Goal: Task Accomplishment & Management: Manage account settings

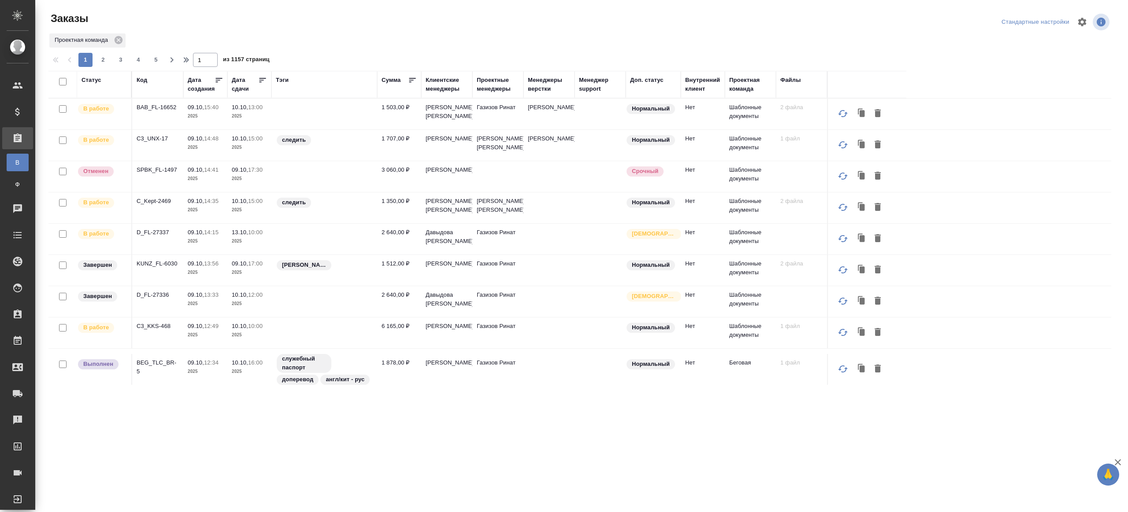
click at [282, 82] on div "Тэги" at bounding box center [282, 80] width 13 height 9
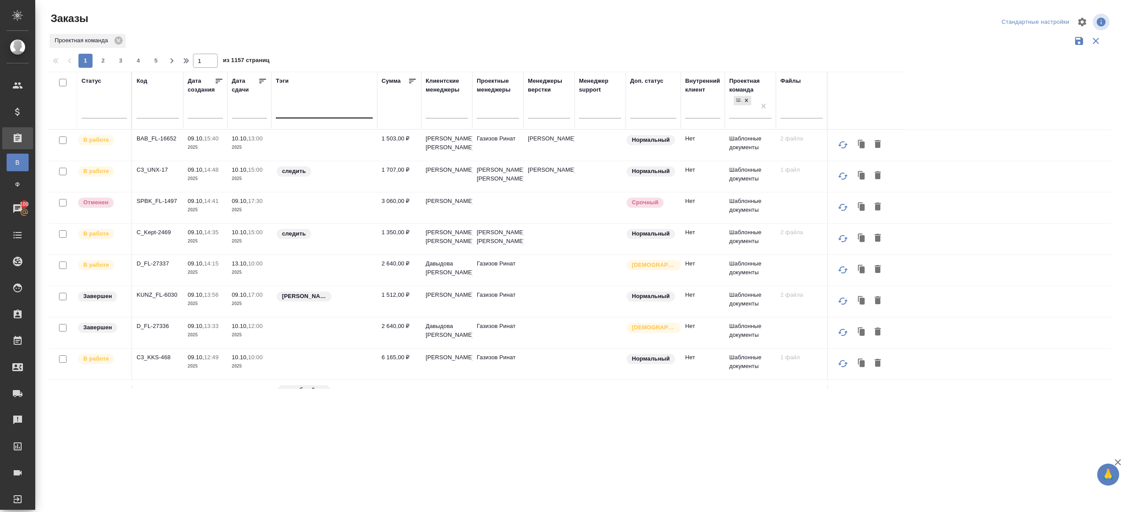
click at [306, 113] on div at bounding box center [324, 109] width 97 height 13
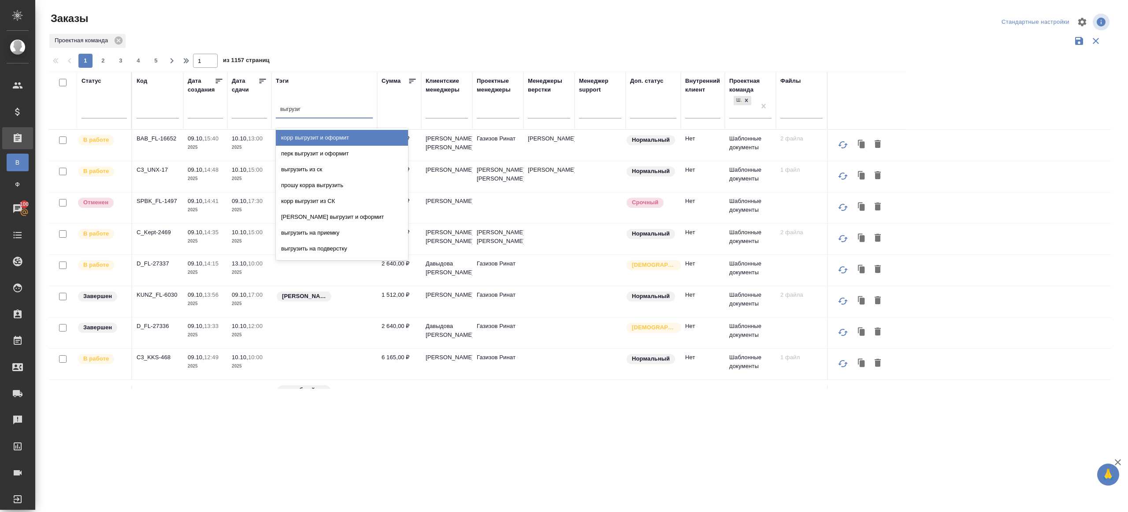
type input "выгрузить"
click at [319, 133] on div "выгрузить из ск" at bounding box center [342, 138] width 132 height 16
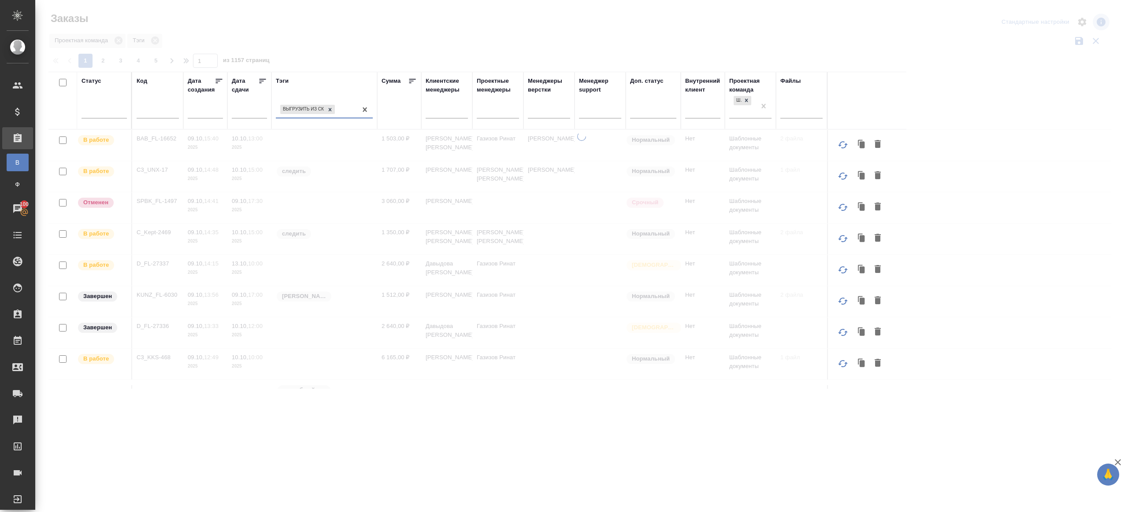
click at [261, 83] on icon at bounding box center [262, 81] width 9 height 9
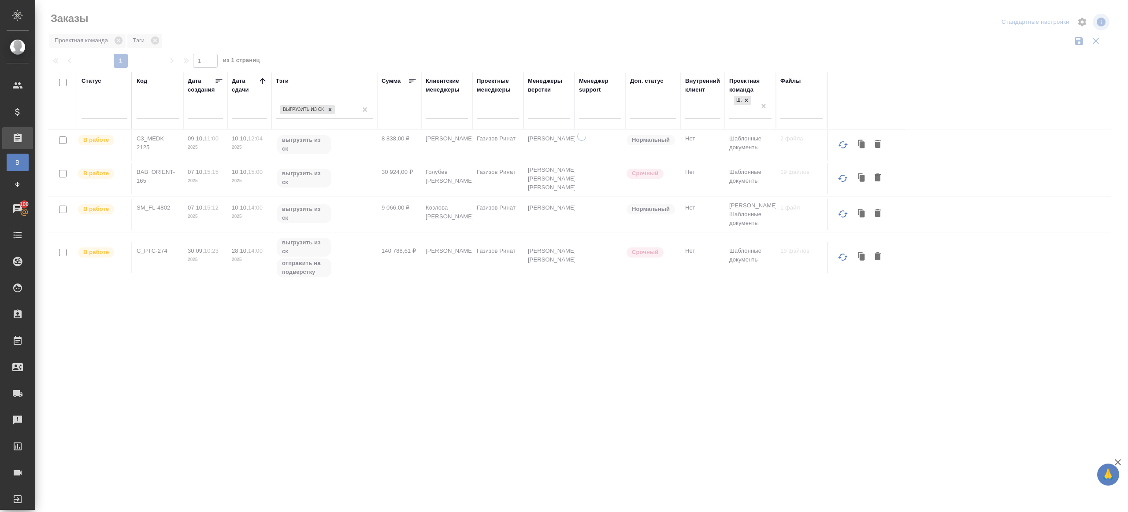
click at [316, 61] on div at bounding box center [581, 197] width 1093 height 394
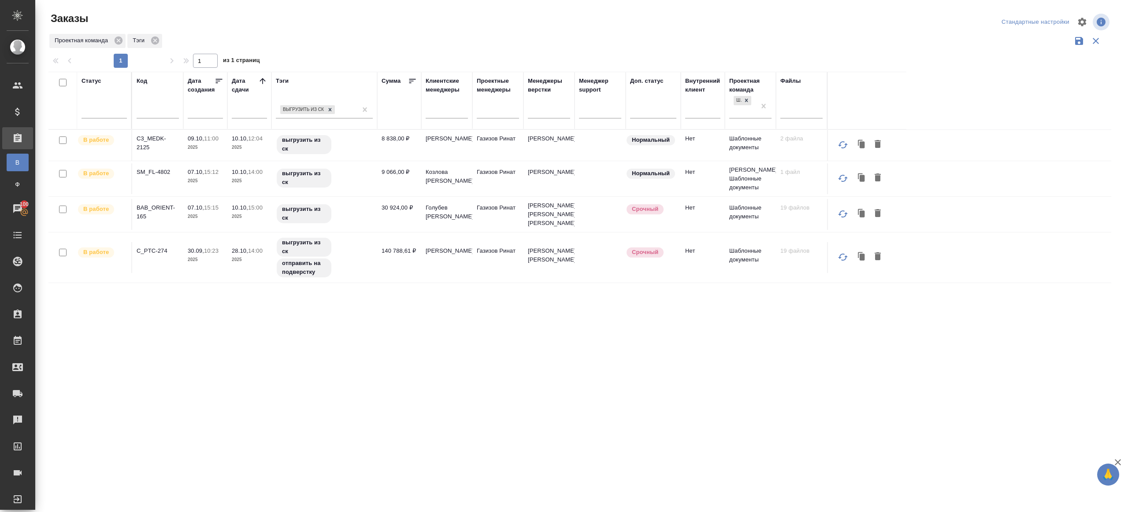
click at [150, 133] on td "C3_MEDK-2125" at bounding box center [157, 145] width 51 height 31
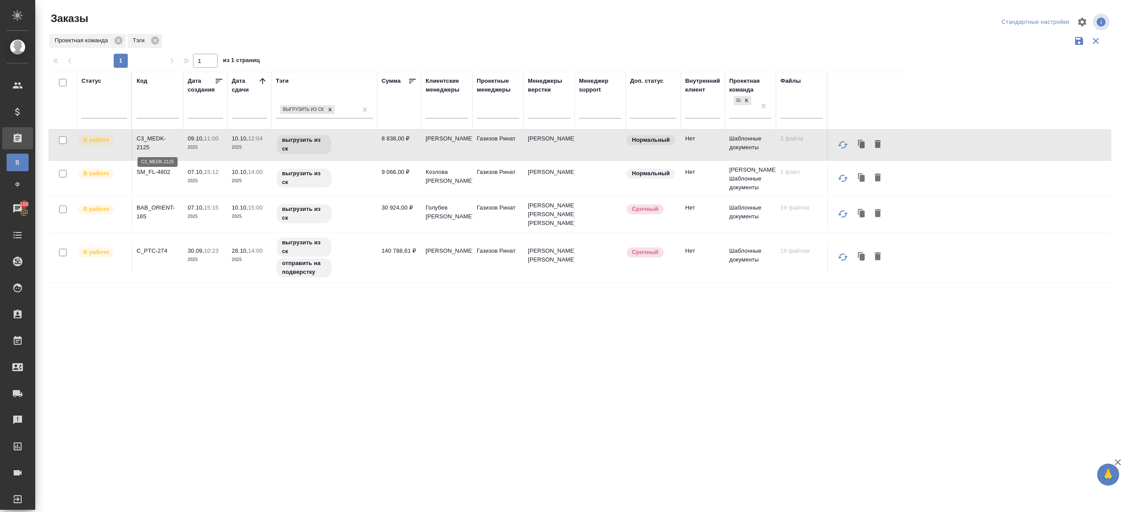
click at [154, 141] on p "C3_MEDK-2125" at bounding box center [158, 143] width 42 height 18
click at [157, 172] on p "SM_FL-4802" at bounding box center [158, 172] width 42 height 9
click at [158, 214] on p "BAB_ORIENT-165" at bounding box center [158, 213] width 42 height 18
click at [159, 256] on p "C_PTC-274" at bounding box center [158, 251] width 42 height 9
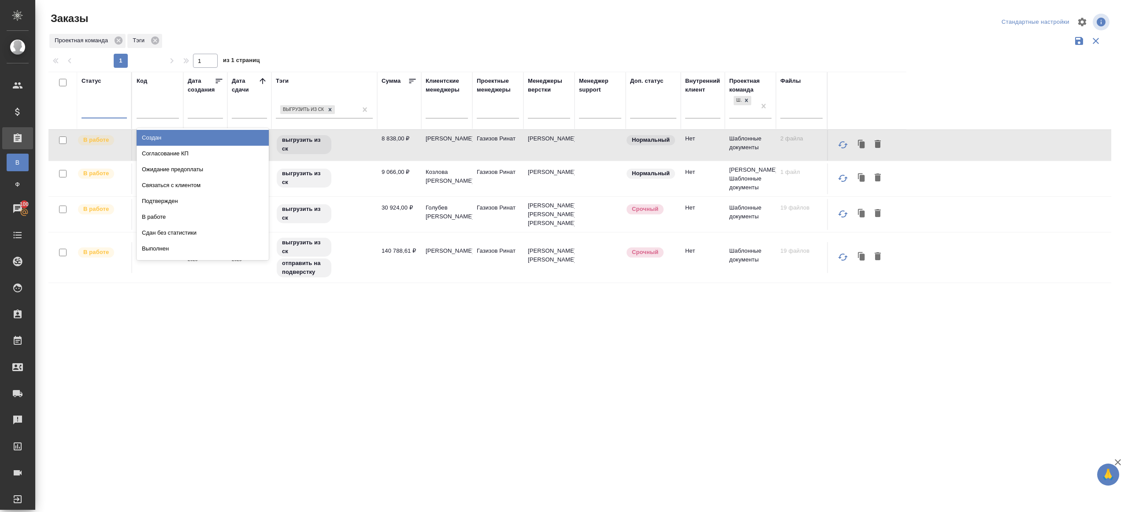
click at [117, 105] on div at bounding box center [104, 109] width 45 height 13
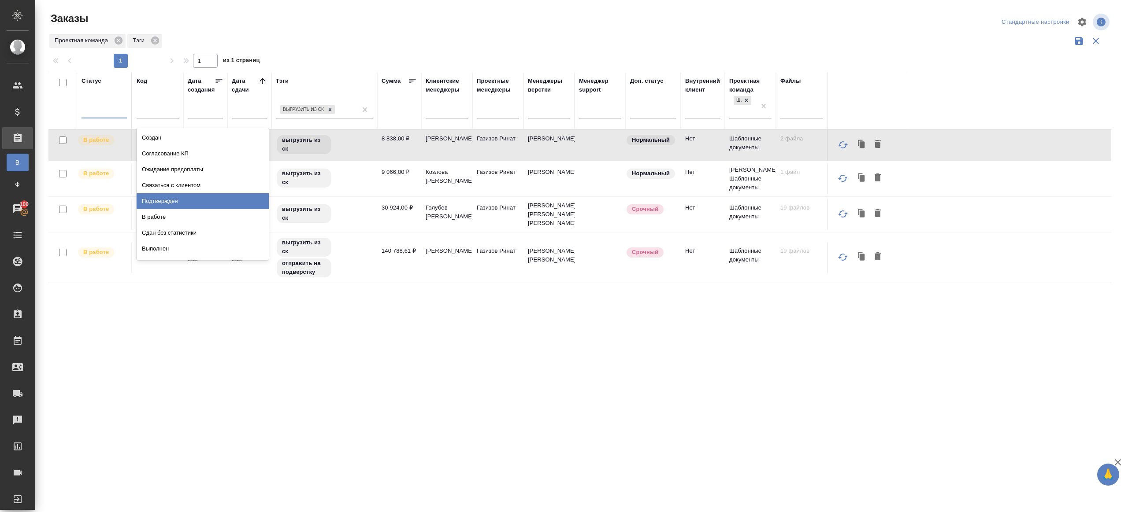
click at [163, 196] on div "Подтвержден" at bounding box center [203, 201] width 132 height 16
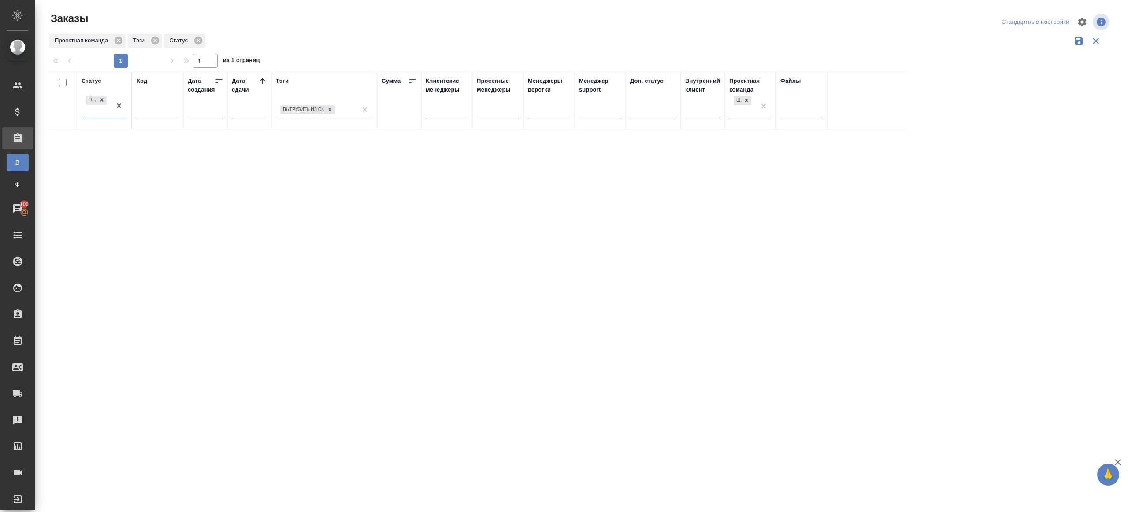
click at [265, 83] on icon at bounding box center [262, 81] width 9 height 9
click at [165, 106] on div at bounding box center [158, 114] width 42 height 22
click at [164, 108] on input "text" at bounding box center [158, 112] width 42 height 11
paste input "BAB_FL-16647"
click at [104, 105] on div "Подтвержден" at bounding box center [96, 100] width 22 height 11
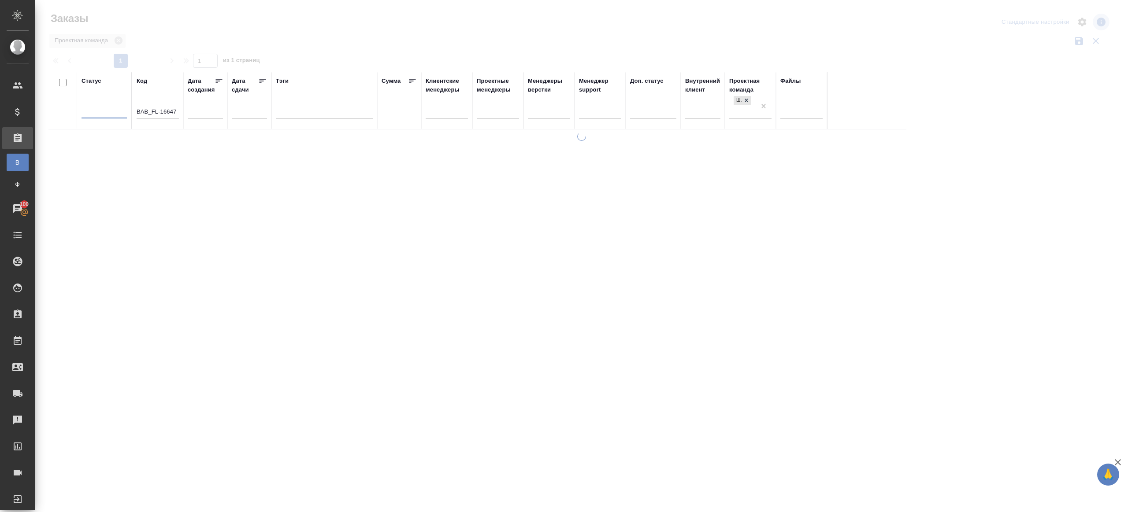
type input "BAB_FL-16647"
click at [353, 49] on div at bounding box center [581, 197] width 1093 height 394
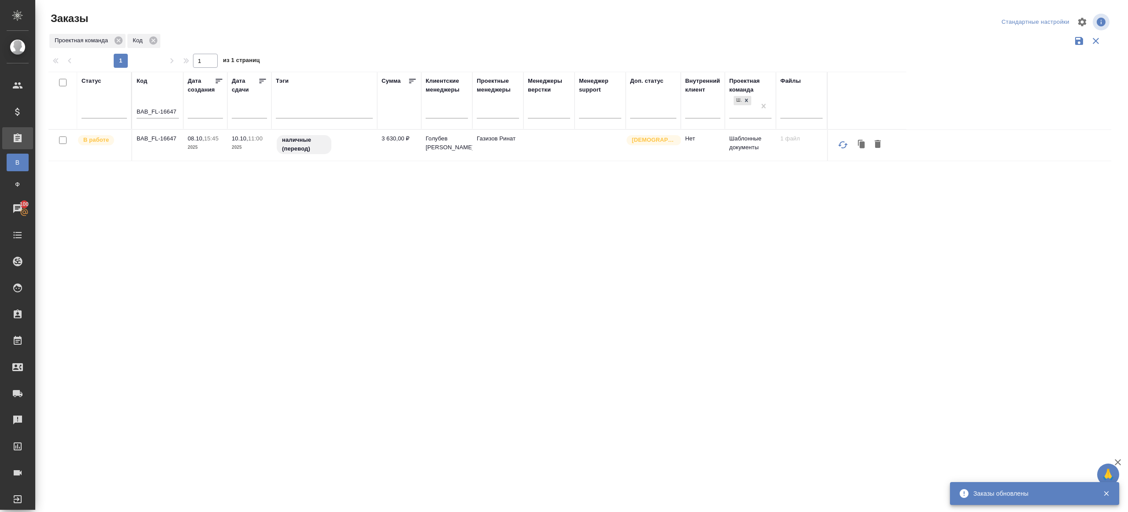
click at [167, 138] on p "BAB_FL-16647" at bounding box center [158, 138] width 42 height 9
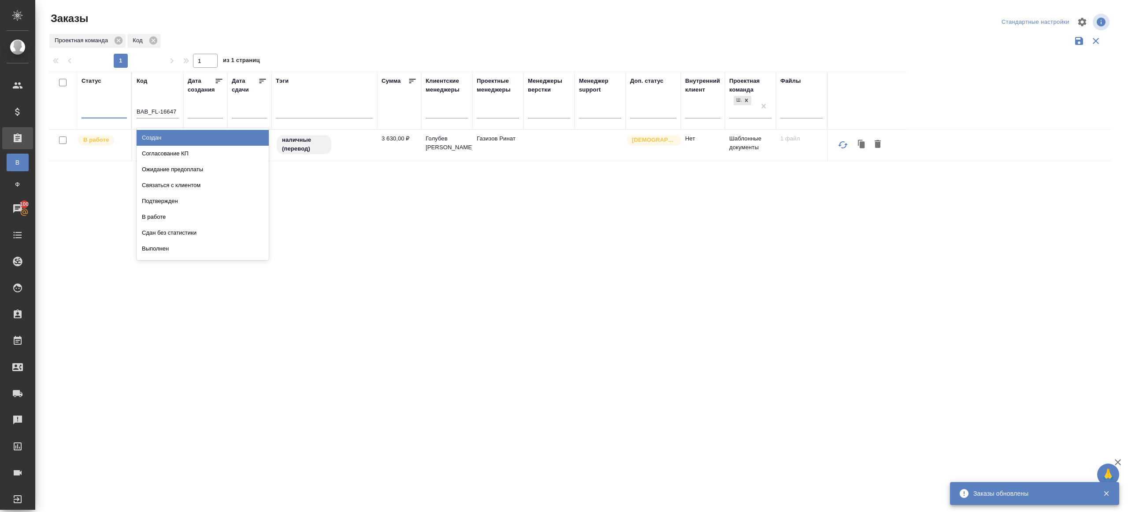
click at [101, 105] on div at bounding box center [104, 109] width 45 height 13
click at [177, 196] on div "Подтвержден" at bounding box center [203, 201] width 132 height 16
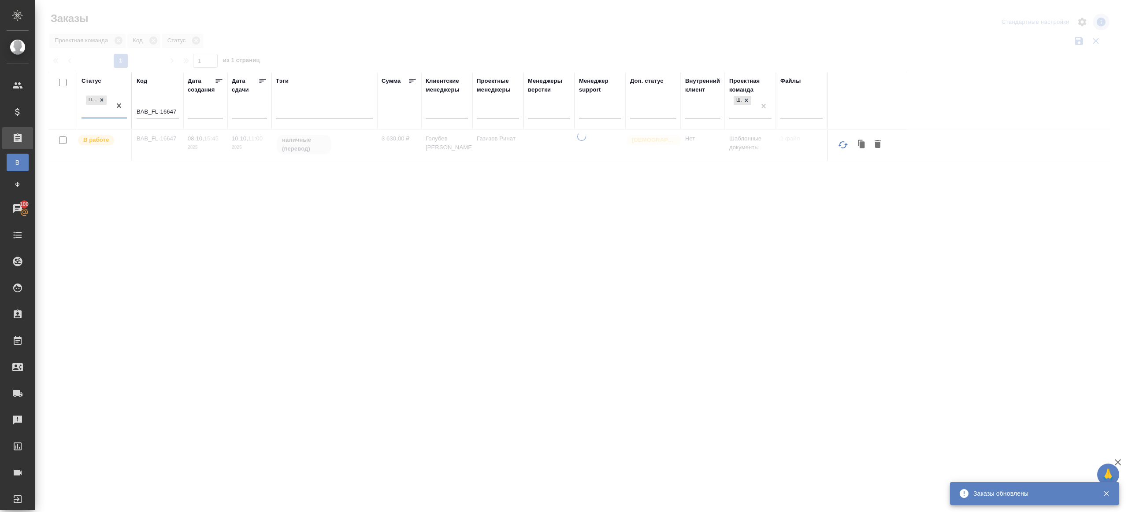
click at [162, 101] on div "Код BAB_FL-16647" at bounding box center [158, 101] width 42 height 48
click at [176, 123] on div "BAB_FL-16647" at bounding box center [158, 114] width 42 height 22
click at [175, 114] on input "BAB_FL-16647" at bounding box center [158, 112] width 42 height 11
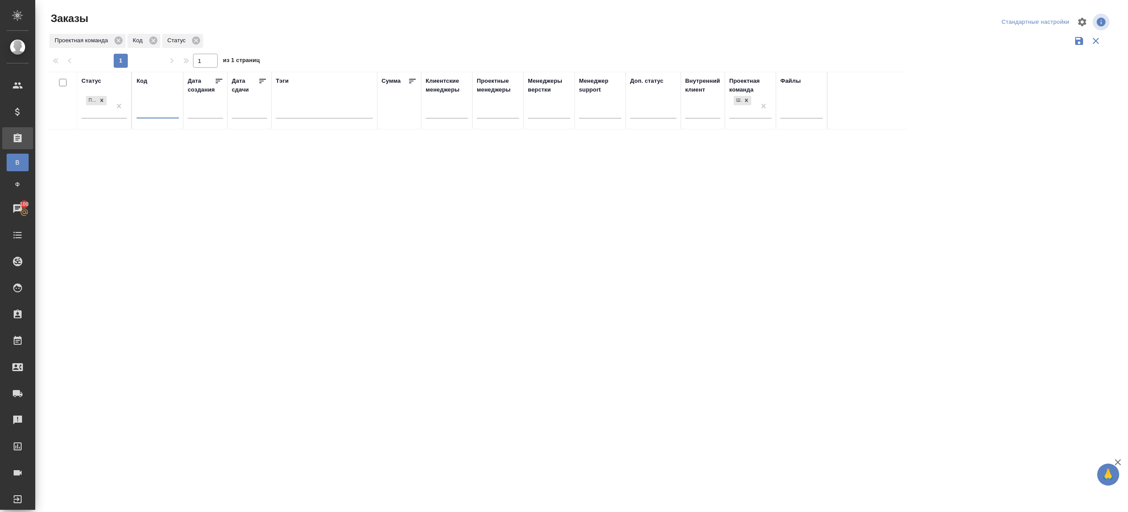
click at [576, 369] on div "Статус Подтвержден Код Дата создания Дата сдачи Тэги Сумма Клиентские менеджеры…" at bounding box center [579, 230] width 1063 height 317
click at [303, 56] on div "1 1 из 1 страниц" at bounding box center [583, 61] width 1070 height 14
click at [102, 107] on div at bounding box center [104, 109] width 45 height 13
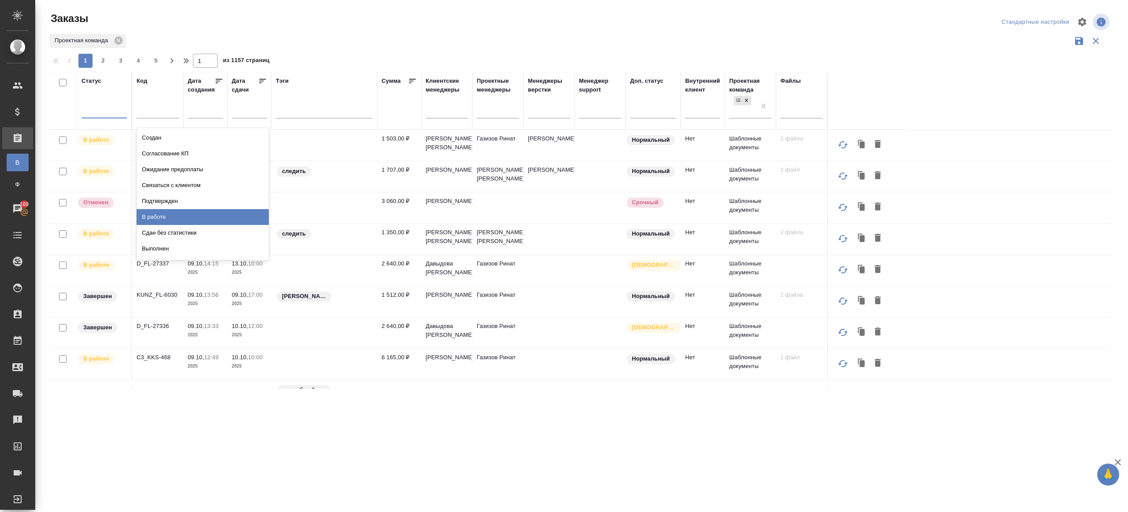
click at [183, 220] on div "В работе" at bounding box center [203, 217] width 132 height 16
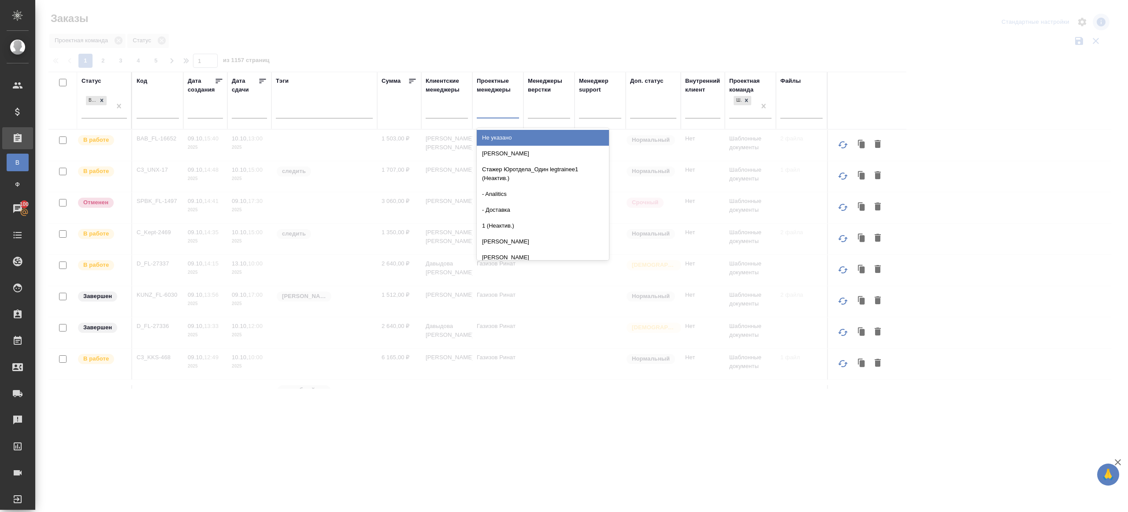
click at [504, 111] on div at bounding box center [498, 109] width 42 height 13
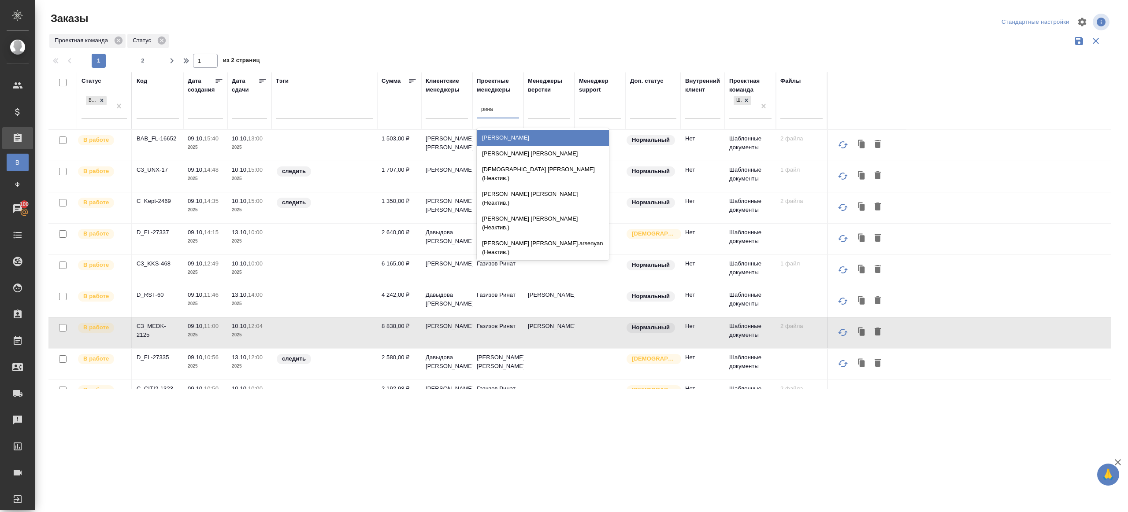
type input "ринат"
click at [518, 138] on div "Газизов Ринат" at bounding box center [543, 138] width 132 height 16
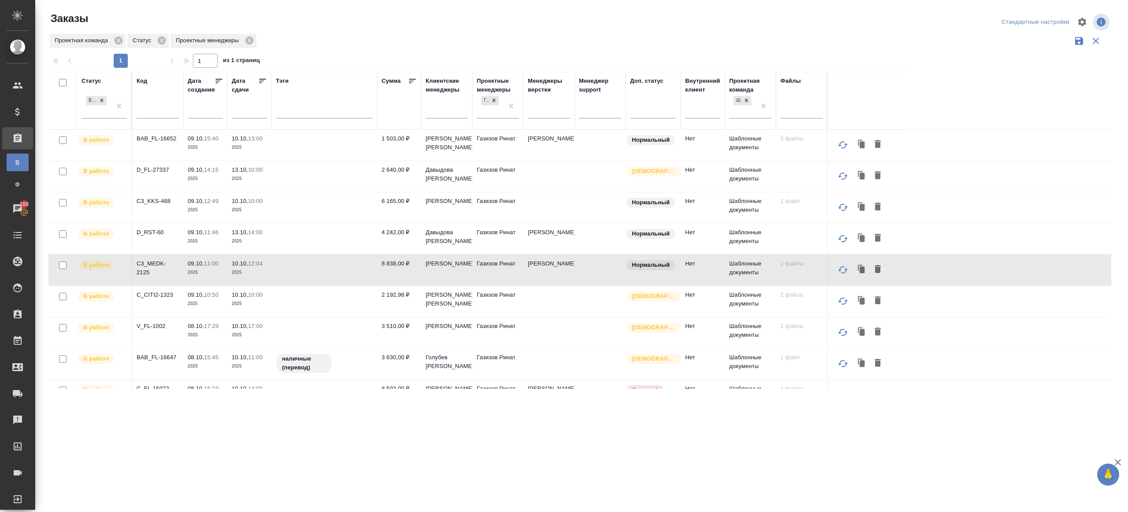
drag, startPoint x: 258, startPoint y: 78, endPoint x: 356, endPoint y: 51, distance: 100.9
click at [259, 78] on icon at bounding box center [262, 81] width 9 height 9
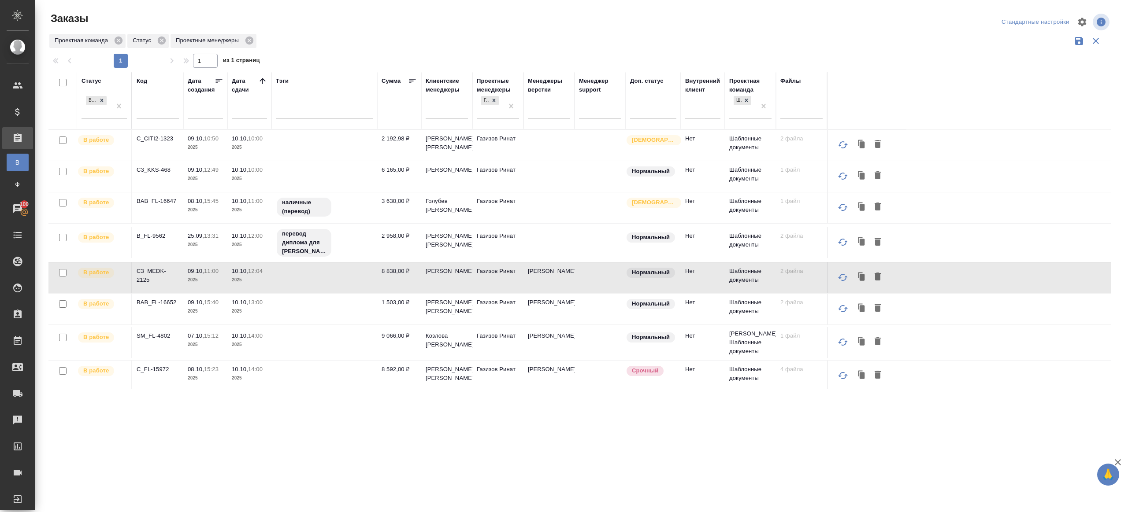
click at [160, 141] on p "C_CITI2-1323" at bounding box center [158, 138] width 42 height 9
click at [159, 167] on p "C3_KKS-468" at bounding box center [158, 170] width 42 height 9
click at [159, 200] on p "BAB_FL-16647" at bounding box center [158, 201] width 42 height 9
click at [153, 236] on p "B_FL-9562" at bounding box center [158, 236] width 42 height 9
click at [146, 267] on p "C3_MEDK-2125" at bounding box center [158, 276] width 42 height 18
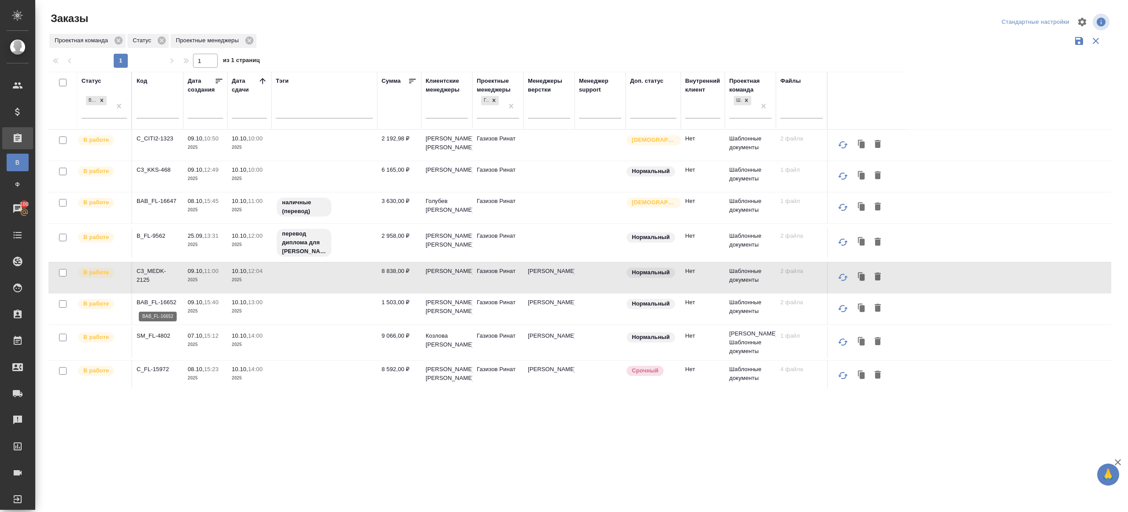
click at [156, 299] on p "BAB_FL-16652" at bounding box center [158, 302] width 42 height 9
click at [161, 337] on p "SM_FL-4802" at bounding box center [158, 336] width 42 height 9
click at [155, 373] on td "C_FL-15972" at bounding box center [157, 376] width 51 height 31
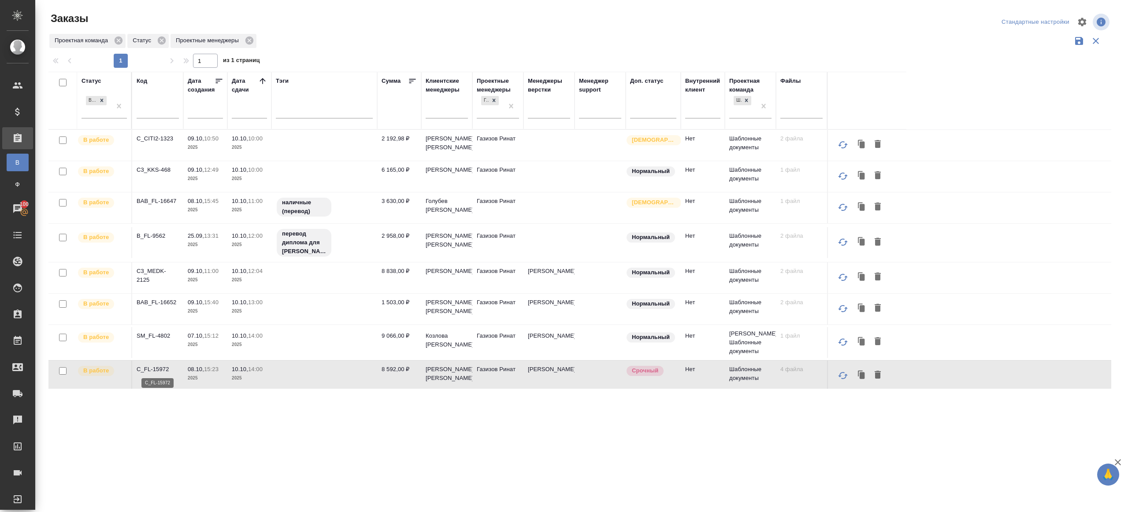
click at [155, 371] on p "C_FL-15972" at bounding box center [158, 369] width 42 height 9
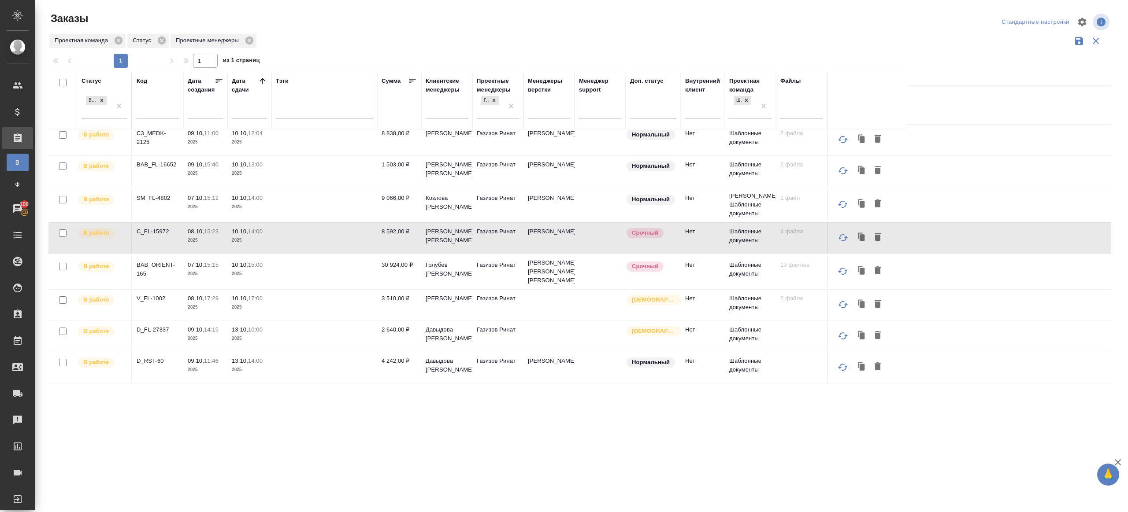
scroll to position [145, 0]
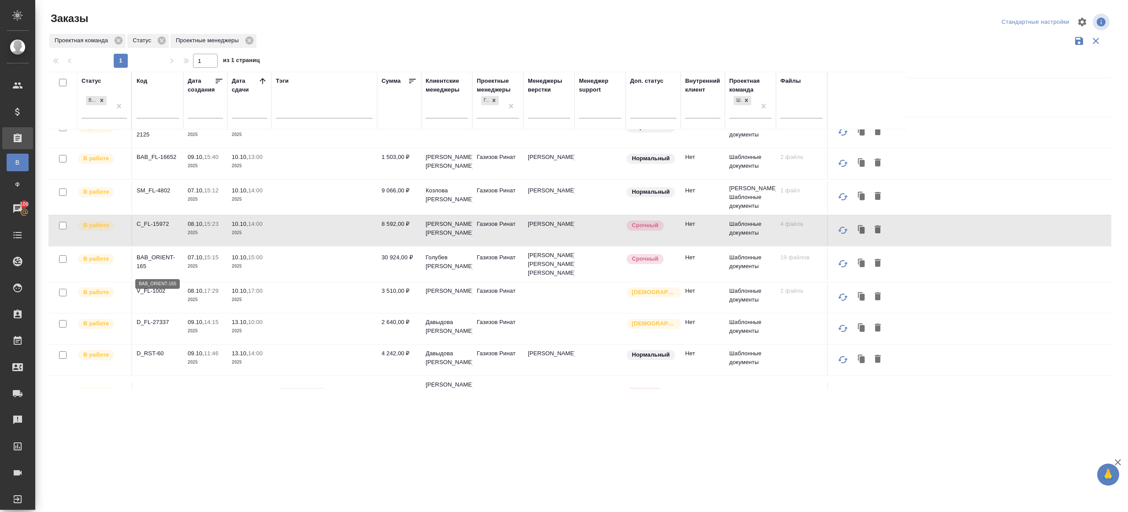
click at [159, 265] on p "BAB_ORIENT-165" at bounding box center [158, 262] width 42 height 18
click at [157, 296] on p "V_FL-1002" at bounding box center [158, 291] width 42 height 9
click at [152, 327] on p "D_FL-27337" at bounding box center [158, 322] width 42 height 9
click at [151, 369] on td "D_RST-60" at bounding box center [157, 360] width 51 height 31
click at [152, 365] on td "D_RST-60" at bounding box center [157, 360] width 51 height 31
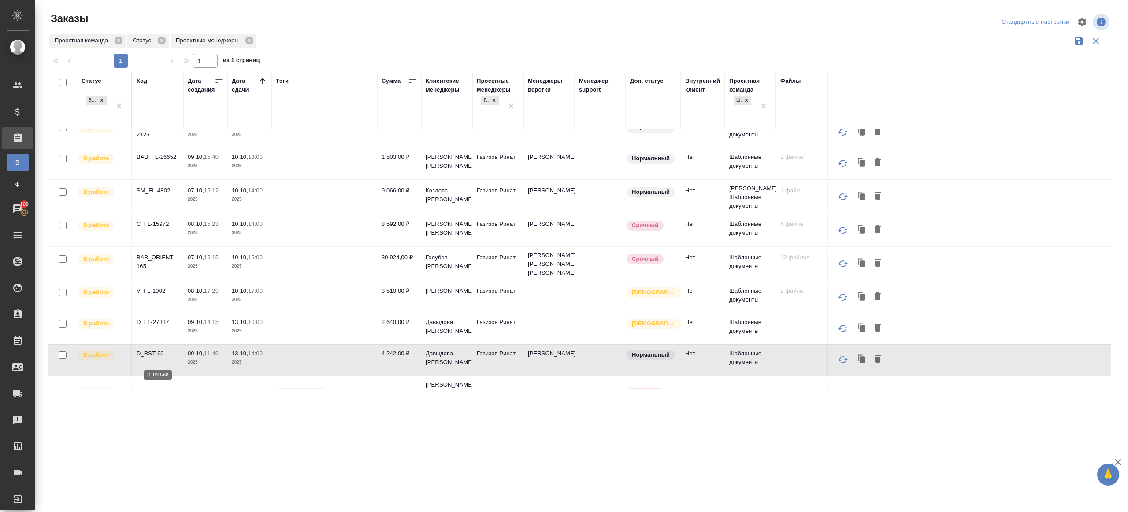
click at [153, 358] on p "D_RST-60" at bounding box center [158, 353] width 42 height 9
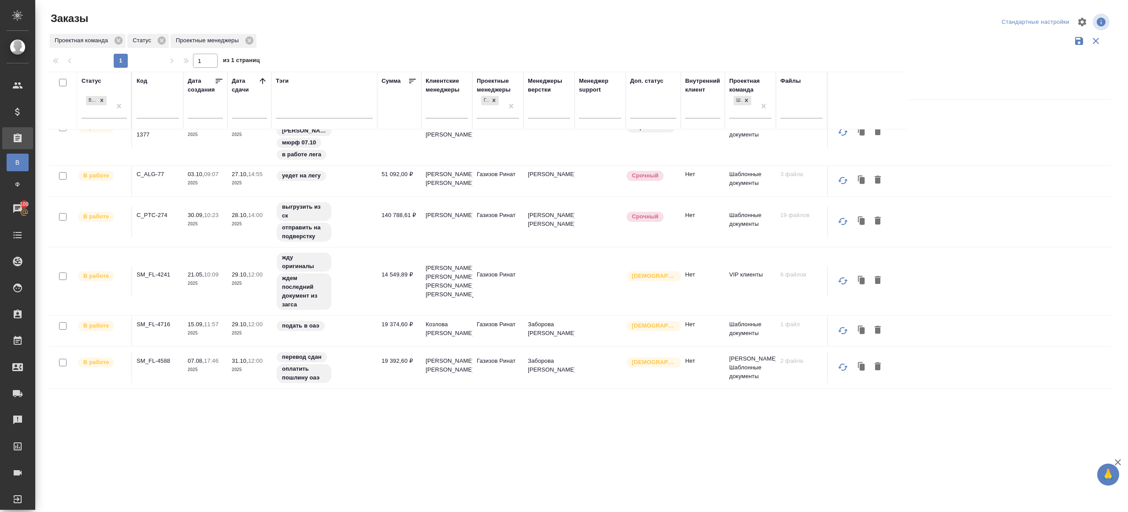
scroll to position [0, 0]
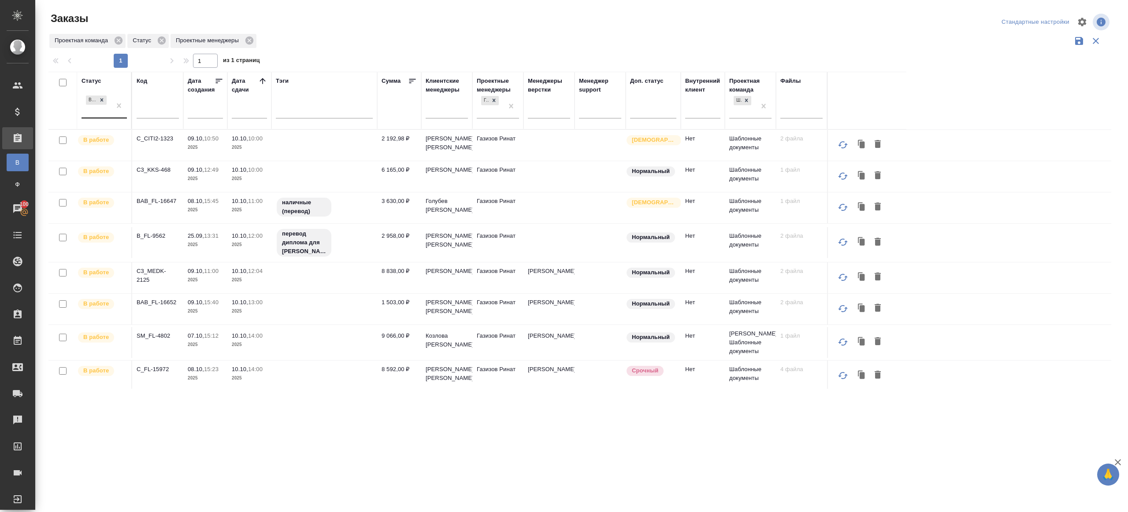
click at [104, 115] on div "В работе" at bounding box center [97, 106] width 30 height 24
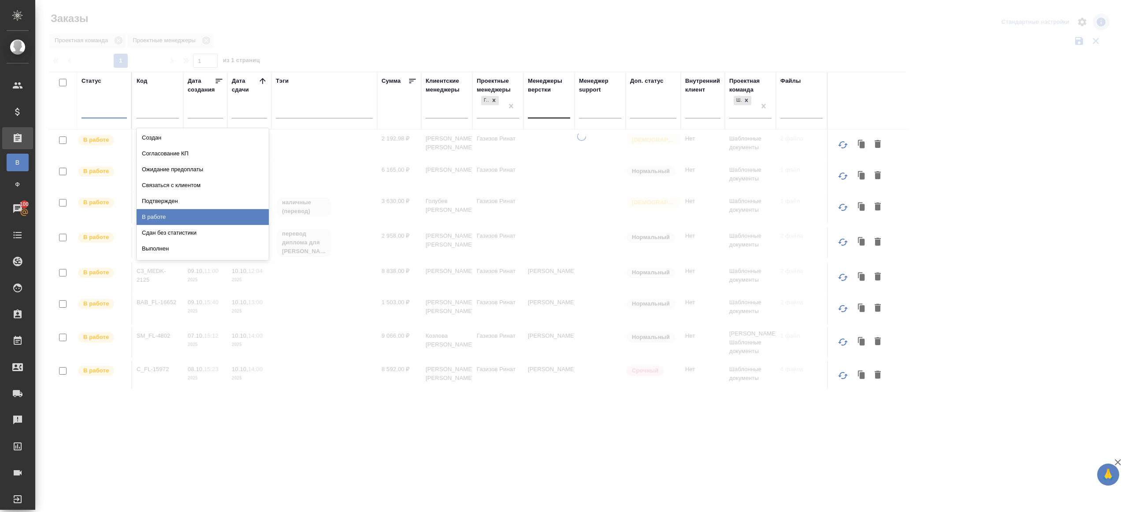
click at [178, 200] on div "Подтвержден" at bounding box center [203, 201] width 132 height 16
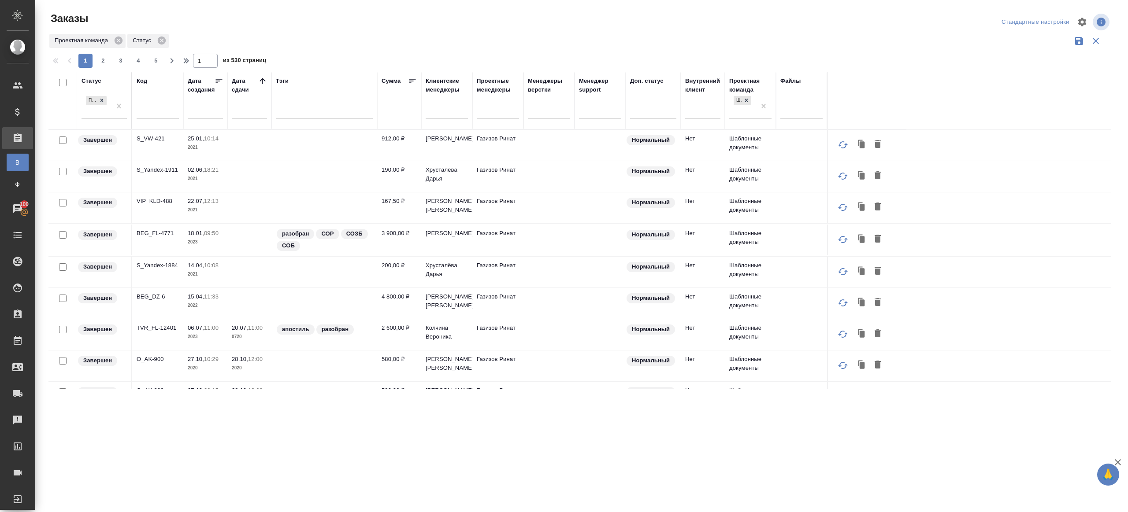
click at [263, 82] on icon at bounding box center [262, 81] width 9 height 9
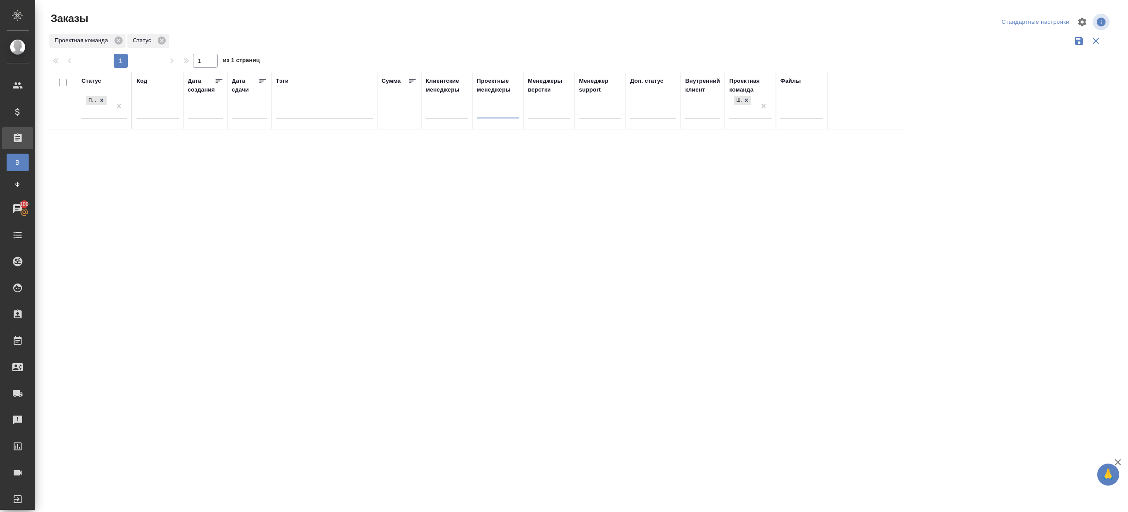
click at [330, 15] on div "Заказы" at bounding box center [226, 18] width 356 height 14
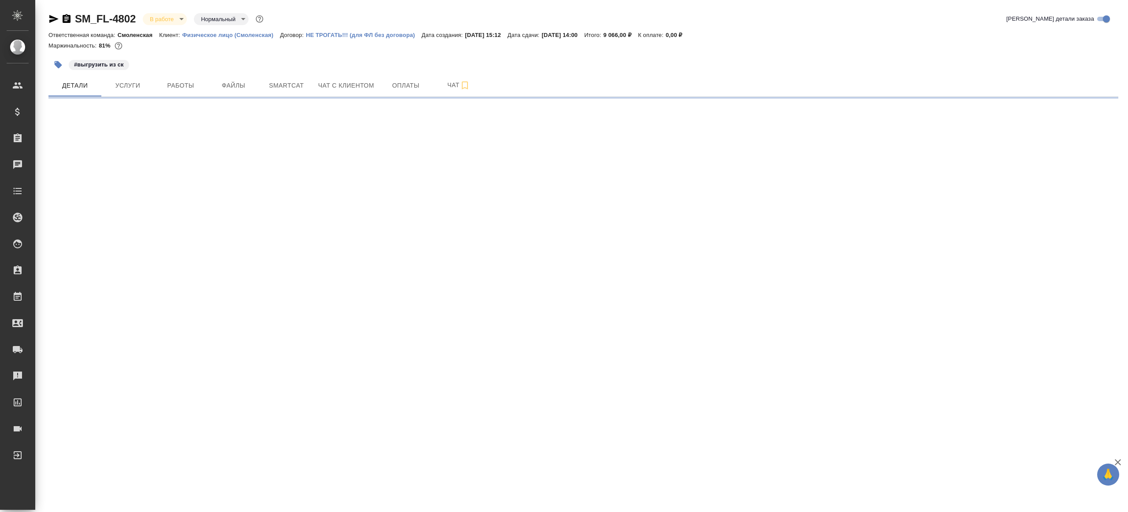
select select "RU"
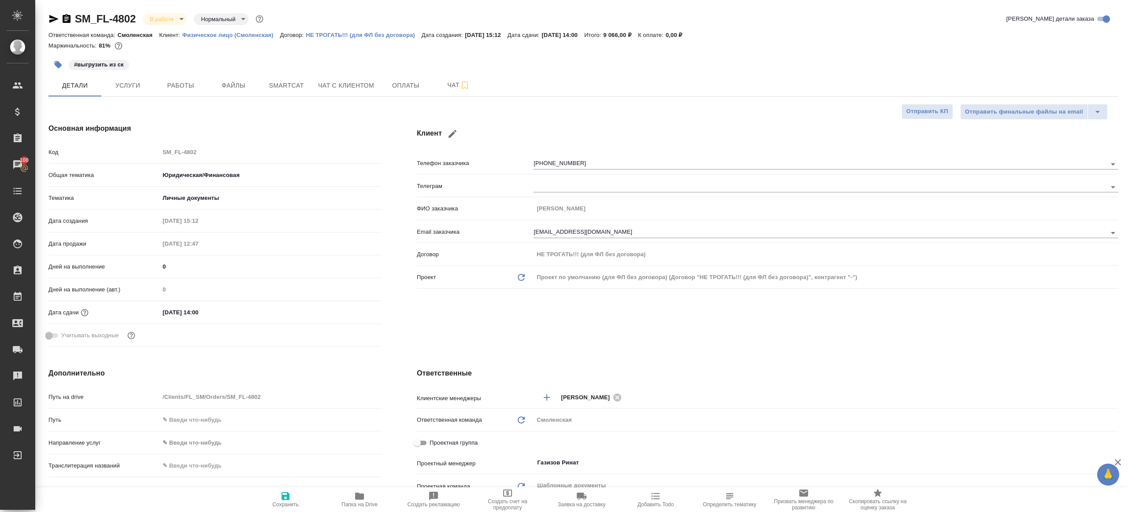
type textarea "x"
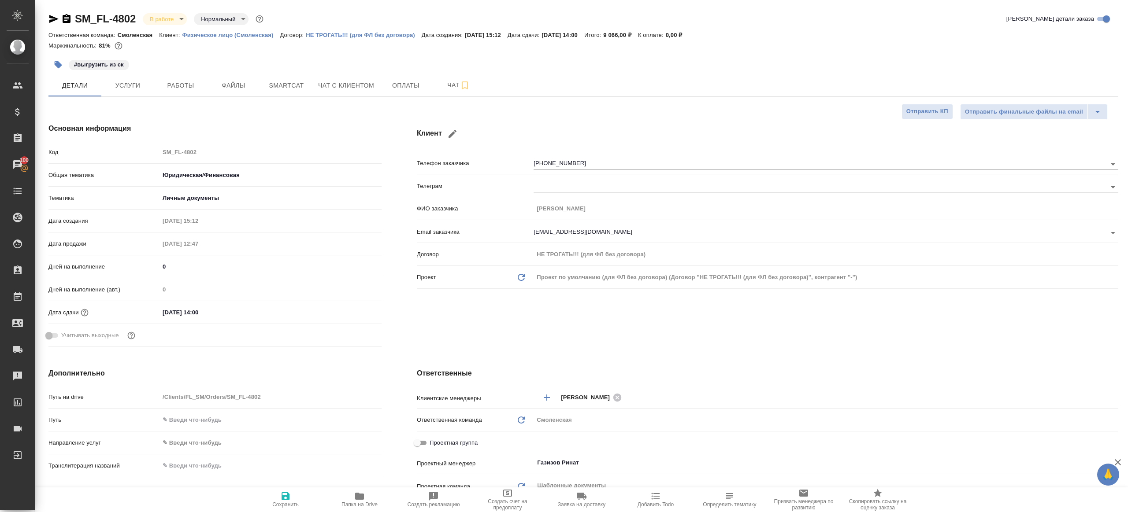
type textarea "x"
click at [283, 88] on span "Smartcat" at bounding box center [286, 85] width 42 height 11
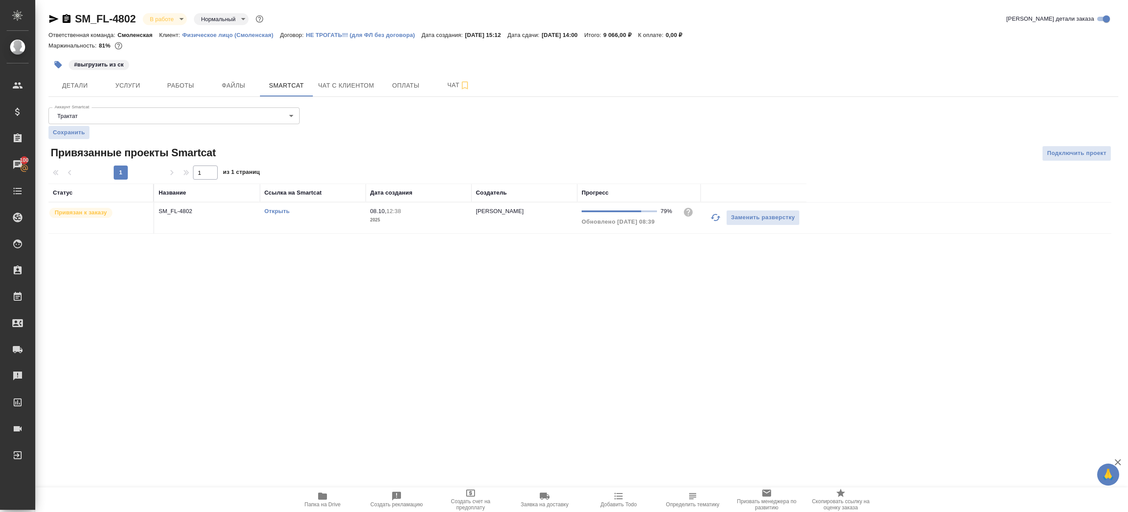
click at [716, 218] on icon "button" at bounding box center [715, 217] width 11 height 11
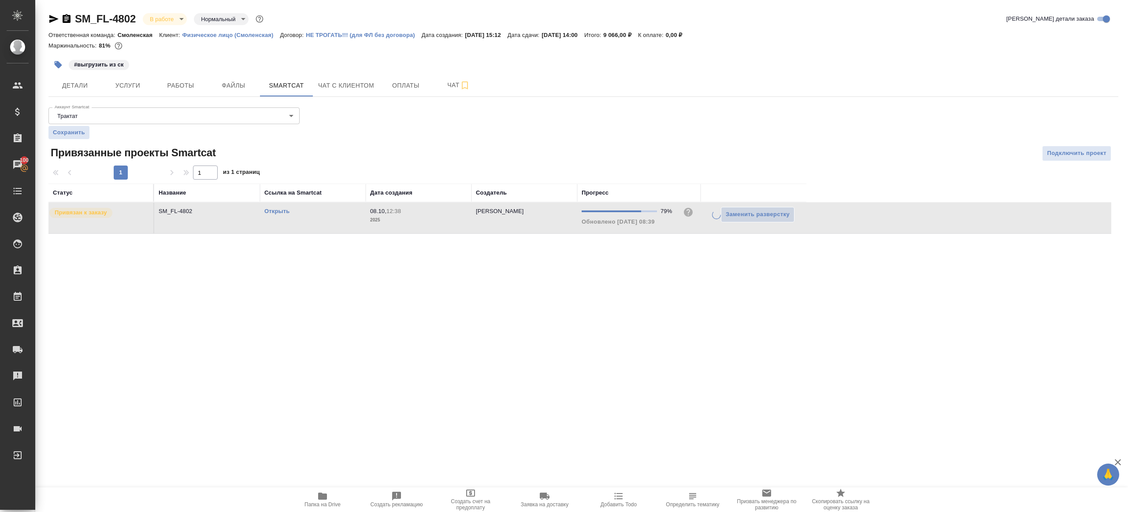
click at [636, 275] on div ".cls-1 fill:#fff; AWATERA Gazizov Rinat Клиенты Спецификации Заказы 100 Чаты To…" at bounding box center [564, 256] width 1128 height 512
click at [275, 208] on link "Открыть" at bounding box center [276, 211] width 25 height 7
click at [186, 82] on span "Работы" at bounding box center [180, 85] width 42 height 11
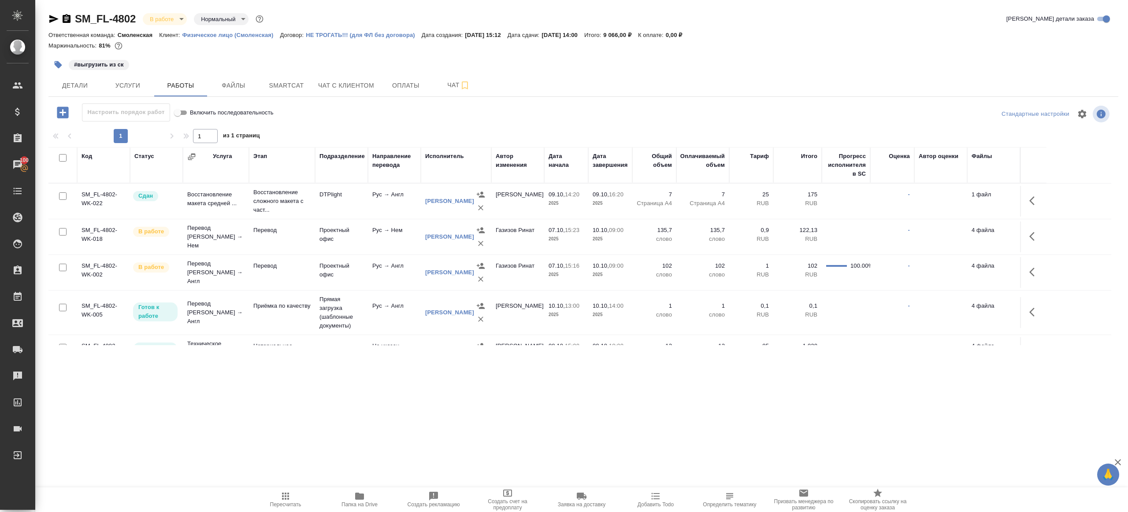
click at [406, 113] on div at bounding box center [583, 114] width 356 height 21
click at [368, 239] on td "Рус → Нем" at bounding box center [394, 237] width 53 height 31
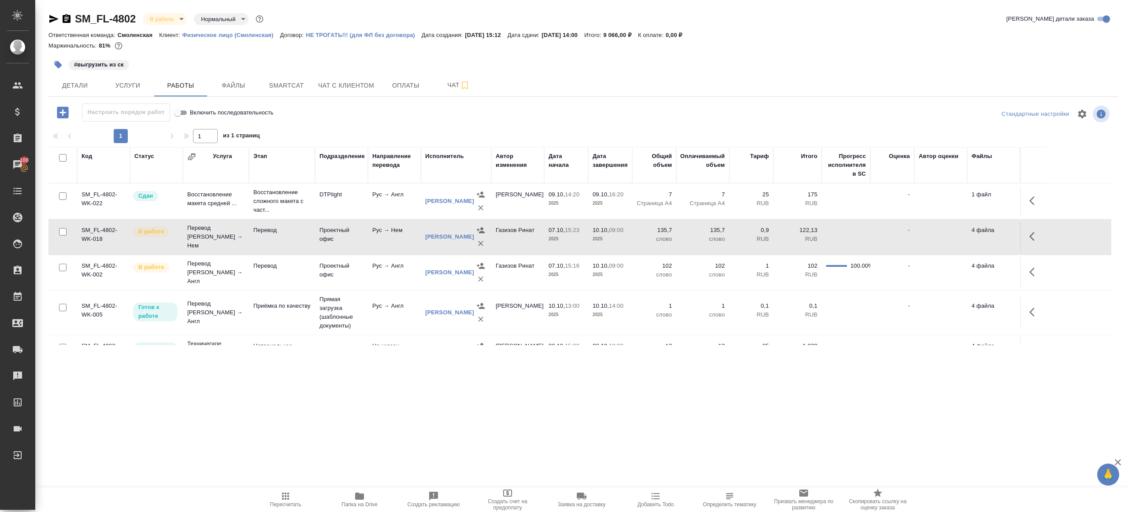
click at [412, 269] on td "Рус → Англ" at bounding box center [394, 272] width 53 height 31
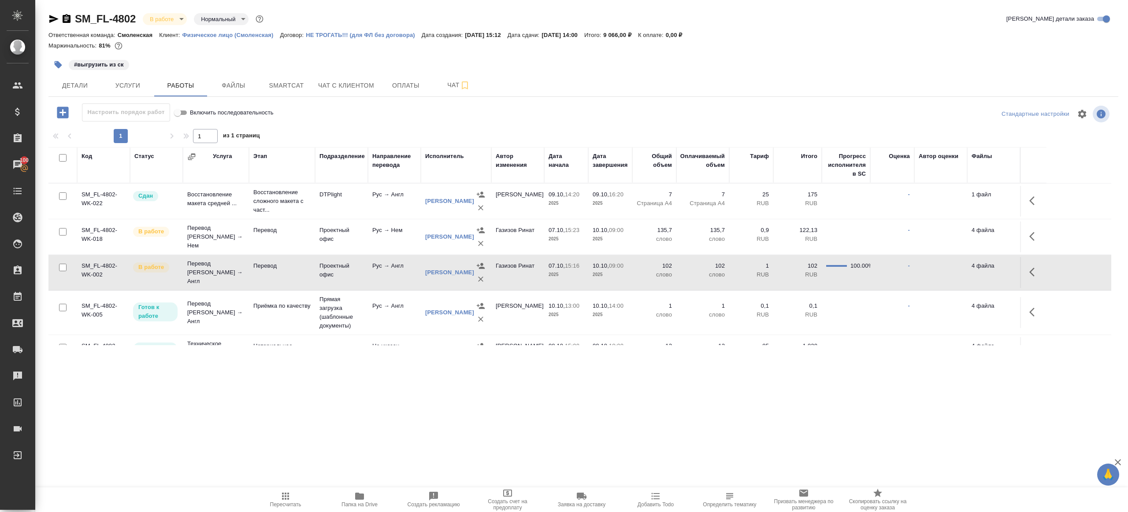
click at [332, 248] on td "Проектный офис" at bounding box center [341, 237] width 53 height 31
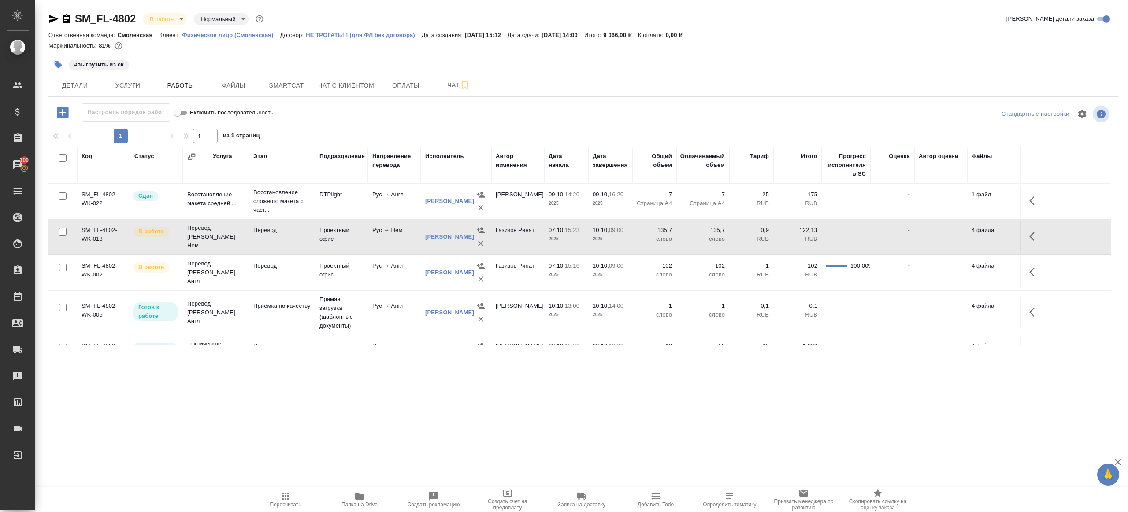
click at [332, 248] on td "Проектный офис" at bounding box center [341, 237] width 53 height 31
click at [290, 493] on icon "button" at bounding box center [285, 496] width 11 height 11
click at [334, 416] on div ".cls-1 fill:#fff; AWATERA Gazizov Rinat Клиенты Спецификации Заказы 100 Чаты To…" at bounding box center [564, 256] width 1128 height 512
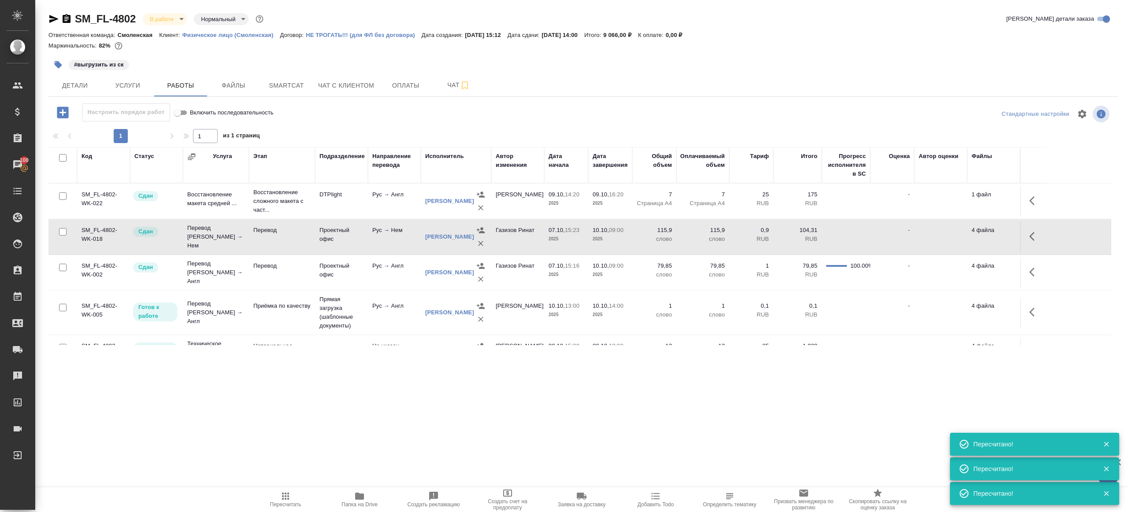
click at [59, 66] on icon "button" at bounding box center [58, 64] width 7 height 7
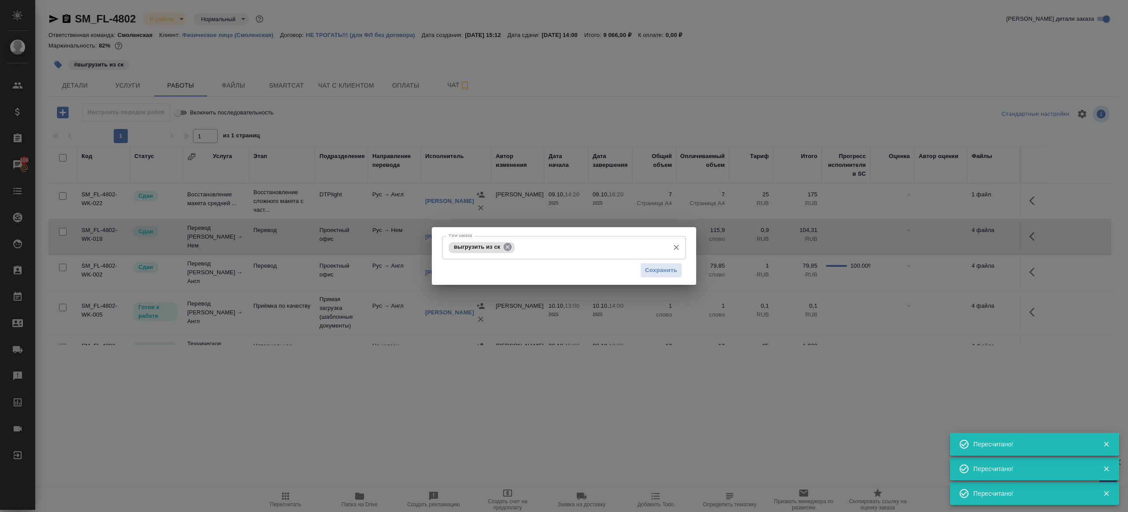
click at [512, 247] on icon at bounding box center [508, 247] width 8 height 8
click at [634, 263] on div "Сохранить" at bounding box center [563, 270] width 243 height 22
click at [662, 269] on span "Сохранить" at bounding box center [661, 270] width 32 height 10
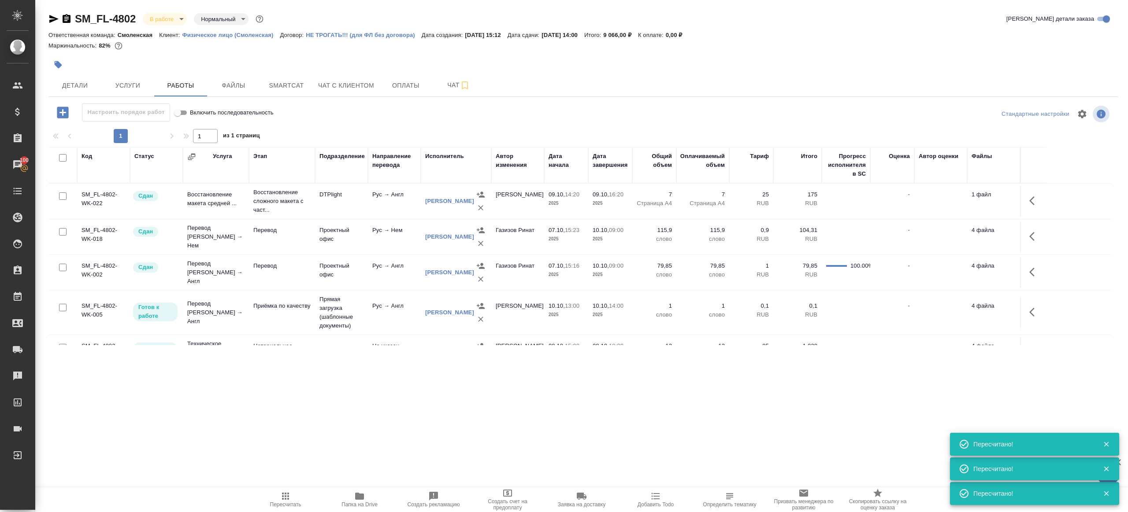
click at [297, 504] on span "Пересчитать" at bounding box center [285, 505] width 31 height 6
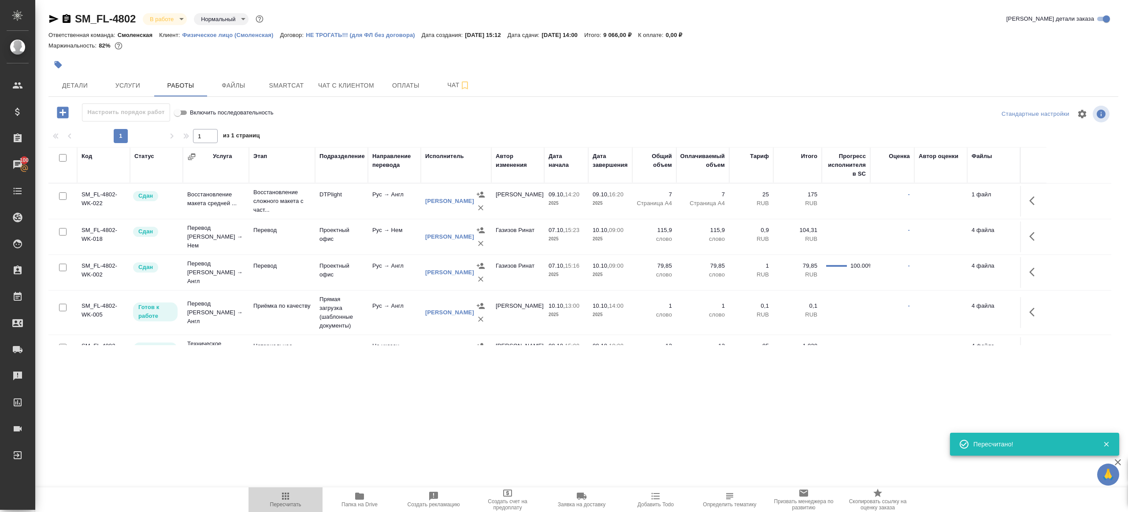
click at [297, 504] on span "Пересчитать" at bounding box center [285, 505] width 31 height 6
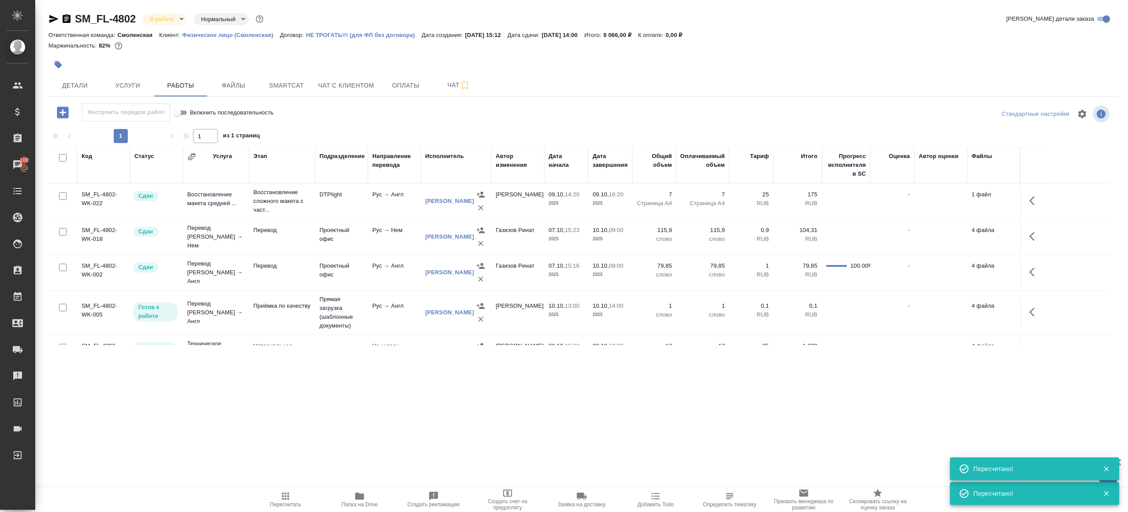
click at [284, 488] on button "Пересчитать" at bounding box center [285, 500] width 74 height 25
click at [285, 488] on button "Пересчитать" at bounding box center [285, 500] width 74 height 25
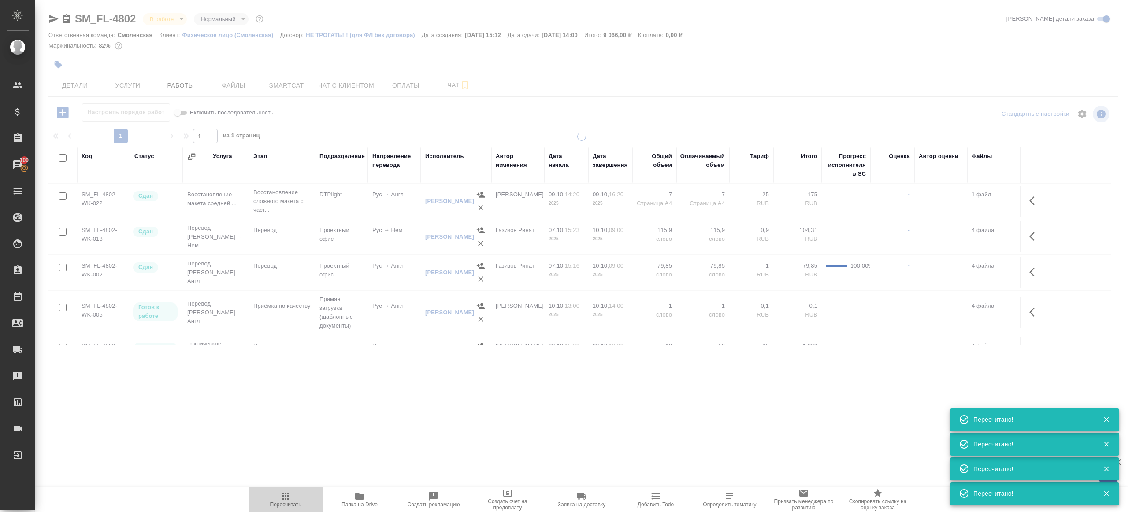
click at [285, 488] on button "Пересчитать" at bounding box center [285, 500] width 74 height 25
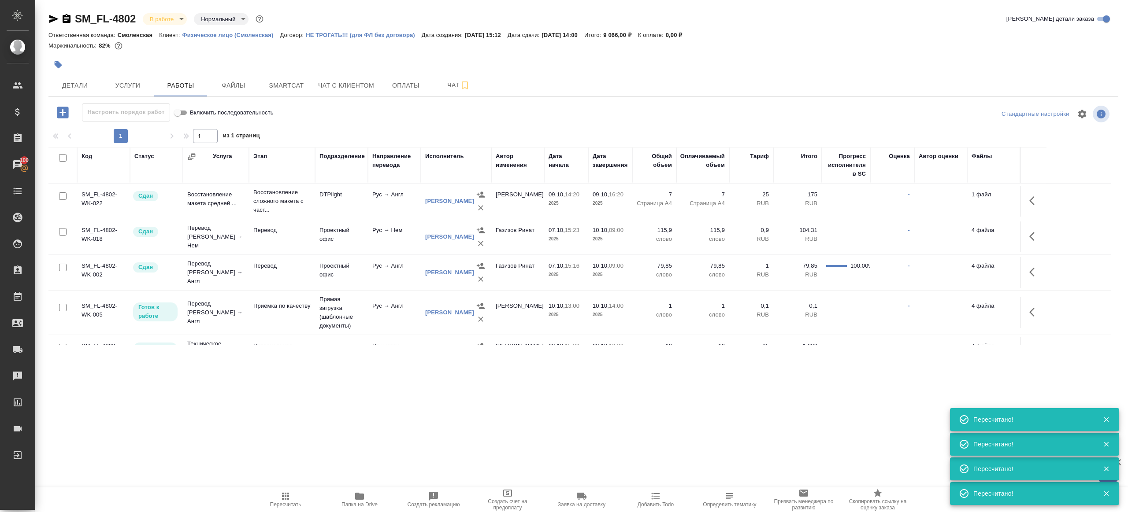
click at [285, 488] on button "Пересчитать" at bounding box center [285, 500] width 74 height 25
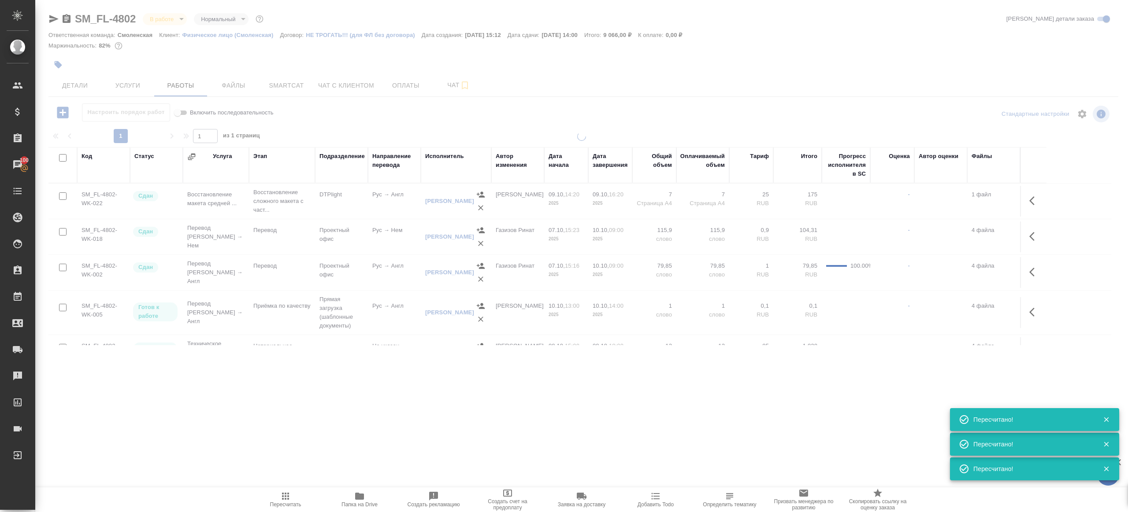
click at [285, 488] on button "Пересчитать" at bounding box center [285, 500] width 74 height 25
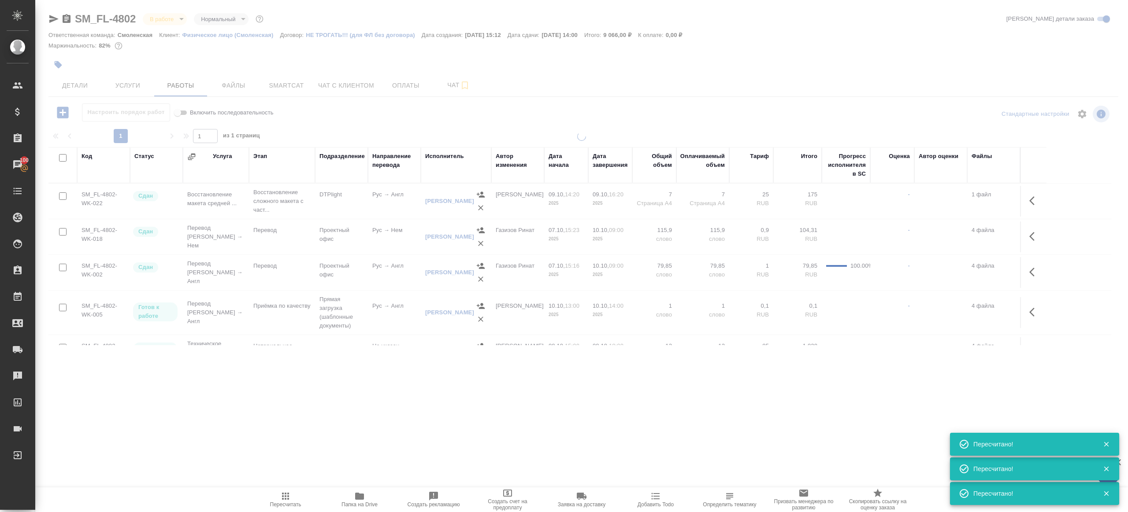
click at [285, 488] on button "Пересчитать" at bounding box center [285, 500] width 74 height 25
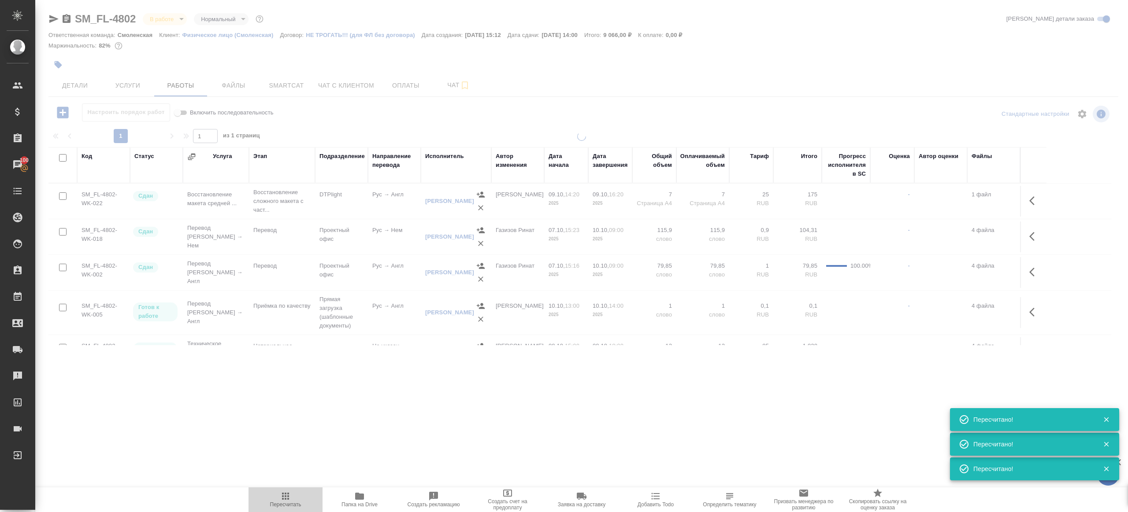
click at [285, 488] on button "Пересчитать" at bounding box center [285, 500] width 74 height 25
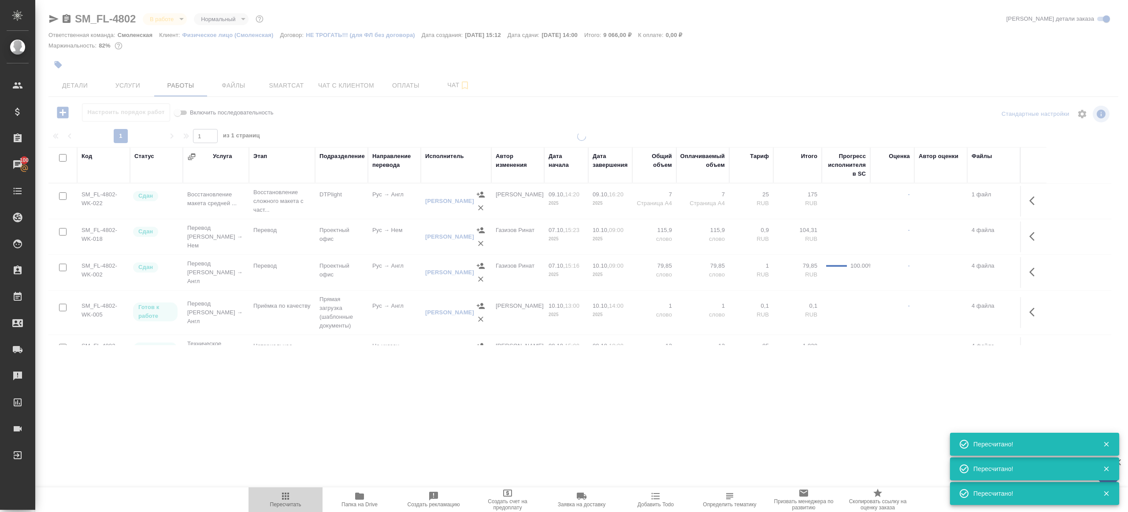
click at [285, 488] on button "Пересчитать" at bounding box center [285, 500] width 74 height 25
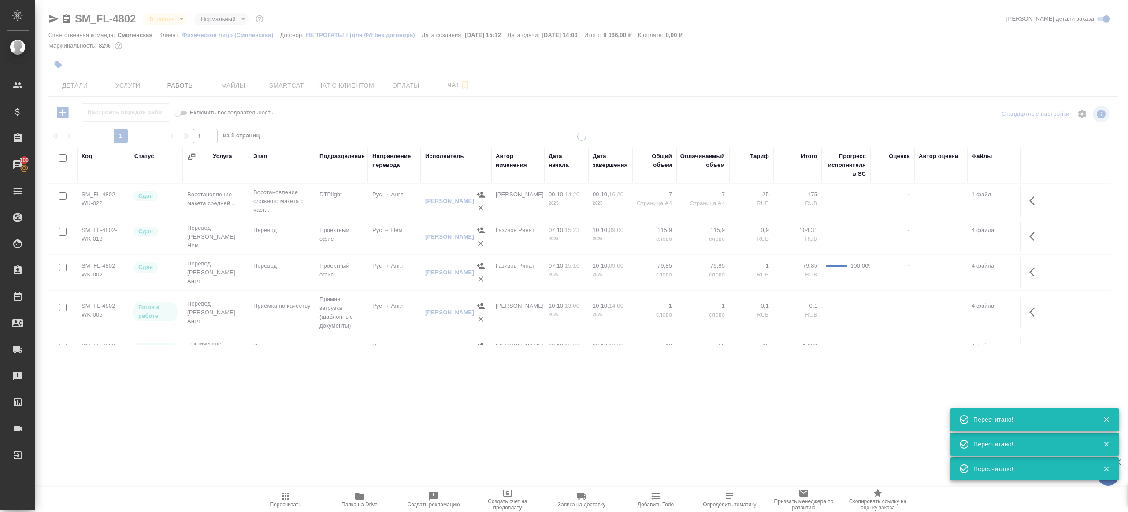
drag, startPoint x: 285, startPoint y: 488, endPoint x: 298, endPoint y: 445, distance: 44.3
click at [286, 487] on div ".cls-1 fill:#fff; AWATERA Gazizov Rinat Клиенты Спецификации Заказы 100 Чаты To…" at bounding box center [564, 256] width 1128 height 512
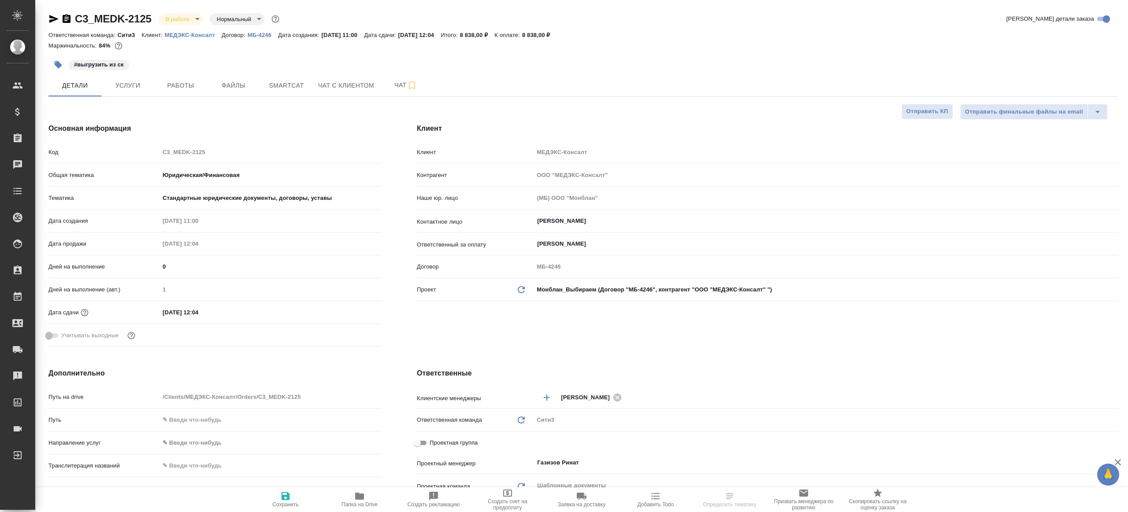
select select "RU"
type textarea "x"
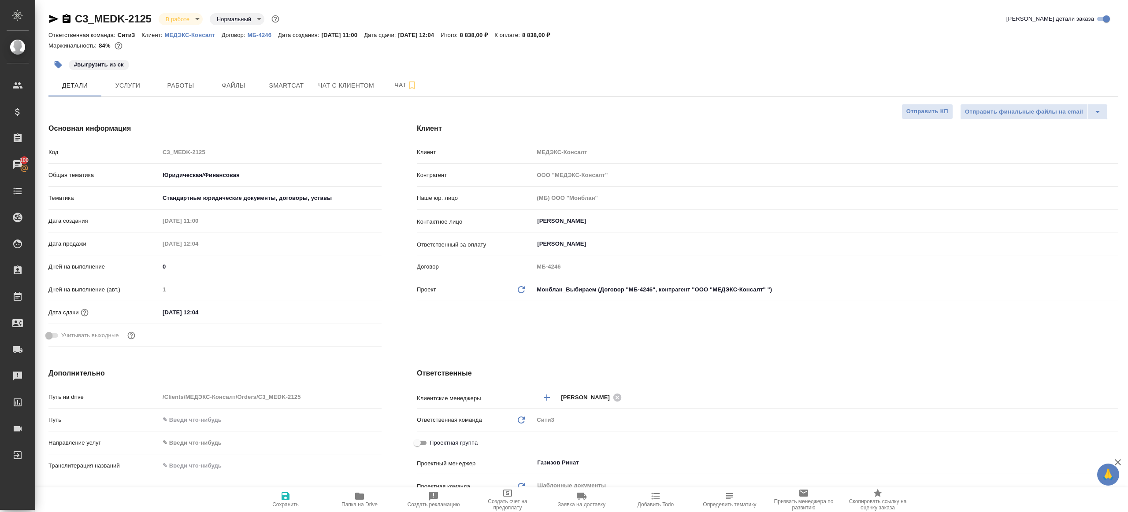
type textarea "x"
click at [286, 84] on span "Smartcat" at bounding box center [286, 85] width 42 height 11
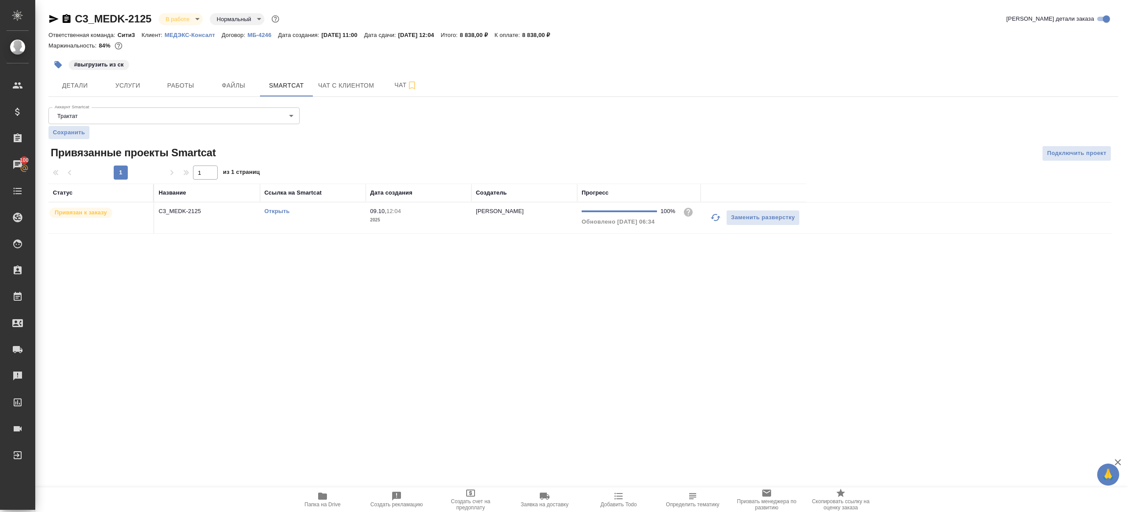
click at [280, 210] on link "Открыть" at bounding box center [276, 211] width 25 height 7
drag, startPoint x: 178, startPoint y: 83, endPoint x: 196, endPoint y: 93, distance: 21.1
click at [178, 83] on span "Работы" at bounding box center [180, 85] width 42 height 11
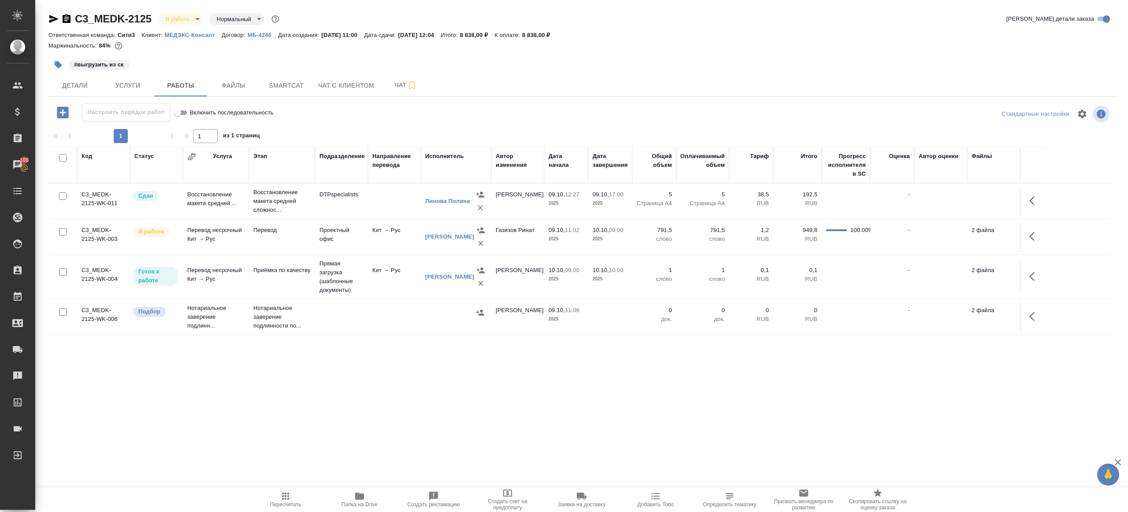
click at [364, 496] on icon "button" at bounding box center [359, 496] width 11 height 11
click at [1035, 232] on icon "button" at bounding box center [1034, 236] width 11 height 11
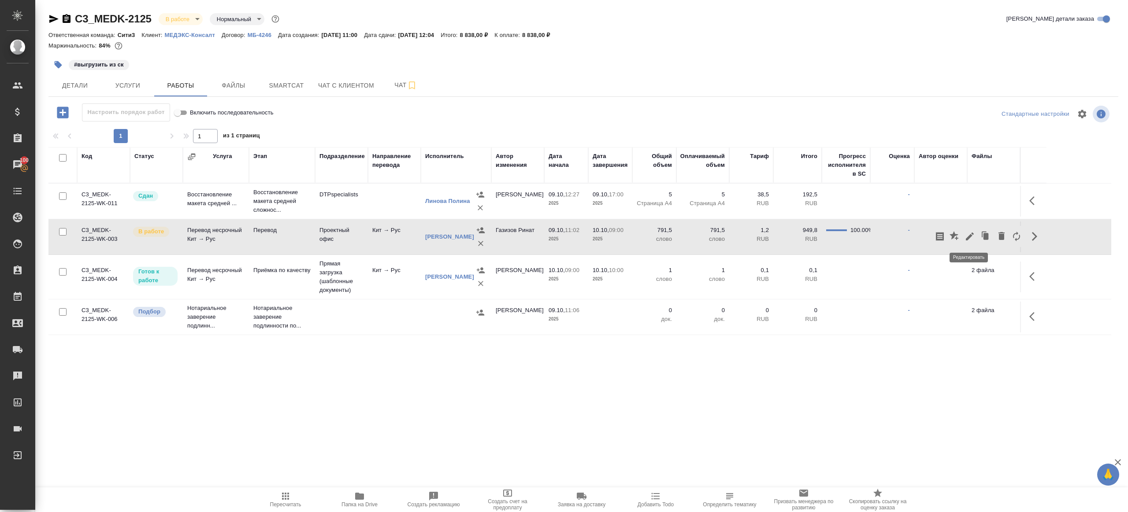
click at [972, 231] on icon "button" at bounding box center [969, 236] width 11 height 11
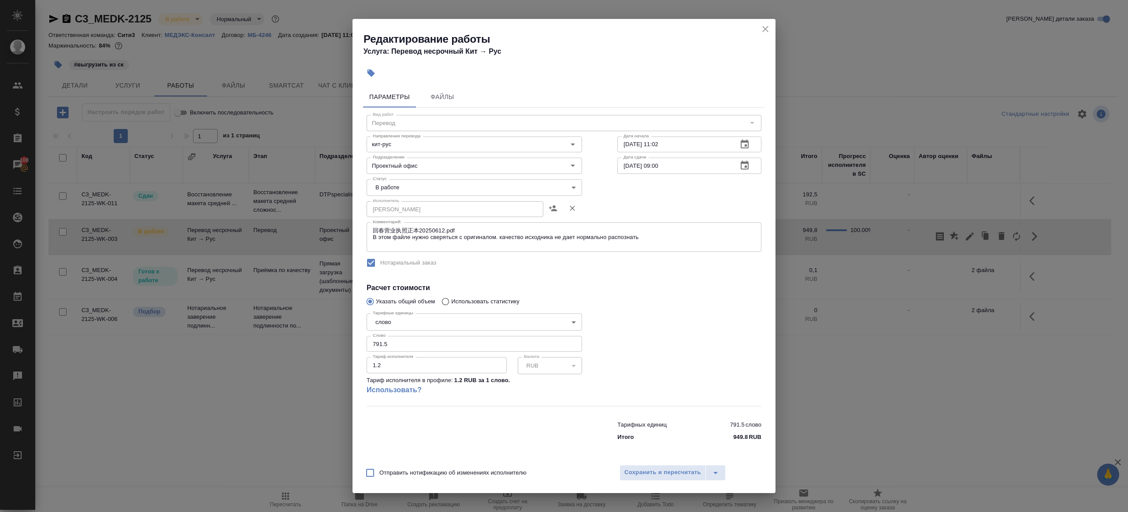
click at [419, 190] on body "🙏 .cls-1 fill:#fff; AWATERA Gazizov Rinat Клиенты Спецификации Заказы 100 Чаты …" at bounding box center [564, 256] width 1128 height 512
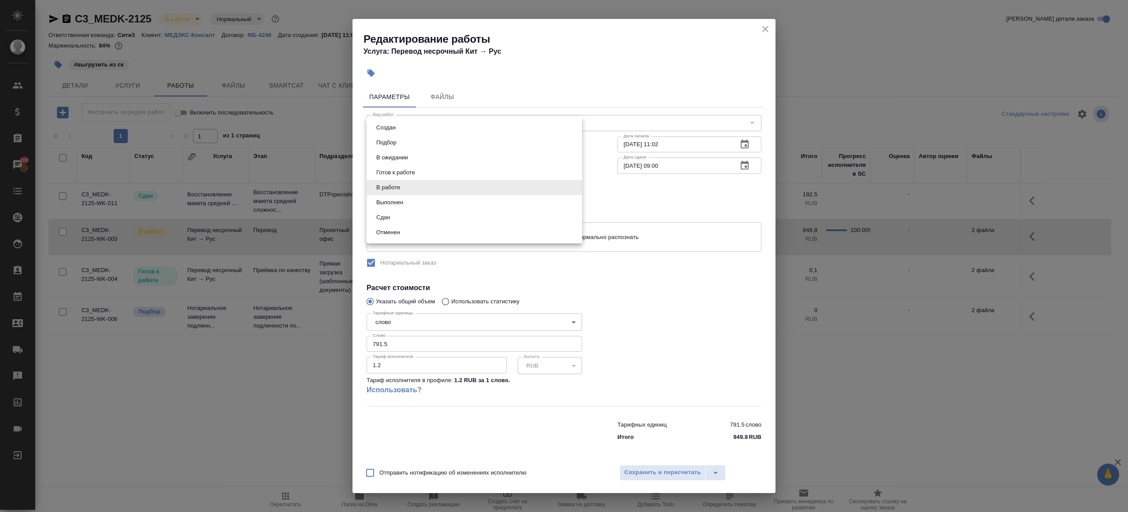
click at [404, 214] on li "Сдан" at bounding box center [474, 217] width 215 height 15
type input "closed"
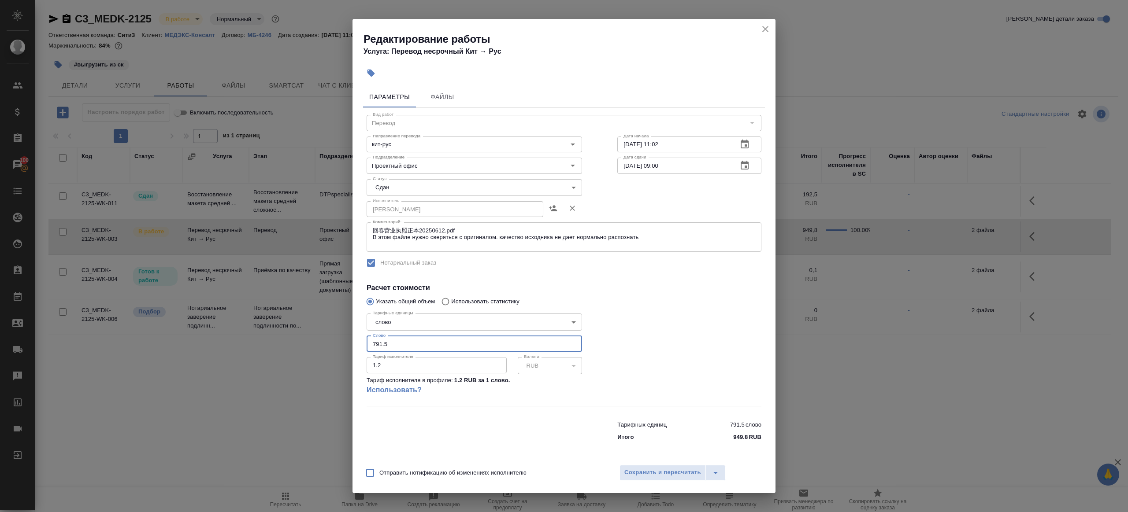
click at [431, 349] on input "791.5" at bounding box center [474, 344] width 215 height 16
paste input "11.3"
type input "711.35"
click at [675, 341] on div at bounding box center [689, 358] width 179 height 131
click at [657, 472] on span "Сохранить и пересчитать" at bounding box center [662, 473] width 77 height 10
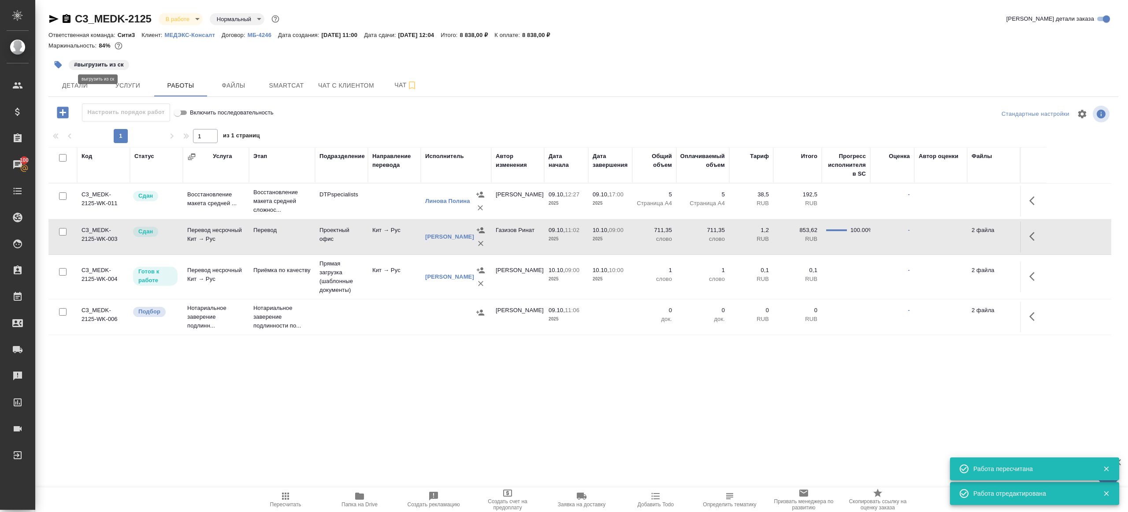
click at [76, 68] on p "#выгрузить из ск" at bounding box center [99, 64] width 50 height 9
click at [72, 74] on div "#выгрузить из ск" at bounding box center [404, 64] width 713 height 19
click at [70, 76] on button "Детали" at bounding box center [74, 85] width 53 height 22
click at [56, 58] on button "button" at bounding box center [57, 64] width 19 height 19
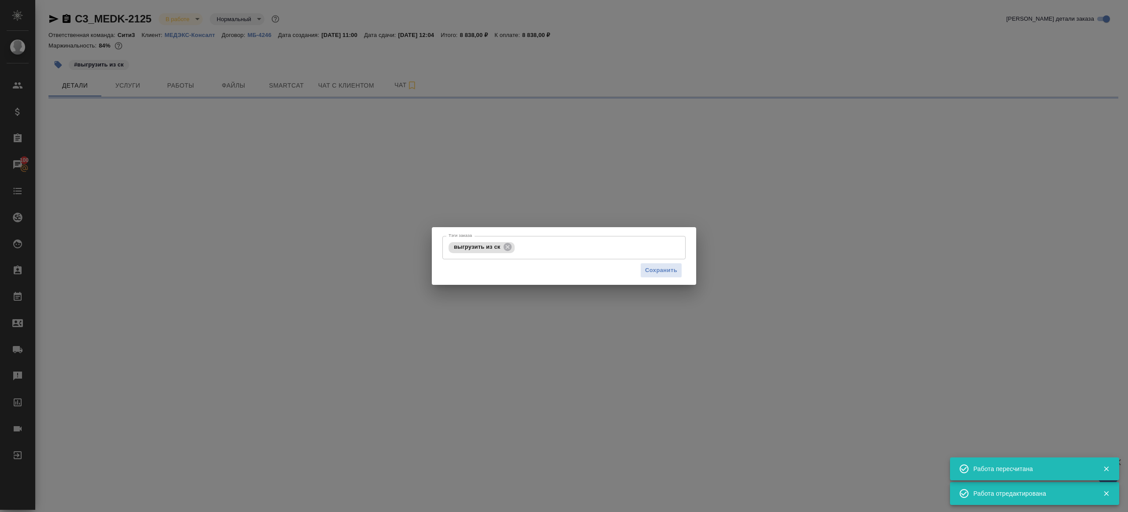
select select "RU"
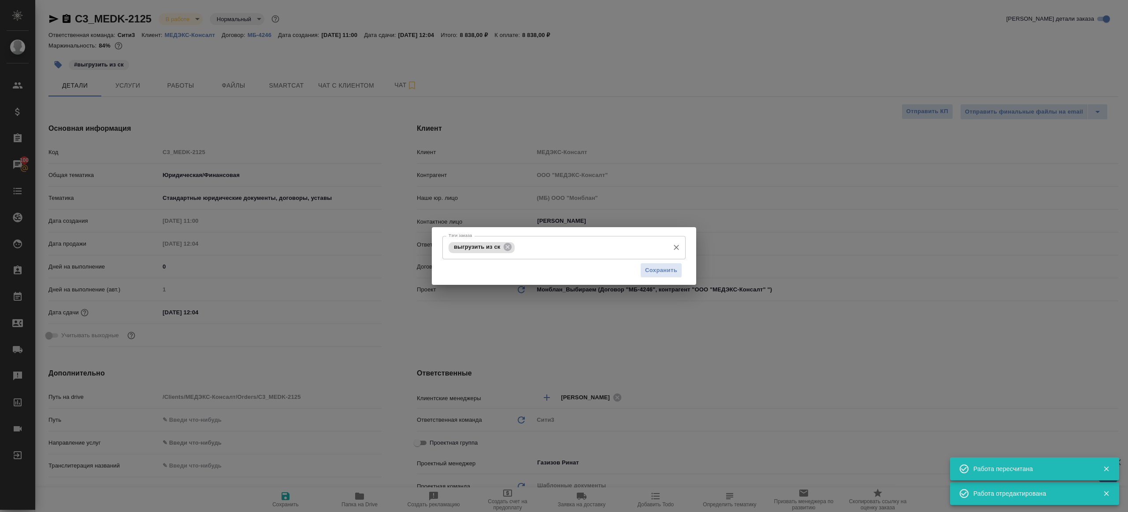
type textarea "x"
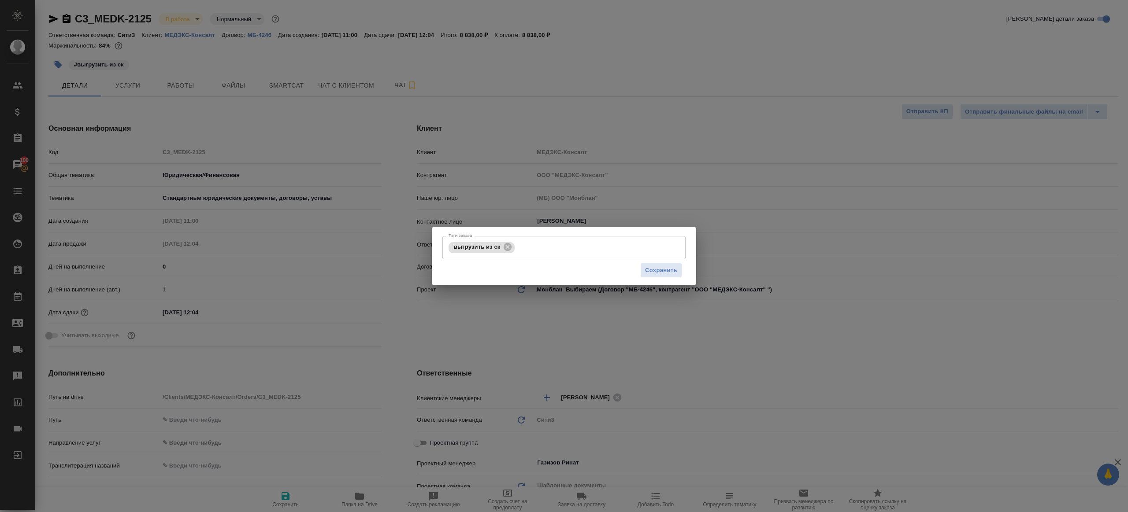
drag, startPoint x: 512, startPoint y: 244, endPoint x: 579, endPoint y: 261, distance: 69.9
click at [512, 245] on icon at bounding box center [508, 247] width 10 height 10
click at [664, 269] on span "Сохранить" at bounding box center [661, 270] width 32 height 10
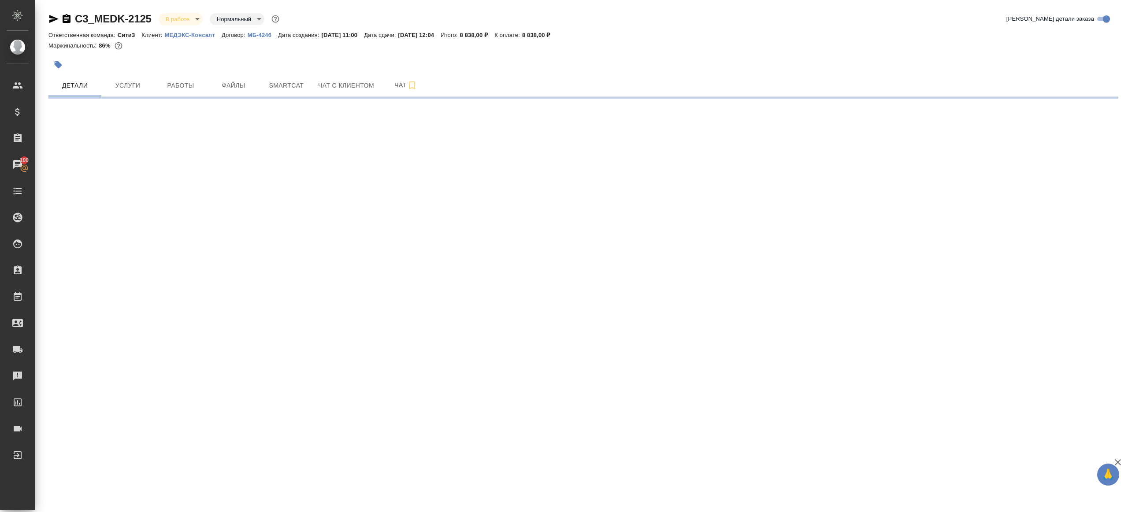
select select "RU"
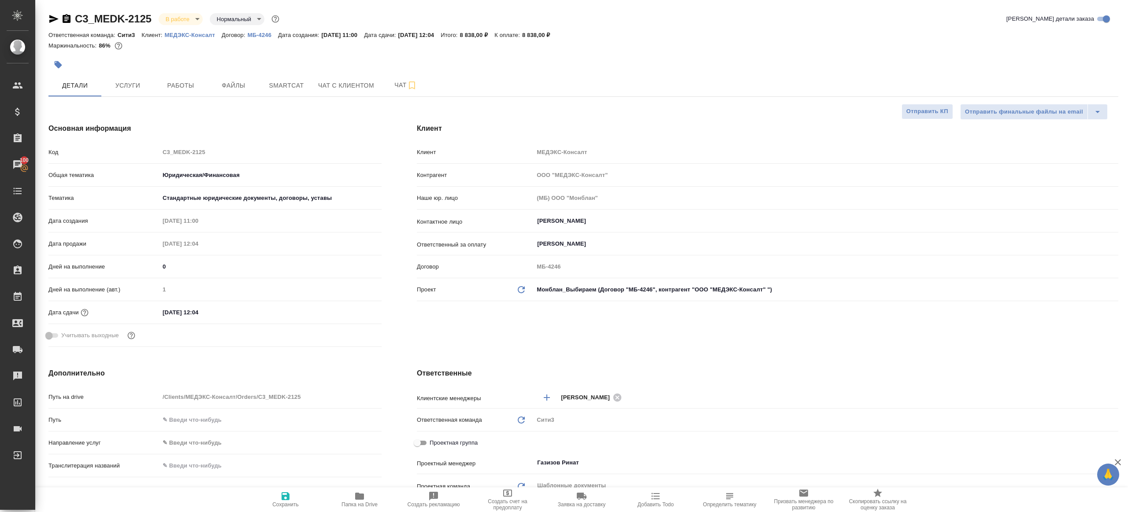
type textarea "x"
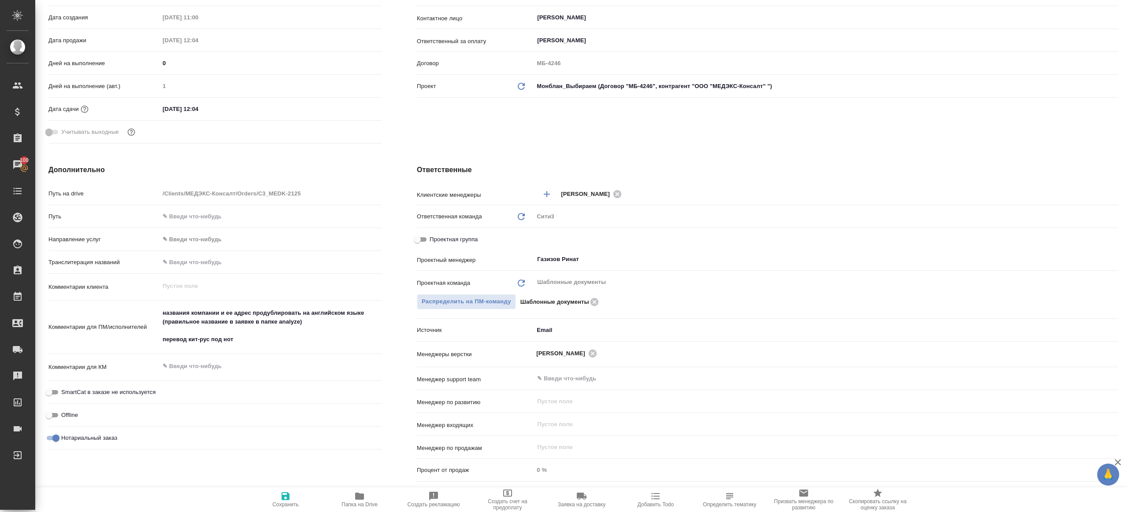
click at [285, 338] on textarea "названия компании и ее адрес продублировать на английском языке (правильное наз…" at bounding box center [270, 326] width 222 height 41
type textarea "x"
click at [408, 322] on div "Ответственные Клиентские менеджеры Галишева Мария ​ Ответственная команда Обнов…" at bounding box center [767, 325] width 737 height 356
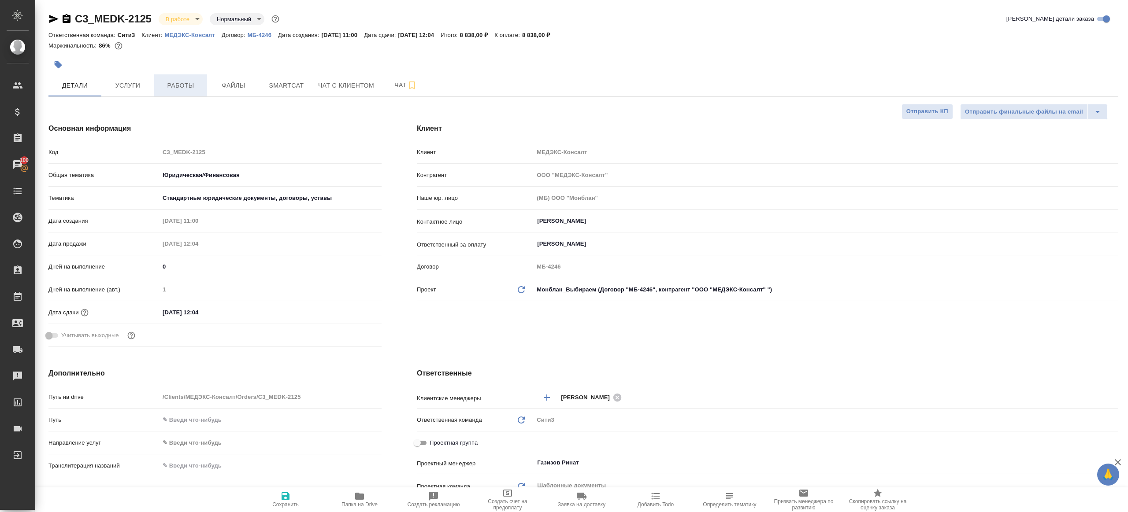
click at [199, 85] on span "Работы" at bounding box center [180, 85] width 42 height 11
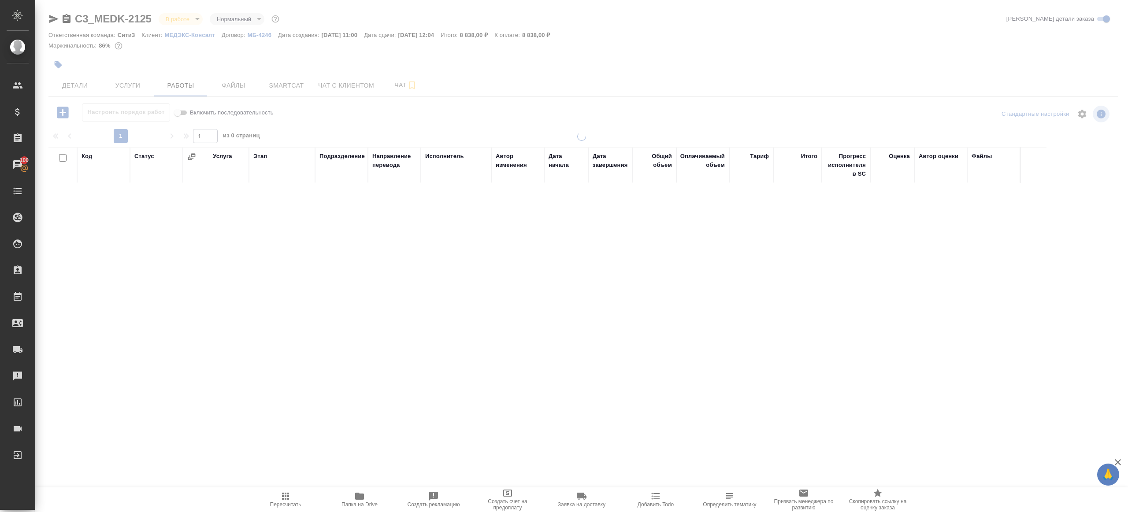
drag, startPoint x: 365, startPoint y: 127, endPoint x: 370, endPoint y: 140, distance: 13.8
click at [365, 126] on div at bounding box center [583, 127] width 1070 height 4
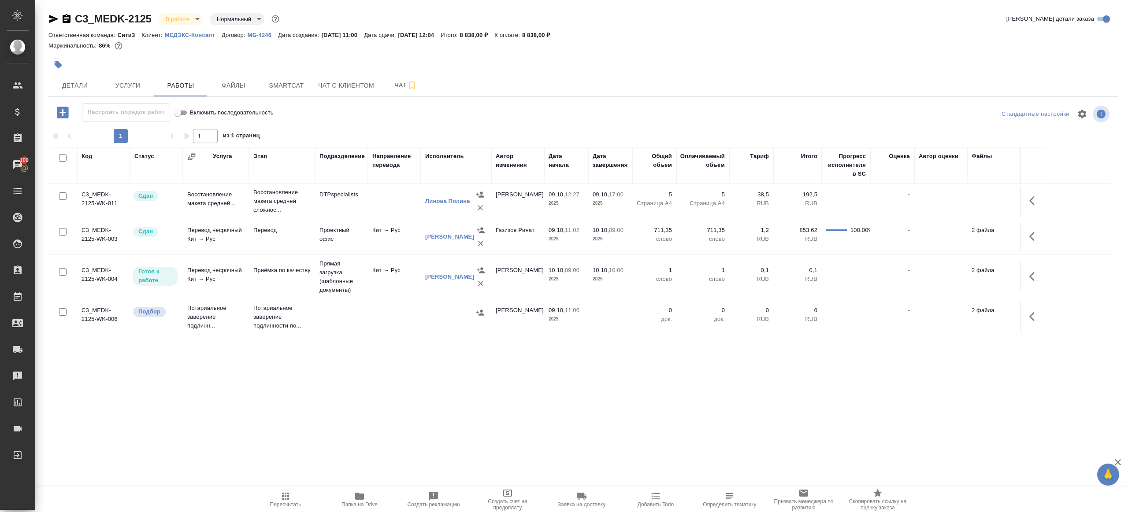
click at [285, 488] on button "Пересчитать" at bounding box center [285, 500] width 74 height 25
click at [283, 489] on button "Пересчитать" at bounding box center [285, 500] width 74 height 25
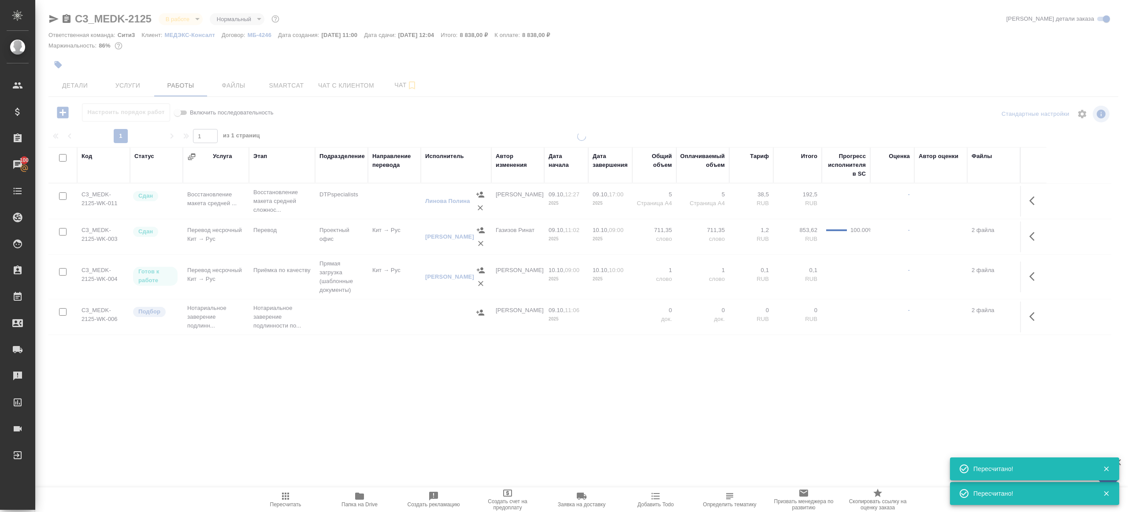
click at [283, 489] on button "Пересчитать" at bounding box center [285, 500] width 74 height 25
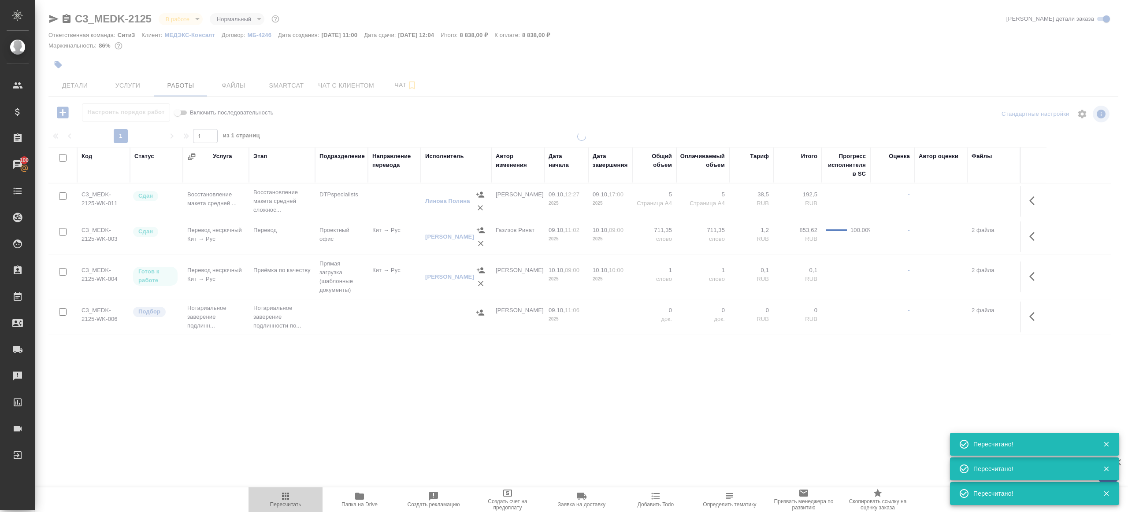
click at [283, 489] on button "Пересчитать" at bounding box center [285, 500] width 74 height 25
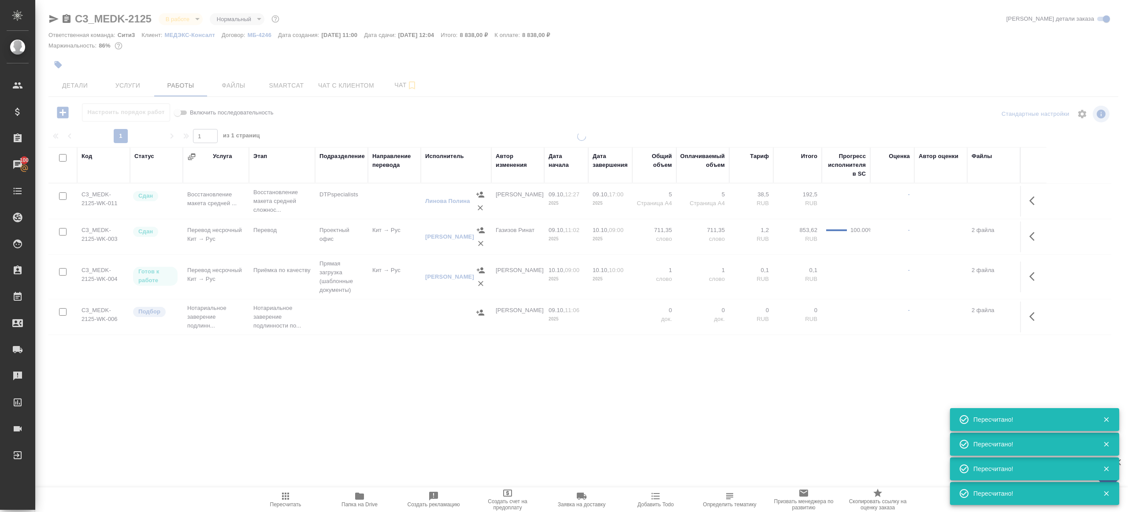
click at [282, 489] on button "Пересчитать" at bounding box center [285, 500] width 74 height 25
click at [282, 488] on button "Пересчитать" at bounding box center [285, 500] width 74 height 25
click at [308, 426] on div ".cls-1 fill:#fff; AWATERA Gazizov Rinat Клиенты Спецификации Заказы 100 Чаты To…" at bounding box center [564, 256] width 1128 height 512
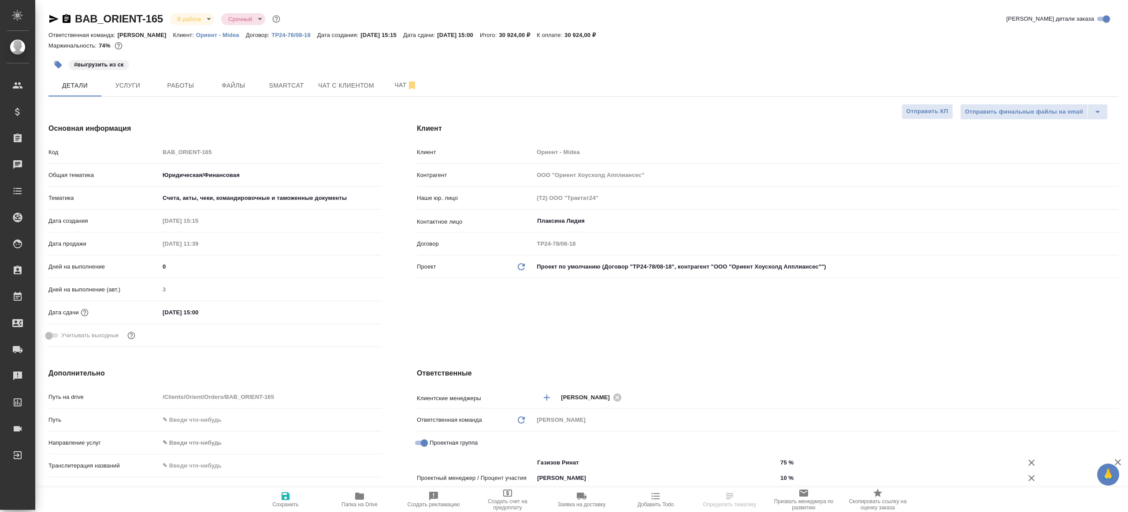
select select "RU"
type textarea "x"
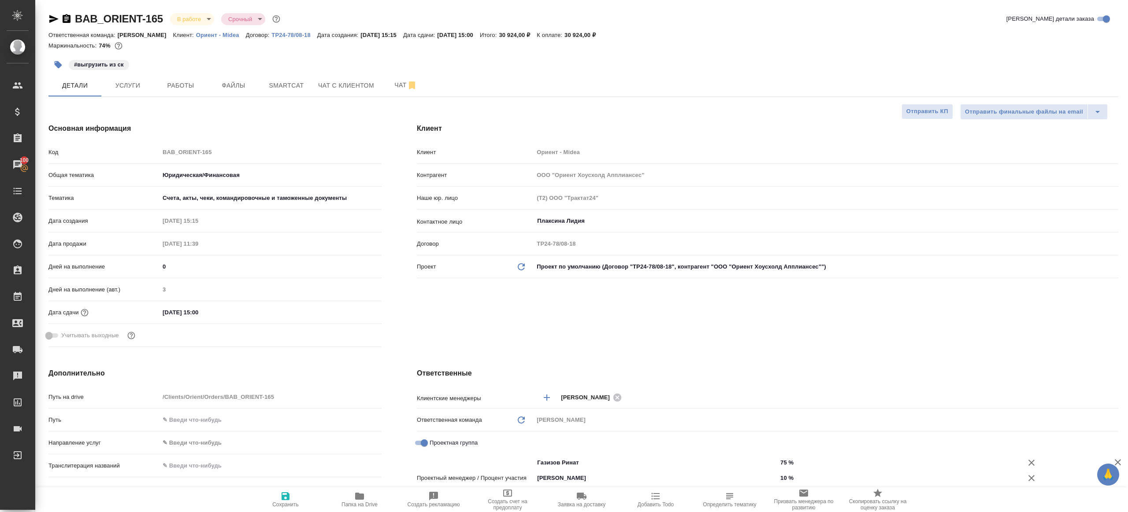
type textarea "x"
click at [285, 85] on span "Smartcat" at bounding box center [286, 85] width 42 height 11
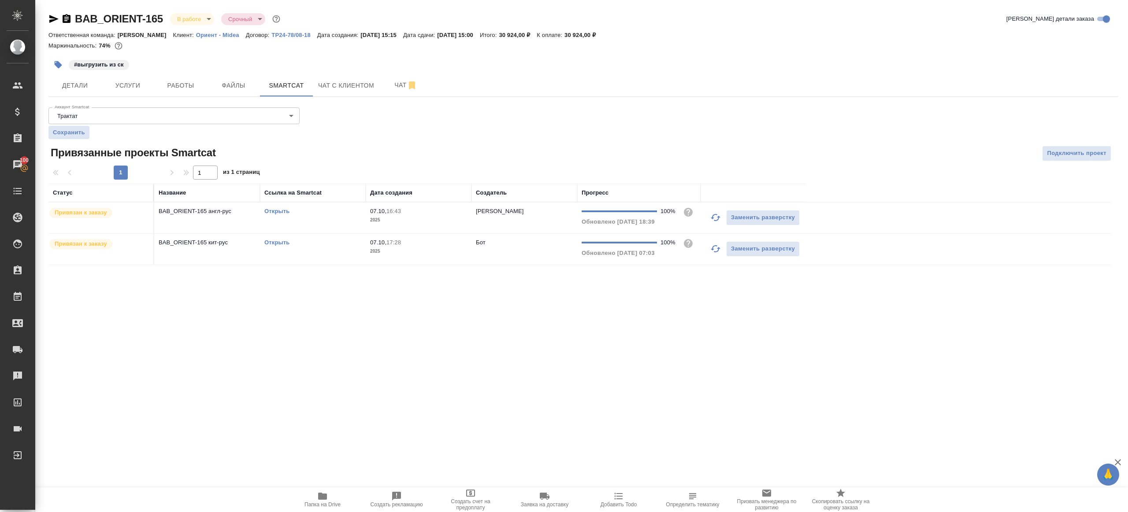
click at [716, 215] on icon "button" at bounding box center [715, 217] width 11 height 11
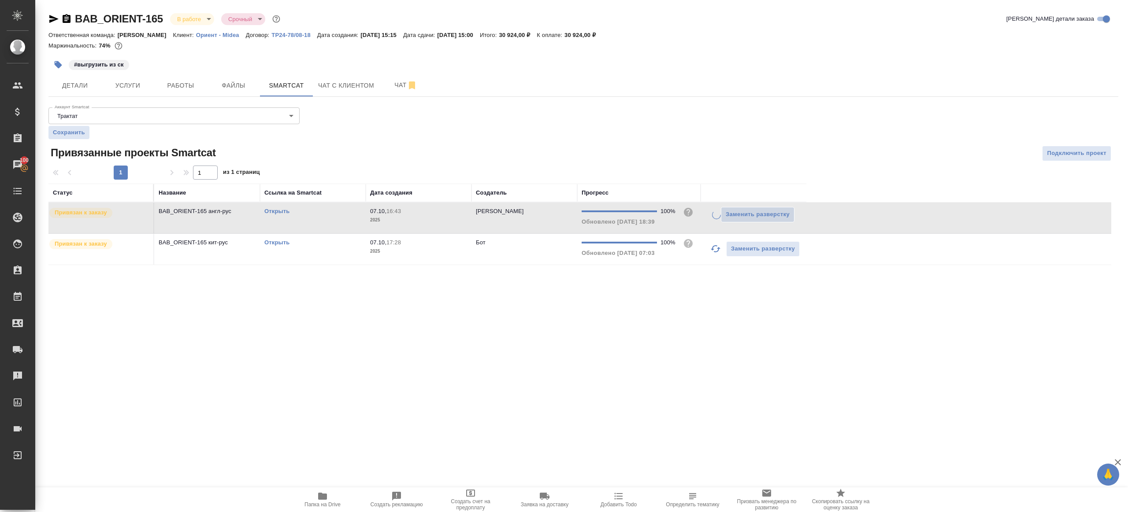
click at [716, 251] on icon "button" at bounding box center [716, 248] width 10 height 7
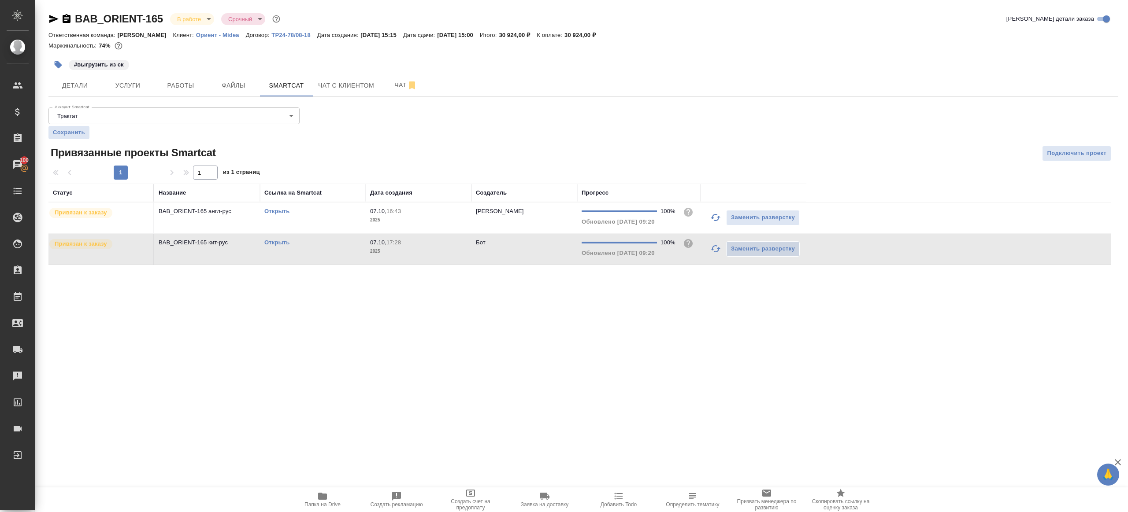
click at [271, 211] on link "Открыть" at bounding box center [276, 211] width 25 height 7
click at [281, 245] on link "Открыть" at bounding box center [276, 242] width 25 height 7
click at [190, 92] on button "Работы" at bounding box center [180, 85] width 53 height 22
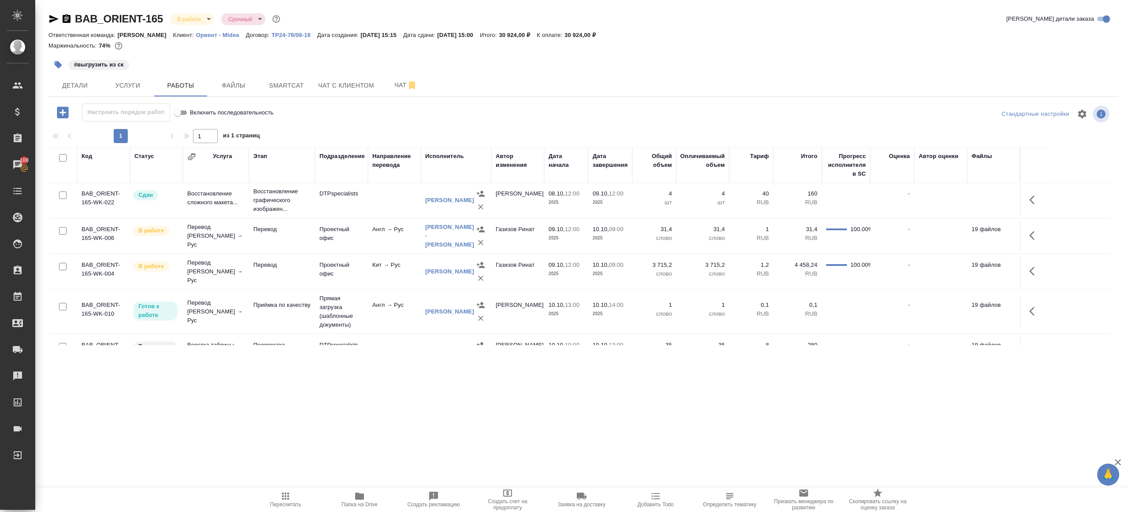
scroll to position [80, 0]
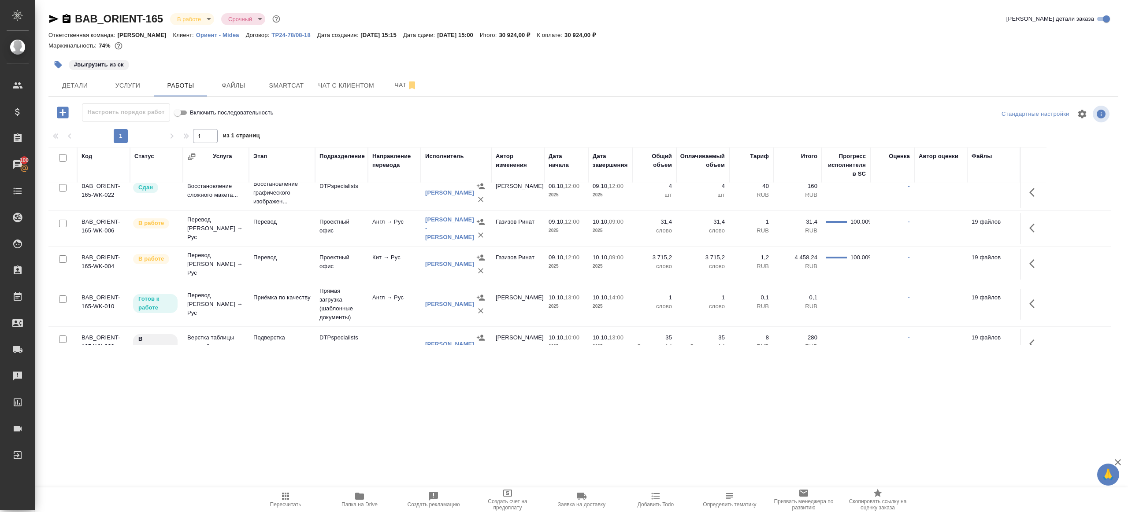
click at [361, 230] on td "Проектный офис" at bounding box center [341, 228] width 53 height 31
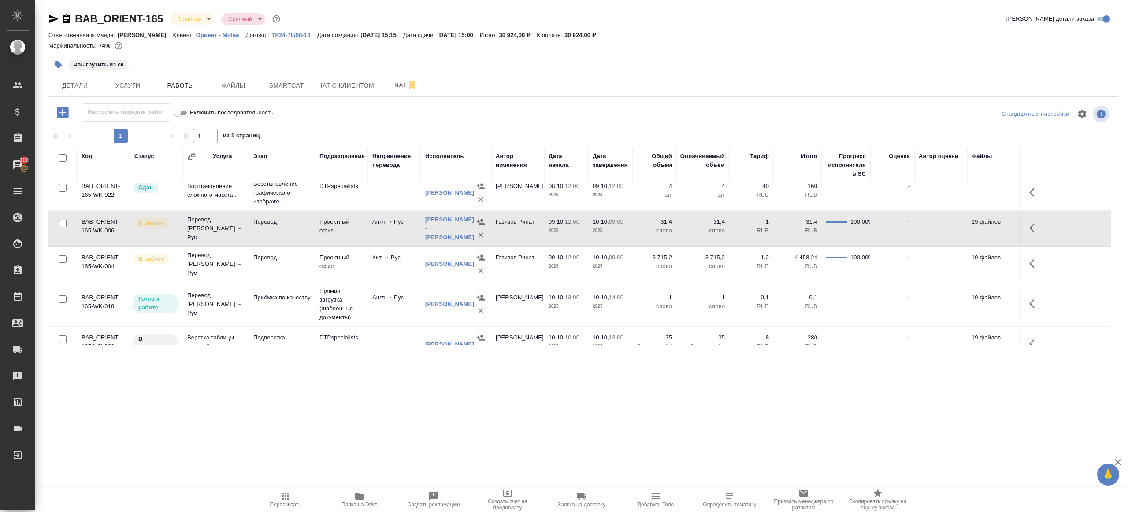
click at [363, 271] on td "Проектный офис" at bounding box center [341, 264] width 53 height 31
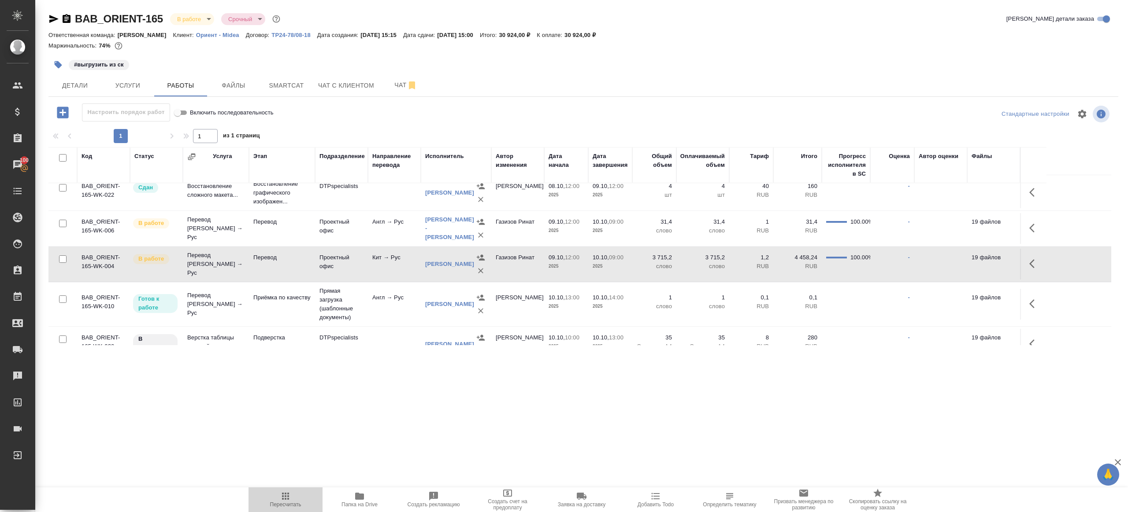
click at [282, 496] on icon "button" at bounding box center [285, 496] width 11 height 11
click at [273, 428] on div ".cls-1 fill:#fff; AWATERA Gazizov Rinat Клиенты Спецификации Заказы 100 Чаты To…" at bounding box center [564, 256] width 1128 height 512
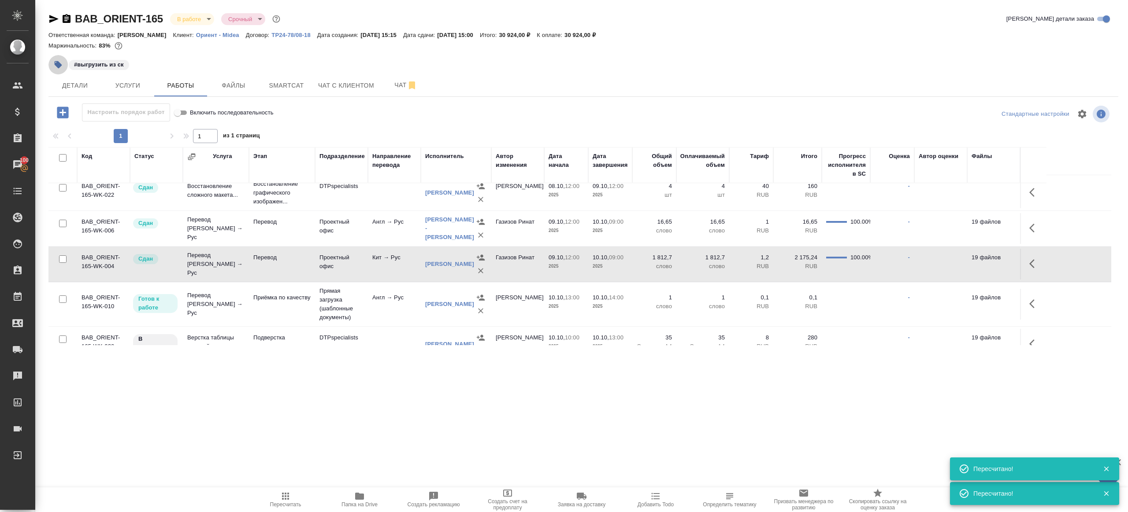
click at [65, 64] on button "button" at bounding box center [57, 64] width 19 height 19
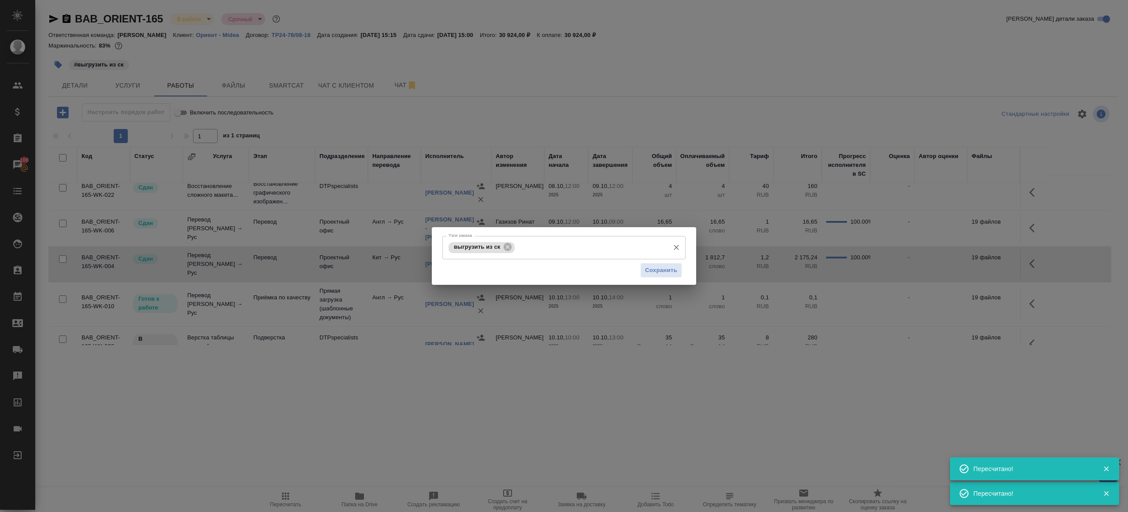
click at [516, 246] on div "выгрузить из ск Тэги заказа" at bounding box center [563, 247] width 243 height 23
click at [512, 246] on icon at bounding box center [508, 247] width 10 height 10
click at [655, 263] on div "Сохранить" at bounding box center [661, 270] width 42 height 15
click at [658, 267] on span "Сохранить" at bounding box center [661, 270] width 32 height 10
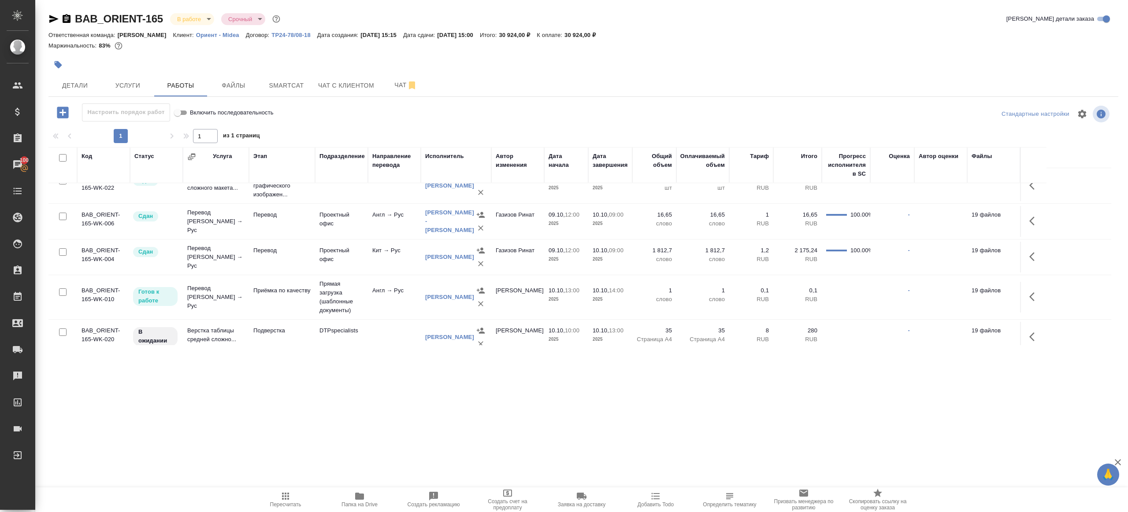
scroll to position [102, 0]
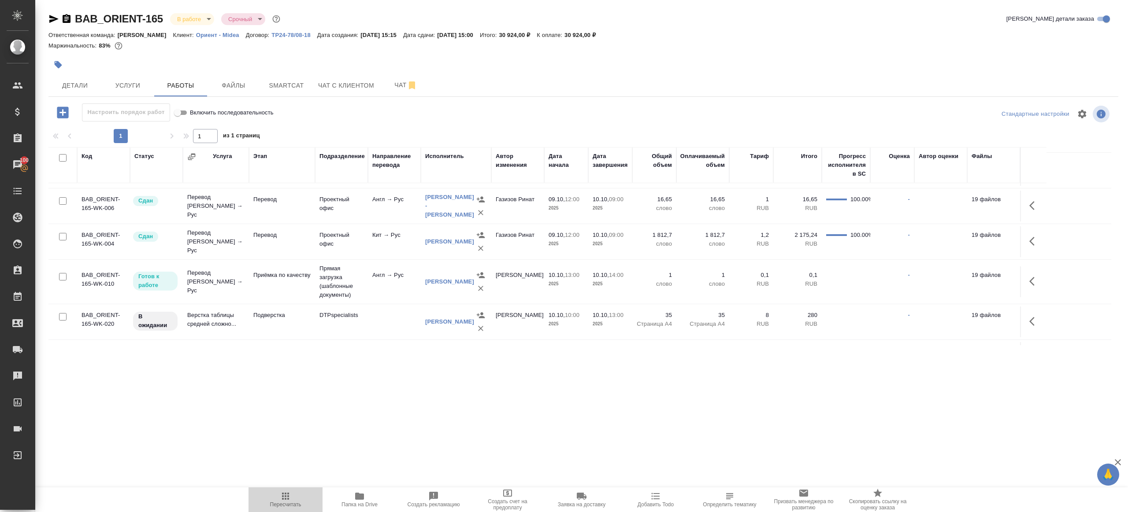
click at [304, 494] on span "Пересчитать" at bounding box center [285, 499] width 63 height 17
drag, startPoint x: 304, startPoint y: 494, endPoint x: 305, endPoint y: 484, distance: 9.8
click at [304, 494] on span "Пересчитать" at bounding box center [285, 499] width 63 height 17
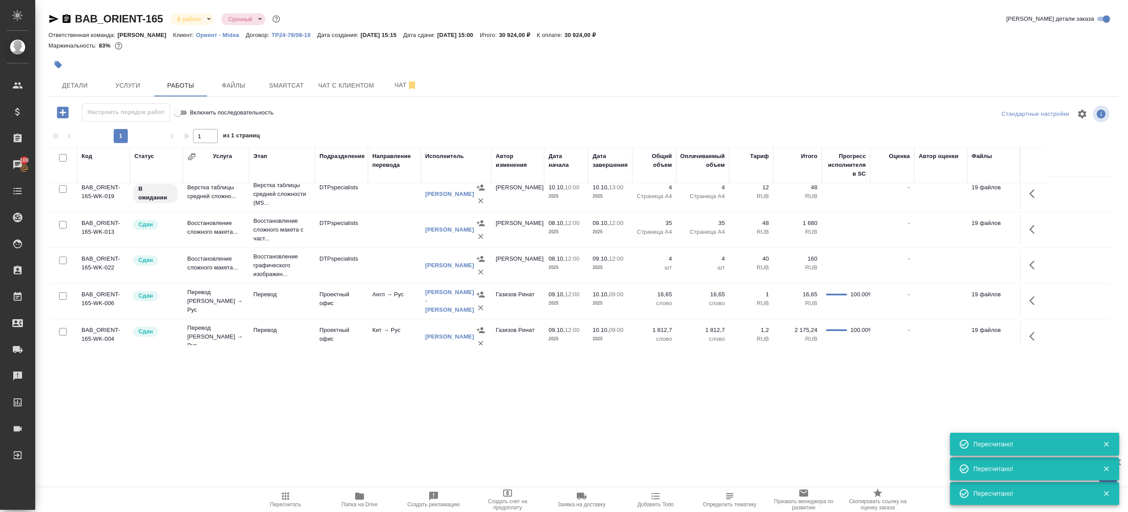
scroll to position [0, 0]
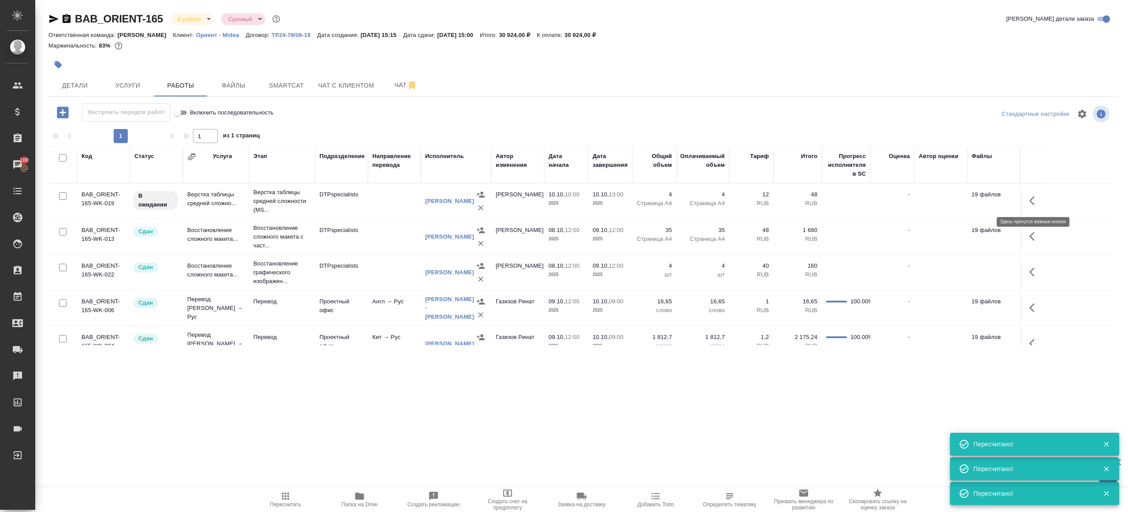
click at [1028, 200] on button "button" at bounding box center [1034, 200] width 21 height 21
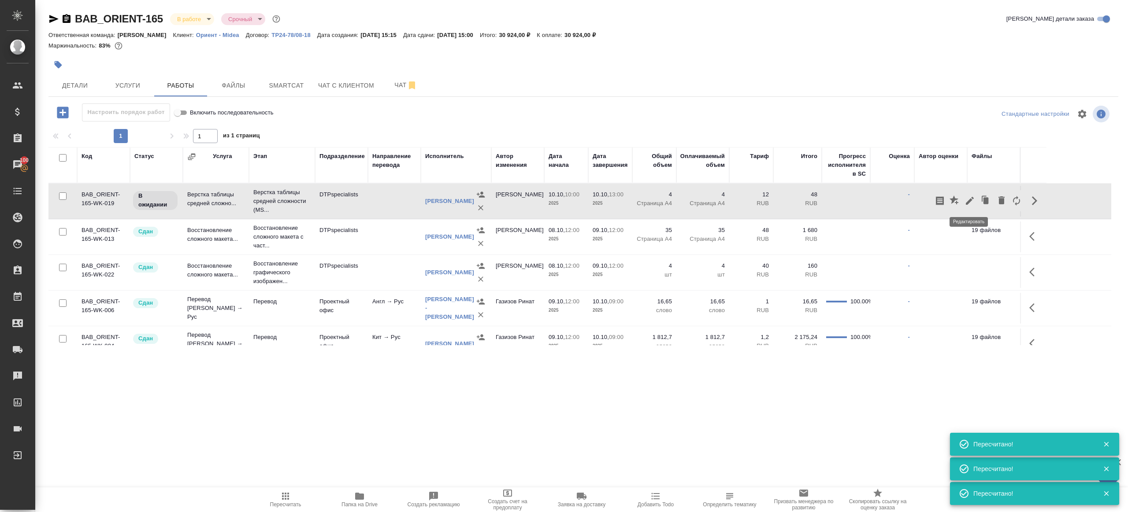
click at [974, 200] on icon "button" at bounding box center [969, 201] width 11 height 11
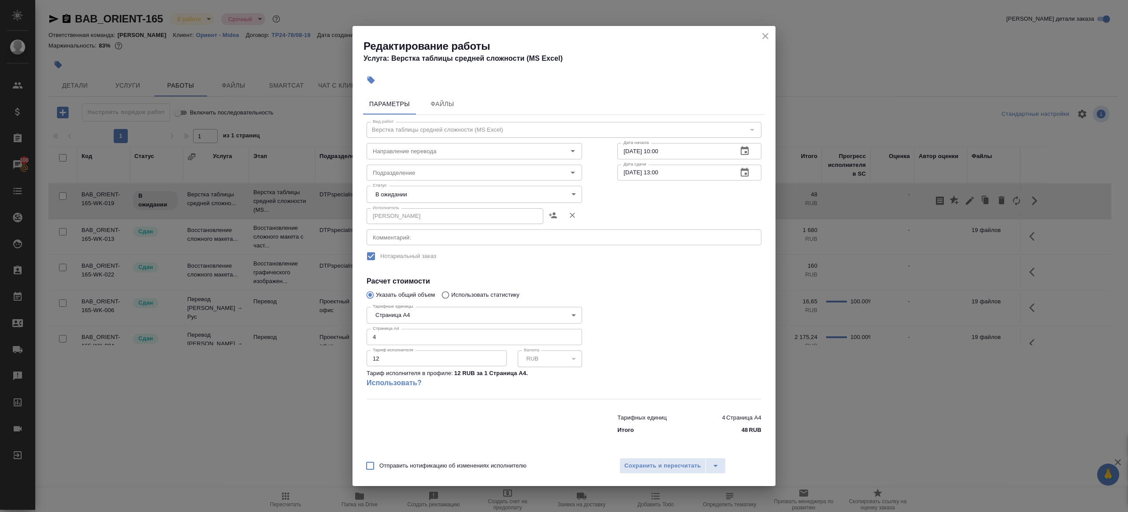
type input "DTPspecialists"
click at [412, 195] on body "🙏 .cls-1 fill:#fff; AWATERA Gazizov Rinat Клиенты Спецификации Заказы 100 Чаты …" at bounding box center [564, 256] width 1128 height 512
click at [420, 215] on li "Готов к работе" at bounding box center [474, 209] width 215 height 15
type input "readyForWork"
click at [434, 239] on textarea at bounding box center [564, 237] width 382 height 7
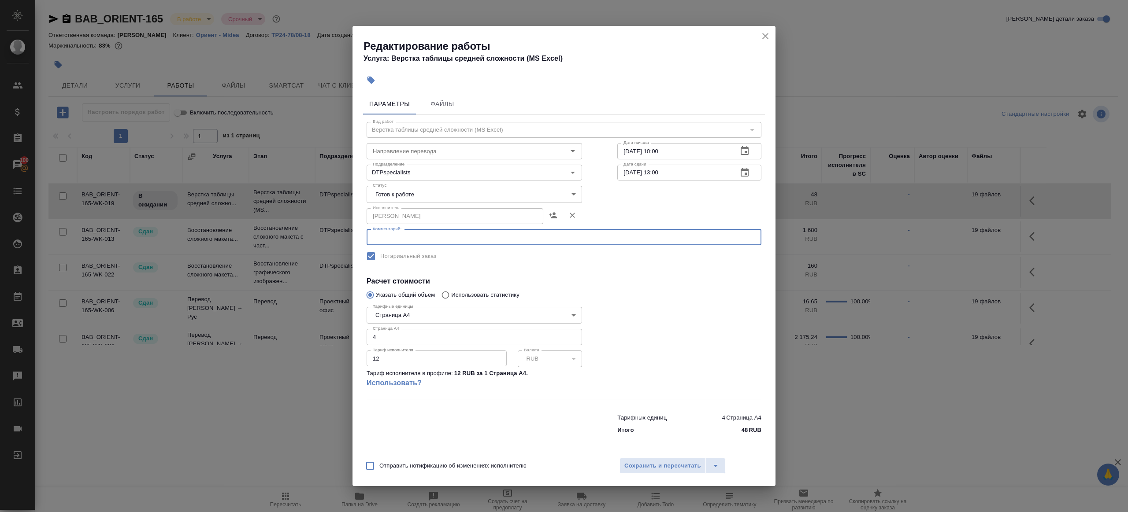
paste textarea "https://drive.awatera.com/apps/files/files?dir=/Shares/Orient/Orders/BAB_ORIENT…"
type textarea "https://drive.awatera.com/apps/files/files?dir=/Shares/Orient/Orders/BAB_ORIENT…"
click at [578, 278] on h4 "Расчет стоимости" at bounding box center [564, 281] width 395 height 11
click at [652, 463] on span "Сохранить и пересчитать" at bounding box center [662, 466] width 77 height 10
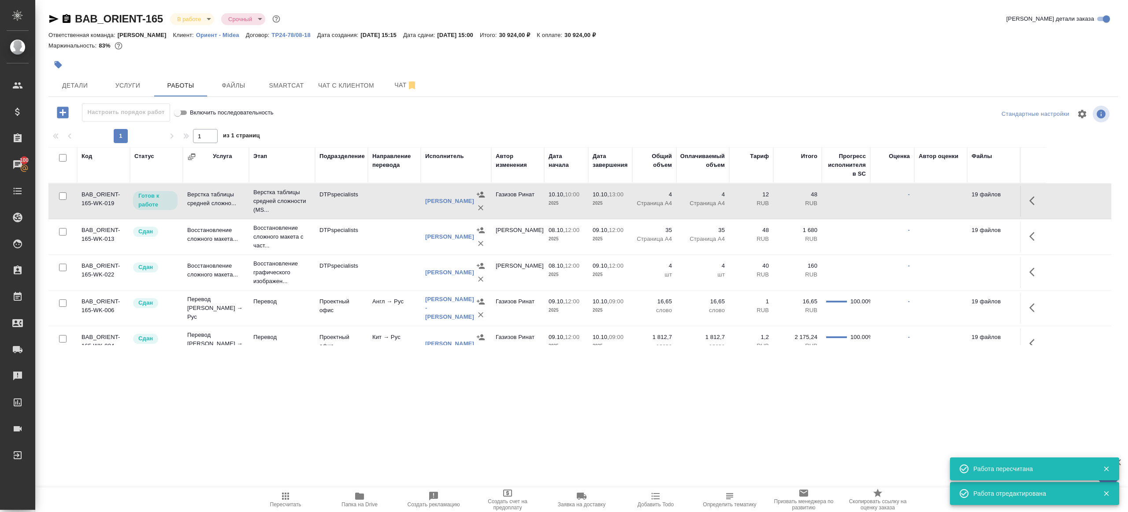
scroll to position [131, 0]
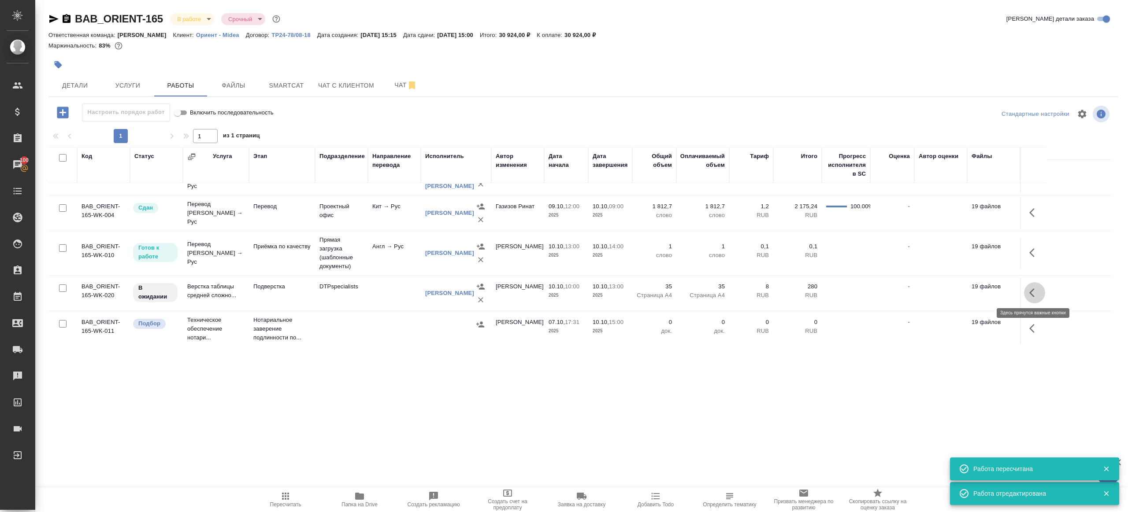
click at [1028, 289] on button "button" at bounding box center [1034, 292] width 21 height 21
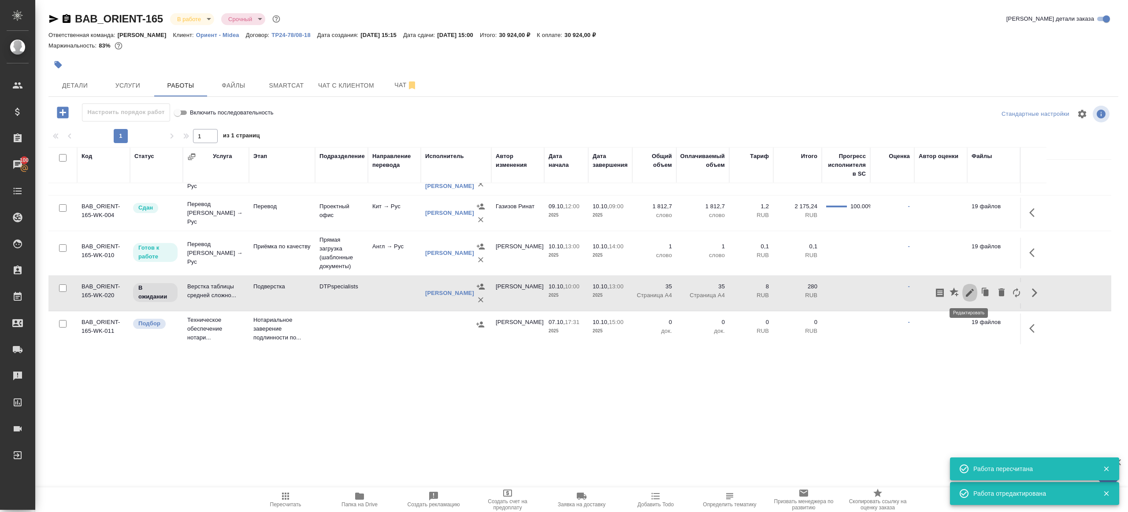
click at [968, 291] on icon "button" at bounding box center [969, 293] width 11 height 11
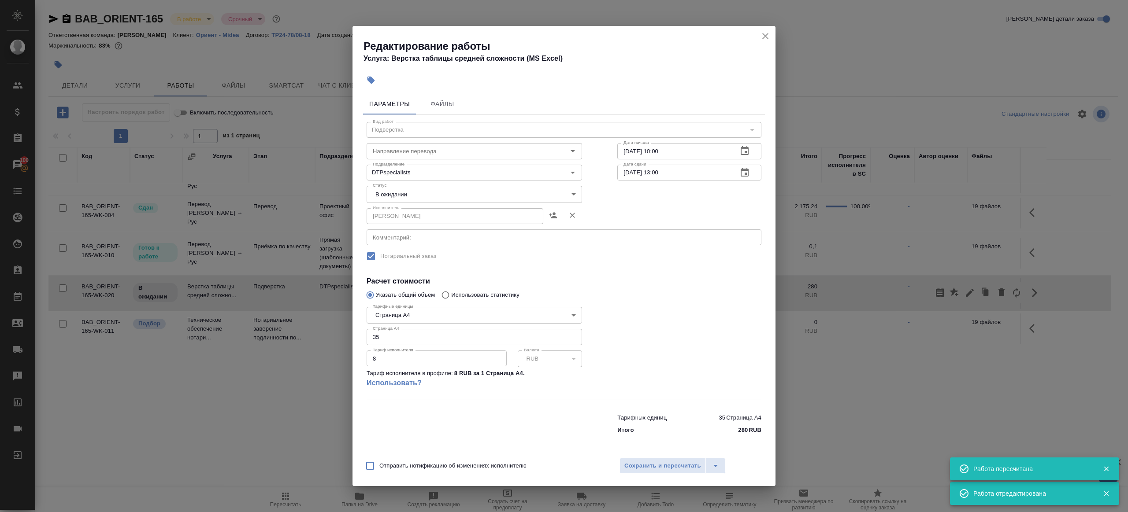
click at [402, 196] on body "🙏 .cls-1 fill:#fff; AWATERA Gazizov Rinat Клиенты Спецификации Заказы 100 Чаты …" at bounding box center [564, 256] width 1128 height 512
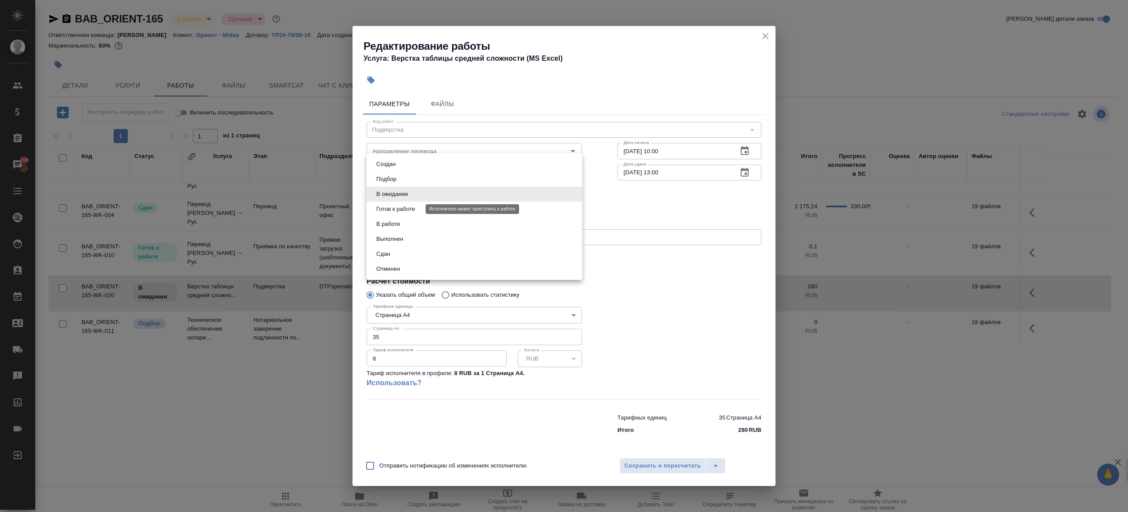
click at [407, 211] on button "Готов к работе" at bounding box center [396, 209] width 44 height 10
type input "readyForWork"
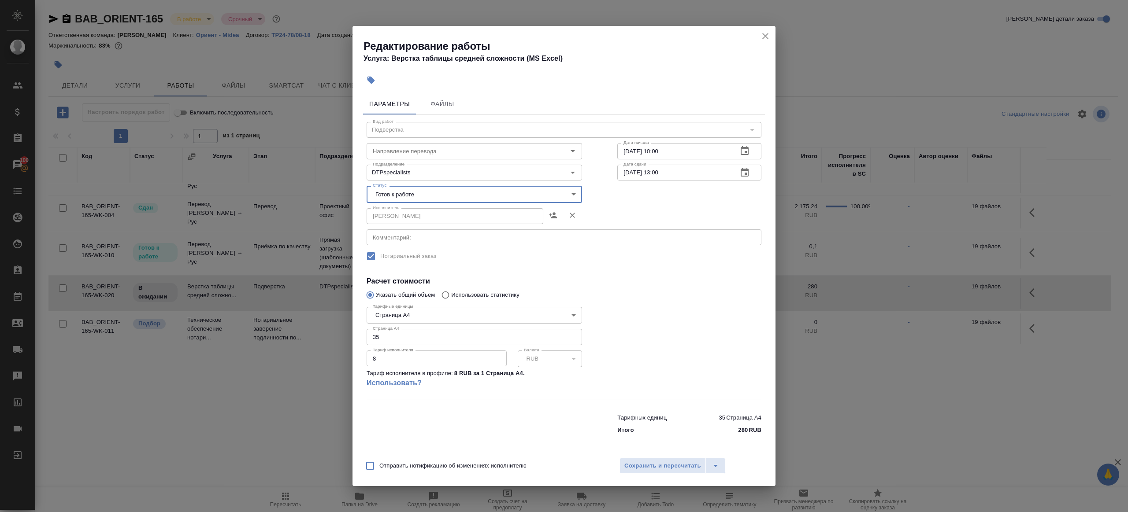
click at [417, 240] on textarea at bounding box center [564, 237] width 382 height 7
paste textarea "https://drive.awatera.com/apps/files/files?dir=/Shares/Orient/Orders/BAB_ORIENT…"
type textarea "https://drive.awatera.com/apps/files/files?dir=/Shares/Orient/Orders/BAB_ORIENT…"
click at [640, 288] on div at bounding box center [689, 351] width 179 height 131
click at [684, 460] on button "Сохранить и пересчитать" at bounding box center [662, 466] width 86 height 16
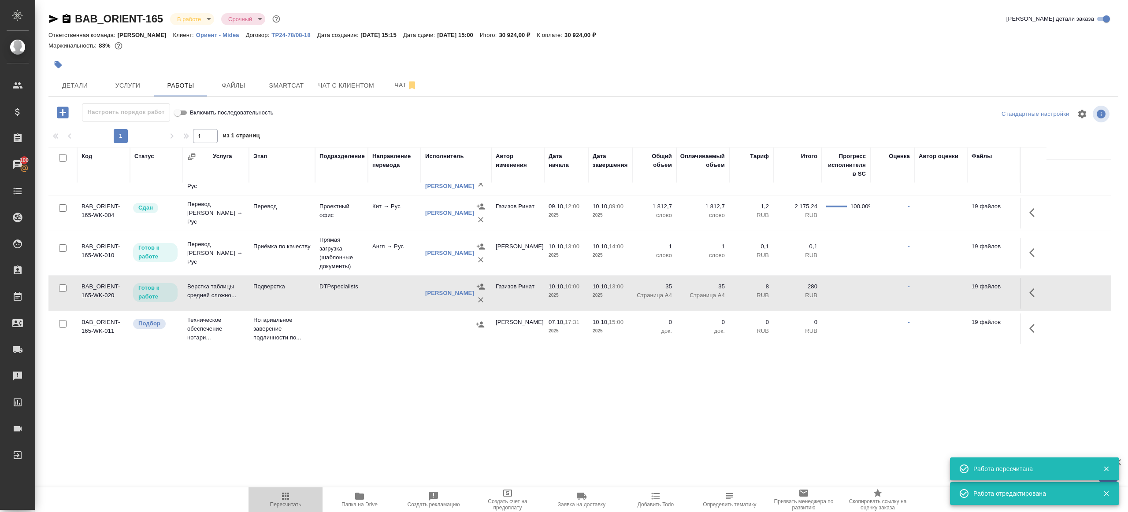
click at [289, 503] on span "Пересчитать" at bounding box center [285, 505] width 31 height 6
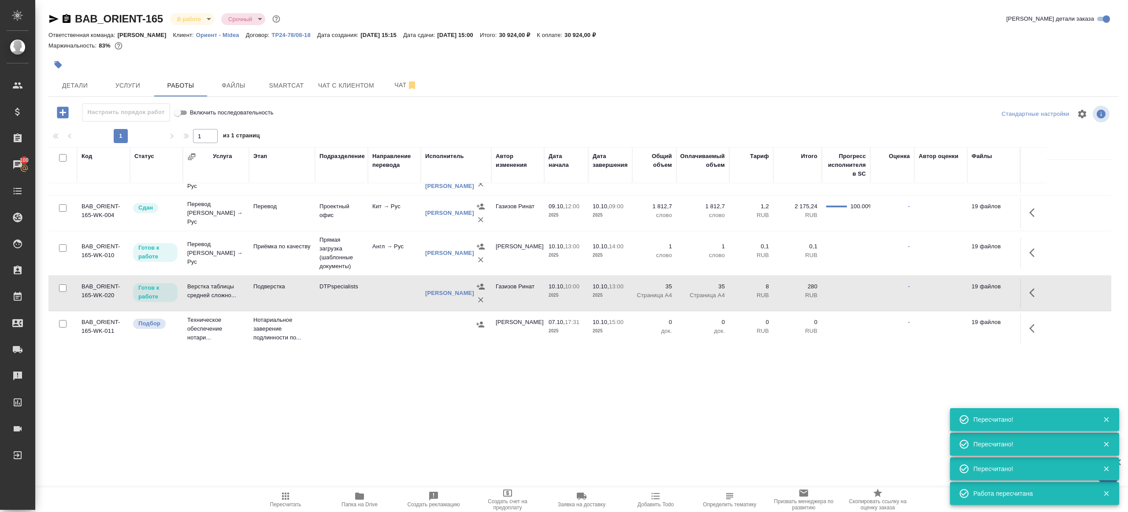
click at [1027, 248] on button "button" at bounding box center [1034, 252] width 21 height 21
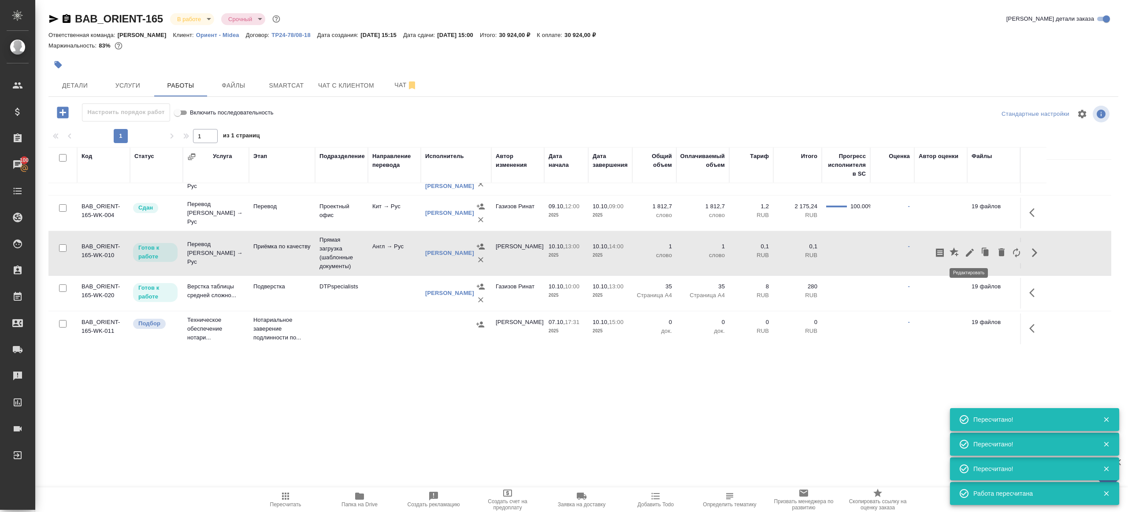
click at [966, 253] on icon "button" at bounding box center [969, 253] width 11 height 11
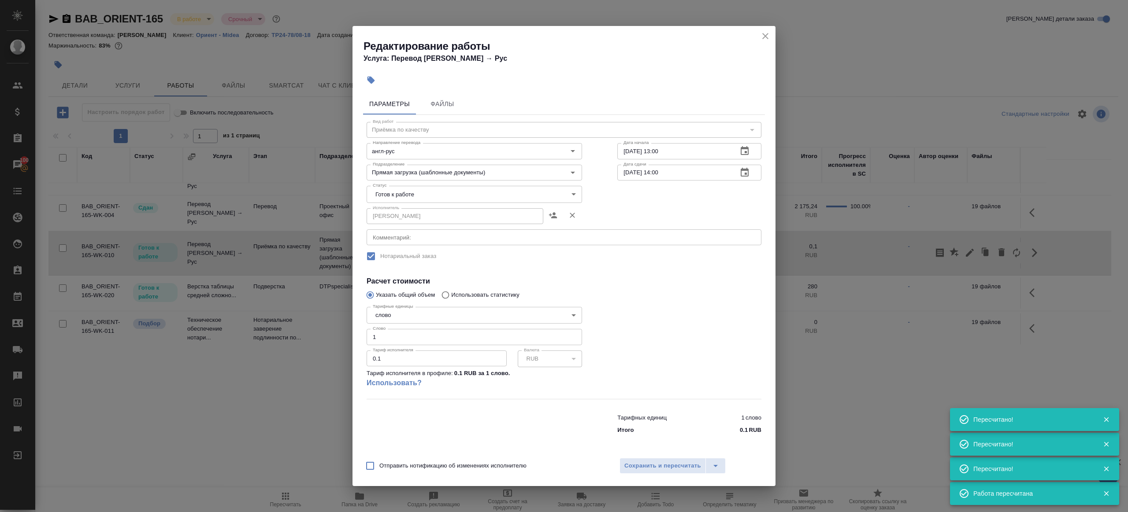
click at [387, 197] on body "🙏 .cls-1 fill:#fff; AWATERA Gazizov Rinat Клиенты Спецификации Заказы 100 Чаты …" at bounding box center [564, 256] width 1128 height 512
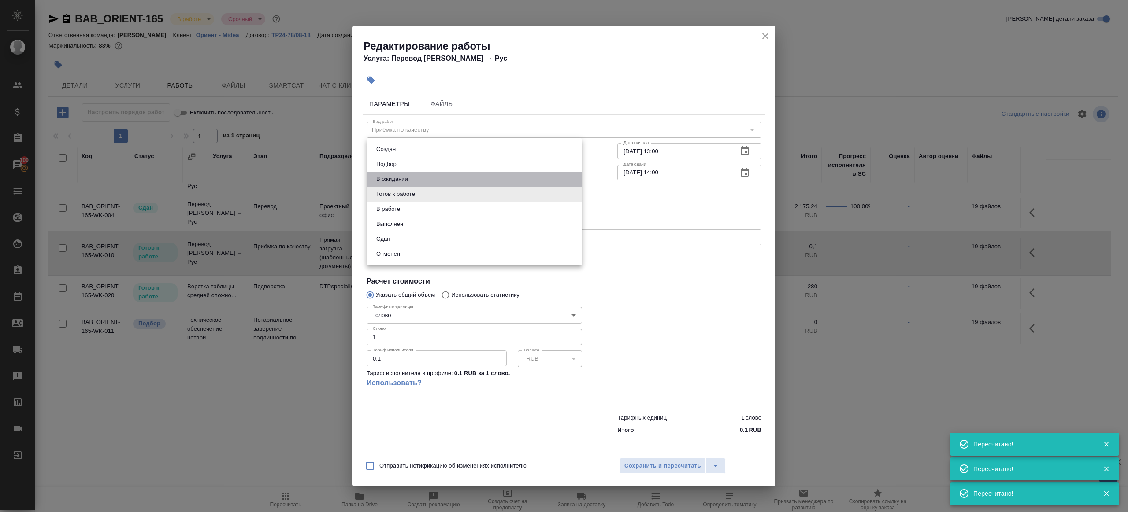
click at [419, 181] on li "В ожидании" at bounding box center [474, 179] width 215 height 15
type input "pending"
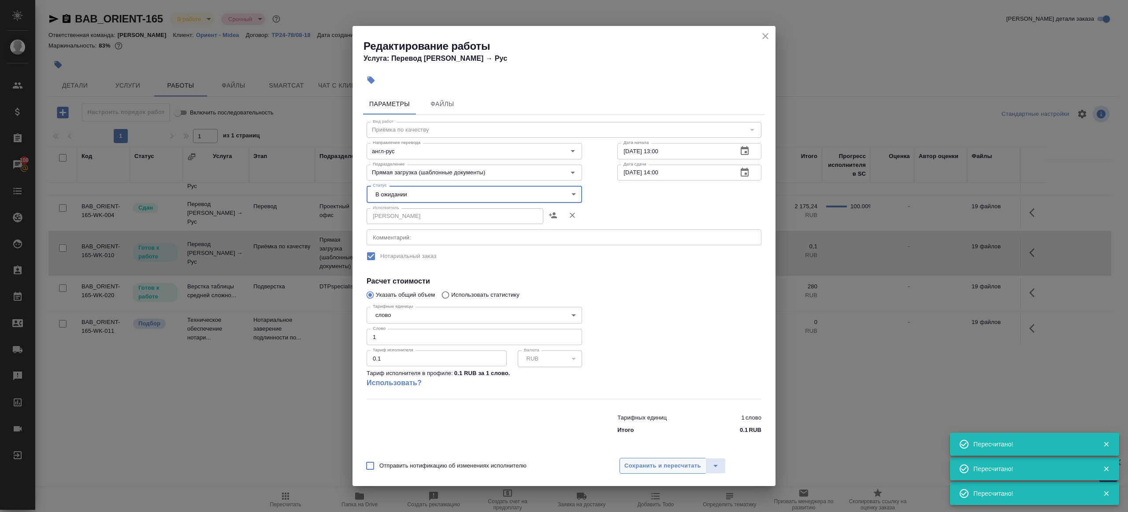
click at [634, 463] on span "Сохранить и пересчитать" at bounding box center [662, 466] width 77 height 10
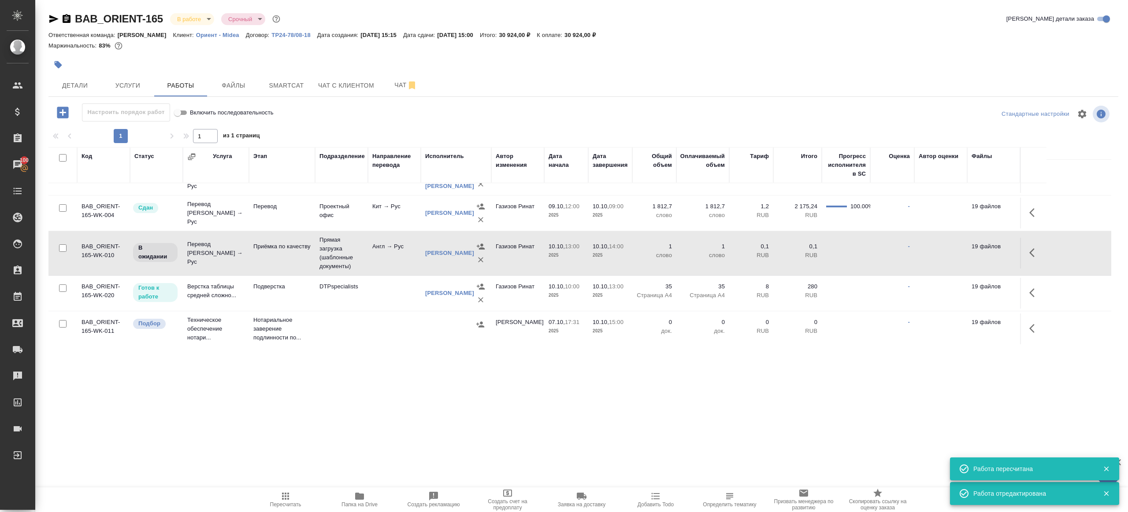
click at [290, 505] on span "Пересчитать" at bounding box center [285, 505] width 31 height 6
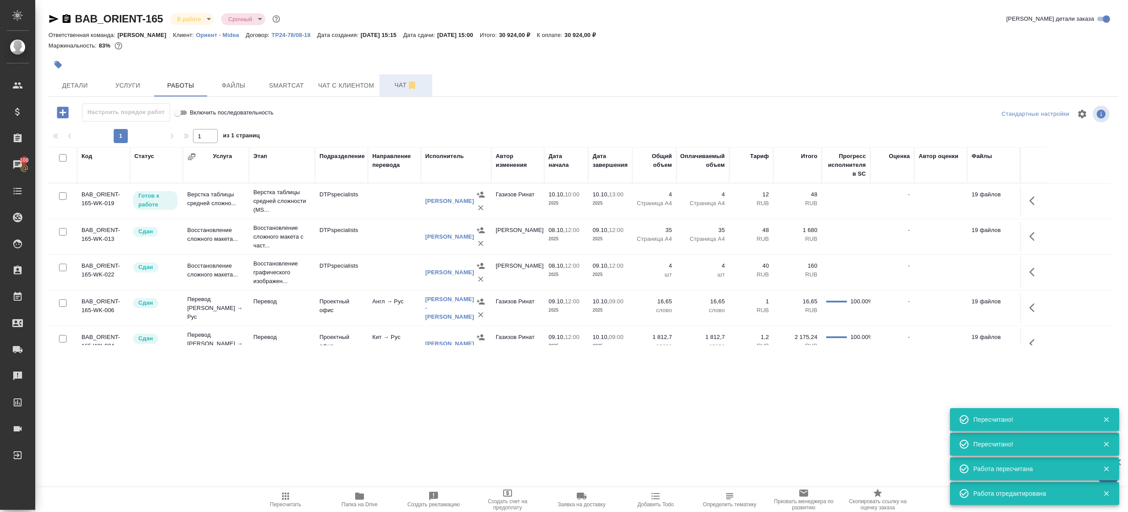
click at [389, 89] on span "Чат" at bounding box center [406, 85] width 42 height 11
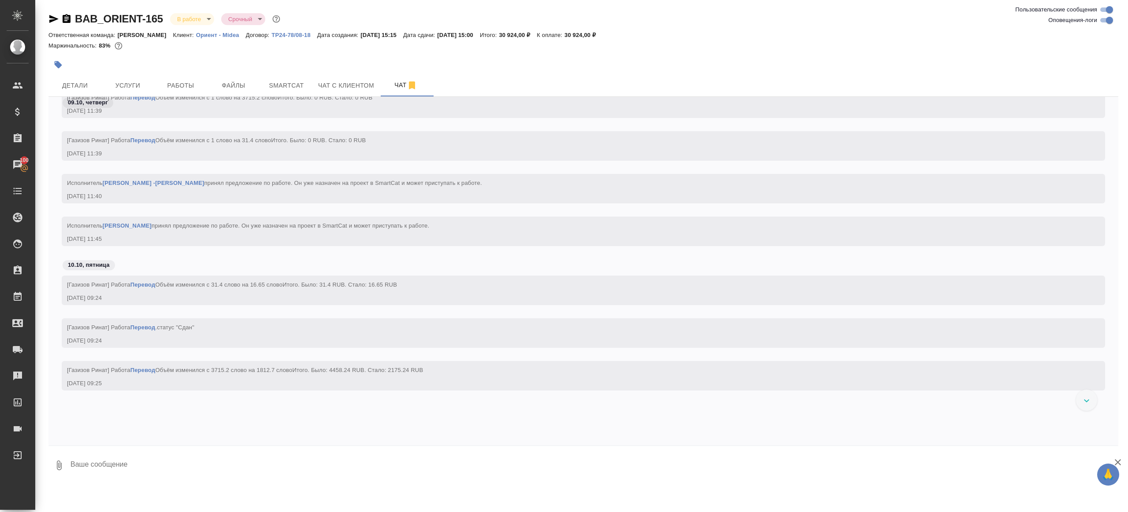
scroll to position [5768, 0]
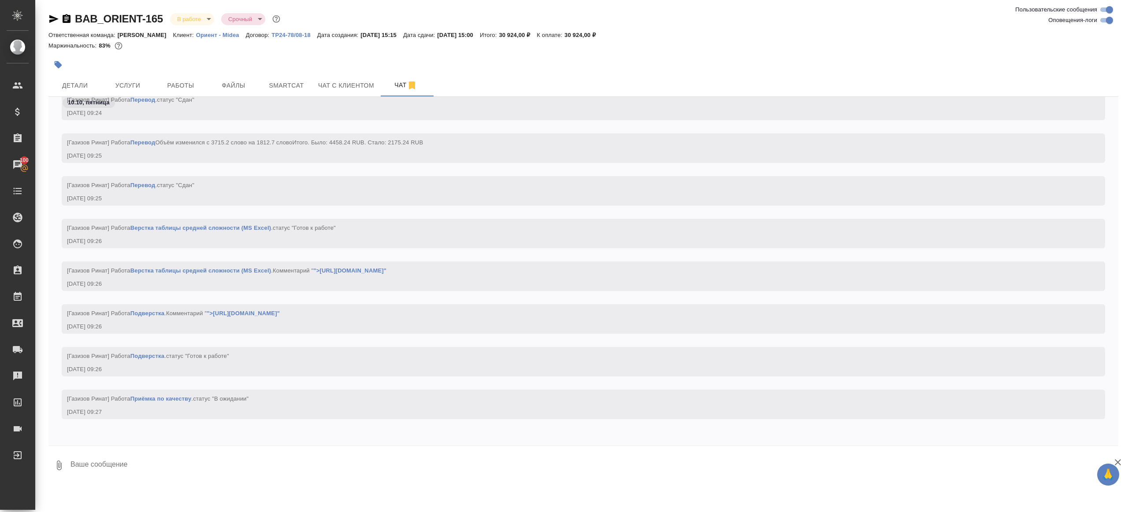
click at [131, 474] on textarea at bounding box center [594, 466] width 1049 height 30
type textarea """
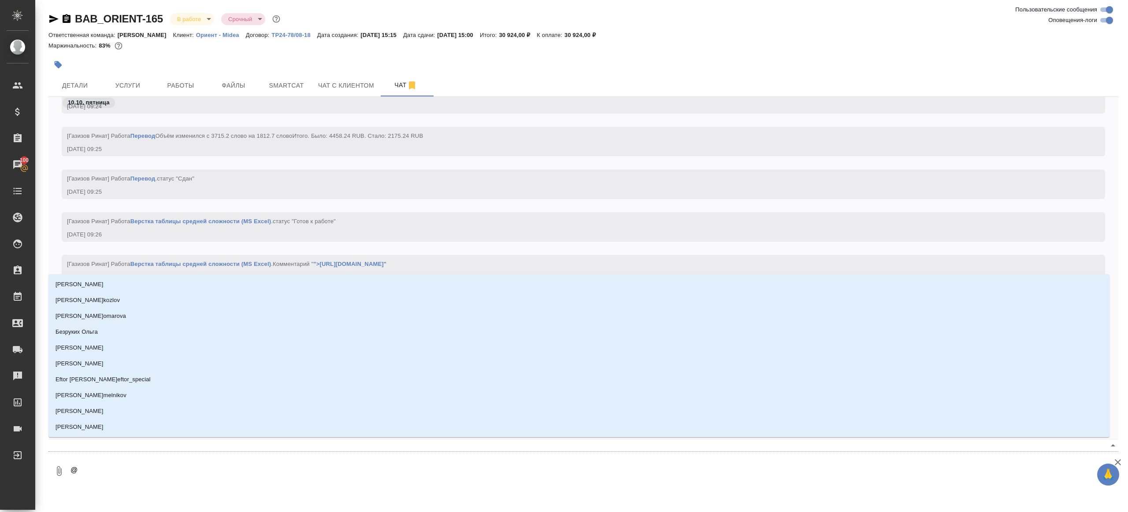
type textarea "@и"
type input "и"
type textarea "@ир"
type input "ир"
type textarea "@ири"
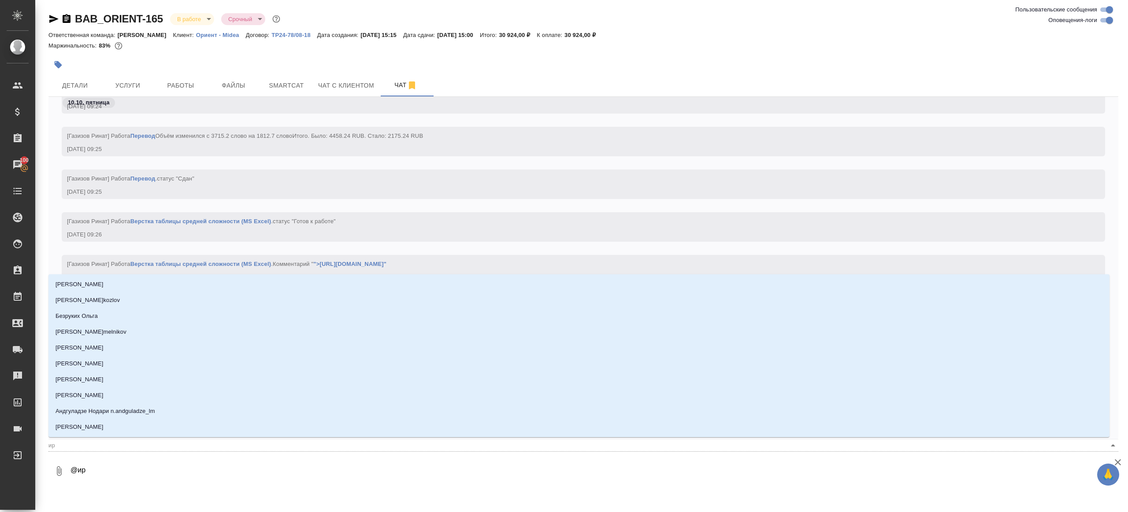
type input "ири"
type textarea "@ирин"
type input "ирин"
type textarea "@ирина"
type input "ирина"
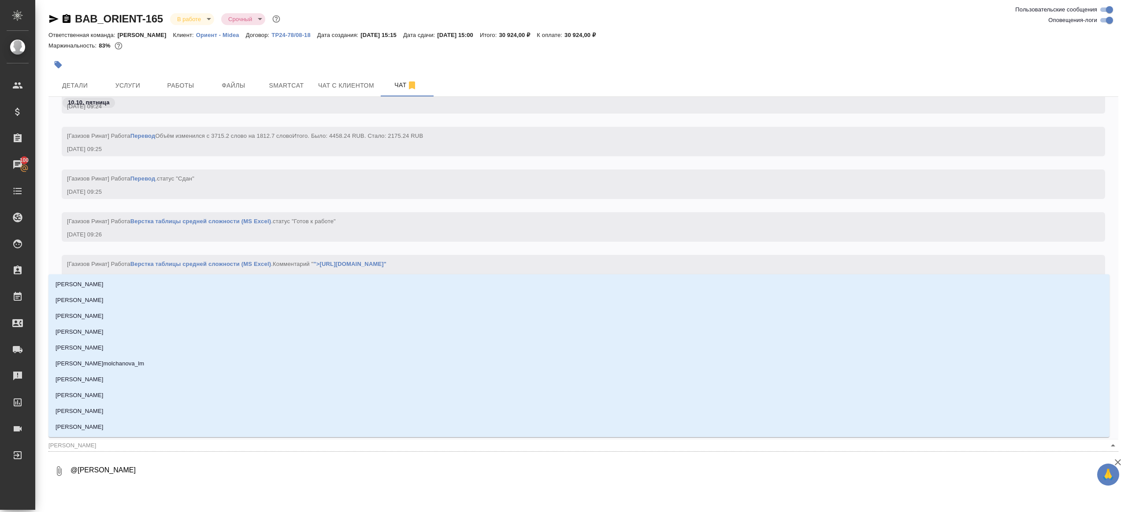
type textarea "@ирин"
type input "ирин"
type textarea "@ири"
type input "ири"
type textarea "@ир"
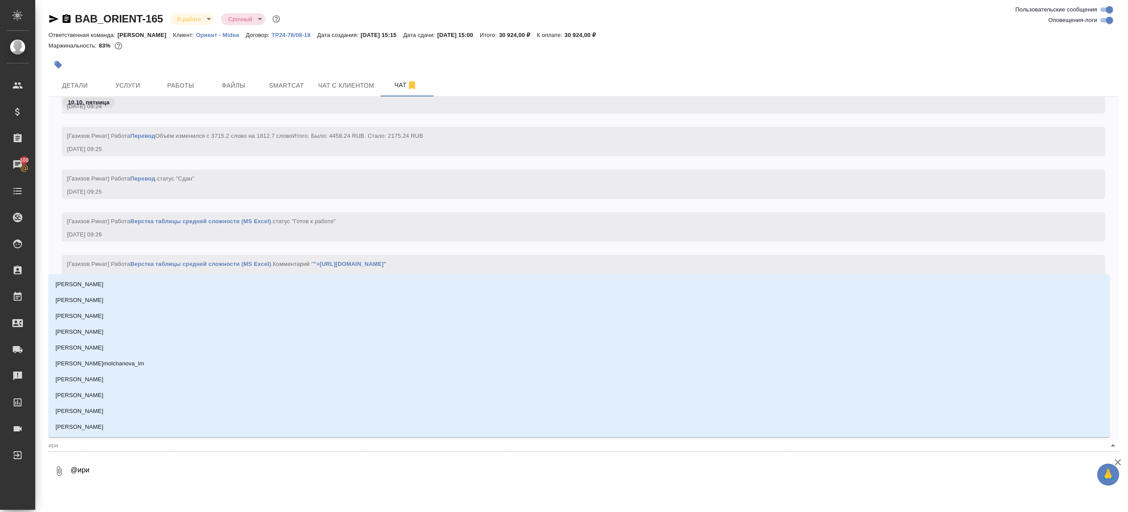
type input "ир"
type textarea "@и"
type input "и"
type textarea "@"
type textarea "@о"
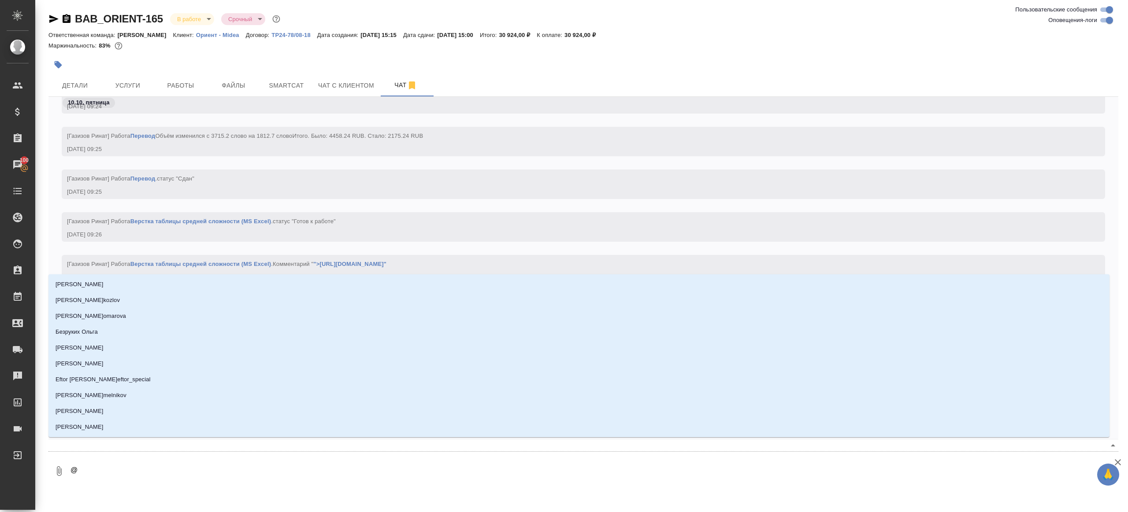
type input "о"
type textarea "@ок"
type input "ок"
type textarea "@окс"
type input "окс"
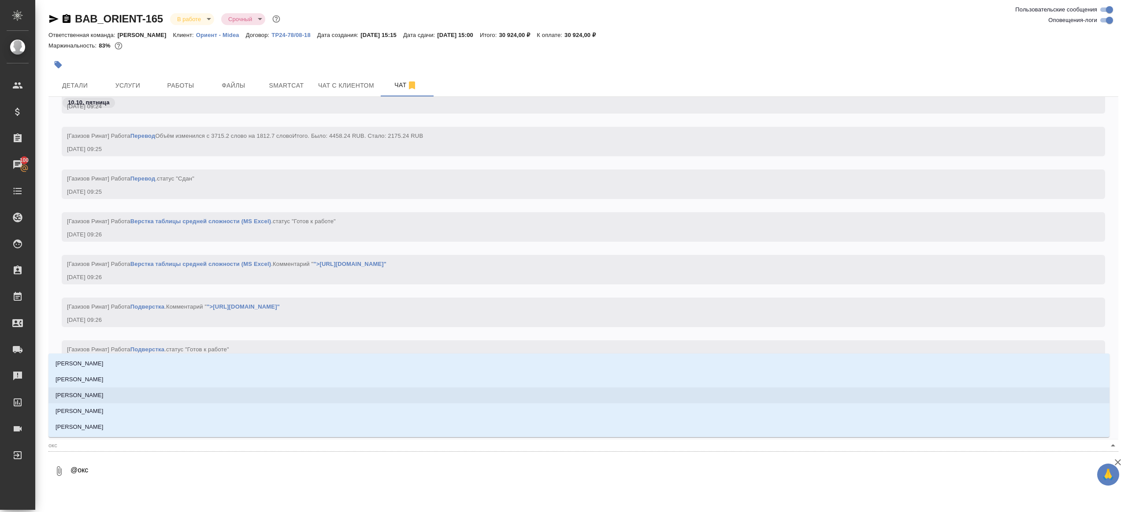
click at [100, 396] on p "Оксютович Ирина" at bounding box center [80, 395] width 48 height 9
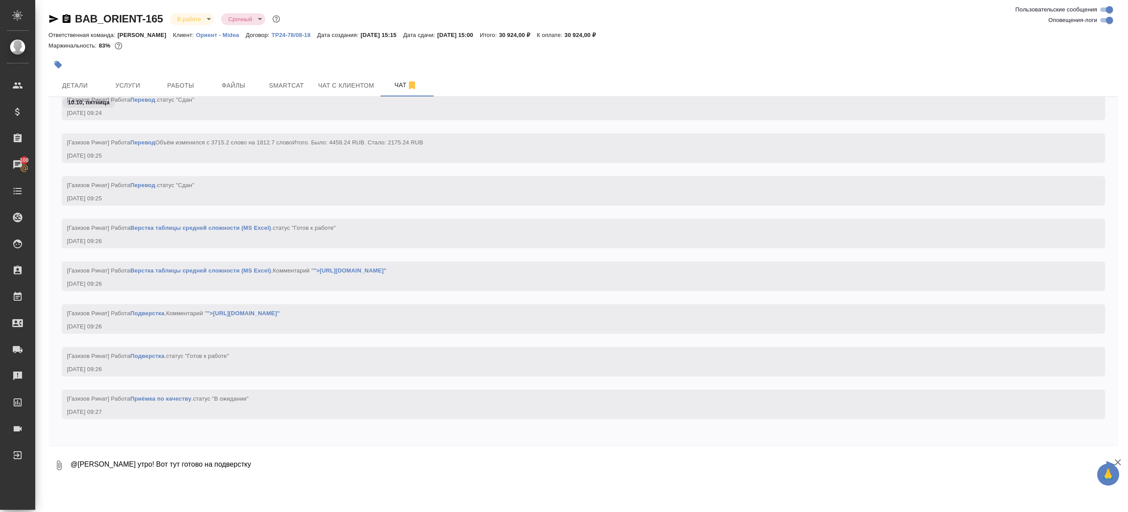
type textarea "@Оксютович Ирина Доброе утро! Вот тут готово на подверстку"
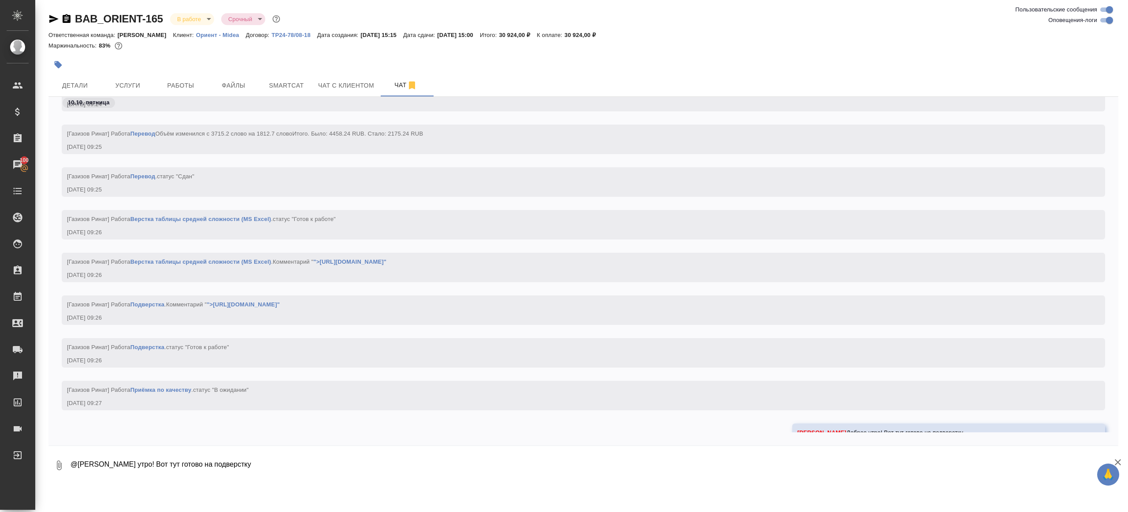
scroll to position [5811, 0]
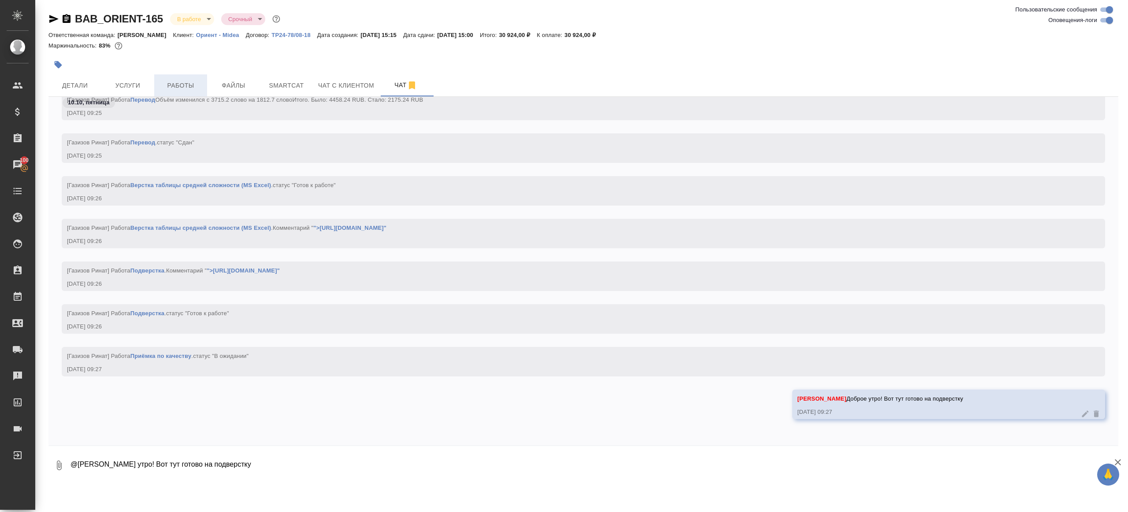
click at [178, 86] on span "Работы" at bounding box center [180, 85] width 42 height 11
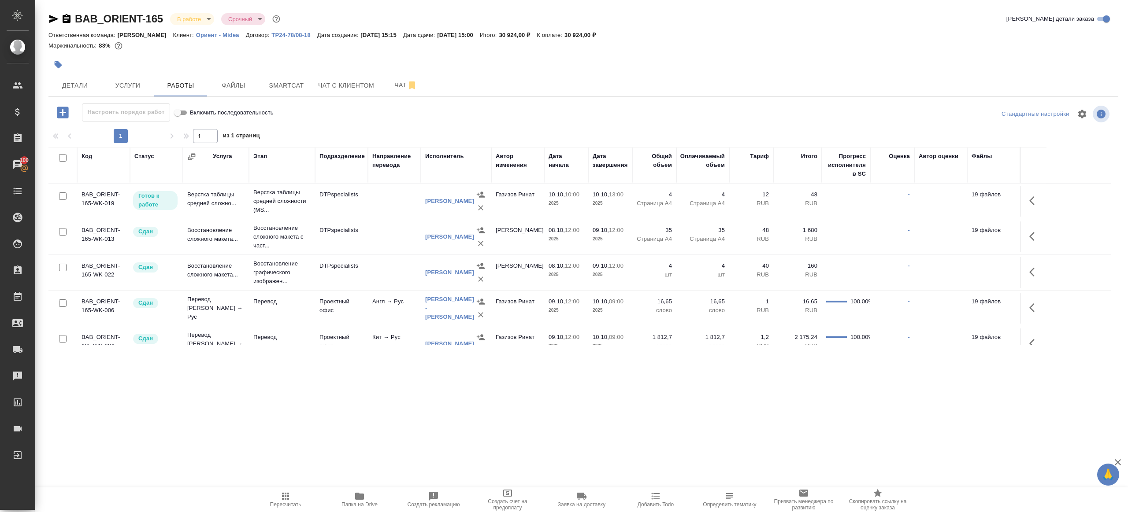
click at [285, 502] on span "Пересчитать" at bounding box center [285, 505] width 31 height 6
drag, startPoint x: 285, startPoint y: 501, endPoint x: 291, endPoint y: 469, distance: 33.2
click at [285, 499] on span "Пересчитать" at bounding box center [285, 499] width 63 height 17
click at [397, 89] on span "Чат" at bounding box center [406, 85] width 42 height 11
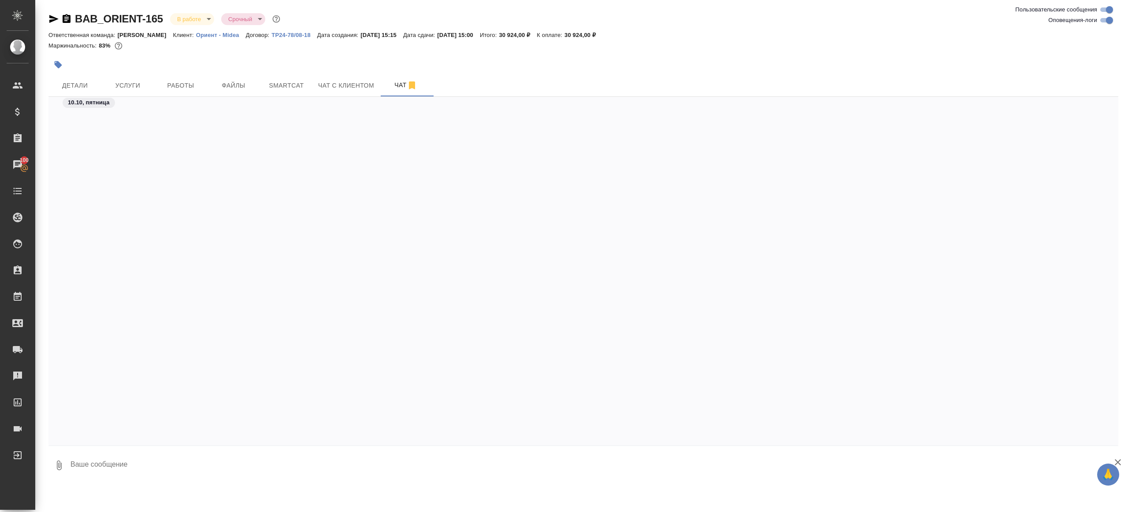
scroll to position [5798, 0]
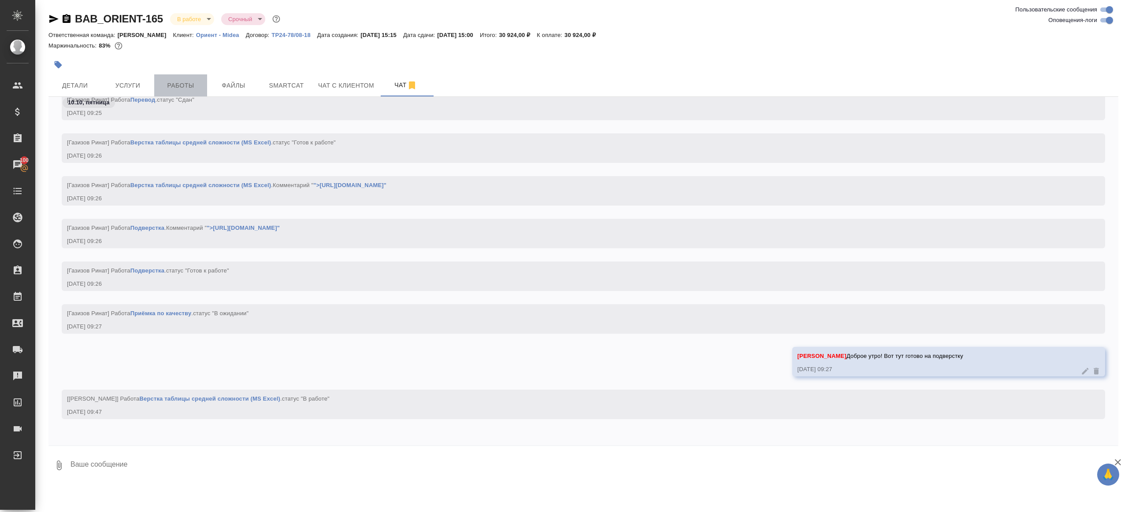
click at [184, 94] on button "Работы" at bounding box center [180, 85] width 53 height 22
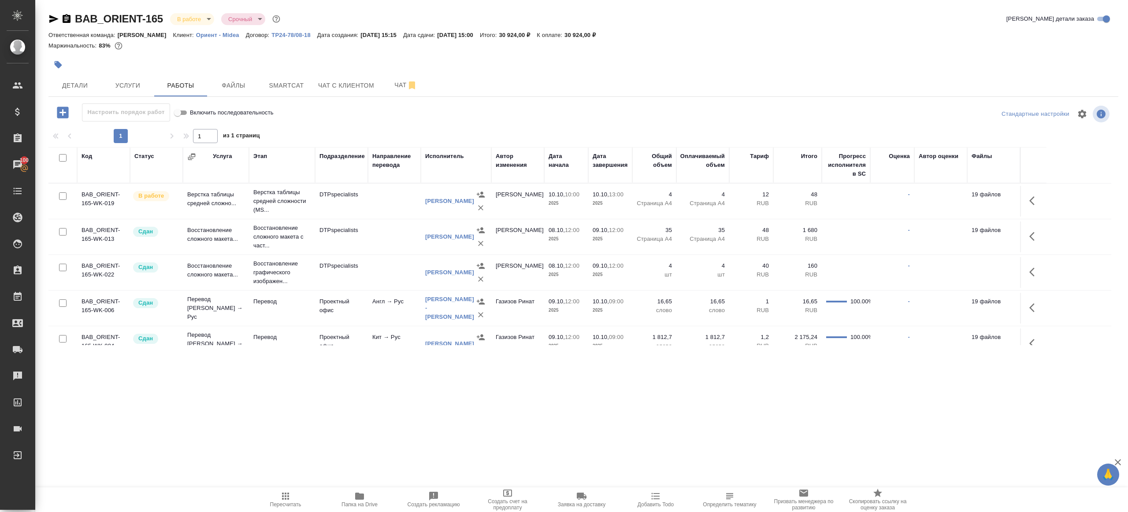
scroll to position [7, 0]
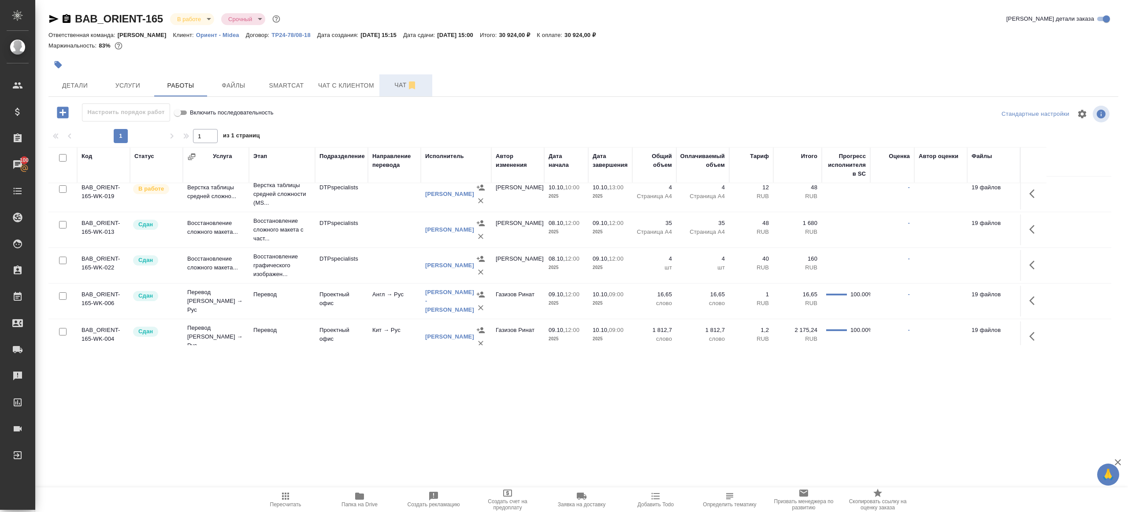
click at [388, 85] on span "Чат" at bounding box center [406, 85] width 42 height 11
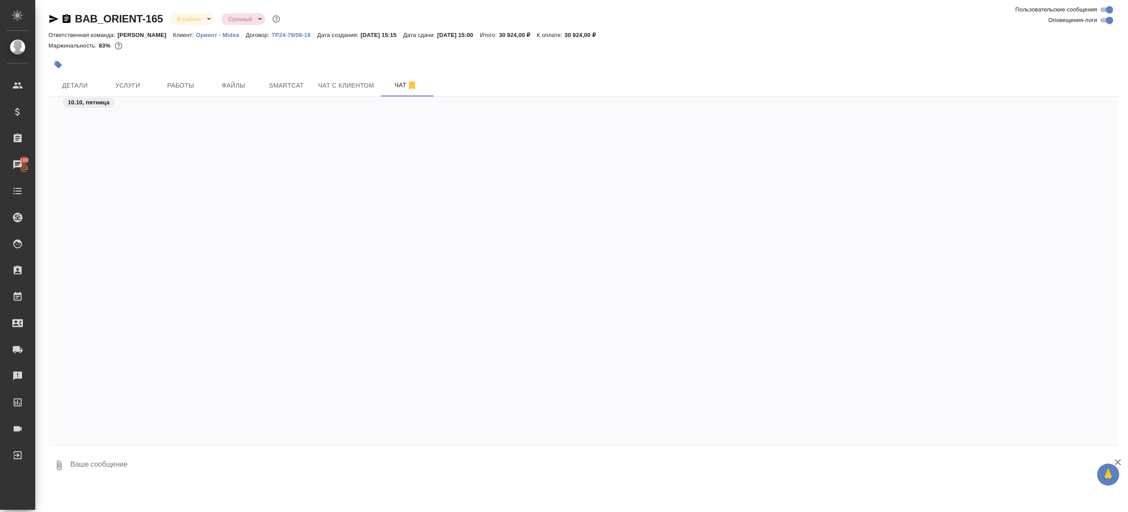
scroll to position [5841, 0]
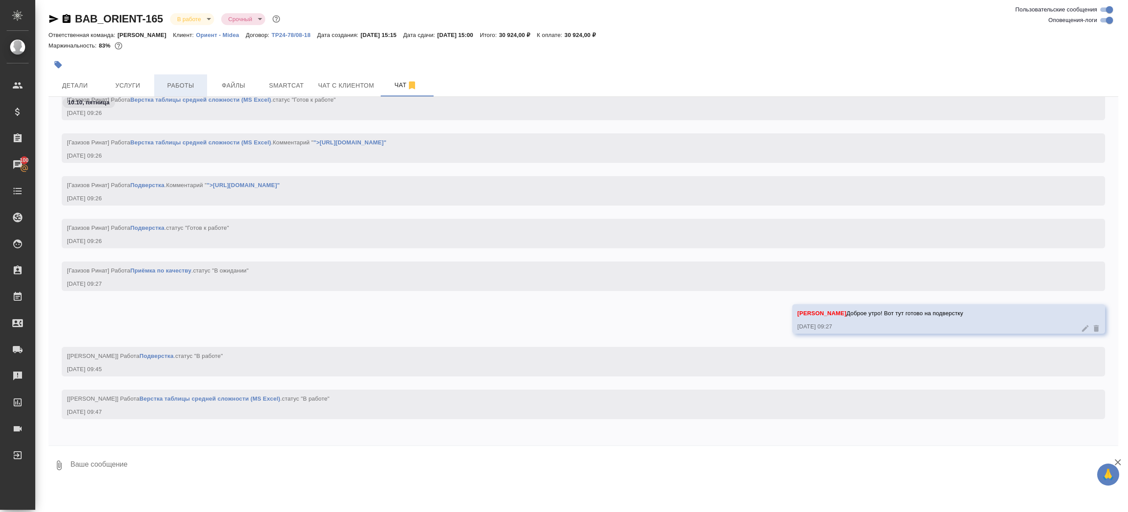
click at [189, 85] on span "Работы" at bounding box center [180, 85] width 42 height 11
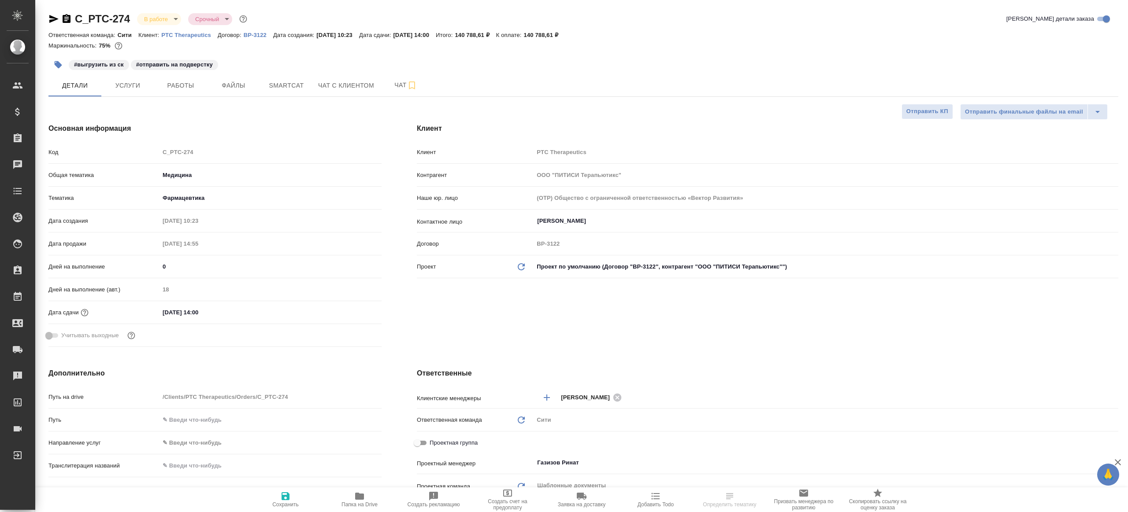
select select "RU"
type textarea "x"
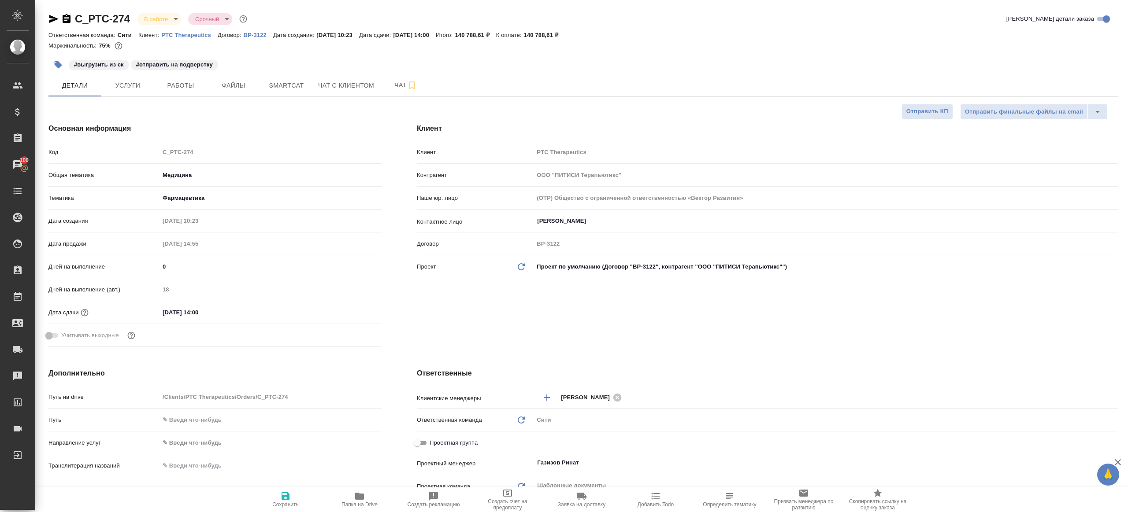
type textarea "x"
click at [274, 91] on button "Smartcat" at bounding box center [286, 85] width 53 height 22
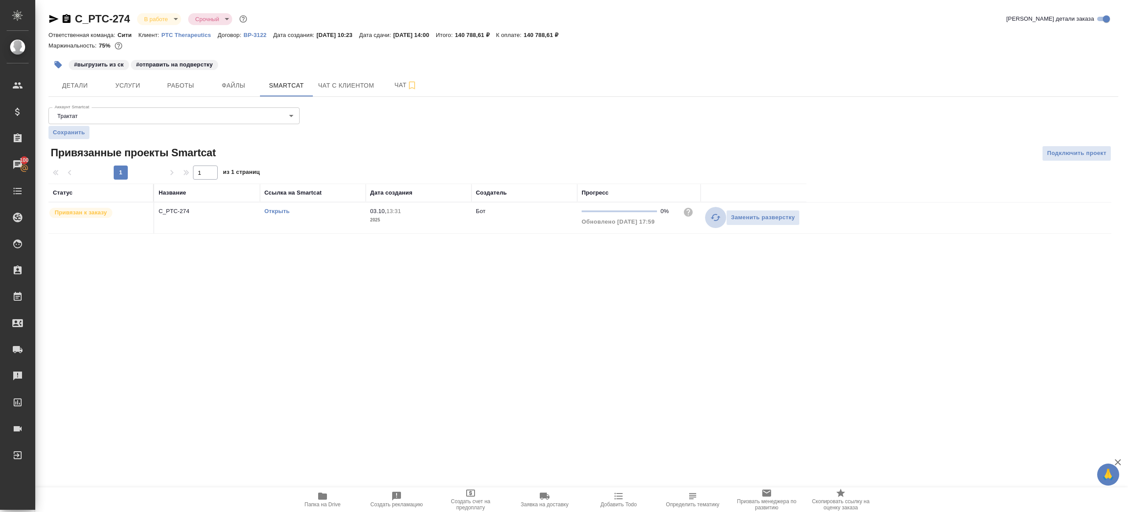
click at [717, 215] on icon "button" at bounding box center [715, 217] width 11 height 11
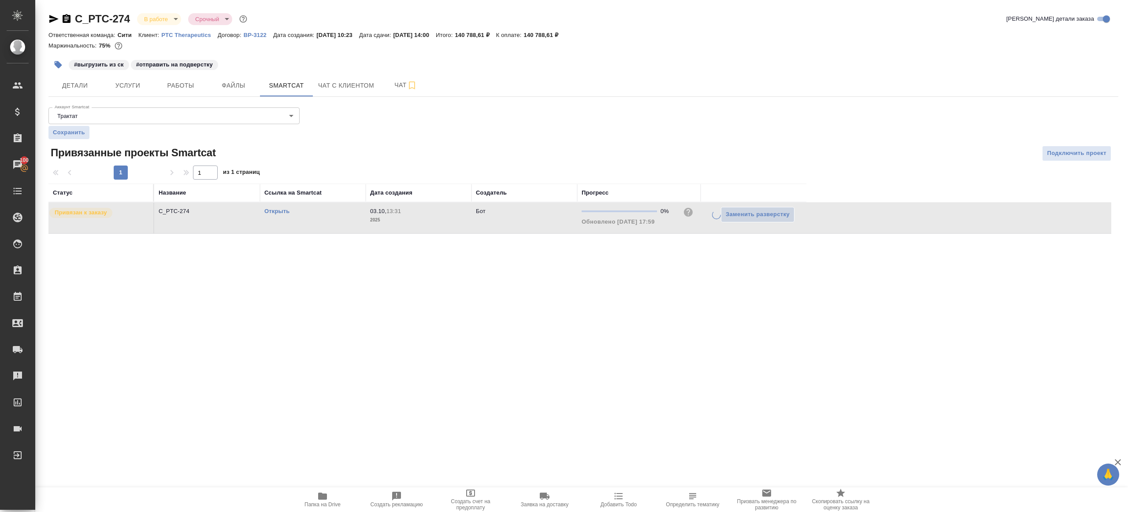
click at [693, 109] on div "Аккаунт Smartcat Трактат 5ee7379ee86966421fbf459a Аккаунт Smartcat Сохранить Пр…" at bounding box center [583, 169] width 1070 height 130
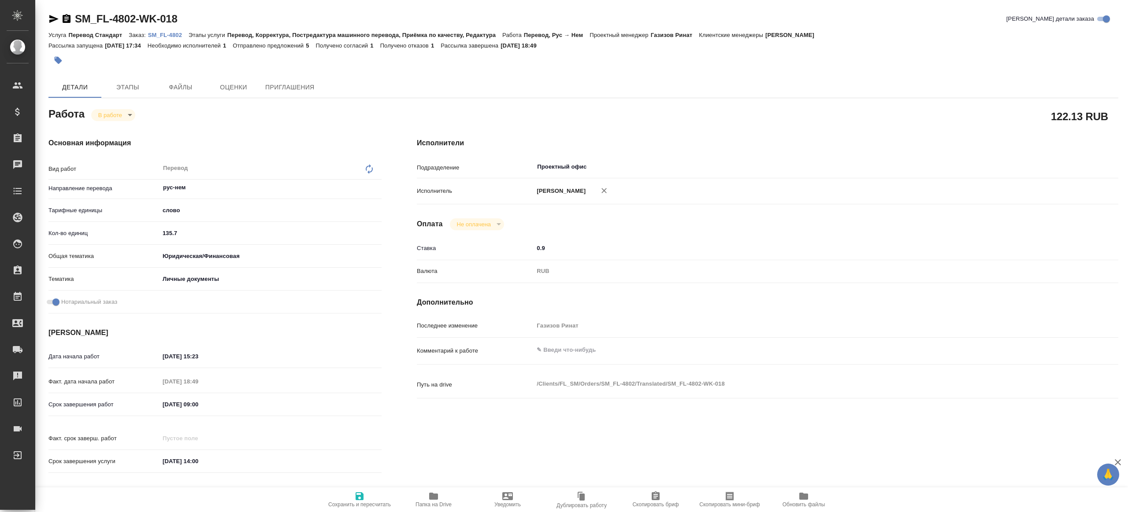
type textarea "x"
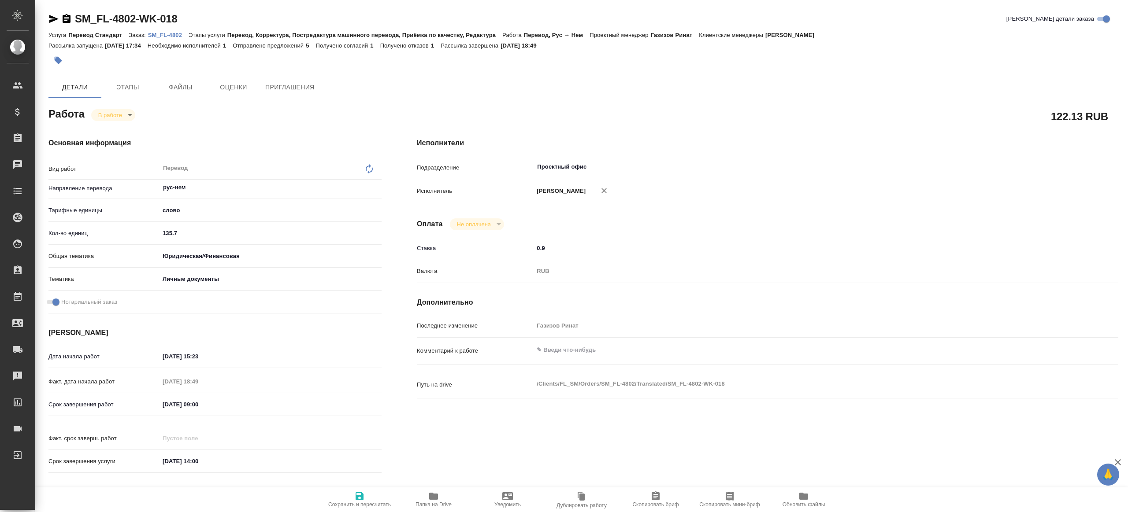
type textarea "x"
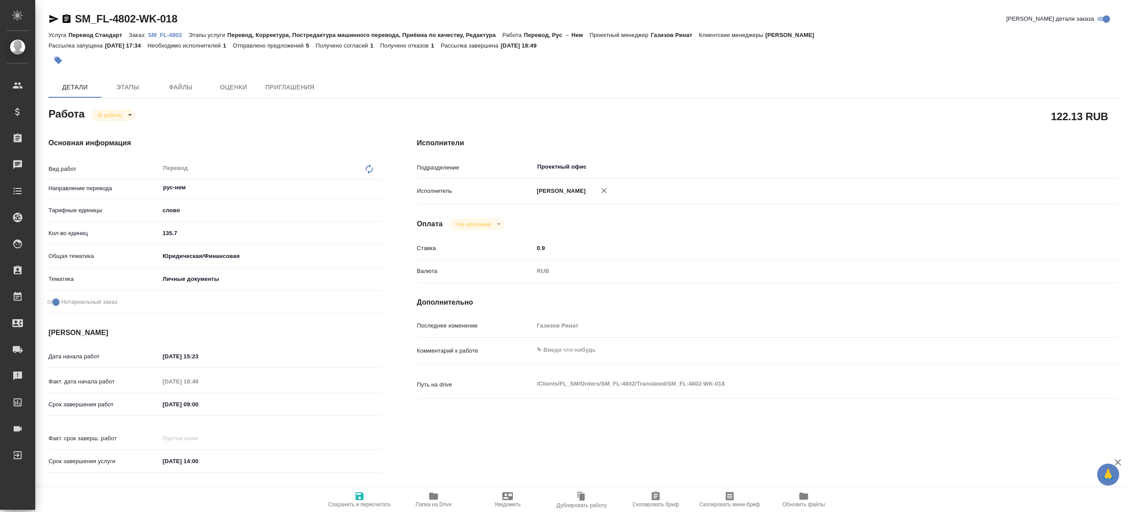
type textarea "x"
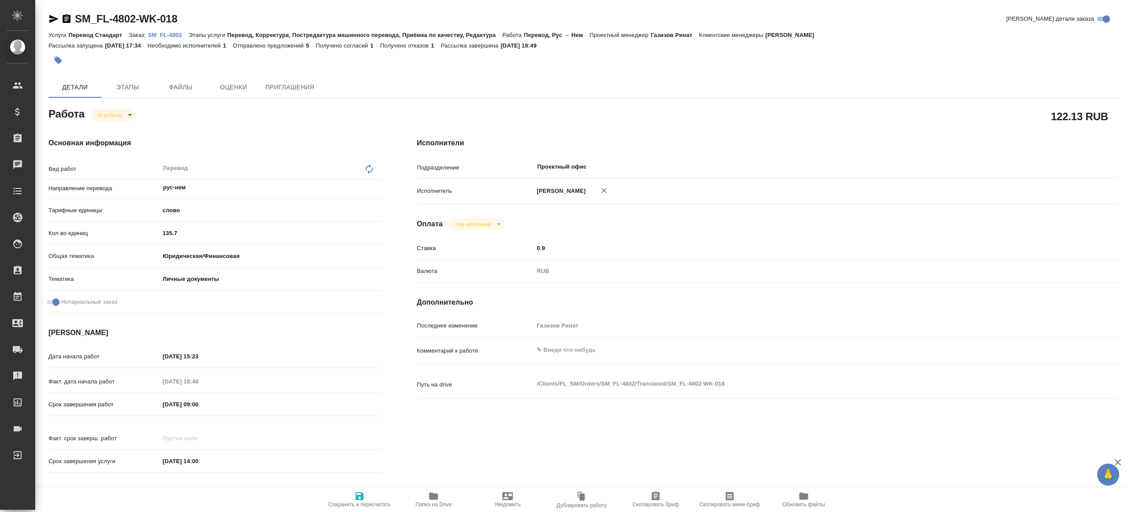
type textarea "x"
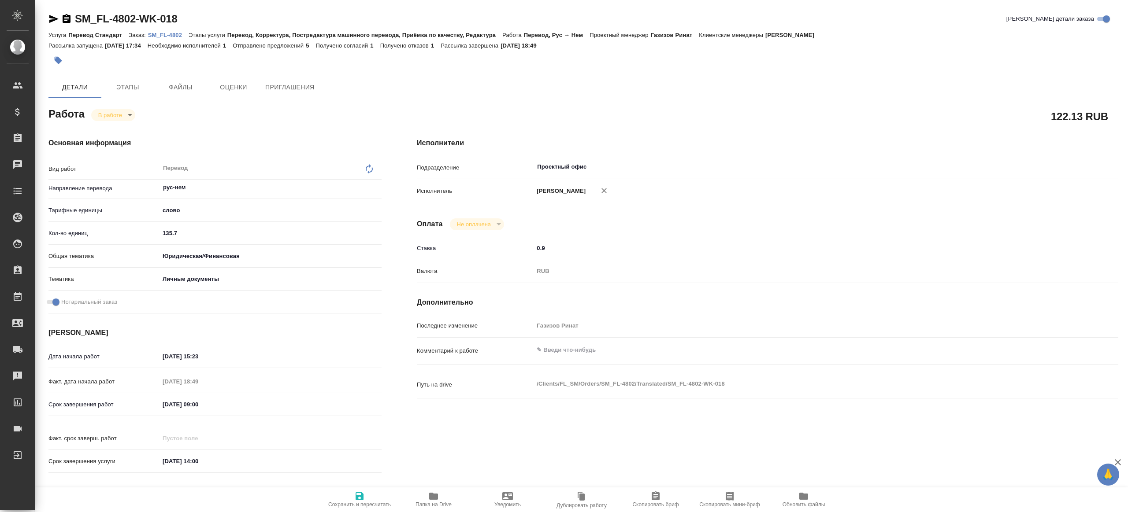
type textarea "x"
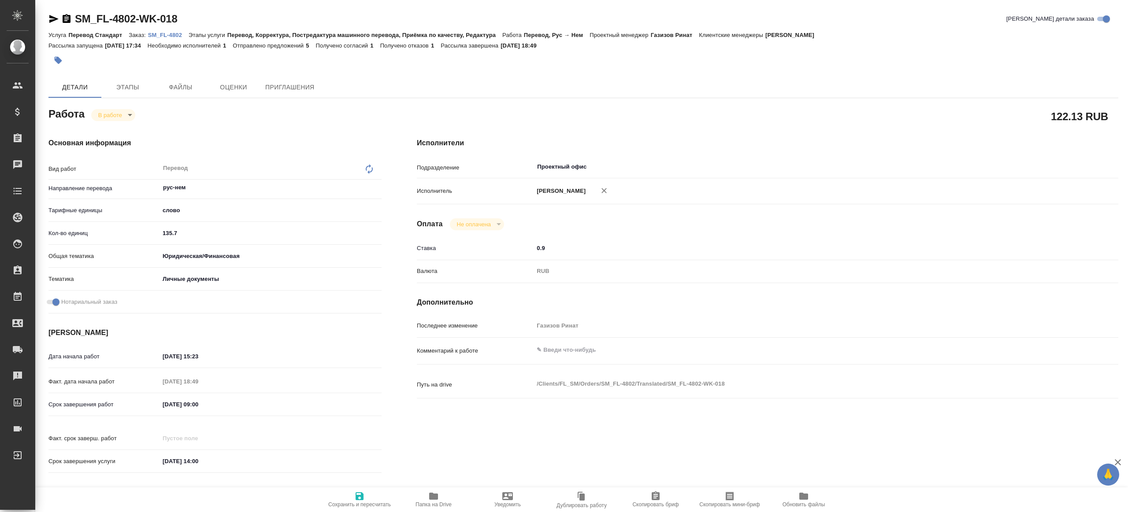
type textarea "x"
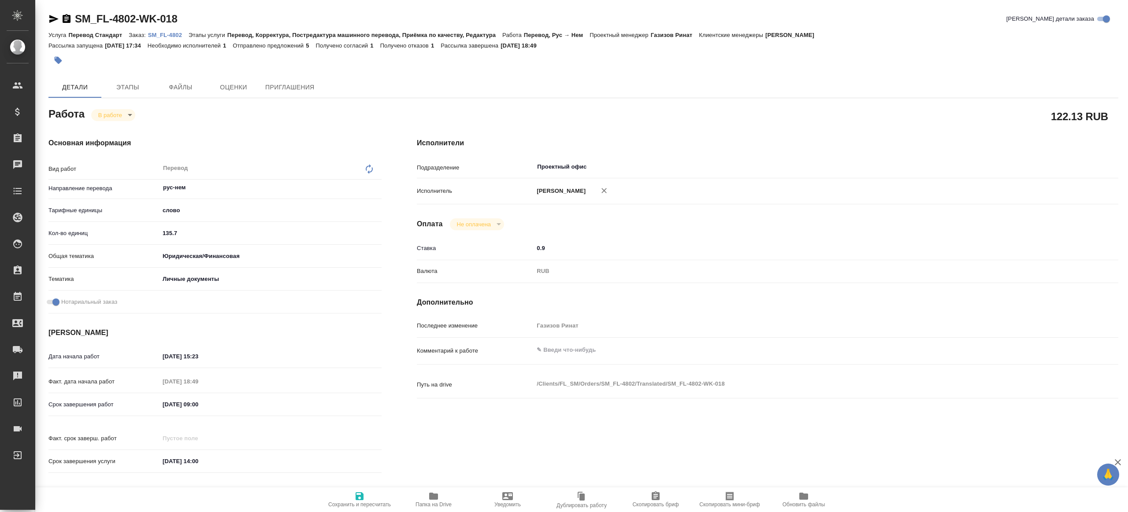
type textarea "x"
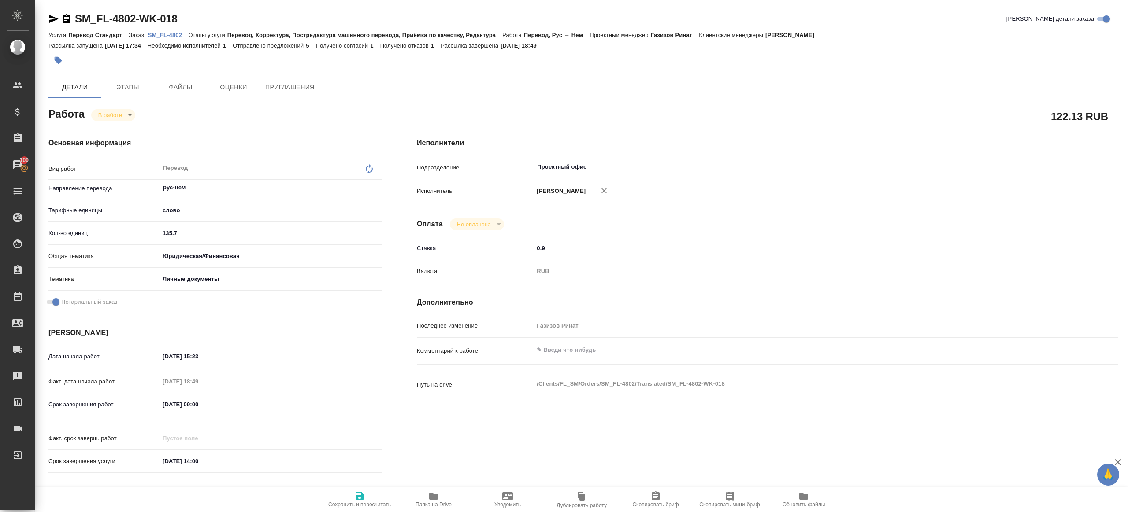
click at [430, 504] on span "Папка на Drive" at bounding box center [433, 505] width 36 height 6
click at [185, 238] on input "135.7" at bounding box center [270, 233] width 221 height 13
paste input "15.9"
type textarea "x"
type input "115.9"
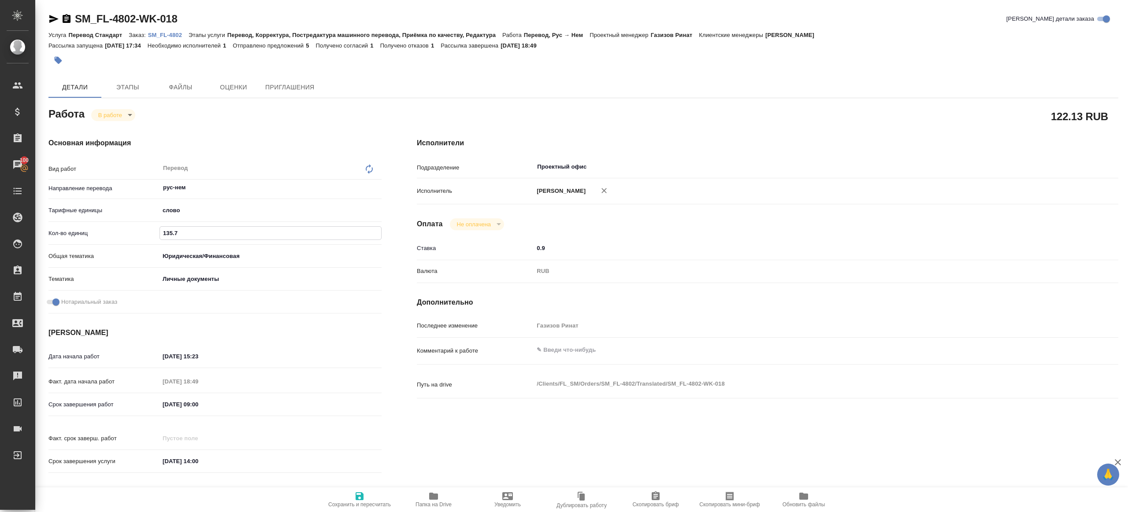
type textarea "x"
type input "115.9"
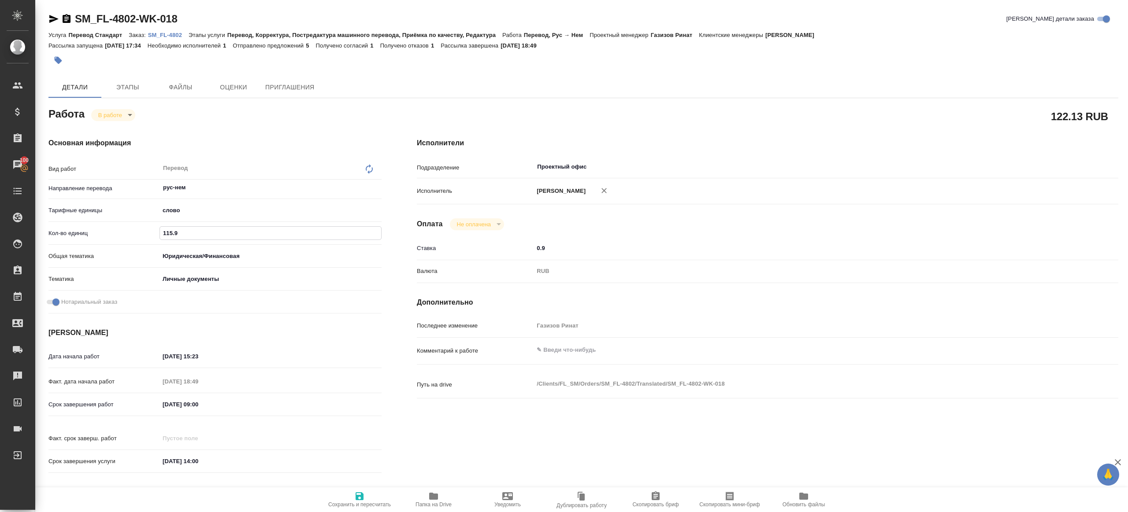
click at [402, 269] on div "Исполнители Подразделение Проектный офис ​ Исполнитель [PERSON_NAME] Не оплачен…" at bounding box center [767, 308] width 737 height 376
click at [347, 505] on span "Сохранить и пересчитать" at bounding box center [359, 505] width 63 height 6
type textarea "x"
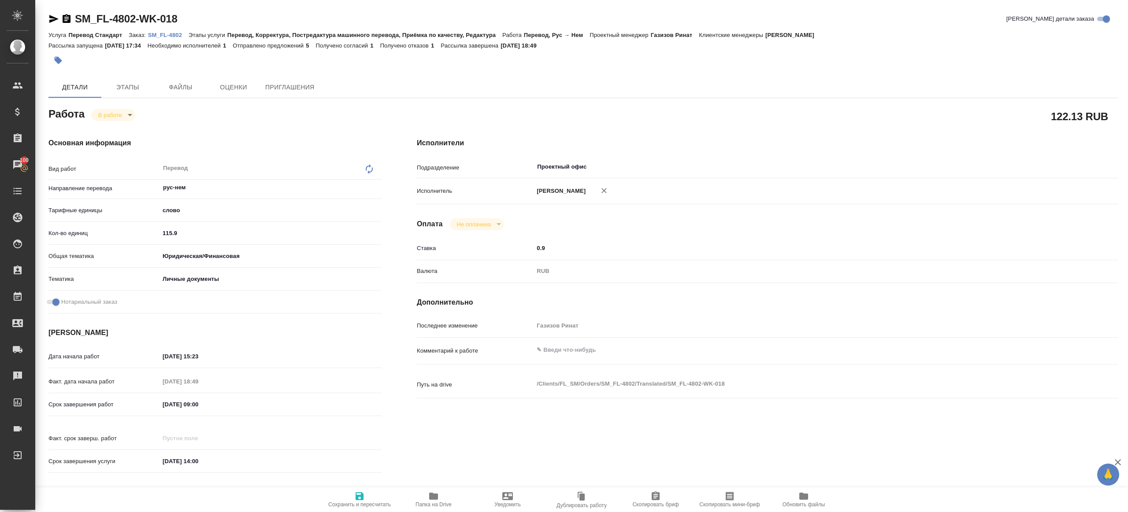
type textarea "x"
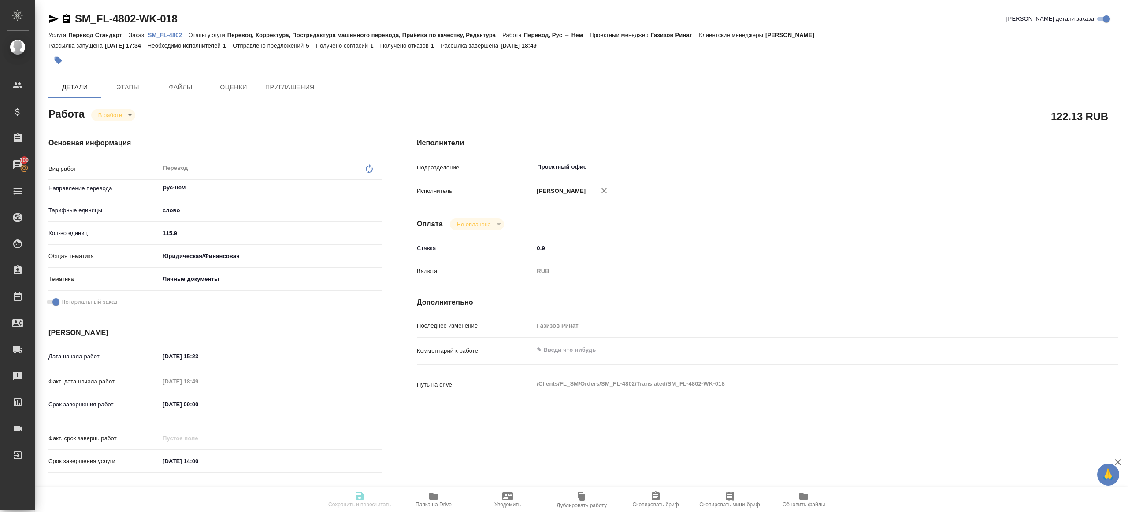
type textarea "x"
type input "inProgress"
type textarea "Перевод"
type textarea "x"
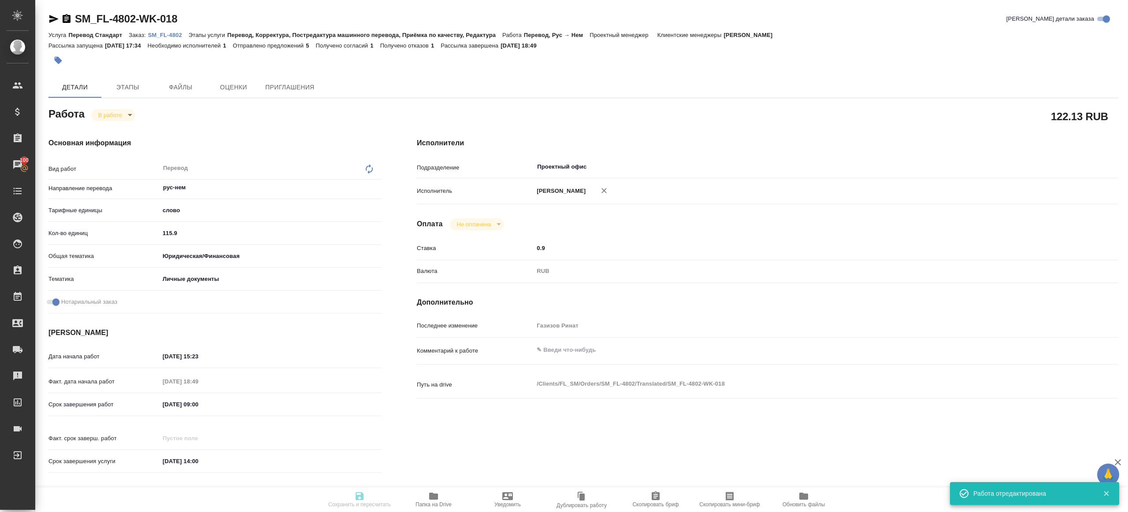
type input "рус-нем"
type input "5a8b1489cc6b4906c91bfd90"
type input "115.9"
type input "yr-fn"
type input "5a8b8b956a9677013d343cfe"
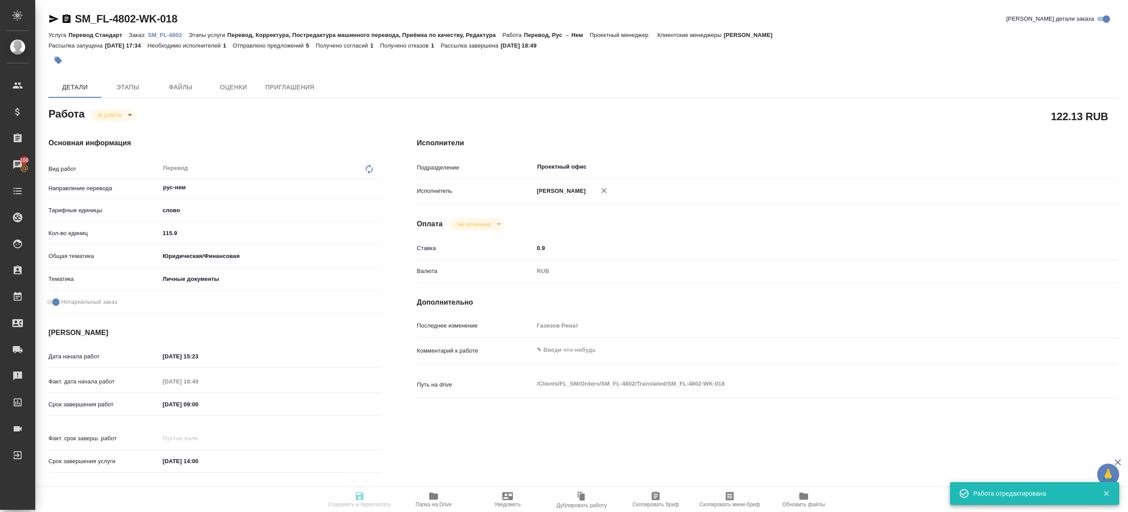
checkbox input "true"
type input "[DATE] 15:23"
type input "[DATE] 18:49"
type input "[DATE] 09:00"
type input "[DATE] 14:00"
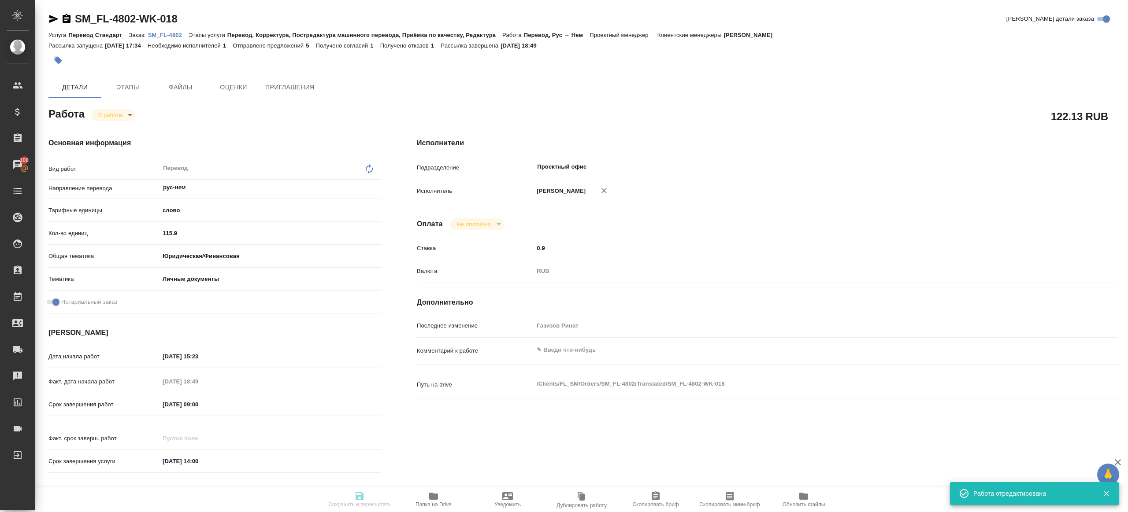
type input "Проектный офис"
type input "notPayed"
type input "0.9"
type input "RUB"
type input "Газизов Ринат"
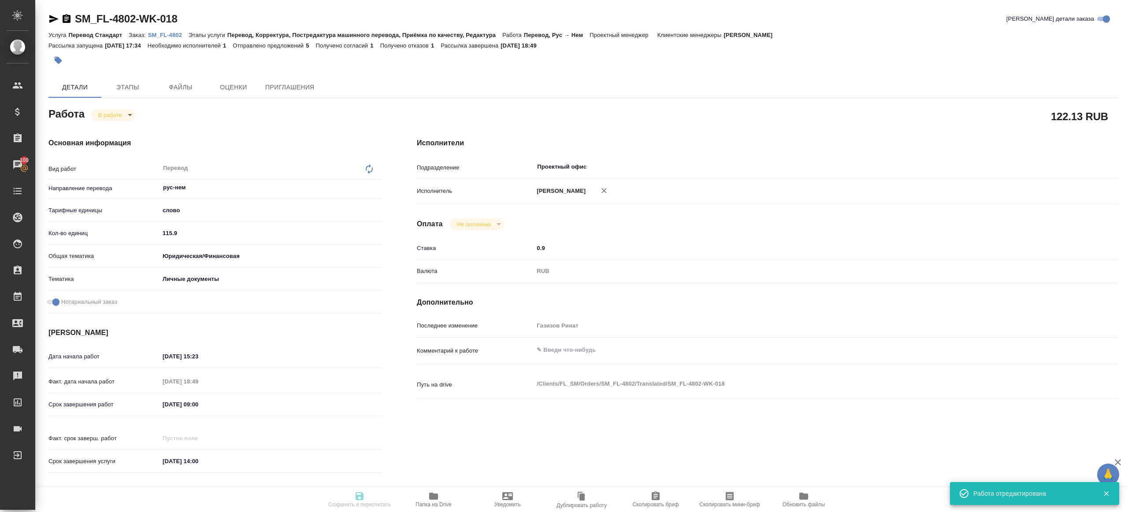
type textarea "x"
type textarea "/Clients/FL_SM/Orders/SM_FL-4802/Translated/SM_FL-4802-WK-018"
type textarea "x"
type input "SM_FL-4802"
type input "Перевод Стандарт"
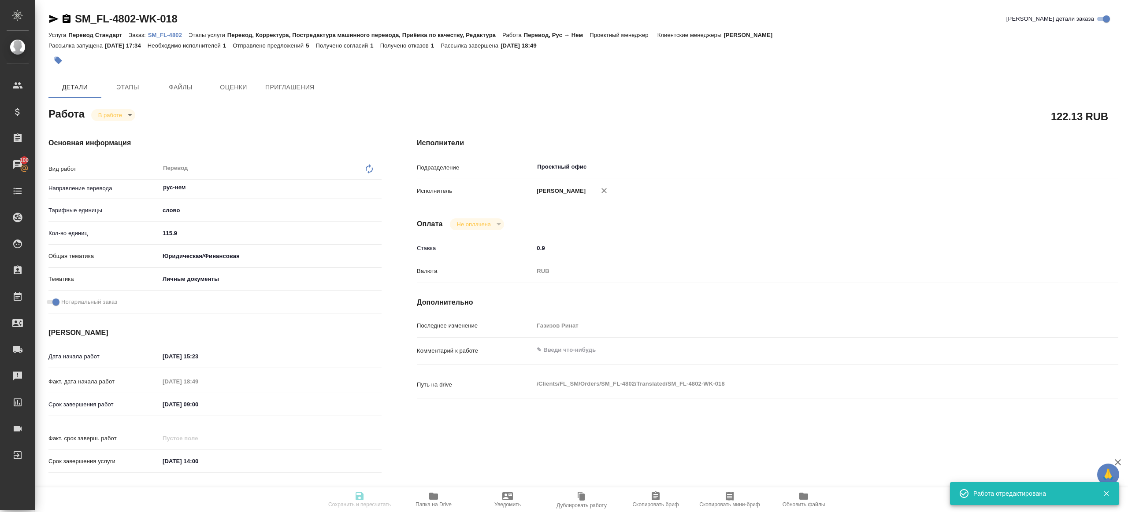
type input "Перевод, Корректура, Постредактура машинного перевода, Приёмка по качеству, Ред…"
type input "[PERSON_NAME]"
type input "/Clients/FL_SM/Orders/SM_FL-4802"
type textarea "x"
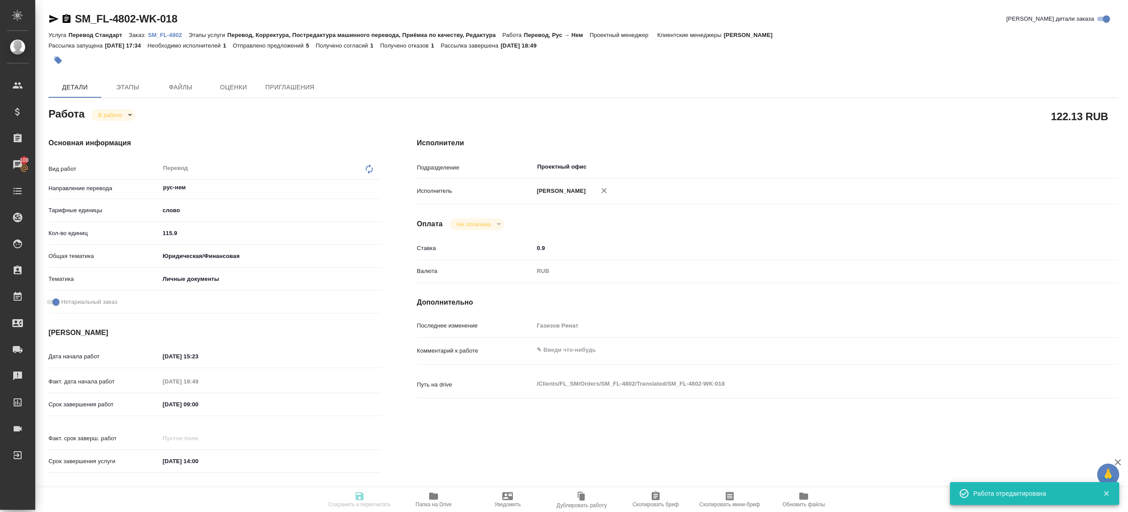
type textarea "ру-англ и ру-нем апостилированный аттестат с приложением (переводы нужны разным…"
type textarea "x"
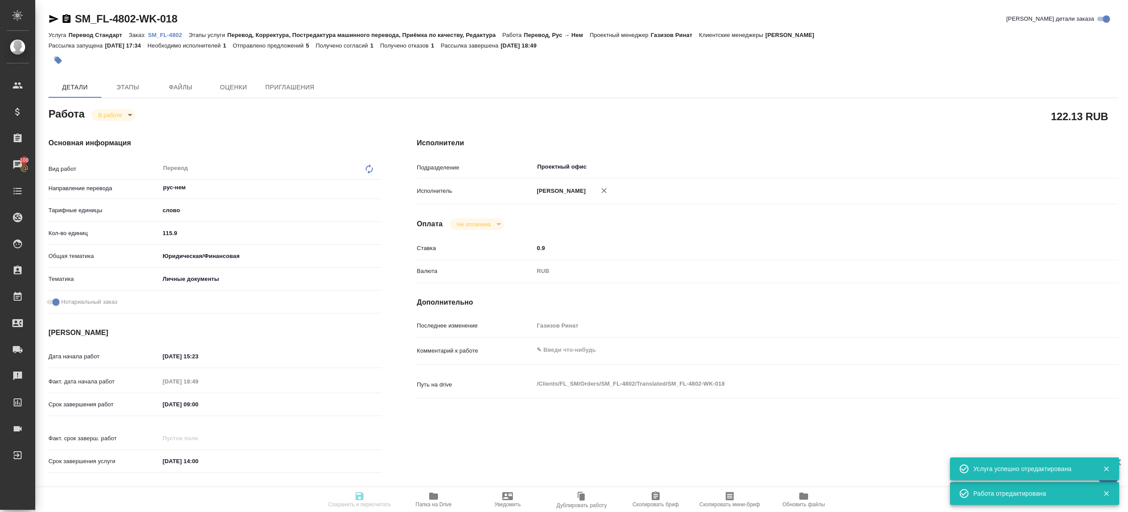
type textarea "x"
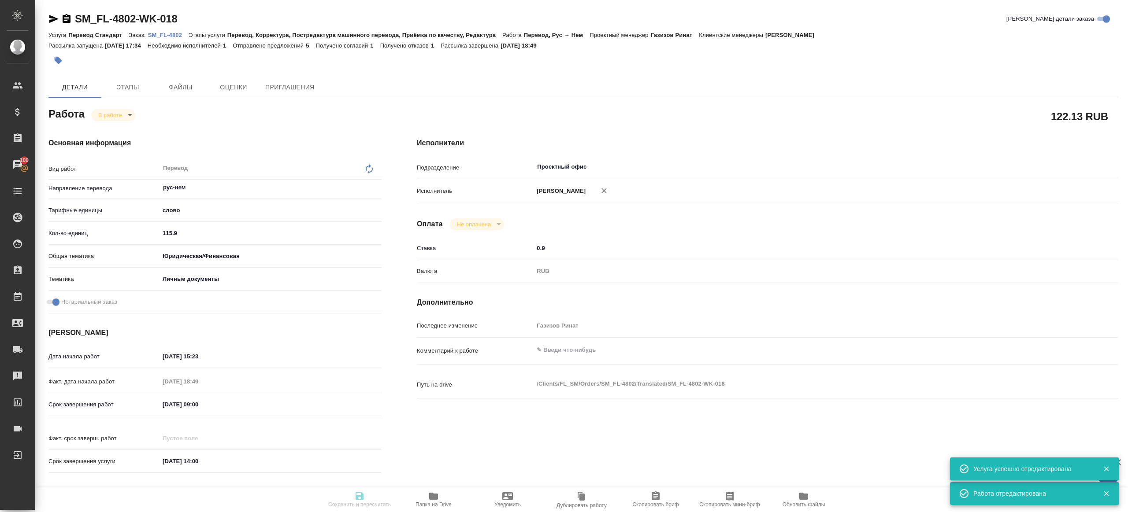
type textarea "x"
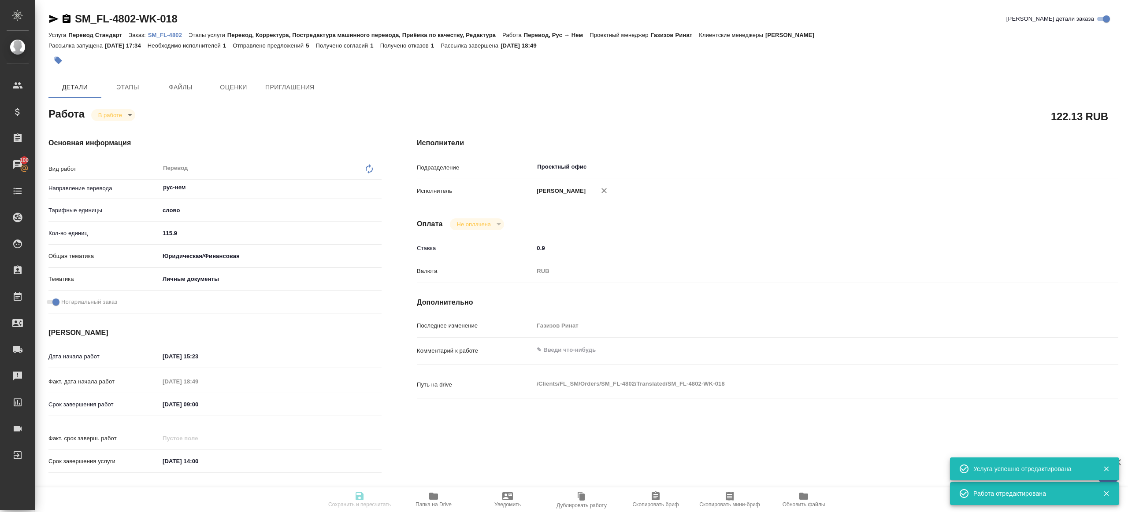
type textarea "x"
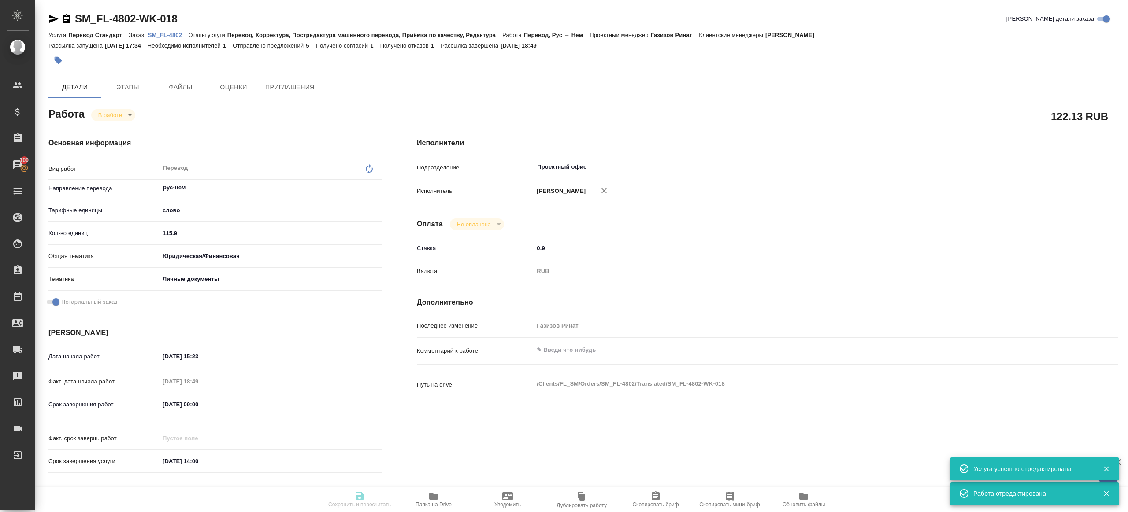
type textarea "x"
type input "inProgress"
type textarea "Перевод"
type textarea "x"
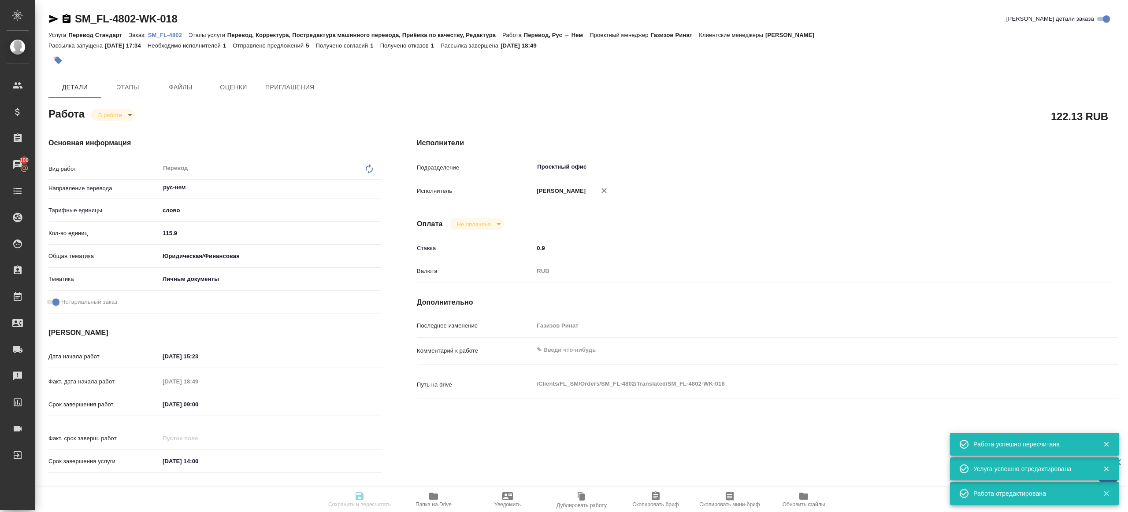
type input "рус-нем"
type input "5a8b1489cc6b4906c91bfd90"
type input "115.9"
type input "yr-fn"
type input "5a8b8b956a9677013d343cfe"
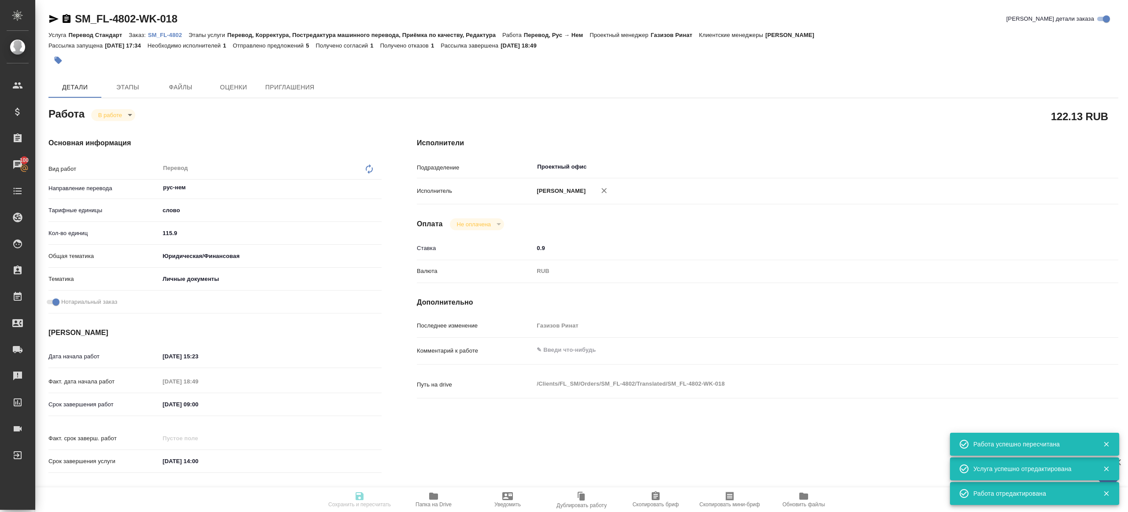
checkbox input "true"
type input "[DATE] 15:23"
type input "[DATE] 18:49"
type input "[DATE] 09:00"
type input "[DATE] 14:00"
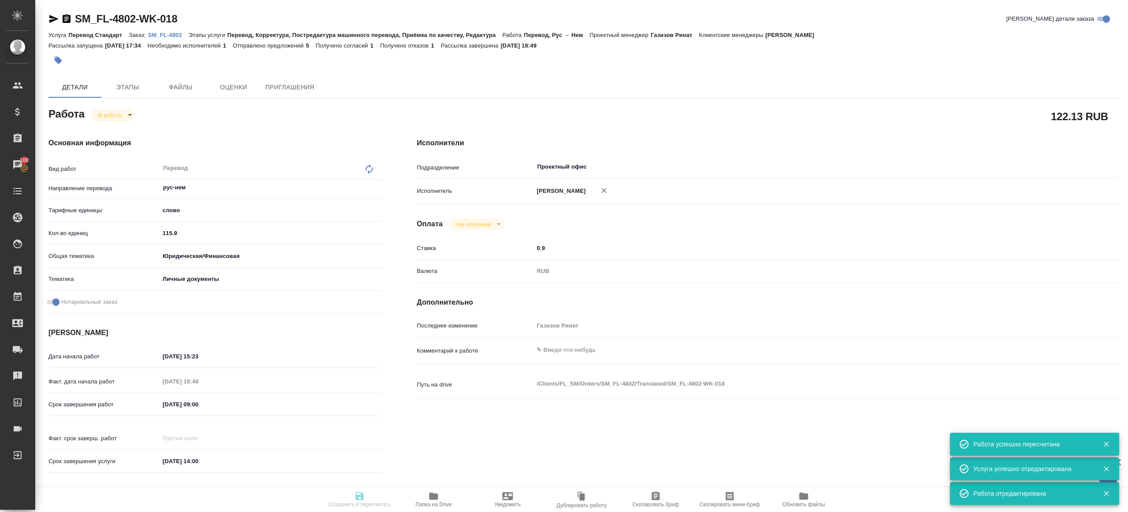
type input "Проектный офис"
type input "notPayed"
type input "0.9"
type input "RUB"
type input "Газизов Ринат"
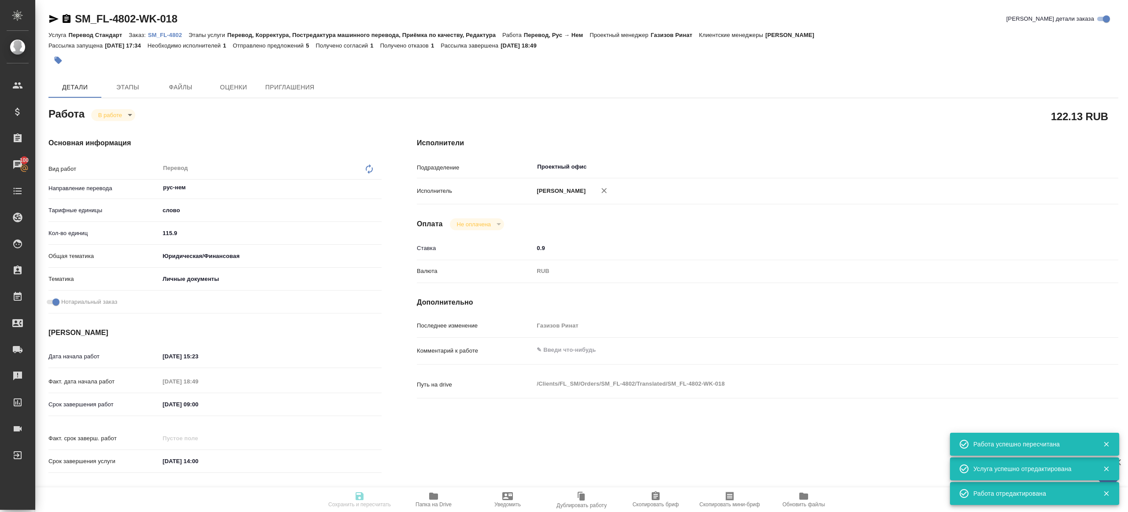
type textarea "x"
type textarea "/Clients/FL_SM/Orders/SM_FL-4802/Translated/SM_FL-4802-WK-018"
type textarea "x"
type input "SM_FL-4802"
type input "Перевод Стандарт"
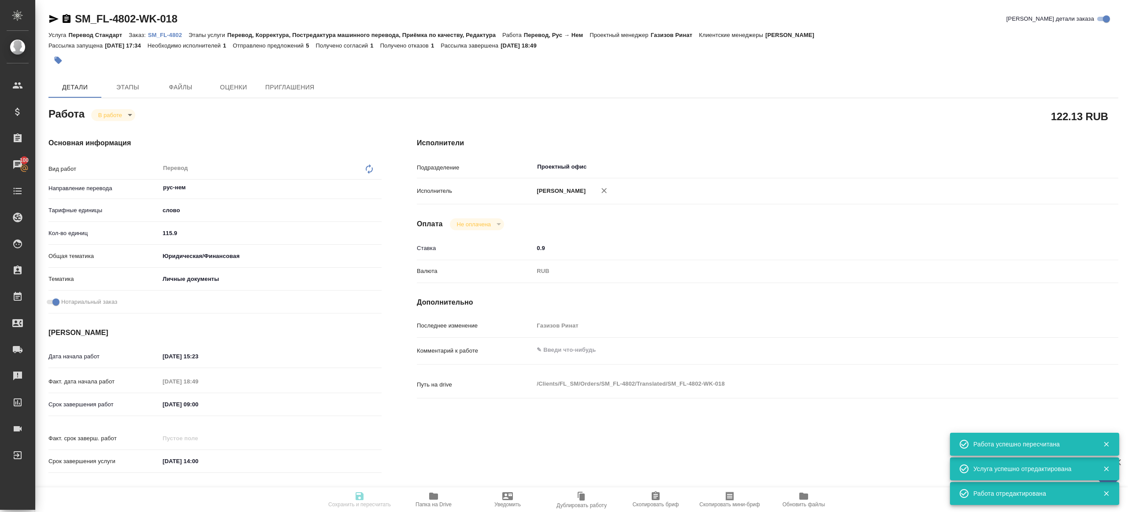
type input "Перевод, Корректура, Постредактура машинного перевода, Приёмка по качеству, Ред…"
type input "[PERSON_NAME]"
type input "/Clients/FL_SM/Orders/SM_FL-4802"
type textarea "x"
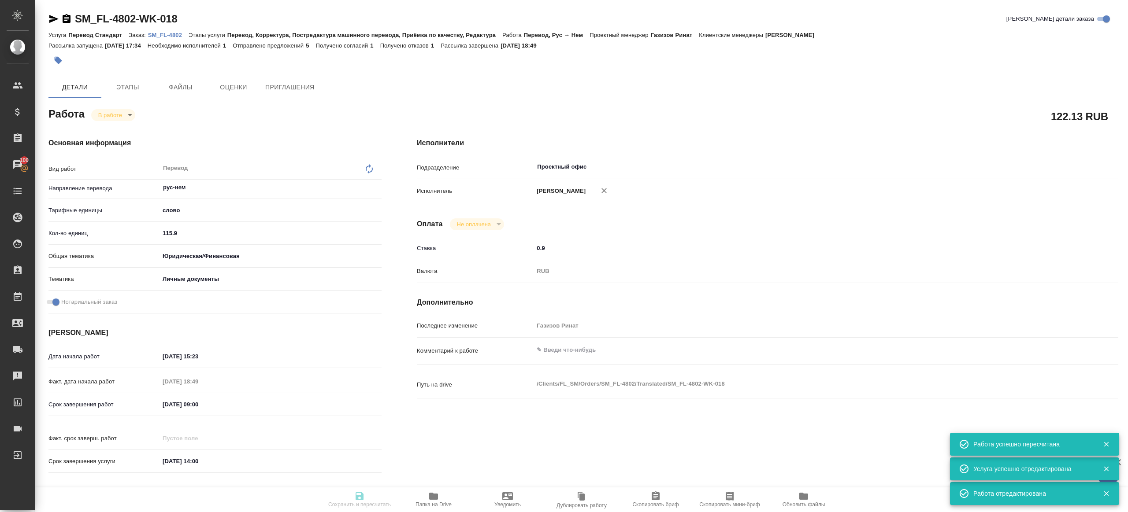
type textarea "ру-англ и ру-нем апостилированный аттестат с приложением (переводы нужны разным…"
type textarea "x"
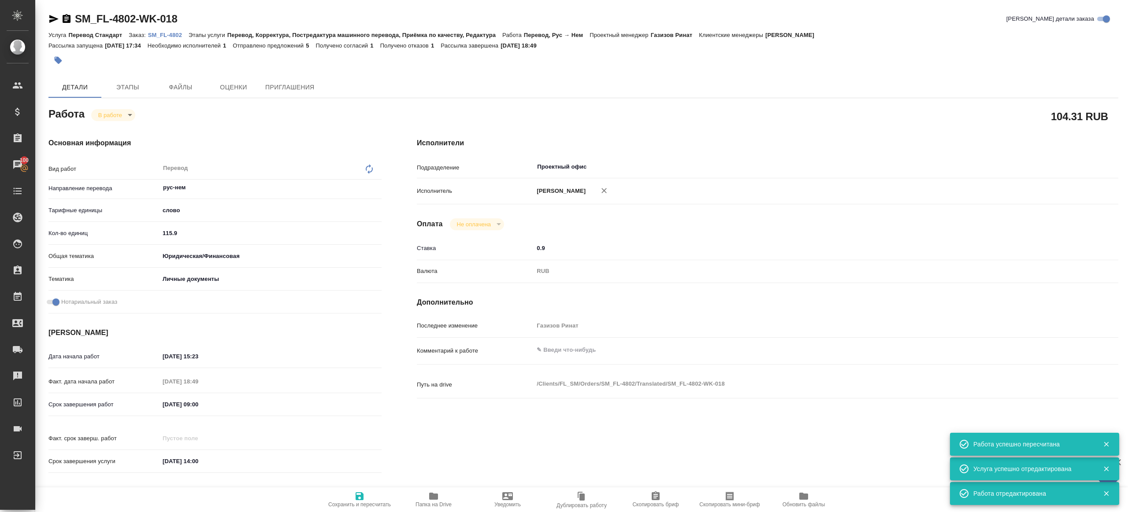
type textarea "x"
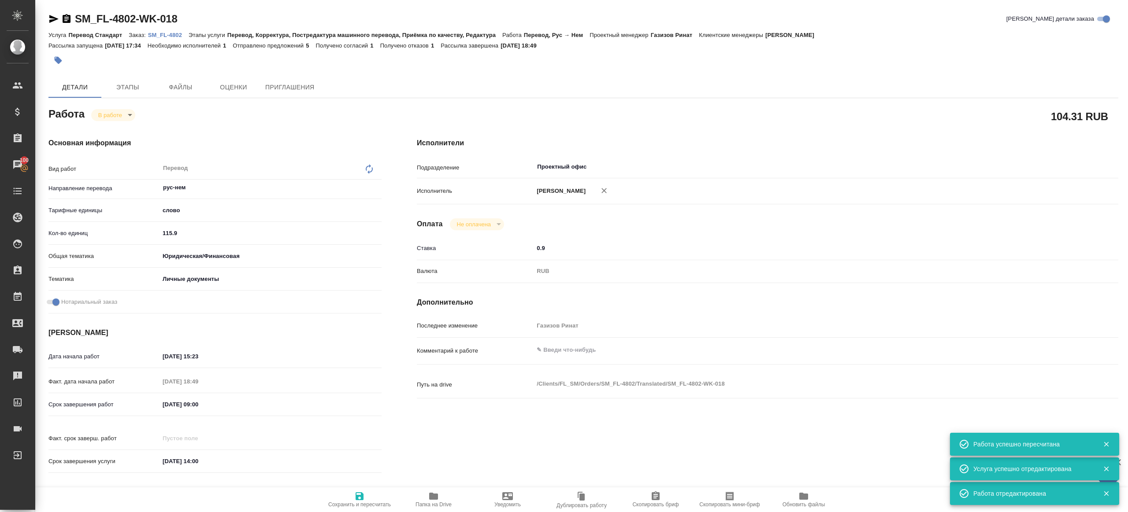
type textarea "x"
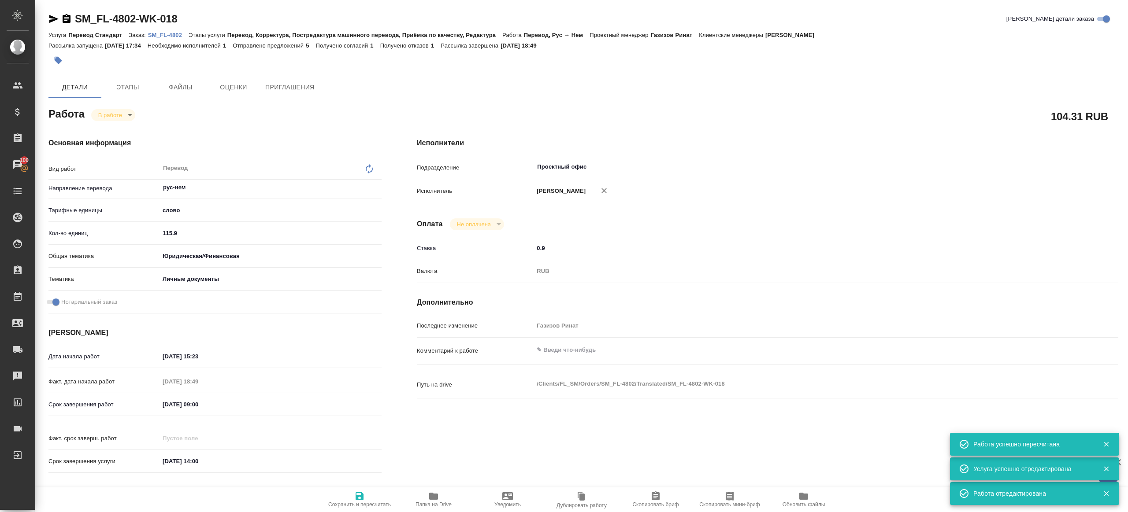
type textarea "x"
click at [118, 111] on body "🙏 .cls-1 fill:#fff; AWATERA Gazizov Rinat Клиенты Спецификации Заказы 100 Чаты …" at bounding box center [564, 256] width 1128 height 512
type textarea "x"
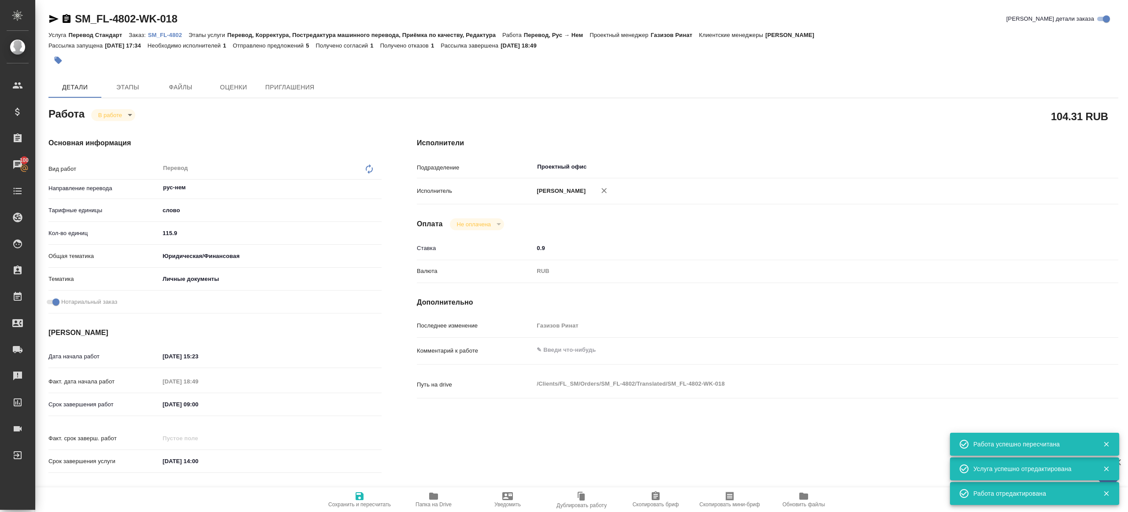
type textarea "x"
click at [132, 149] on li "Сдан" at bounding box center [121, 144] width 58 height 15
type textarea "x"
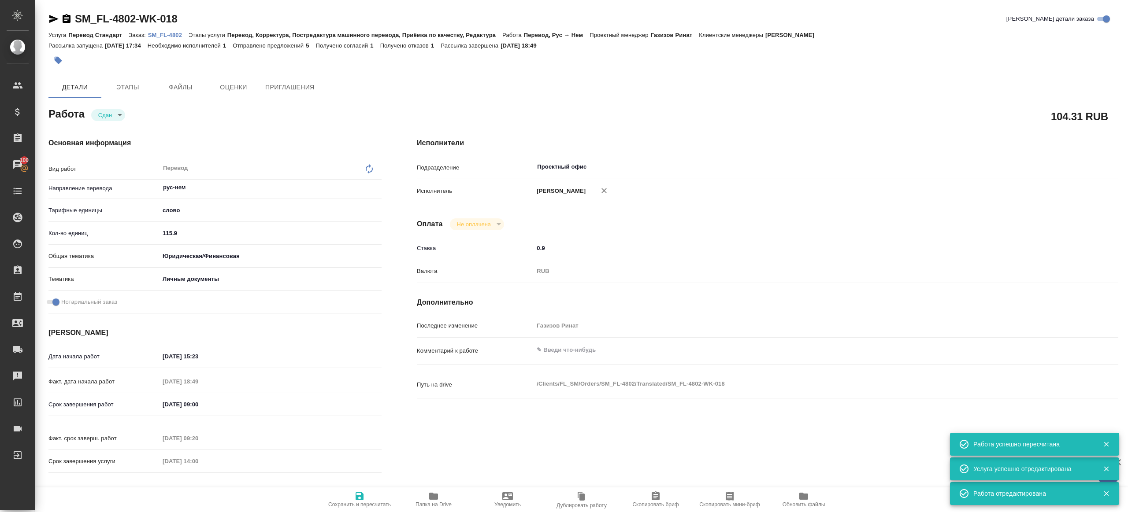
type textarea "x"
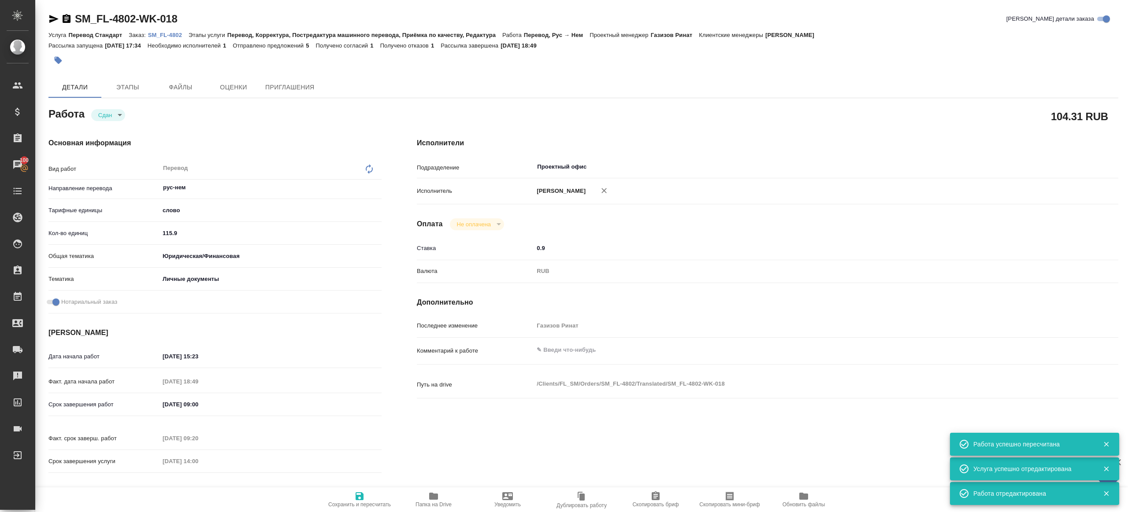
type textarea "x"
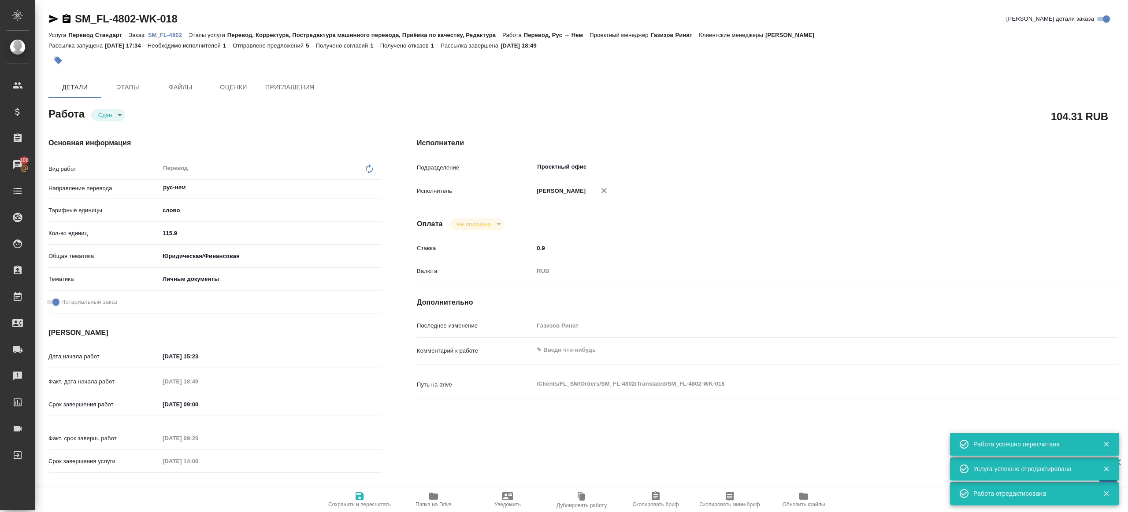
type textarea "x"
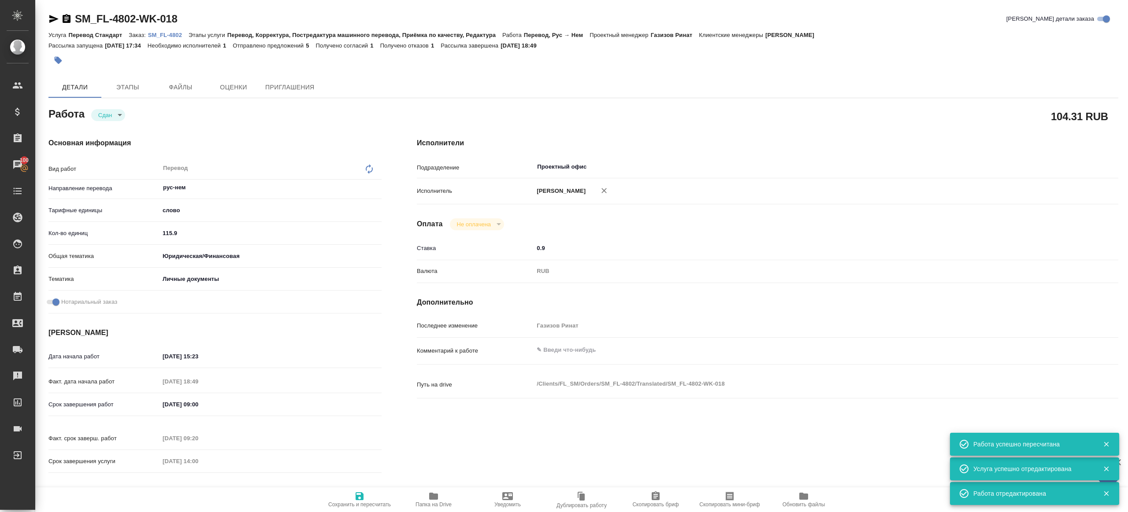
type textarea "x"
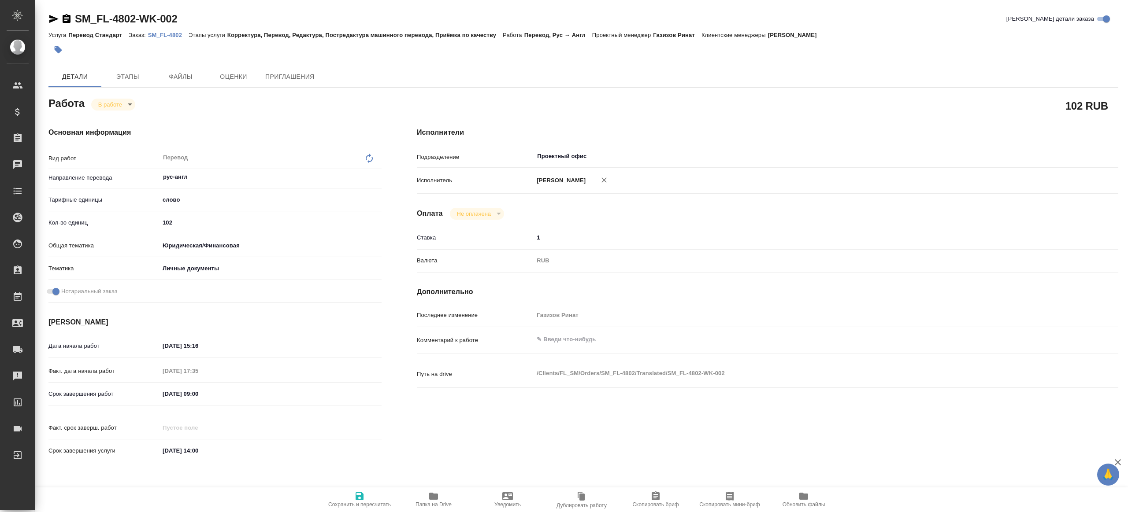
type textarea "x"
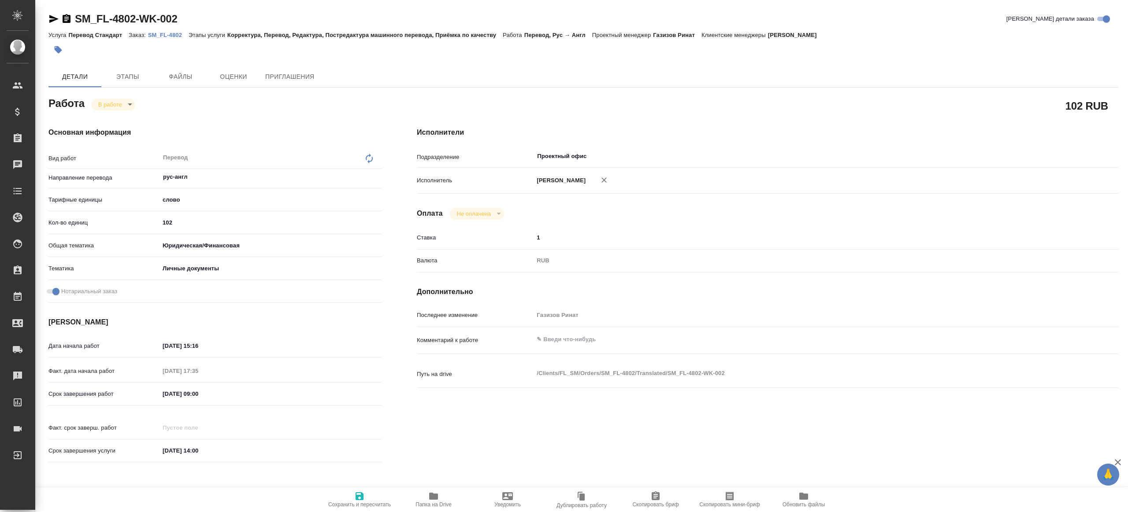
type textarea "x"
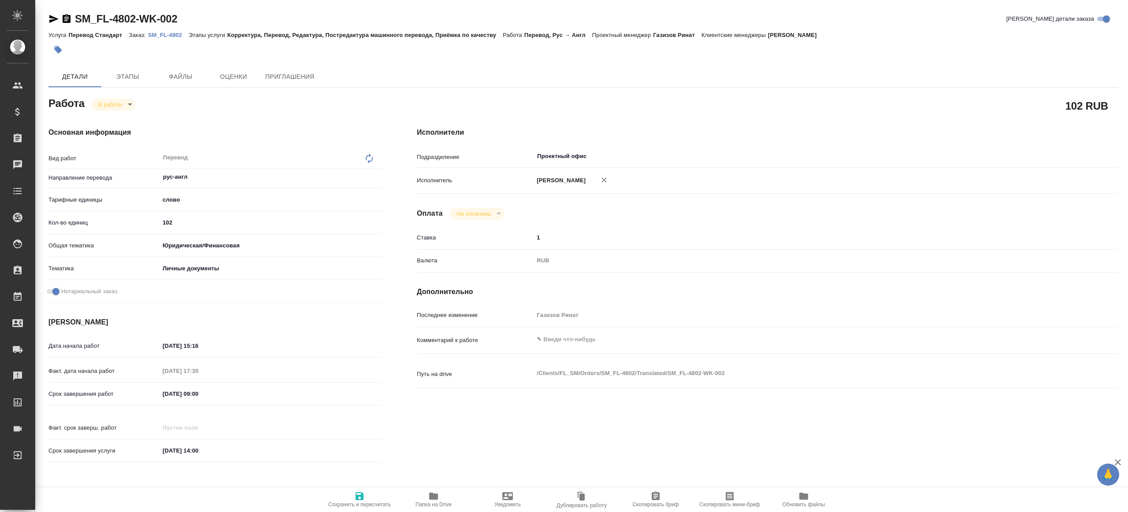
type textarea "x"
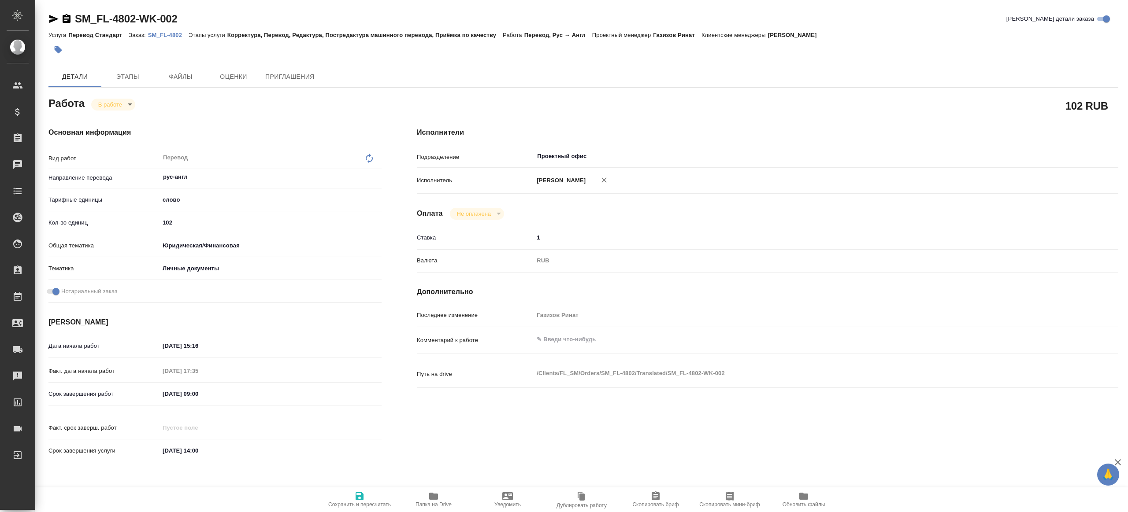
click at [446, 493] on span "Папка на Drive" at bounding box center [433, 499] width 63 height 17
type textarea "x"
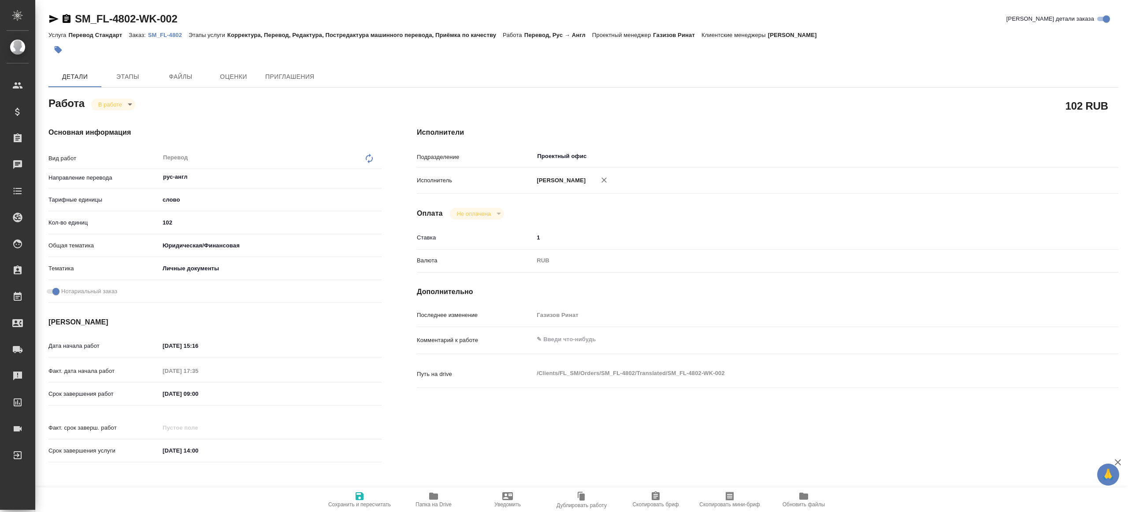
type textarea "x"
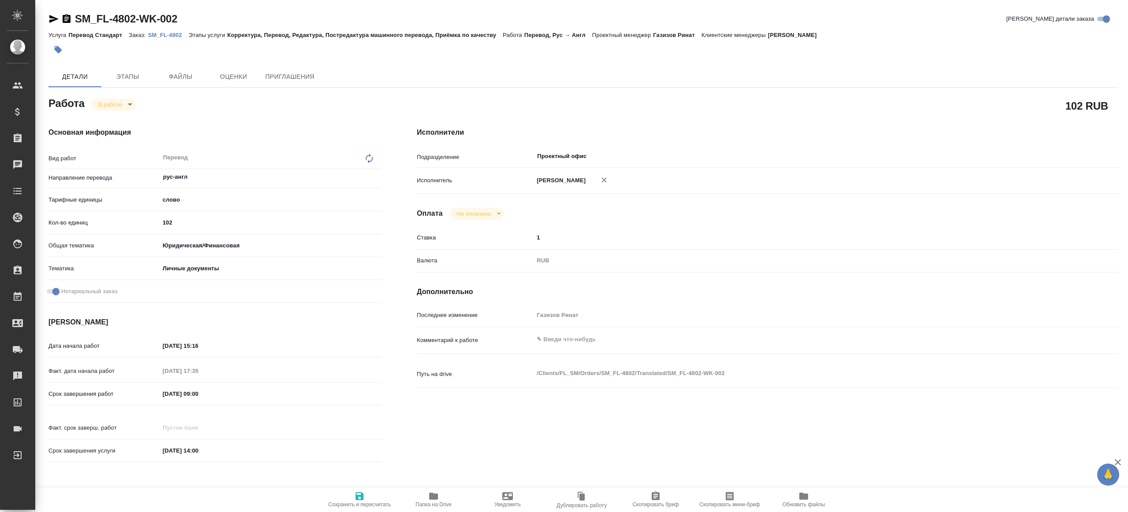
type textarea "x"
click at [188, 222] on input "102" at bounding box center [270, 222] width 222 height 13
paste input "79.85"
type textarea "x"
type input "79.85"
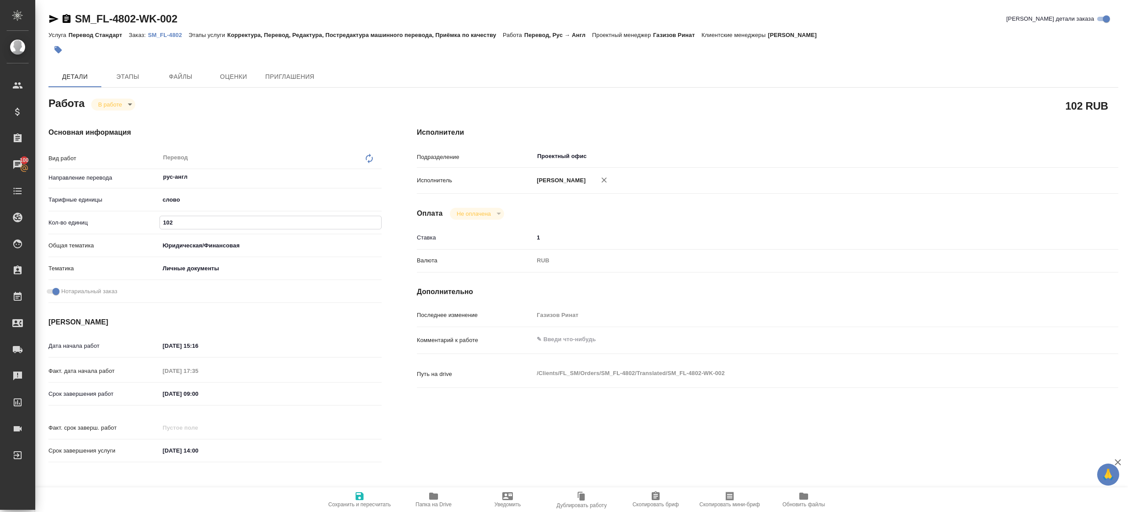
type textarea "x"
type input "79.85"
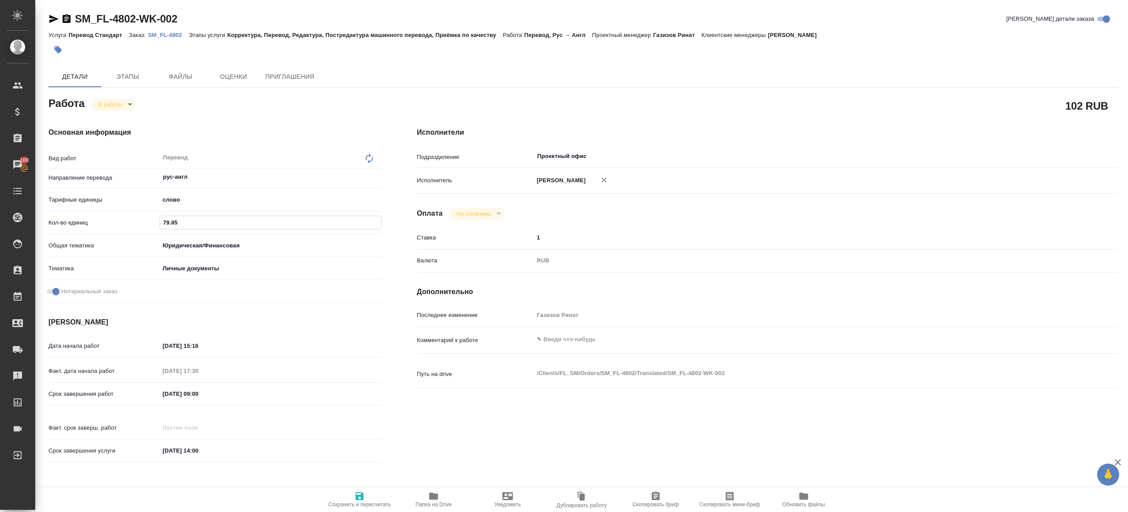
click at [358, 491] on icon "button" at bounding box center [359, 496] width 11 height 11
type textarea "x"
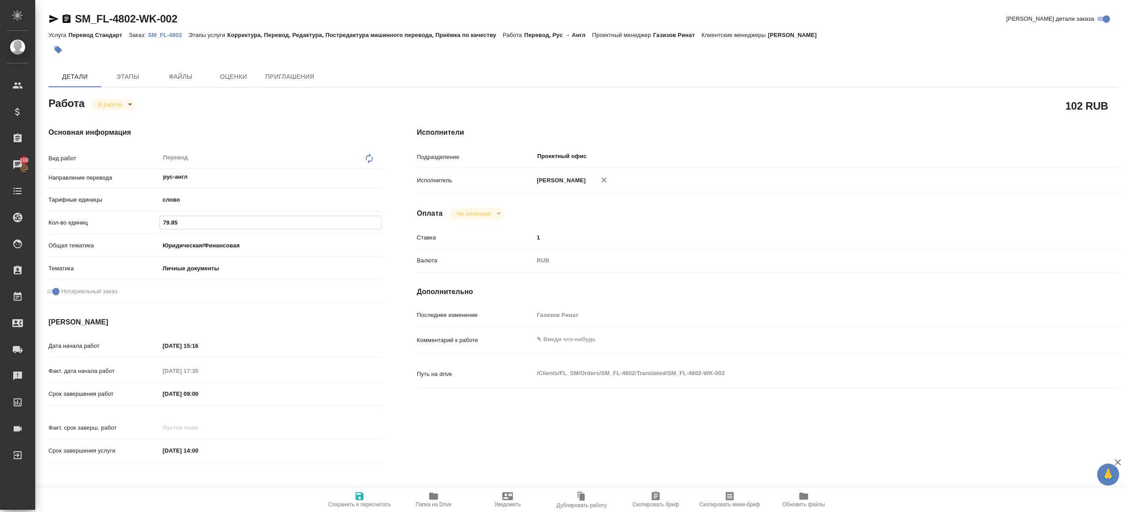
type textarea "x"
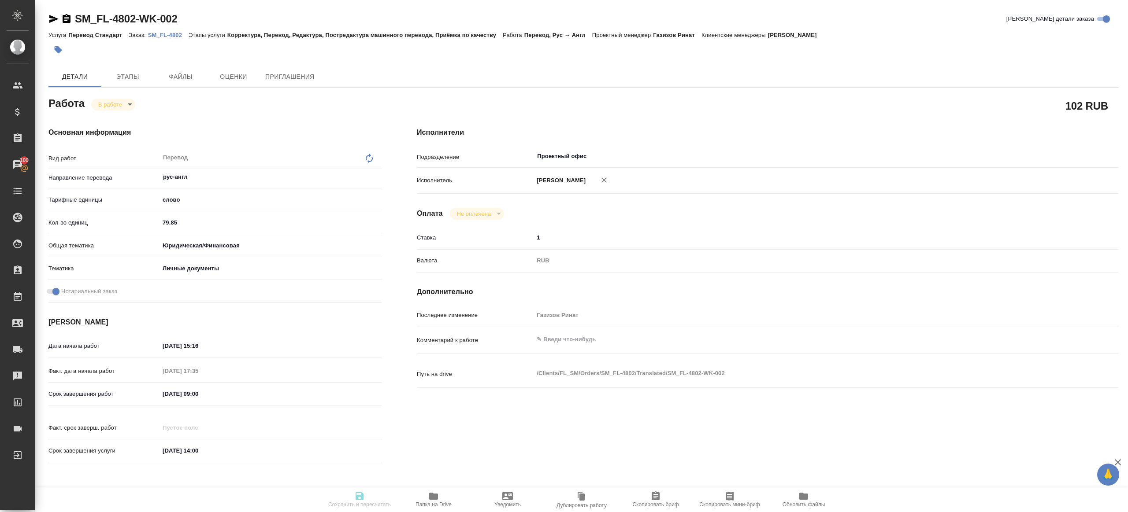
type textarea "x"
type input "inProgress"
type textarea "Перевод"
type textarea "x"
type input "рус-англ"
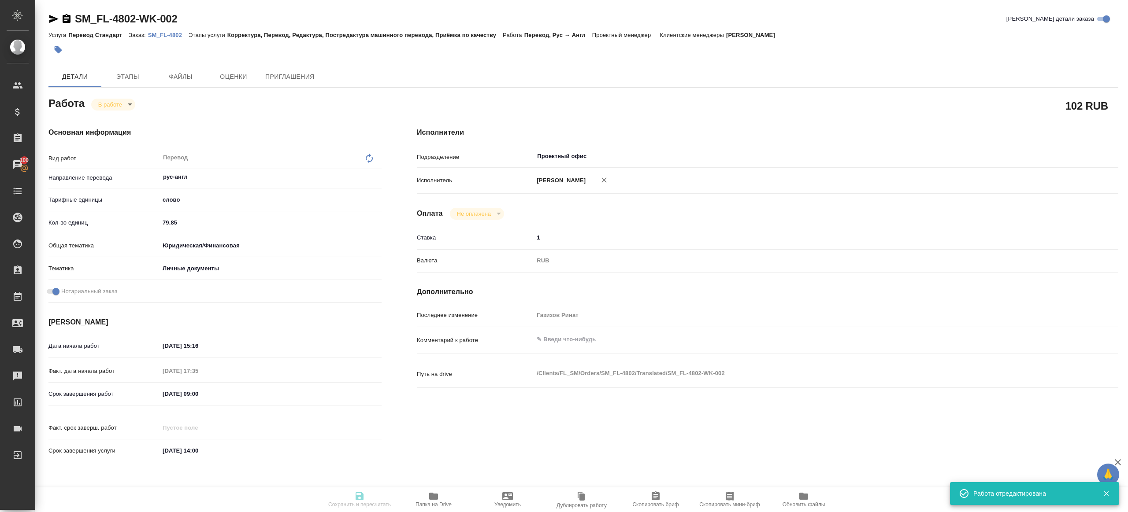
type input "5a8b1489cc6b4906c91bfd90"
type input "79.85"
type input "yr-fn"
type input "5a8b8b956a9677013d343cfe"
checkbox input "true"
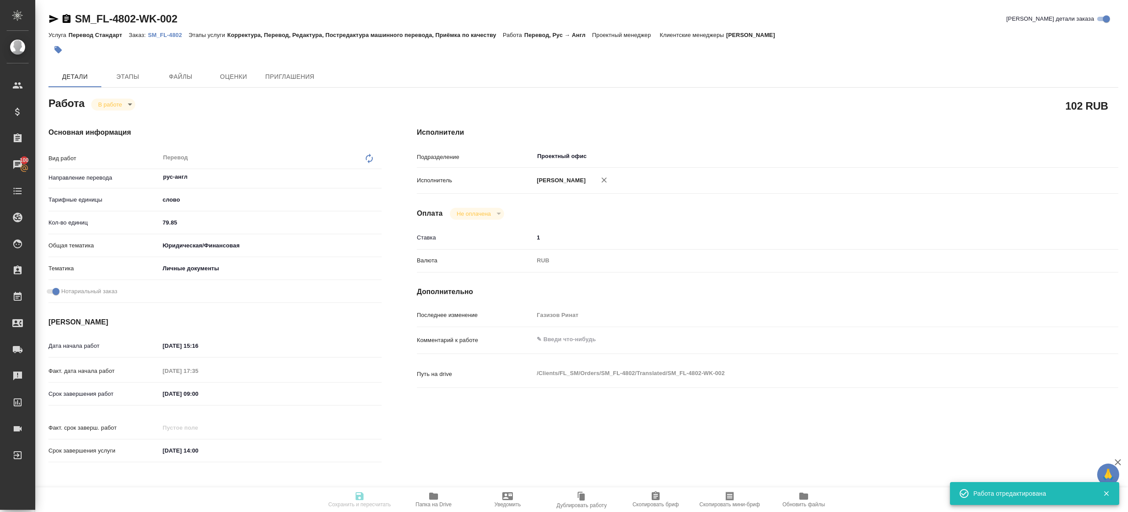
type input "07.10.2025 15:16"
type input "09.10.2025 17:35"
type input "[DATE] 09:00"
type input "10.10.2025 14:00"
type input "Проектный офис"
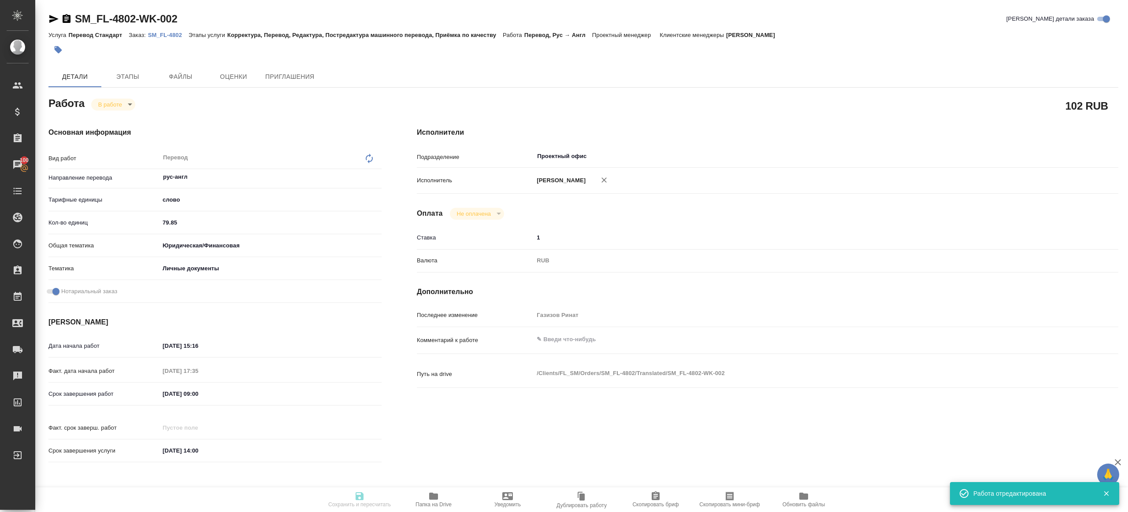
type input "notPayed"
type input "1"
type input "RUB"
type input "Газизов Ринат"
type textarea "x"
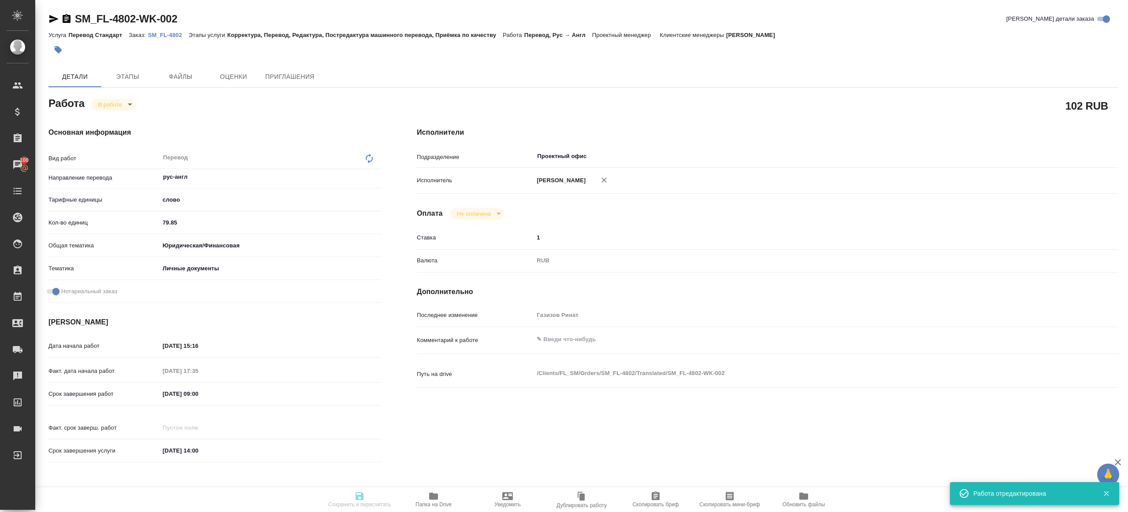
type textarea "/Clients/FL_SM/Orders/SM_FL-4802/Translated/SM_FL-4802-WK-002"
type textarea "x"
type input "SM_FL-4802"
type input "Перевод Стандарт"
type input "Корректура, Перевод, Редактура, Постредактура машинного перевода, Приёмка по ка…"
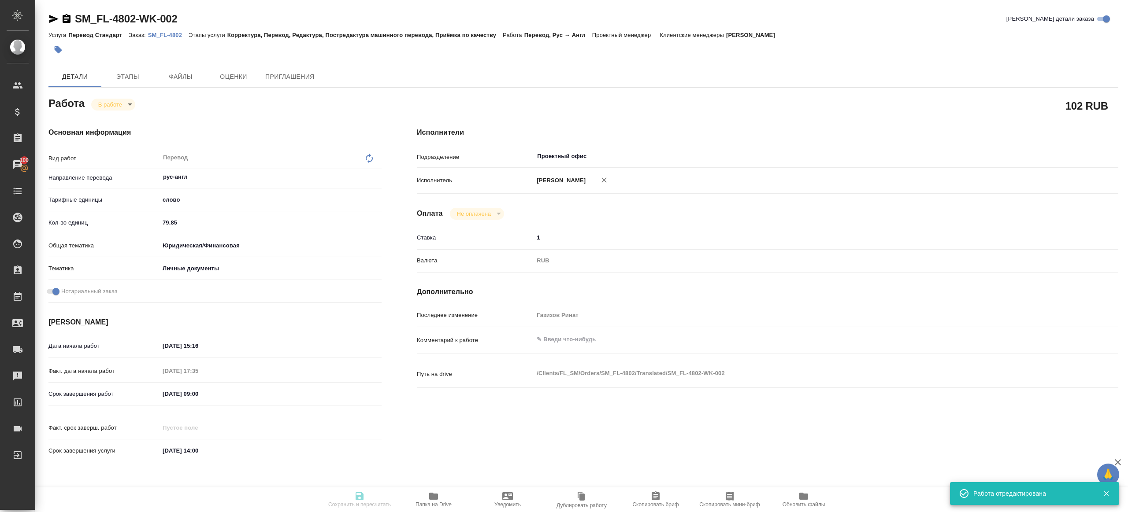
type input "Козлова Мария"
type input "Петрова Валерия"
type input "/Clients/FL_SM/Orders/SM_FL-4802"
type textarea "x"
type textarea "ру-англ и ру-нем апостилированный аттестат с приложением (переводы нужны разным…"
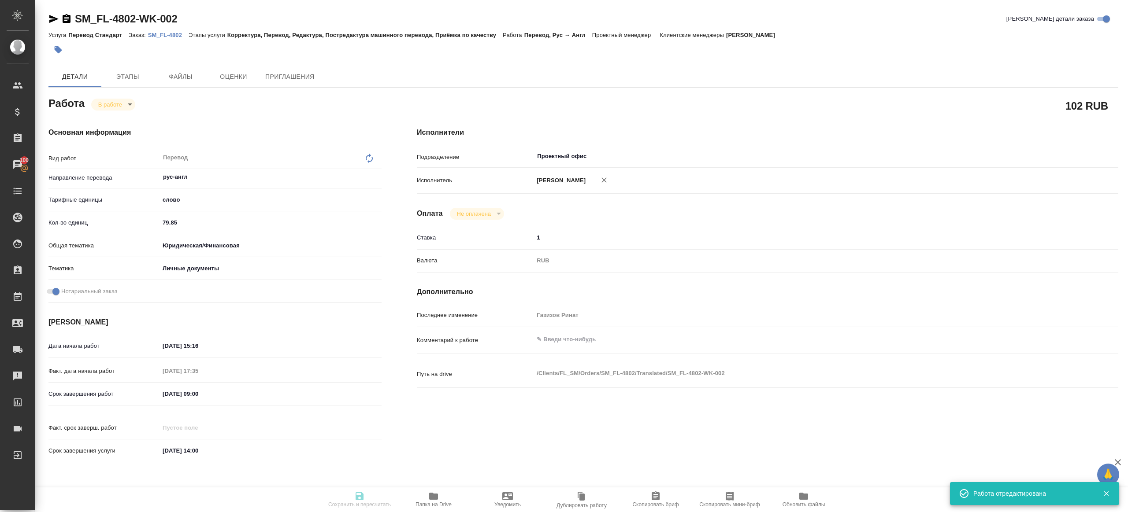
type textarea "x"
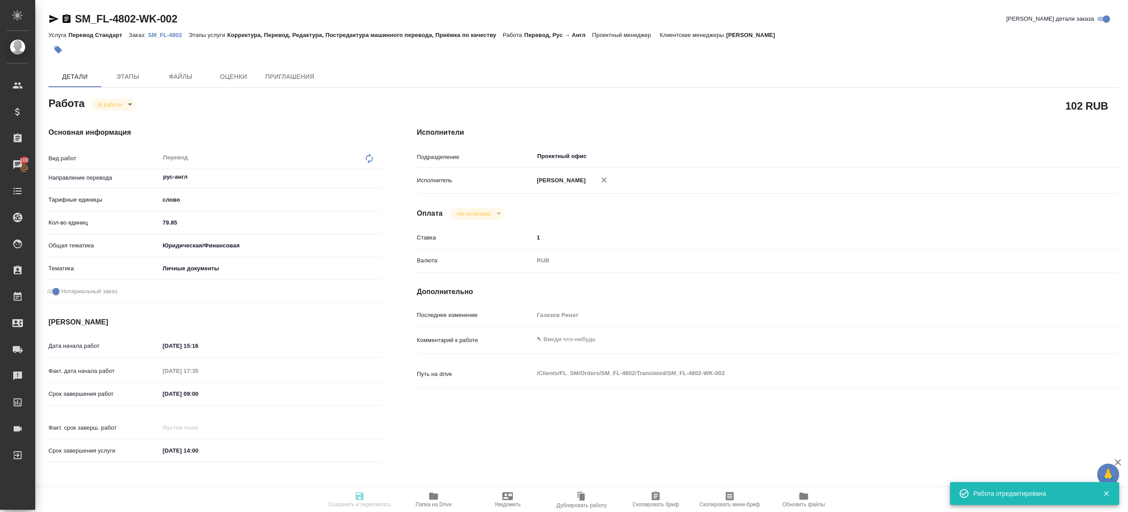
type textarea "x"
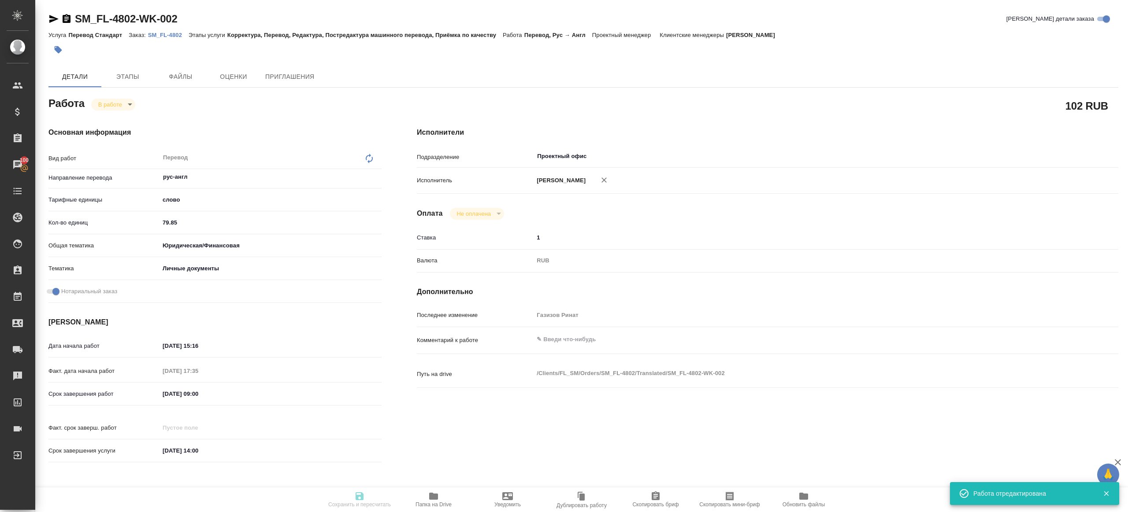
type textarea "x"
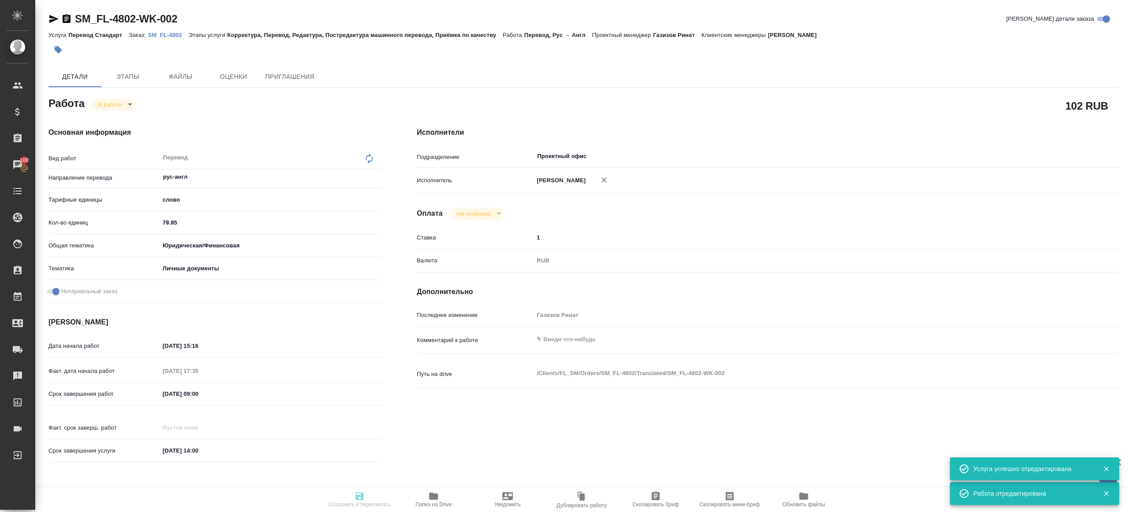
type textarea "x"
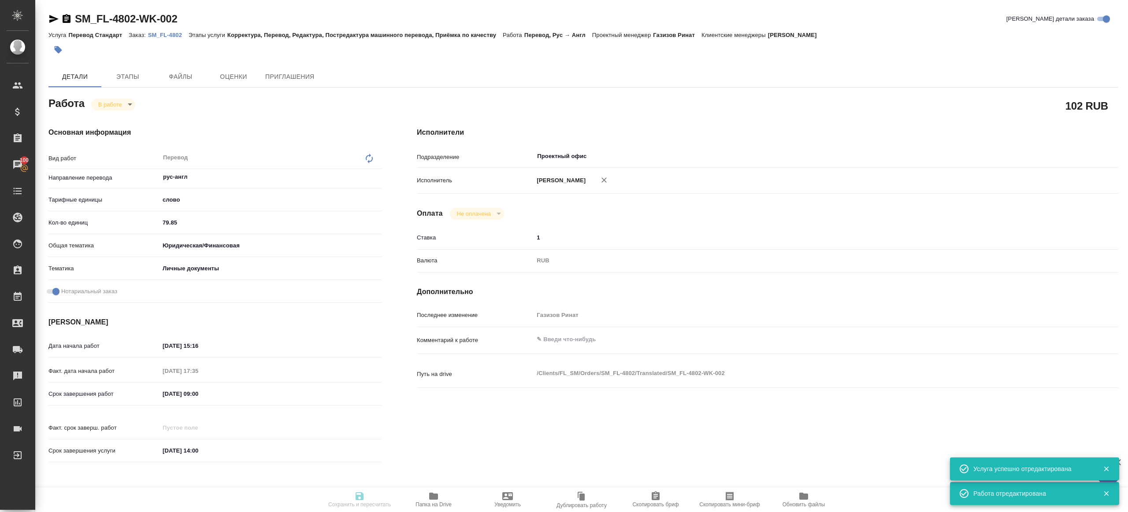
type textarea "x"
click at [131, 108] on body "🙏 .cls-1 fill:#fff; AWATERA Gazizov Rinat Клиенты Спецификации Заказы 100 Чаты …" at bounding box center [564, 256] width 1128 height 512
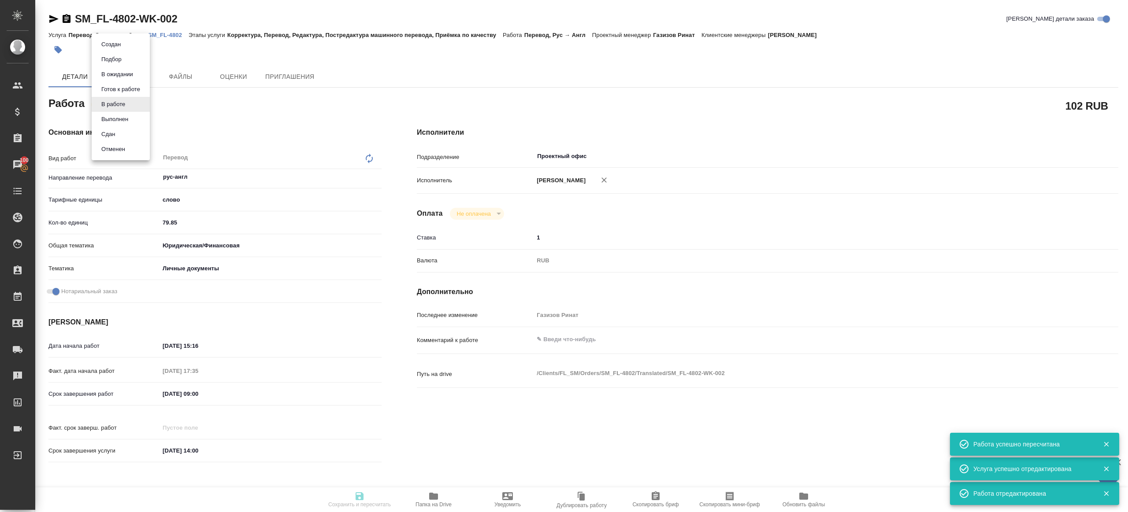
type input "inProgress"
type textarea "Перевод"
type textarea "x"
type input "рус-англ"
type input "5a8b1489cc6b4906c91bfd90"
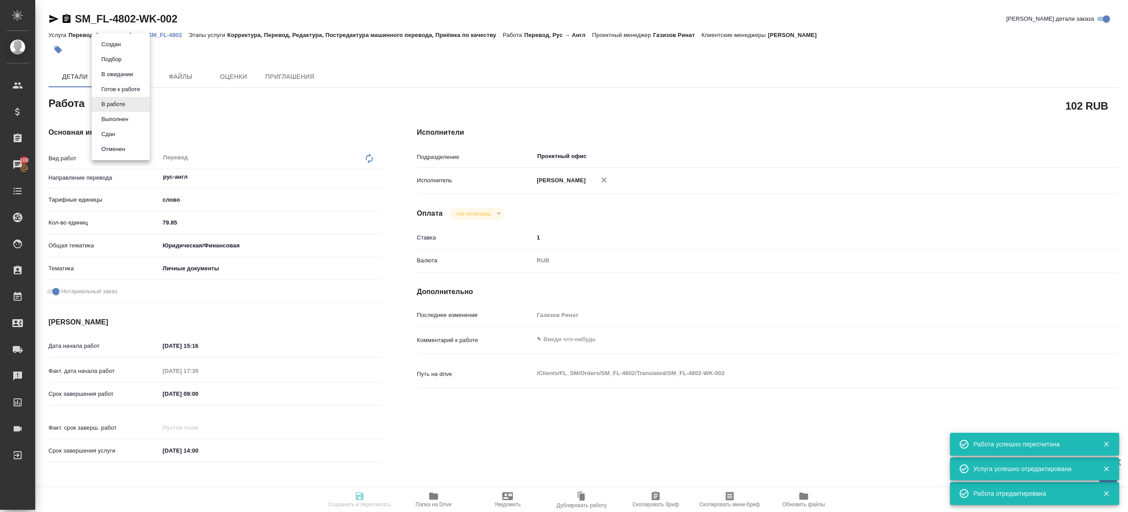
type input "79.85"
type input "yr-fn"
type input "5a8b8b956a9677013d343cfe"
checkbox input "true"
type input "07.10.2025 15:16"
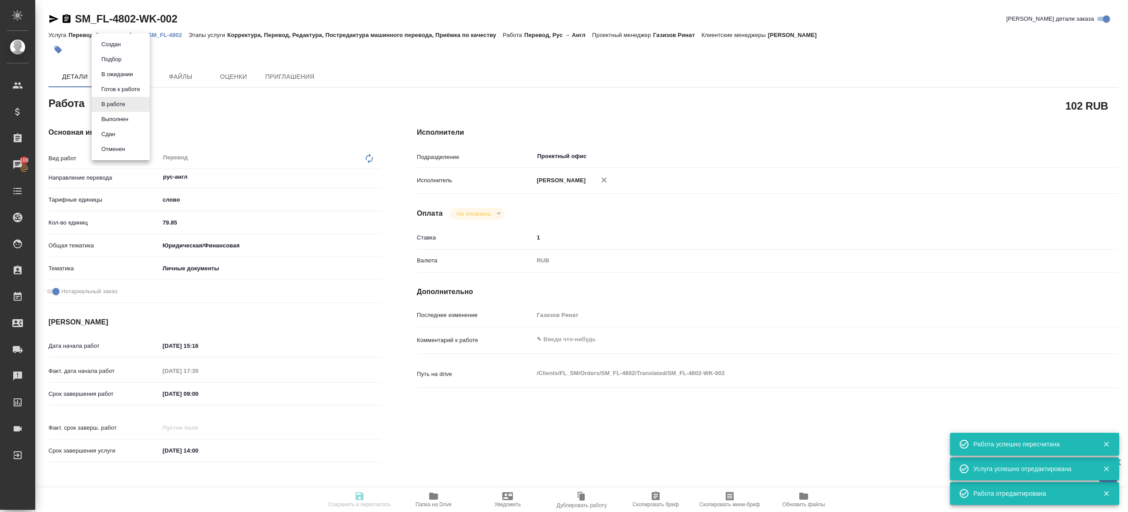
type input "09.10.2025 17:35"
type input "[DATE] 09:00"
type input "10.10.2025 14:00"
type input "Проектный офис"
type input "notPayed"
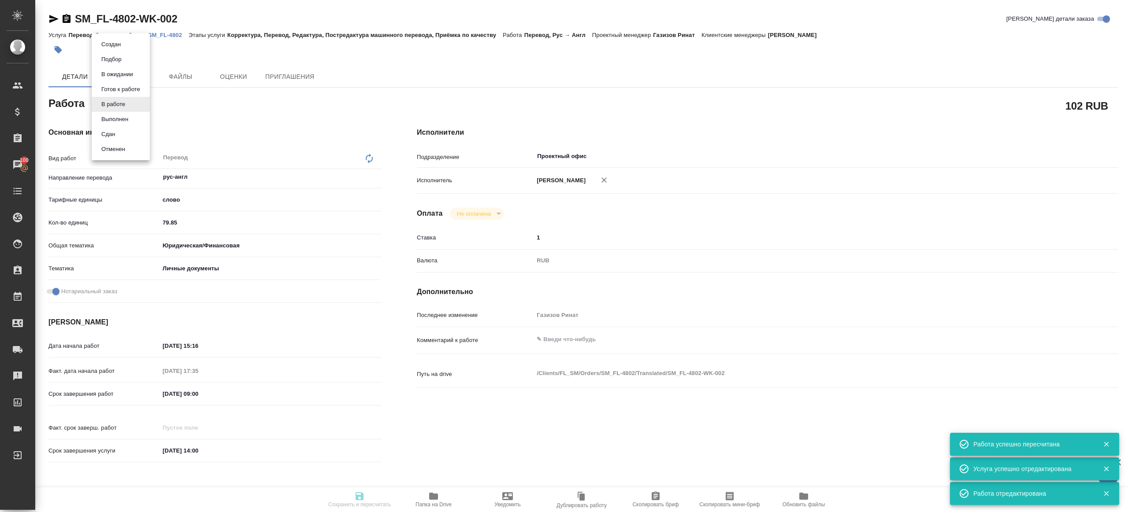
type input "1"
type input "RUB"
type input "Газизов Ринат"
type textarea "x"
type textarea "/Clients/FL_SM/Orders/SM_FL-4802/Translated/SM_FL-4802-WK-002"
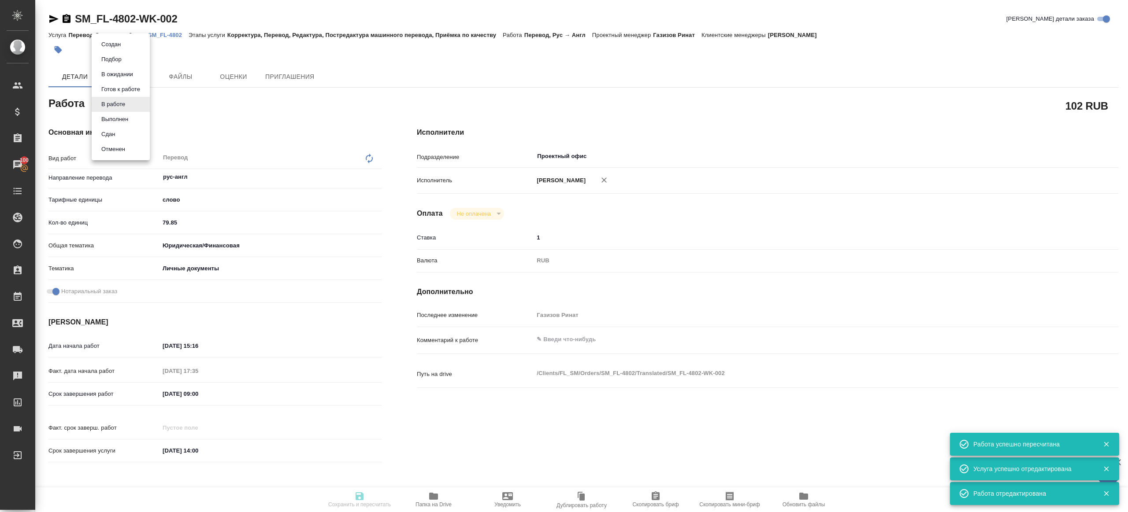
type textarea "x"
type input "SM_FL-4802"
type input "Перевод Стандарт"
type input "Корректура, Перевод, Редактура, Постредактура машинного перевода, Приёмка по ка…"
type input "Козлова Мария"
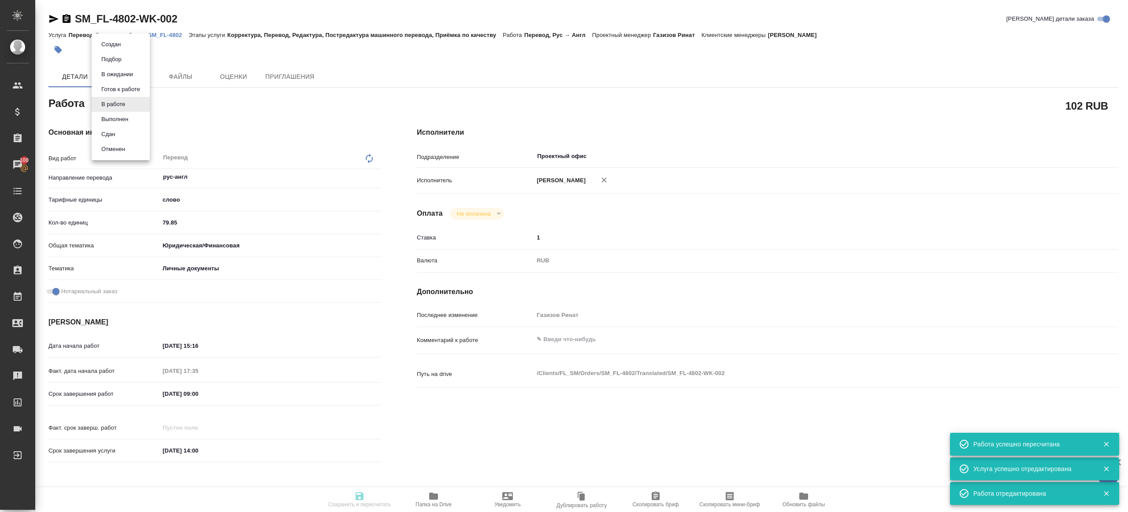
type input "Петрова Валерия"
type input "/Clients/FL_SM/Orders/SM_FL-4802"
type textarea "x"
type textarea "ру-англ и ру-нем апостилированный аттестат с приложением (переводы нужны разным…"
type textarea "x"
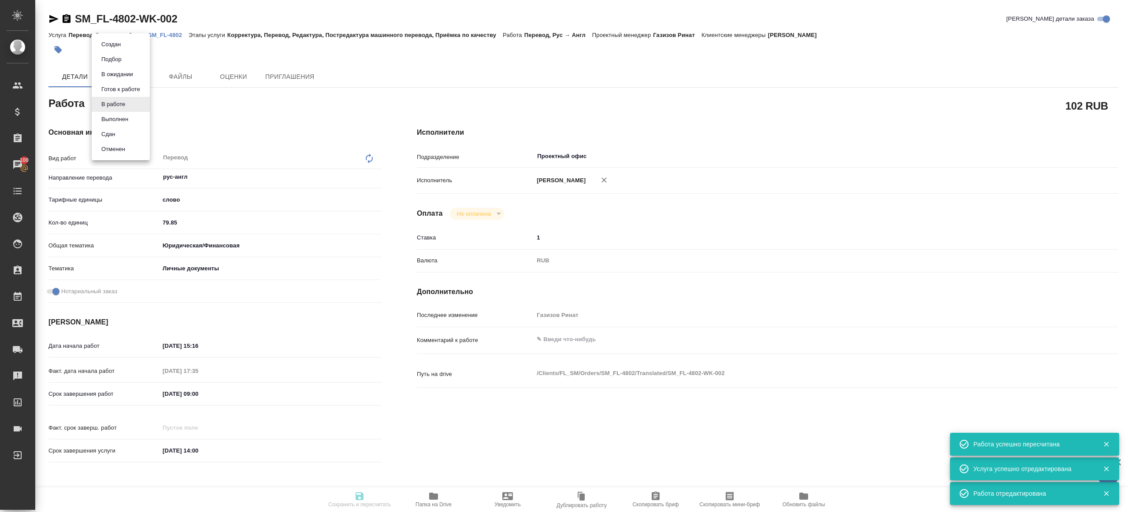
type textarea "x"
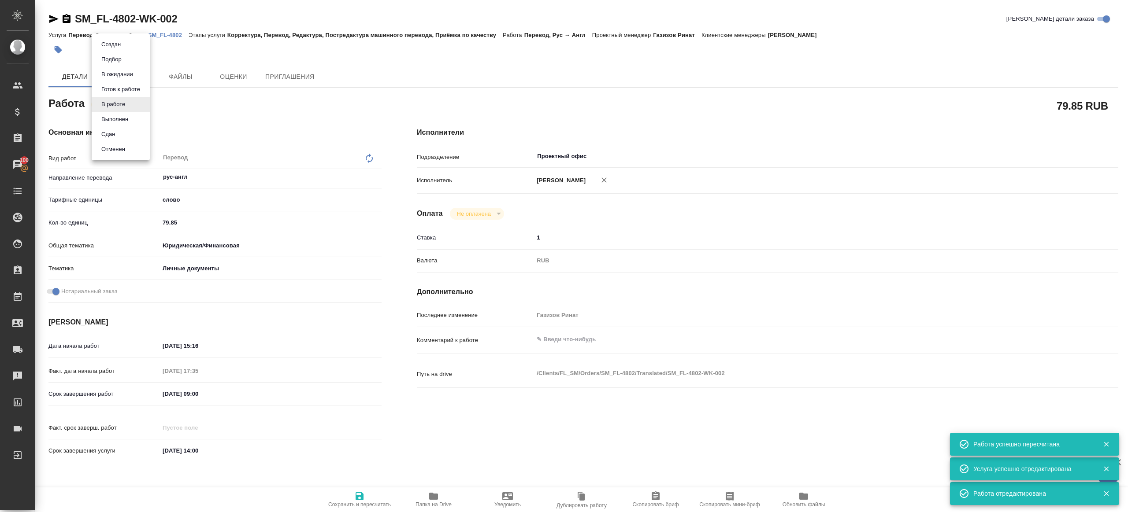
type textarea "x"
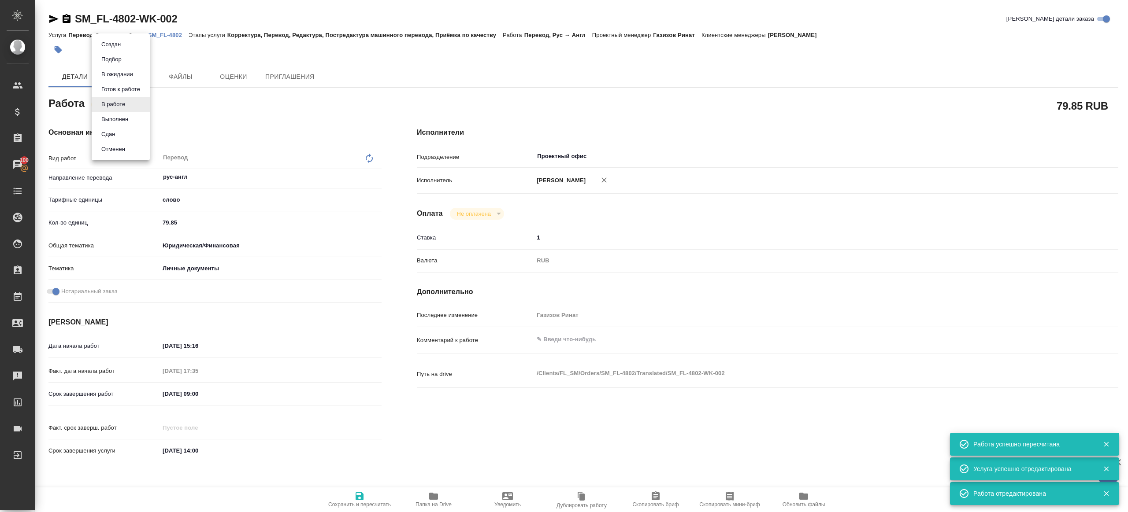
type textarea "x"
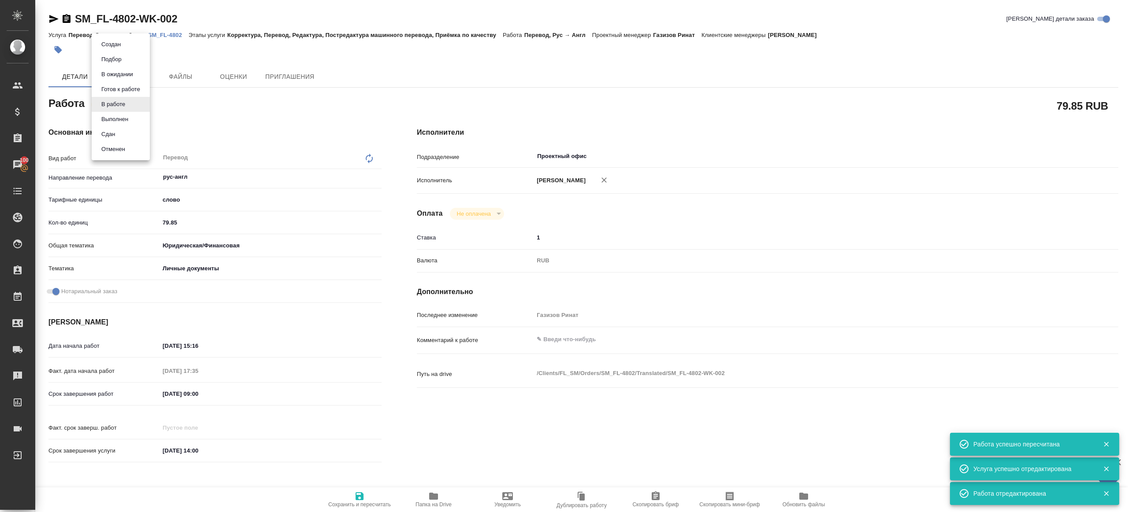
click at [128, 133] on li "Сдан" at bounding box center [121, 134] width 58 height 15
type textarea "x"
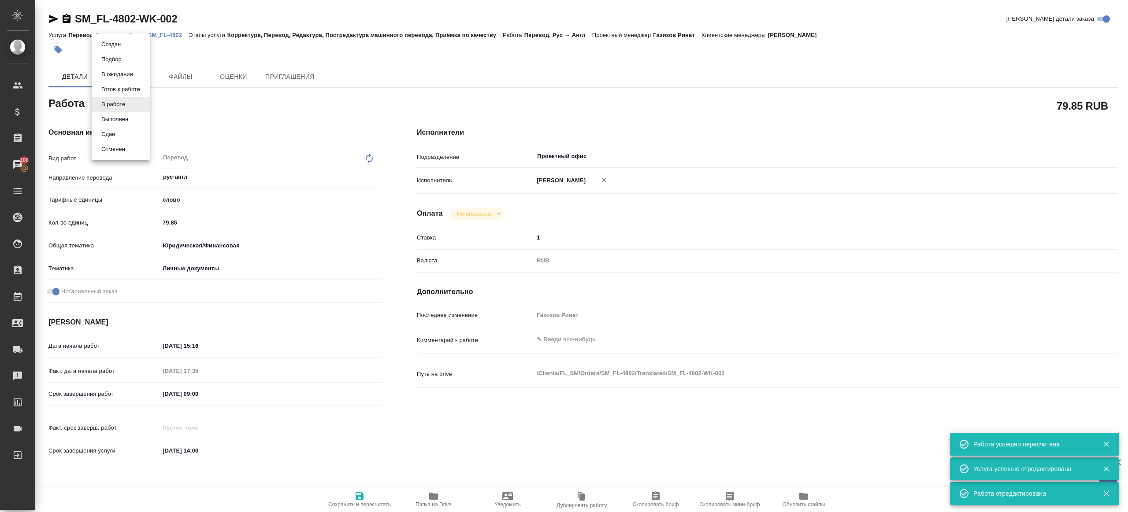
type textarea "x"
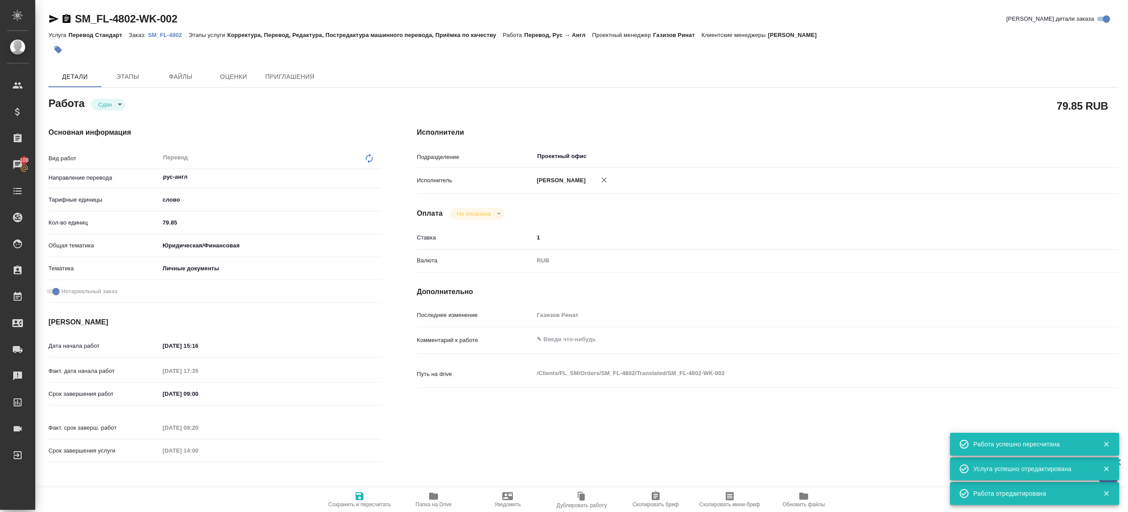
type textarea "x"
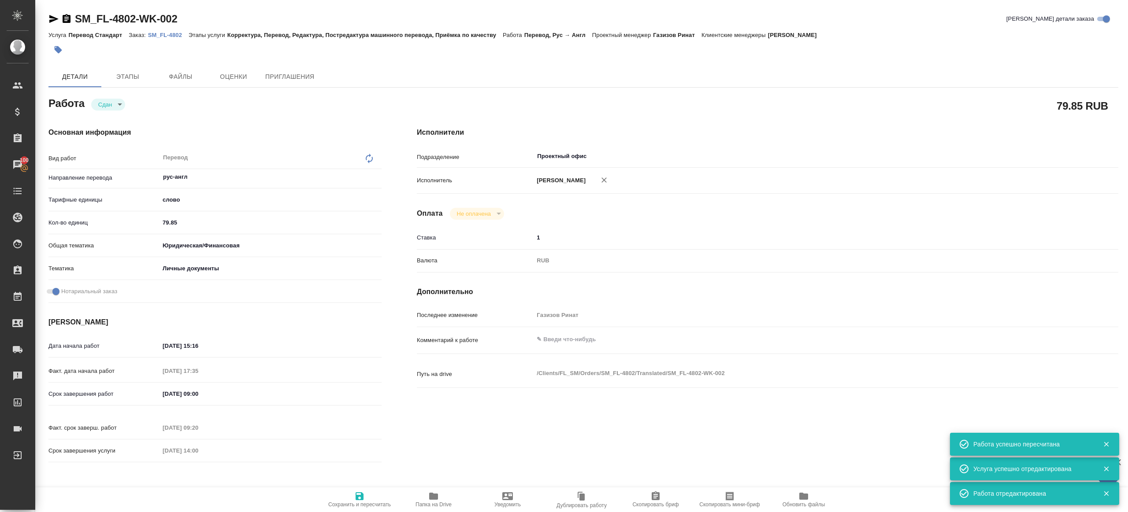
type textarea "x"
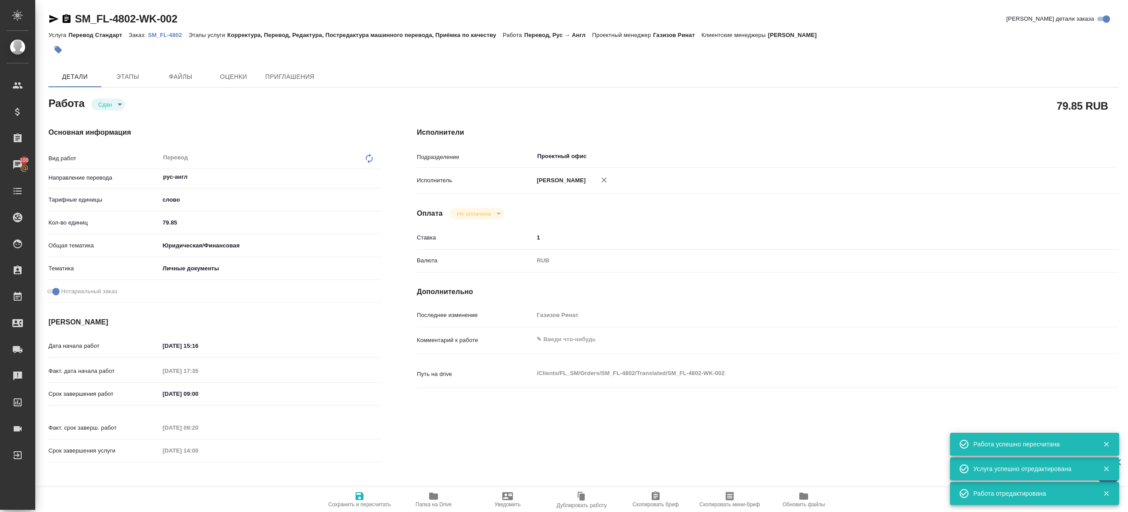
type textarea "x"
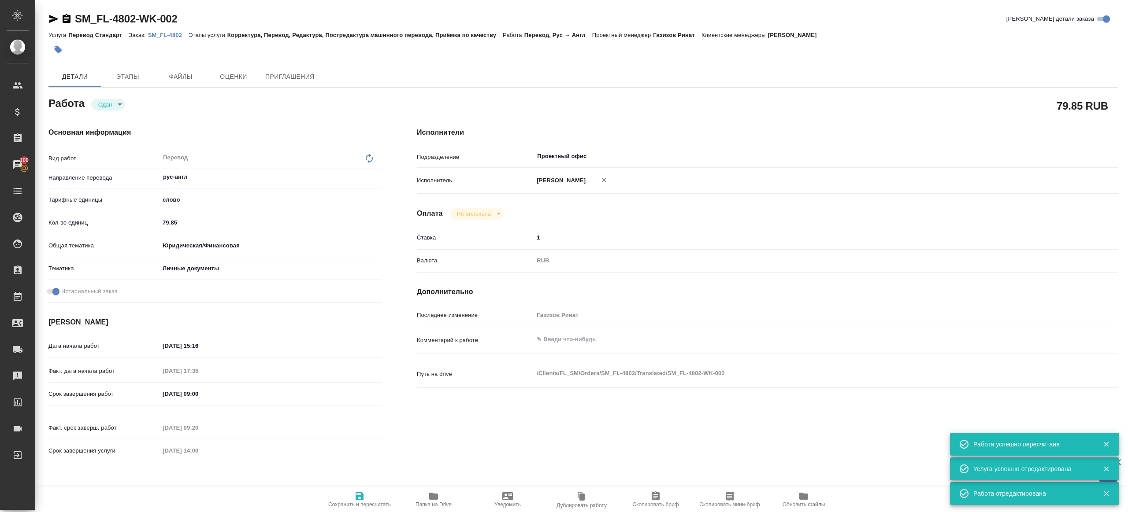
type textarea "x"
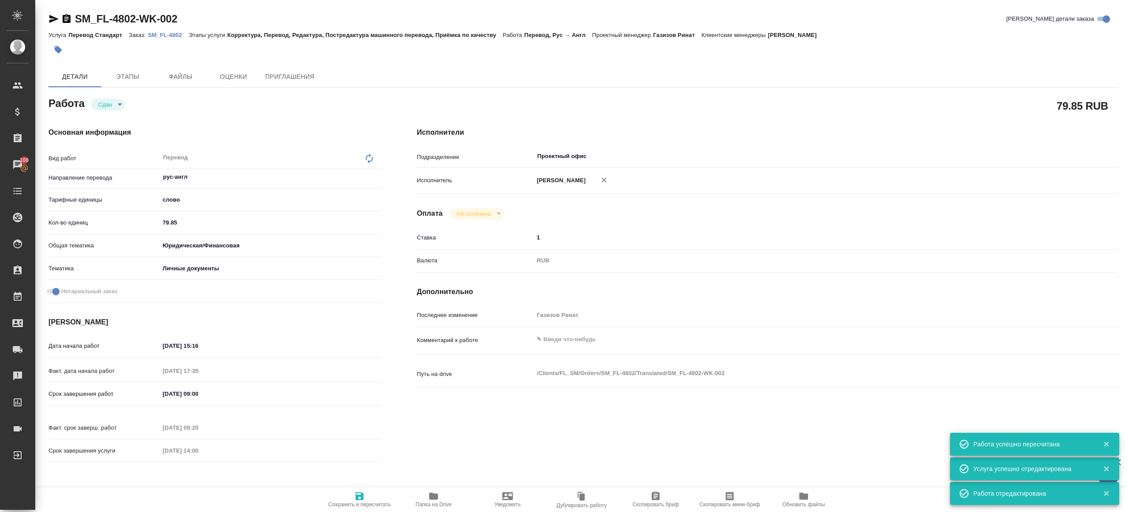
type textarea "x"
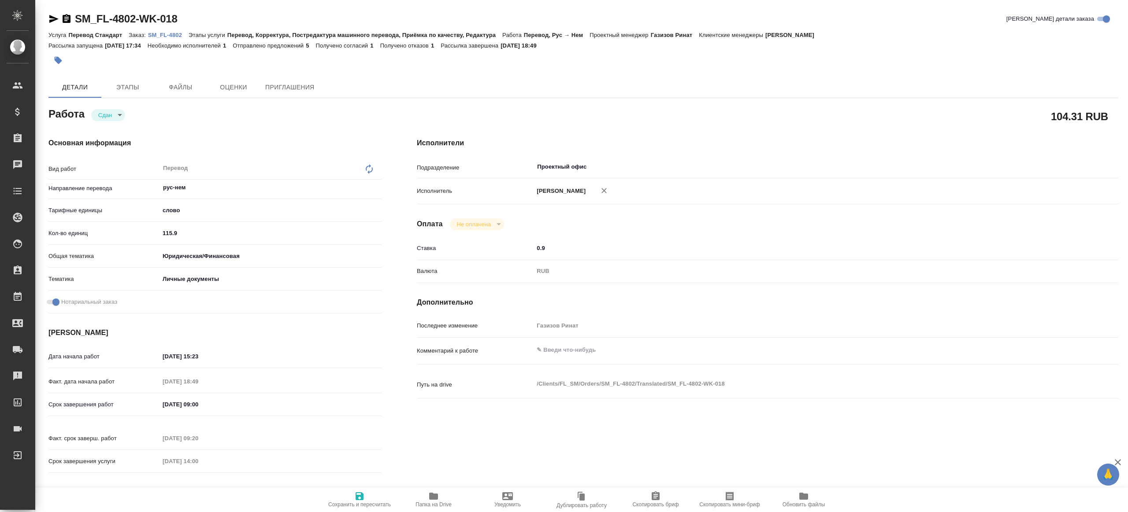
type textarea "x"
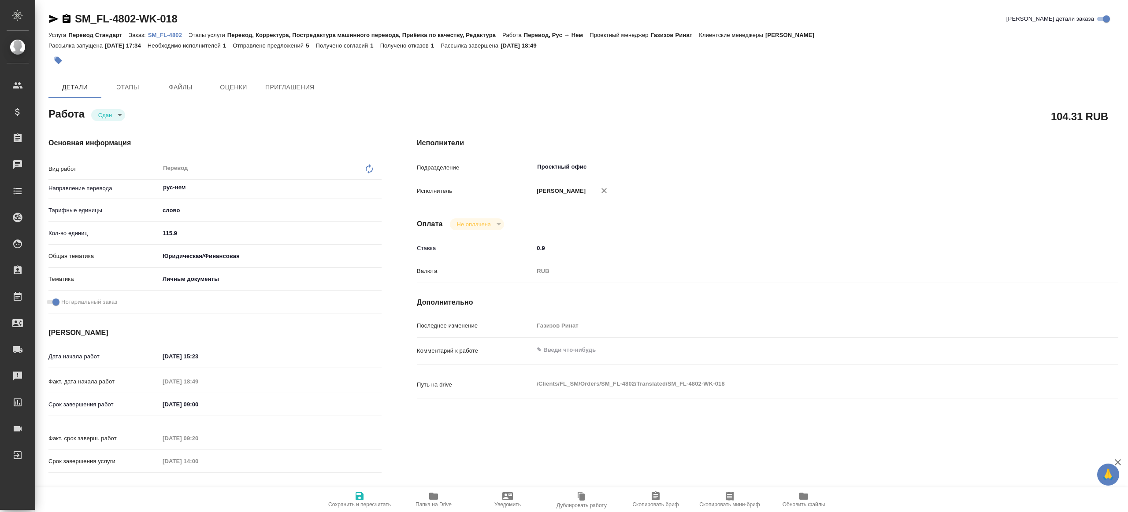
type textarea "x"
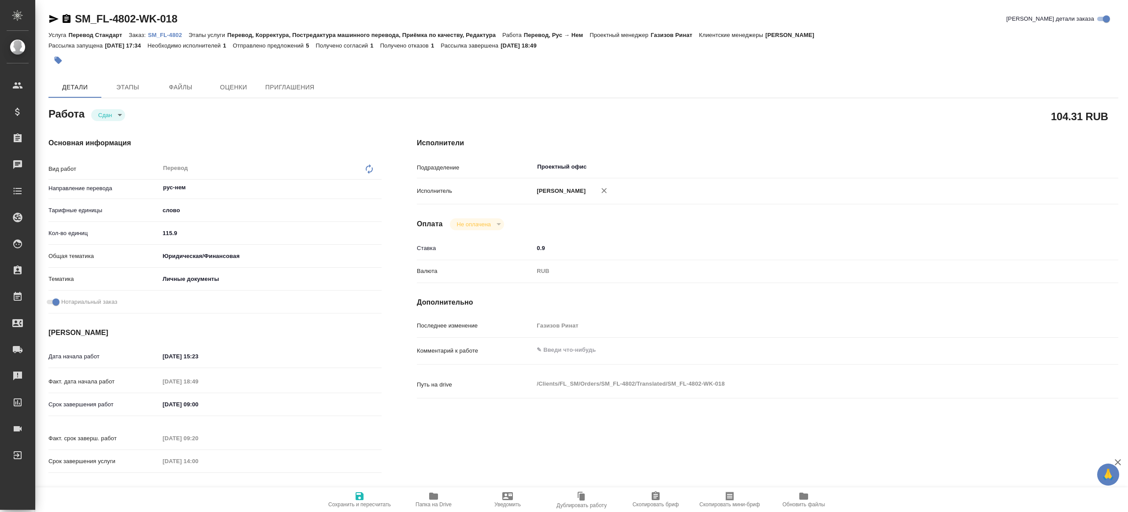
type textarea "x"
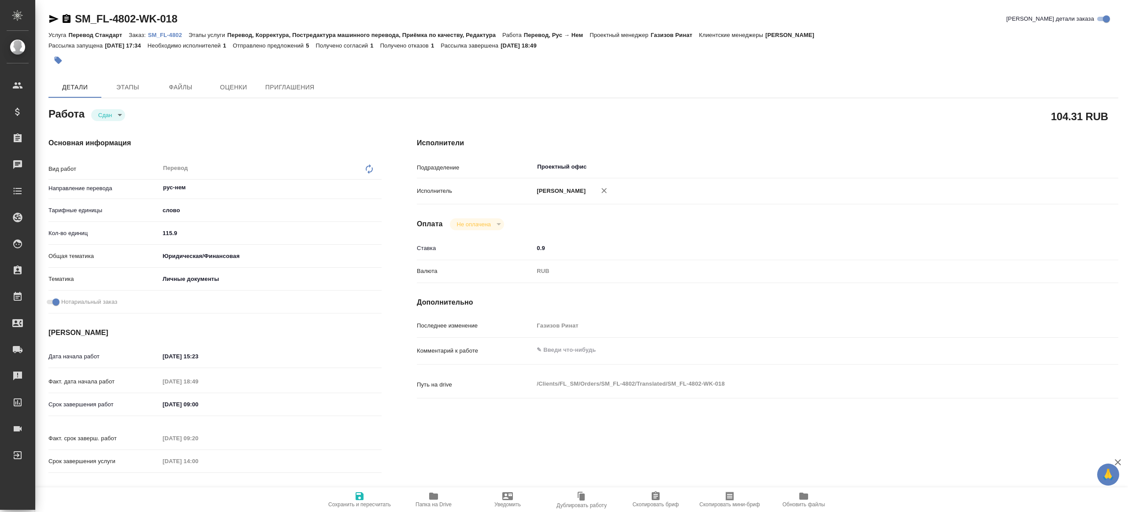
type textarea "x"
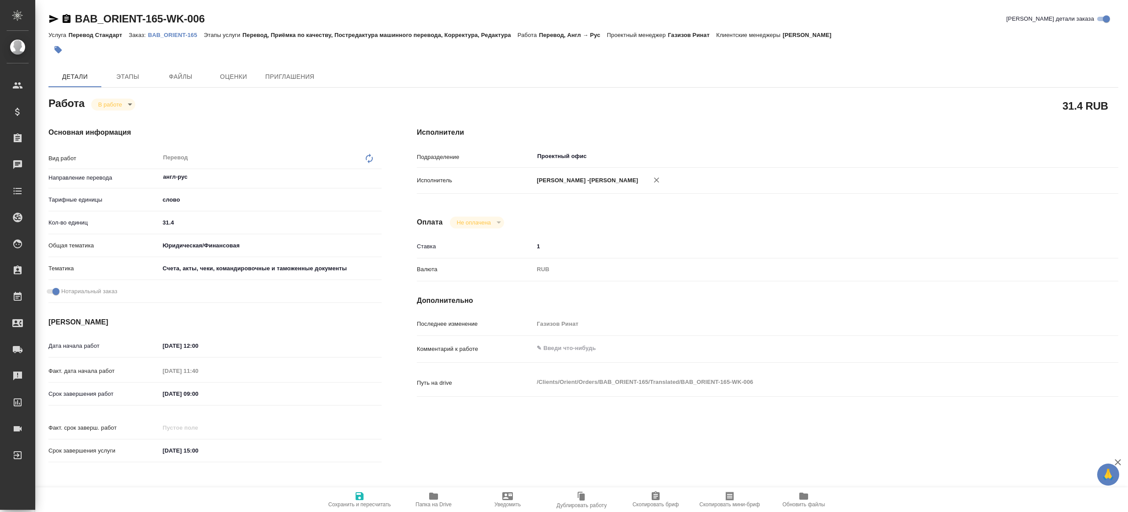
type textarea "x"
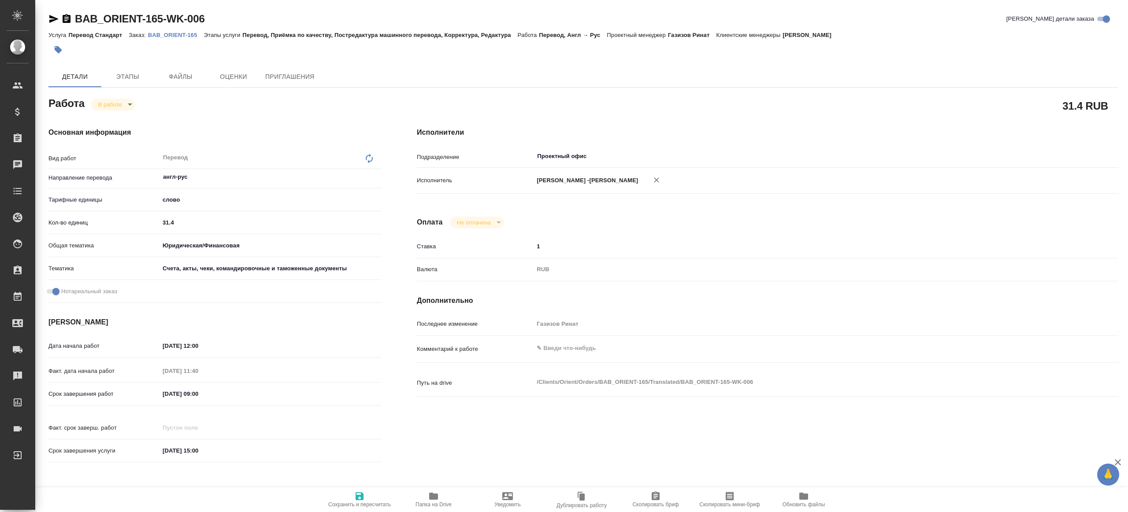
type textarea "x"
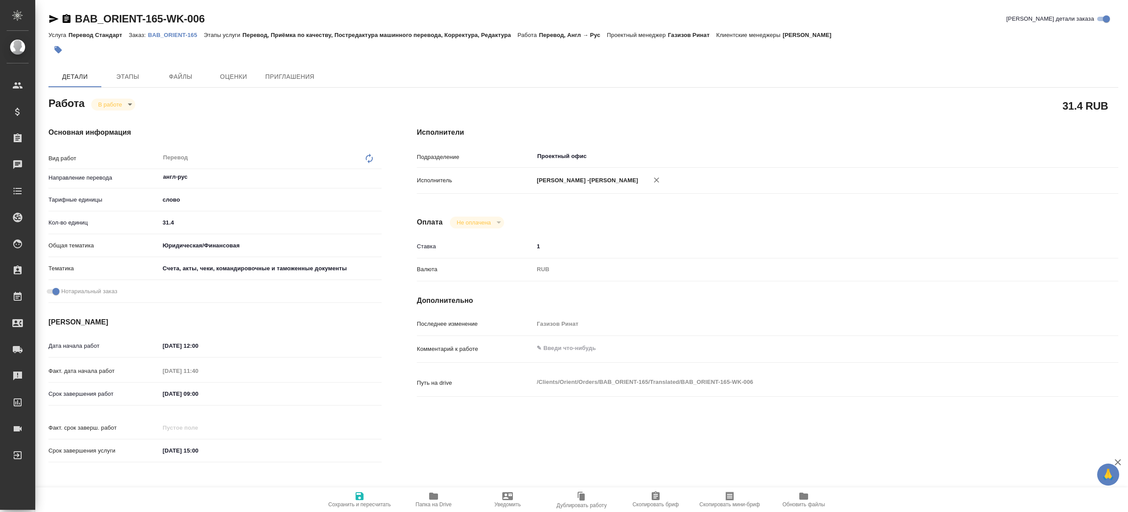
type textarea "x"
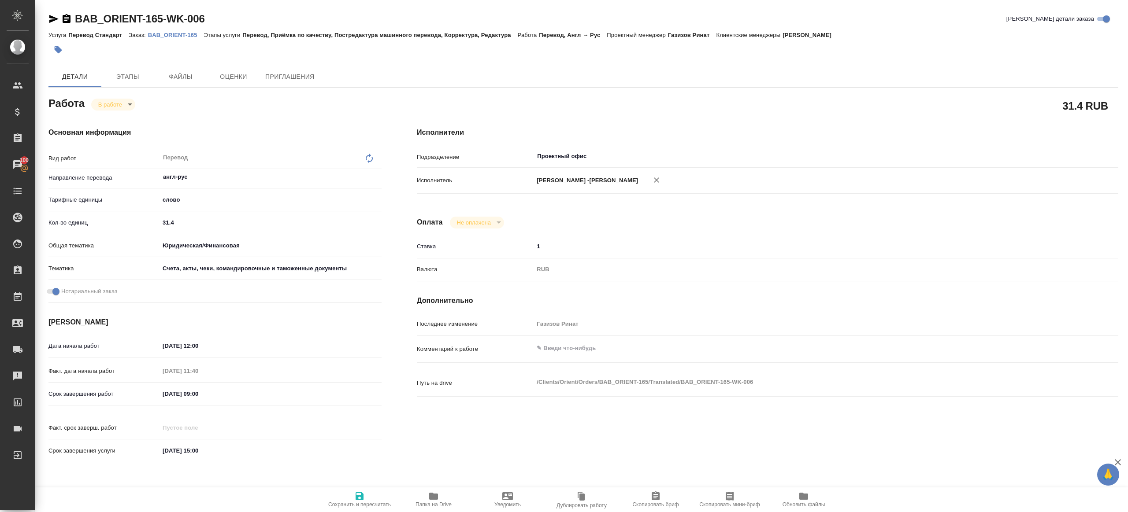
click at [423, 501] on span "Папка на Drive" at bounding box center [433, 499] width 63 height 17
click at [193, 228] on input "31.4" at bounding box center [270, 222] width 221 height 13
paste input "16.65"
type textarea "x"
type input "16.65"
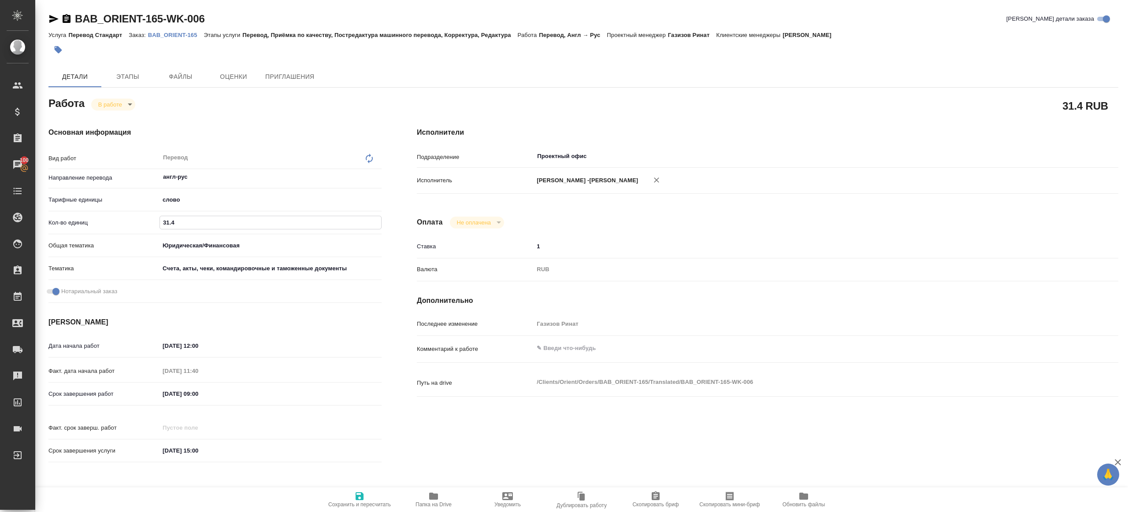
type textarea "x"
type input "16.65"
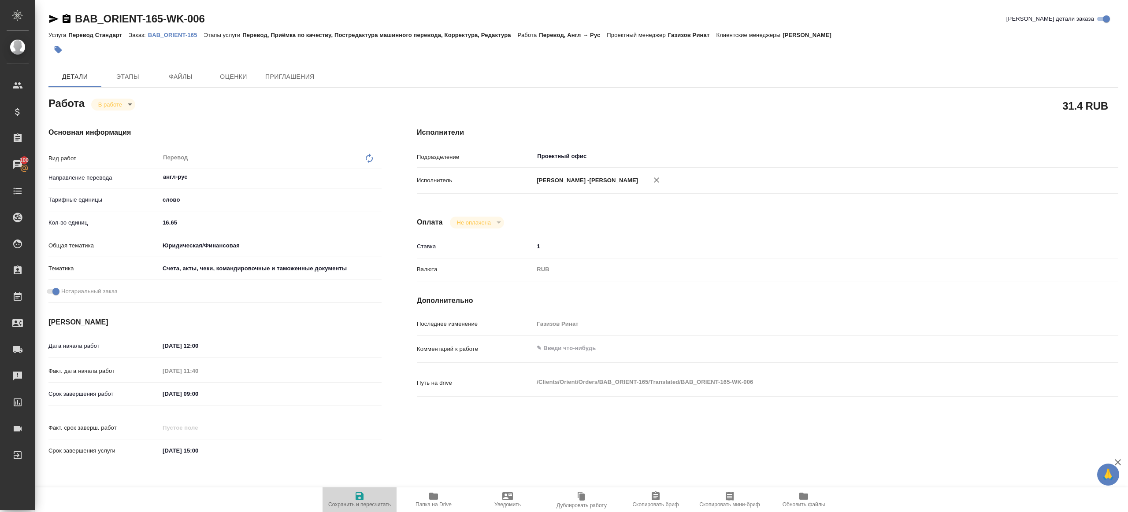
click at [360, 493] on icon "button" at bounding box center [360, 497] width 8 height 8
type textarea "x"
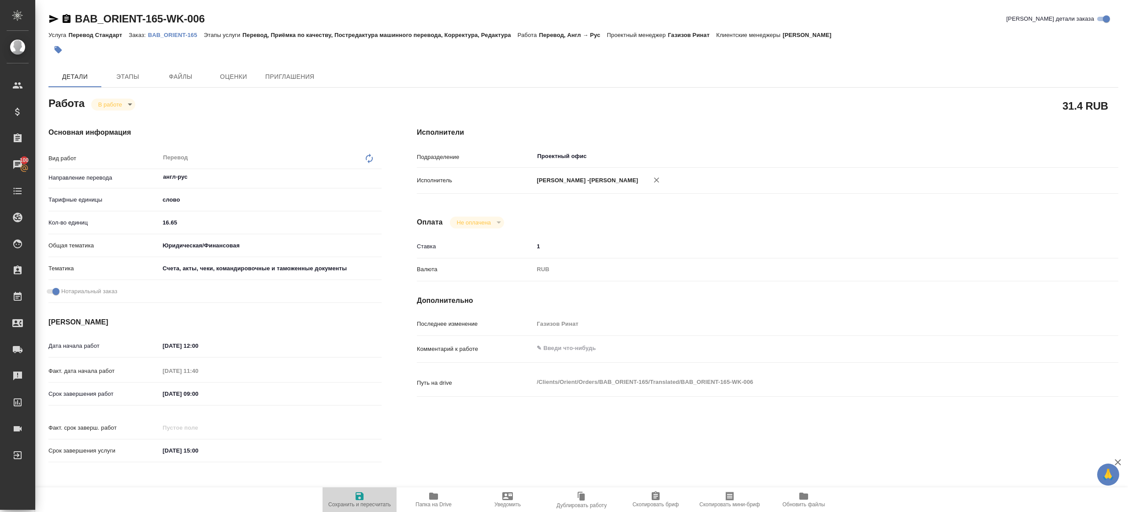
type textarea "x"
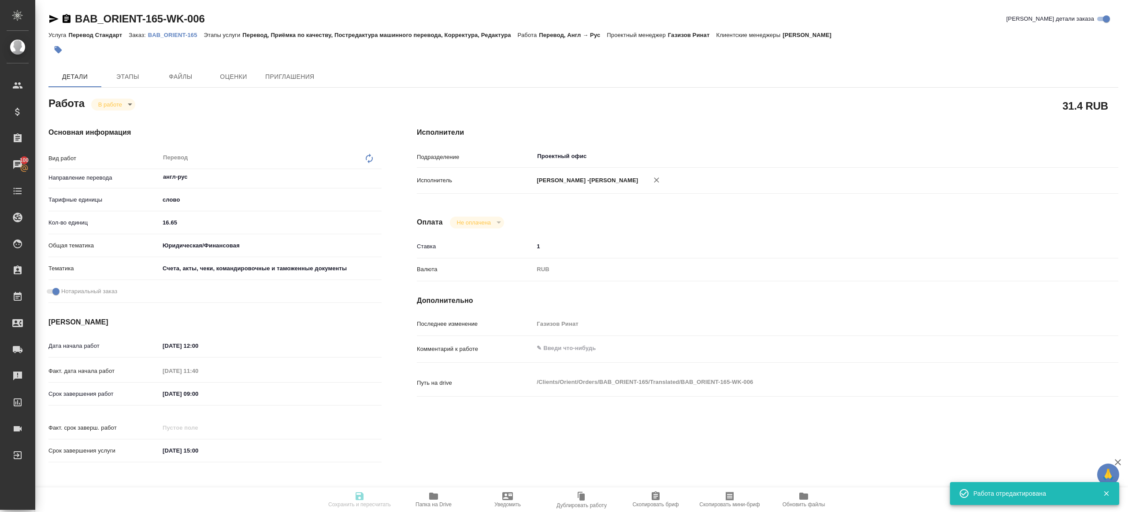
type textarea "x"
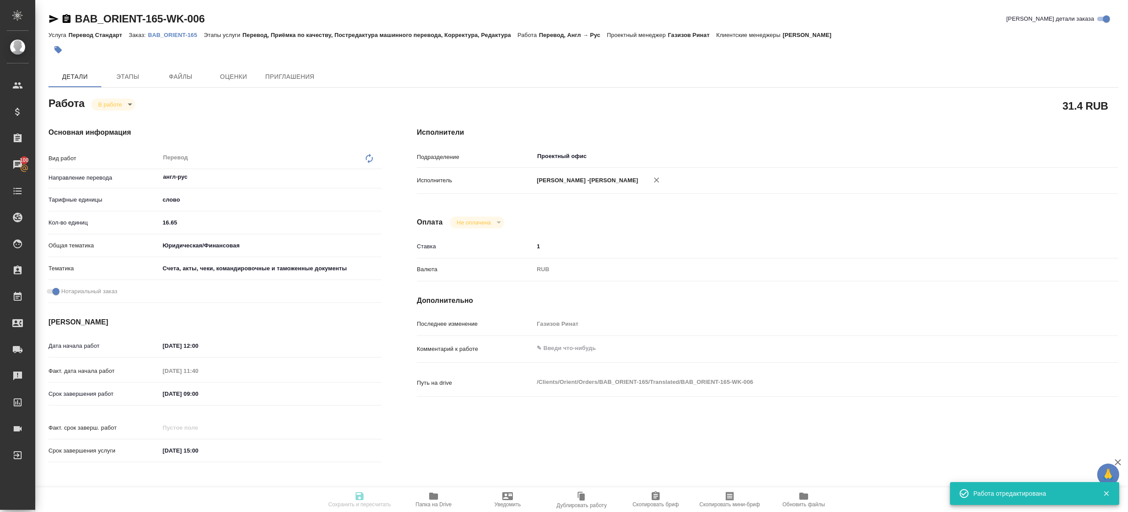
type textarea "x"
type input "inProgress"
type textarea "Перевод"
type textarea "x"
type input "англ-рус"
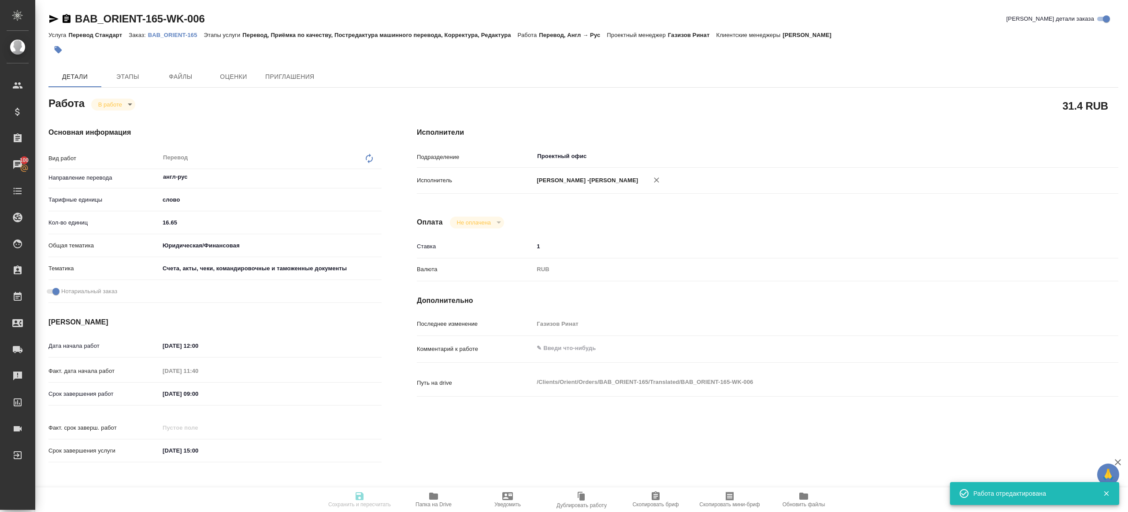
type input "5a8b1489cc6b4906c91bfd90"
type input "16.65"
type input "yr-fn"
type input "5f647205b73bc97568ca66c0"
checkbox input "true"
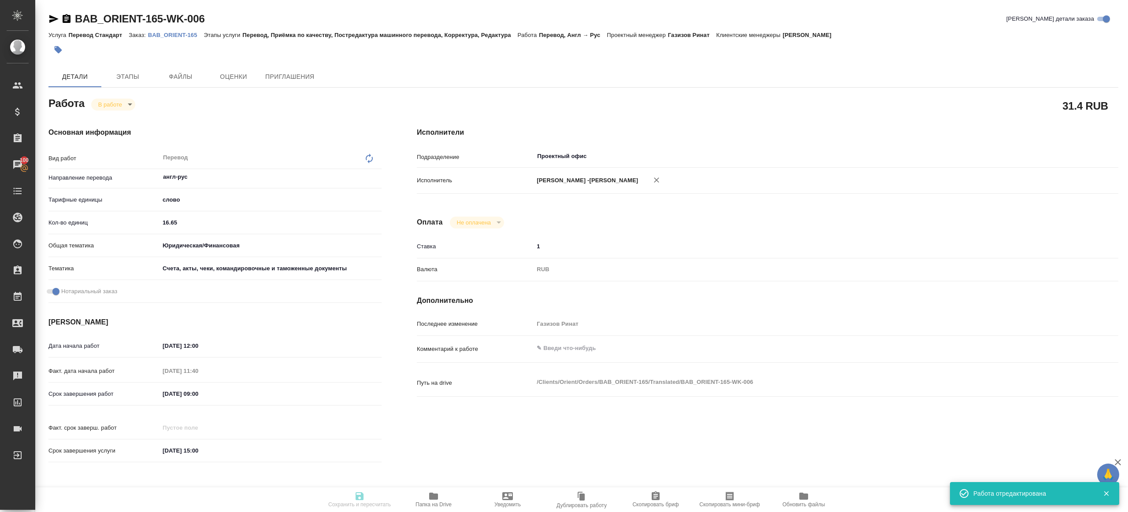
type input "[DATE] 12:00"
type input "[DATE] 11:40"
type input "[DATE] 09:00"
type input "[DATE] 15:00"
type input "Проектный офис"
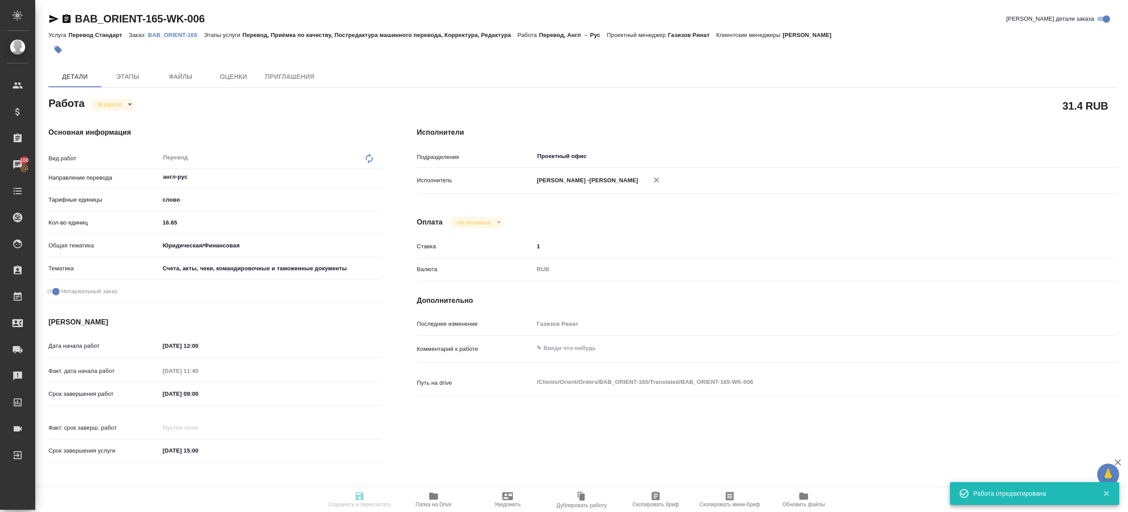
type input "notPayed"
type input "1"
type input "RUB"
type input "Газизов Ринат"
type textarea "x"
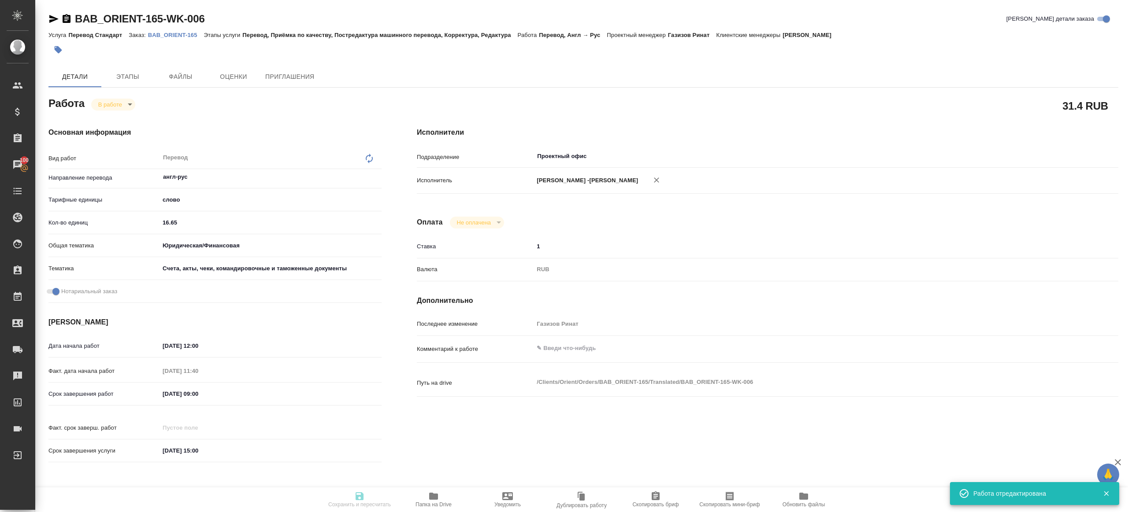
type textarea "/Clients/Orient/Orders/BAB_ORIENT-165/Translated/BAB_ORIENT-165-WK-006"
type textarea "x"
type input "BAB_ORIENT-165"
type input "Перевод Стандарт"
type input "Перевод, Приёмка по качеству, Постредактура машинного перевода, Корректура, Ред…"
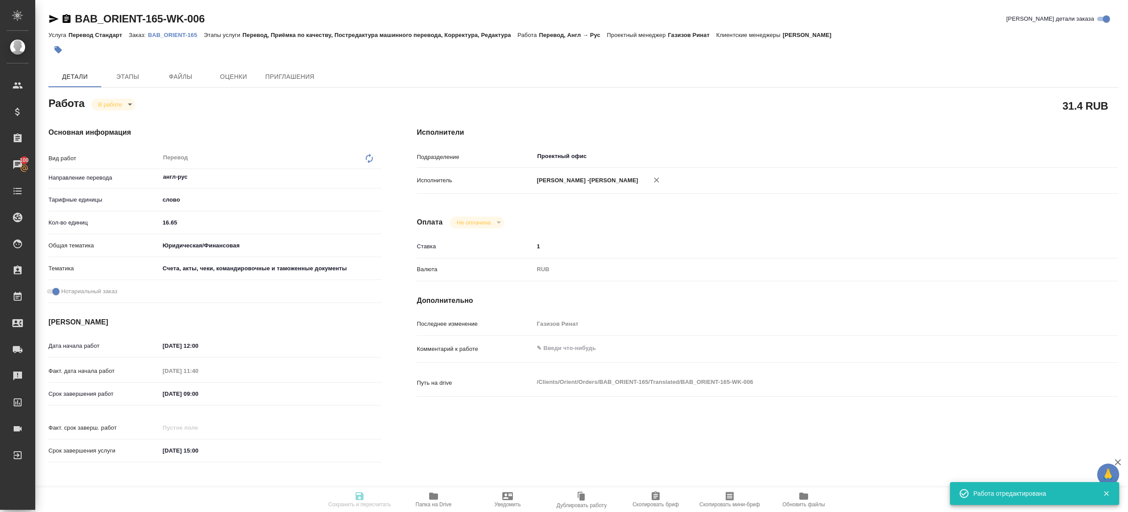
type input "[PERSON_NAME]"
type input "[PERSON_NAME], [PERSON_NAME]"
type input "/Clients/Orient/Orders/BAB_ORIENT-165"
type textarea "x"
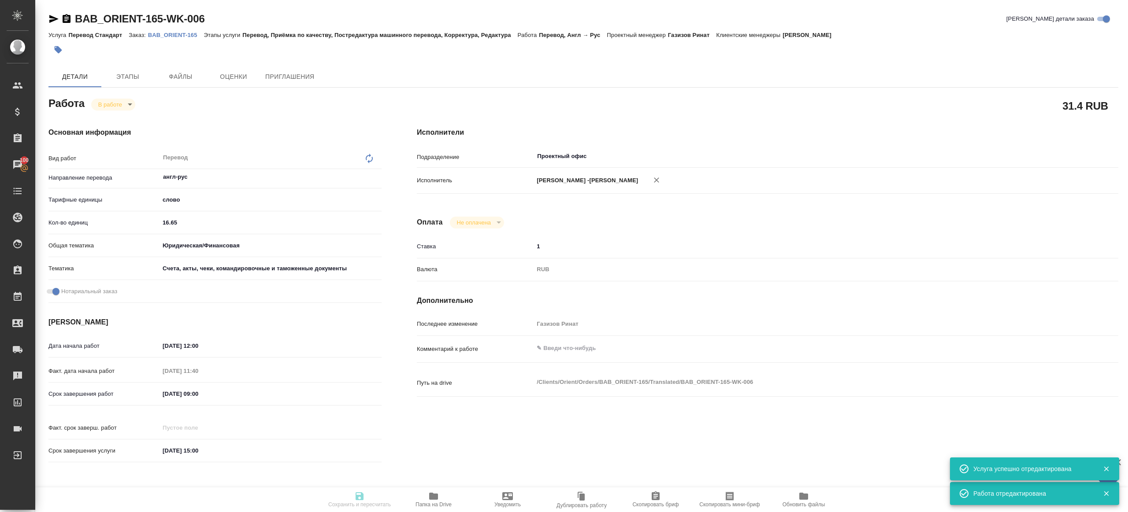
type textarea "x"
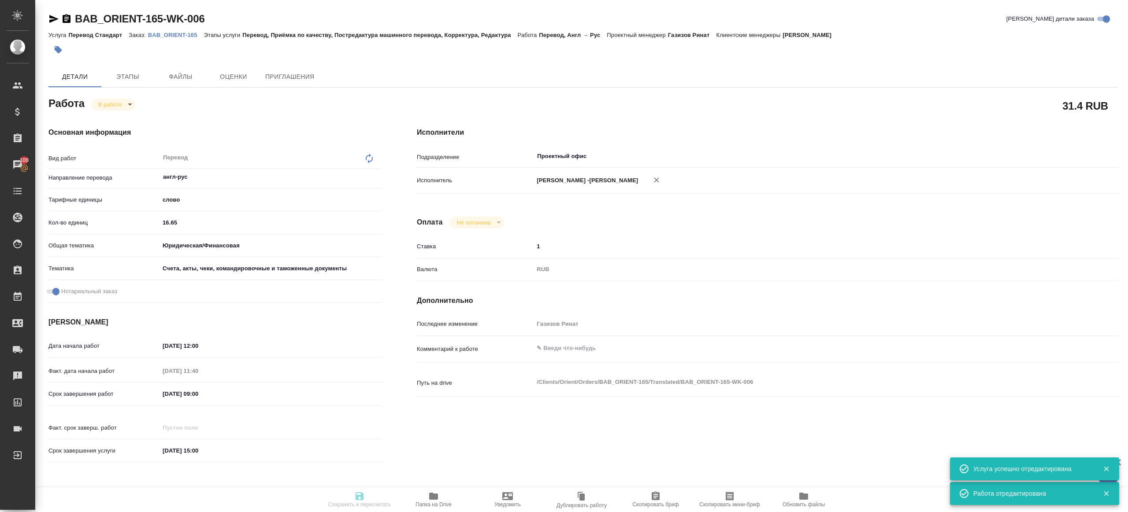
type textarea "x"
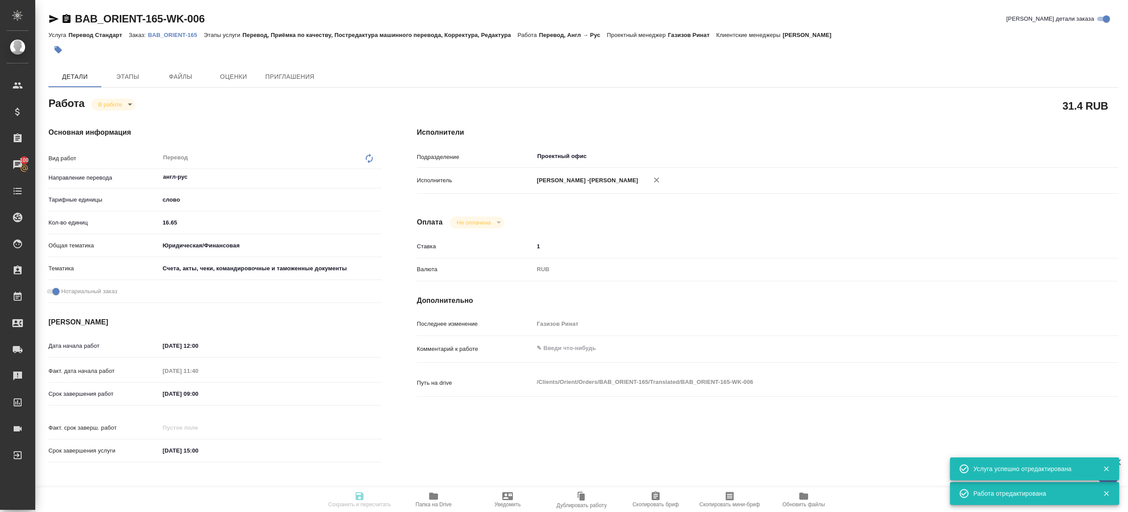
type textarea "x"
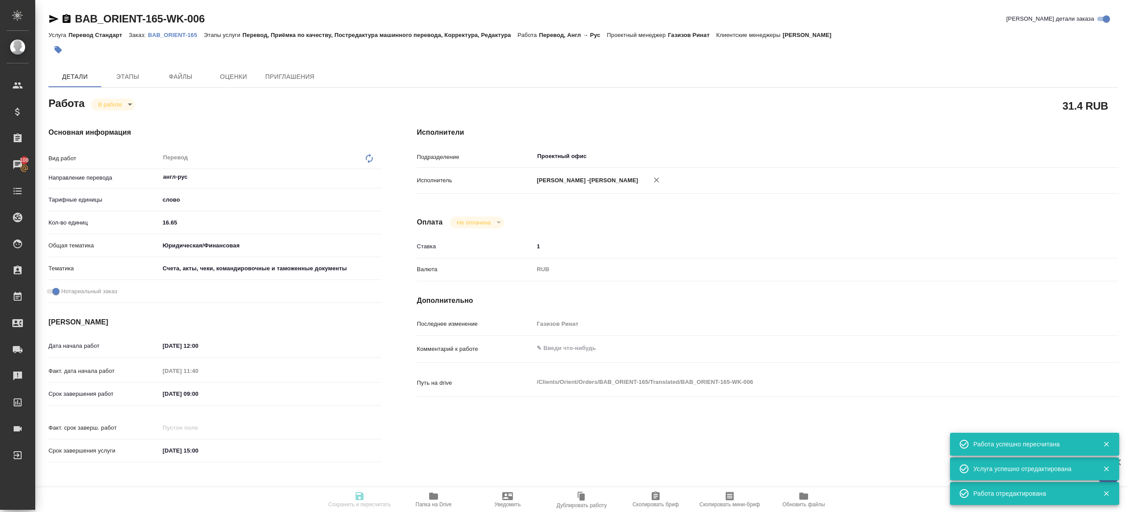
type input "inProgress"
type textarea "Перевод"
type textarea "x"
type input "англ-рус"
type input "5a8b1489cc6b4906c91bfd90"
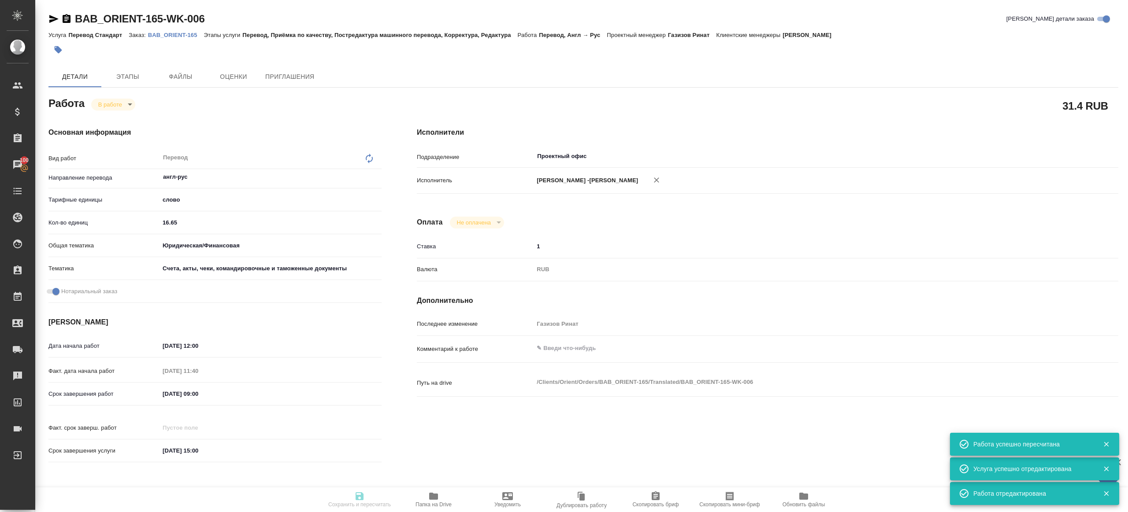
type input "16.65"
type input "yr-fn"
type input "5f647205b73bc97568ca66c0"
checkbox input "true"
type input "[DATE] 12:00"
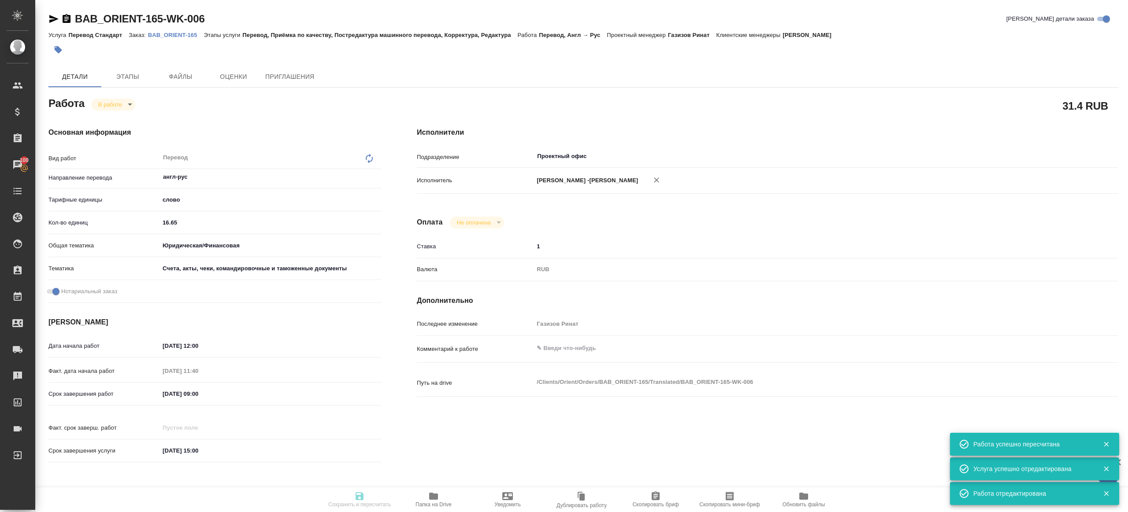
type input "[DATE] 11:40"
type input "[DATE] 09:00"
type input "[DATE] 15:00"
type input "Проектный офис"
type input "notPayed"
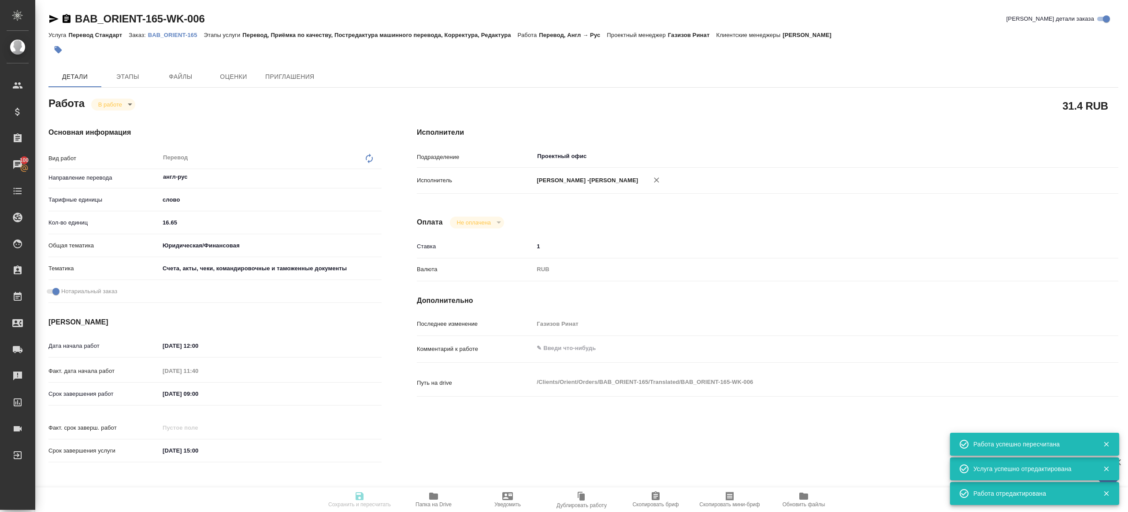
type input "1"
type input "RUB"
type input "Газизов Ринат"
type textarea "x"
type textarea "/Clients/Orient/Orders/BAB_ORIENT-165/Translated/BAB_ORIENT-165-WK-006"
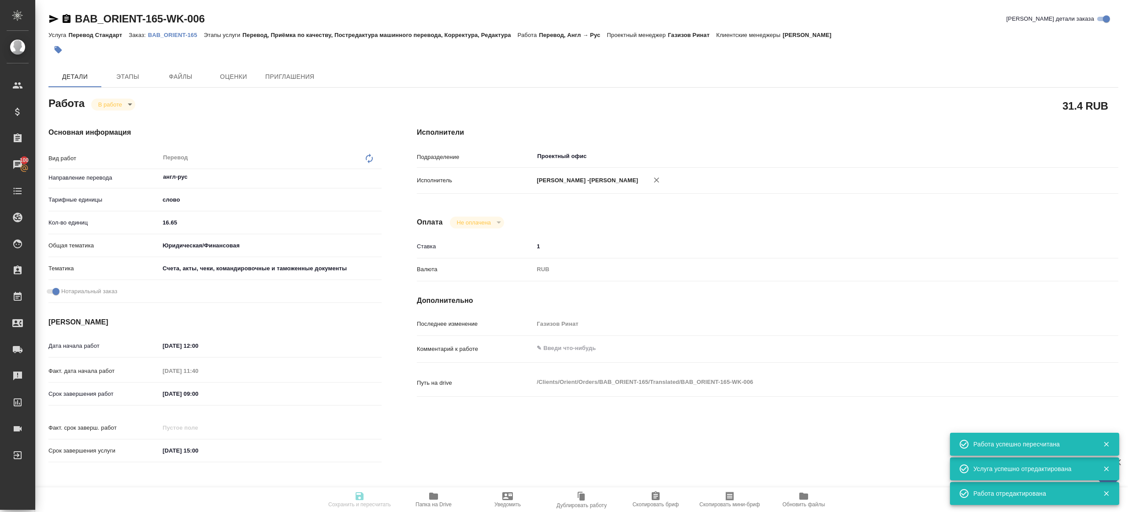
type textarea "x"
type input "BAB_ORIENT-165"
type input "Перевод Стандарт"
type input "Перевод, Приёмка по качеству, Постредактура машинного перевода, Корректура, Ред…"
type input "[PERSON_NAME]"
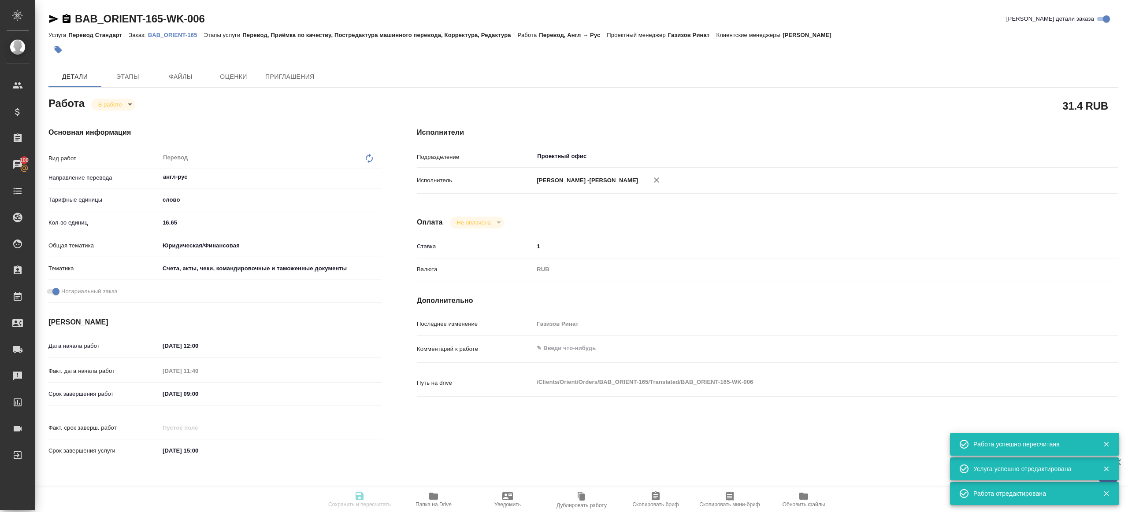
type input "[PERSON_NAME], [PERSON_NAME]"
type input "/Clients/Orient/Orders/BAB_ORIENT-165"
type textarea "x"
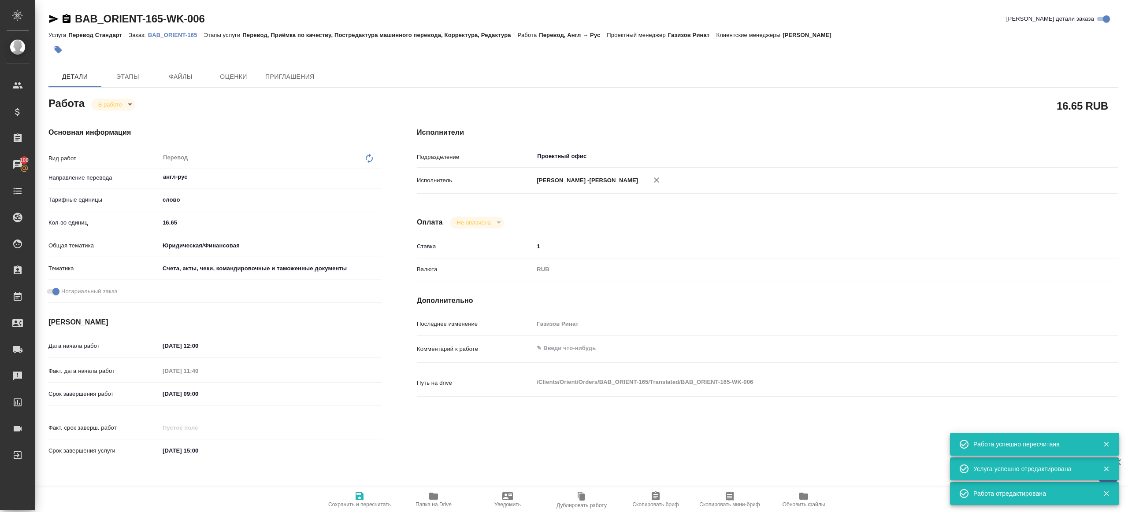
type textarea "x"
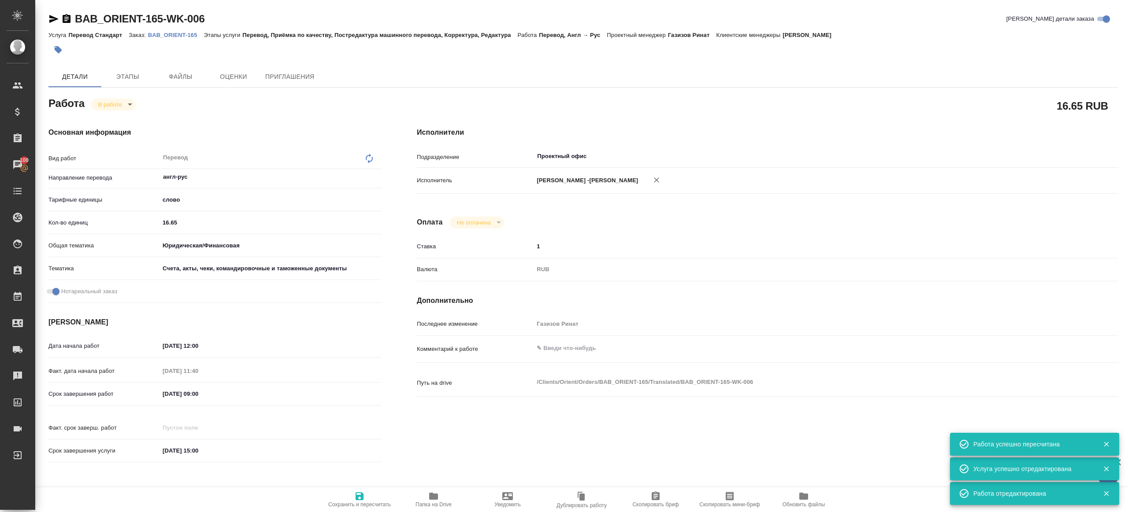
type textarea "x"
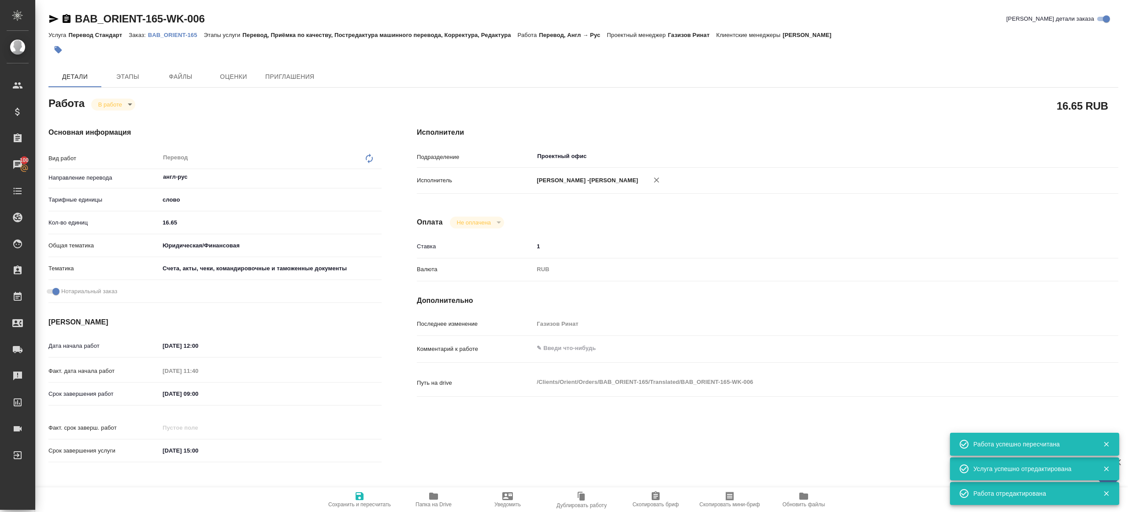
type textarea "x"
click at [126, 105] on body "🙏 .cls-1 fill:#fff; AWATERA Gazizov Rinat Клиенты Спецификации Заказы 100 Чаты …" at bounding box center [564, 256] width 1128 height 512
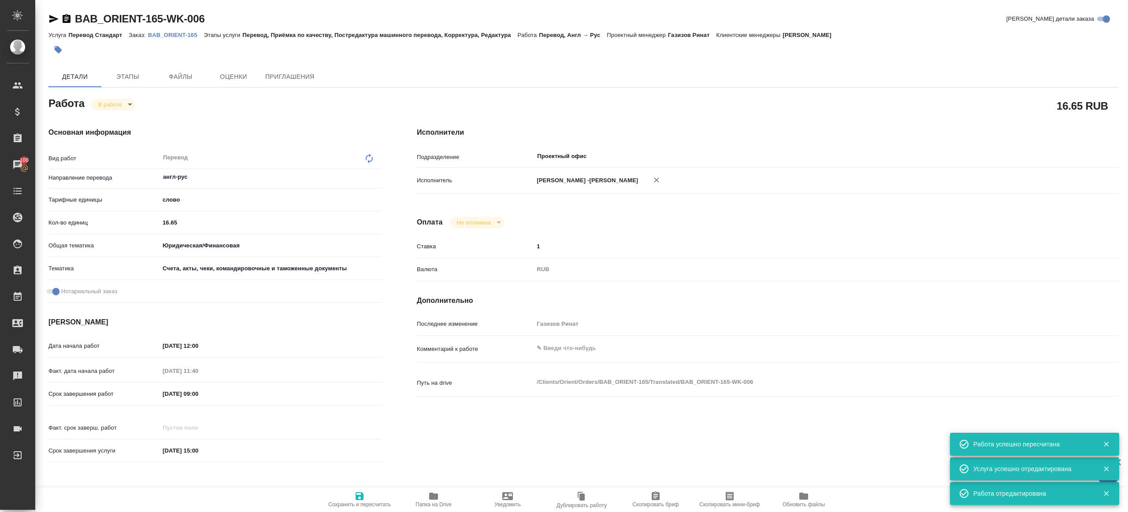
type textarea "x"
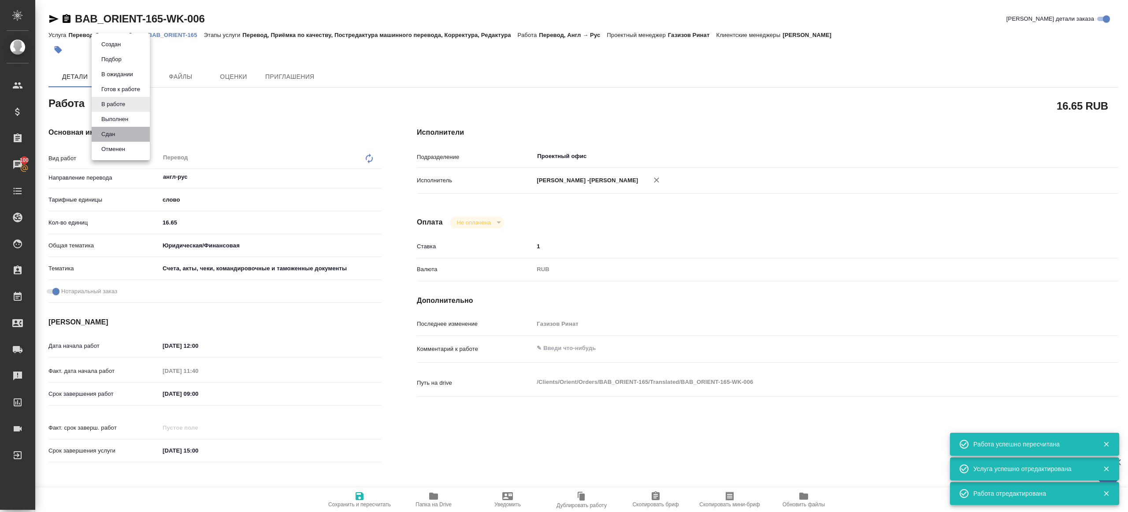
click at [126, 135] on li "Сдан" at bounding box center [121, 134] width 58 height 15
type textarea "x"
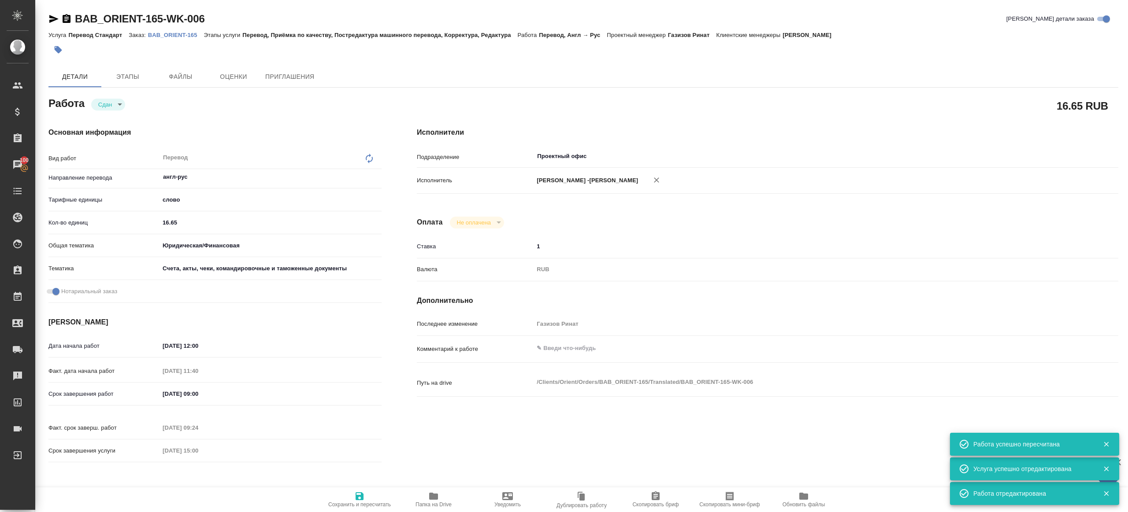
type textarea "x"
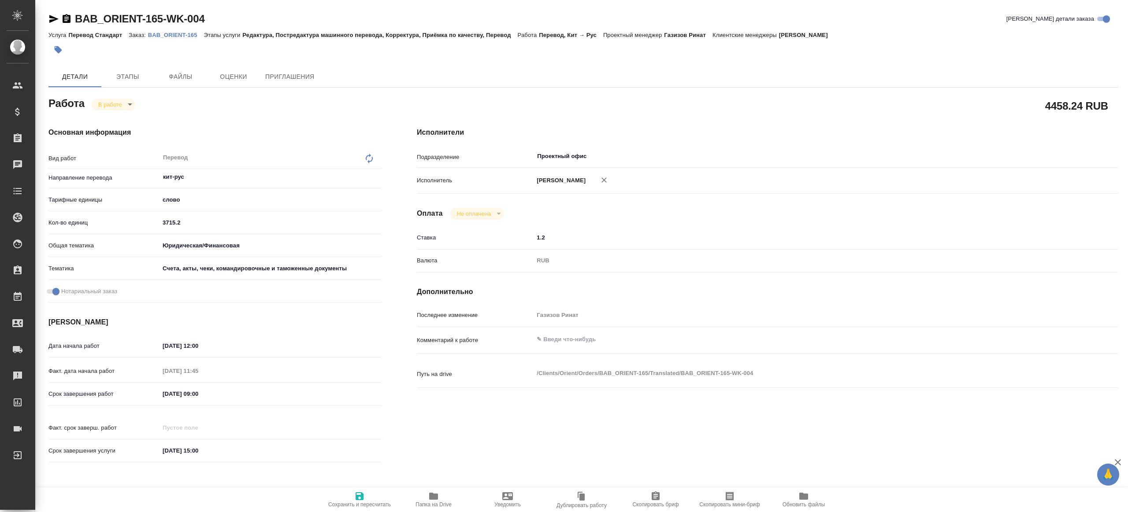
type textarea "x"
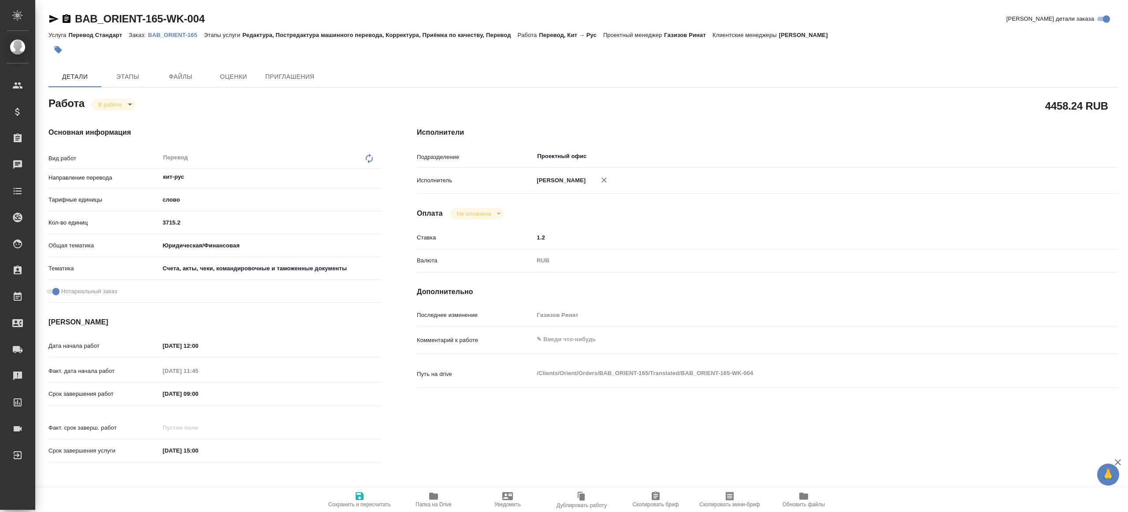
type textarea "x"
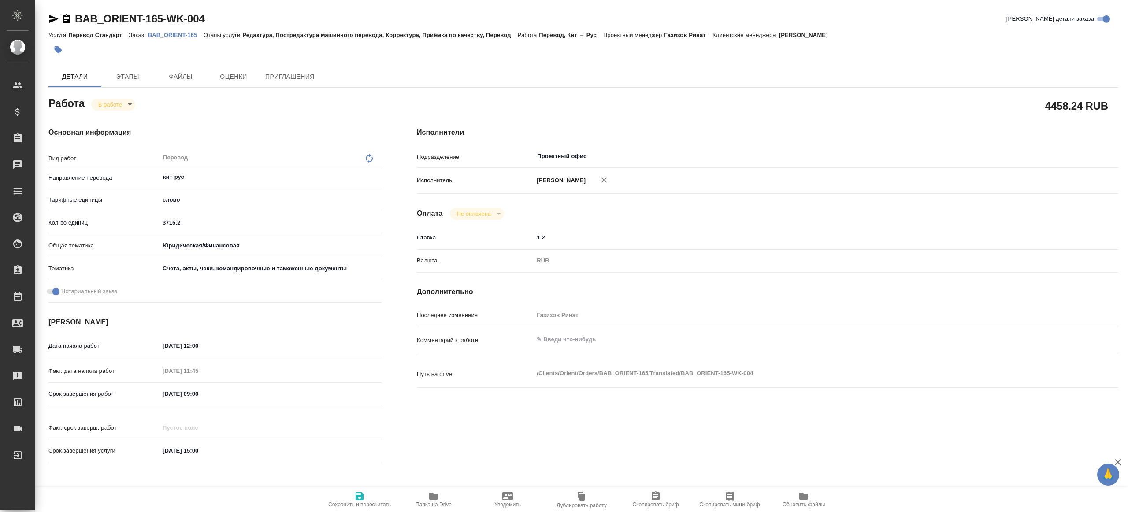
type textarea "x"
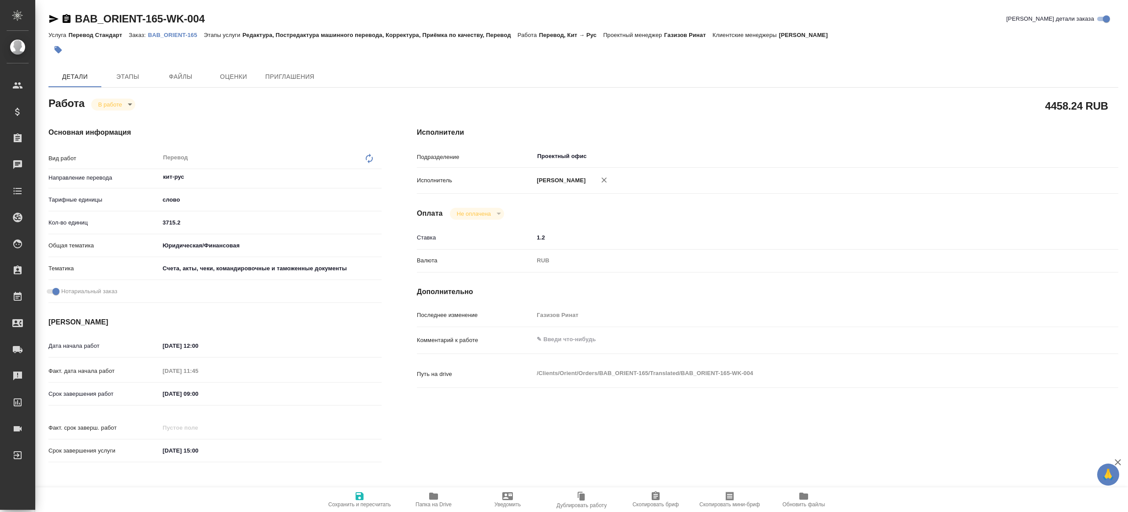
click at [428, 498] on icon "button" at bounding box center [433, 496] width 11 height 11
type textarea "x"
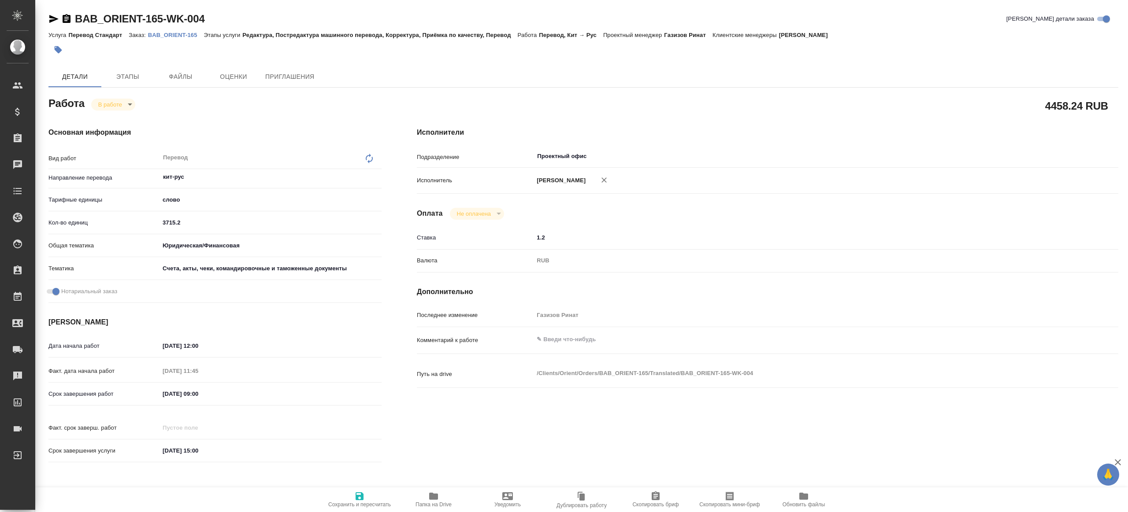
type textarea "x"
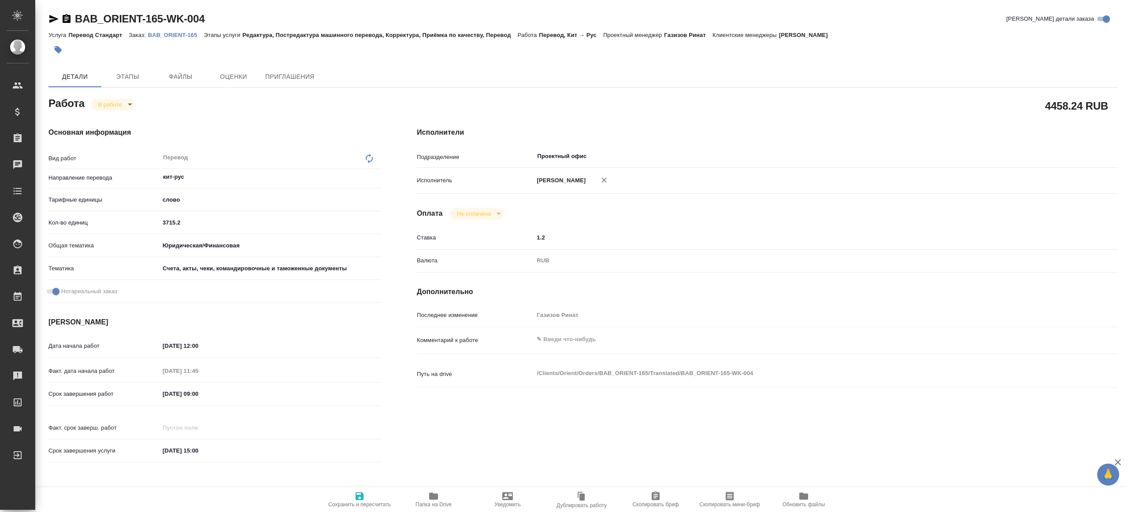
type textarea "x"
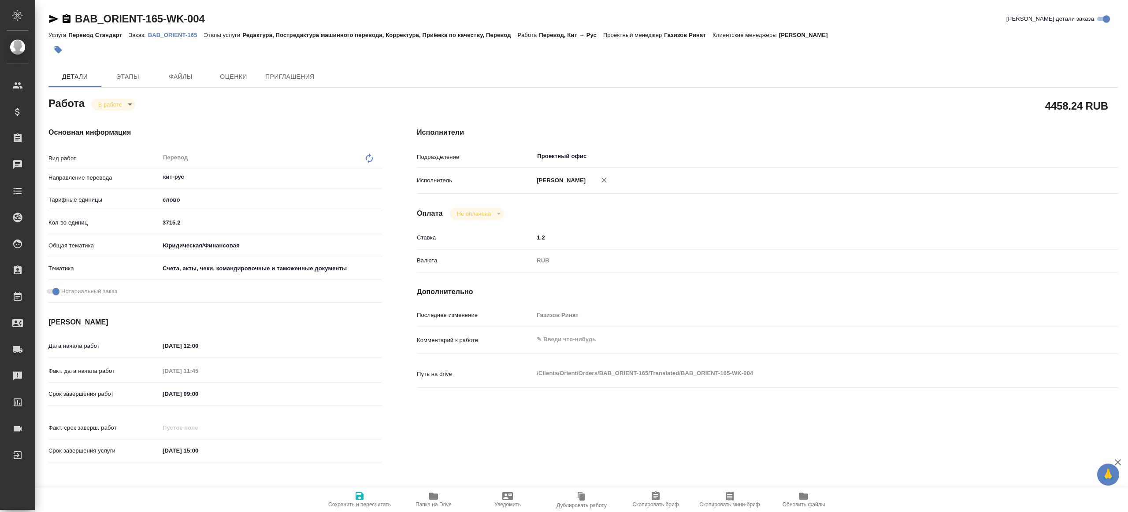
type textarea "x"
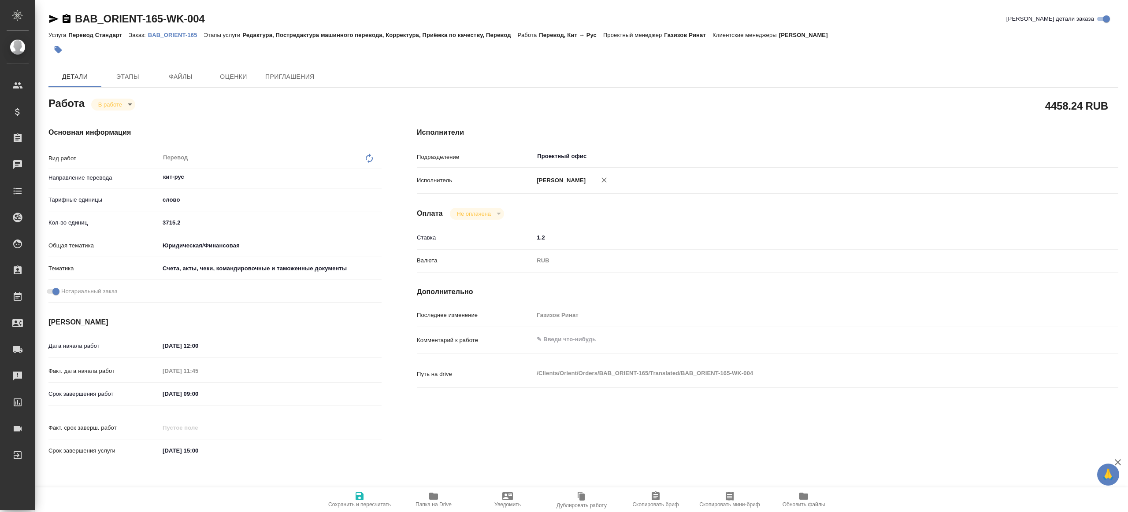
type textarea "x"
click at [216, 223] on input "3715.2" at bounding box center [270, 222] width 222 height 13
paste input "1812.7"
type textarea "x"
type input "1812.7"
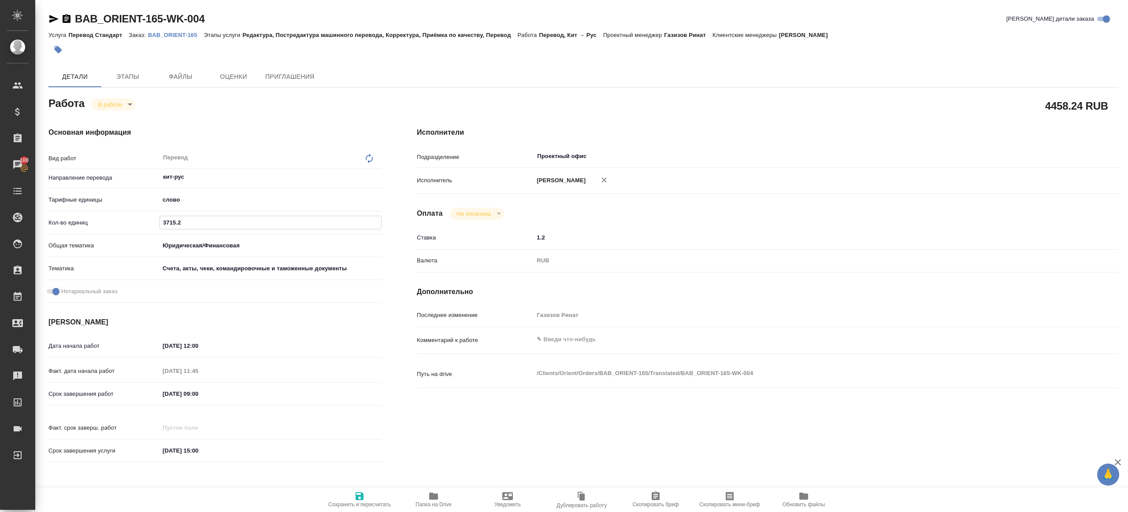
type textarea "x"
type input "1812.7"
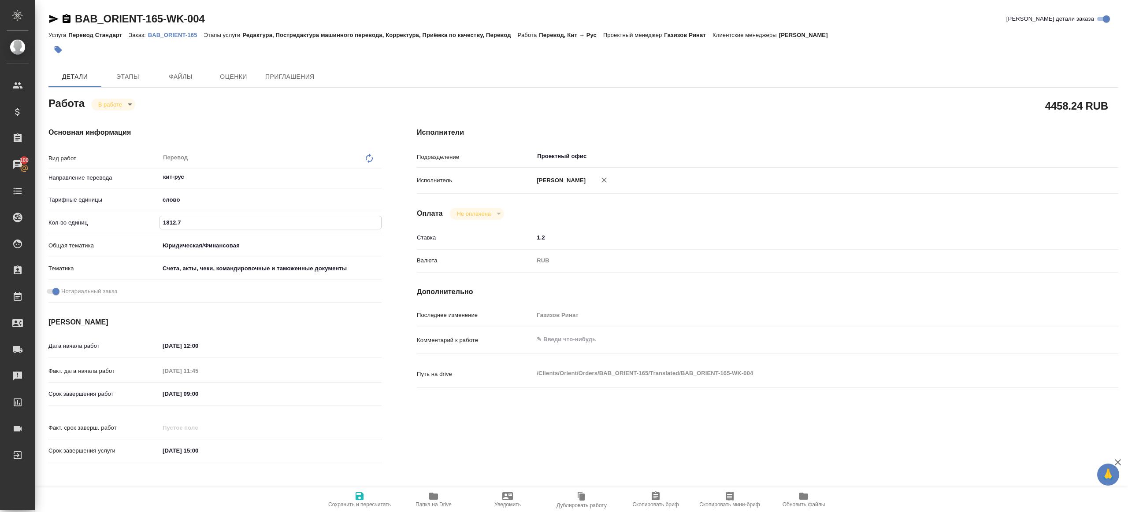
click at [401, 241] on div "Исполнители Подразделение Проектный офис ​ Исполнитель [PERSON_NAME] Не оплачен…" at bounding box center [767, 298] width 737 height 376
click at [351, 502] on span "Сохранить и пересчитать" at bounding box center [359, 505] width 63 height 6
type textarea "x"
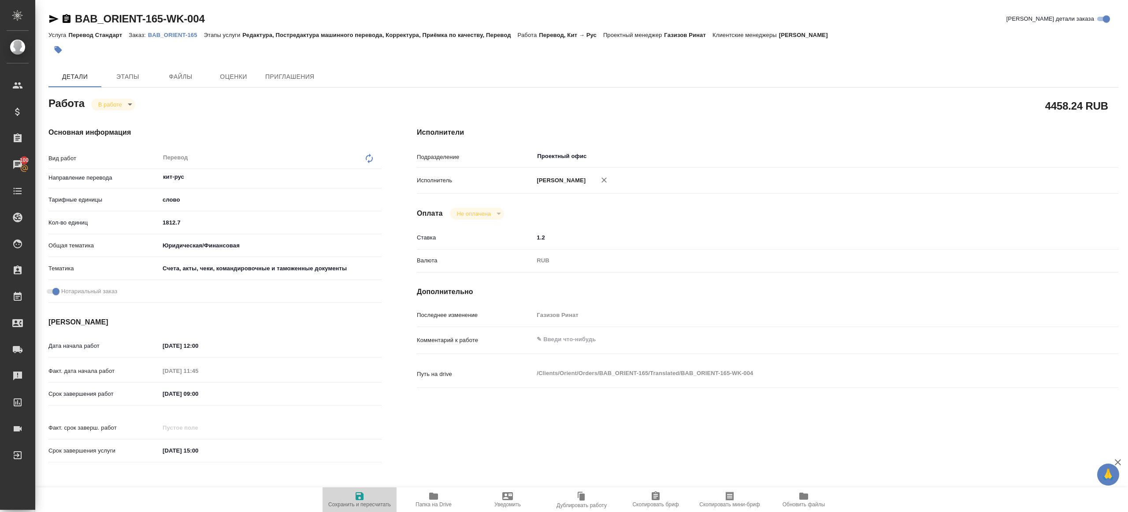
type textarea "x"
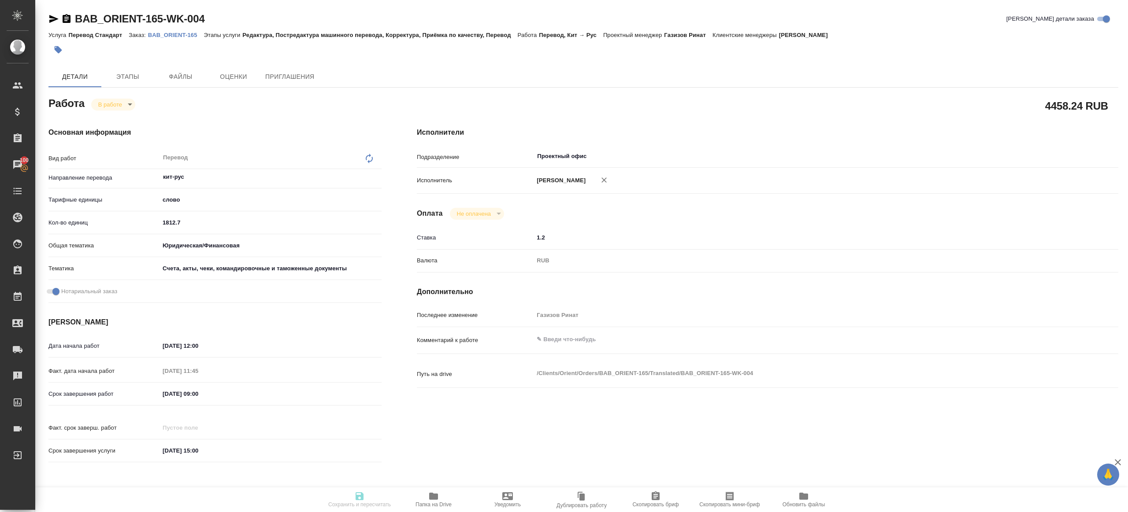
type textarea "x"
type input "inProgress"
type textarea "Перевод"
type textarea "x"
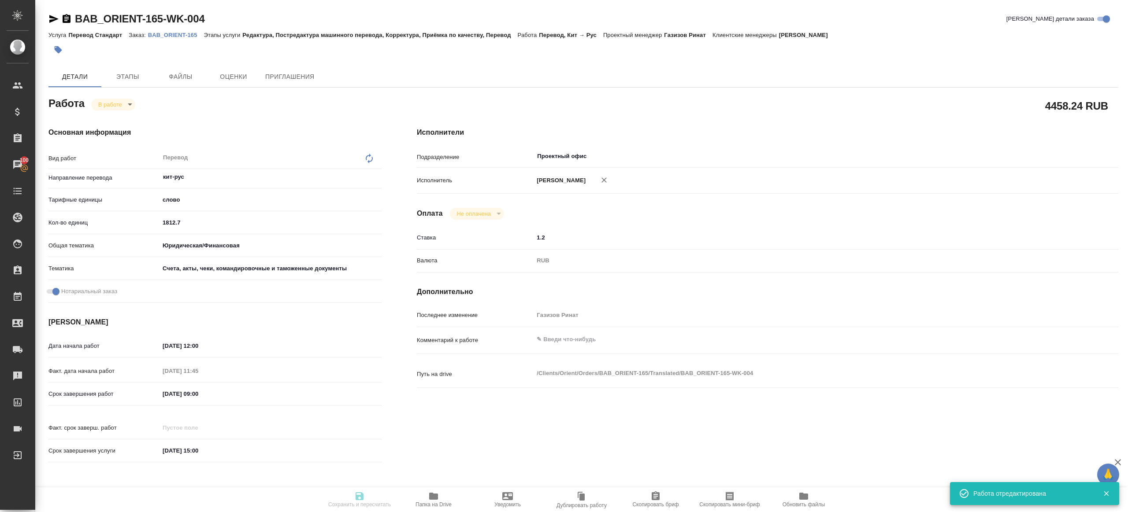
type input "кит-рус"
type input "5a8b1489cc6b4906c91bfd90"
type input "1812.7"
type input "yr-fn"
type input "5f647205b73bc97568ca66c0"
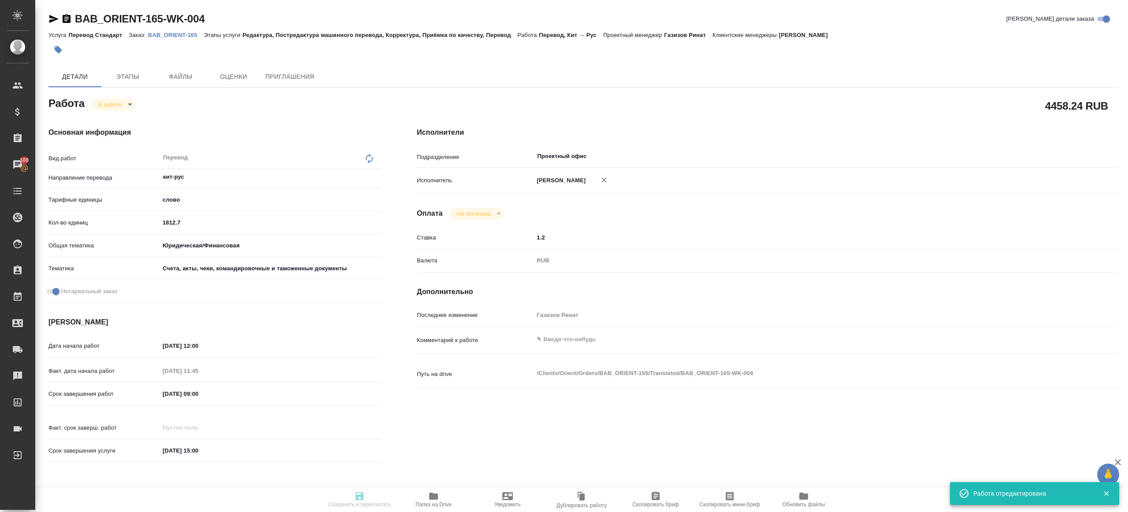
checkbox input "true"
type input "[DATE] 12:00"
type input "[DATE] 11:45"
type input "[DATE] 09:00"
type input "[DATE] 15:00"
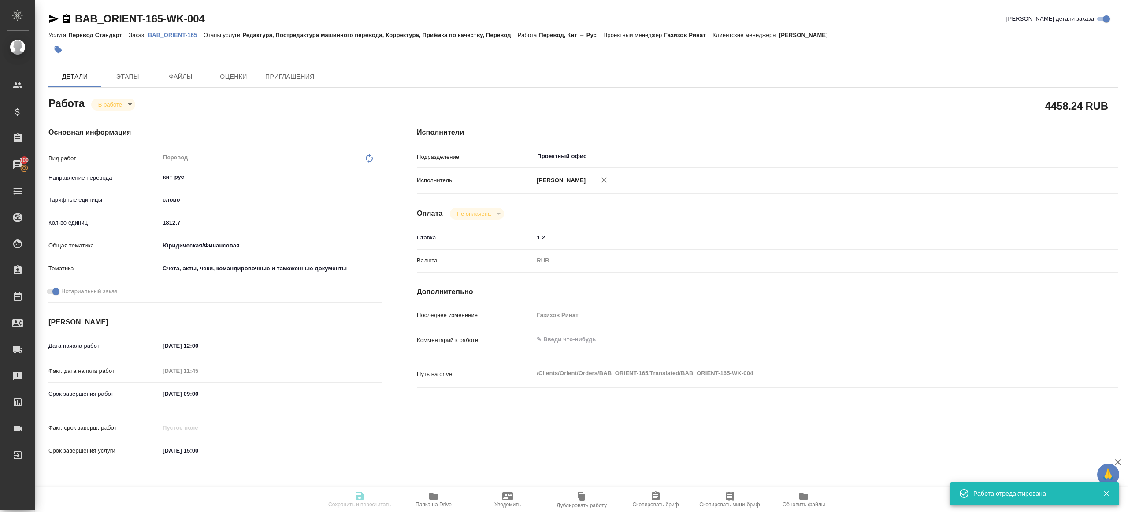
type input "Проектный офис"
type input "notPayed"
type input "1.2"
type input "RUB"
type input "Газизов Ринат"
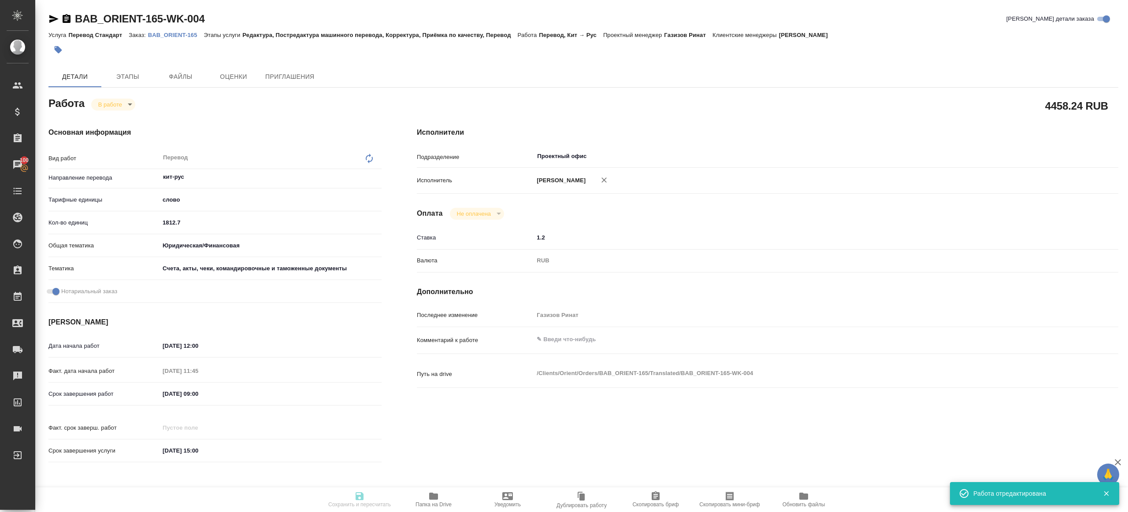
type textarea "x"
type textarea "/Clients/Orient/Orders/BAB_ORIENT-165/Translated/BAB_ORIENT-165-WK-004"
type textarea "x"
type input "BAB_ORIENT-165"
type input "Перевод Стандарт"
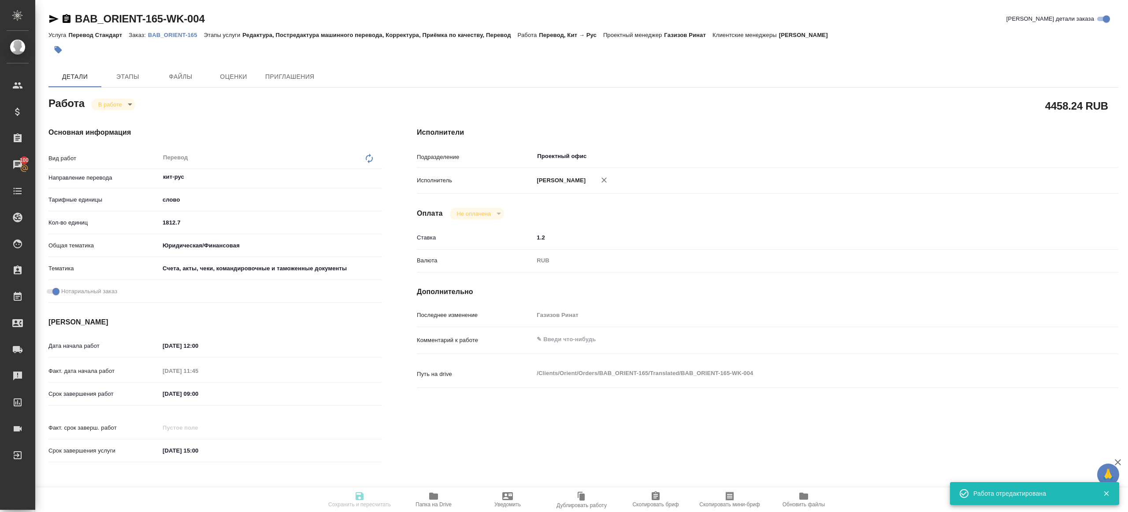
type input "Редактура, Постредактура машинного перевода, Корректура, Приёмка по качеству, П…"
type input "[PERSON_NAME]"
type input "[PERSON_NAME], [PERSON_NAME]"
type input "/Clients/Orient/Orders/BAB_ORIENT-165"
type textarea "x"
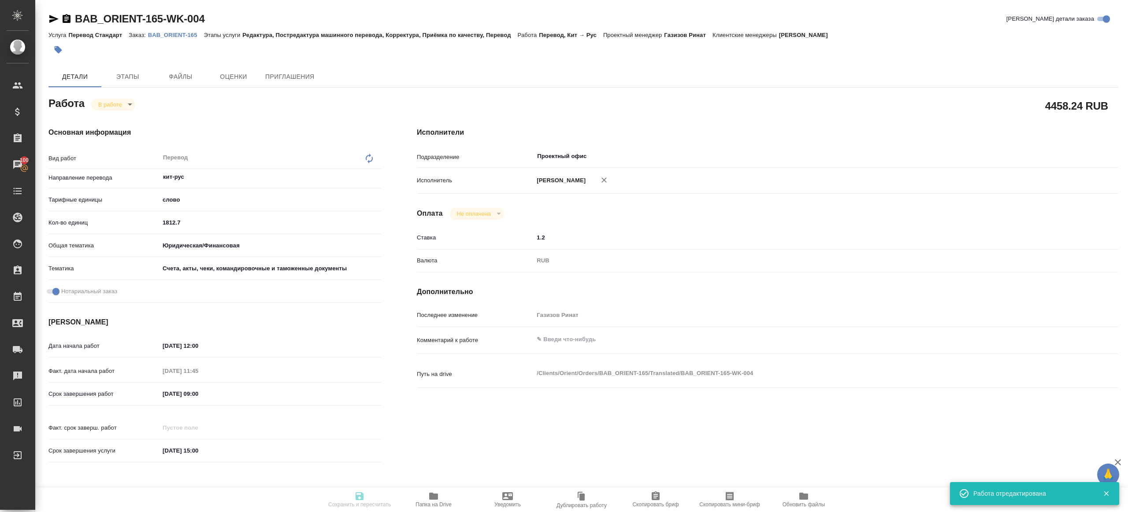
type textarea "x"
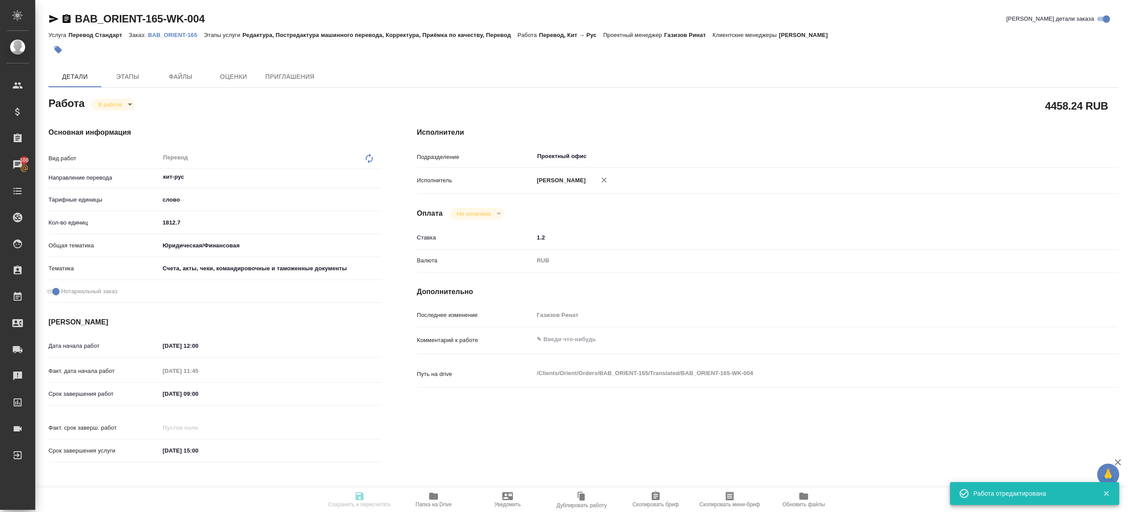
type textarea "x"
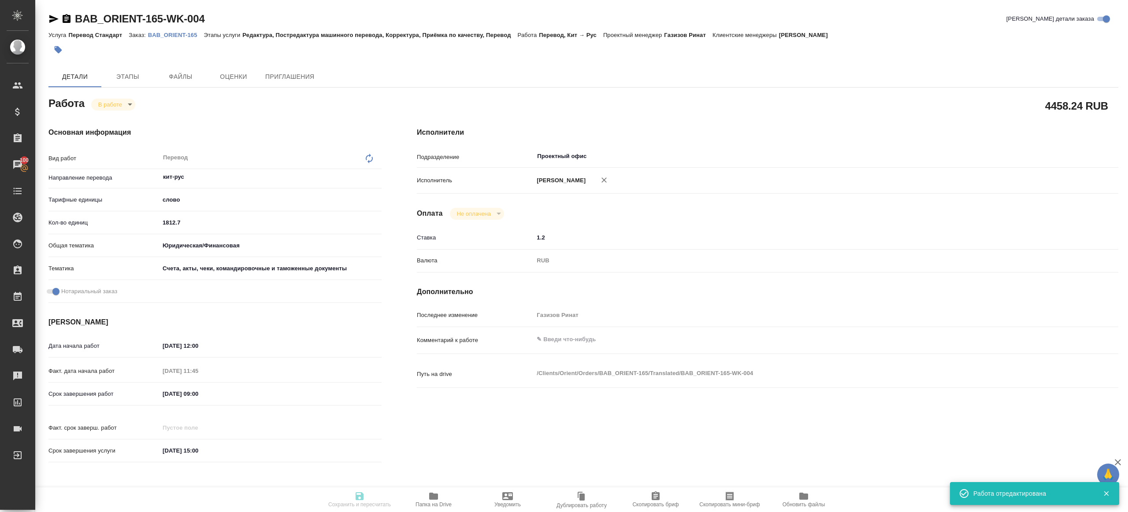
type textarea "x"
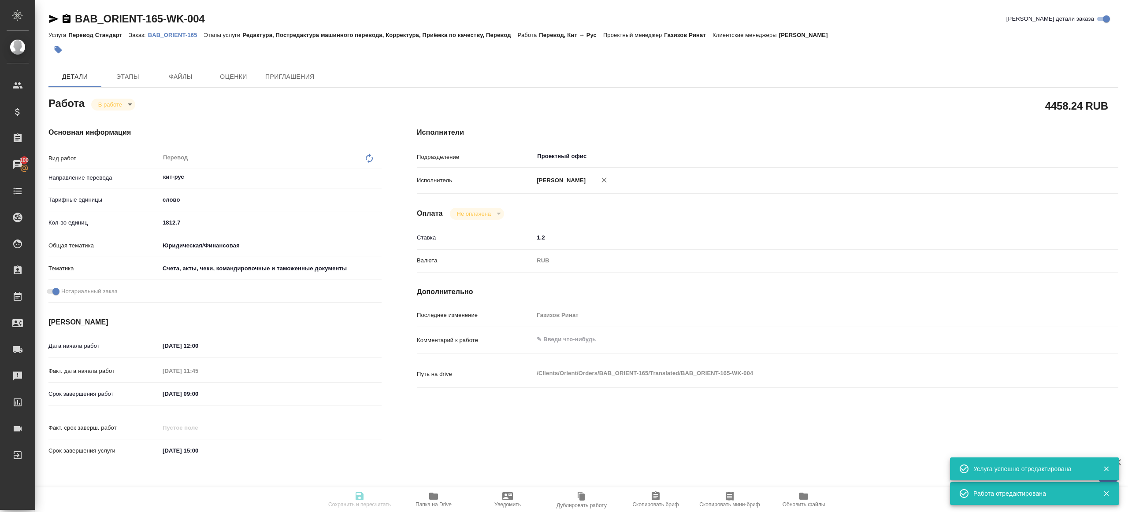
type textarea "x"
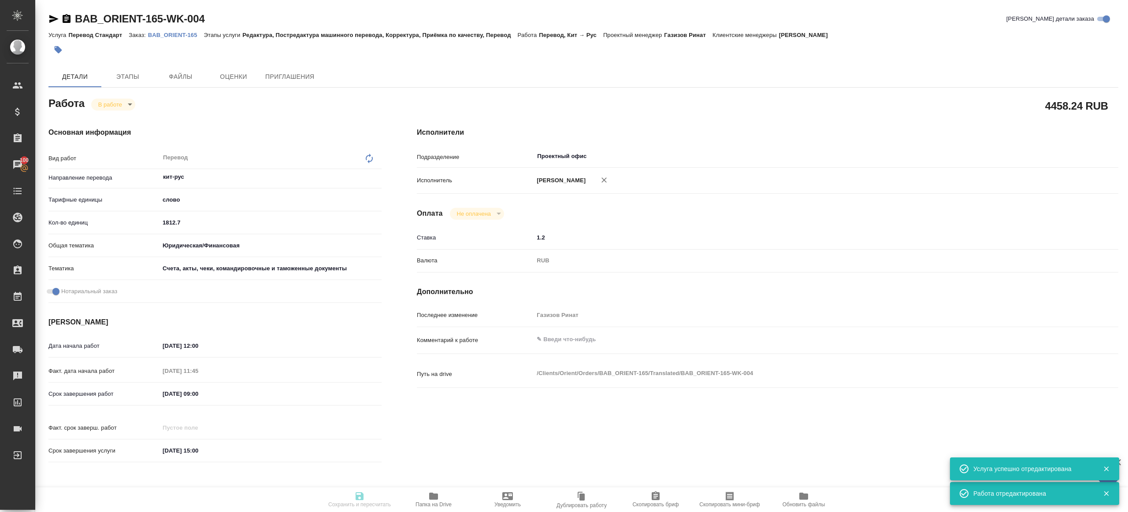
type textarea "x"
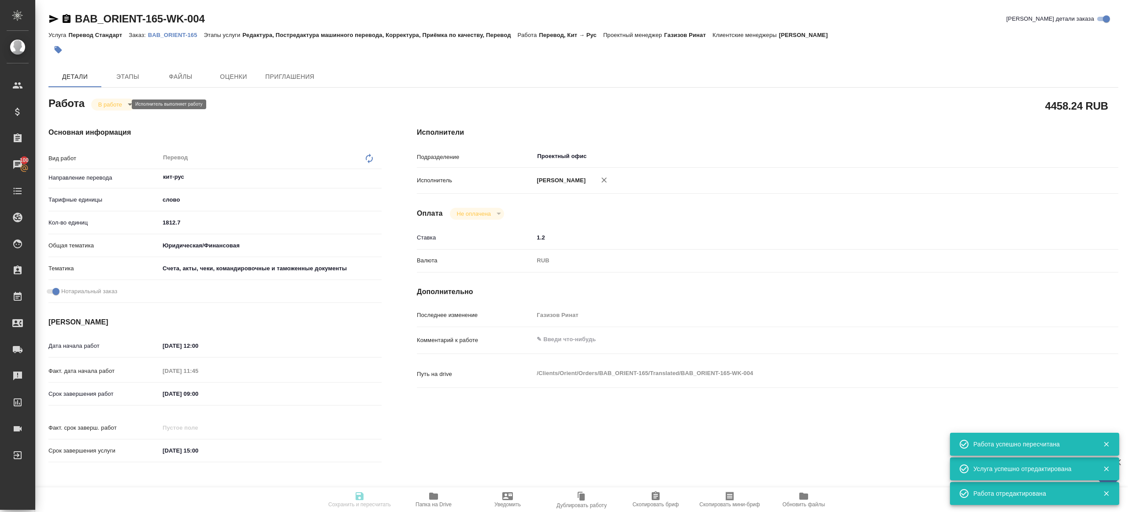
click at [119, 104] on body "🙏 .cls-1 fill:#fff; AWATERA [PERSON_NAME] Клиенты Спецификации Заказы 100 Чаты …" at bounding box center [564, 256] width 1128 height 512
type input "inProgress"
type textarea "Перевод"
type textarea "x"
type input "кит-рус"
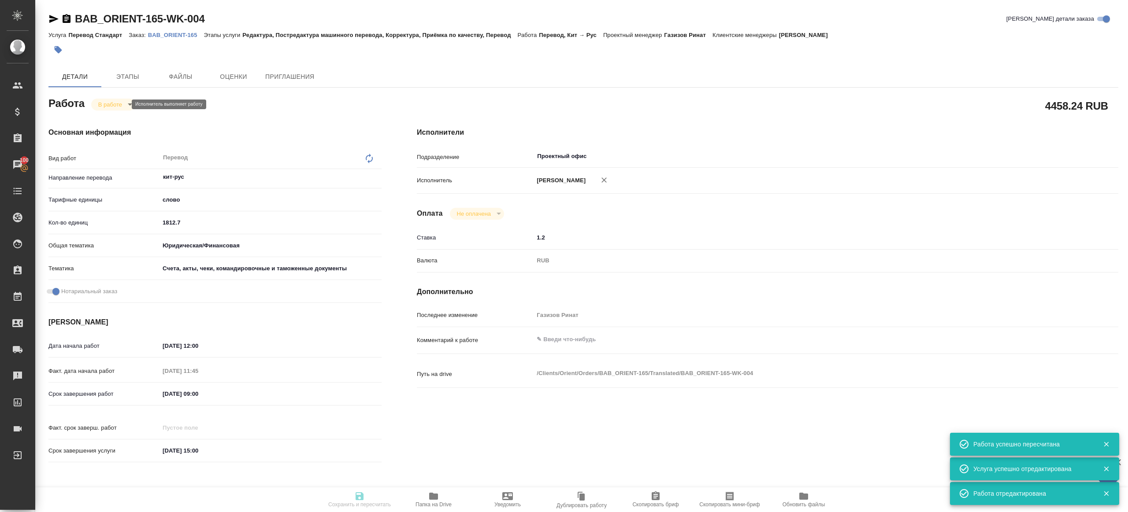
type input "5a8b1489cc6b4906c91bfd90"
type input "1812.7"
type input "yr-fn"
type input "5f647205b73bc97568ca66c0"
checkbox input "true"
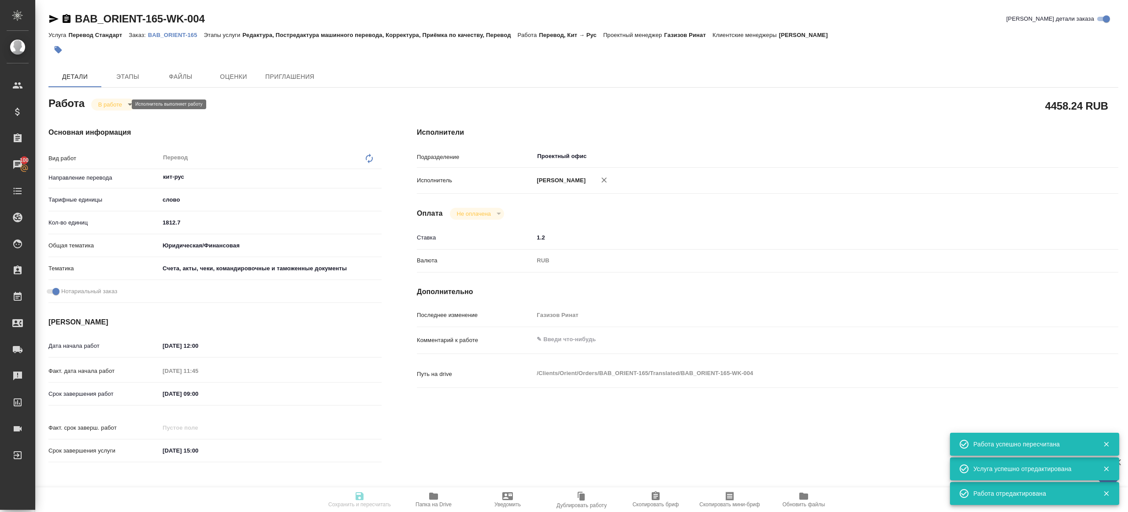
type input "[DATE] 12:00"
type input "[DATE] 11:45"
type input "[DATE] 09:00"
type input "[DATE] 15:00"
type input "Проектный офис"
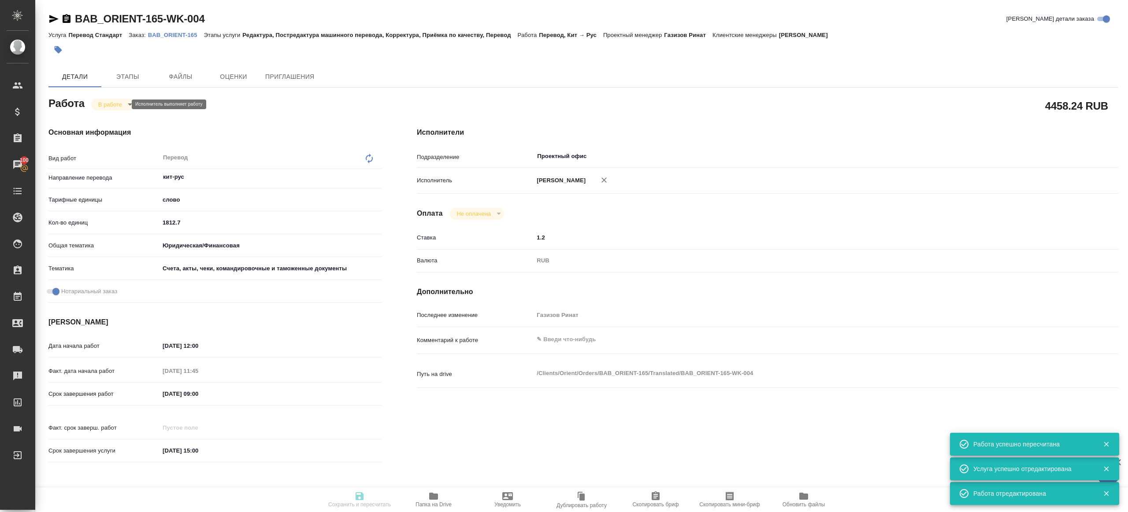
type input "notPayed"
type input "1.2"
type input "RUB"
type input "Газизов Ринат"
type textarea "x"
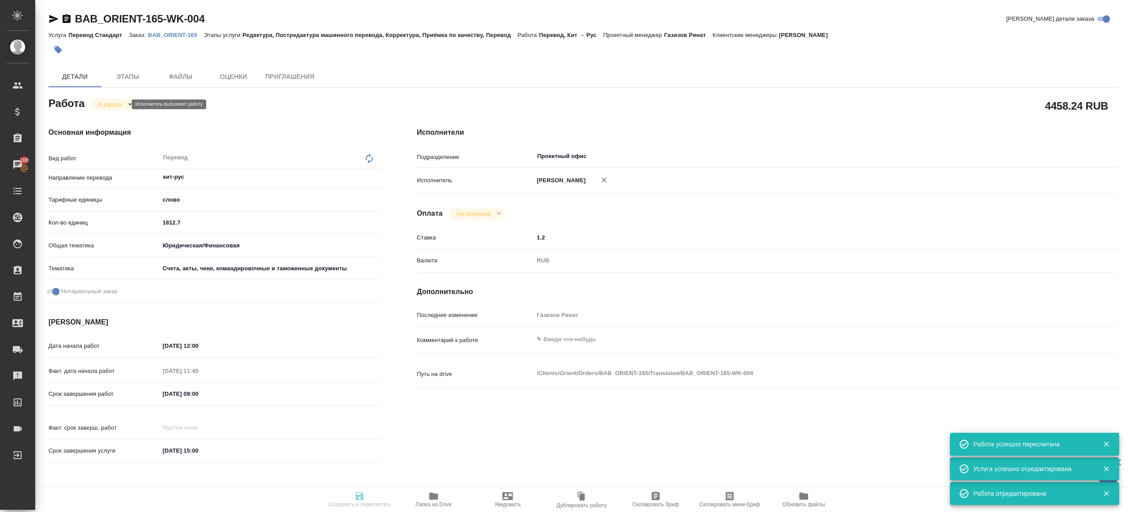
type textarea "/Clients/Orient/Orders/BAB_ORIENT-165/Translated/BAB_ORIENT-165-WK-004"
type textarea "x"
type input "BAB_ORIENT-165"
type input "Перевод Стандарт"
type input "Редактура, Постредактура машинного перевода, Корректура, Приёмка по качеству, П…"
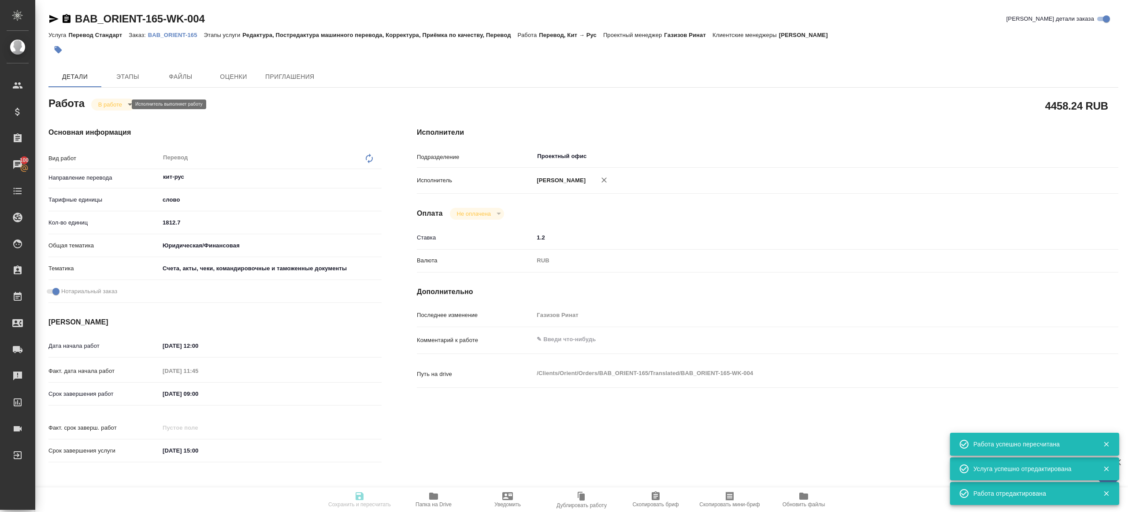
type input "[PERSON_NAME]"
type input "[PERSON_NAME], [PERSON_NAME]"
type input "/Clients/Orient/Orders/BAB_ORIENT-165"
type textarea "x"
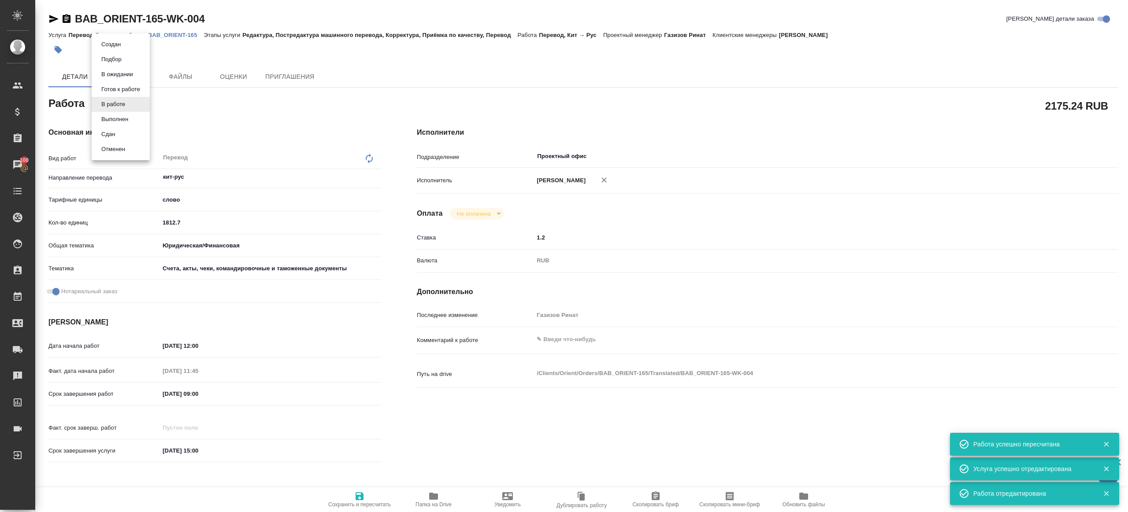
type textarea "x"
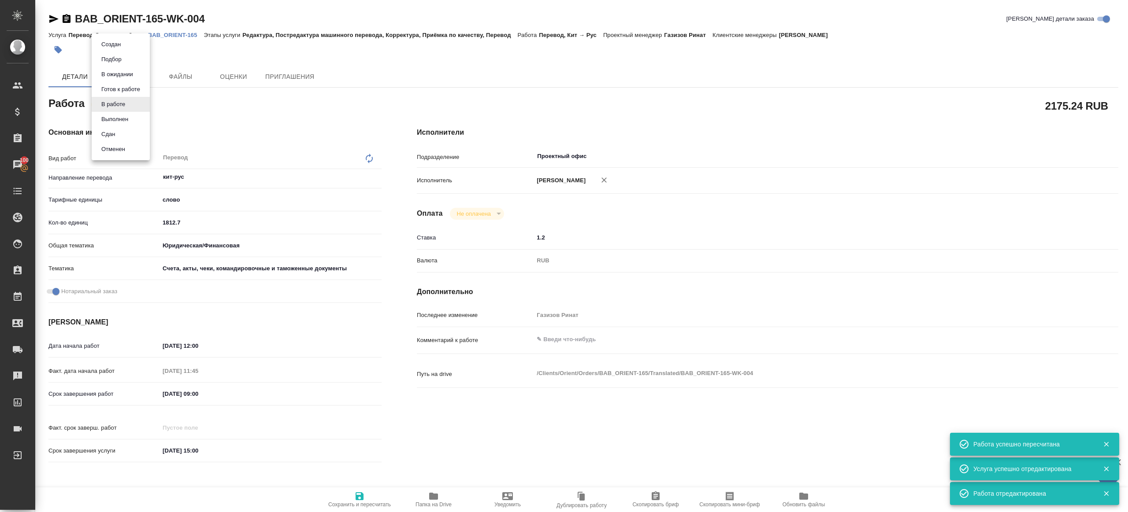
type textarea "x"
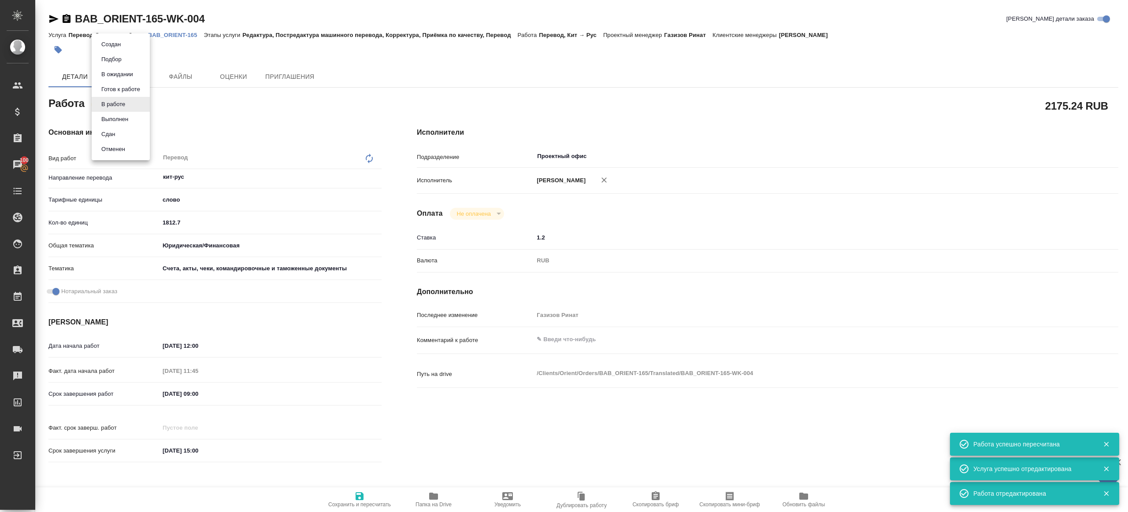
type textarea "x"
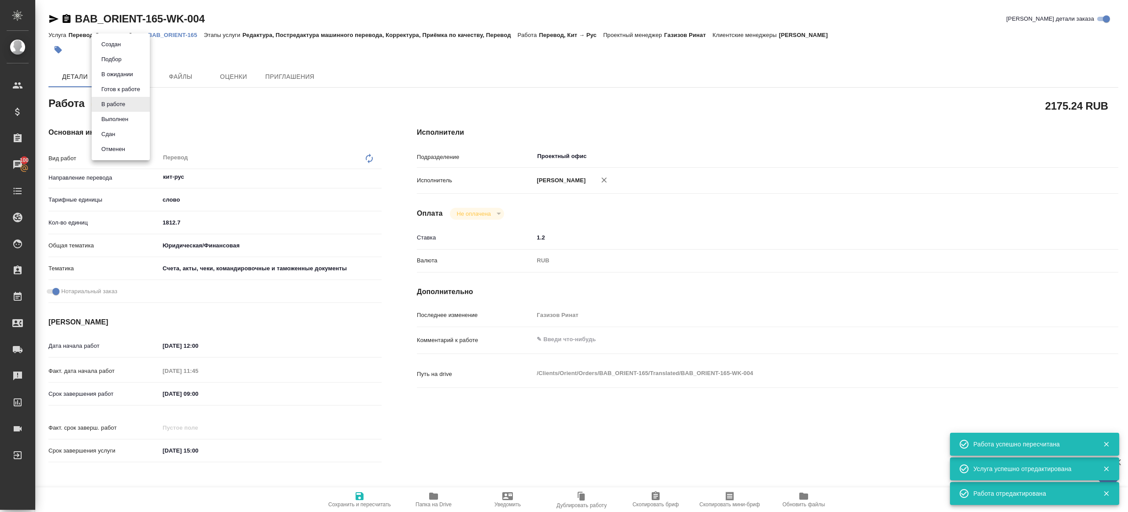
type textarea "x"
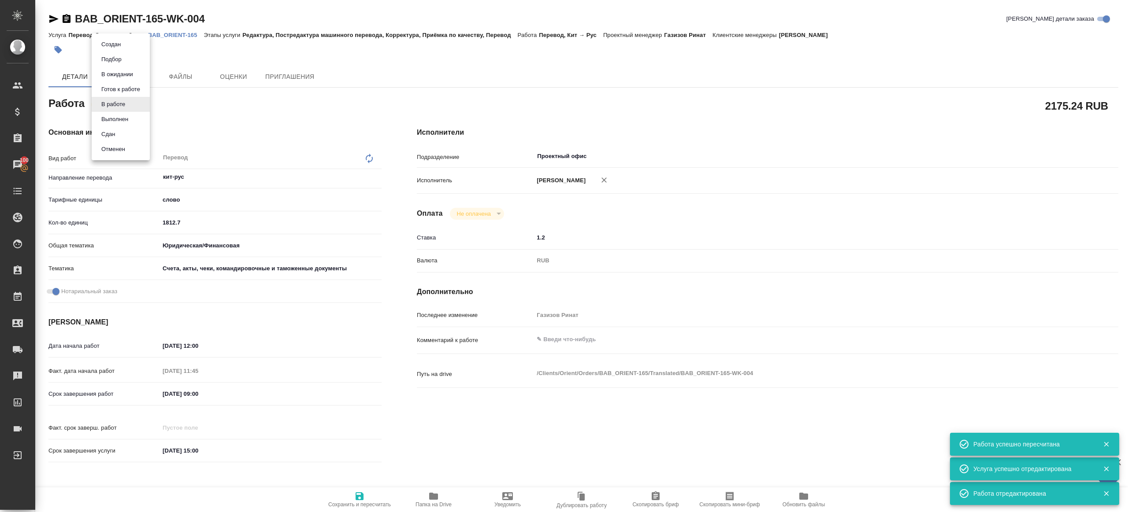
click at [119, 135] on li "Сдан" at bounding box center [121, 134] width 58 height 15
type textarea "x"
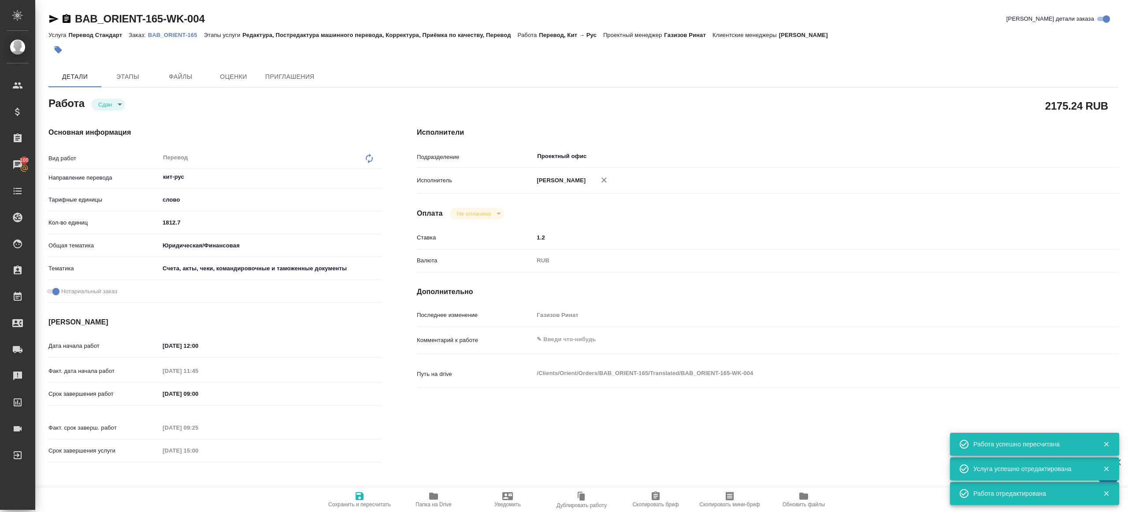
type textarea "x"
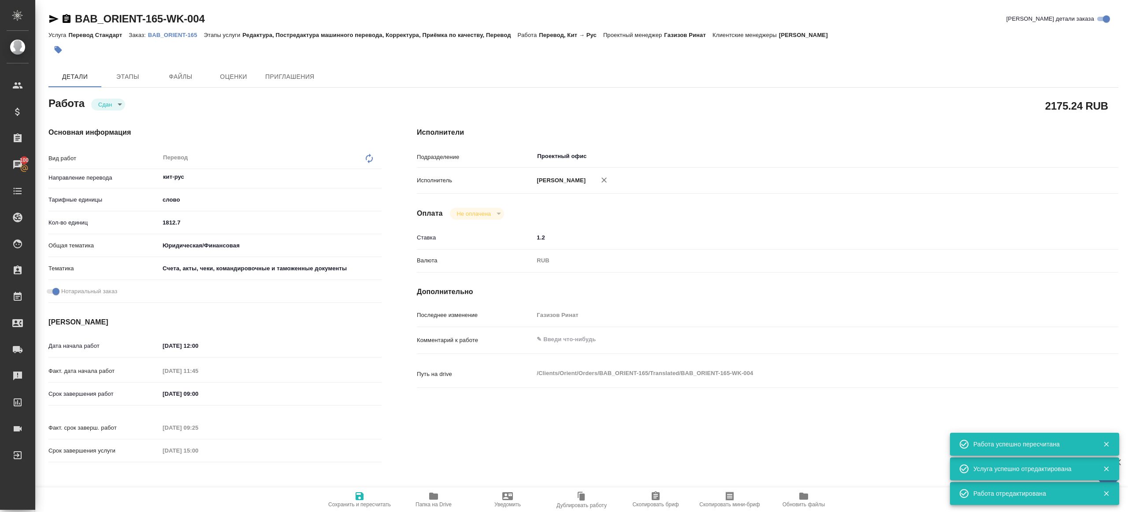
type textarea "x"
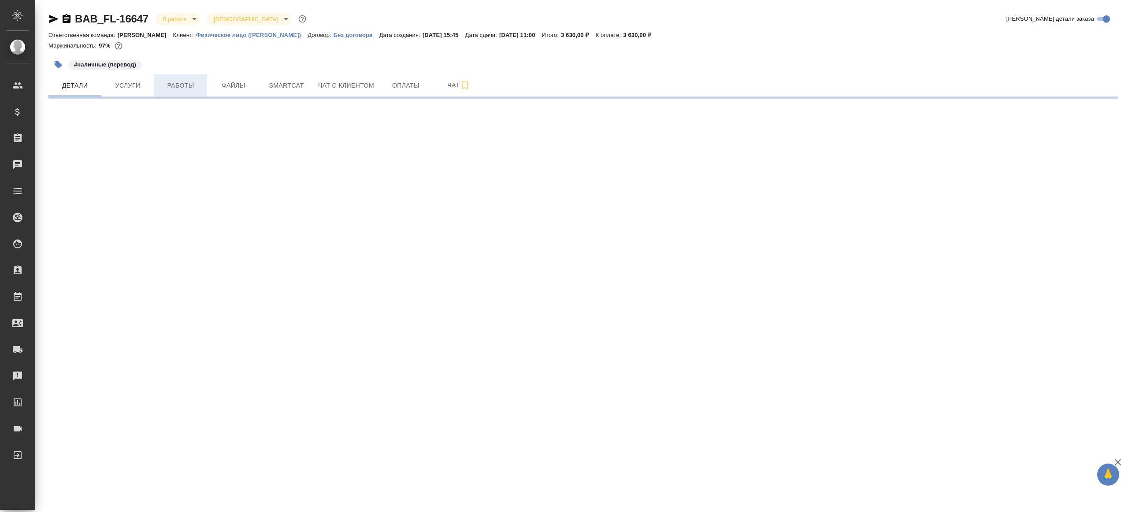
click at [162, 87] on span "Работы" at bounding box center [180, 85] width 42 height 11
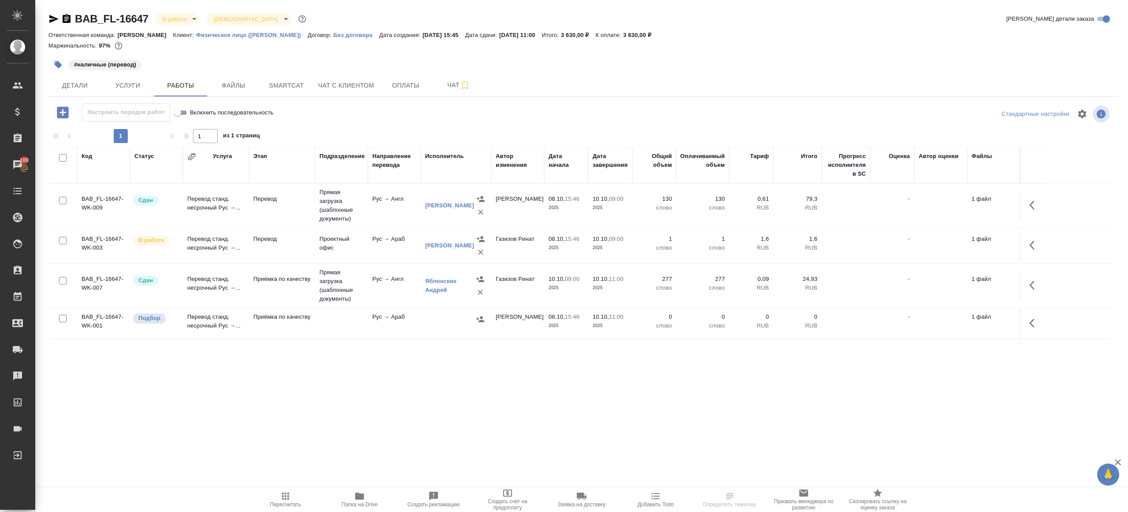
click at [316, 234] on td "Проектный офис" at bounding box center [341, 245] width 53 height 31
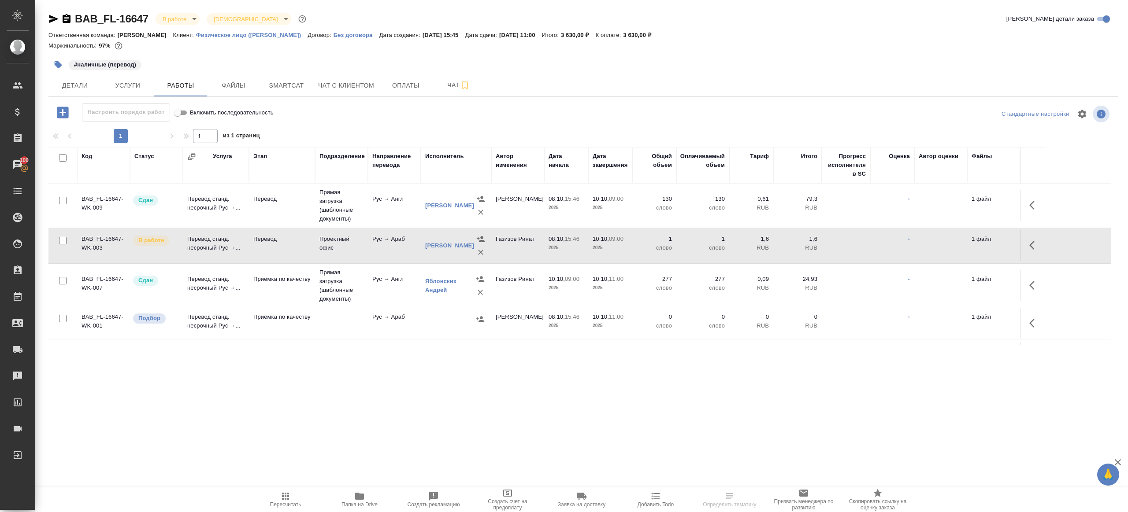
click at [316, 234] on td "Проектный офис" at bounding box center [341, 245] width 53 height 31
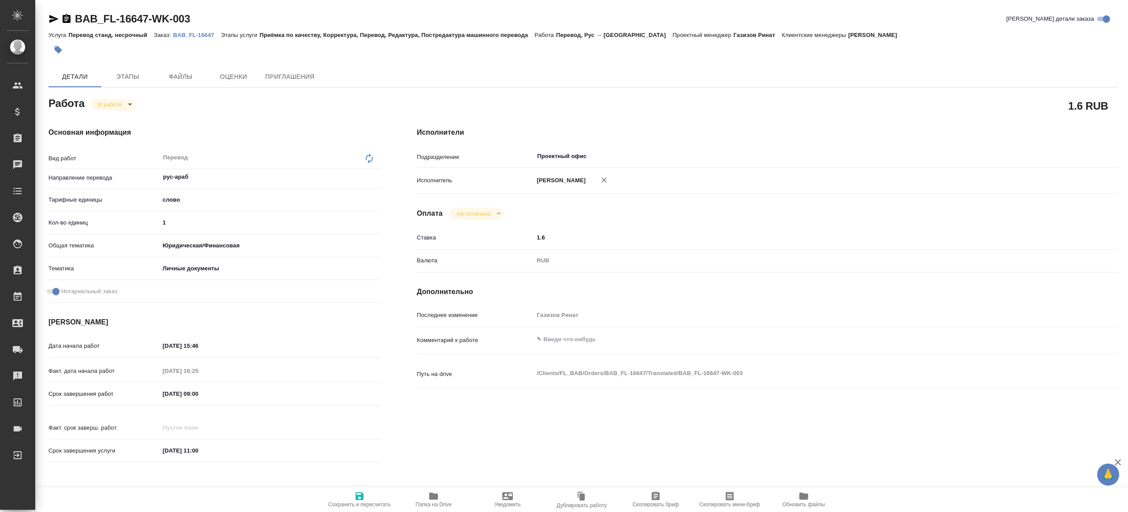
type textarea "x"
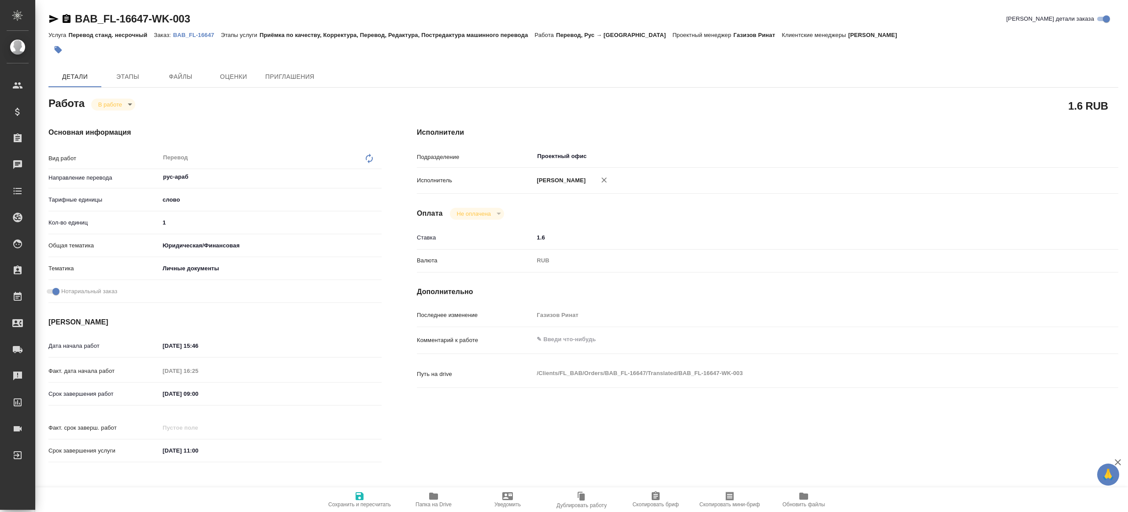
type textarea "x"
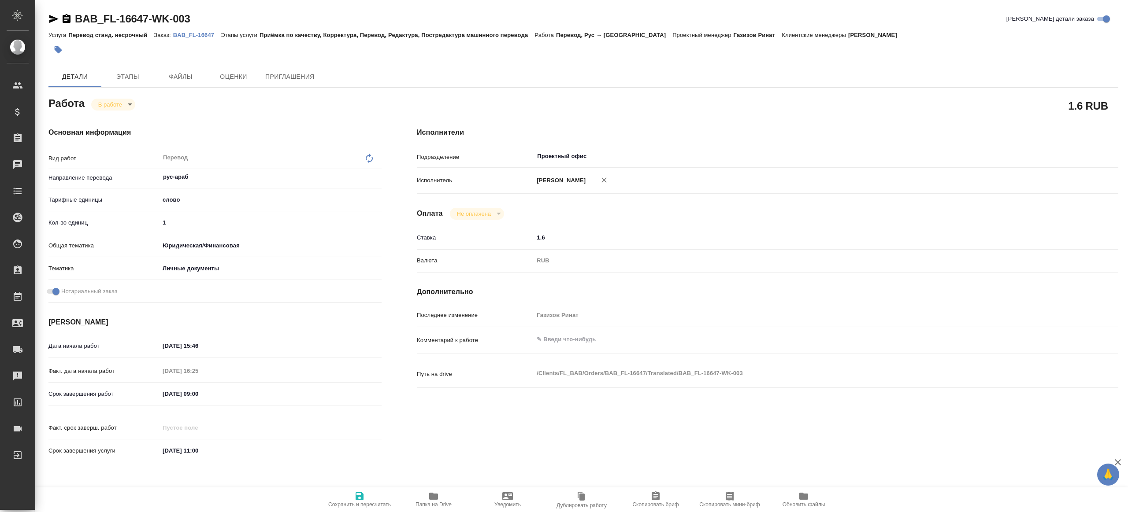
type textarea "x"
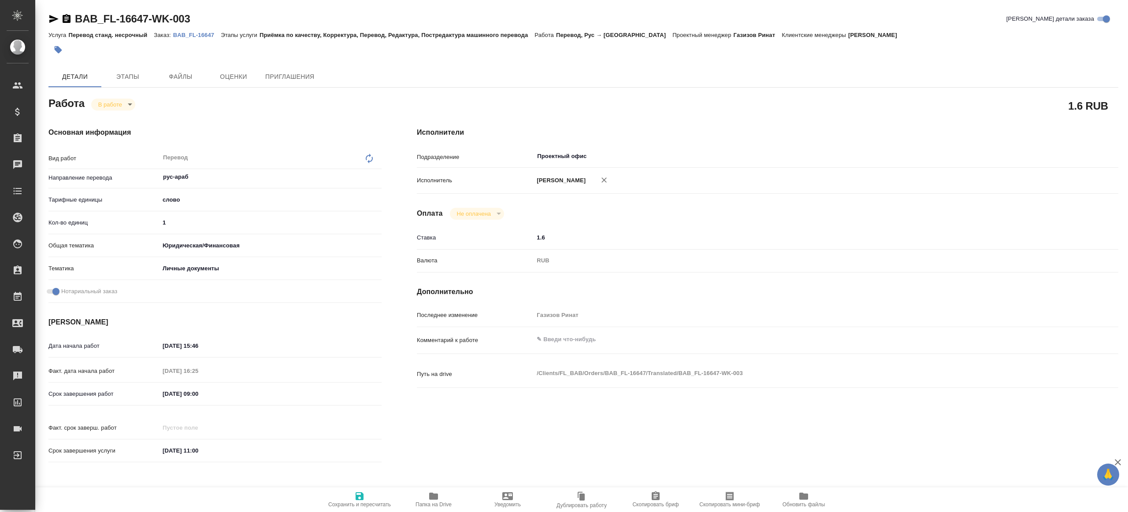
type textarea "x"
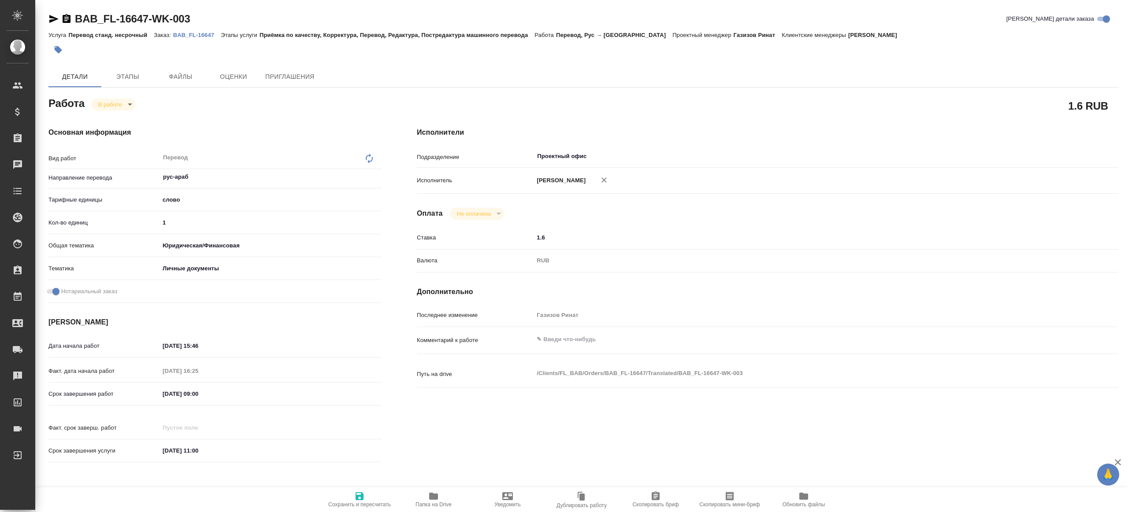
drag, startPoint x: 437, startPoint y: 494, endPoint x: 441, endPoint y: 486, distance: 8.9
click at [437, 494] on icon "button" at bounding box center [433, 496] width 9 height 7
type textarea "x"
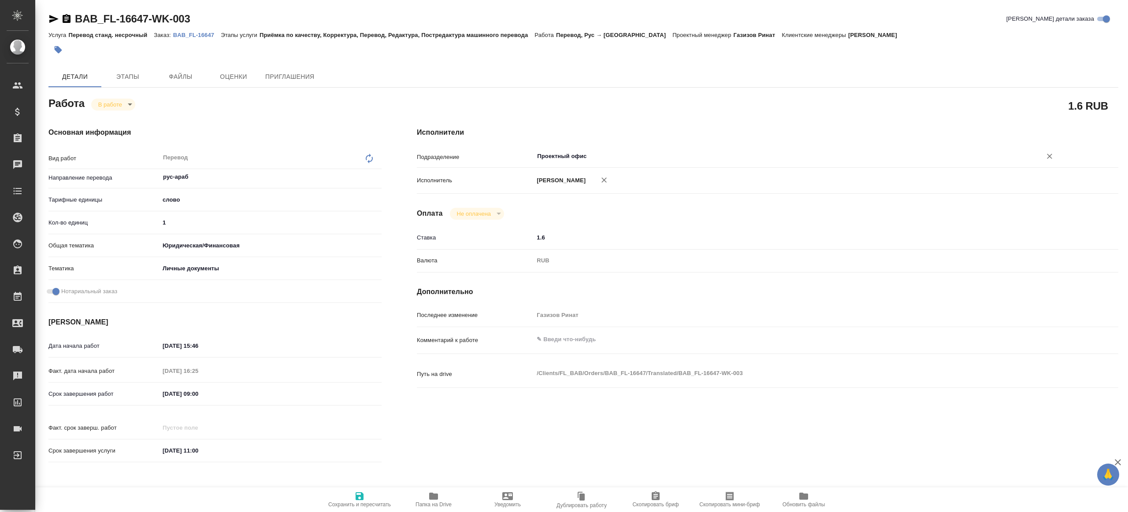
type textarea "x"
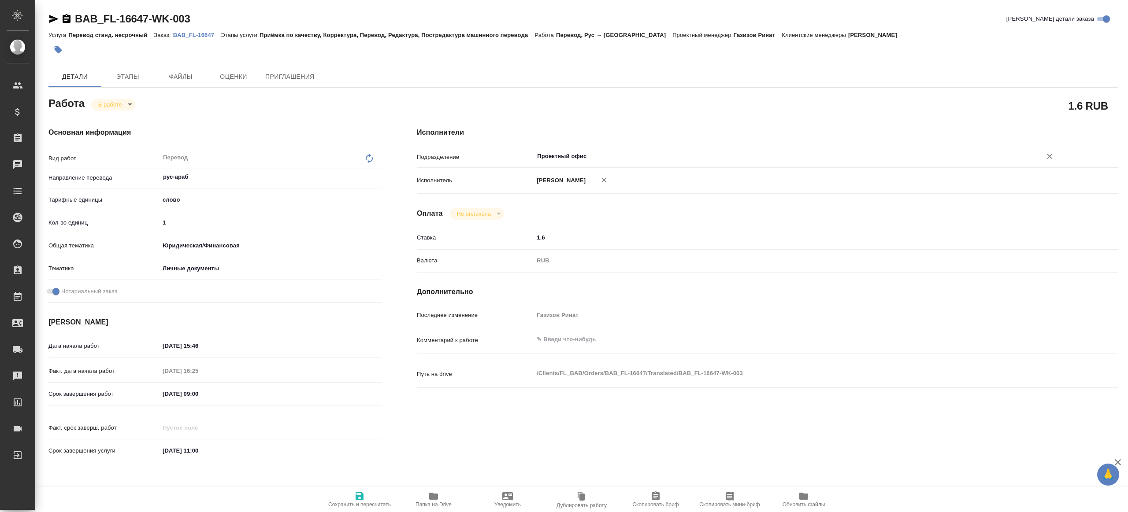
type textarea "x"
drag, startPoint x: 194, startPoint y: 224, endPoint x: 139, endPoint y: 223, distance: 54.6
click at [139, 223] on div "Кол-во единиц 1" at bounding box center [214, 222] width 333 height 15
type textarea "x"
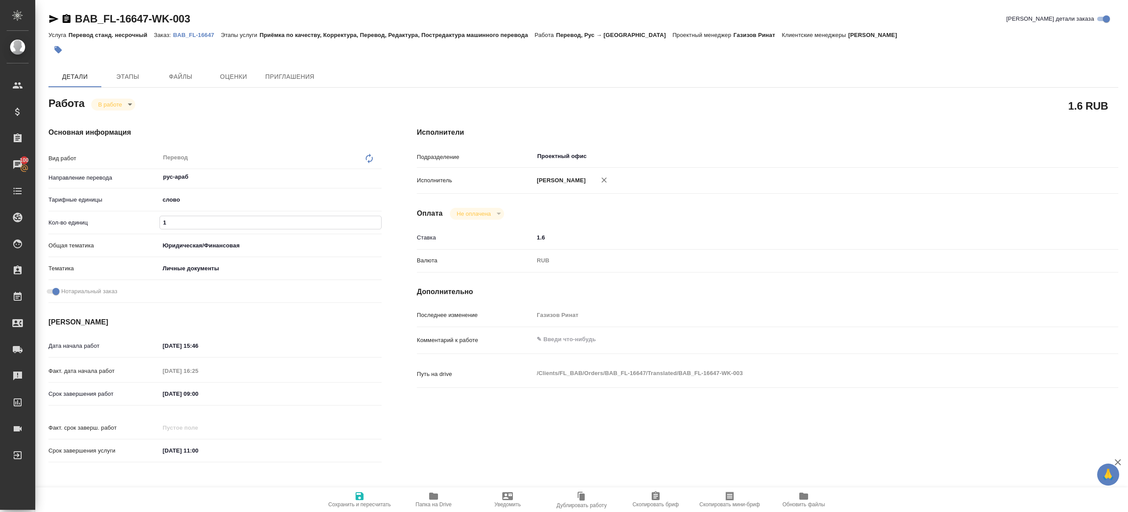
type input "2"
type textarea "x"
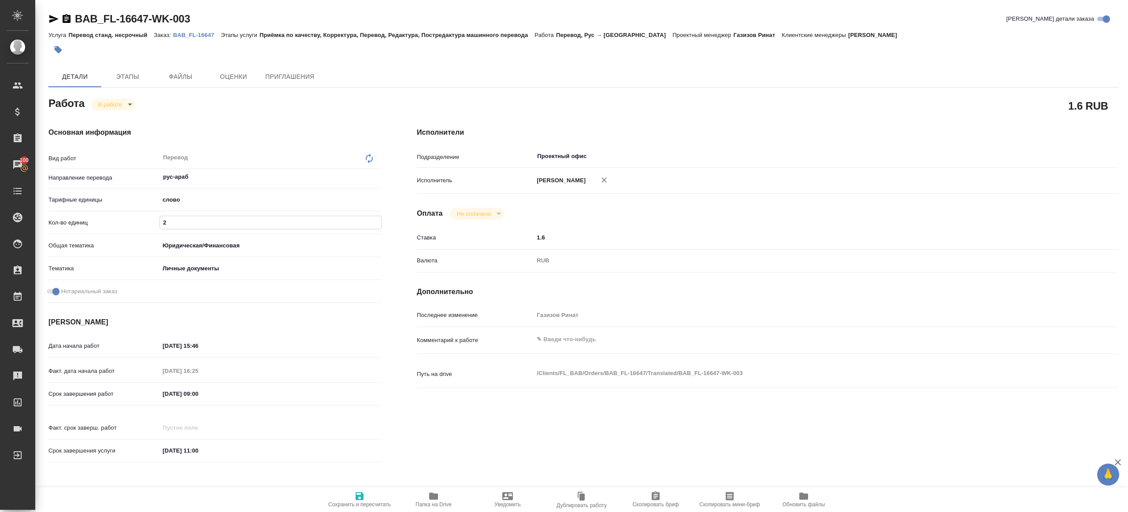
type textarea "x"
type input "20"
type textarea "x"
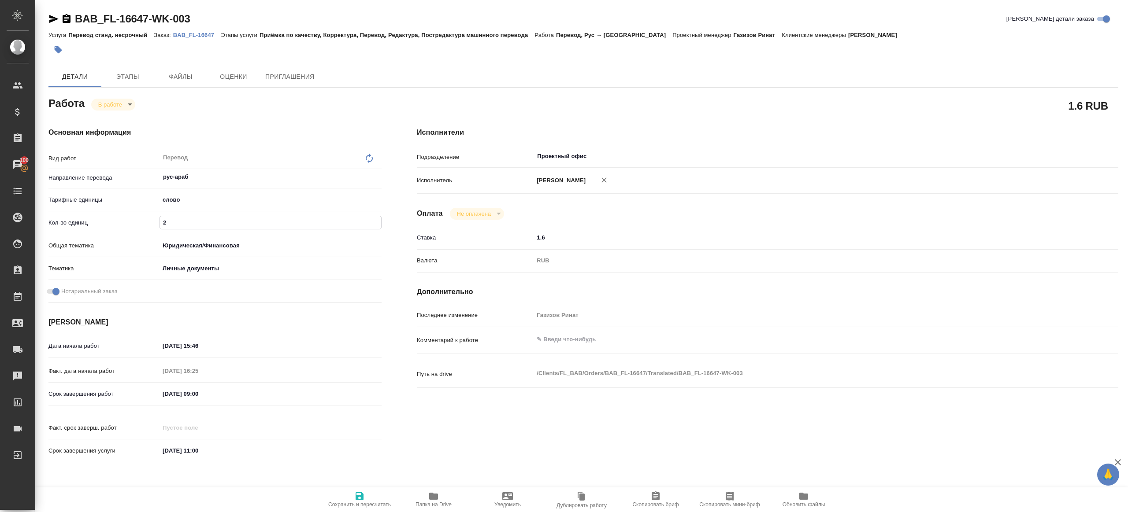
type textarea "x"
type input "200"
type textarea "x"
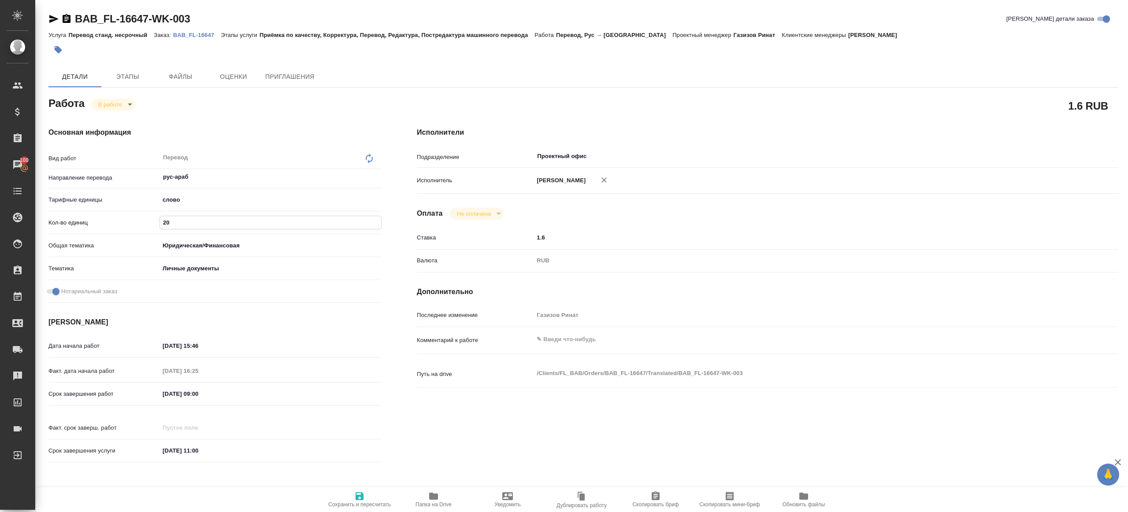
type textarea "x"
type input "200"
click at [178, 110] on div "Основная информация Вид работ Перевод x ​ Направление перевода рус-араб ​ Тариф…" at bounding box center [215, 298] width 368 height 376
click at [363, 493] on icon "button" at bounding box center [360, 497] width 8 height 8
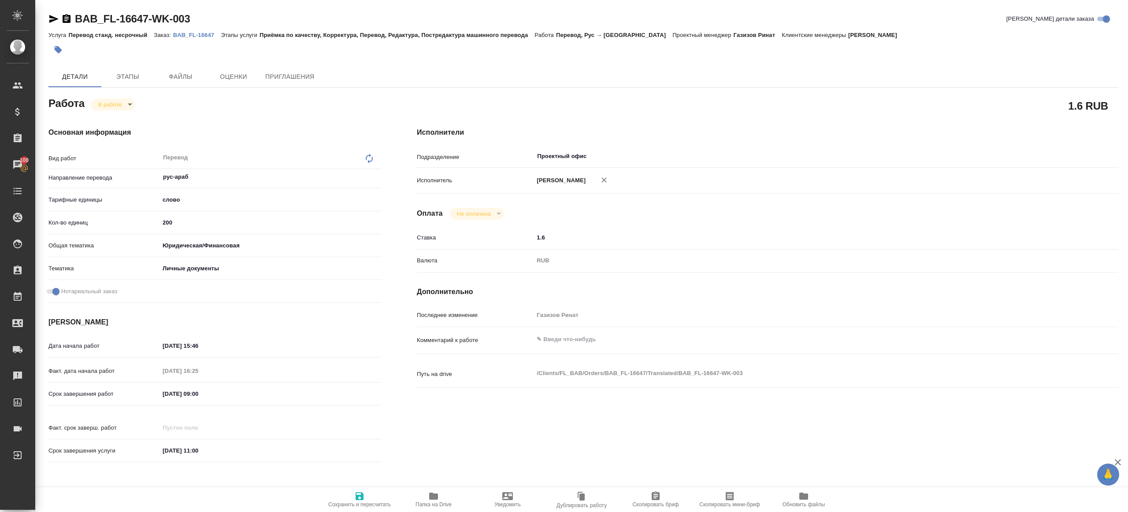
type textarea "x"
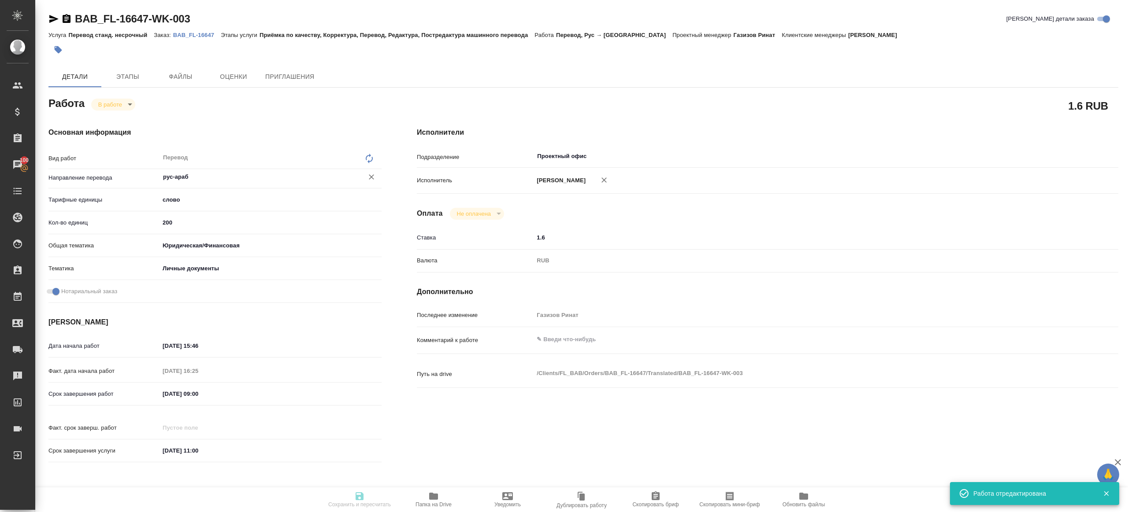
type textarea "x"
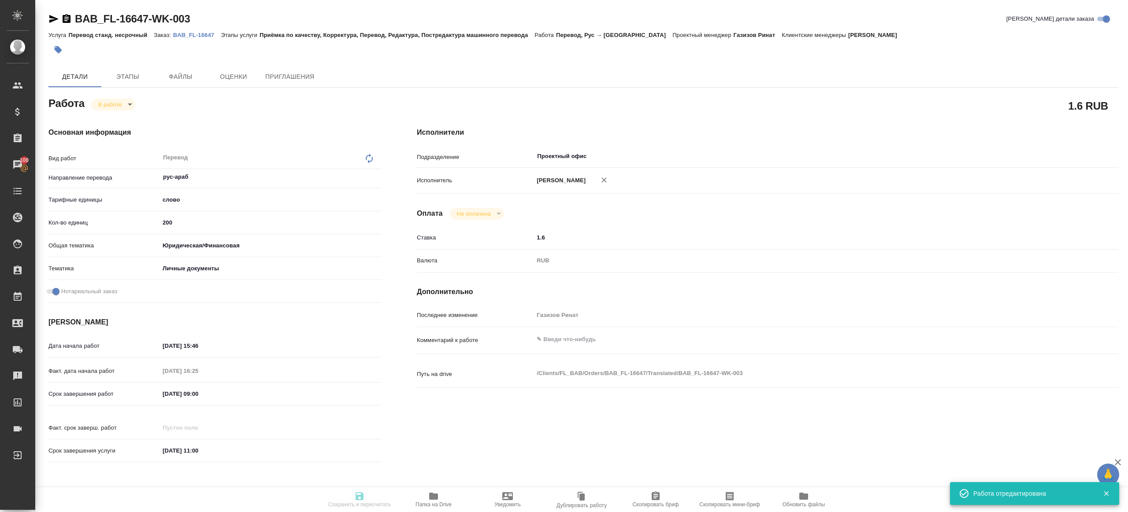
type input "inProgress"
type textarea "Перевод"
type textarea "x"
type input "рус-араб"
type input "5a8b1489cc6b4906c91bfd90"
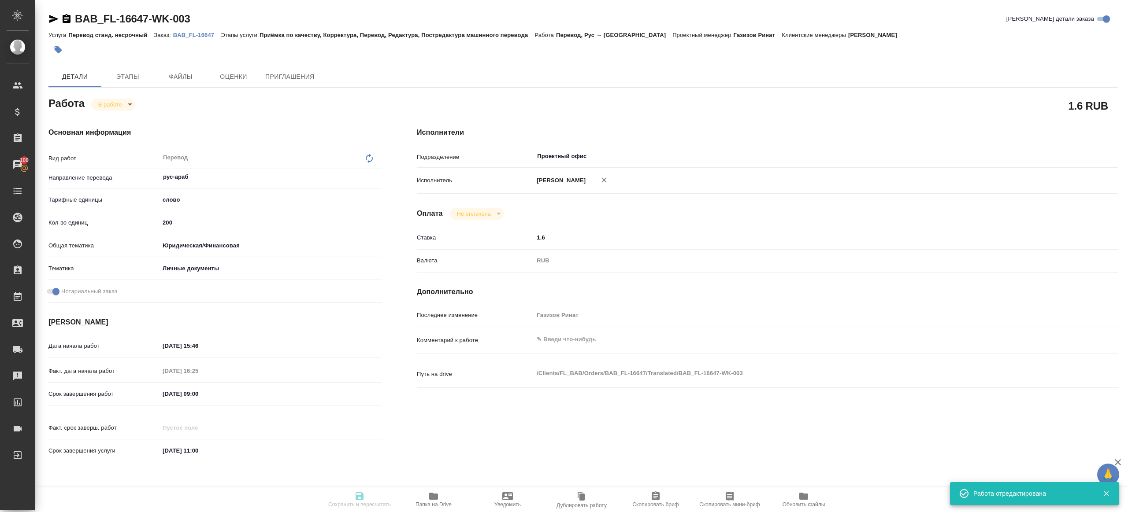
type input "200"
type input "yr-fn"
type input "5a8b8b956a9677013d343cfe"
checkbox input "true"
type input "08.10.2025 15:46"
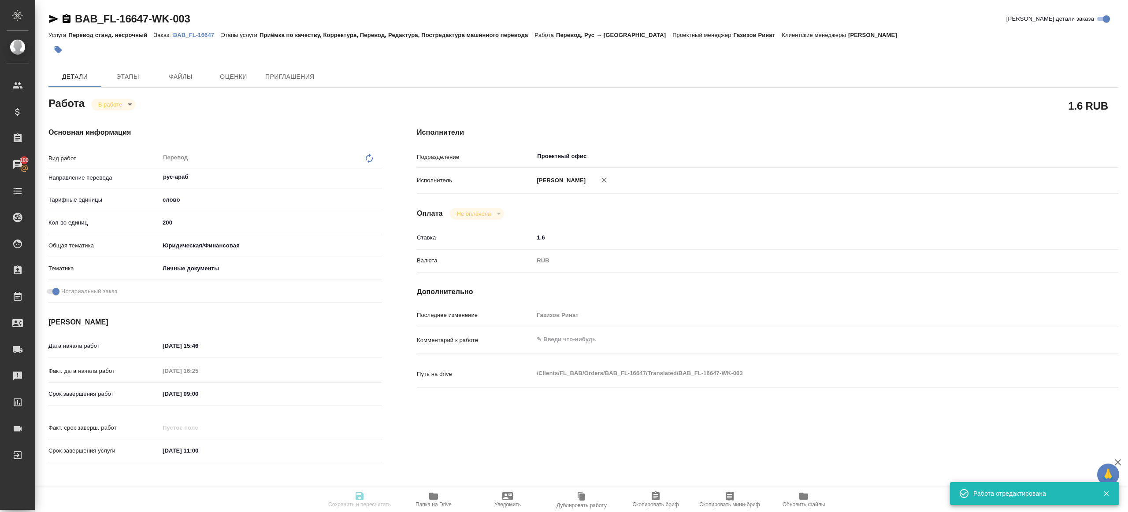
type input "08.10.2025 16:25"
type input "10.10.2025 09:00"
type input "[DATE] 11:00"
type input "Проектный офис"
type input "notPayed"
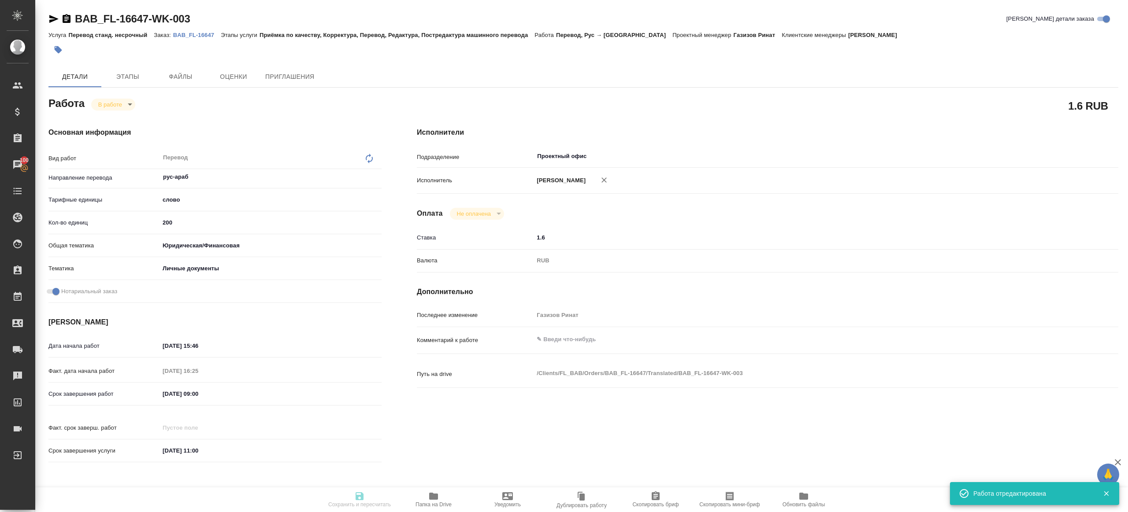
type input "1.6"
type input "RUB"
type input "Газизов Ринат"
type textarea "x"
type textarea "/Clients/FL_BAB/Orders/BAB_FL-16647/Translated/BAB_FL-16647-WK-003"
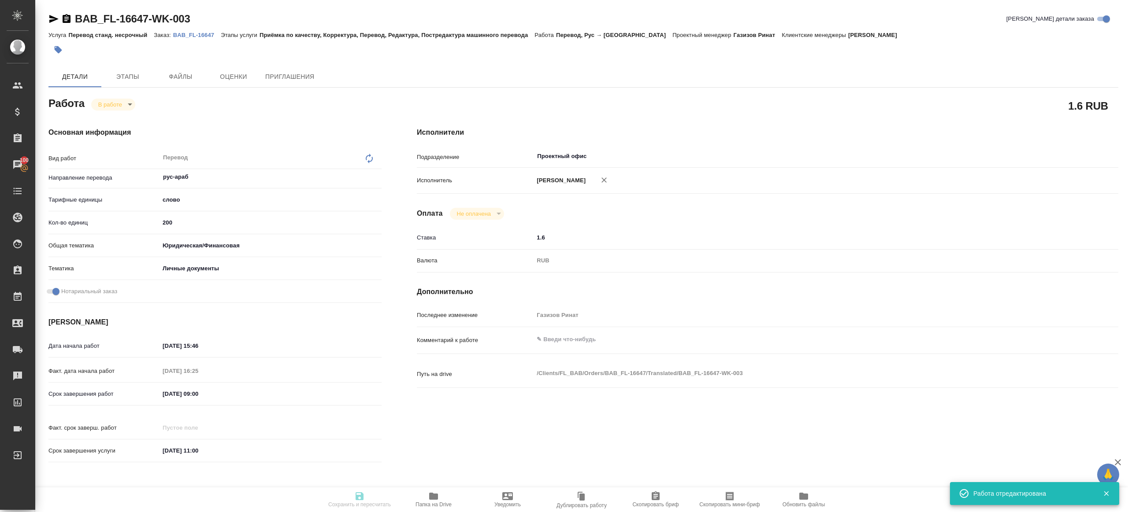
type textarea "x"
type input "BAB_FL-16647"
type input "Перевод станд. несрочный"
type input "Приёмка по качеству, Корректура, Перевод, Редактура, Постредактура машинного пе…"
type input "[PERSON_NAME]"
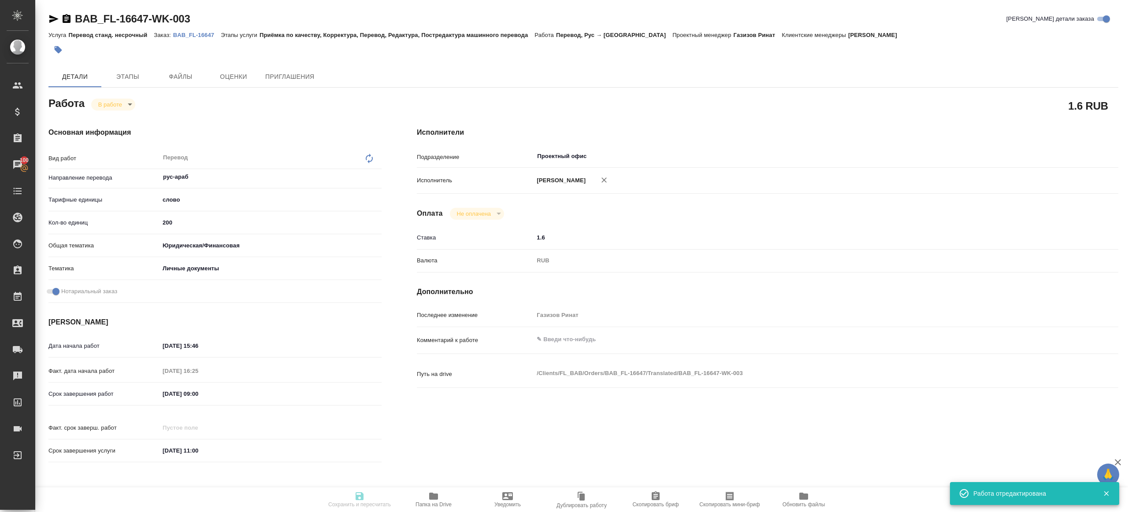
type input "/Clients/FL_BAB/Orders/BAB_FL-16647"
type textarea "x"
type textarea "Liana Mushinskaia Viacheslav Mushinskiy"
type textarea "x"
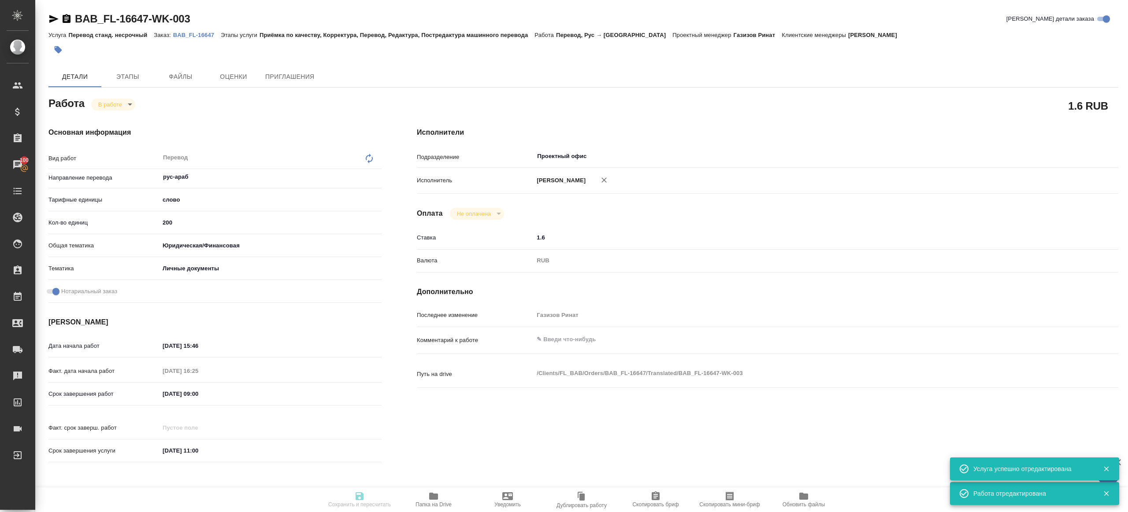
type textarea "x"
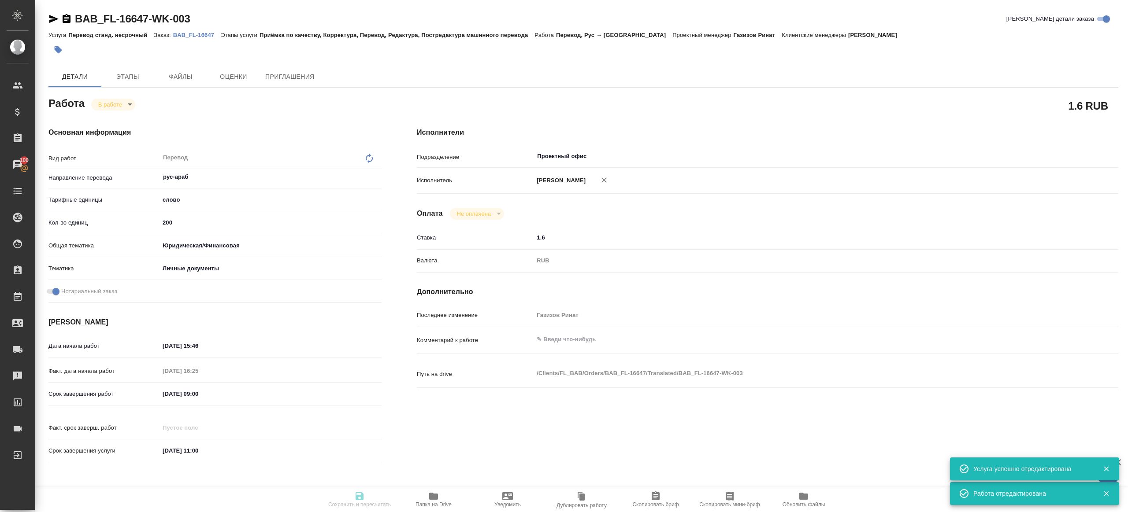
type textarea "x"
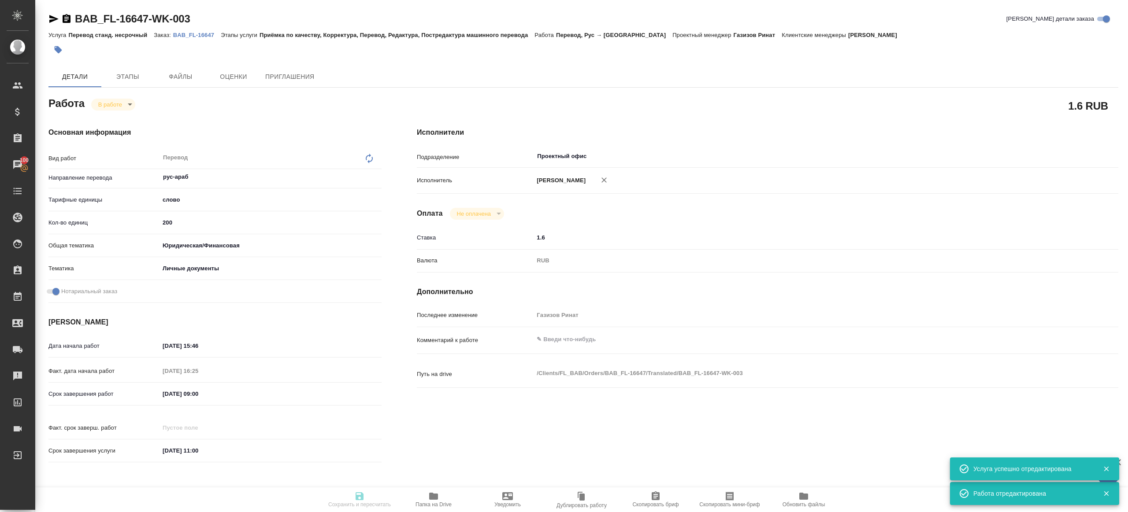
type textarea "x"
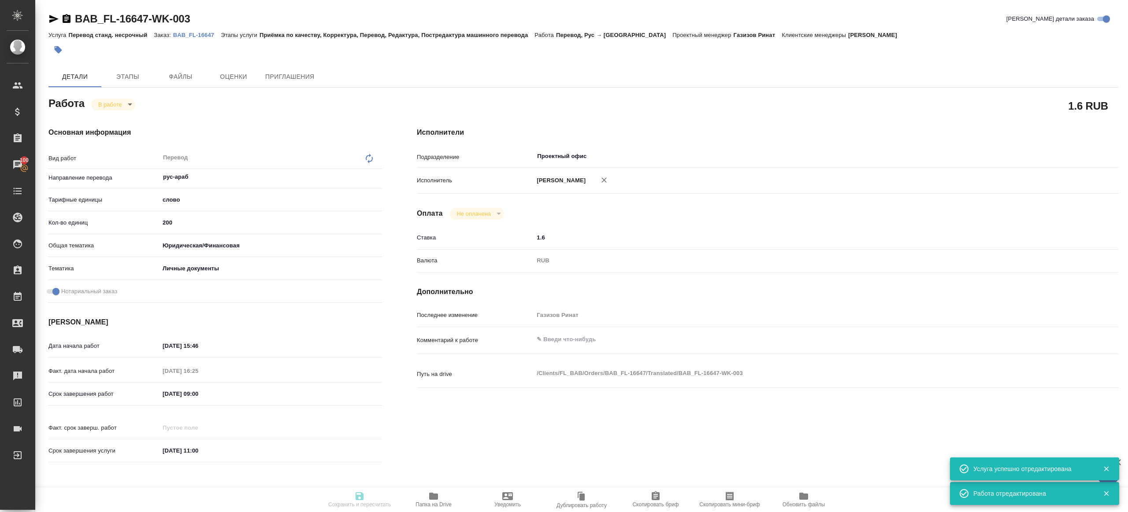
type textarea "x"
click at [121, 105] on body "🙏 .cls-1 fill:#fff; AWATERA Gazizov Rinat Клиенты Спецификации Заказы 100 Чаты …" at bounding box center [564, 256] width 1128 height 512
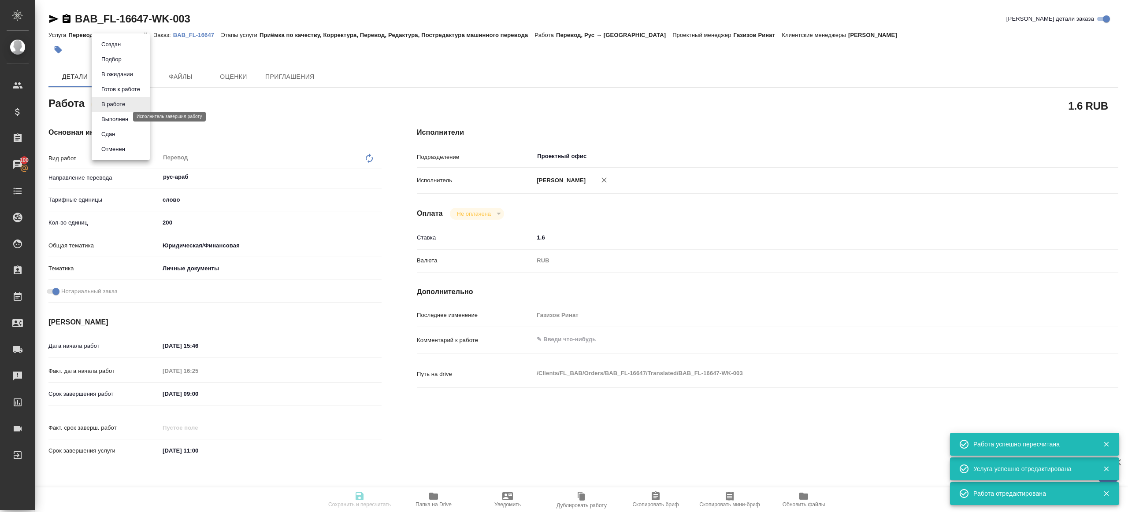
type input "inProgress"
type textarea "Перевод"
type textarea "x"
type input "рус-араб"
type input "5a8b1489cc6b4906c91bfd90"
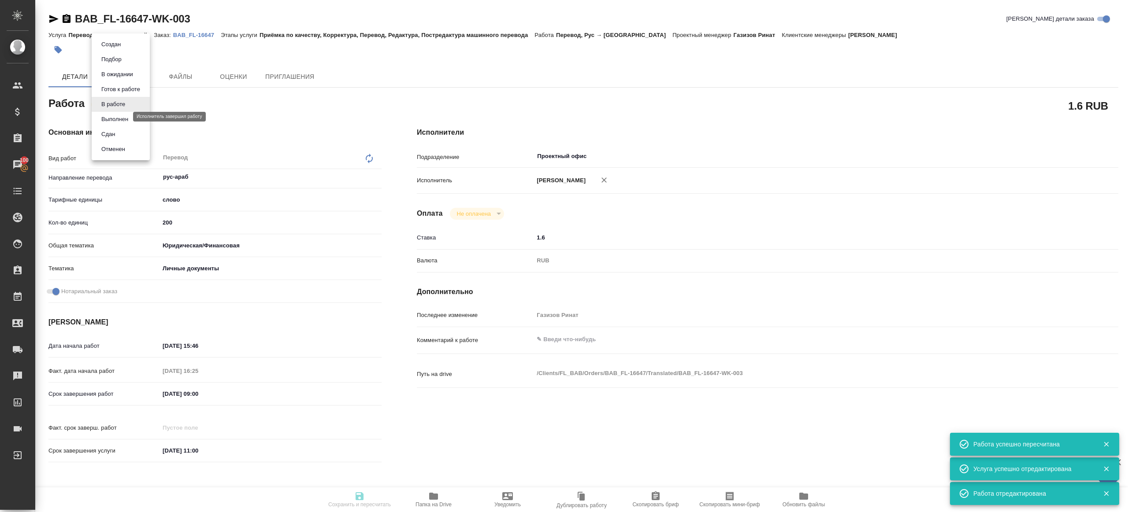
type input "200"
type input "yr-fn"
type input "5a8b8b956a9677013d343cfe"
checkbox input "true"
type input "08.10.2025 15:46"
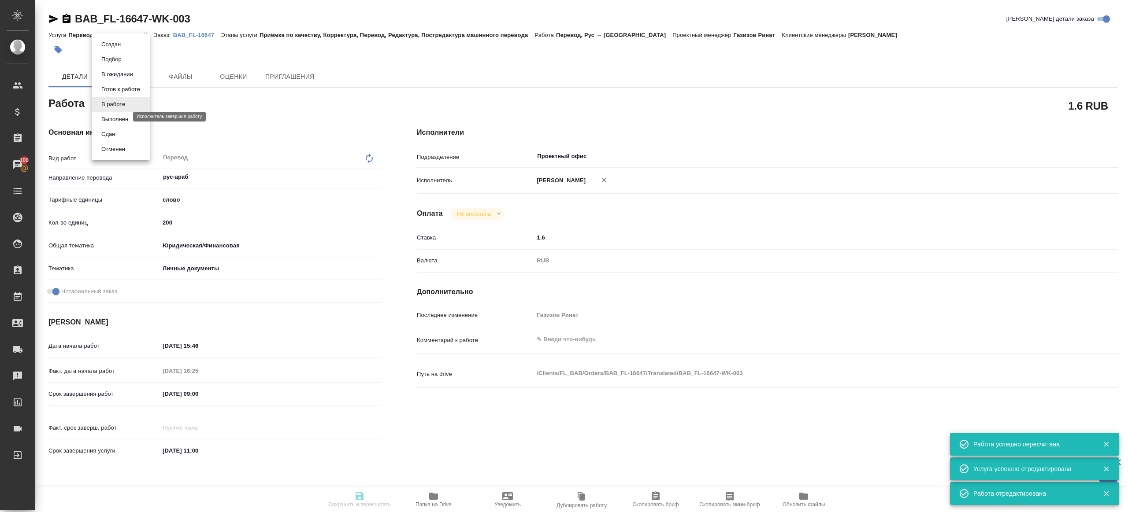
type input "08.10.2025 16:25"
type input "10.10.2025 09:00"
type input "[DATE] 11:00"
type input "Проектный офис"
type input "notPayed"
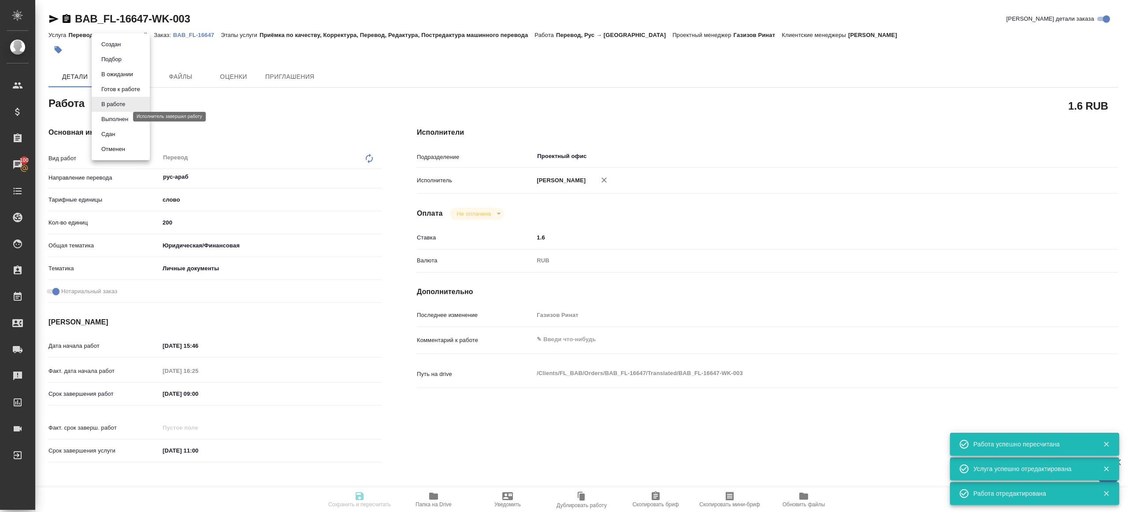
type input "1.6"
type input "RUB"
type input "Газизов Ринат"
type textarea "x"
type textarea "/Clients/FL_BAB/Orders/BAB_FL-16647/Translated/BAB_FL-16647-WK-003"
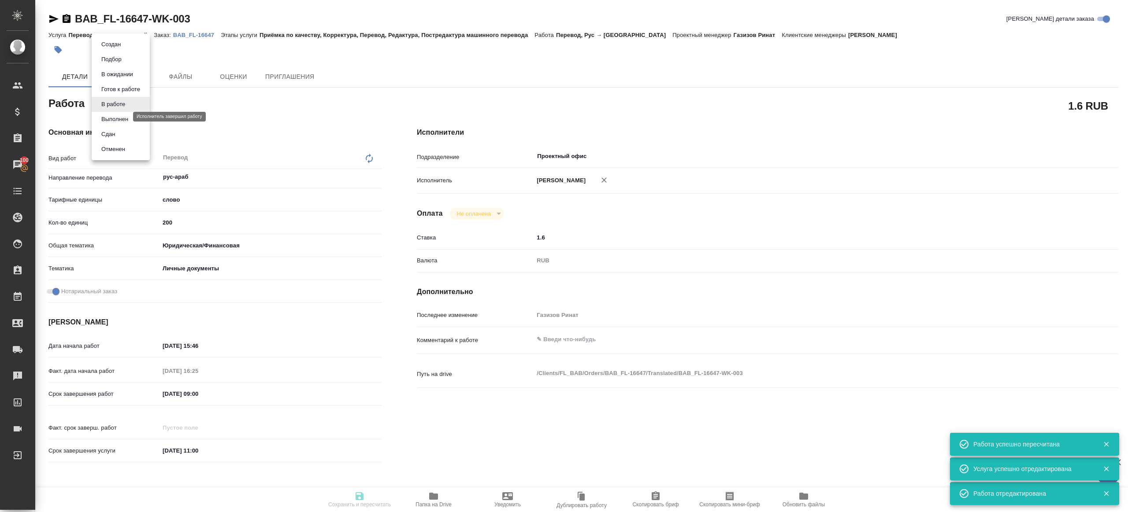
type textarea "x"
type input "BAB_FL-16647"
type input "Перевод станд. несрочный"
type input "Приёмка по качеству, Корректура, Перевод, Редактура, Постредактура машинного пе…"
type input "[PERSON_NAME]"
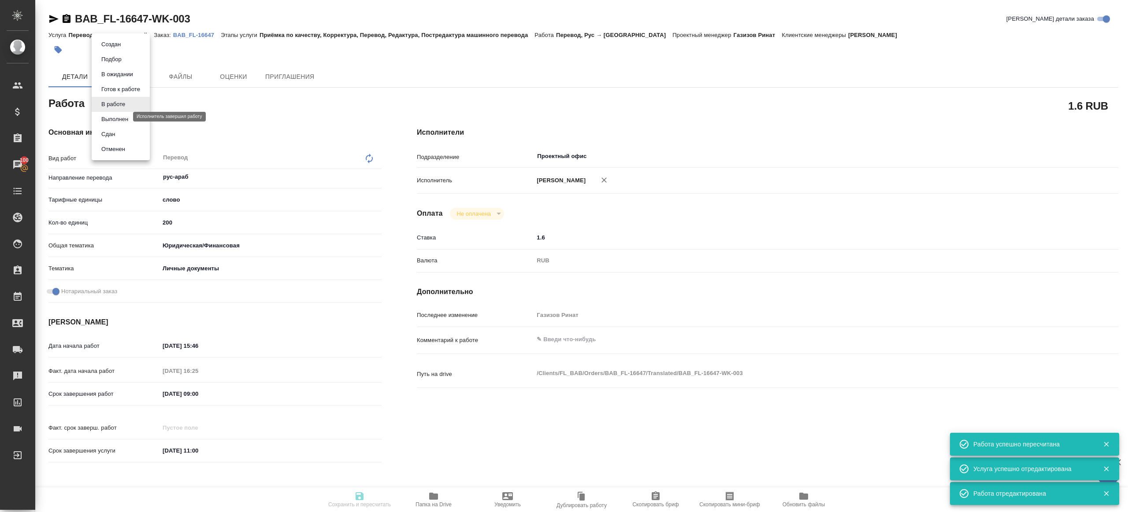
type input "/Clients/FL_BAB/Orders/BAB_FL-16647"
type textarea "x"
type textarea "Liana Mushinskaia Viacheslav Mushinskiy"
type textarea "x"
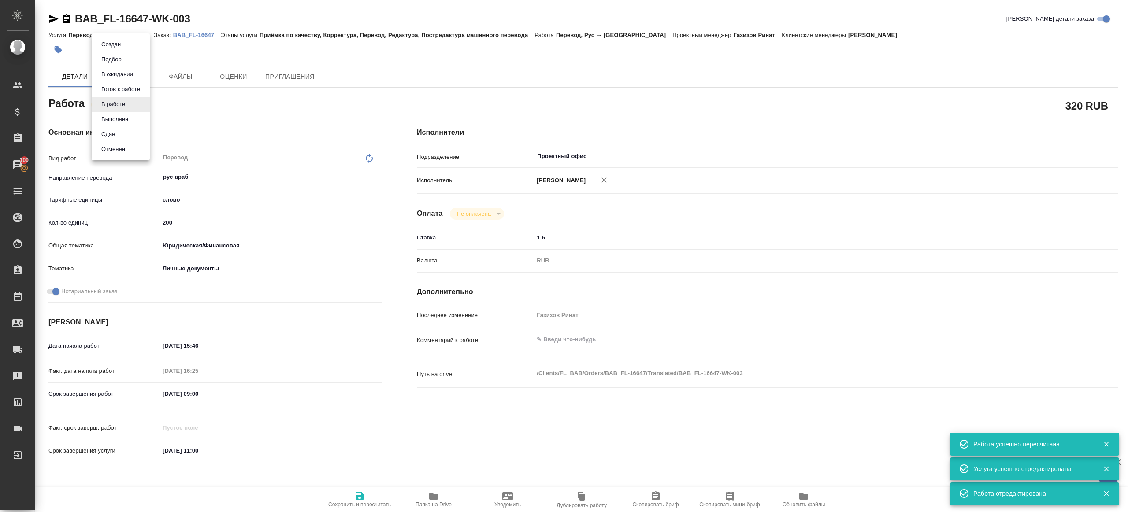
type textarea "x"
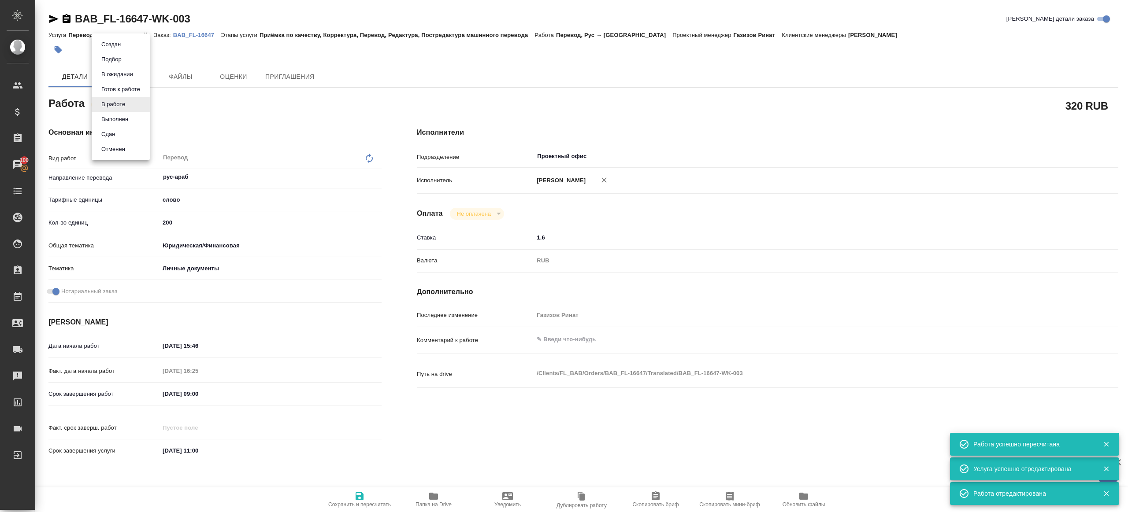
type textarea "x"
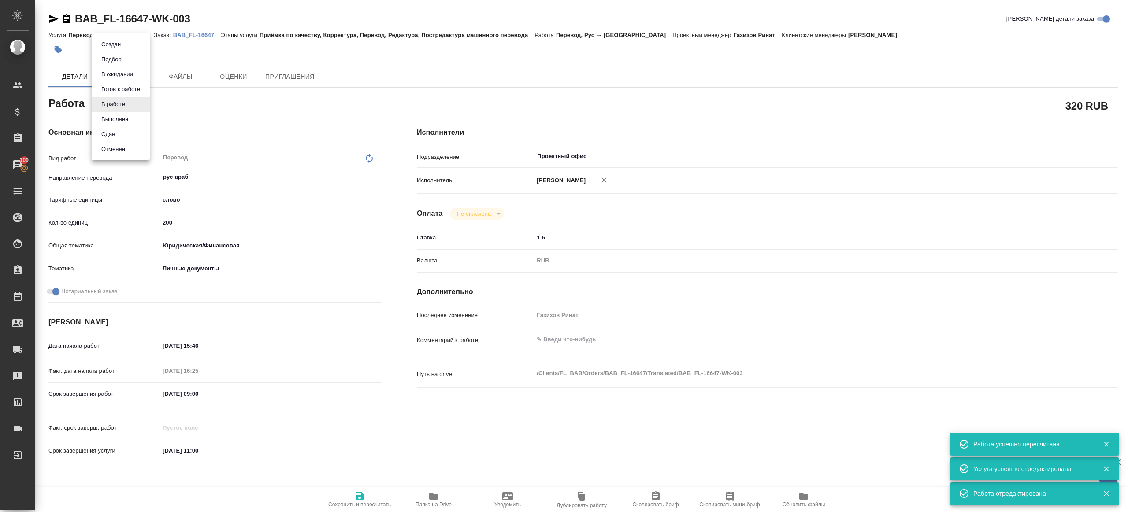
type textarea "x"
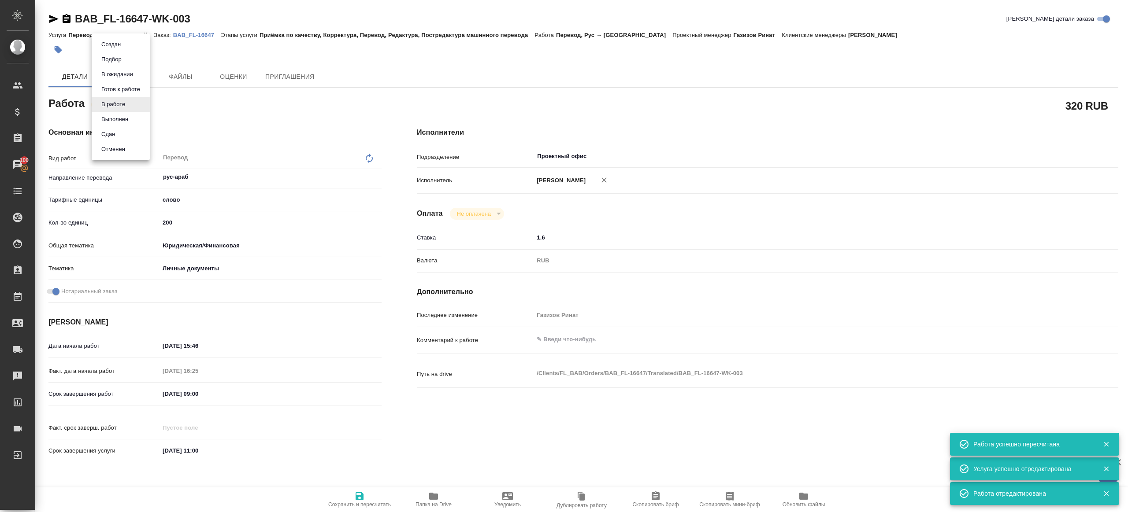
type textarea "x"
click at [129, 133] on li "Сдан" at bounding box center [121, 134] width 58 height 15
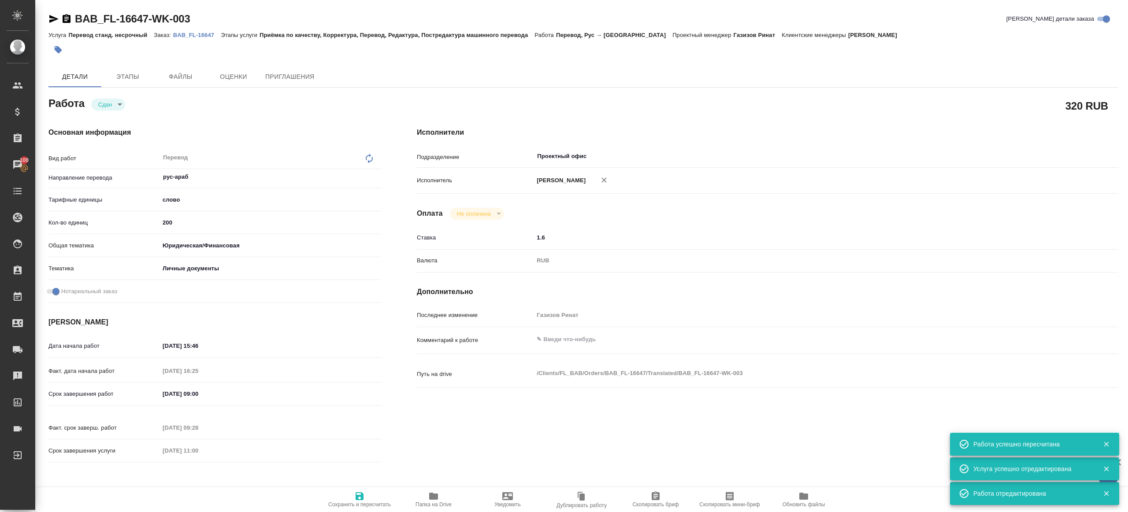
type textarea "x"
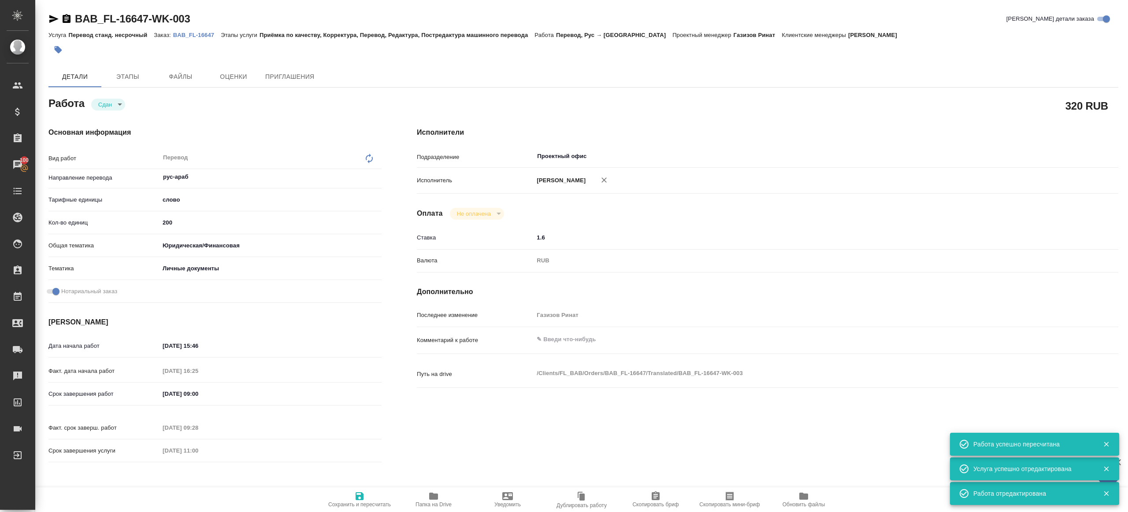
type textarea "x"
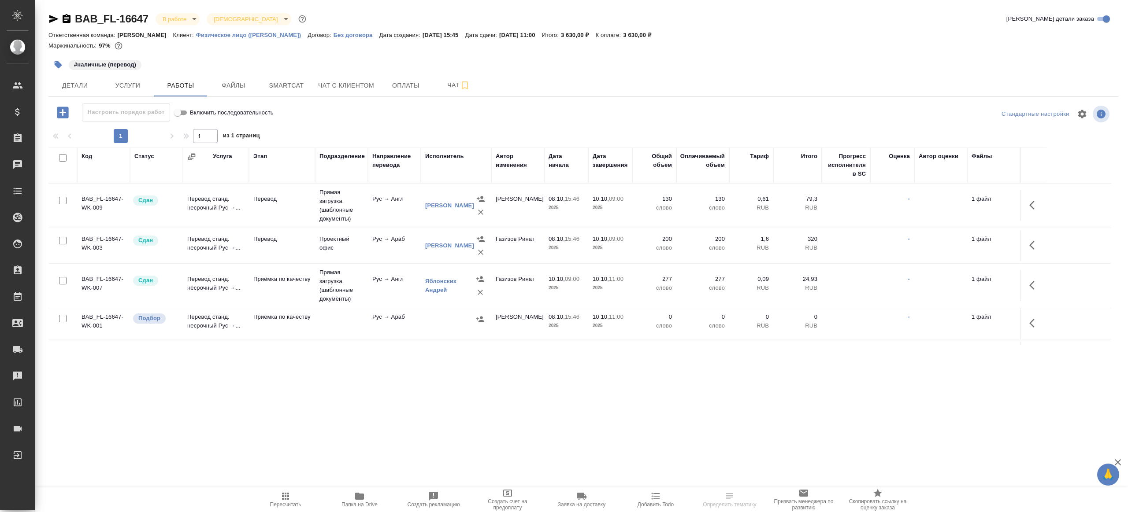
click at [70, 108] on icon "button" at bounding box center [62, 112] width 15 height 15
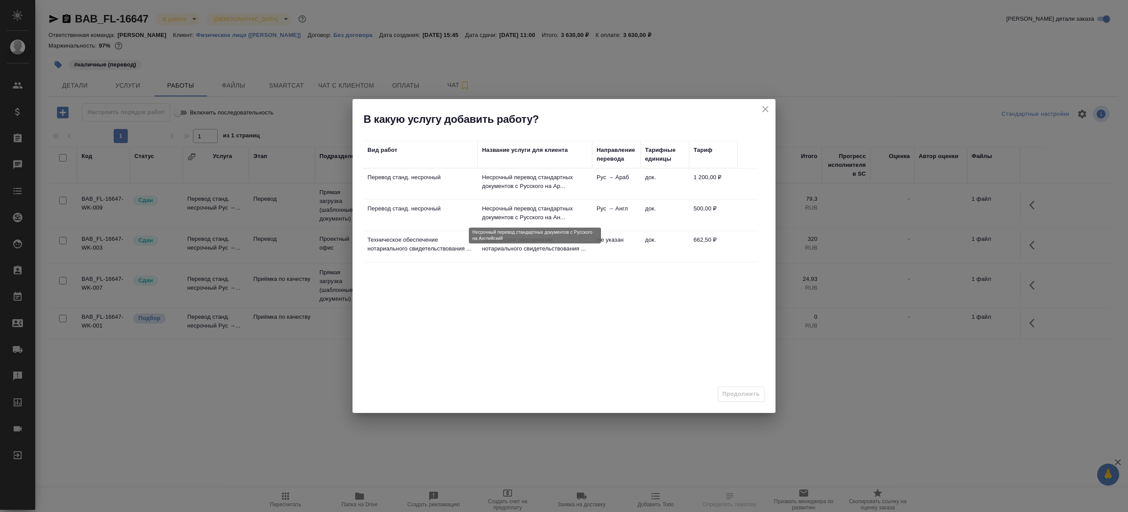
click at [508, 207] on p "Несрочный перевод стандартных документов c Русского на Ан..." at bounding box center [535, 213] width 106 height 18
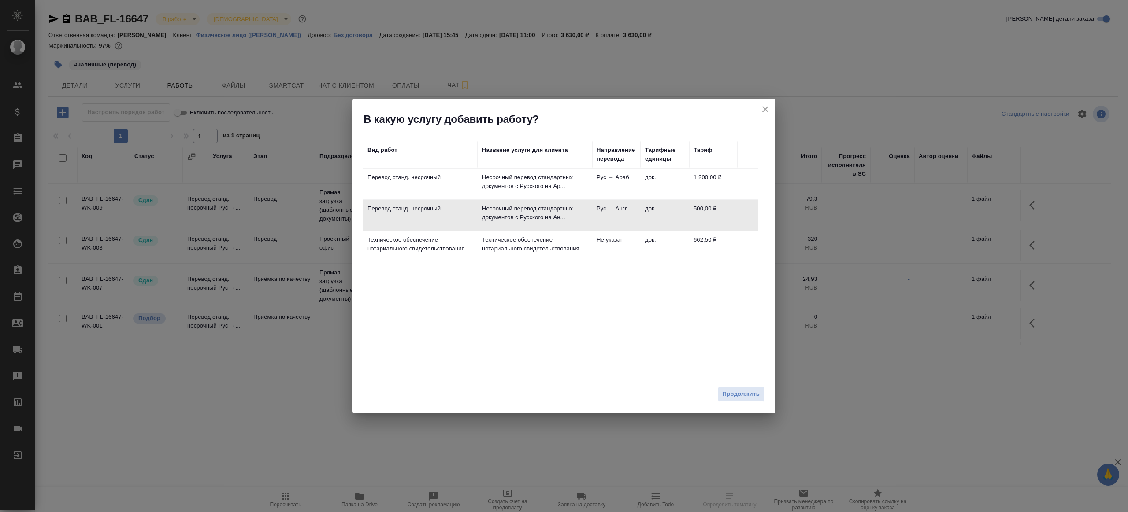
click at [649, 189] on td "док." at bounding box center [665, 184] width 48 height 31
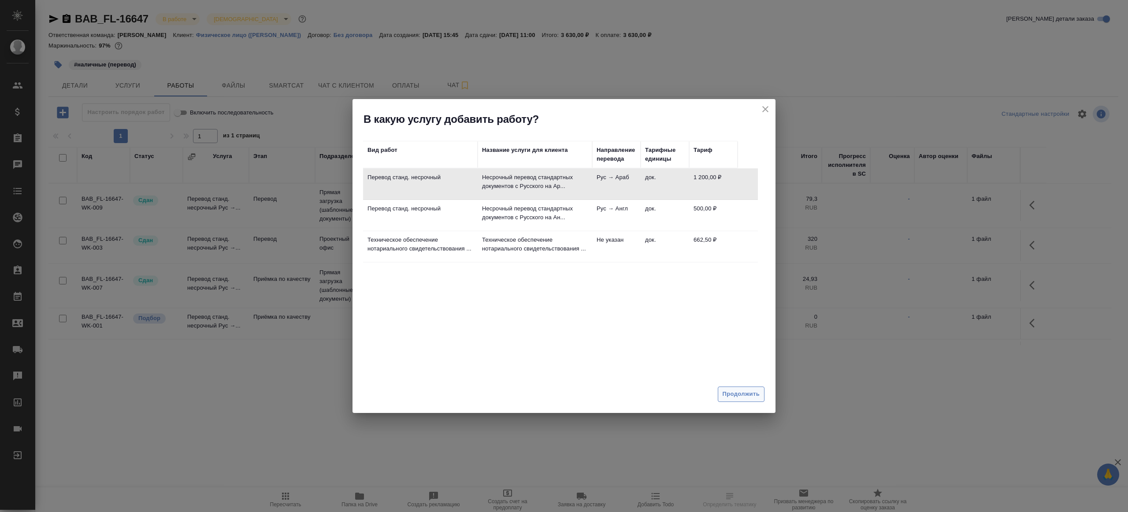
click at [736, 389] on span "Продолжить" at bounding box center [741, 394] width 37 height 10
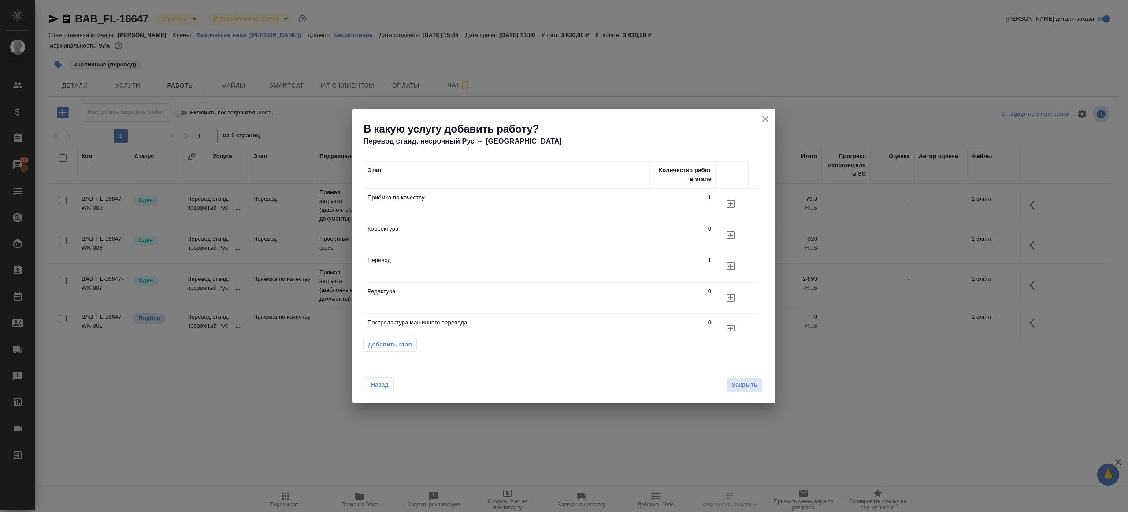
click at [730, 201] on icon "button" at bounding box center [731, 204] width 8 height 8
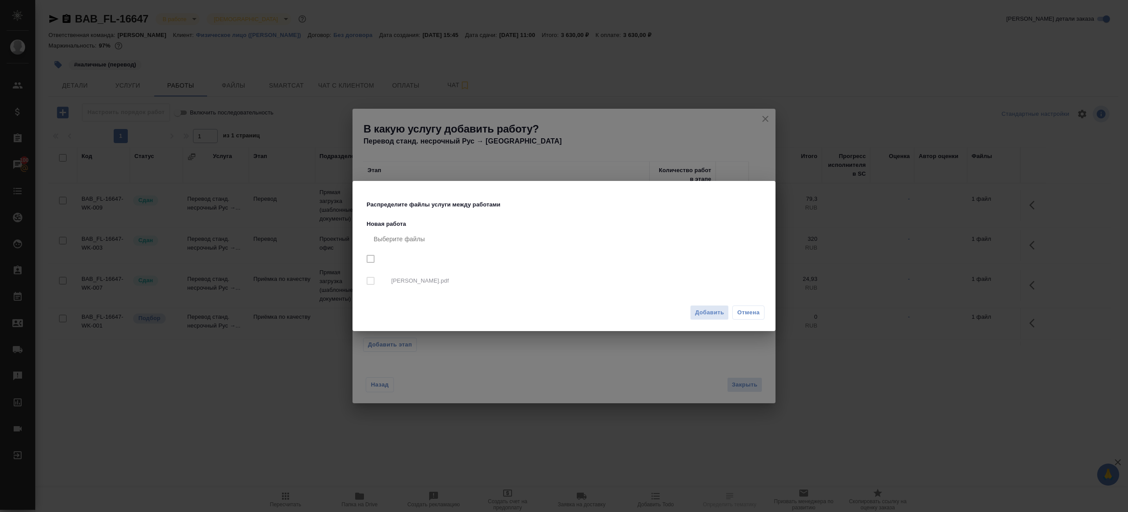
checkbox input "true"
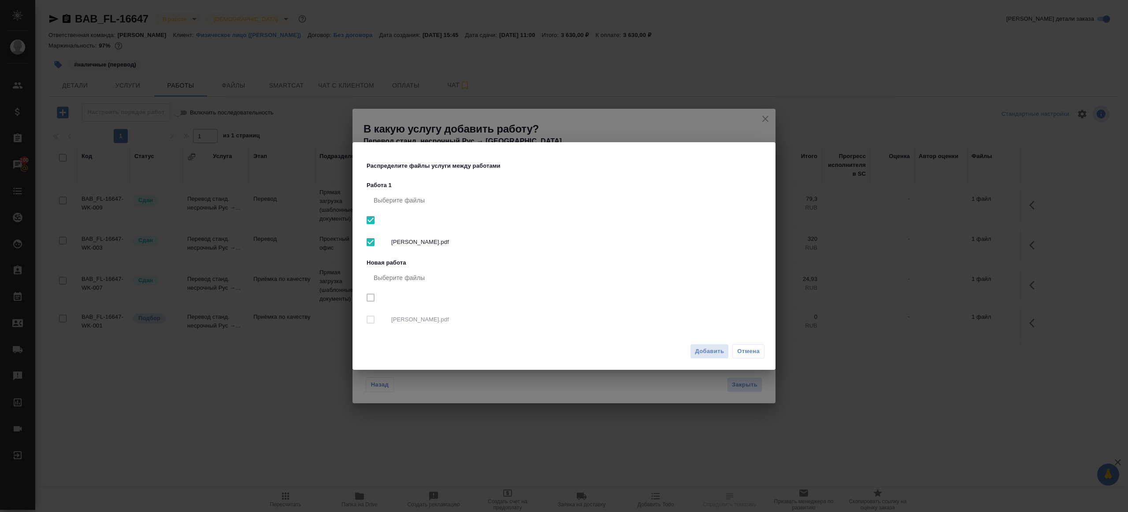
click at [712, 356] on span "Добавить" at bounding box center [709, 352] width 29 height 10
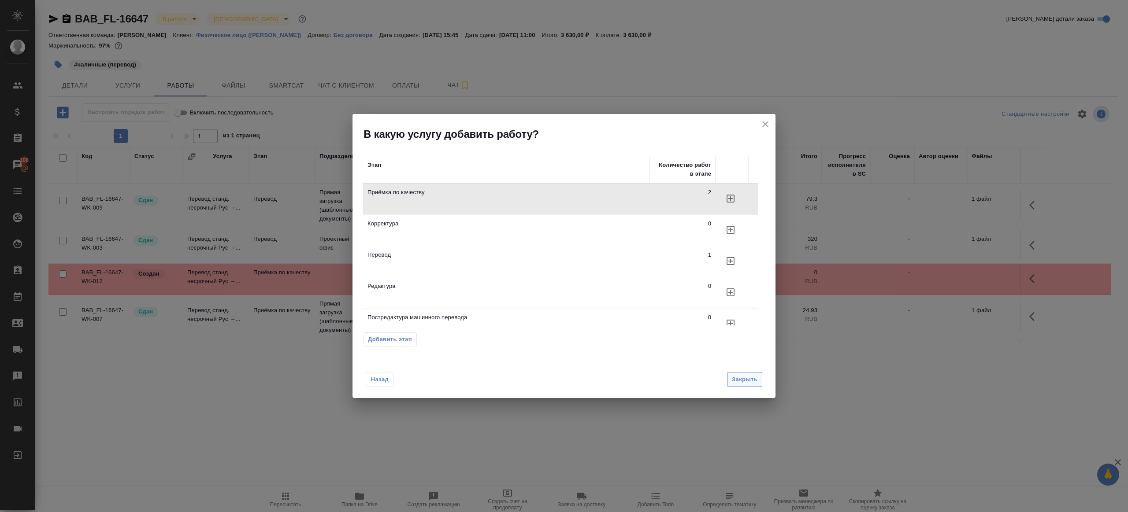
click at [740, 377] on span "Закрыть" at bounding box center [745, 380] width 26 height 10
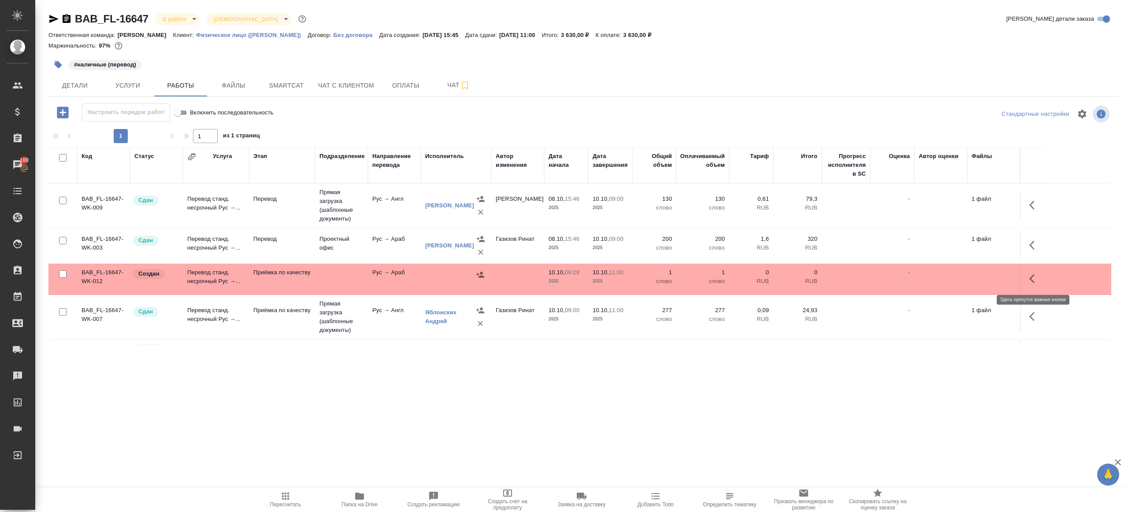
click at [1041, 282] on button "button" at bounding box center [1034, 278] width 21 height 21
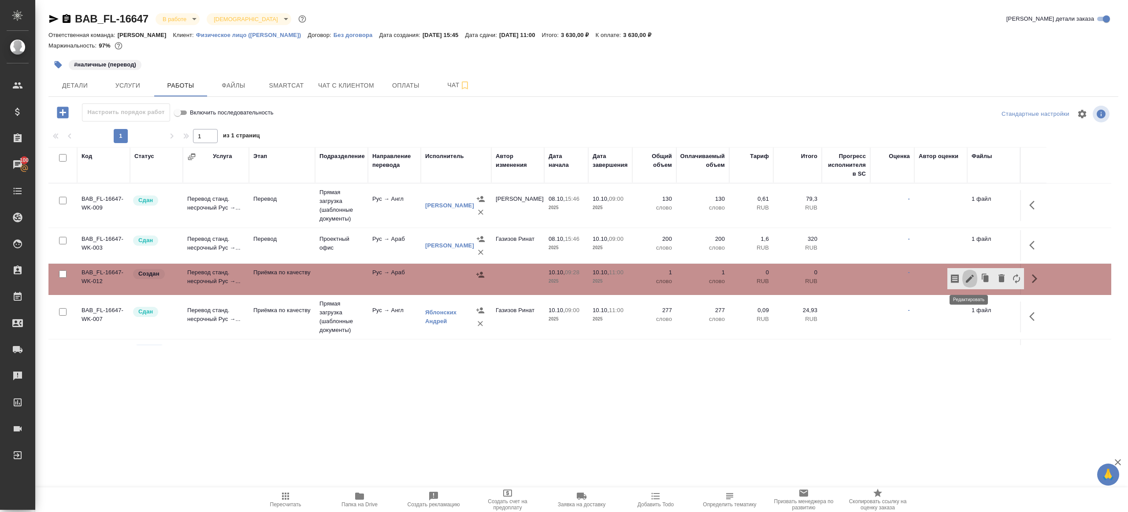
click at [975, 275] on button "button" at bounding box center [969, 278] width 15 height 21
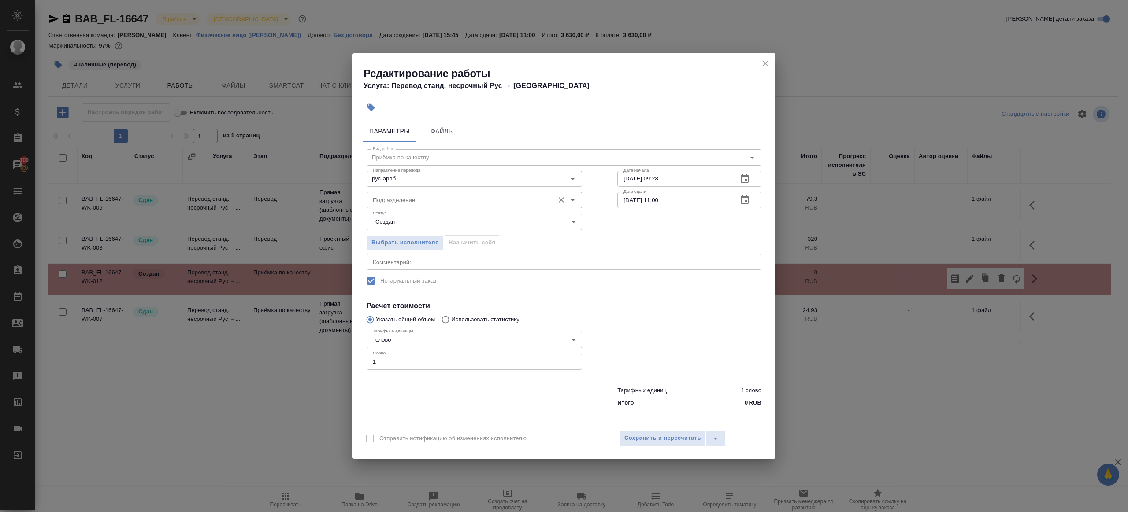
click at [449, 201] on input "Подразделение" at bounding box center [459, 200] width 181 height 11
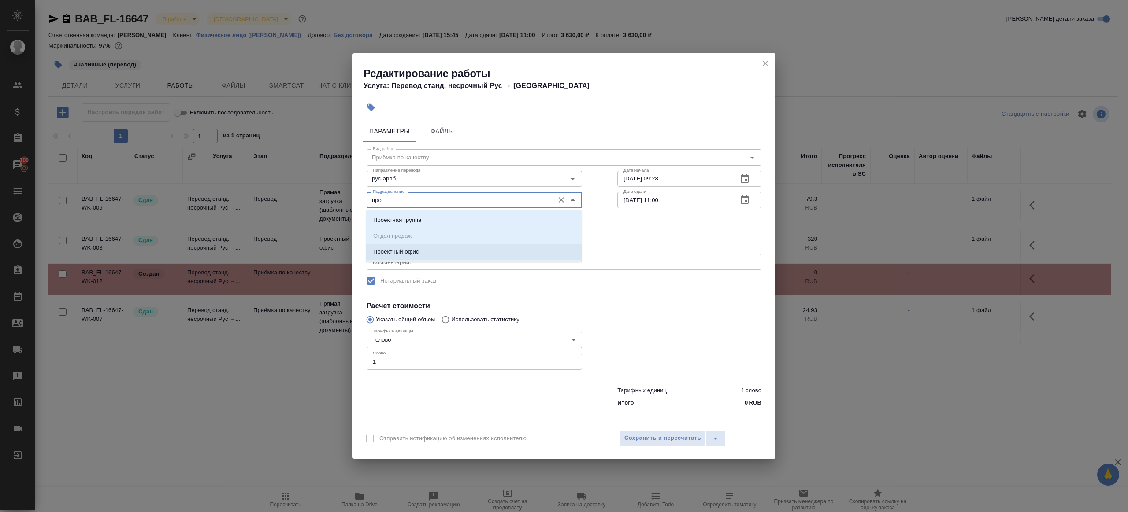
click at [448, 249] on li "Проектный офис" at bounding box center [473, 252] width 215 height 16
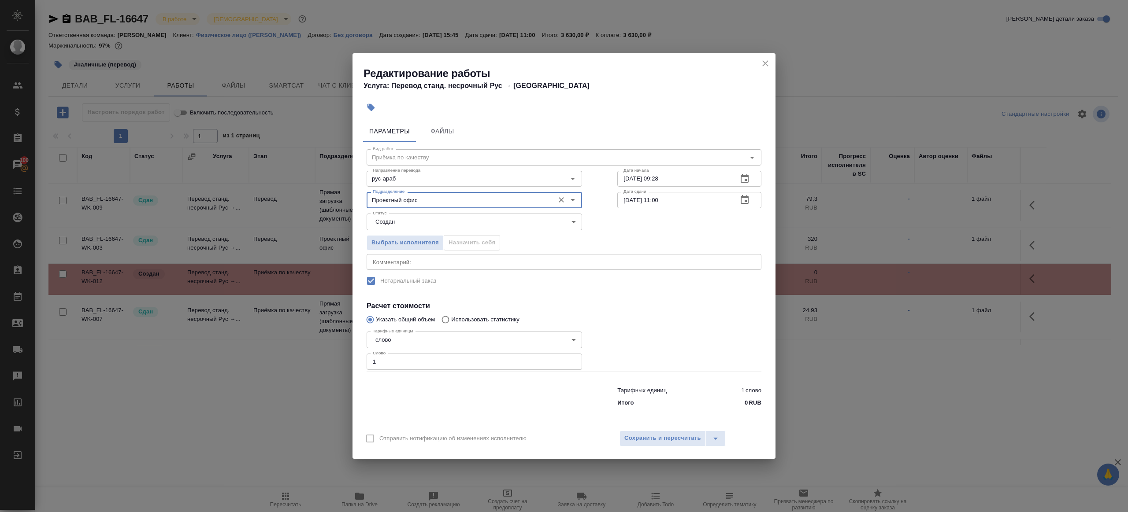
type input "Проектный офис"
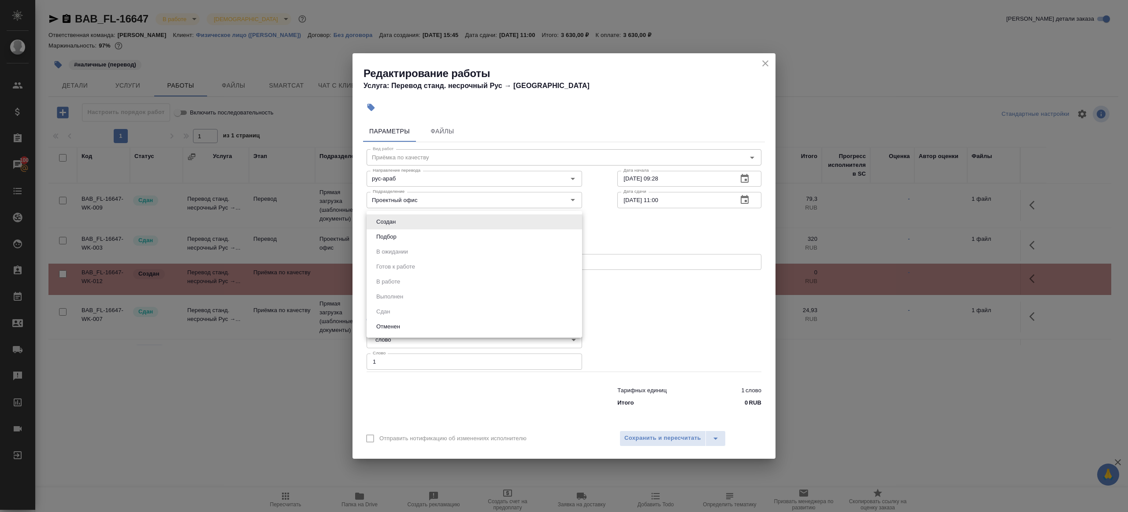
click at [393, 216] on body "🙏 .cls-1 fill:#fff; AWATERA Gazizov Rinat Клиенты Спецификации Заказы 100 Чаты …" at bounding box center [564, 256] width 1128 height 512
click at [403, 236] on li "Подбор" at bounding box center [474, 237] width 215 height 15
type input "recruiting"
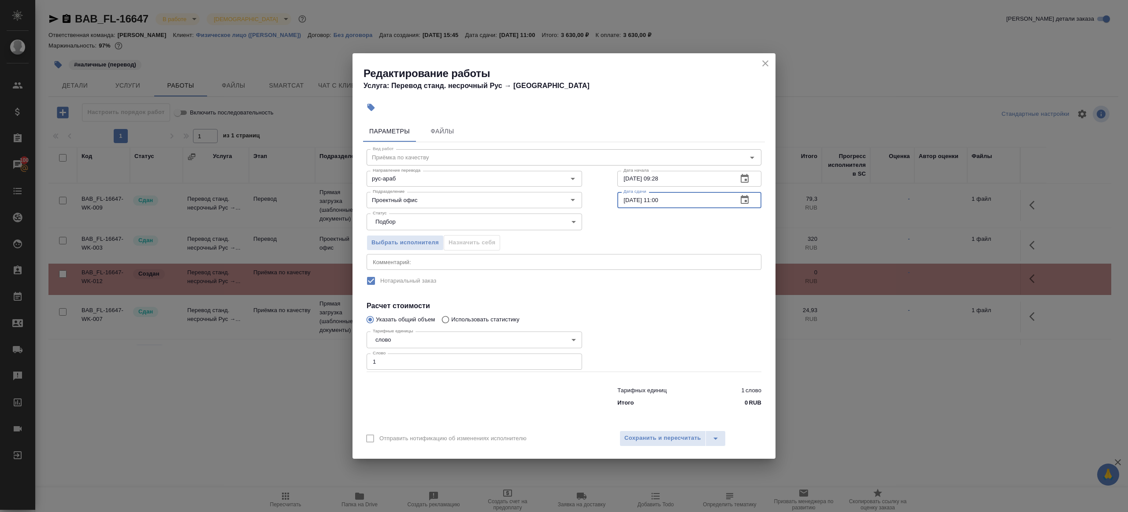
click at [661, 198] on input "10.10.2025 11:00" at bounding box center [673, 200] width 113 height 16
type input "10.10.2025 10:30"
click at [673, 427] on div "Отправить нотификацию об изменениях исполнителю Сохранить и пересчитать" at bounding box center [563, 442] width 423 height 34
click at [672, 432] on button "Сохранить и пересчитать" at bounding box center [662, 439] width 86 height 16
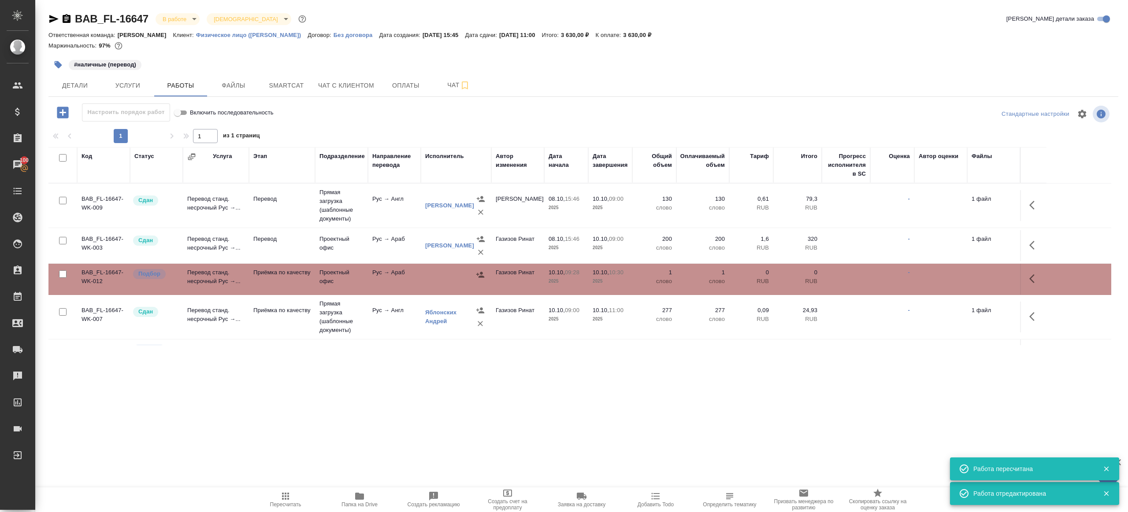
click at [477, 271] on icon "button" at bounding box center [480, 275] width 9 height 9
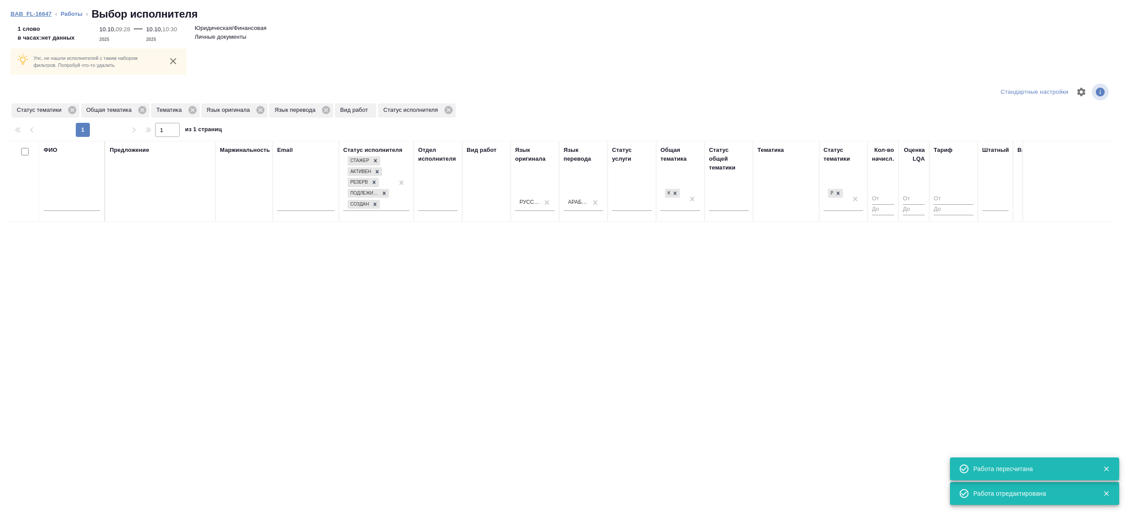
click at [45, 11] on link "BAB_FL-16647" at bounding box center [31, 14] width 41 height 7
click at [84, 206] on input "text" at bounding box center [72, 205] width 56 height 11
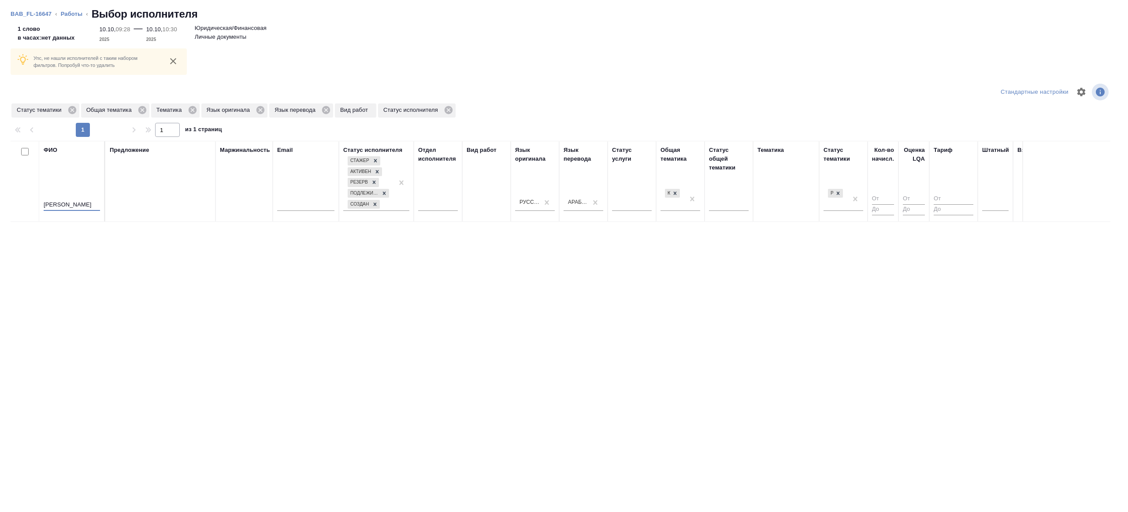
type input "андрей"
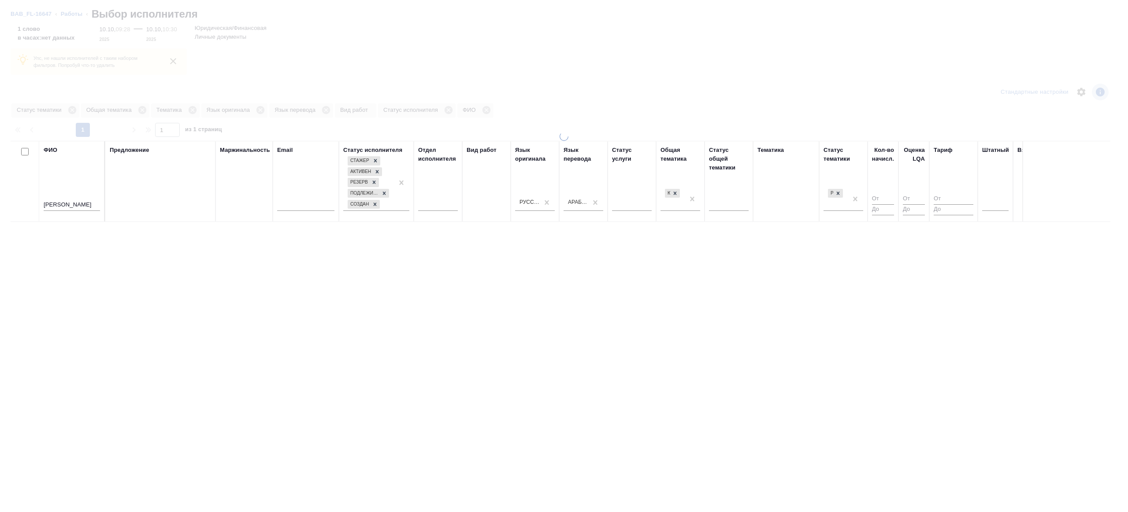
click at [184, 175] on div "Предложение" at bounding box center [160, 181] width 101 height 71
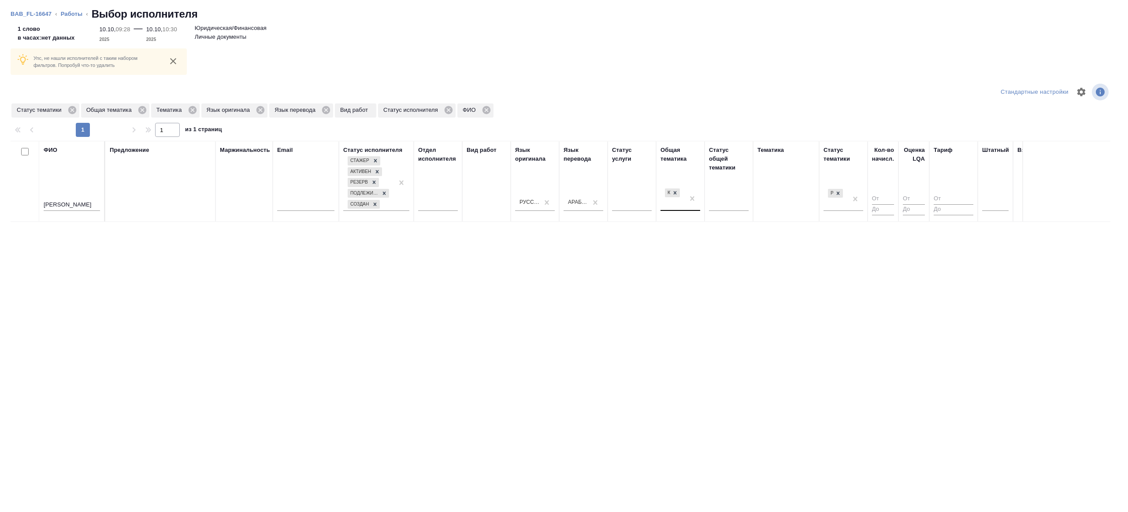
click at [691, 189] on div at bounding box center [692, 199] width 16 height 24
click at [877, 194] on input "number" at bounding box center [883, 199] width 22 height 11
click at [777, 193] on div "Тематика" at bounding box center [785, 181] width 57 height 71
click at [695, 206] on div at bounding box center [692, 199] width 16 height 24
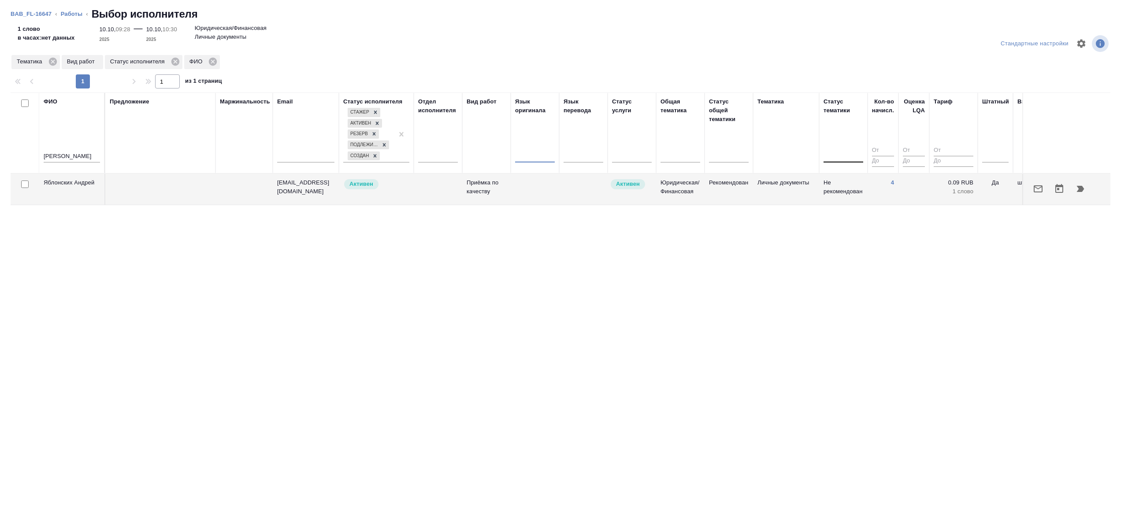
click at [518, 203] on td at bounding box center [535, 189] width 48 height 31
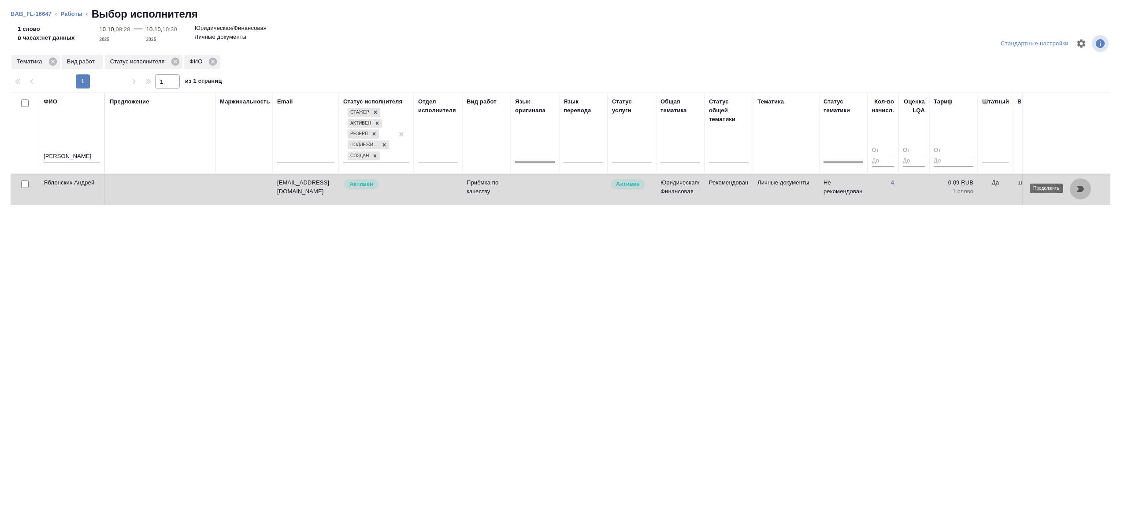
click at [1080, 189] on icon "button" at bounding box center [1080, 189] width 7 height 6
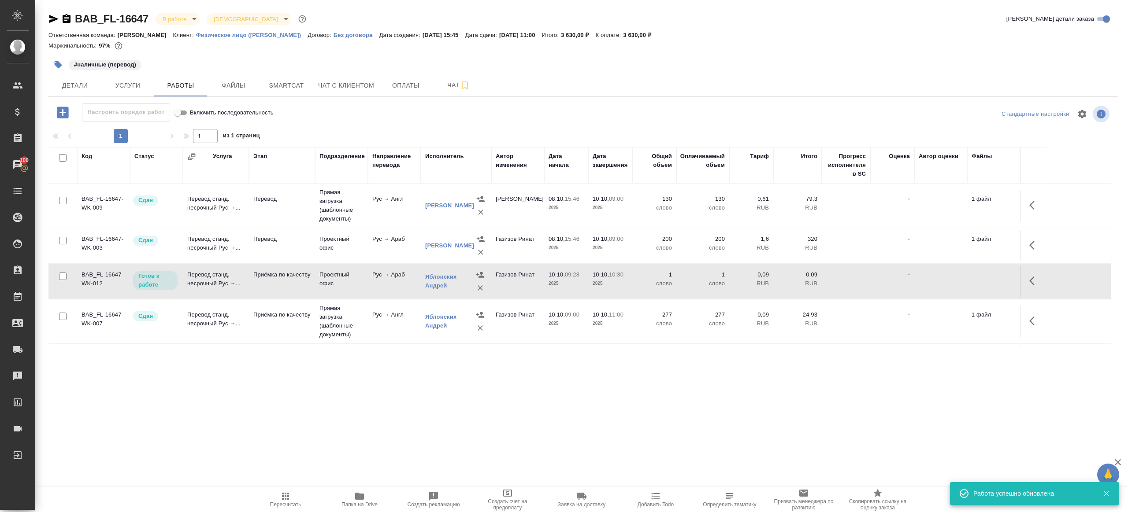
click at [346, 288] on td "Проектный офис" at bounding box center [341, 281] width 53 height 31
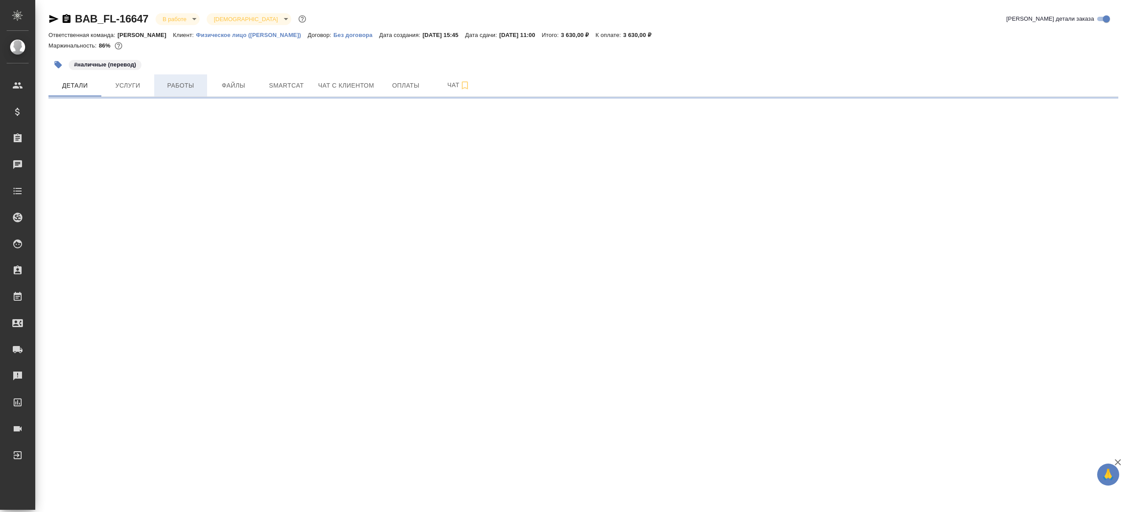
click at [197, 82] on span "Работы" at bounding box center [180, 85] width 42 height 11
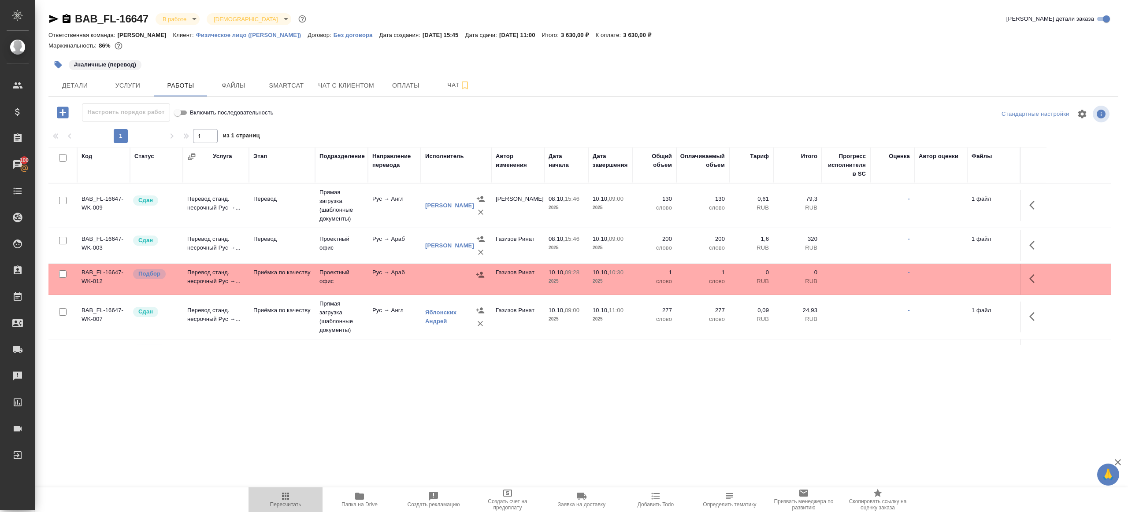
click at [284, 503] on span "Пересчитать" at bounding box center [285, 505] width 31 height 6
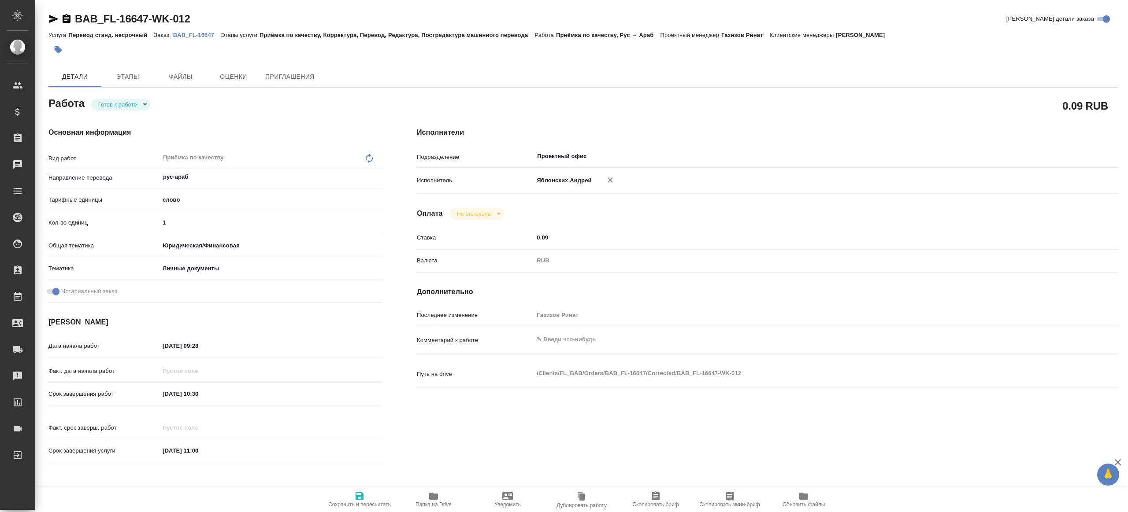
type textarea "x"
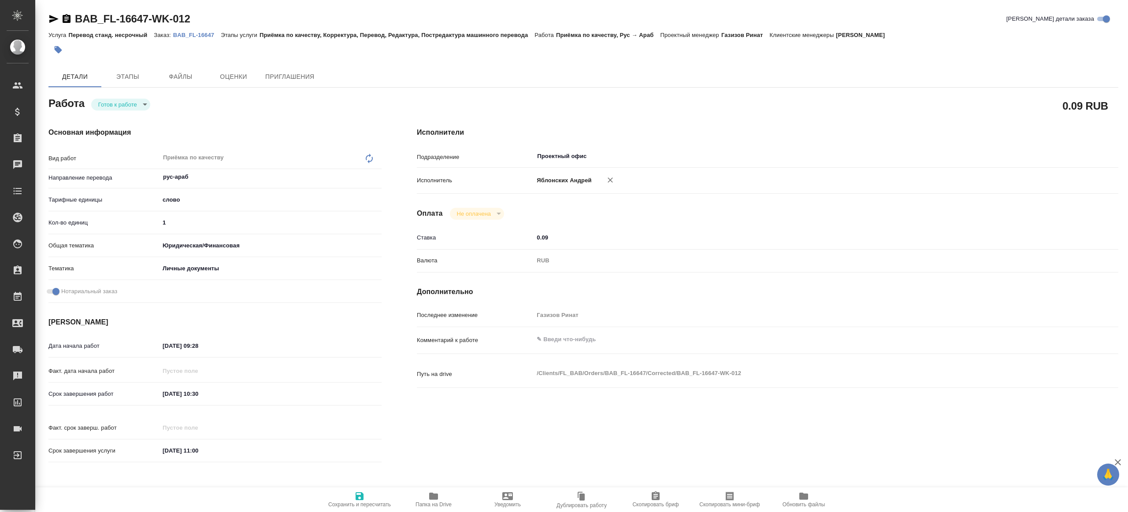
type textarea "x"
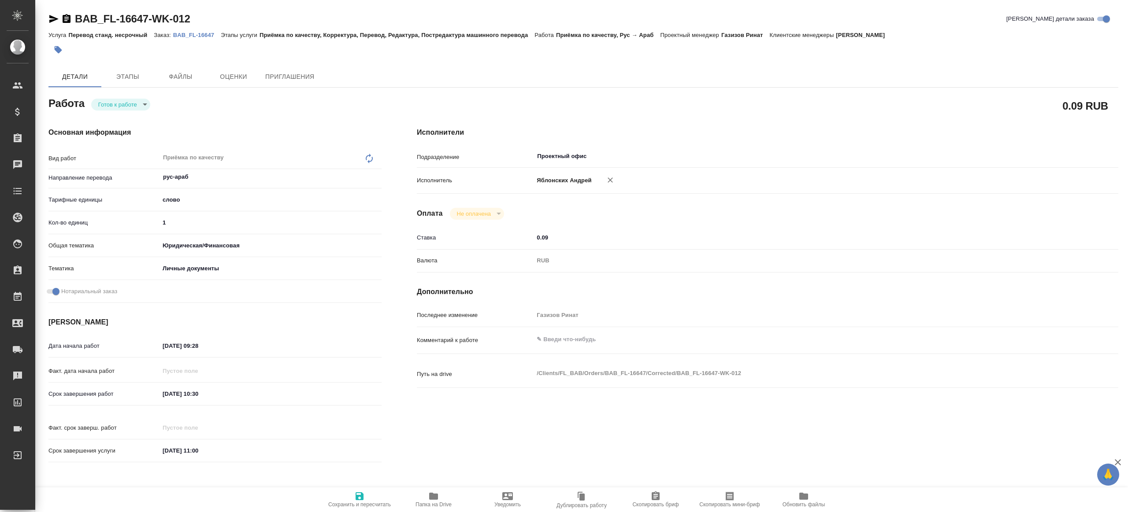
type textarea "x"
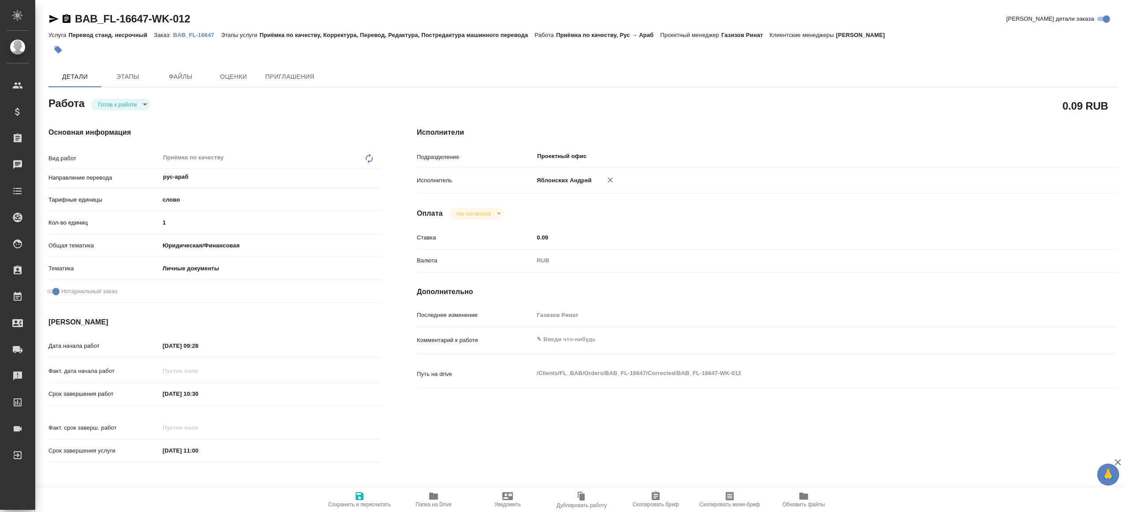
type textarea "x"
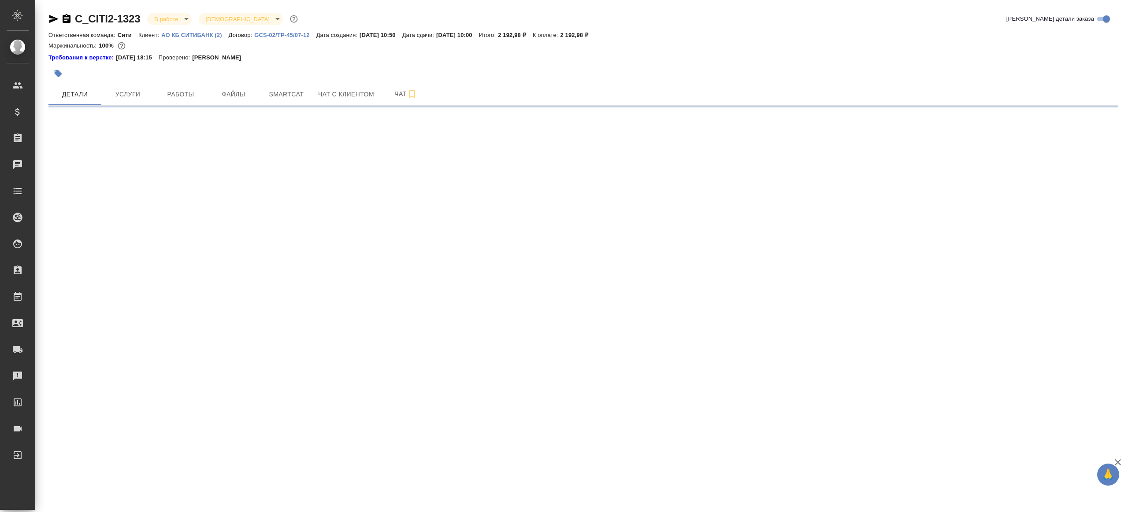
select select "RU"
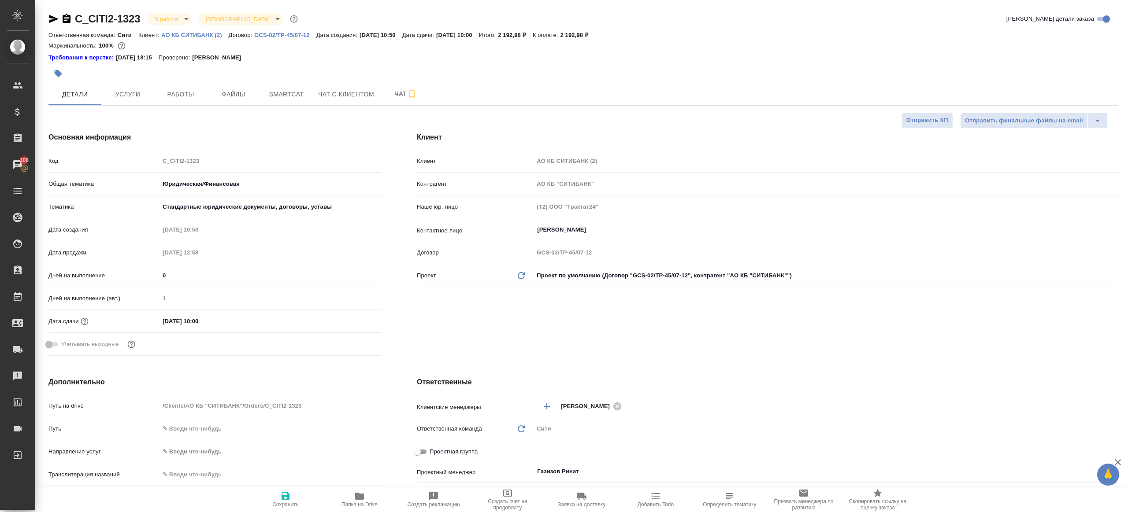
type textarea "x"
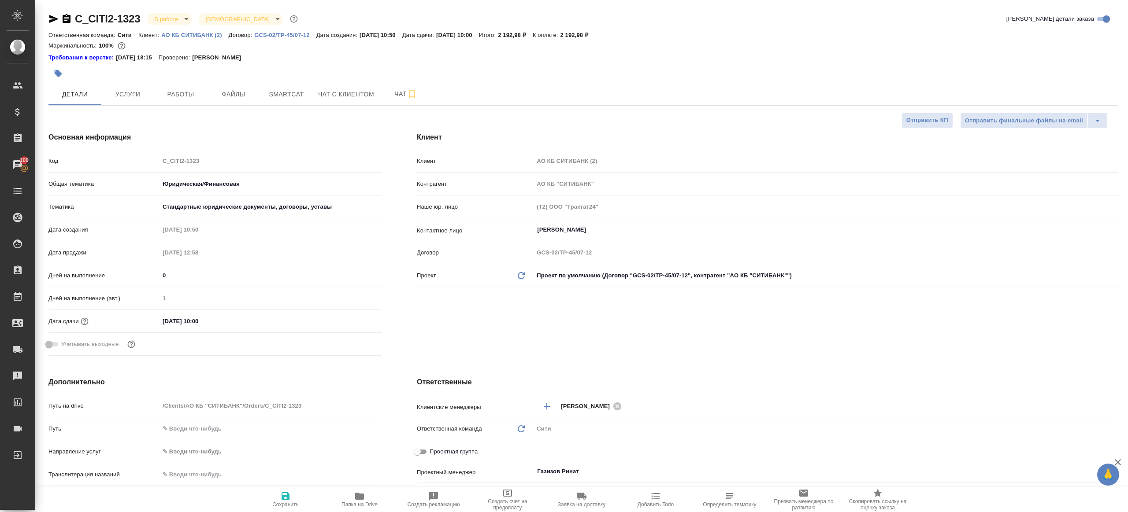
type textarea "x"
click at [186, 90] on span "Работы" at bounding box center [180, 94] width 42 height 11
type textarea "x"
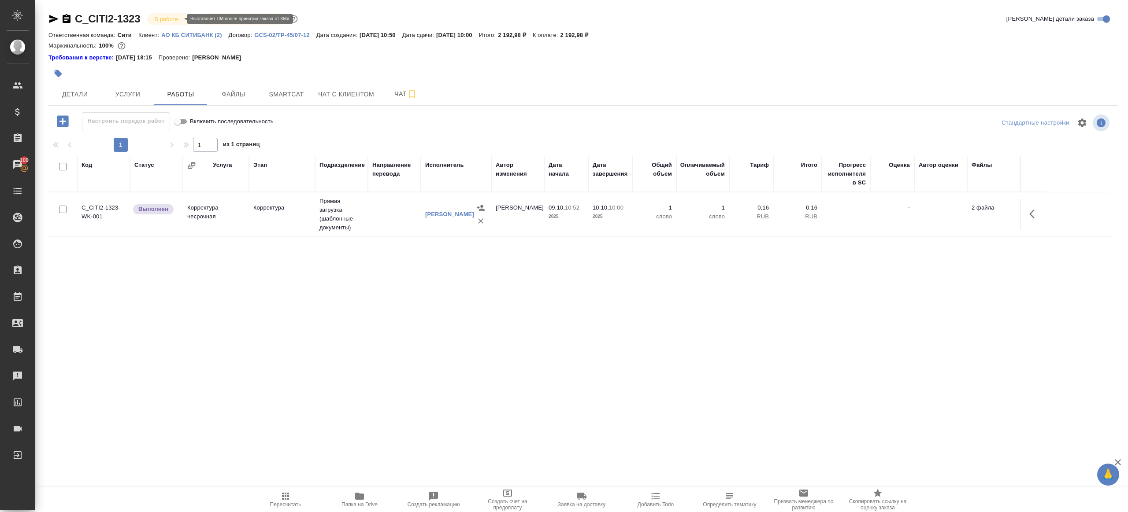
click at [171, 17] on body "🙏 .cls-1 fill:#fff; AWATERA Gazizov Rinat Клиенты Спецификации Заказы 100 Чаты …" at bounding box center [564, 256] width 1128 height 512
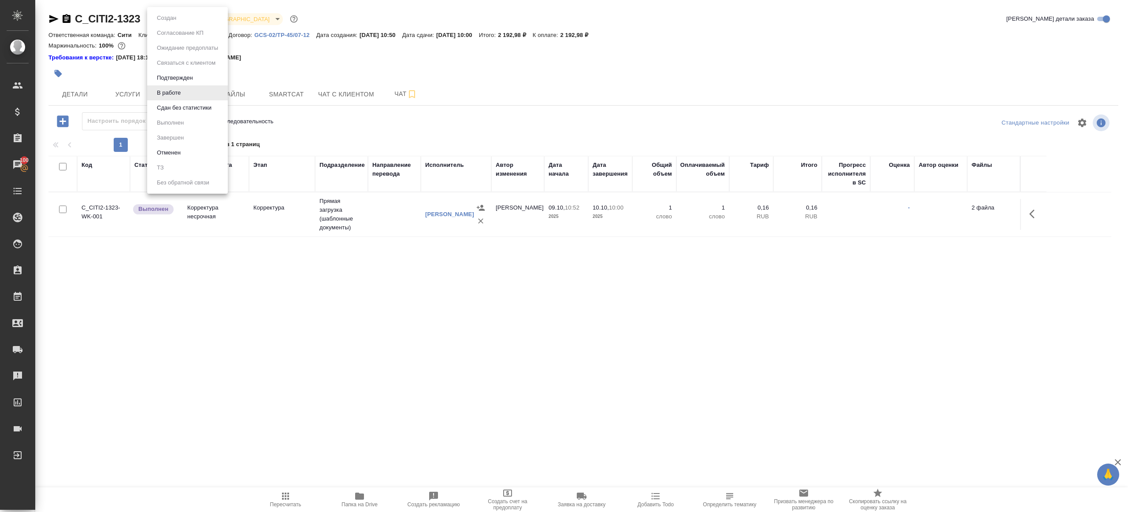
click at [192, 115] on li "Сдан без статистики" at bounding box center [187, 107] width 81 height 15
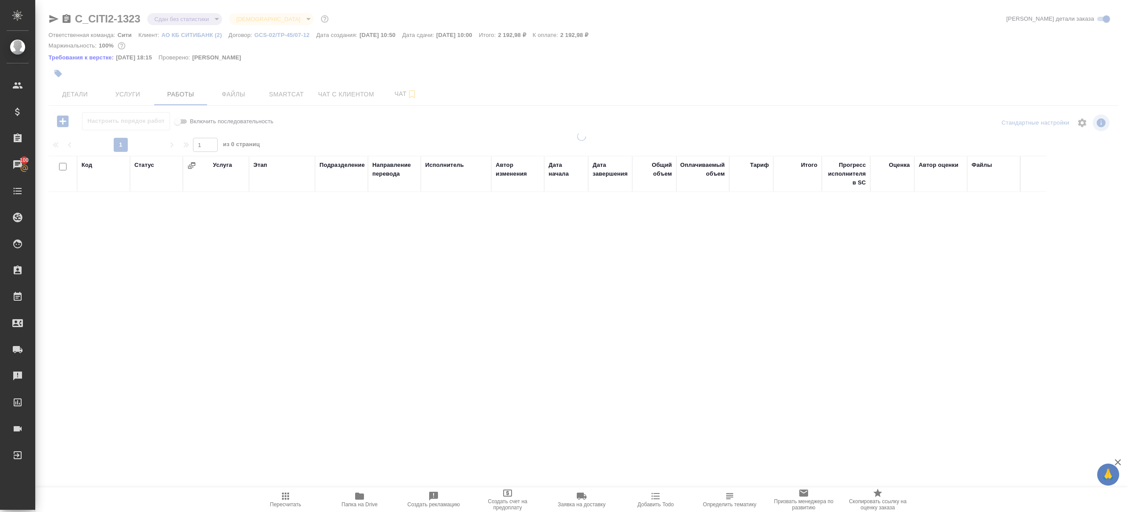
click at [174, 12] on div "C_CITI2-1323 Сдан без статистики distributed Святая троица holyTrinity" at bounding box center [189, 19] width 282 height 14
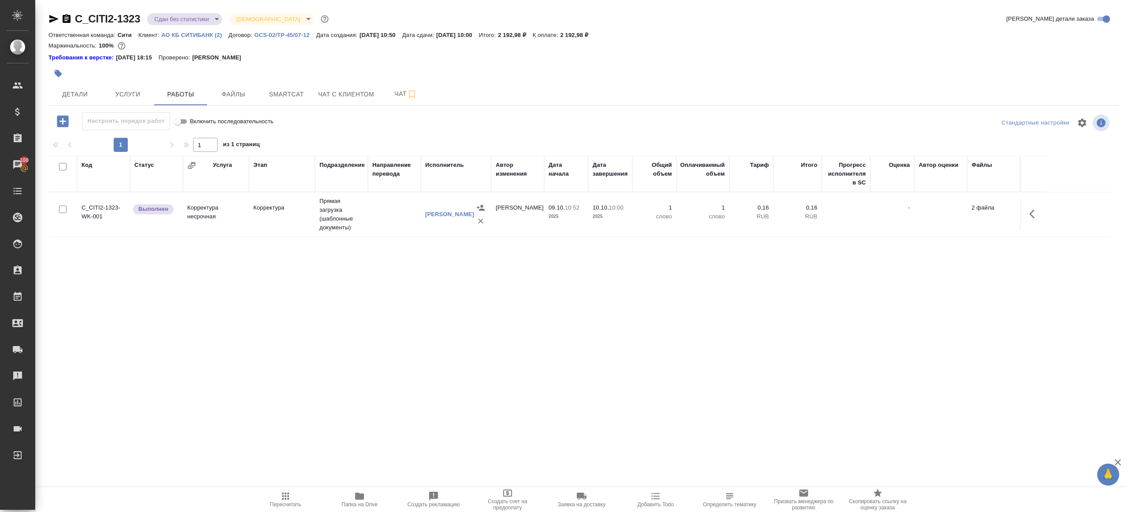
click at [181, 21] on body "🙏 .cls-1 fill:#fff; AWATERA Gazizov Rinat Клиенты Спецификации Заказы 100 Чаты …" at bounding box center [564, 256] width 1128 height 512
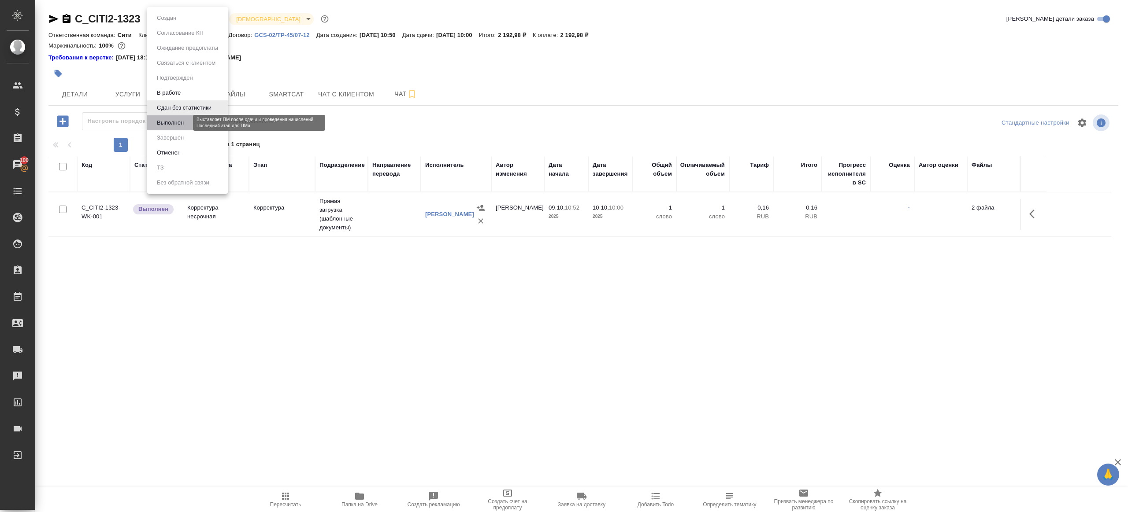
click at [171, 122] on button "Выполнен" at bounding box center [170, 123] width 32 height 10
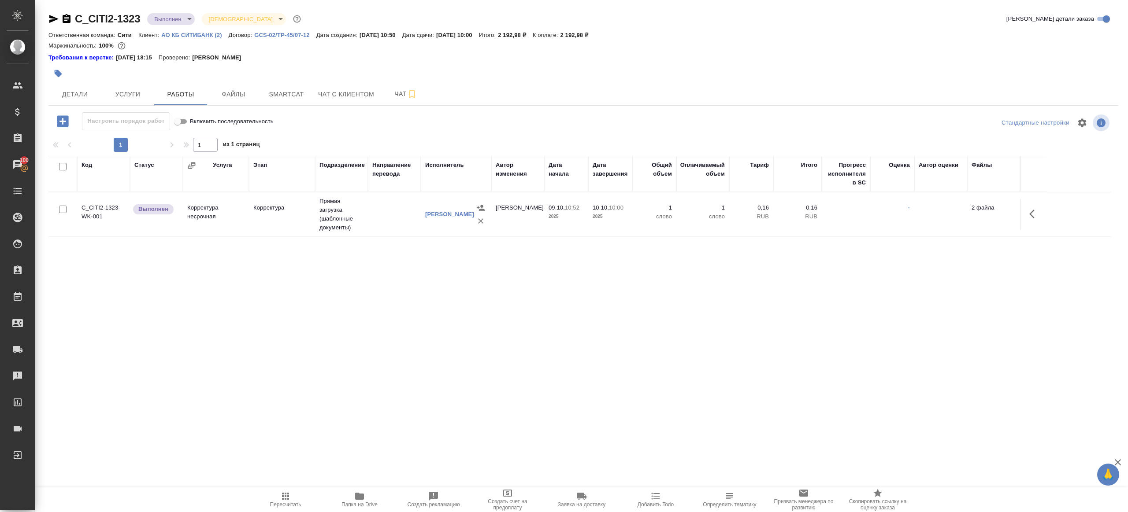
click at [1031, 215] on icon "button" at bounding box center [1031, 214] width 5 height 9
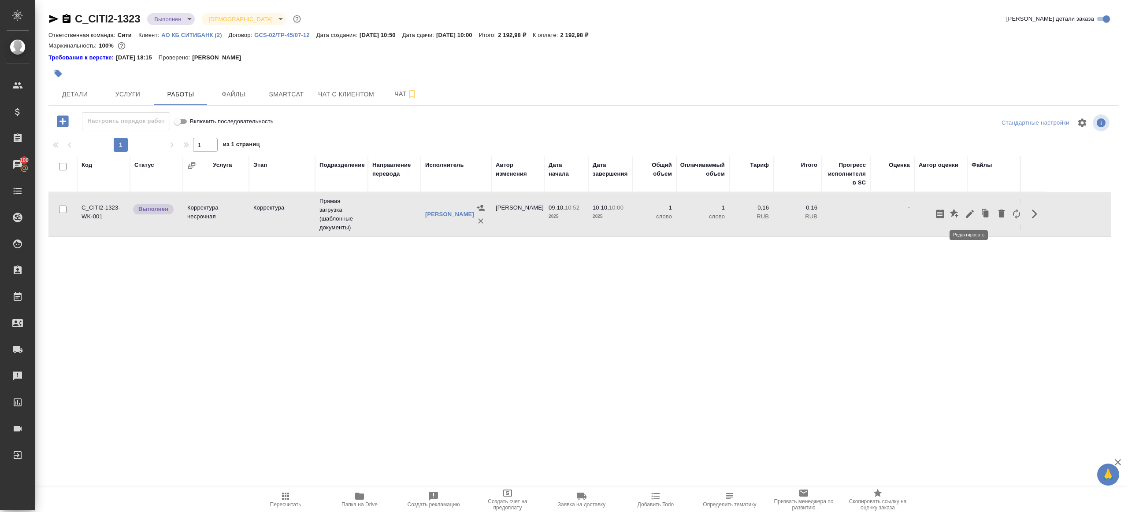
click at [967, 212] on icon "button" at bounding box center [969, 214] width 11 height 11
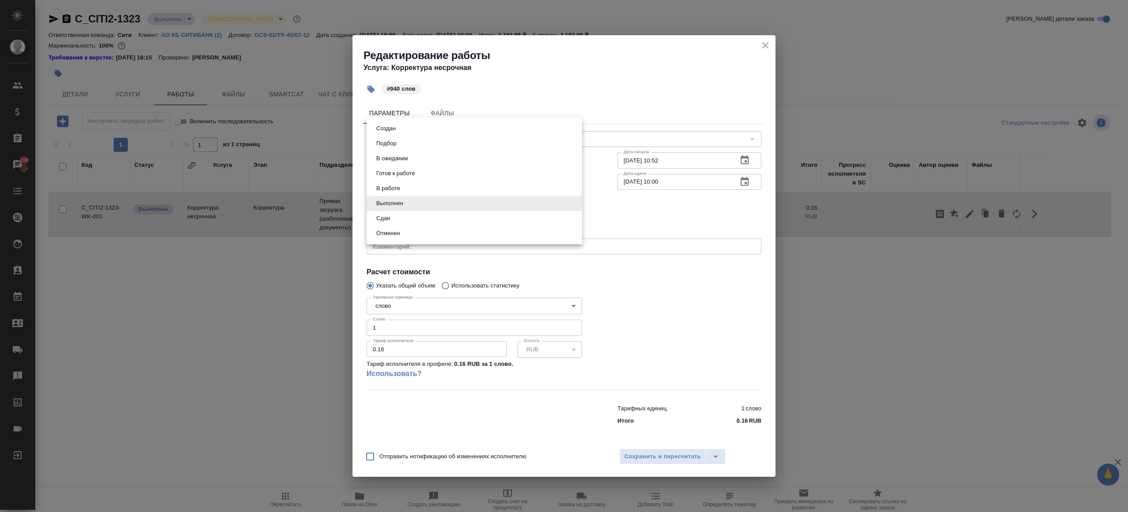
click at [412, 198] on body "🙏 .cls-1 fill:#fff; AWATERA Gazizov Rinat Клиенты Спецификации Заказы 100 Чаты …" at bounding box center [564, 256] width 1128 height 512
click at [407, 219] on li "Сдан" at bounding box center [474, 218] width 215 height 15
type input "closed"
drag, startPoint x: 398, startPoint y: 332, endPoint x: 351, endPoint y: 332, distance: 47.1
click at [351, 332] on div "Редактирование работы Услуга: Корректура несрочная #940 слов Параметры Файлы Ви…" at bounding box center [564, 256] width 1128 height 512
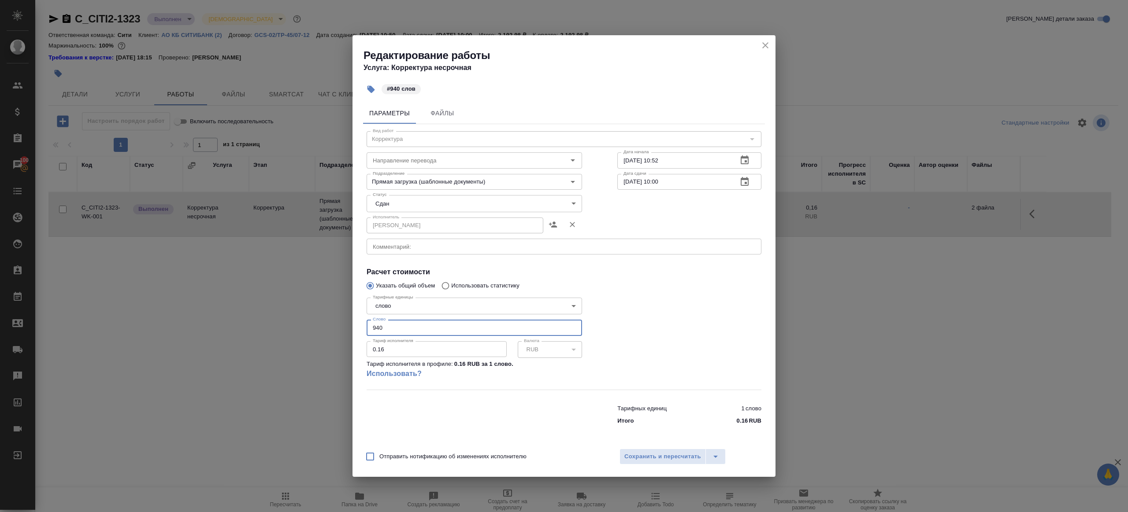
type input "940"
click at [648, 449] on div "Отправить нотификацию об изменениях исполнителю Сохранить и пересчитать" at bounding box center [563, 460] width 423 height 34
click at [649, 454] on span "Сохранить и пересчитать" at bounding box center [662, 457] width 77 height 10
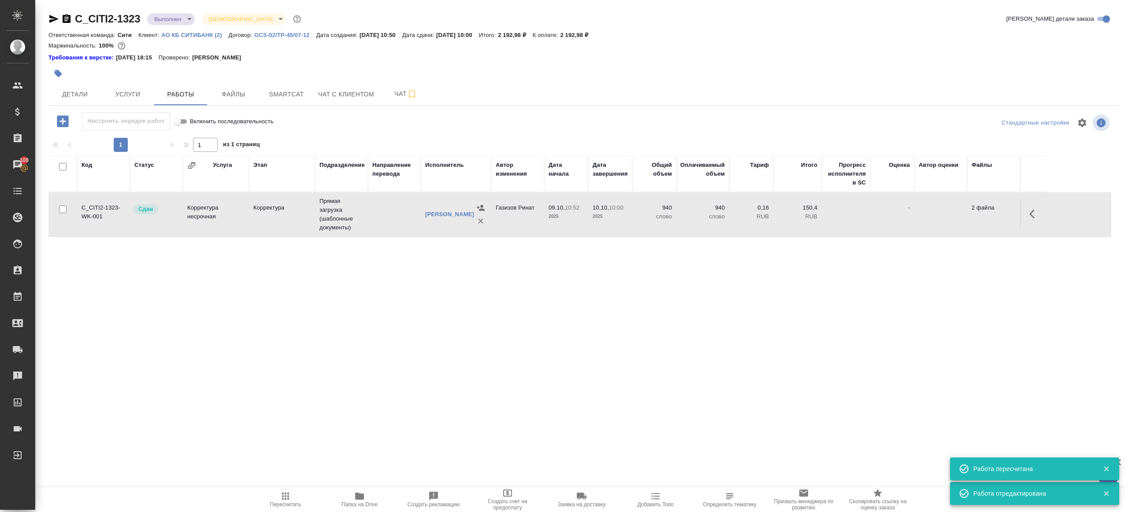
click at [294, 495] on span "Пересчитать" at bounding box center [285, 499] width 63 height 17
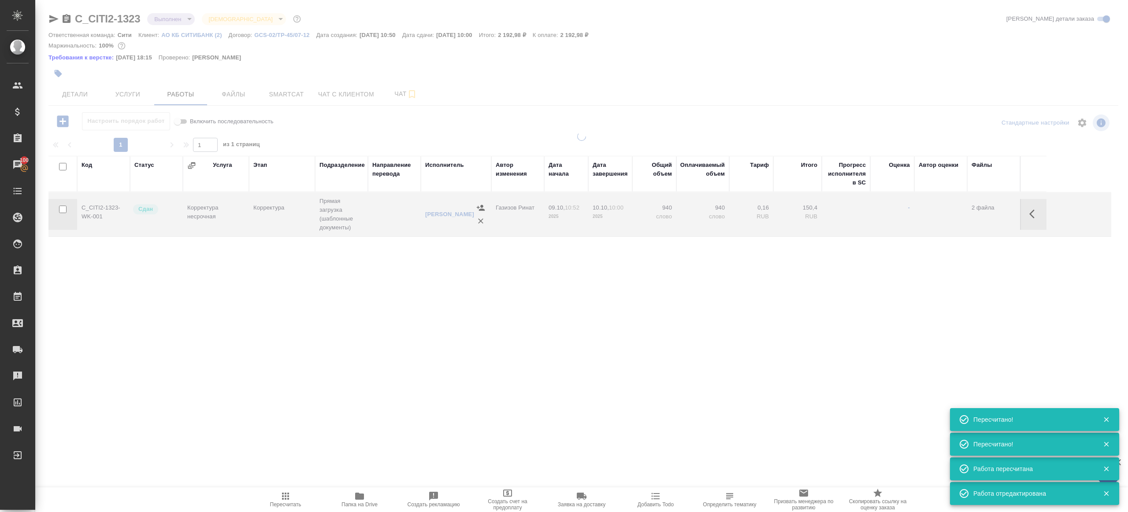
click at [297, 395] on div ".cls-1 fill:#fff; AWATERA Gazizov Rinat Клиенты Спецификации Заказы 100 Чаты To…" at bounding box center [564, 256] width 1128 height 512
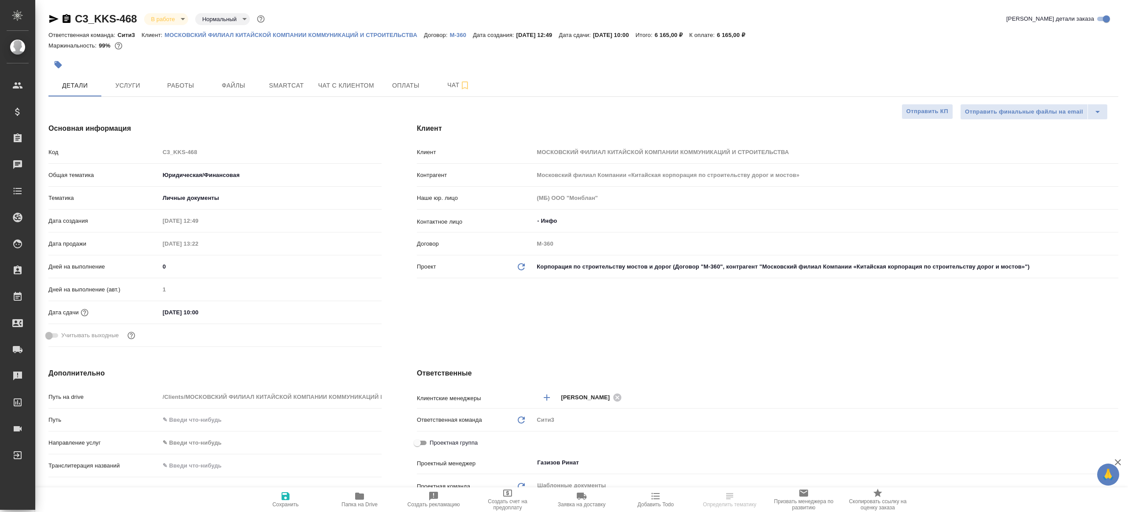
select select "RU"
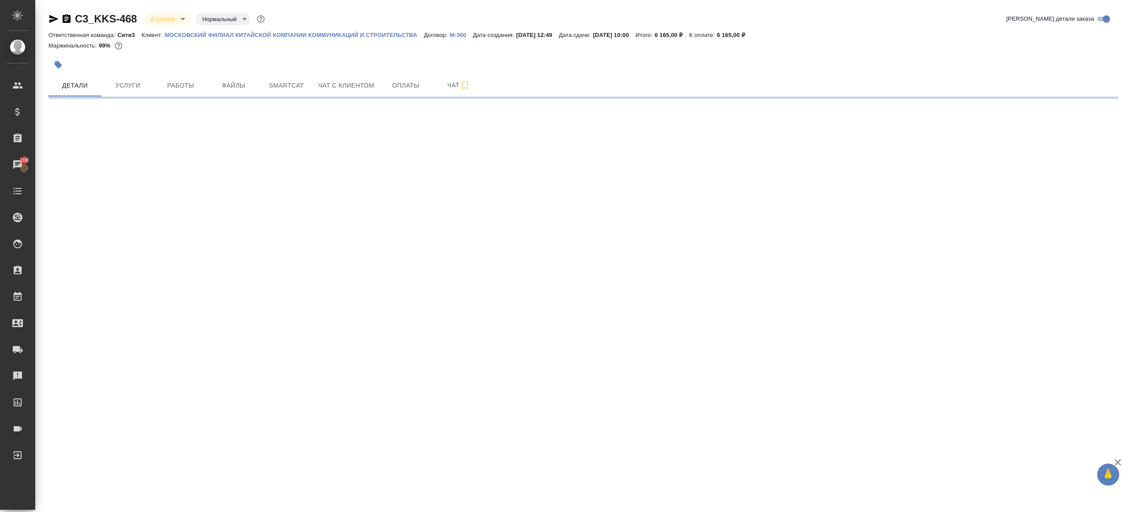
select select "RU"
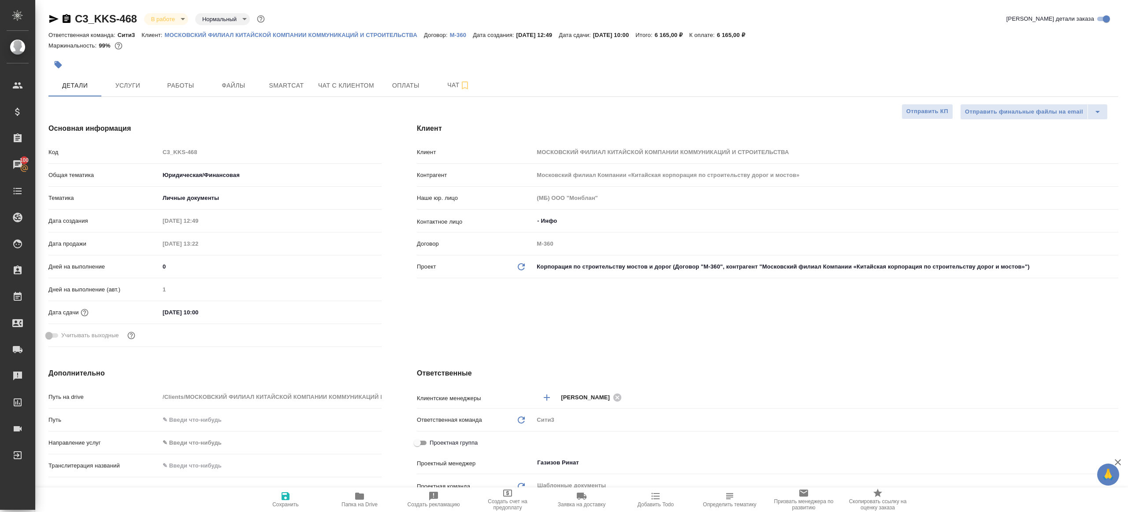
type textarea "x"
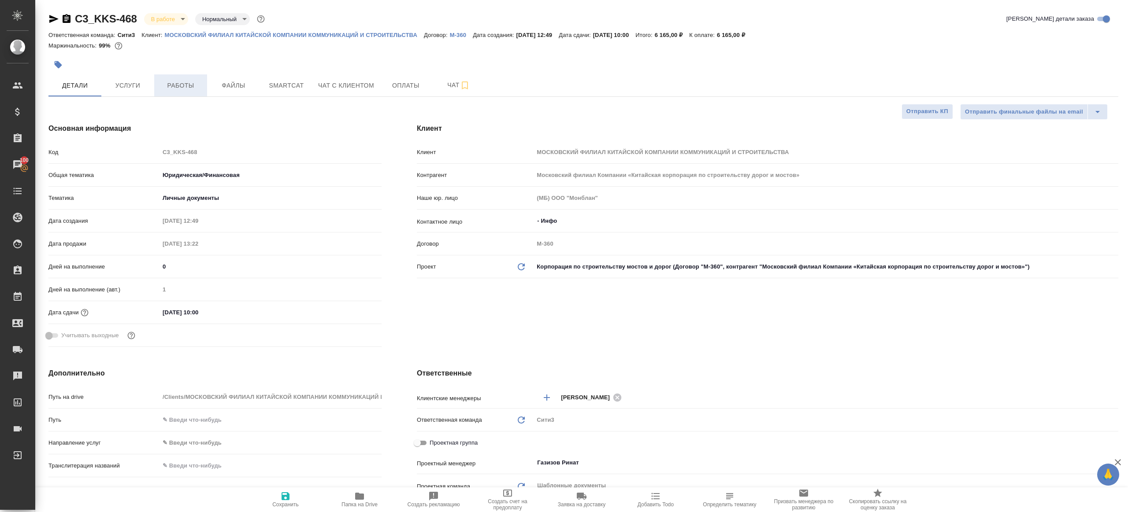
type textarea "x"
click at [170, 91] on button "Работы" at bounding box center [180, 85] width 53 height 22
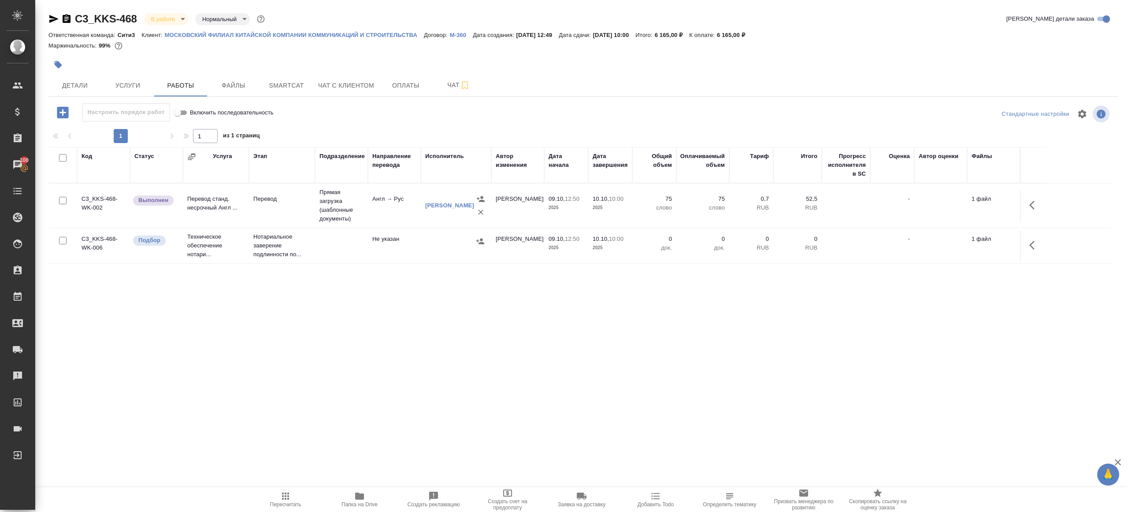
click at [1022, 207] on td at bounding box center [1033, 205] width 26 height 31
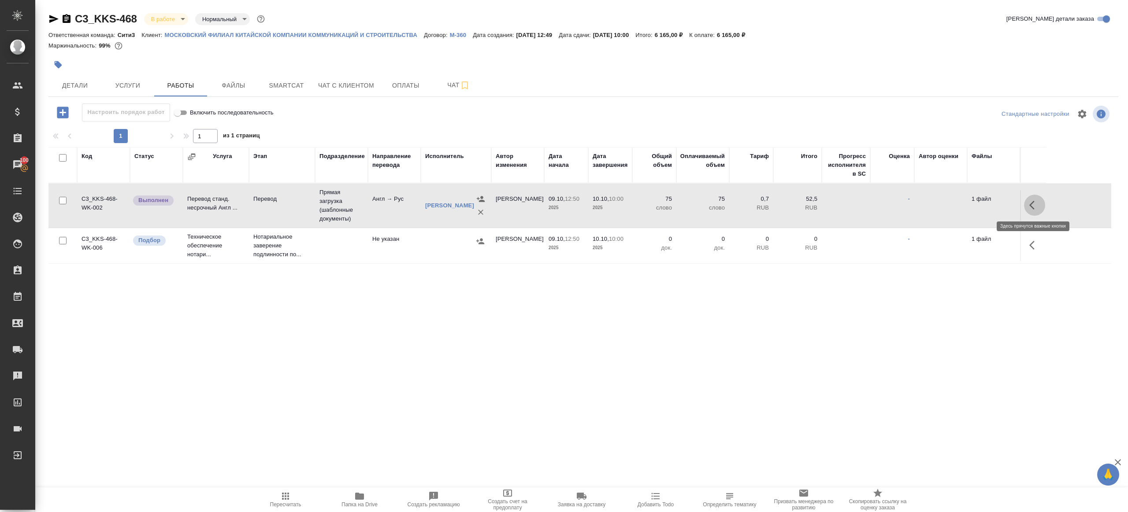
click at [1029, 203] on button "button" at bounding box center [1034, 205] width 21 height 21
click at [966, 206] on icon "button" at bounding box center [969, 205] width 11 height 11
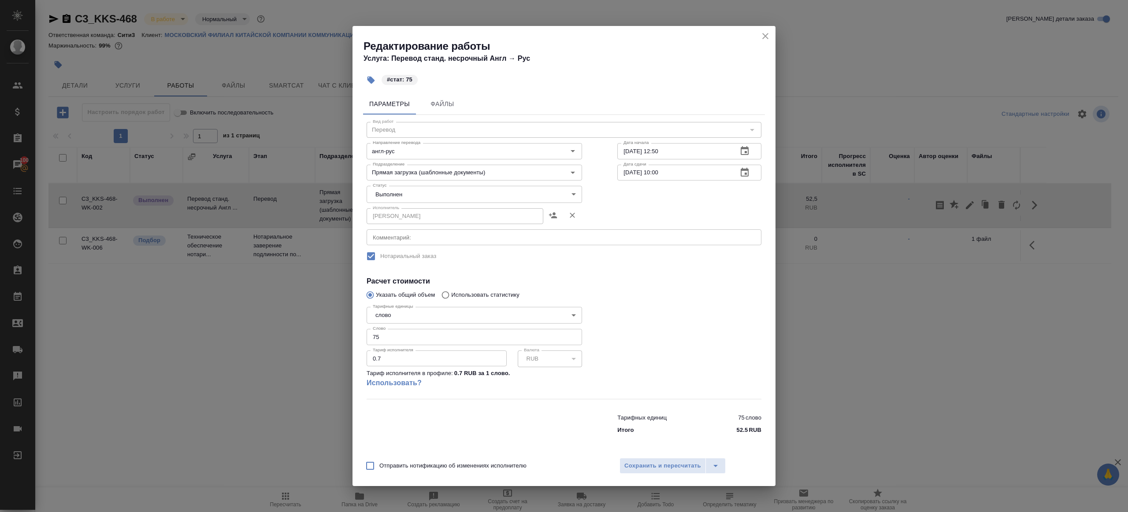
drag, startPoint x: 449, startPoint y: 204, endPoint x: 425, endPoint y: 206, distance: 24.3
click at [449, 204] on div "Исполнитель [PERSON_NAME] Исполнитель" at bounding box center [474, 215] width 251 height 56
click at [392, 201] on body "🙏 .cls-1 fill:#fff; AWATERA [PERSON_NAME] Клиенты Спецификации Заказы 100 Чаты …" at bounding box center [564, 256] width 1128 height 512
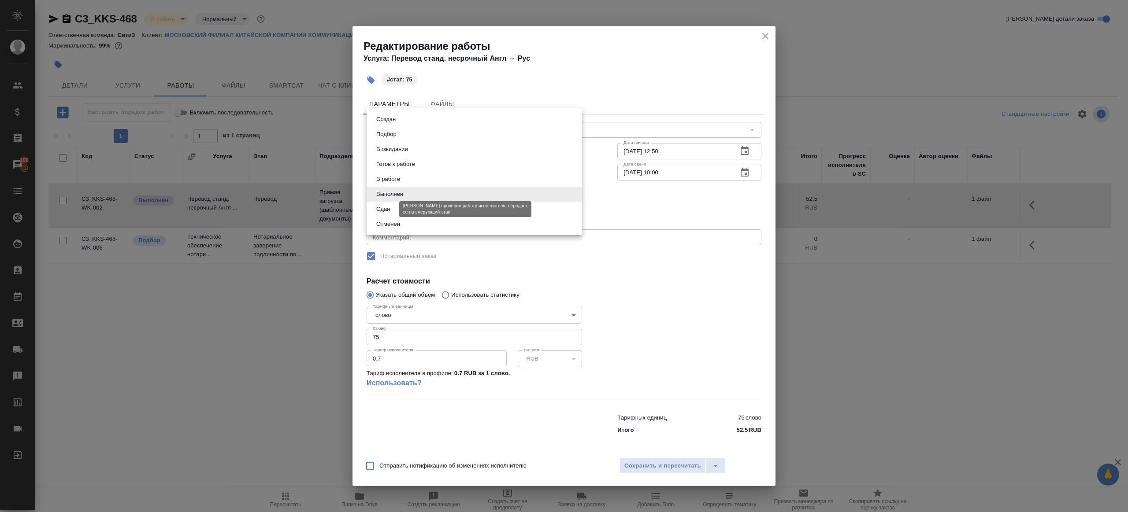
click at [389, 212] on button "Сдан" at bounding box center [383, 209] width 19 height 10
type input "closed"
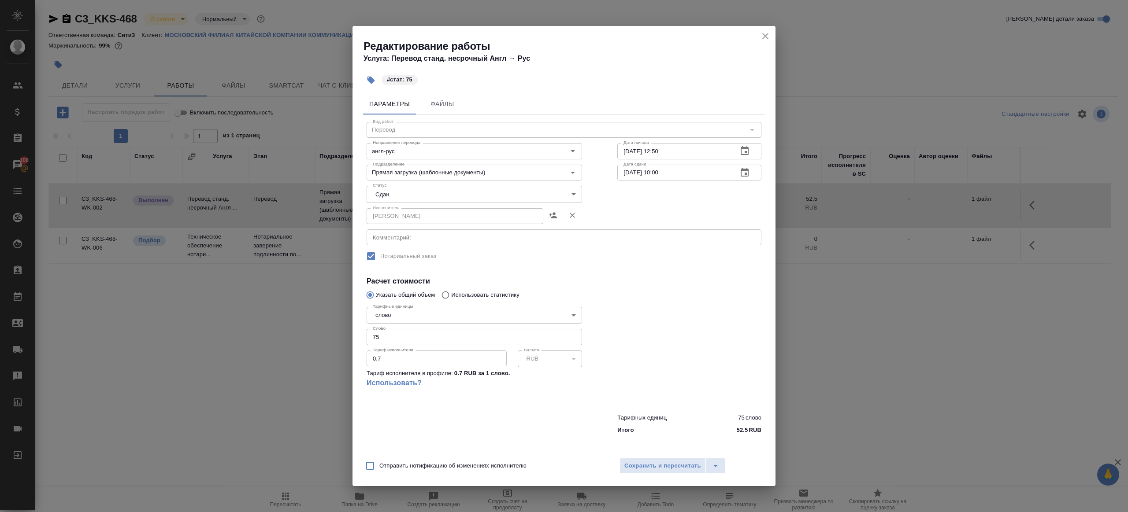
click at [640, 476] on div "Отправить нотификацию об изменениях исполнителю Сохранить и пересчитать" at bounding box center [563, 469] width 423 height 34
click at [642, 473] on button "Сохранить и пересчитать" at bounding box center [662, 466] width 86 height 16
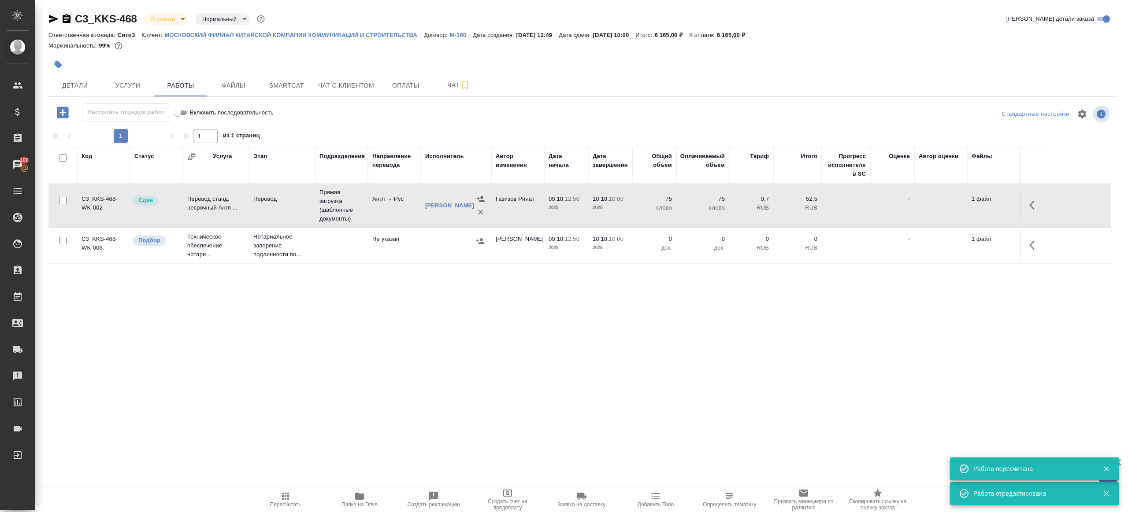
click at [167, 20] on body "🙏 .cls-1 fill:#fff; AWATERA [PERSON_NAME] Клиенты Спецификации Заказы 100 Чаты …" at bounding box center [564, 256] width 1128 height 512
click at [186, 111] on button "Сдан без статистики" at bounding box center [181, 108] width 60 height 10
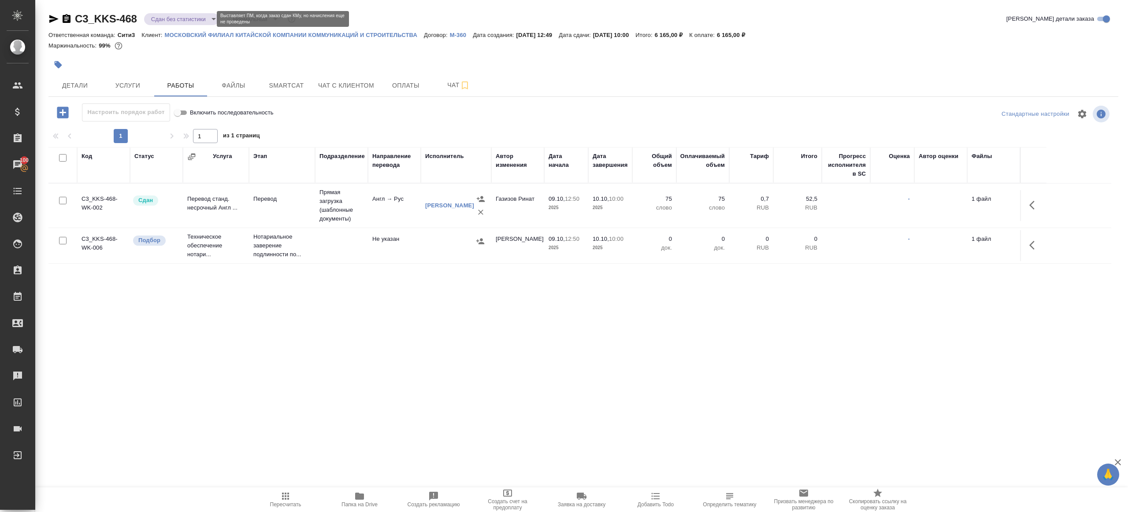
click at [199, 22] on body "🙏 .cls-1 fill:#fff; AWATERA [PERSON_NAME] Клиенты Спецификации Заказы 100 Чаты …" at bounding box center [564, 256] width 1128 height 512
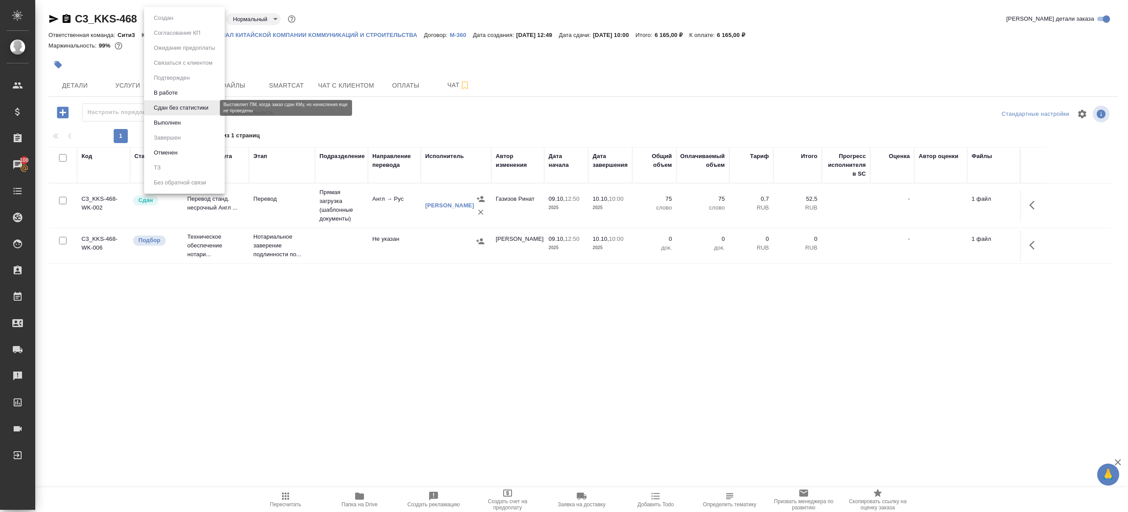
click at [173, 116] on li "Выполнен" at bounding box center [184, 122] width 81 height 15
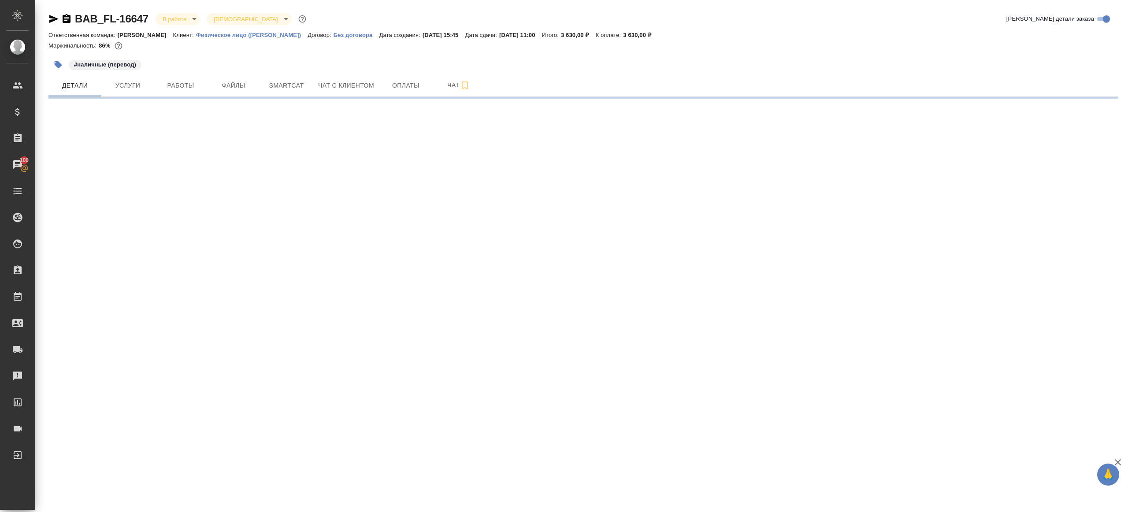
select select "RU"
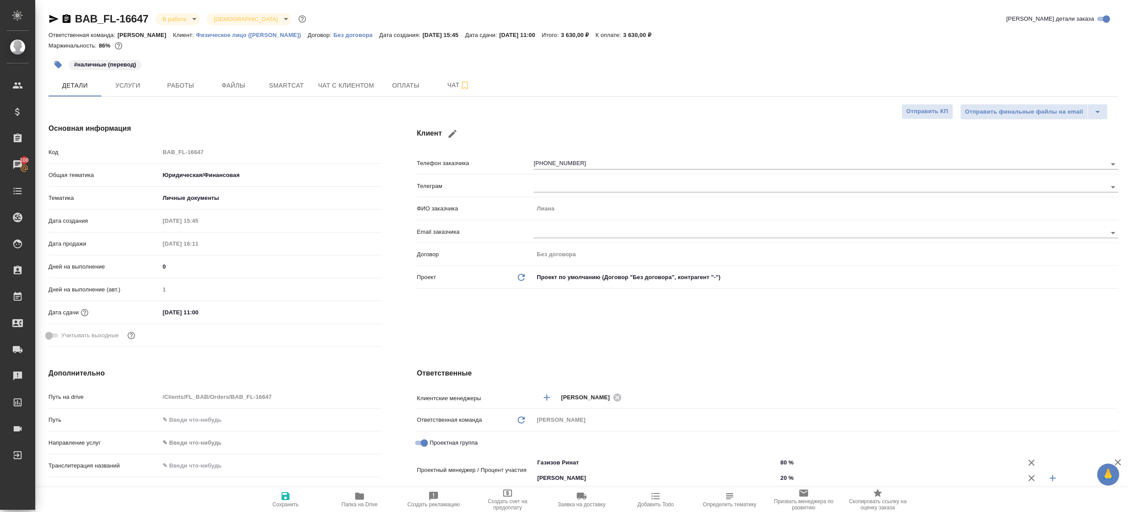
type textarea "x"
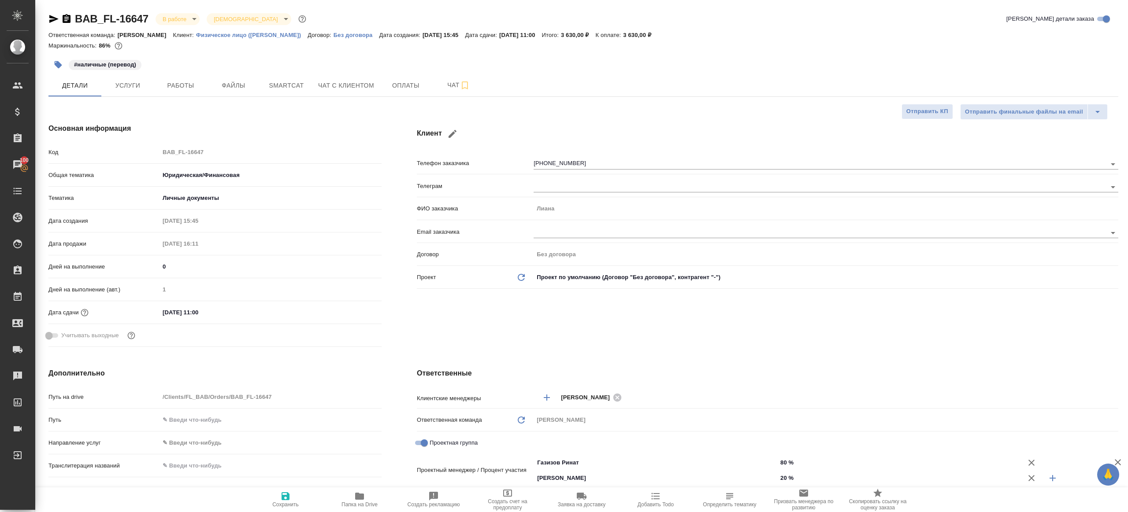
type textarea "x"
click at [182, 90] on span "Работы" at bounding box center [180, 85] width 42 height 11
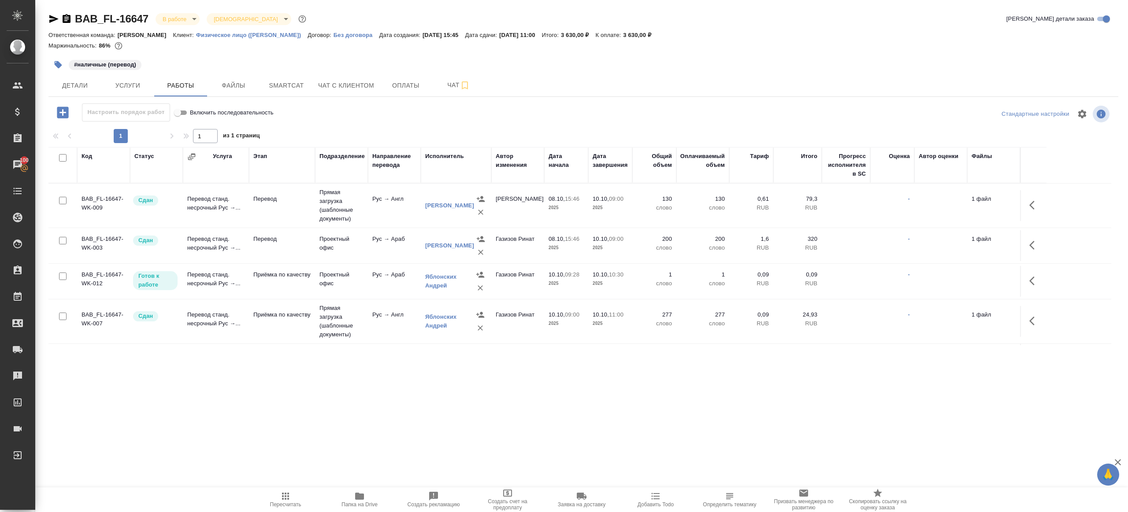
click at [448, 125] on div at bounding box center [583, 127] width 1070 height 4
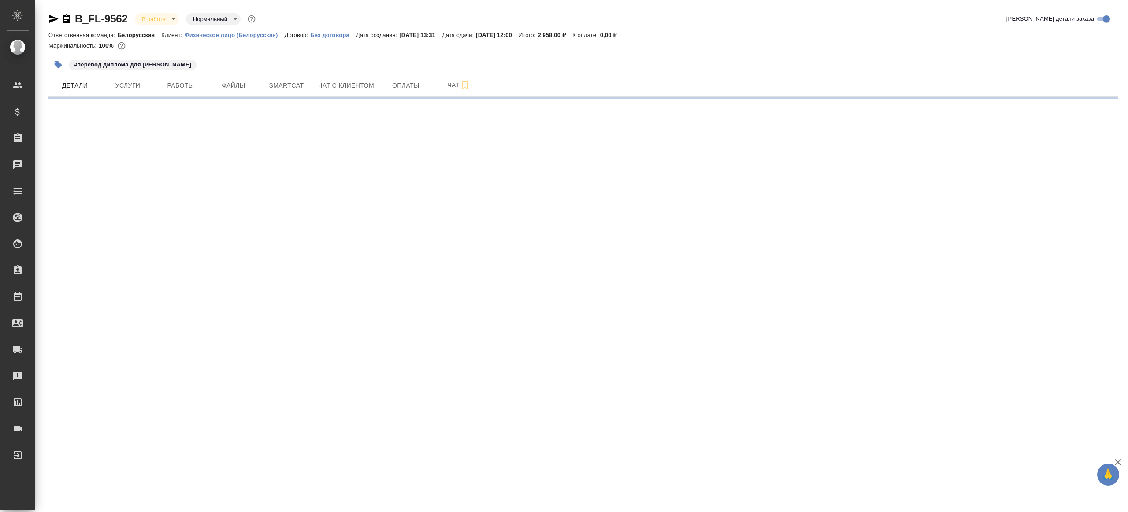
select select "RU"
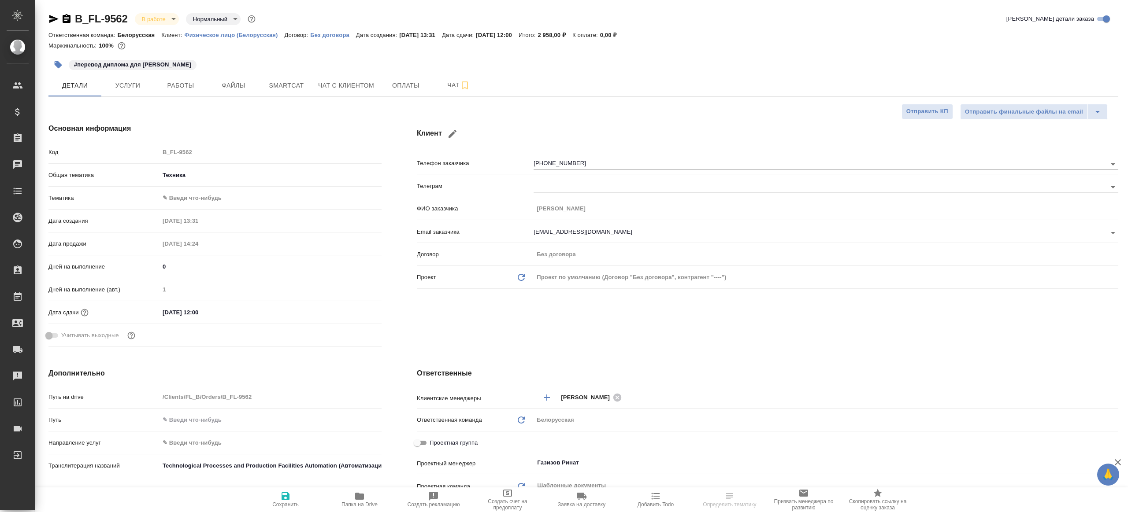
type textarea "x"
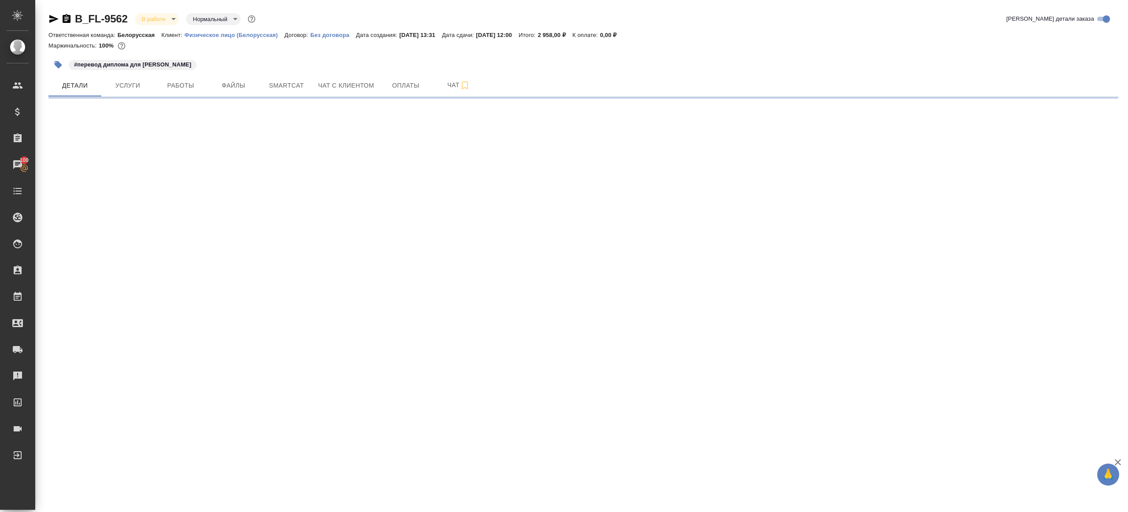
select select "RU"
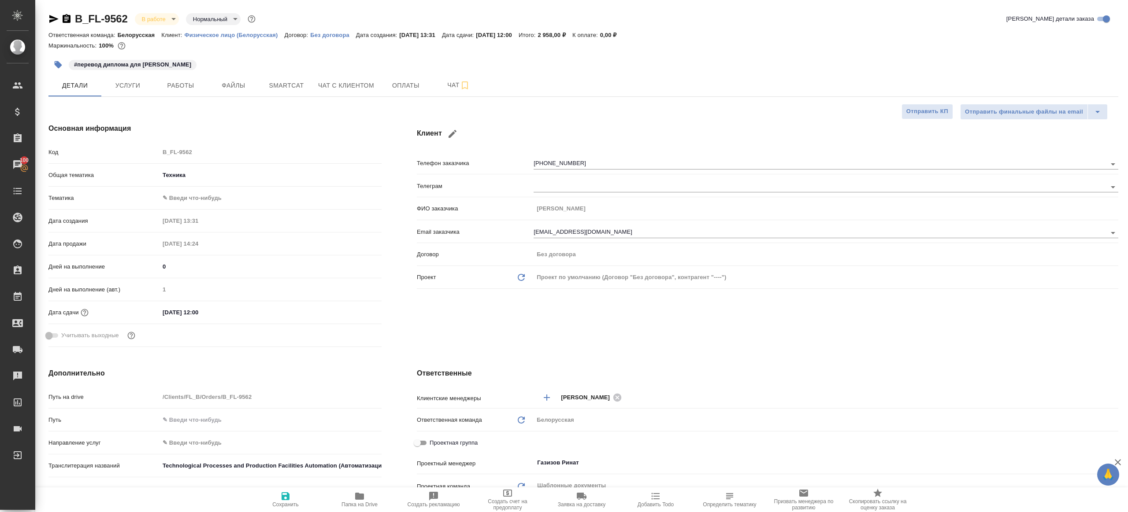
type textarea "x"
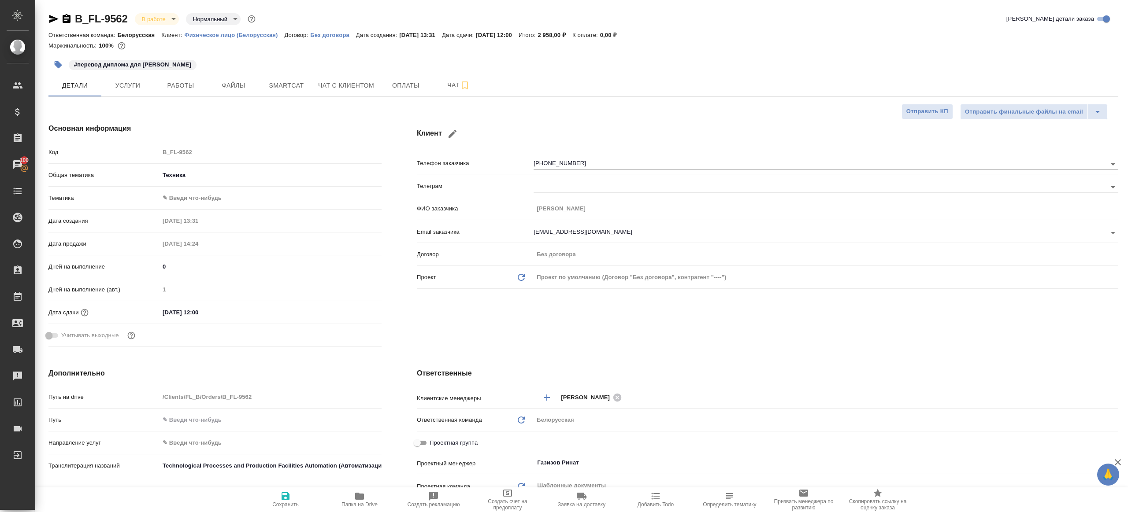
type textarea "x"
click at [175, 85] on span "Работы" at bounding box center [180, 85] width 42 height 11
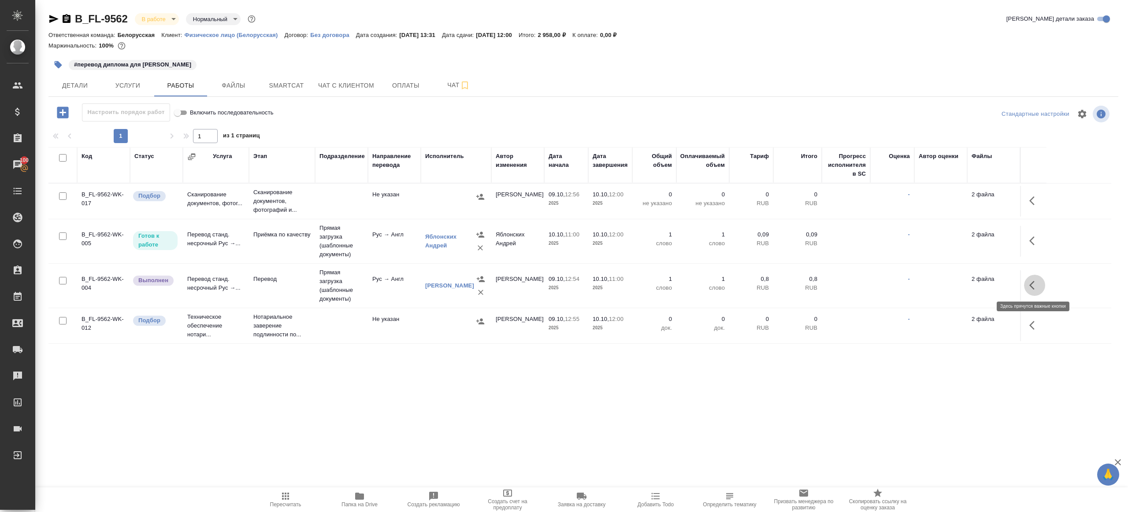
click at [1033, 288] on icon "button" at bounding box center [1031, 285] width 5 height 9
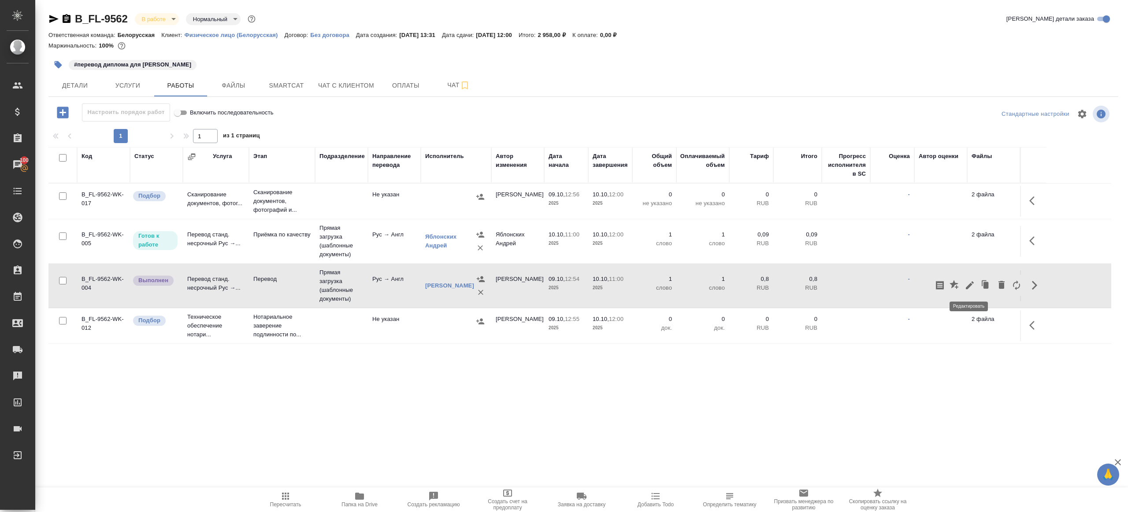
click at [968, 281] on icon "button" at bounding box center [969, 285] width 11 height 11
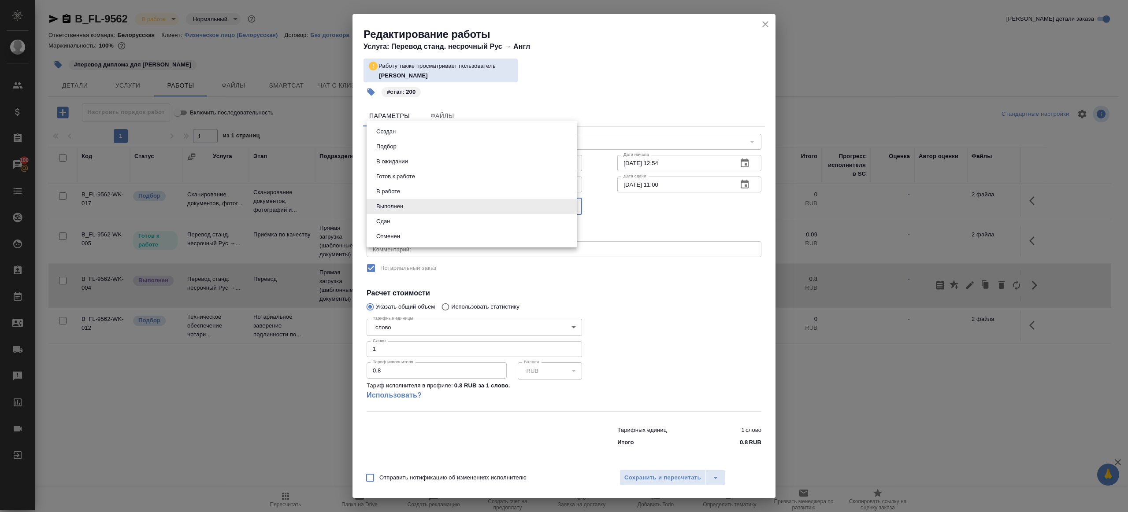
click at [430, 211] on body "🙏 .cls-1 fill:#fff; AWATERA Gazizov Rinat Клиенты Спецификации Заказы 100 Чаты …" at bounding box center [564, 256] width 1128 height 512
click at [405, 225] on li "Сдан" at bounding box center [472, 221] width 211 height 15
type input "closed"
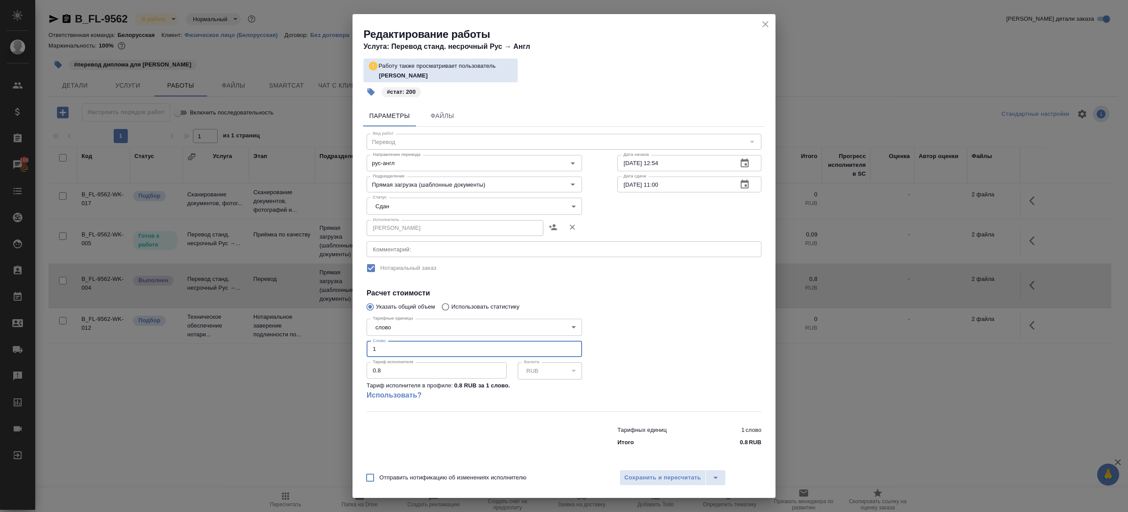
drag, startPoint x: 393, startPoint y: 349, endPoint x: 344, endPoint y: 346, distance: 49.4
click at [344, 346] on div "Редактирование работы Услуга: Перевод станд. несрочный Рус → Англ Работу также …" at bounding box center [564, 256] width 1128 height 512
type input "200"
click at [647, 474] on span "Сохранить и пересчитать" at bounding box center [662, 478] width 77 height 10
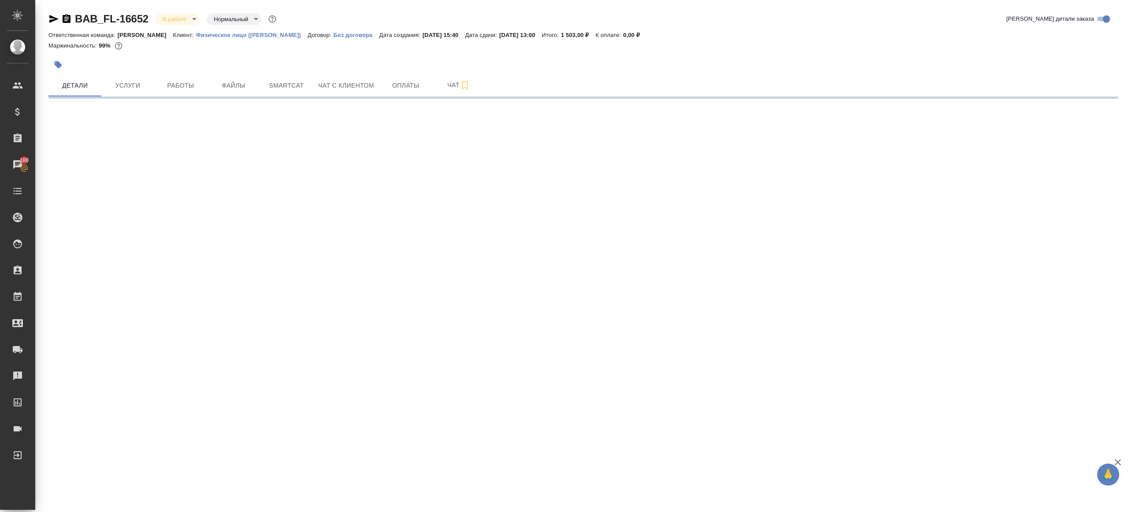
select select "RU"
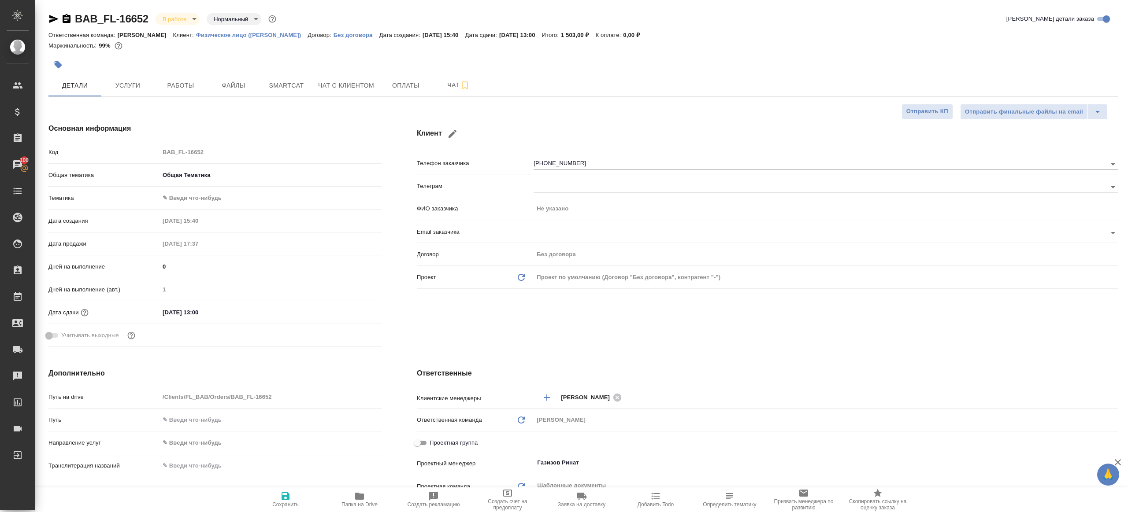
type textarea "x"
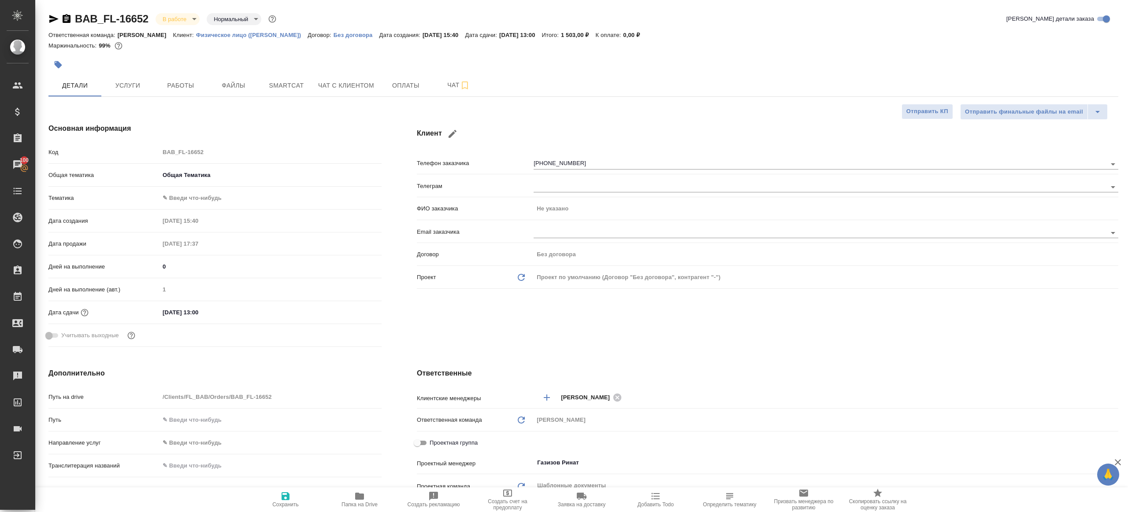
type textarea "x"
click at [185, 91] on span "Работы" at bounding box center [180, 85] width 42 height 11
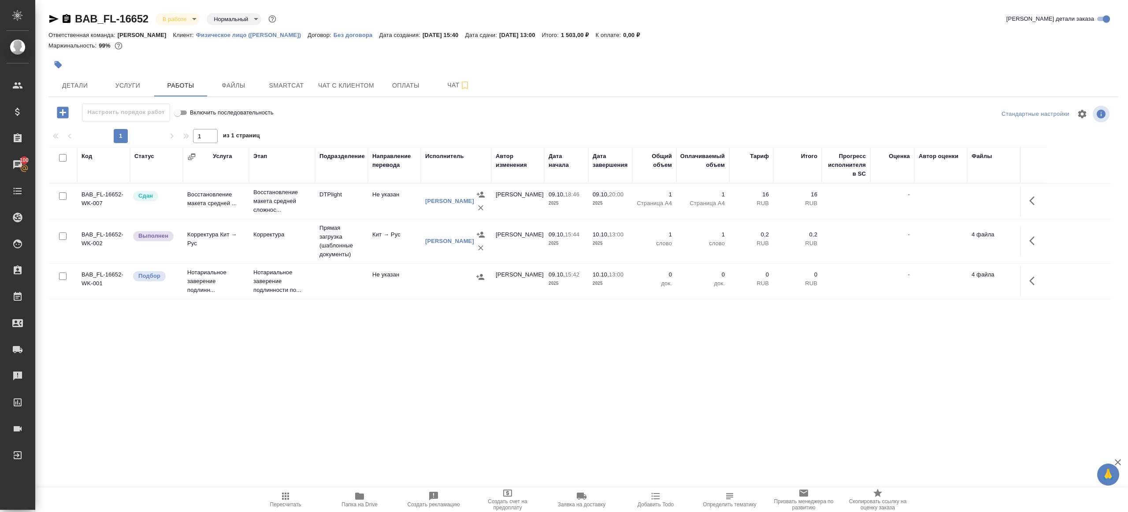
click at [1046, 246] on td at bounding box center [1033, 241] width 26 height 31
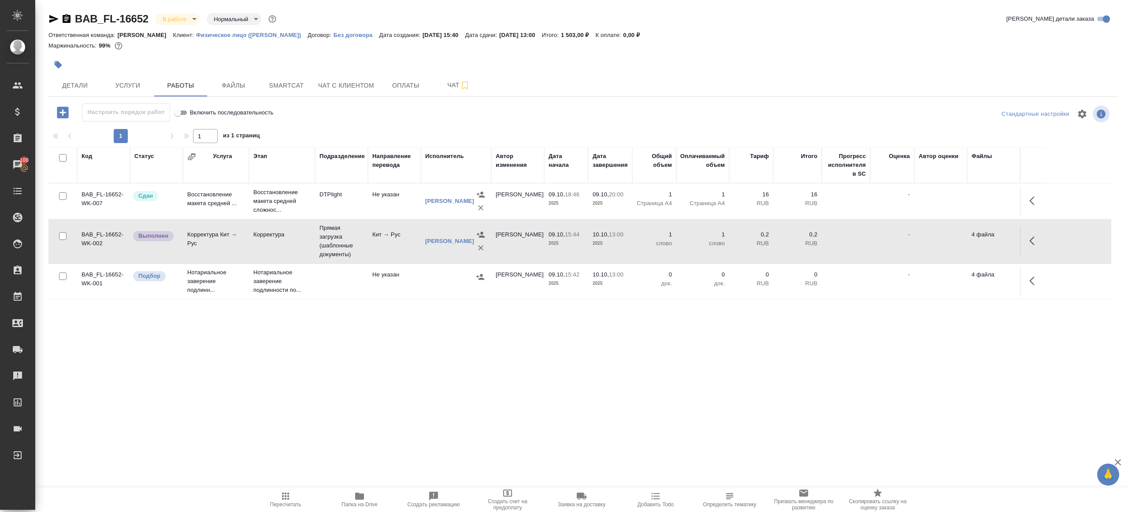
click at [1027, 240] on button "button" at bounding box center [1034, 240] width 21 height 21
click at [973, 241] on icon "button" at bounding box center [969, 241] width 11 height 11
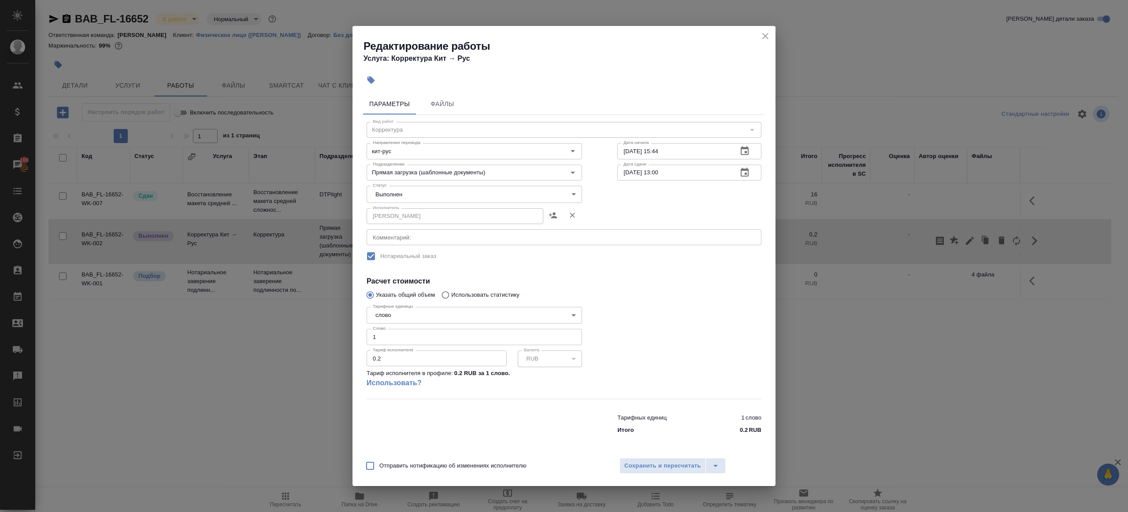
click at [398, 198] on body "🙏 .cls-1 fill:#fff; AWATERA [PERSON_NAME] Клиенты Спецификации Заказы 100 Чаты …" at bounding box center [564, 256] width 1128 height 512
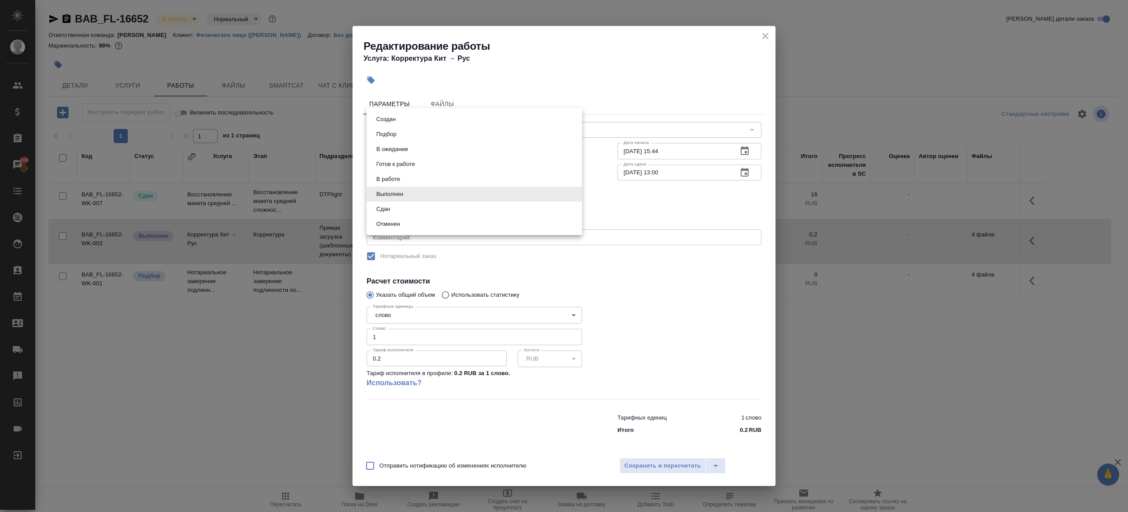
click at [394, 214] on li "Сдан" at bounding box center [474, 209] width 215 height 15
type input "closed"
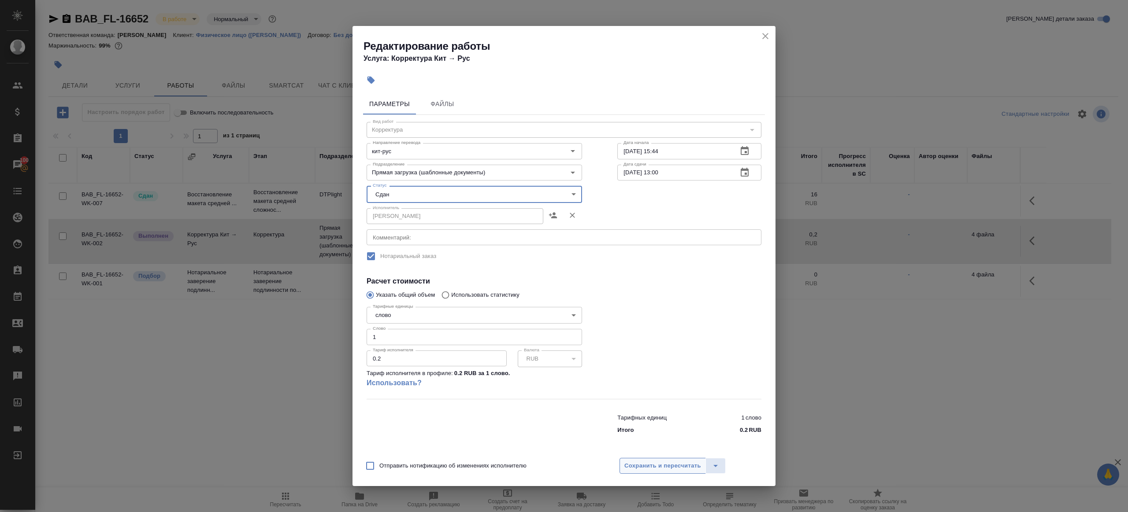
click at [651, 473] on button "Сохранить и пересчитать" at bounding box center [662, 466] width 86 height 16
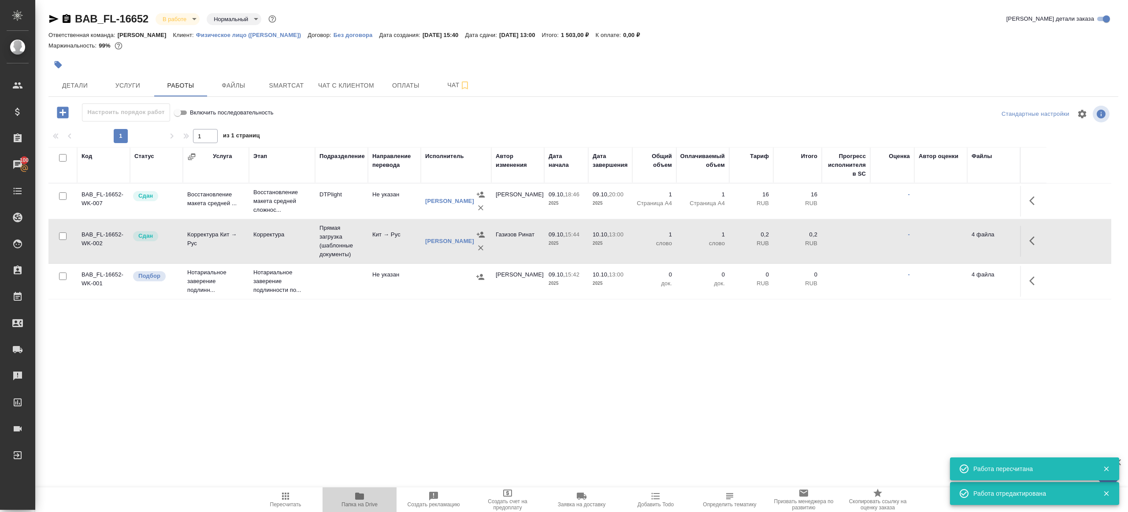
click at [349, 500] on span "Папка на Drive" at bounding box center [359, 499] width 63 height 17
click at [330, 247] on td "Прямая загрузка (шаблонные документы)" at bounding box center [341, 241] width 53 height 44
click at [1032, 238] on icon "button" at bounding box center [1031, 241] width 5 height 9
click at [971, 238] on icon "button" at bounding box center [970, 241] width 8 height 8
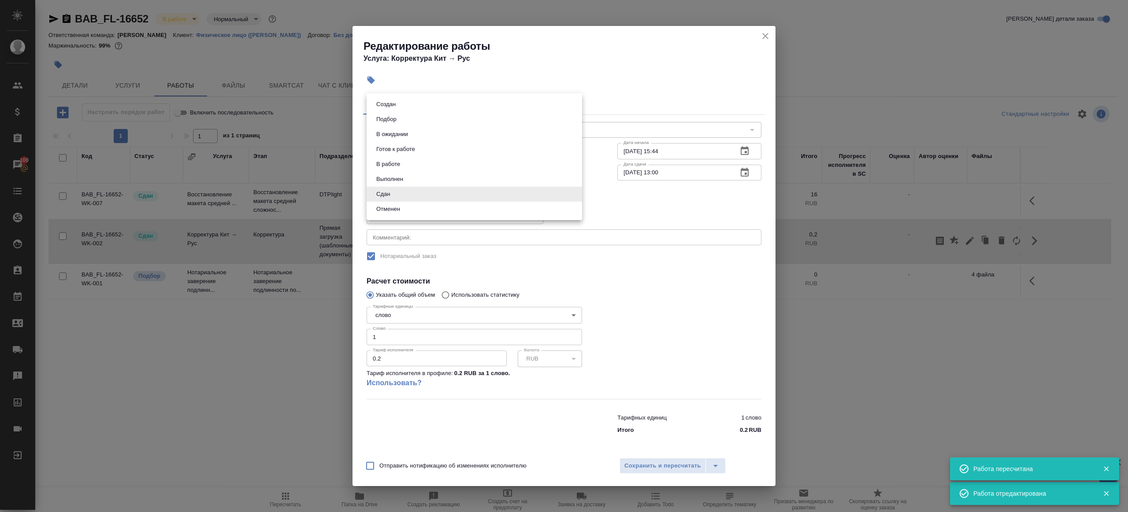
click at [423, 185] on body "🙏 .cls-1 fill:#fff; AWATERA [PERSON_NAME] Клиенты Спецификации Заказы 100 Чаты …" at bounding box center [564, 256] width 1128 height 512
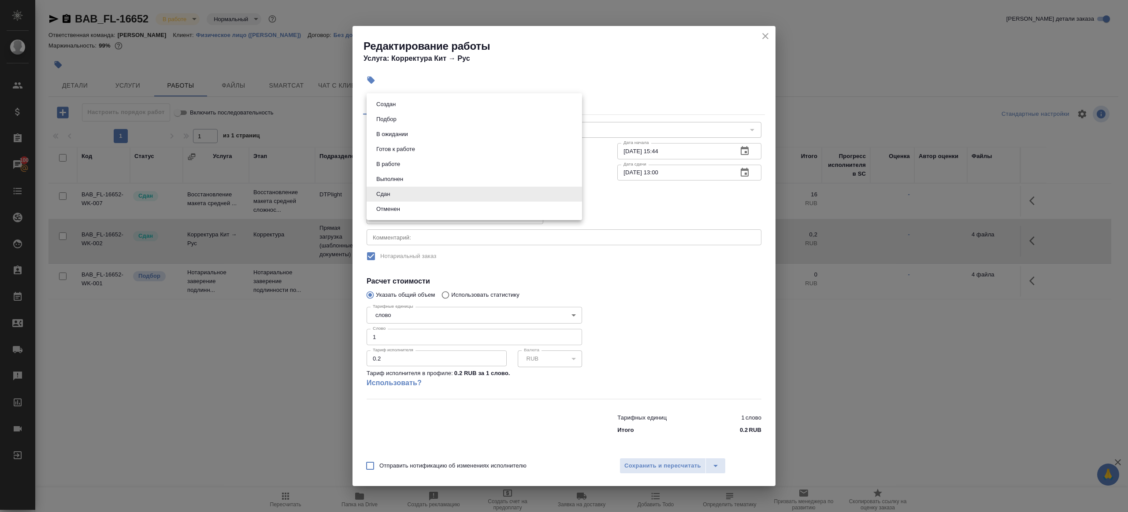
click at [666, 297] on div at bounding box center [564, 256] width 1128 height 512
click at [464, 334] on input "1" at bounding box center [474, 337] width 215 height 16
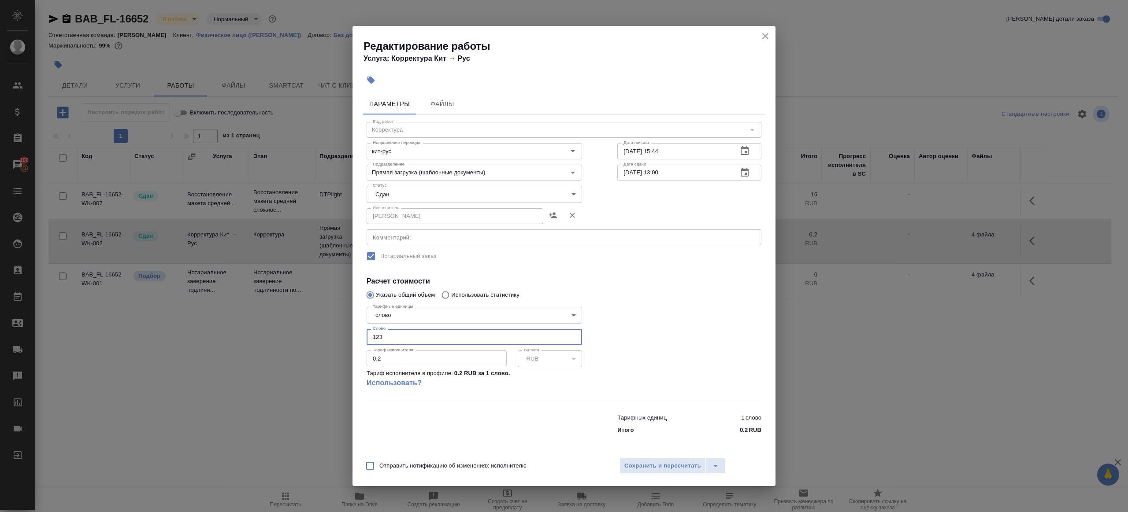
type input "123"
click at [653, 453] on div "Отправить нотификацию об изменениях исполнителю Сохранить и пересчитать" at bounding box center [563, 469] width 423 height 34
click at [677, 467] on span "Сохранить и пересчитать" at bounding box center [662, 466] width 77 height 10
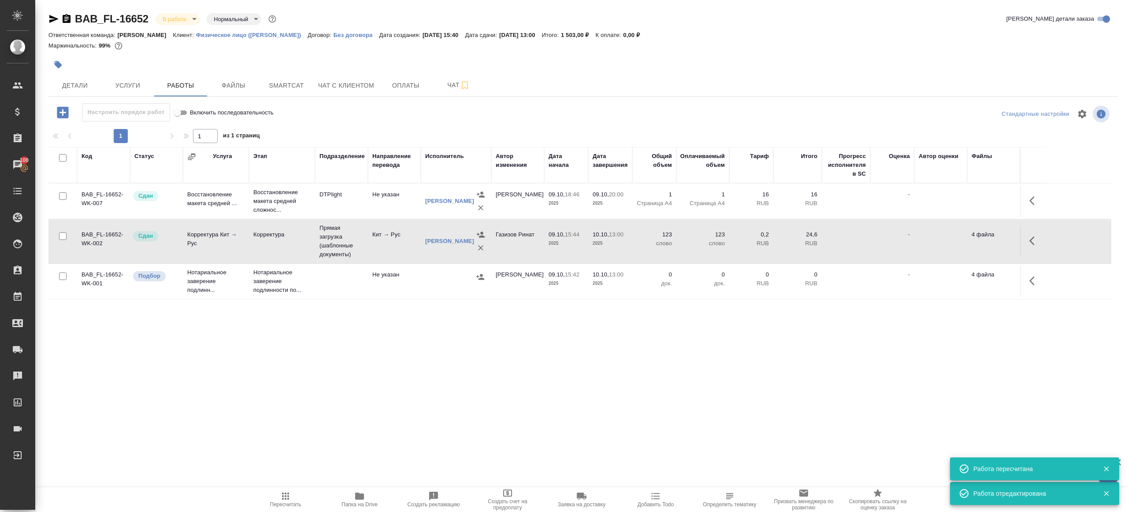
click at [289, 497] on icon "button" at bounding box center [285, 496] width 11 height 11
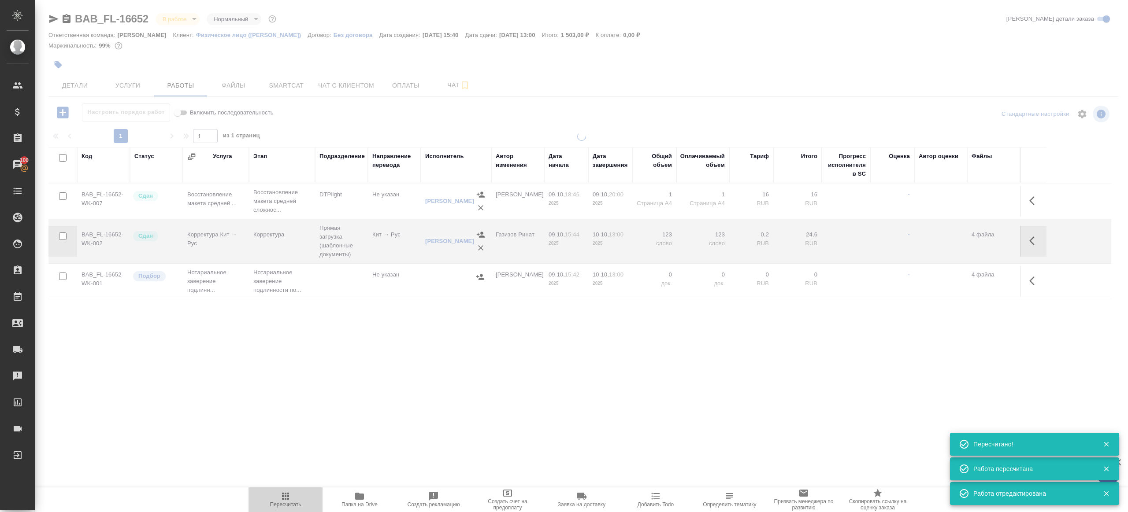
click at [289, 497] on icon "button" at bounding box center [285, 496] width 11 height 11
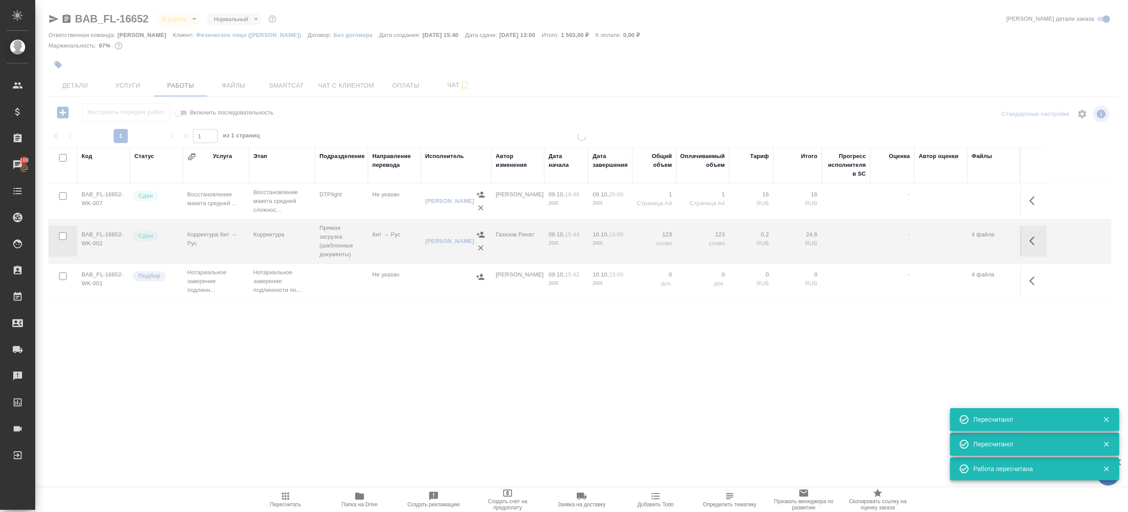
click at [319, 413] on div ".cls-1 fill:#fff; AWATERA [PERSON_NAME] Клиенты Спецификации Заказы 100 Чаты To…" at bounding box center [564, 256] width 1128 height 512
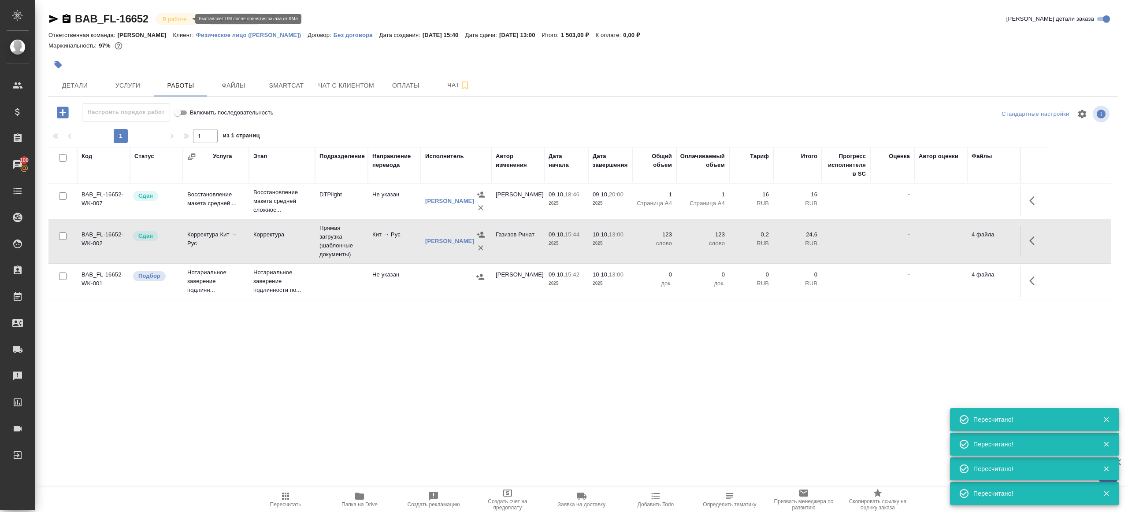
click at [168, 21] on body "🙏 .cls-1 fill:#fff; AWATERA [PERSON_NAME] Клиенты Спецификации Заказы 100 Чаты …" at bounding box center [564, 256] width 1128 height 512
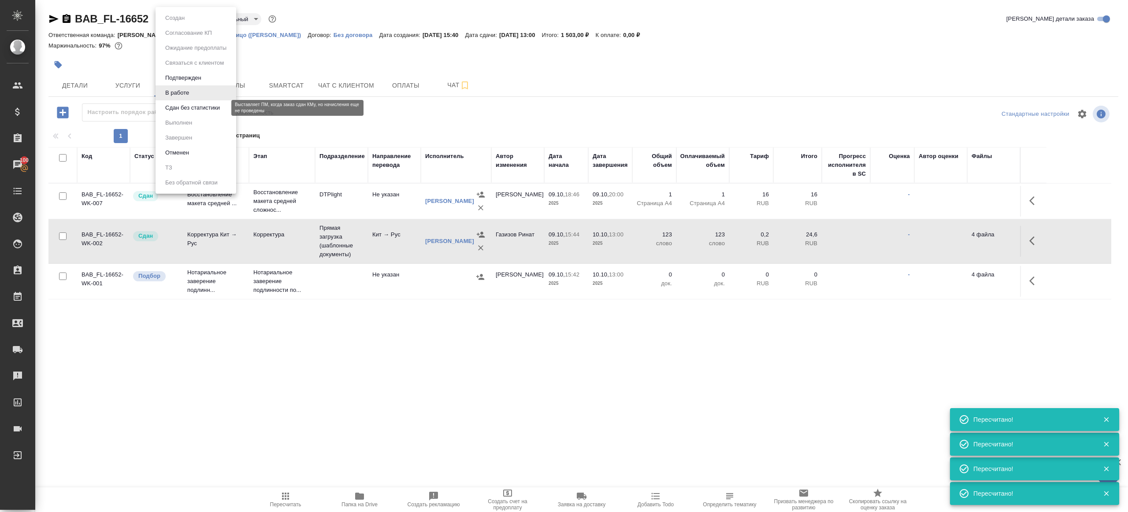
click at [177, 105] on button "Сдан без статистики" at bounding box center [193, 108] width 60 height 10
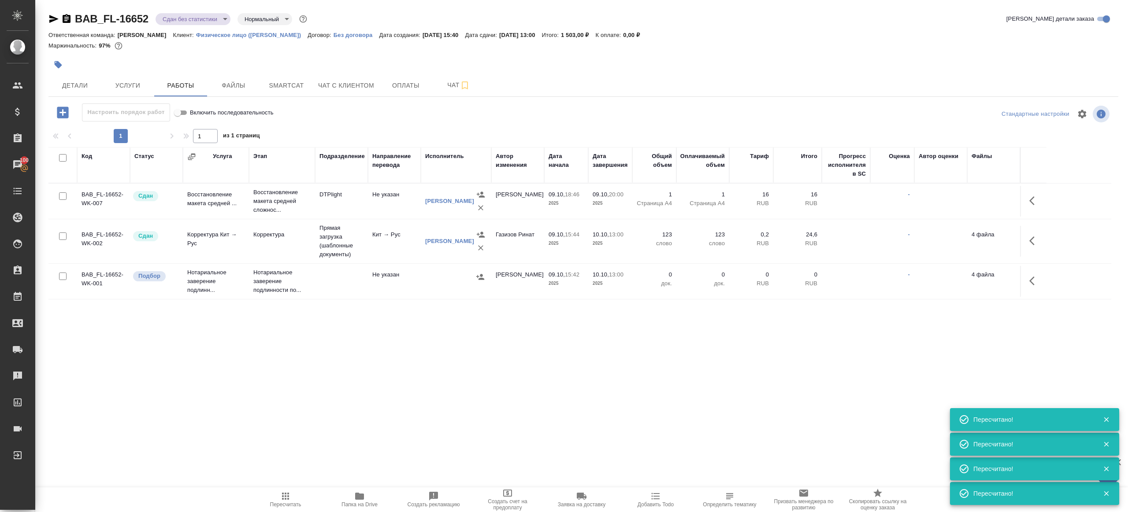
click at [192, 14] on body "🙏 .cls-1 fill:#fff; AWATERA [PERSON_NAME] Клиенты Спецификации Заказы 100 Чаты …" at bounding box center [564, 256] width 1128 height 512
click at [196, 115] on li "Выполнен" at bounding box center [196, 122] width 81 height 15
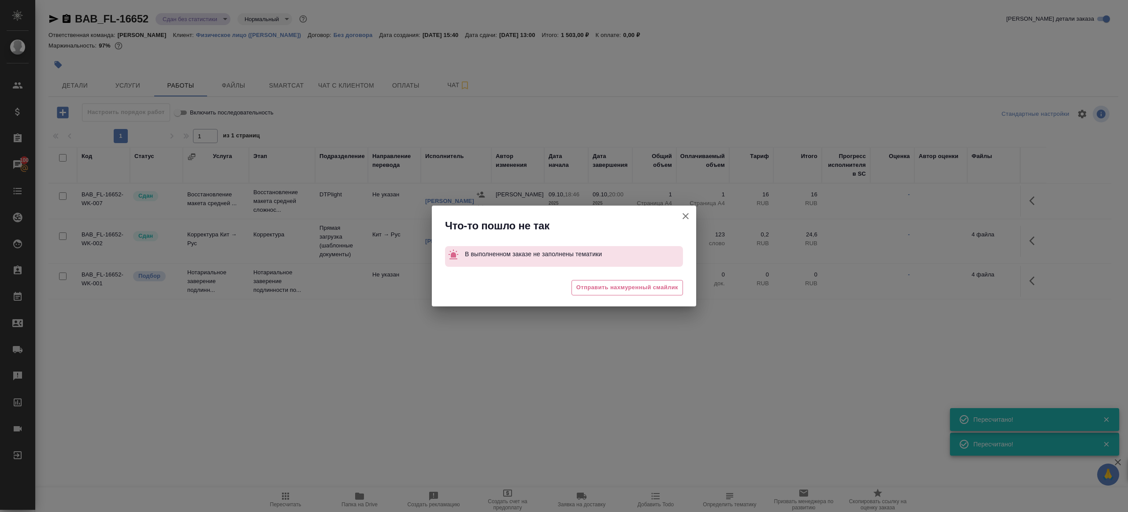
click at [699, 218] on div "Что-то пошло не так В выполненном заказе не заполнены тематики 😖 Отправить нахм…" at bounding box center [564, 256] width 1128 height 512
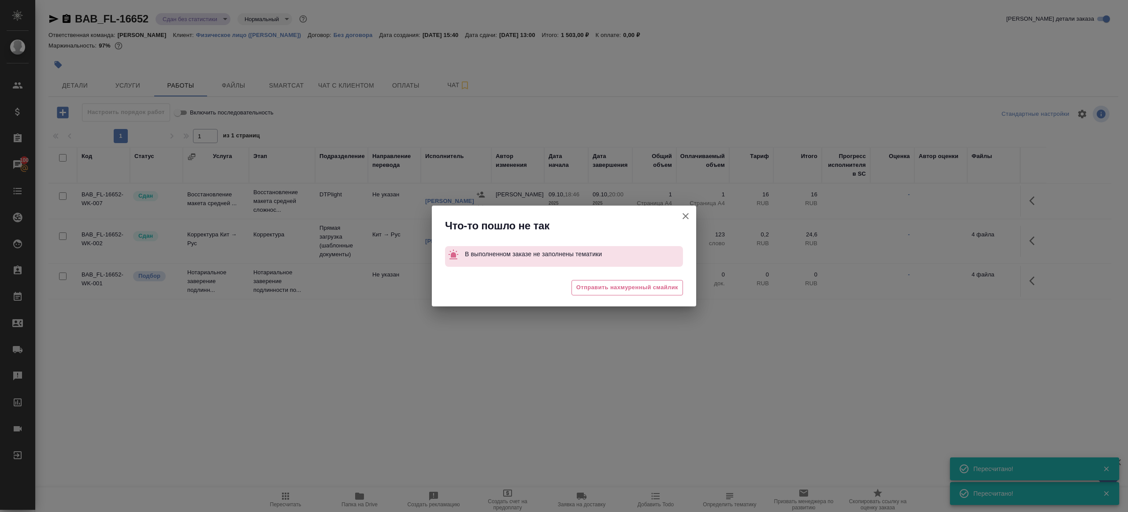
drag, startPoint x: 695, startPoint y: 216, endPoint x: 689, endPoint y: 213, distance: 7.1
click at [694, 215] on button "Группировать работы по услугам" at bounding box center [685, 216] width 21 height 21
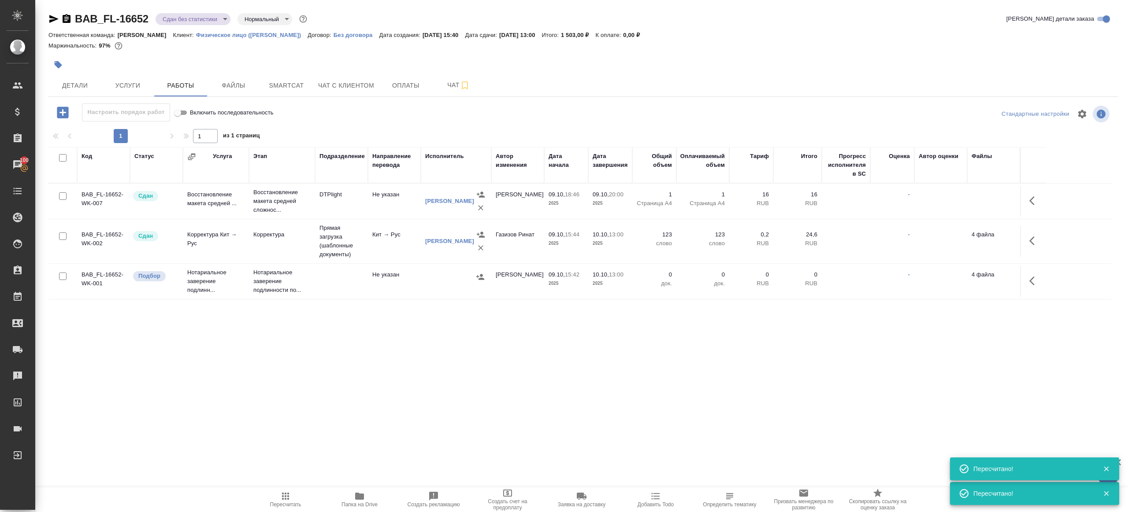
click at [688, 213] on body "🙏 .cls-1 fill:#fff; AWATERA [PERSON_NAME] Клиенты Спецификации Заказы 100 Чаты …" at bounding box center [564, 256] width 1128 height 512
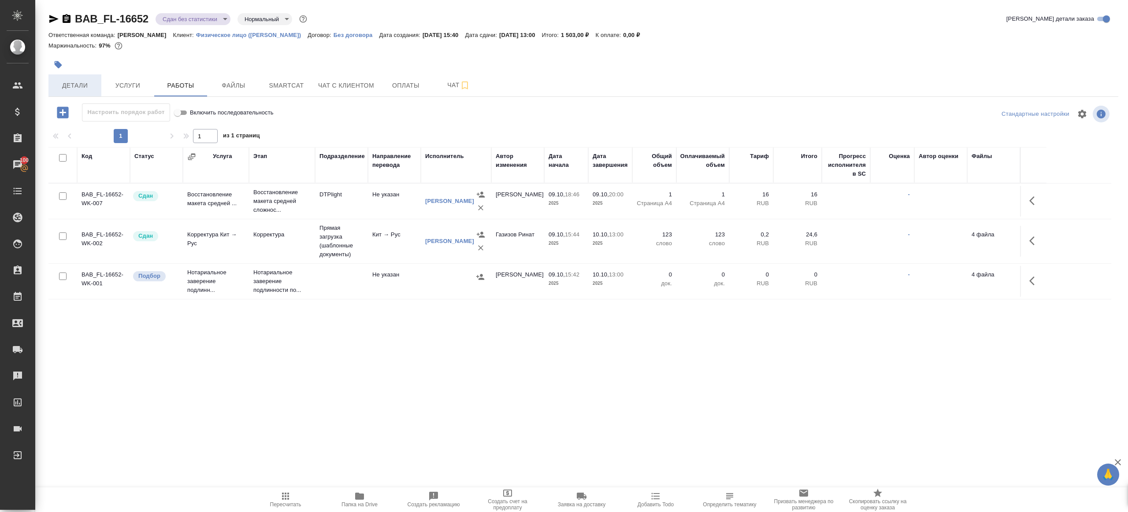
click at [77, 87] on span "Детали" at bounding box center [75, 85] width 42 height 11
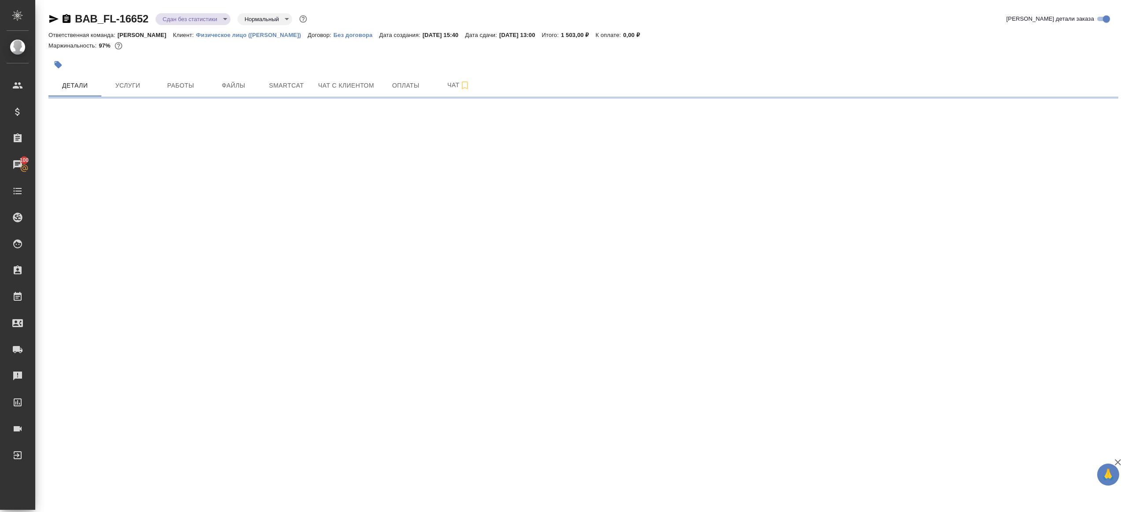
select select "RU"
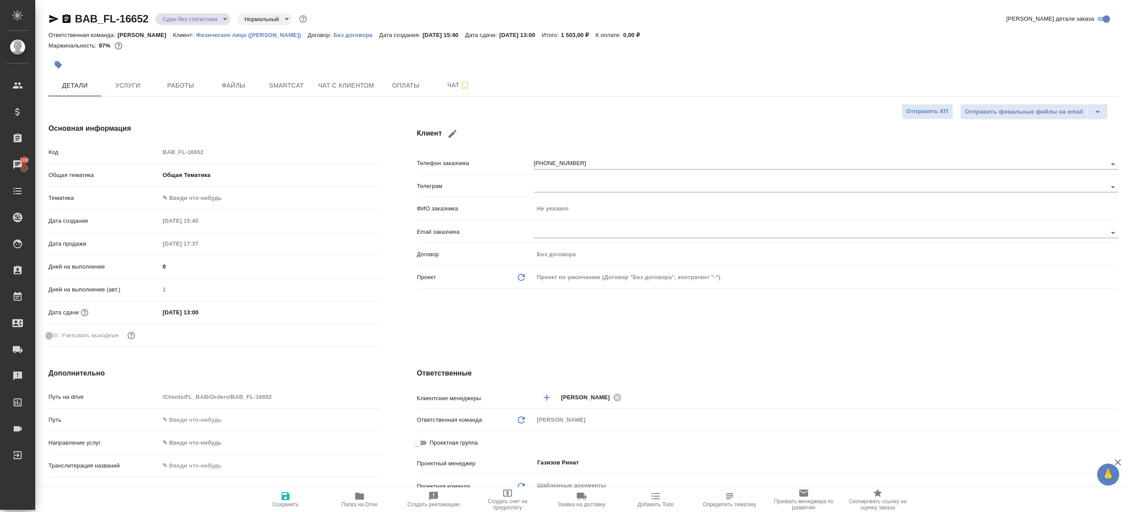
type textarea "x"
click at [211, 194] on body "🙏 .cls-1 fill:#fff; AWATERA [PERSON_NAME] Клиенты Спецификации Заказы 100 Чаты …" at bounding box center [564, 256] width 1128 height 512
click at [213, 199] on li "Общая Тематика" at bounding box center [269, 198] width 220 height 14
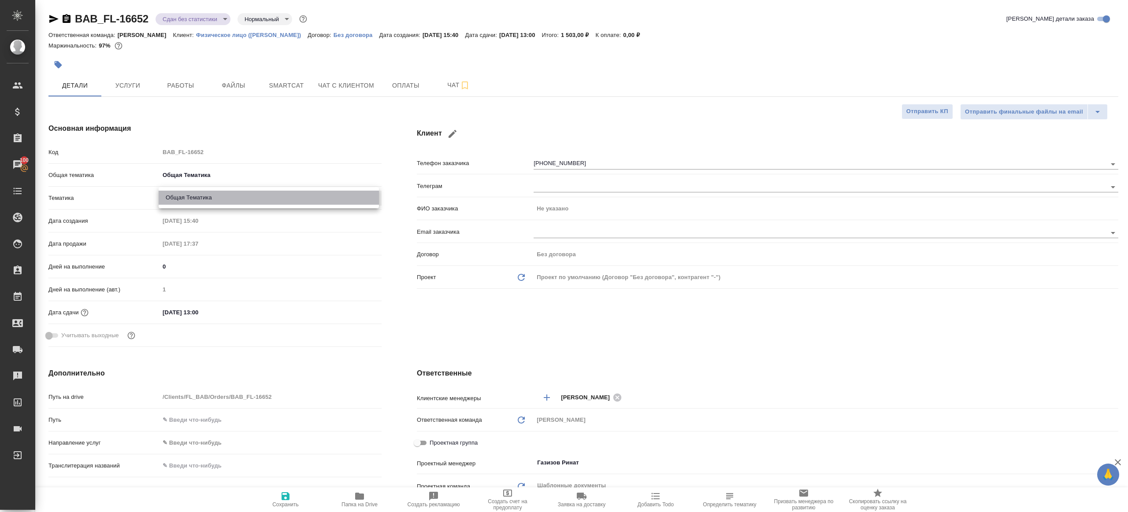
type input "6012b1ca196b0e5c9229a120"
type textarea "x"
click at [285, 497] on icon "button" at bounding box center [285, 496] width 11 height 11
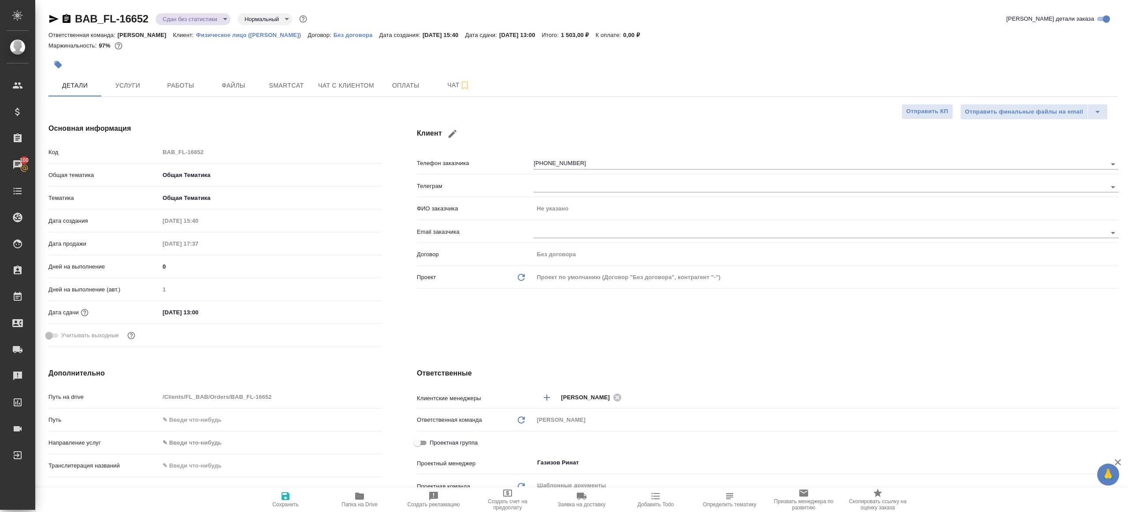
type textarea "x"
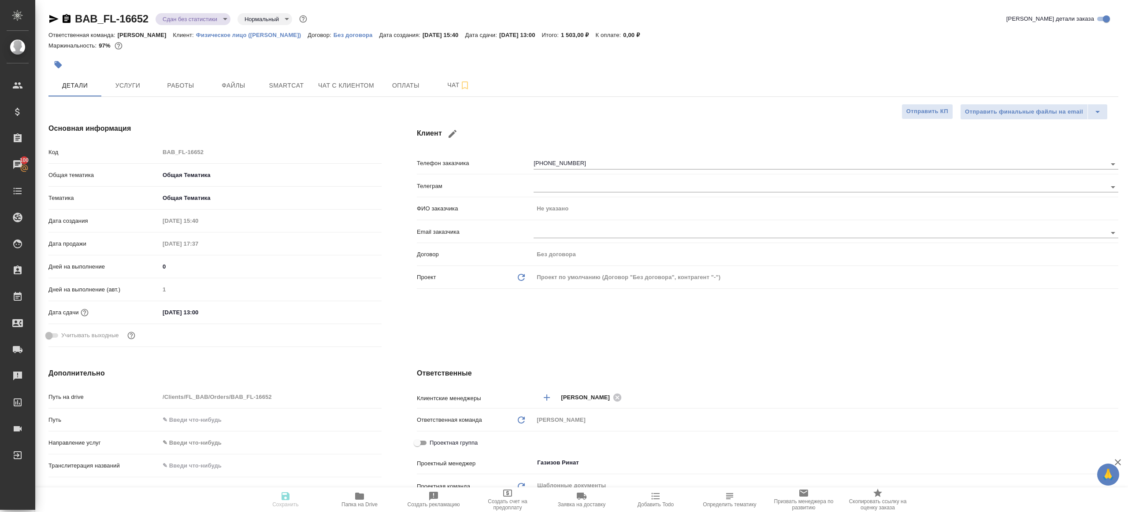
type textarea "x"
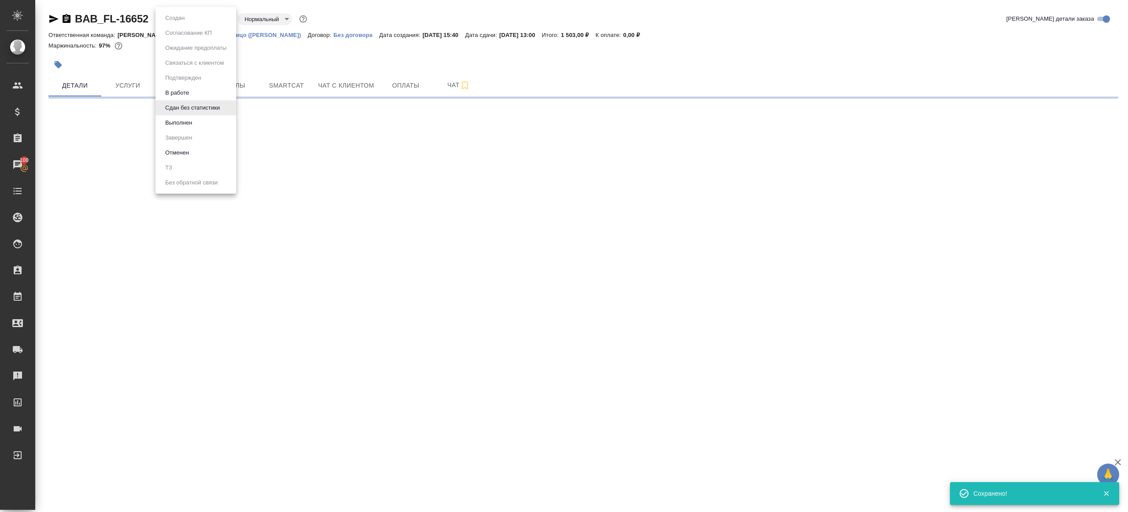
click at [181, 18] on body "🙏 .cls-1 fill:#fff; AWATERA [PERSON_NAME] Клиенты Спецификации Заказы 100 Чаты …" at bounding box center [564, 256] width 1128 height 512
click at [204, 124] on li "Выполнен" at bounding box center [196, 122] width 81 height 15
click at [178, 93] on button "Работы" at bounding box center [180, 85] width 53 height 22
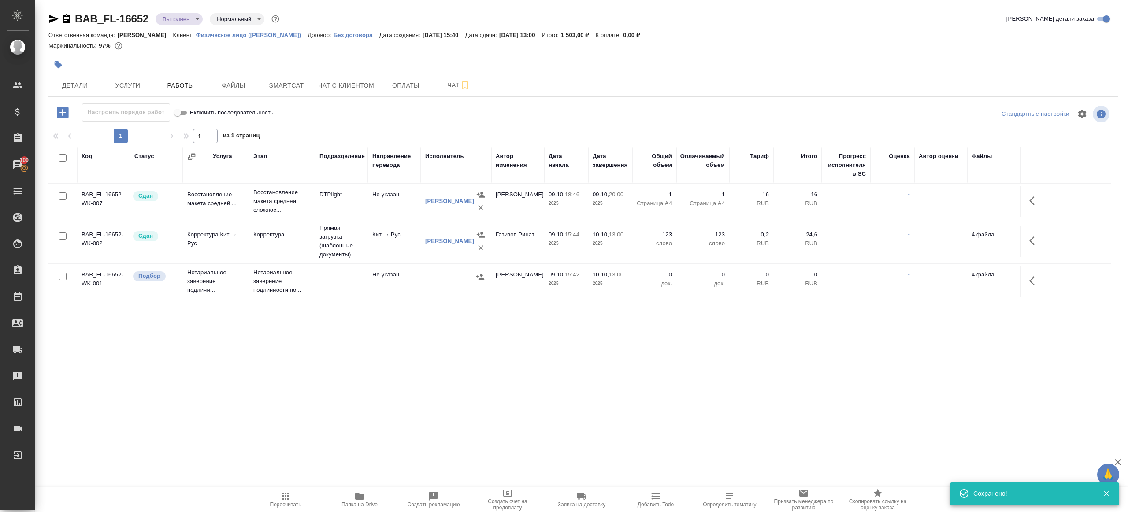
click at [295, 499] on span "Пересчитать" at bounding box center [285, 499] width 63 height 17
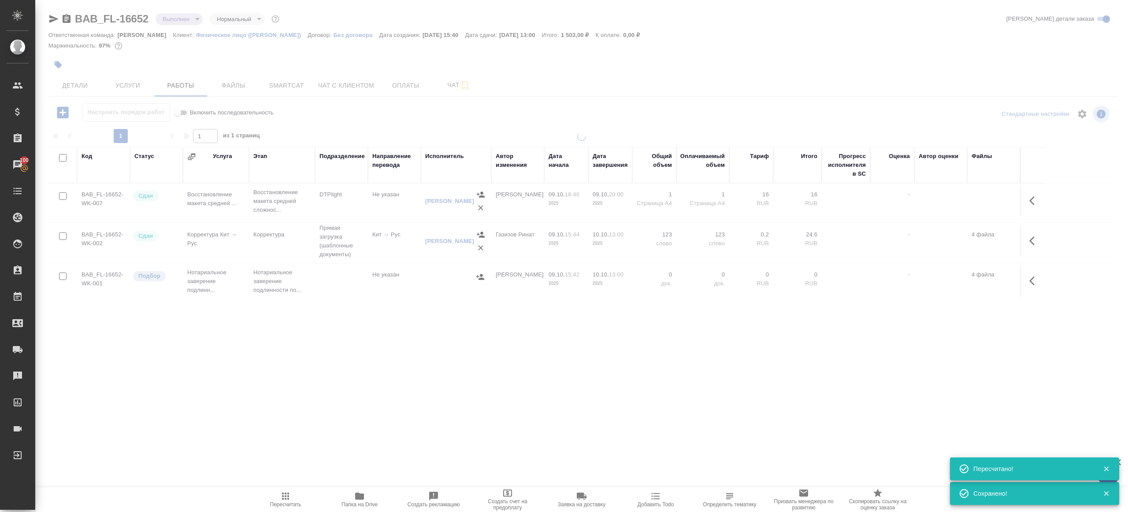
click at [343, 404] on div ".cls-1 fill:#fff; AWATERA [PERSON_NAME] Клиенты Спецификации Заказы 100 Чаты To…" at bounding box center [564, 256] width 1128 height 512
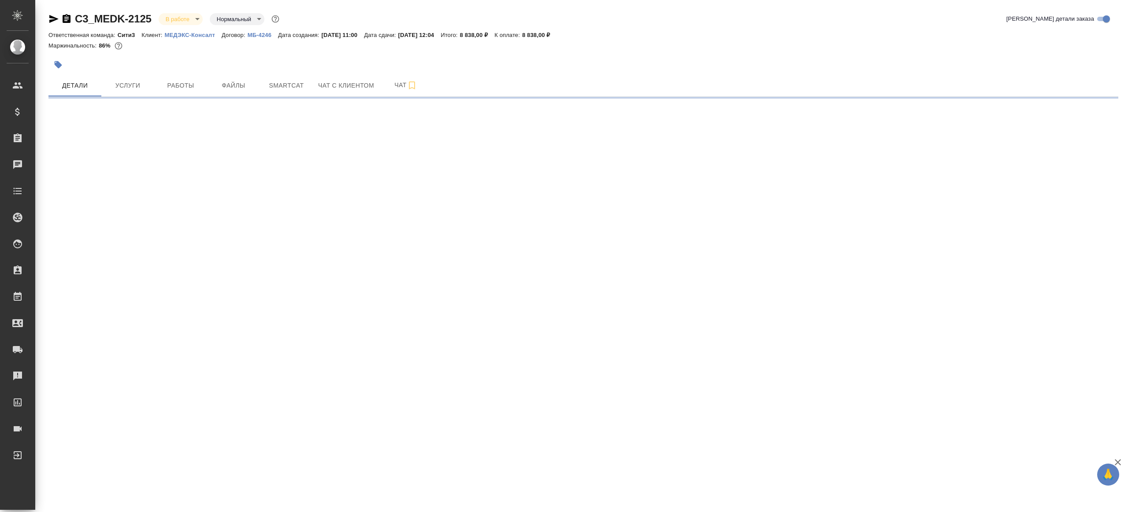
select select "RU"
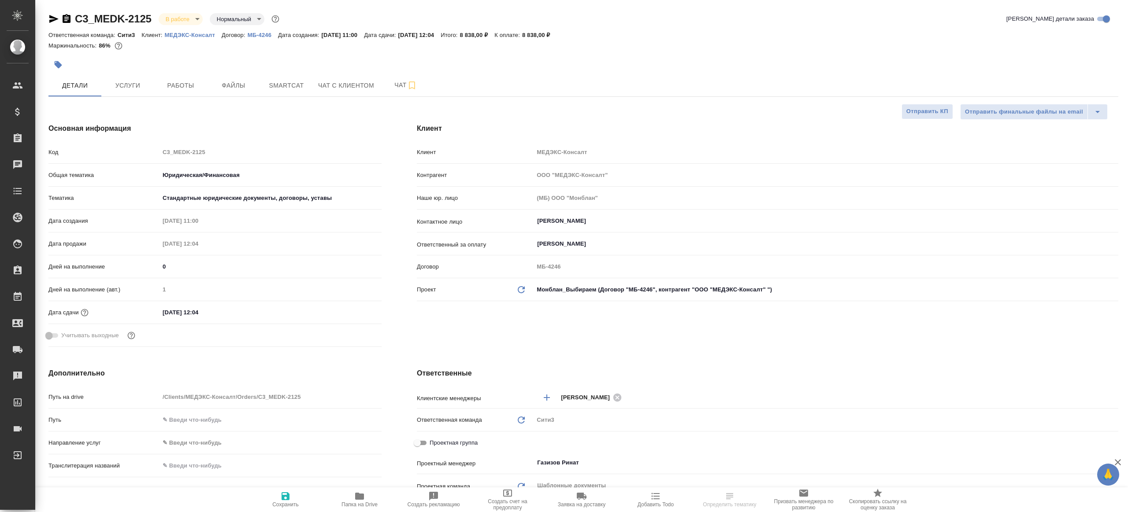
type textarea "x"
select select "RU"
type textarea "x"
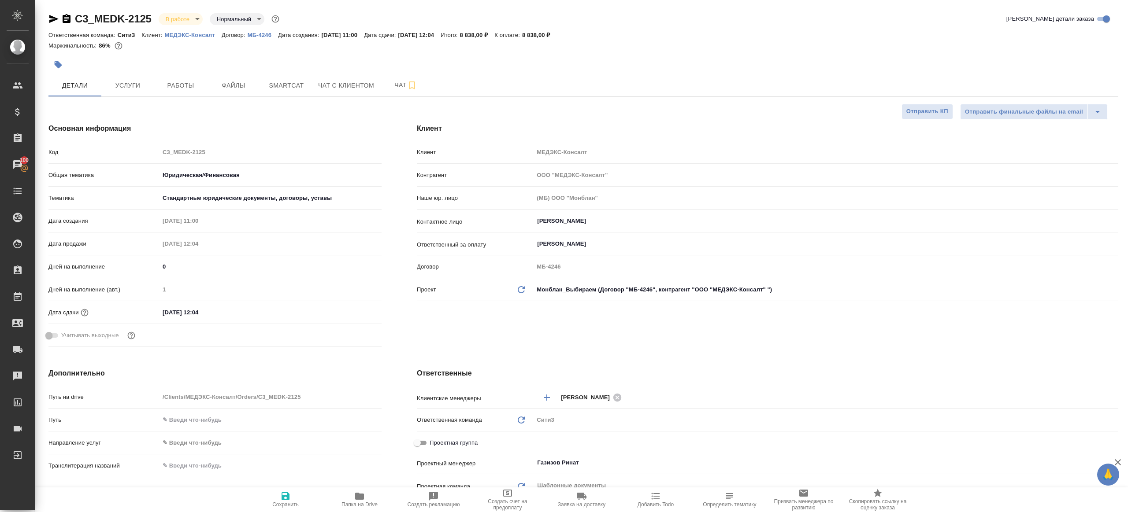
type textarea "x"
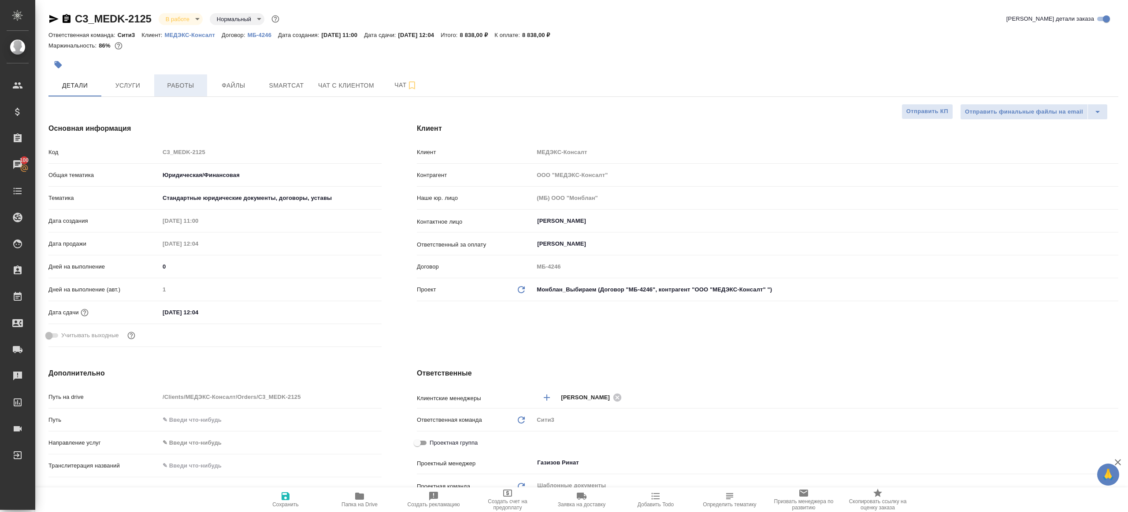
click at [179, 88] on span "Работы" at bounding box center [180, 85] width 42 height 11
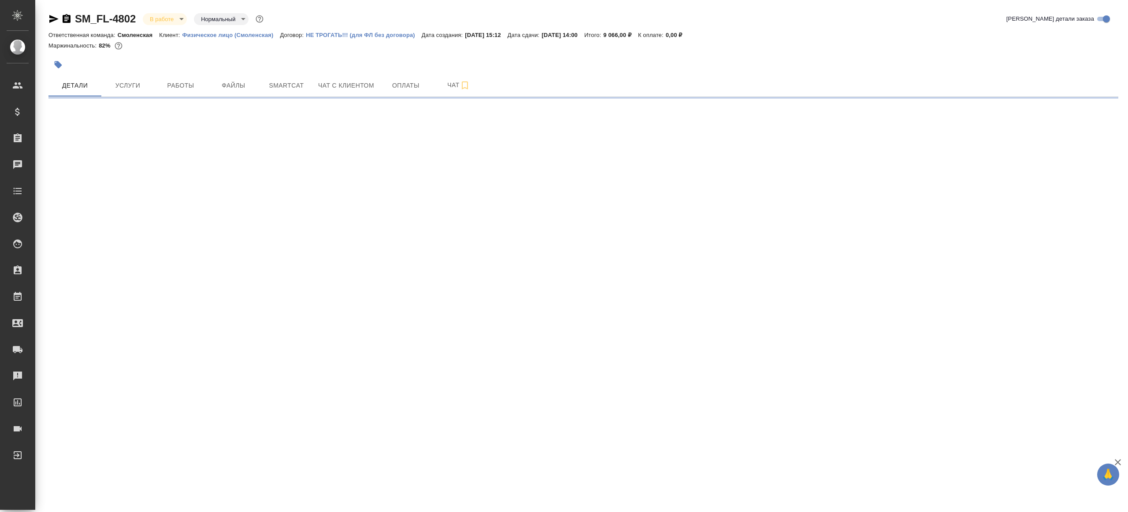
select select "RU"
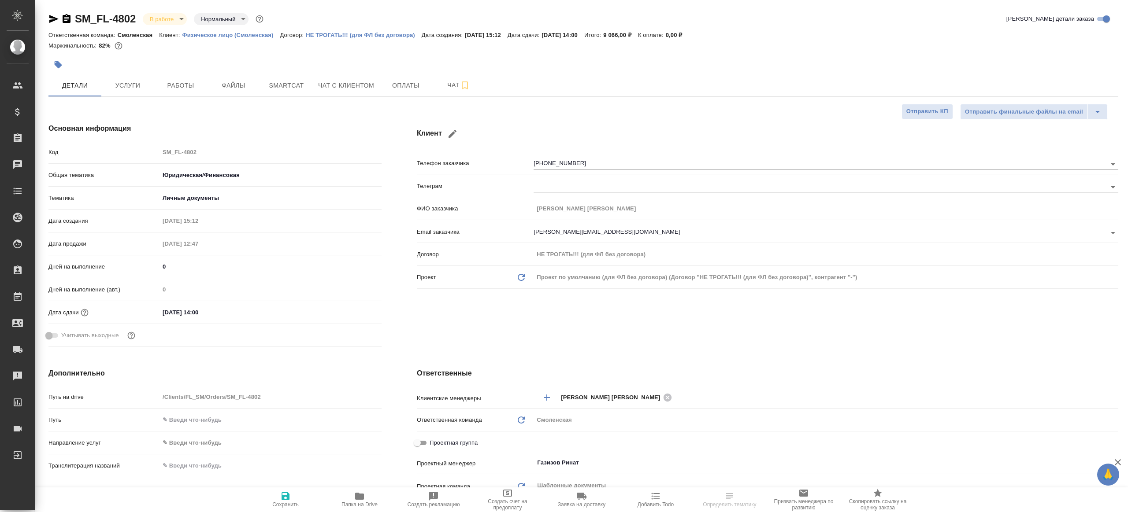
type textarea "x"
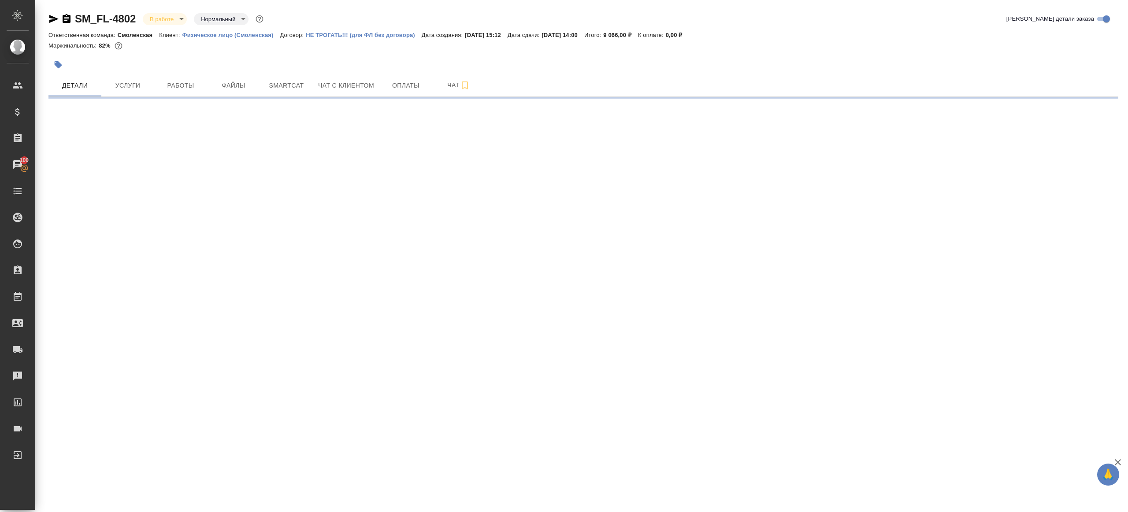
select select "RU"
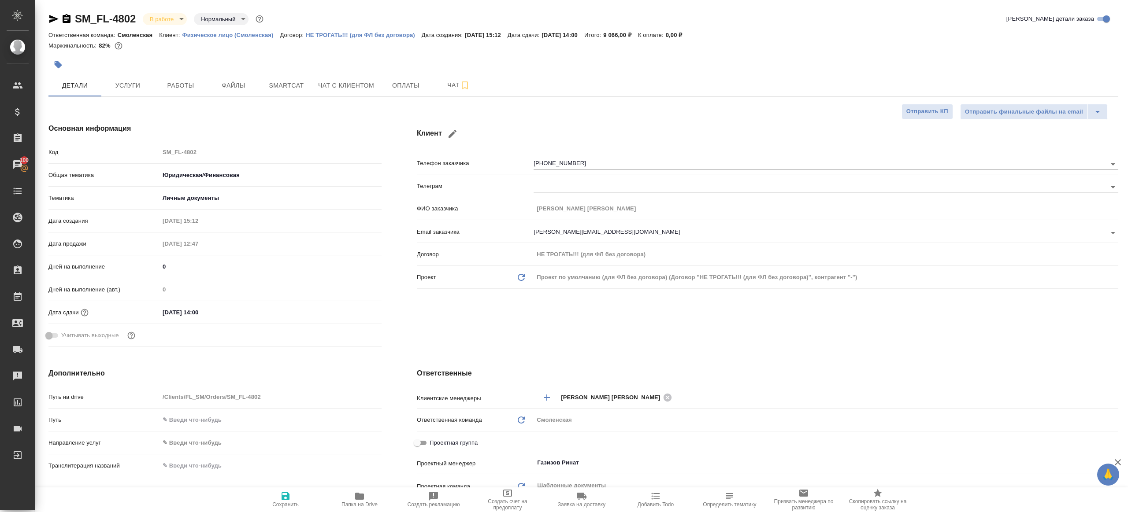
type textarea "x"
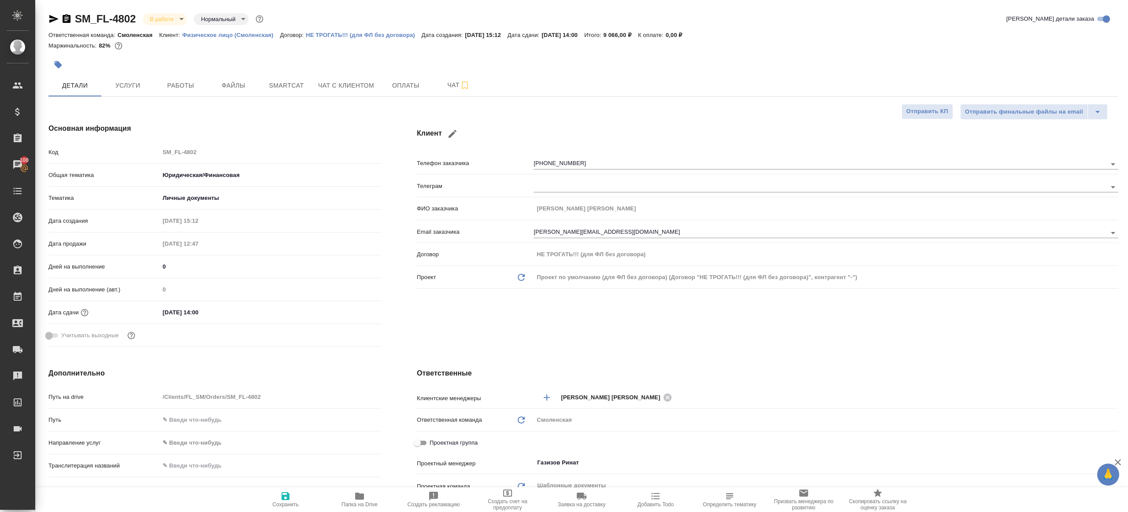
type textarea "x"
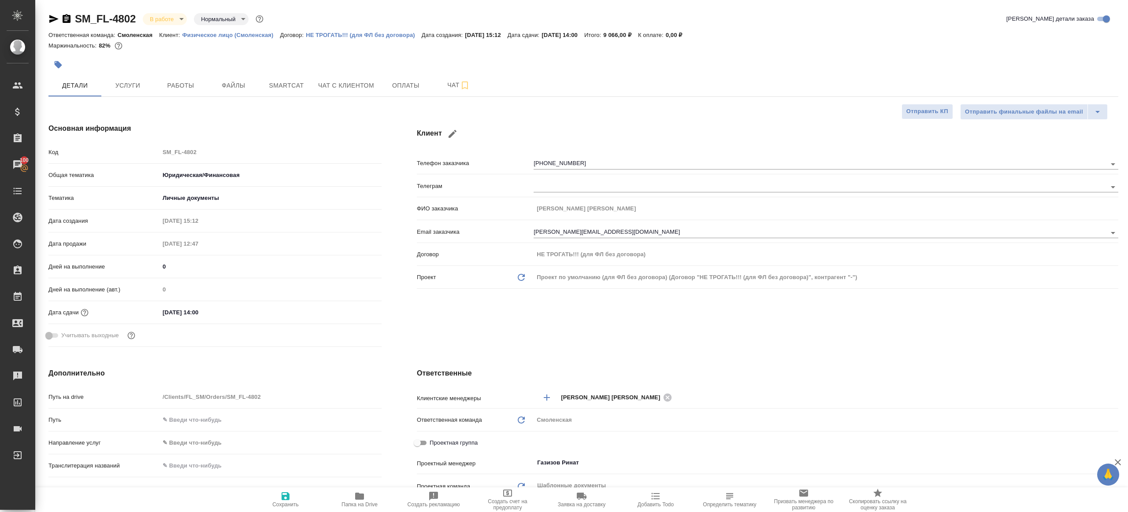
type textarea "x"
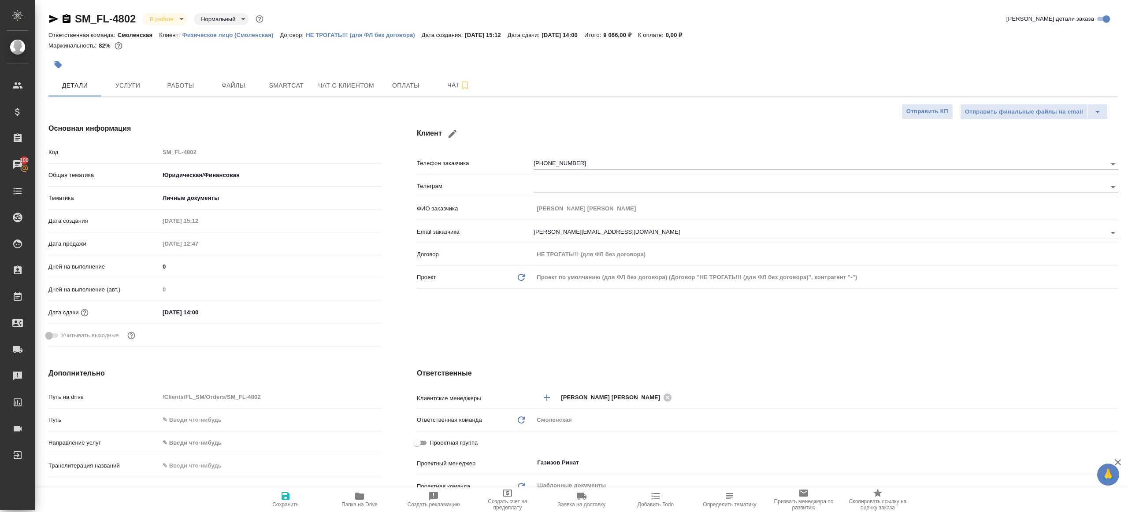
type textarea "x"
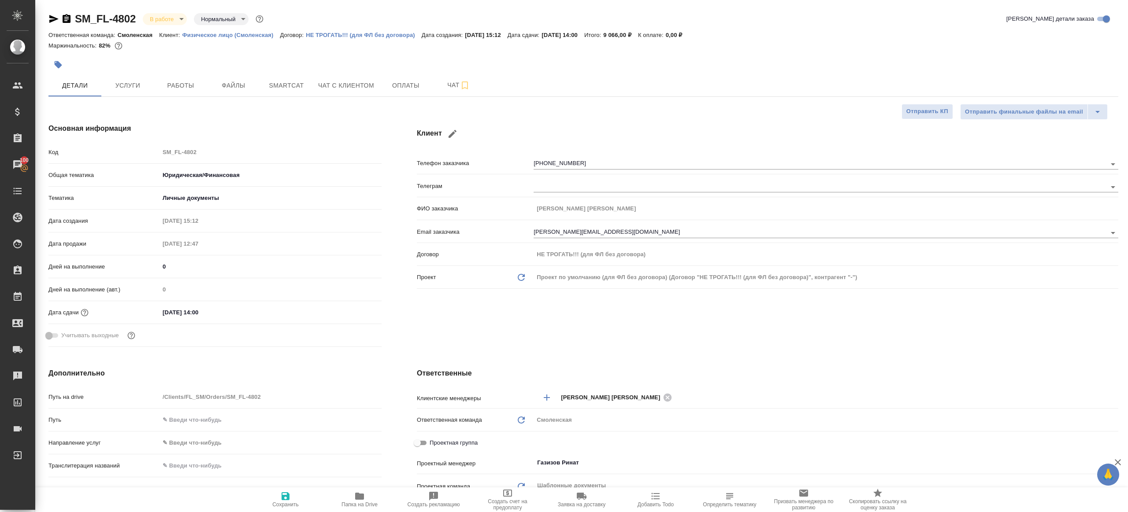
type textarea "x"
click at [178, 74] on button "Работы" at bounding box center [180, 85] width 53 height 22
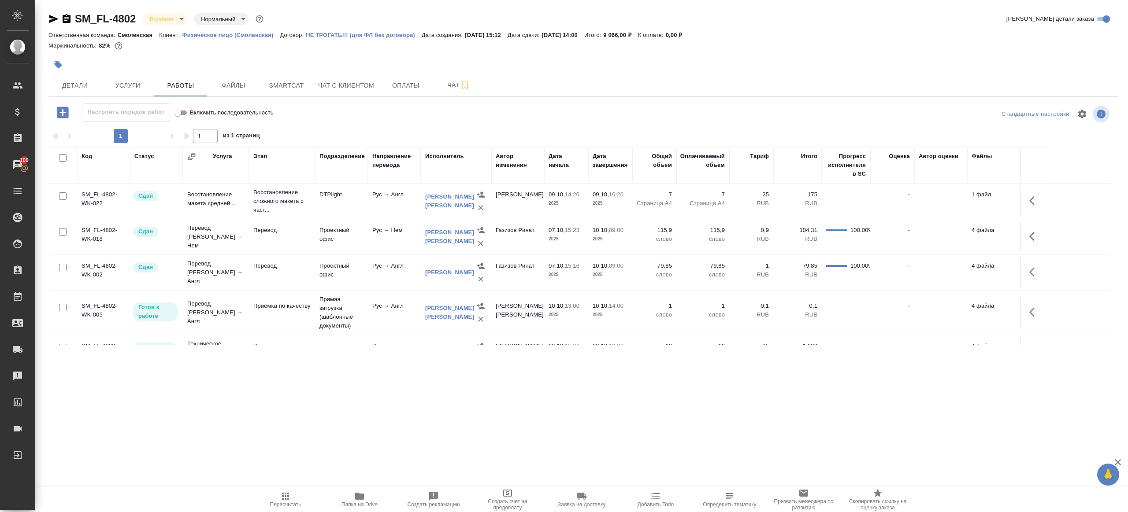
click at [406, 150] on th "Направление перевода" at bounding box center [394, 165] width 53 height 36
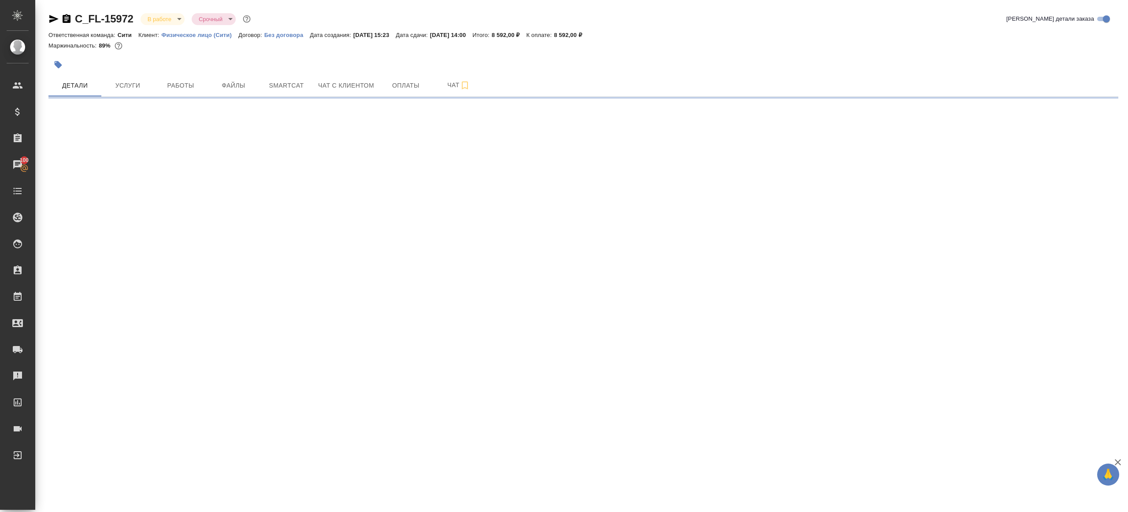
select select "RU"
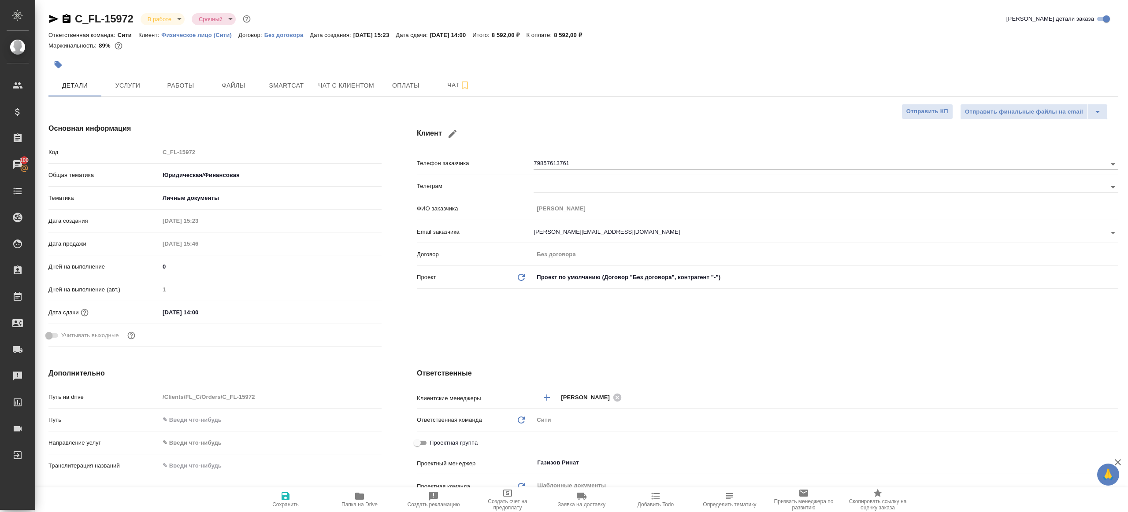
type textarea "x"
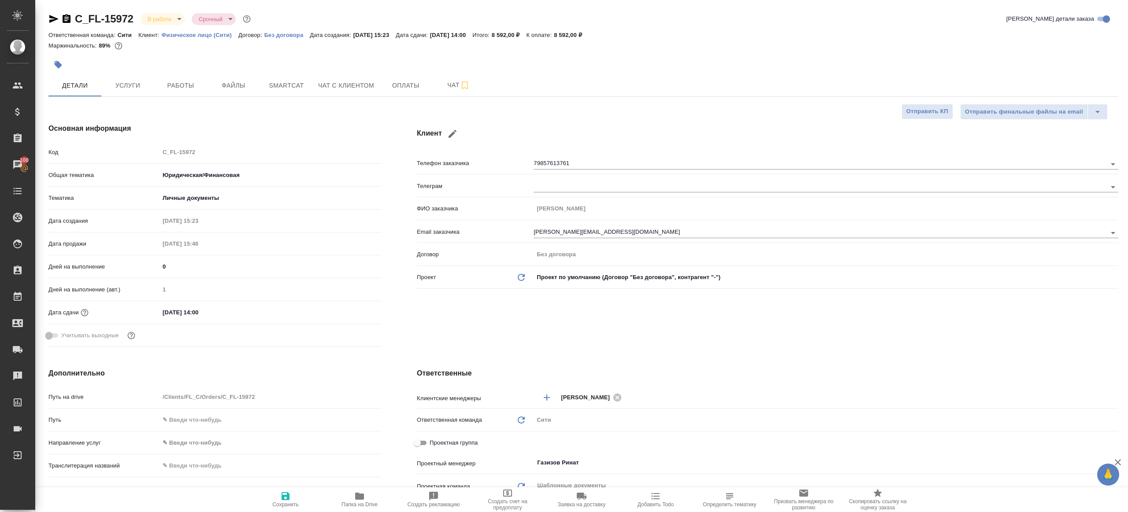
type textarea "x"
click at [184, 76] on button "Работы" at bounding box center [180, 85] width 53 height 22
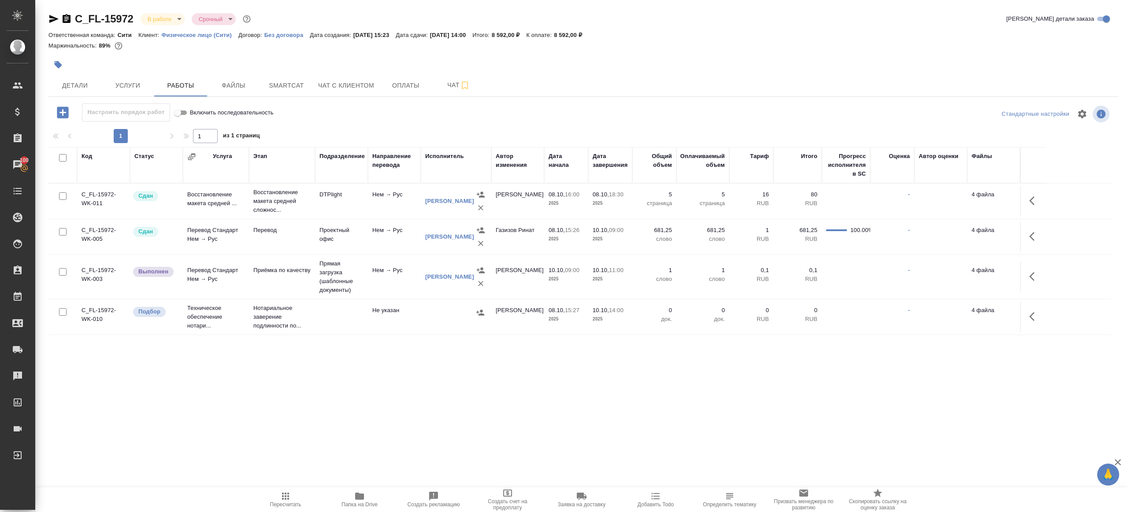
click at [352, 126] on div at bounding box center [583, 127] width 1070 height 4
click at [1038, 274] on icon "button" at bounding box center [1034, 276] width 11 height 11
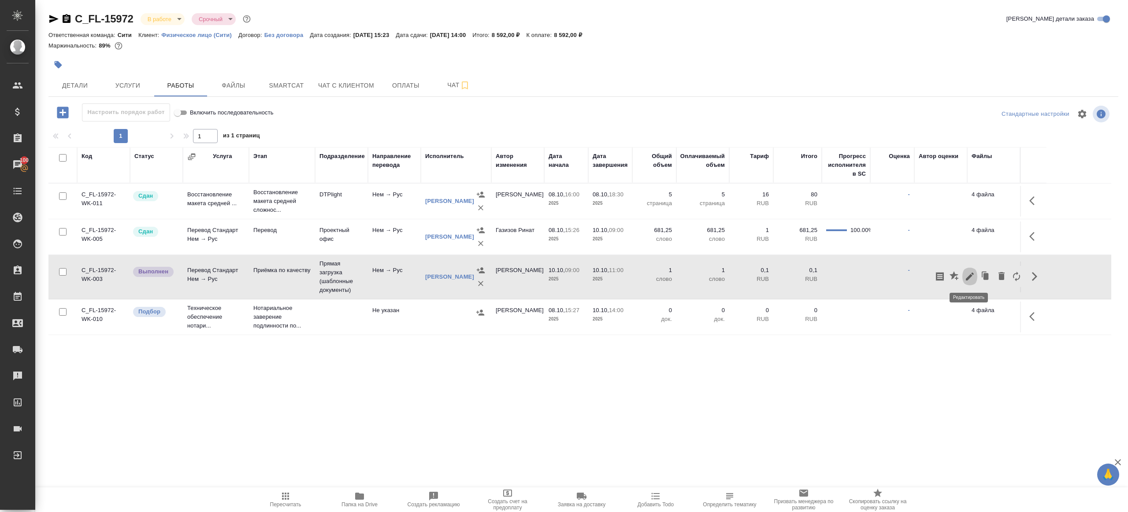
click at [966, 281] on icon "button" at bounding box center [969, 276] width 11 height 11
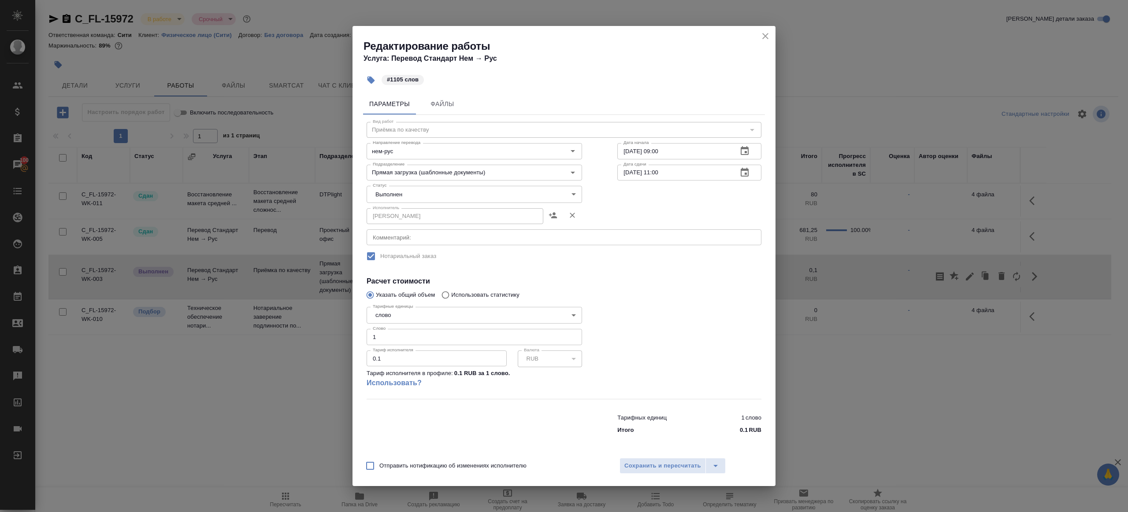
click at [463, 195] on body "🙏 .cls-1 fill:#fff; AWATERA Gazizov Rinat Клиенты Спецификации Заказы 100 Чаты …" at bounding box center [564, 256] width 1128 height 512
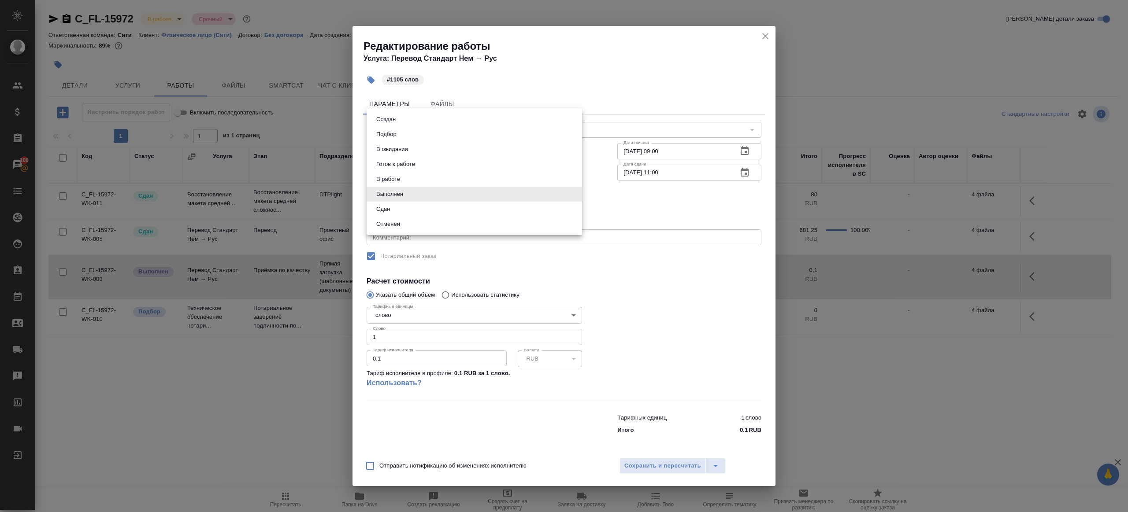
click at [402, 214] on li "Сдан" at bounding box center [474, 209] width 215 height 15
type input "closed"
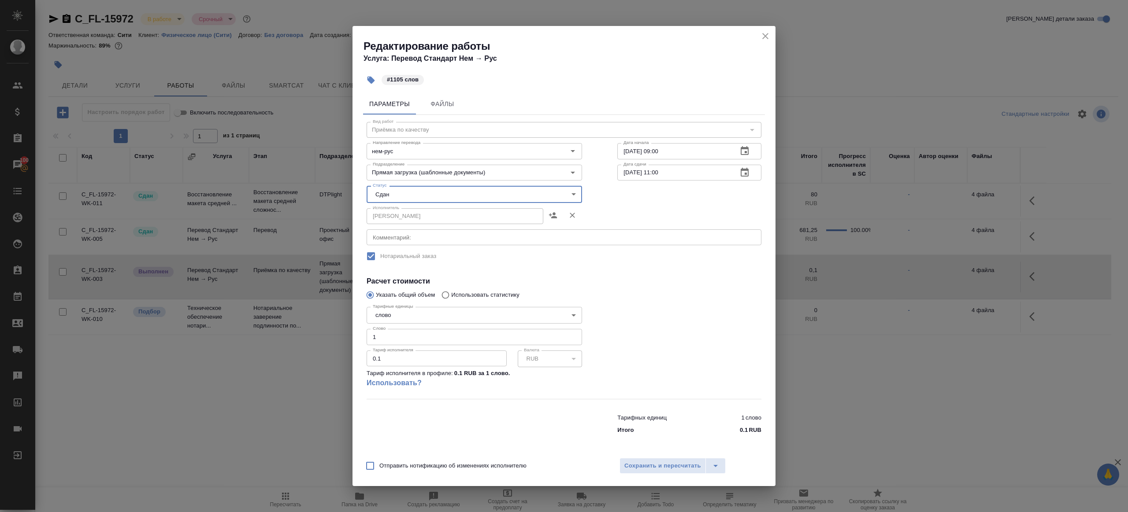
click at [401, 347] on div "Тариф исполнителя 0.1 Тариф исполнителя" at bounding box center [437, 358] width 140 height 22
click at [407, 337] on input "1" at bounding box center [474, 337] width 215 height 16
type input "1105"
click at [653, 472] on button "Сохранить и пересчитать" at bounding box center [662, 466] width 86 height 16
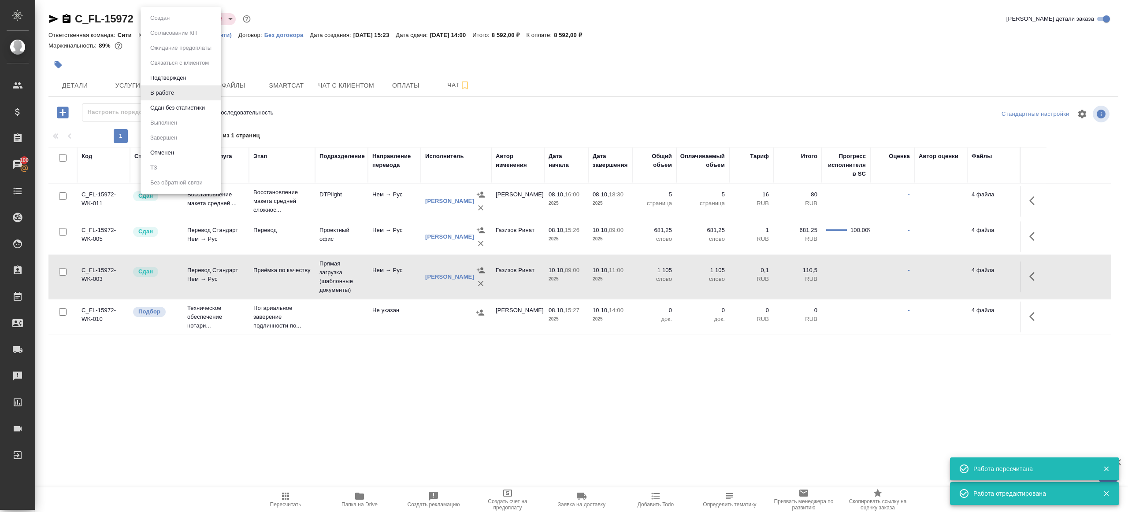
click at [177, 22] on body "🙏 .cls-1 fill:#fff; AWATERA Gazizov Rinat Клиенты Спецификации Заказы 100 Чаты …" at bounding box center [564, 256] width 1128 height 512
click at [205, 111] on button "Сдан без статистики" at bounding box center [178, 108] width 60 height 10
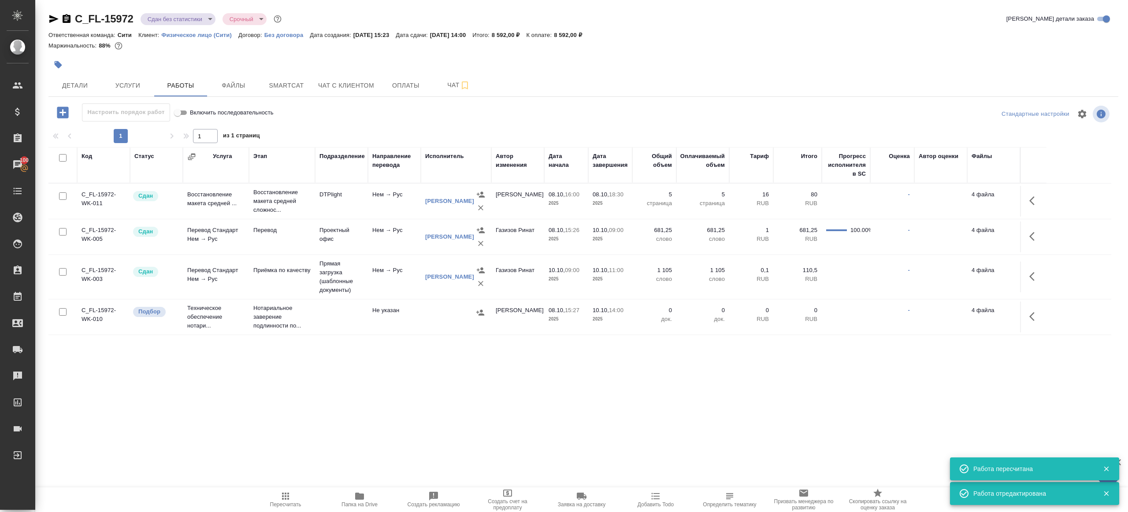
click at [174, 12] on div "C_FL-15972 Сдан без статистики distributed Срочный urgent" at bounding box center [165, 19] width 235 height 14
click at [181, 19] on body "🙏 .cls-1 fill:#fff; AWATERA Gazizov Rinat Клиенты Спецификации Заказы 100 Чаты …" at bounding box center [564, 256] width 1128 height 512
click at [189, 132] on ul "Создан Согласование КП Ожидание предоплаты Связаться с клиентом Подтвержден В р…" at bounding box center [181, 100] width 81 height 187
click at [189, 129] on li "Выполнен" at bounding box center [181, 122] width 81 height 15
click at [275, 500] on span "Пересчитать" at bounding box center [285, 499] width 63 height 17
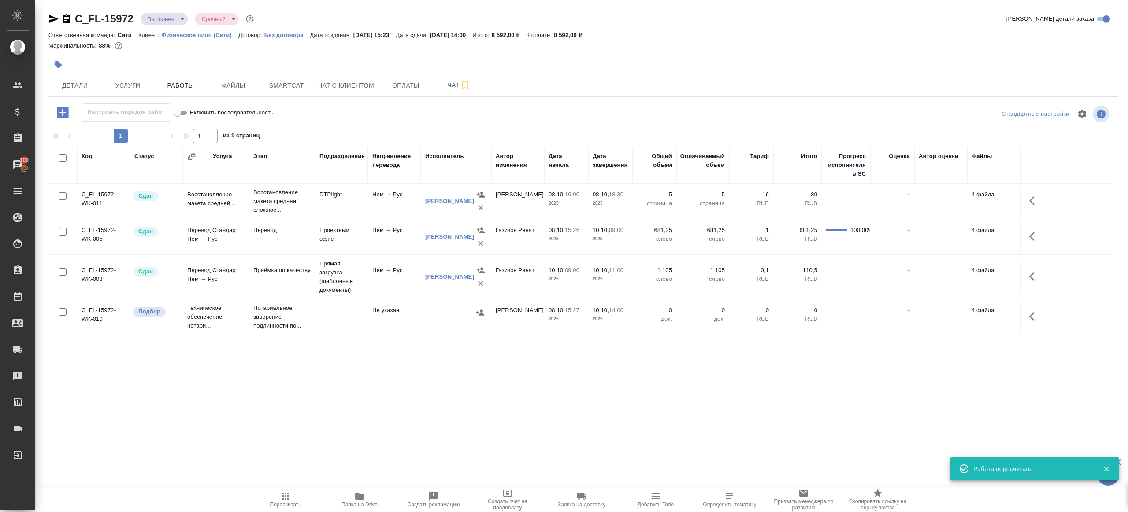
drag, startPoint x: 275, startPoint y: 500, endPoint x: 359, endPoint y: 425, distance: 111.7
click at [275, 499] on span "Пересчитать" at bounding box center [285, 499] width 63 height 17
click at [384, 407] on div ".cls-1 fill:#fff; AWATERA Gazizov Rinat Клиенты Спецификации Заказы 100 Чаты To…" at bounding box center [564, 256] width 1128 height 512
click at [288, 492] on icon "button" at bounding box center [285, 496] width 11 height 11
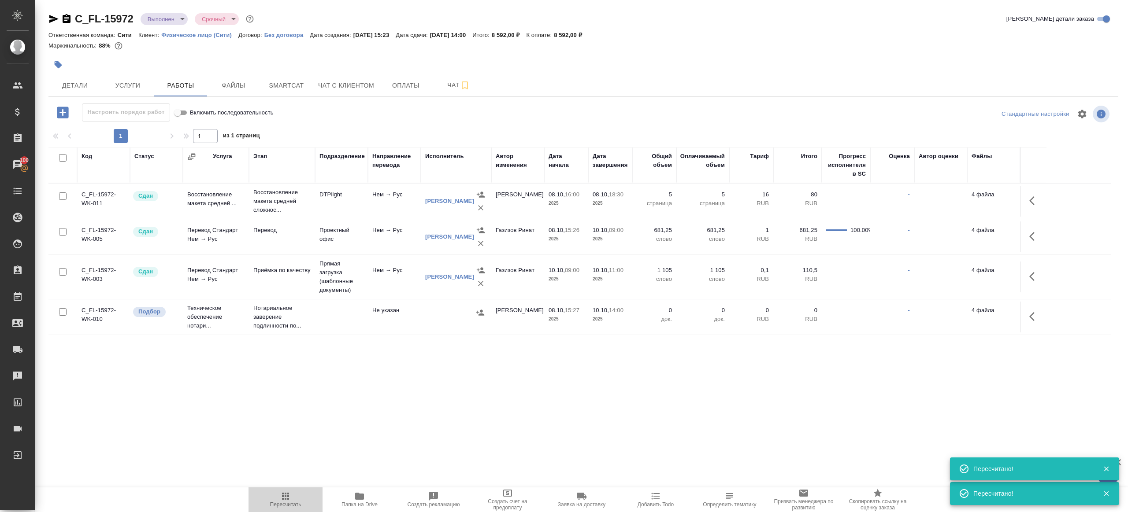
drag, startPoint x: 288, startPoint y: 492, endPoint x: 290, endPoint y: 484, distance: 8.6
click at [288, 492] on icon "button" at bounding box center [285, 496] width 11 height 11
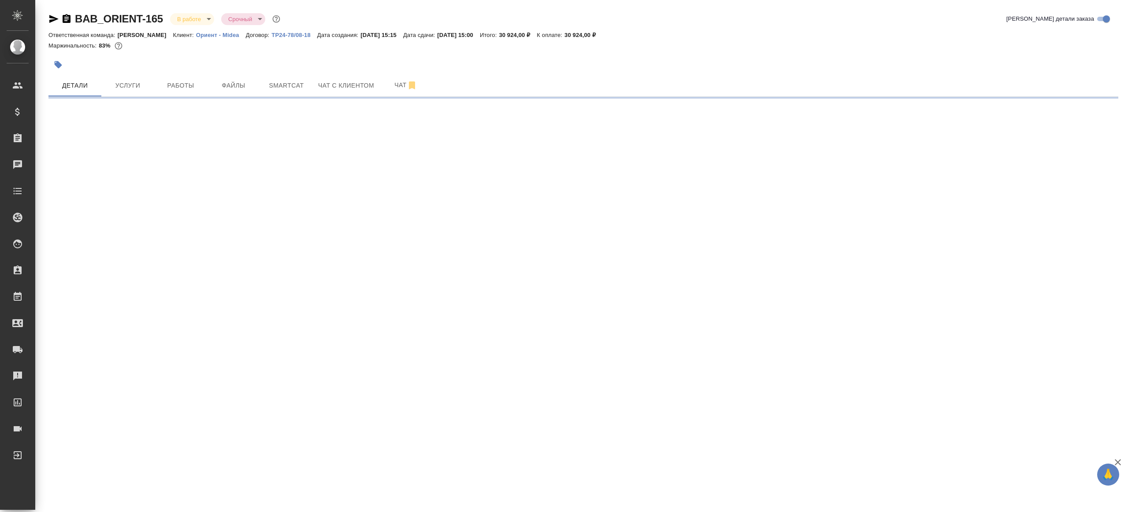
select select "RU"
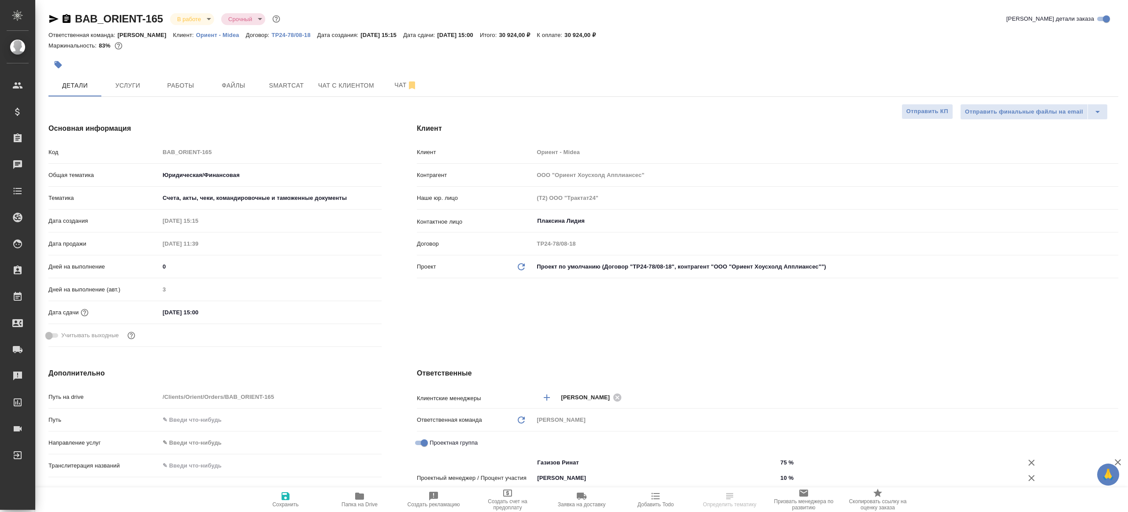
type textarea "x"
select select "RU"
type textarea "x"
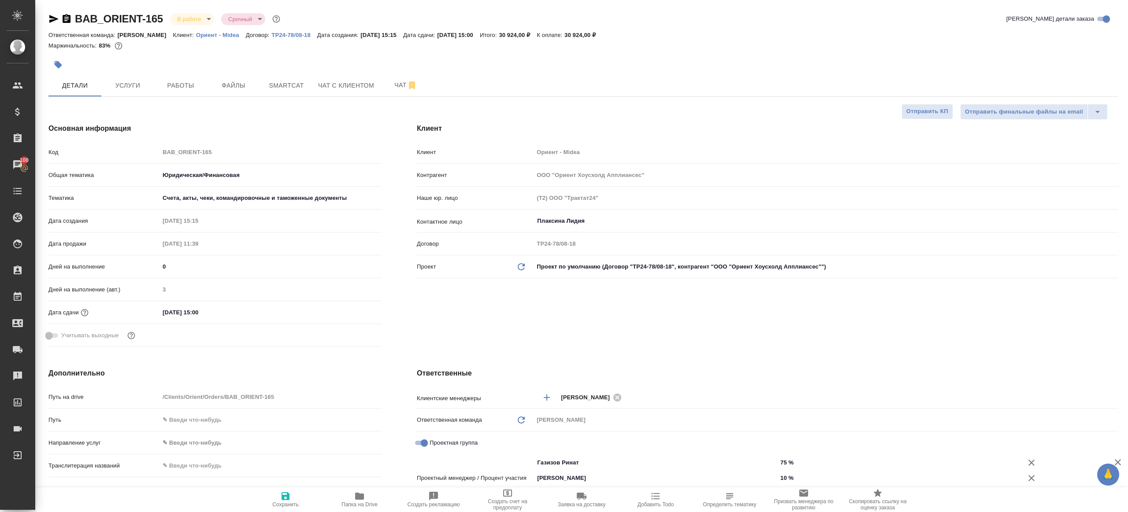
type textarea "x"
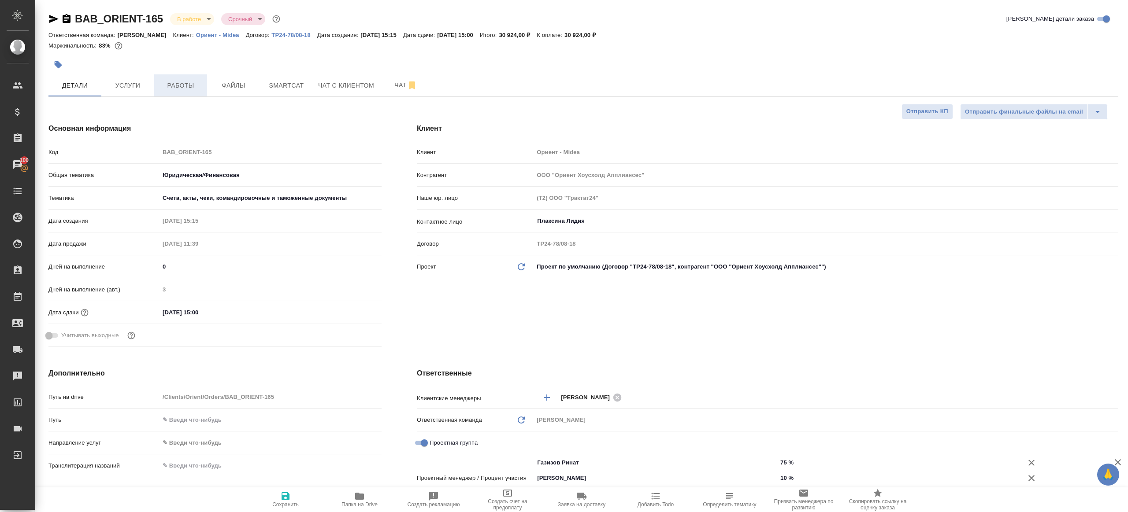
click at [184, 85] on span "Работы" at bounding box center [180, 85] width 42 height 11
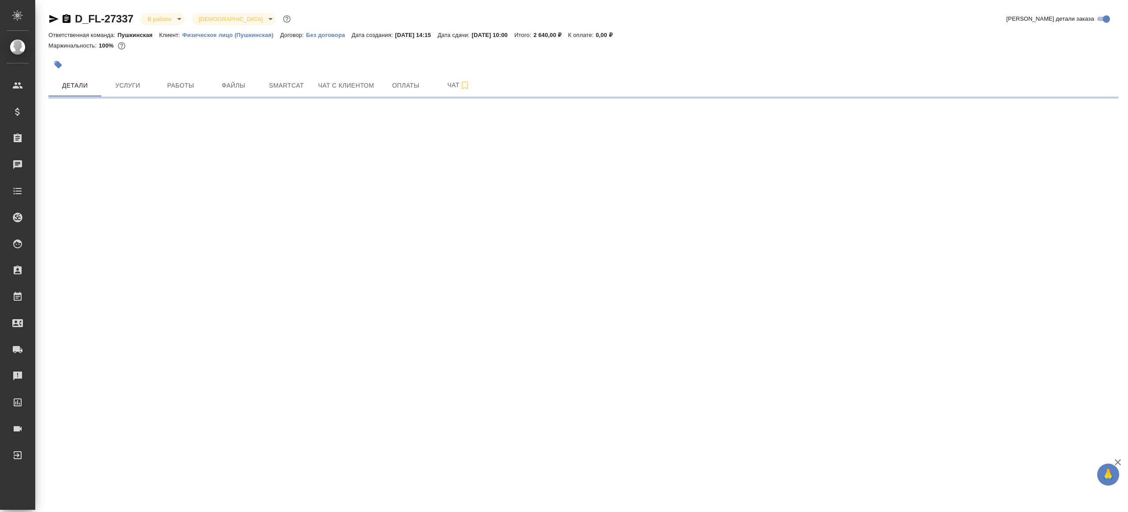
select select "RU"
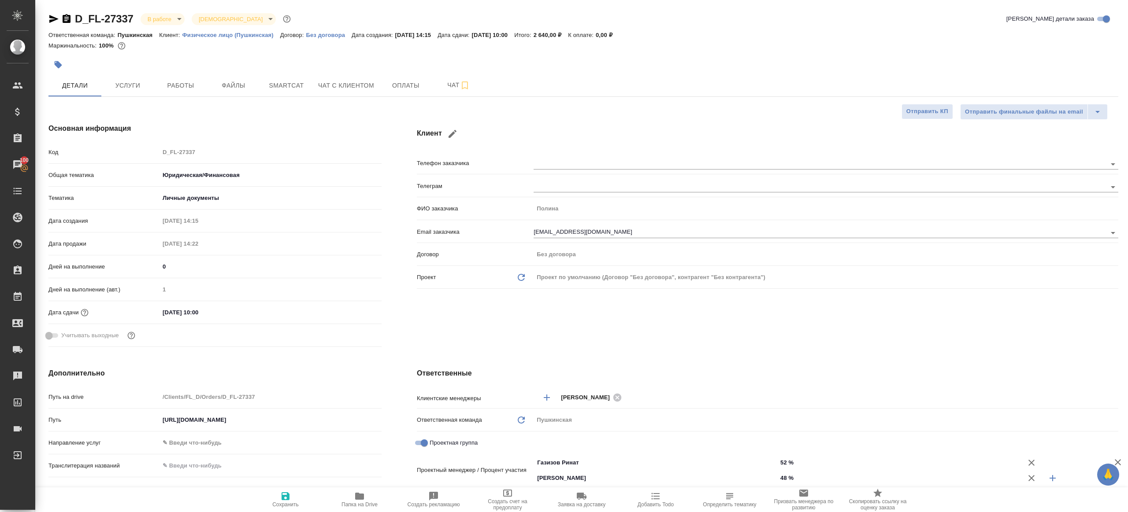
type textarea "x"
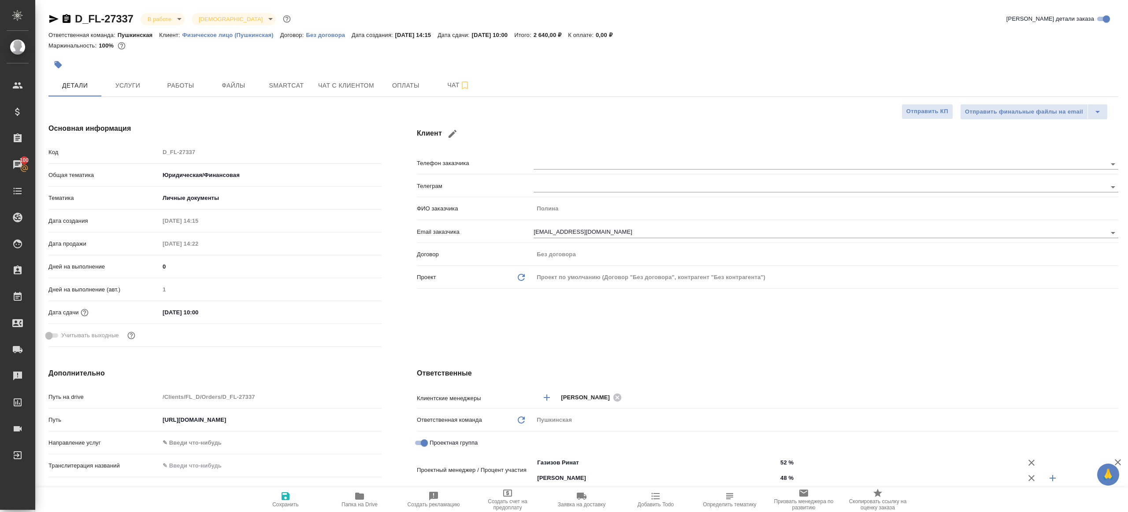
type textarea "x"
click at [178, 91] on span "Работы" at bounding box center [180, 85] width 42 height 11
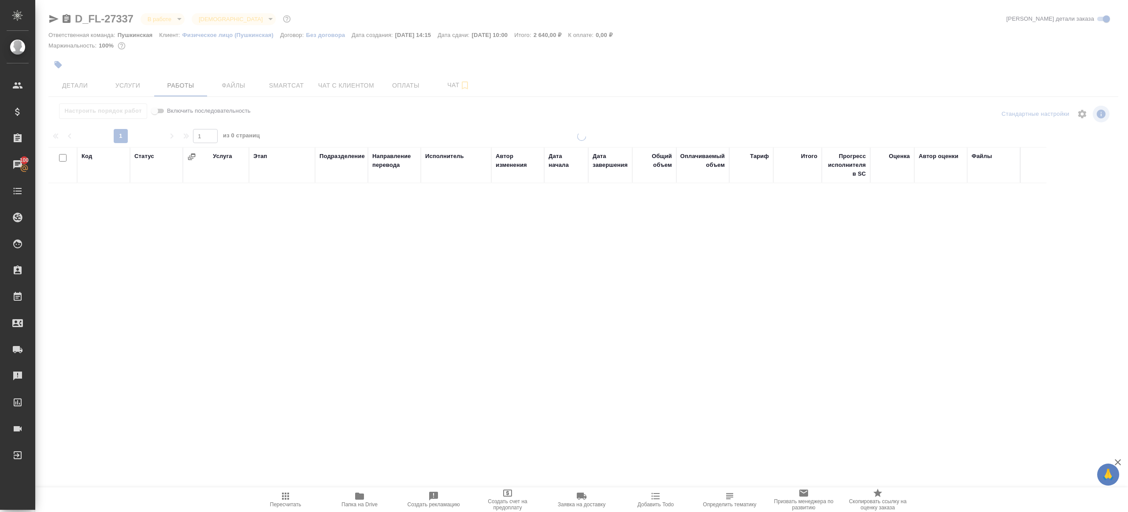
click at [378, 126] on div at bounding box center [583, 127] width 1070 height 4
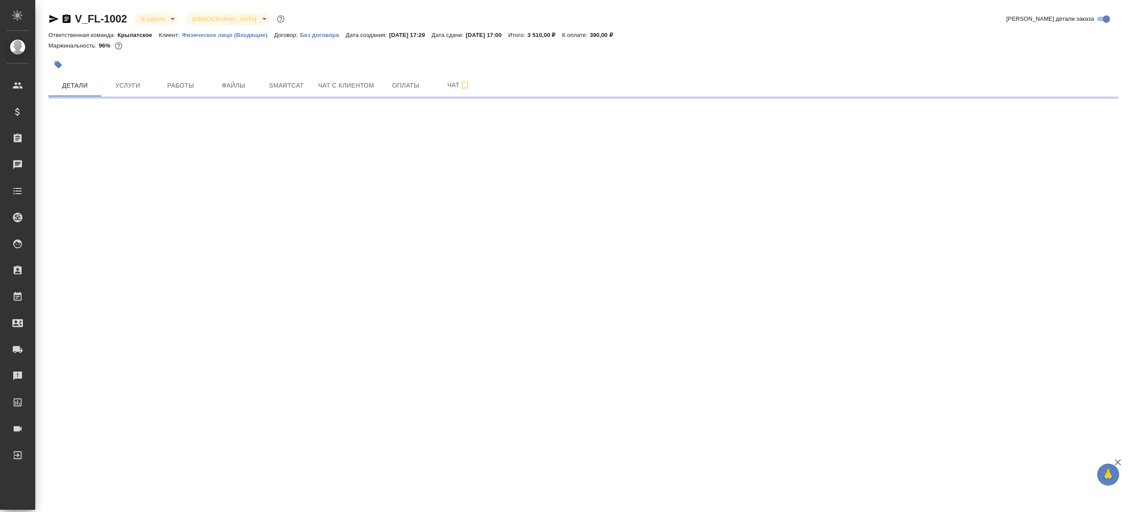
select select "RU"
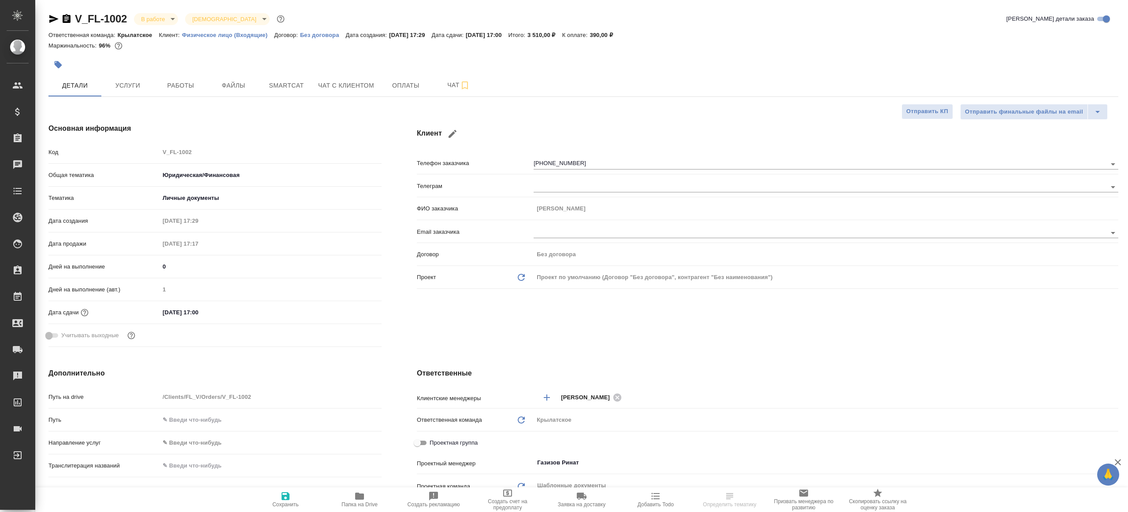
type textarea "x"
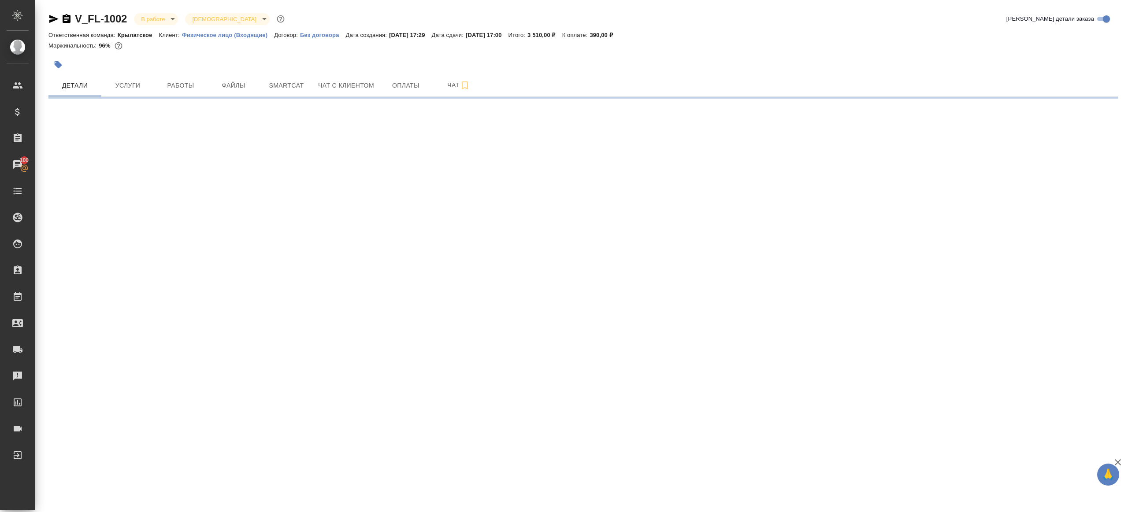
select select "RU"
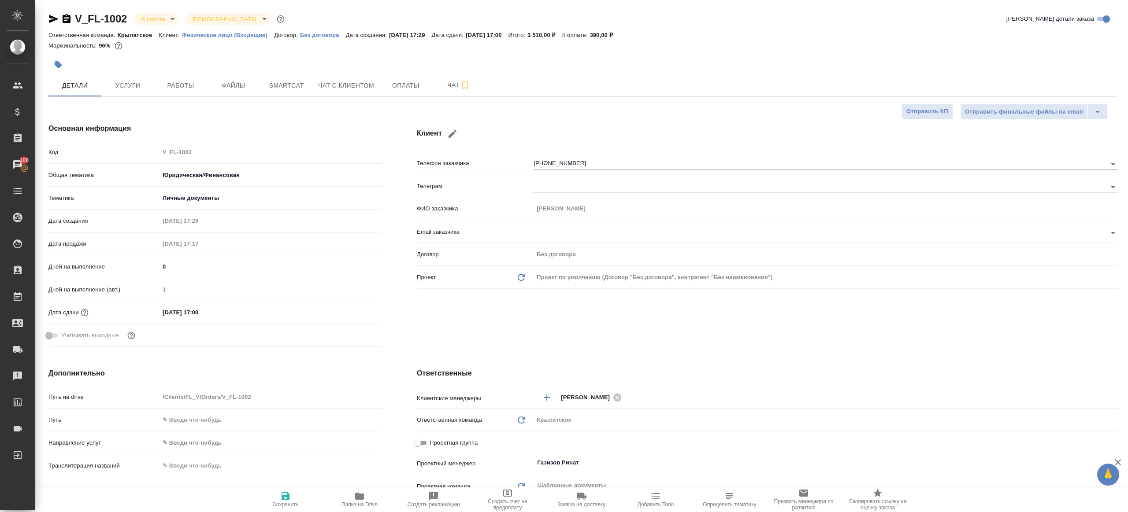
type textarea "x"
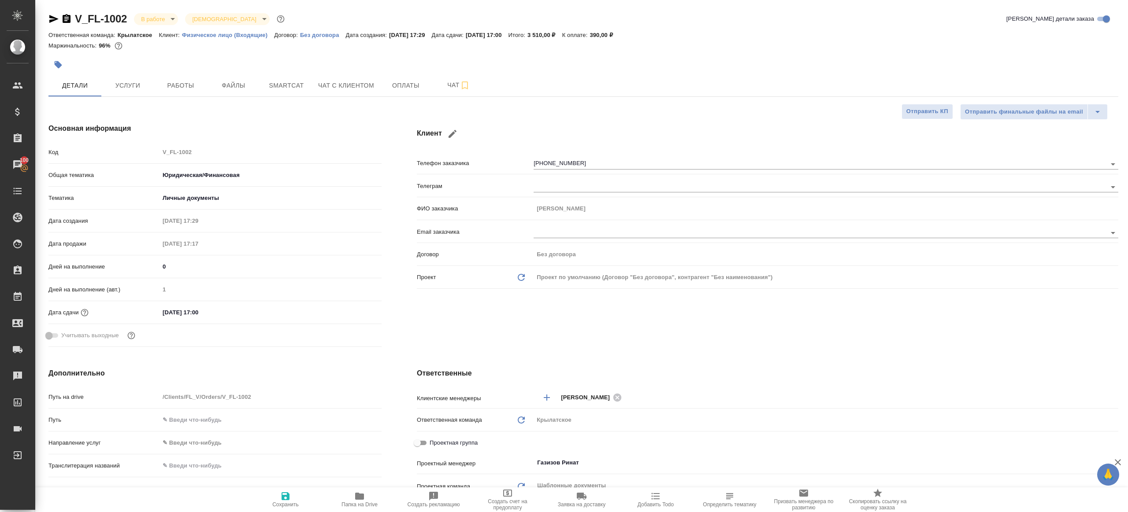
type textarea "x"
click at [186, 93] on button "Работы" at bounding box center [180, 85] width 53 height 22
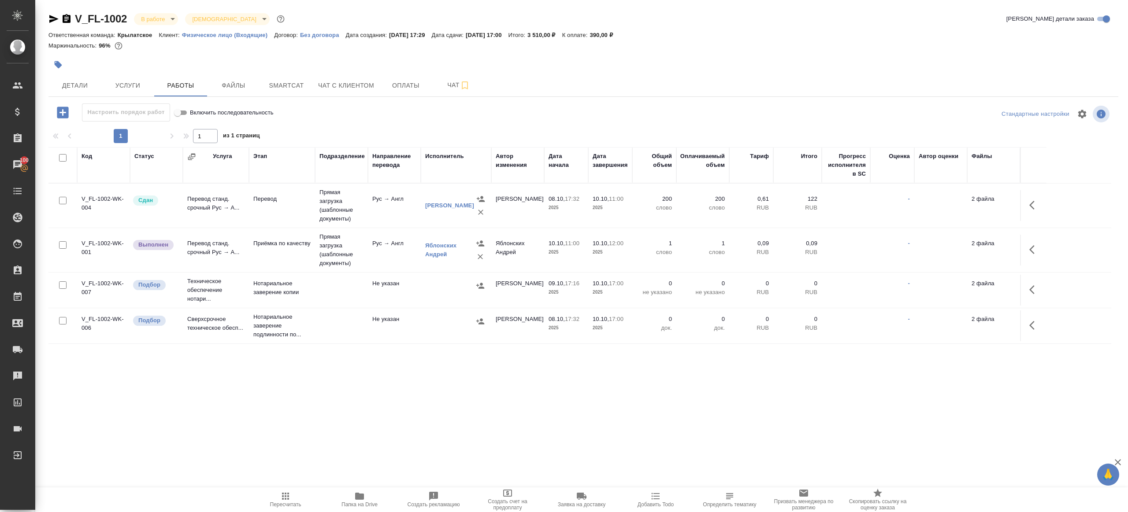
click at [347, 119] on div "Настроить порядок работ Включить последовательность" at bounding box center [226, 113] width 356 height 18
click at [1026, 243] on button "button" at bounding box center [1034, 249] width 21 height 21
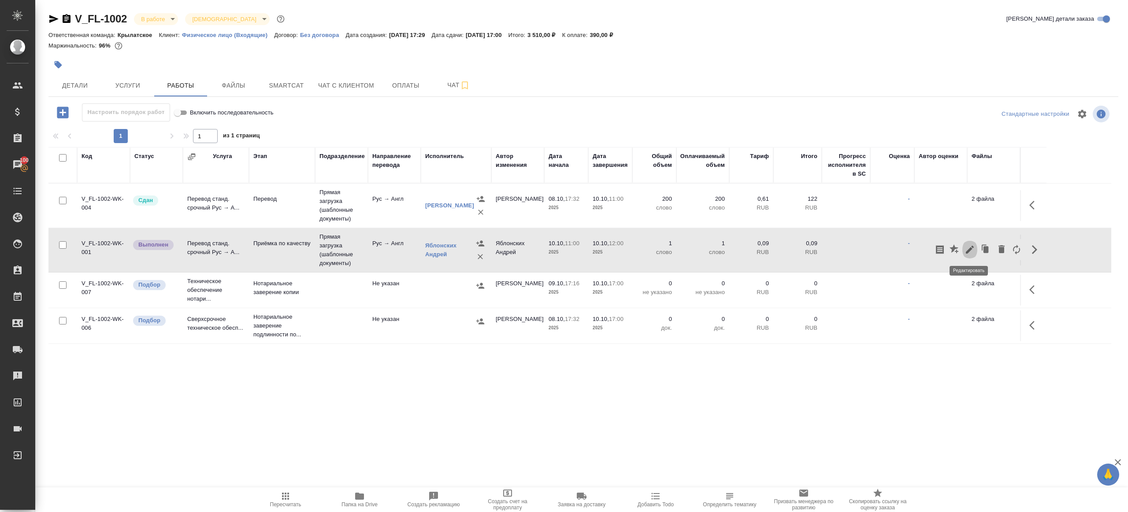
click at [975, 250] on icon "button" at bounding box center [969, 250] width 11 height 11
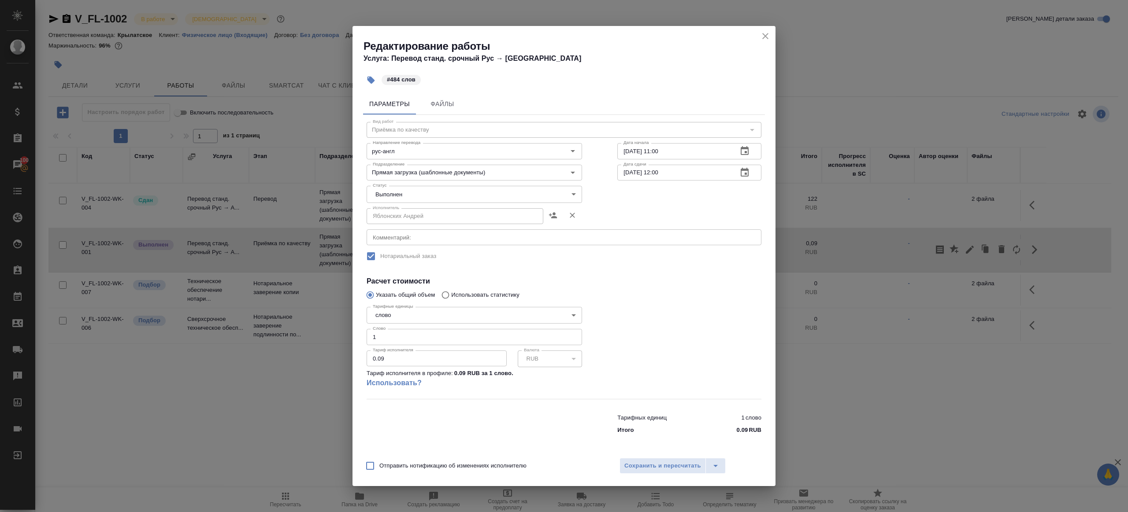
click at [454, 198] on body "🙏 .cls-1 fill:#fff; AWATERA Gazizov Rinat Клиенты Спецификации Заказы 100 Чаты …" at bounding box center [564, 256] width 1128 height 512
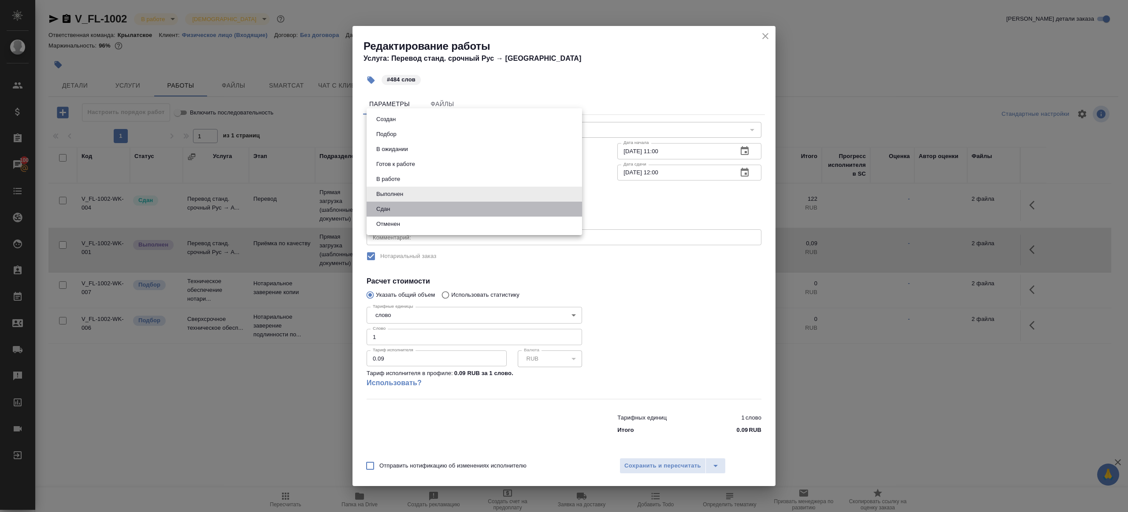
click at [424, 215] on li "Сдан" at bounding box center [474, 209] width 215 height 15
type input "closed"
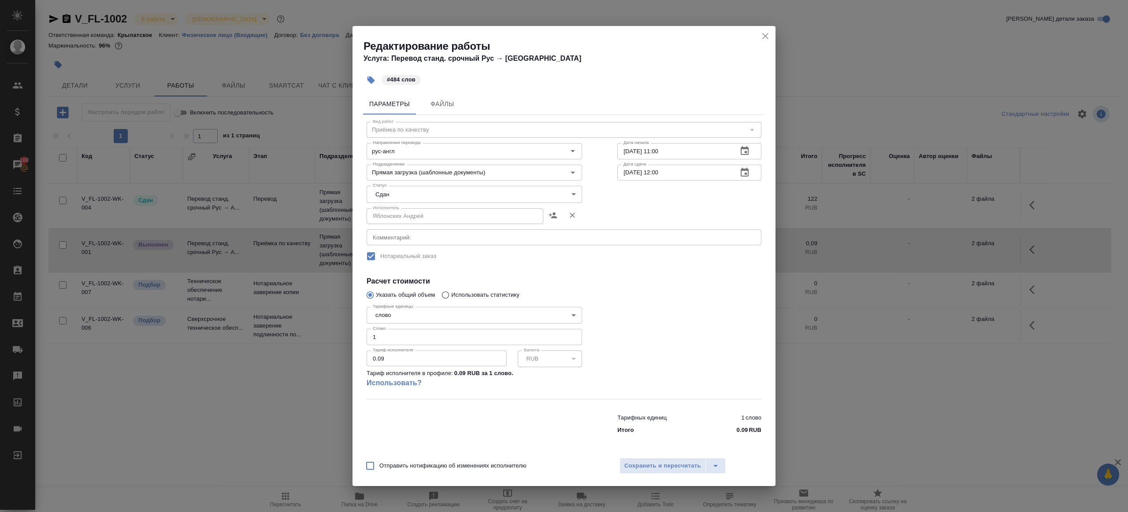
click at [403, 348] on div "Тариф исполнителя 0.09 Тариф исполнителя" at bounding box center [437, 358] width 140 height 22
drag, startPoint x: 412, startPoint y: 335, endPoint x: 321, endPoint y: 335, distance: 91.6
click at [321, 335] on div "Редактирование работы Услуга: Перевод станд. срочный Рус → Англ #484 слов Парам…" at bounding box center [564, 256] width 1128 height 512
type input "484"
click at [655, 467] on span "Сохранить и пересчитать" at bounding box center [662, 466] width 77 height 10
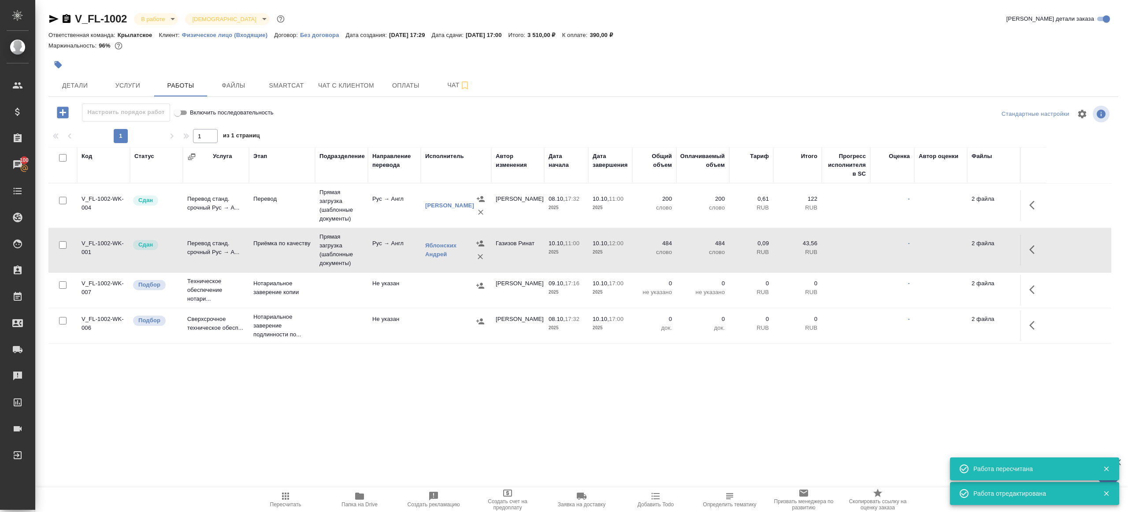
click at [152, 20] on body "🙏 .cls-1 fill:#fff; AWATERA Gazizov Rinat Клиенты Спецификации Заказы 100 Чаты …" at bounding box center [564, 256] width 1128 height 512
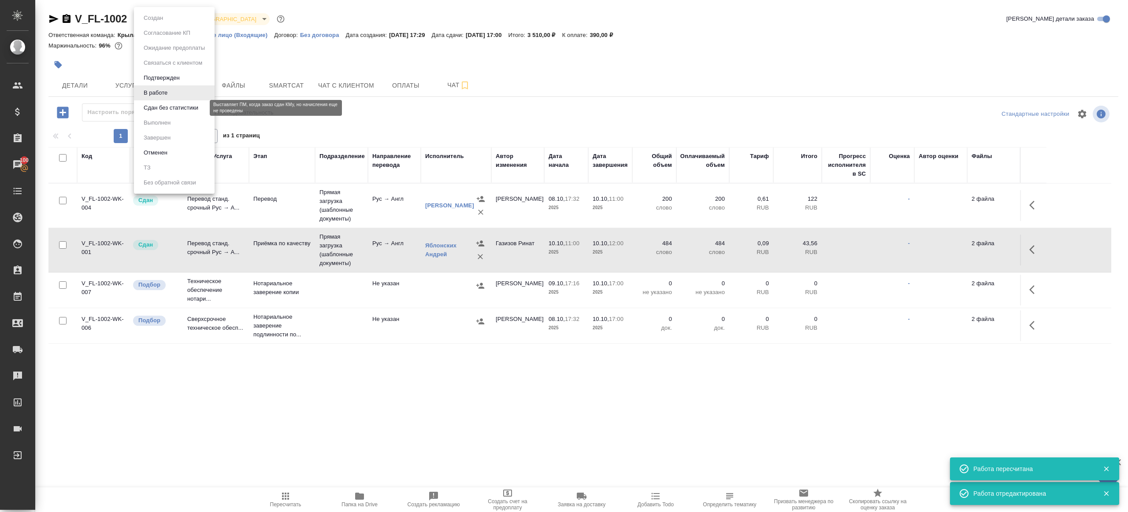
click at [184, 108] on button "Сдан без статистики" at bounding box center [171, 108] width 60 height 10
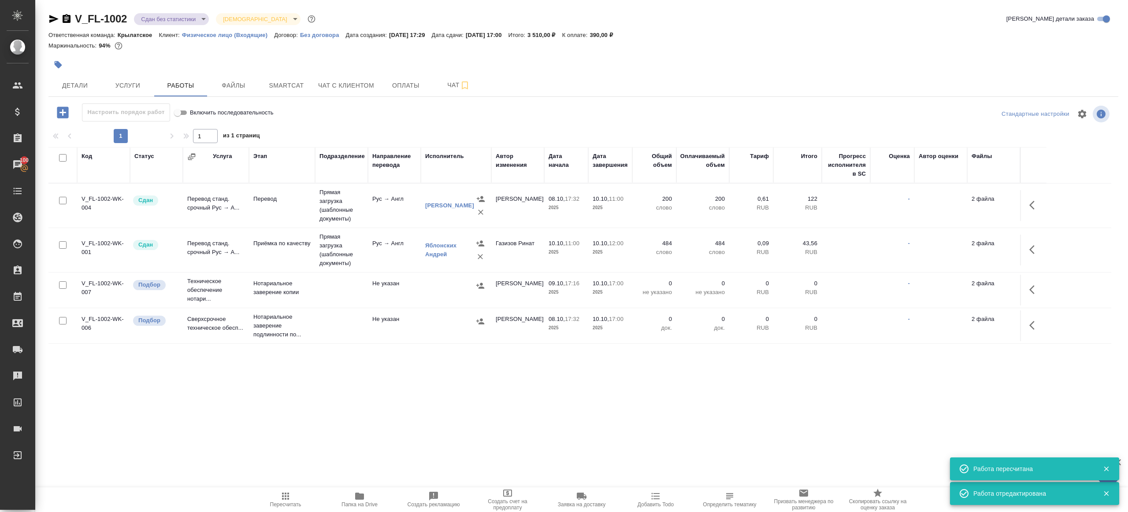
click at [164, 17] on body "🙏 .cls-1 fill:#fff; AWATERA Gazizov Rinat Клиенты Спецификации Заказы 100 Чаты …" at bounding box center [564, 256] width 1128 height 512
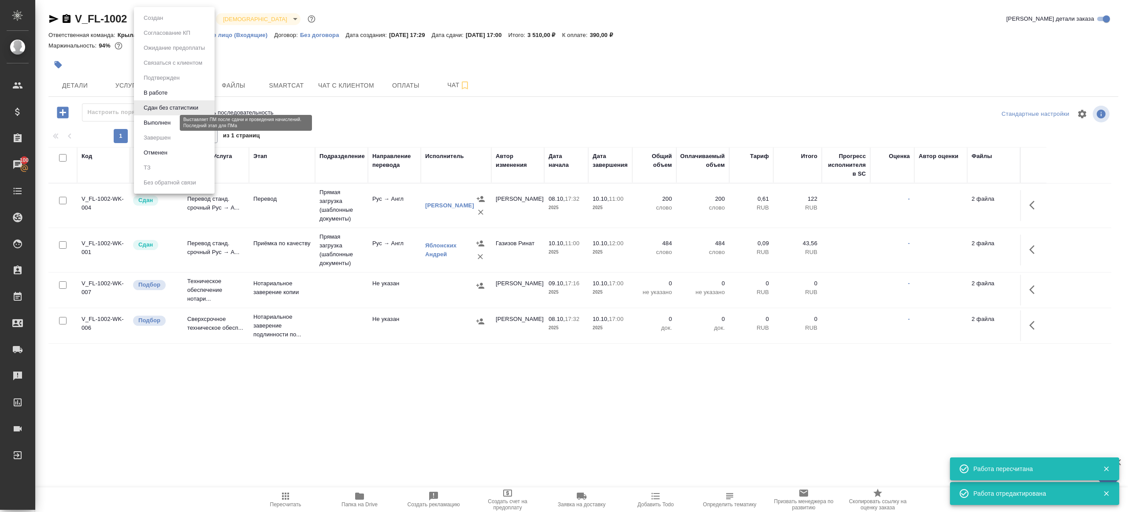
click at [162, 126] on button "Выполнен" at bounding box center [157, 123] width 32 height 10
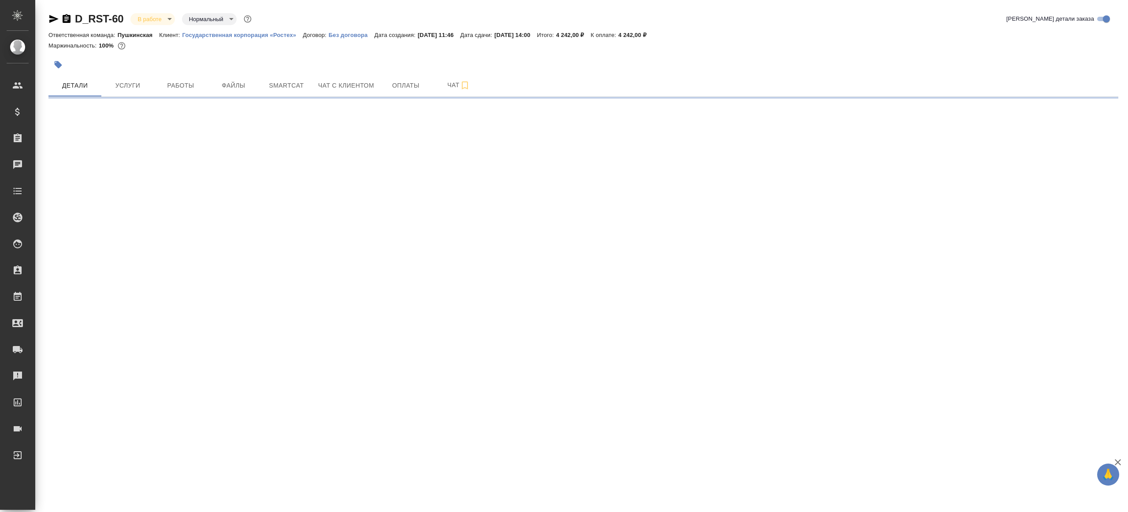
select select "RU"
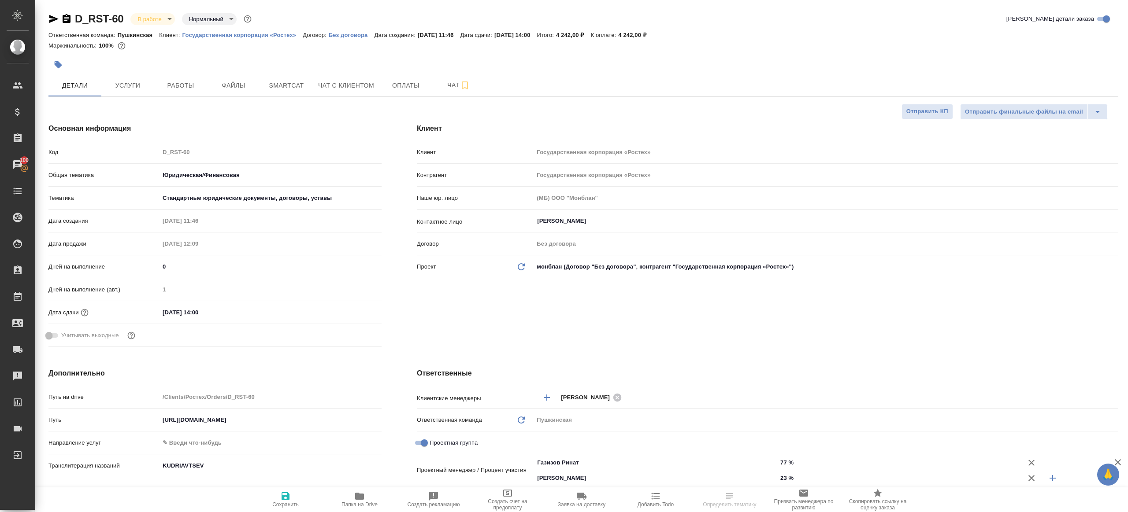
select select "RU"
type textarea "x"
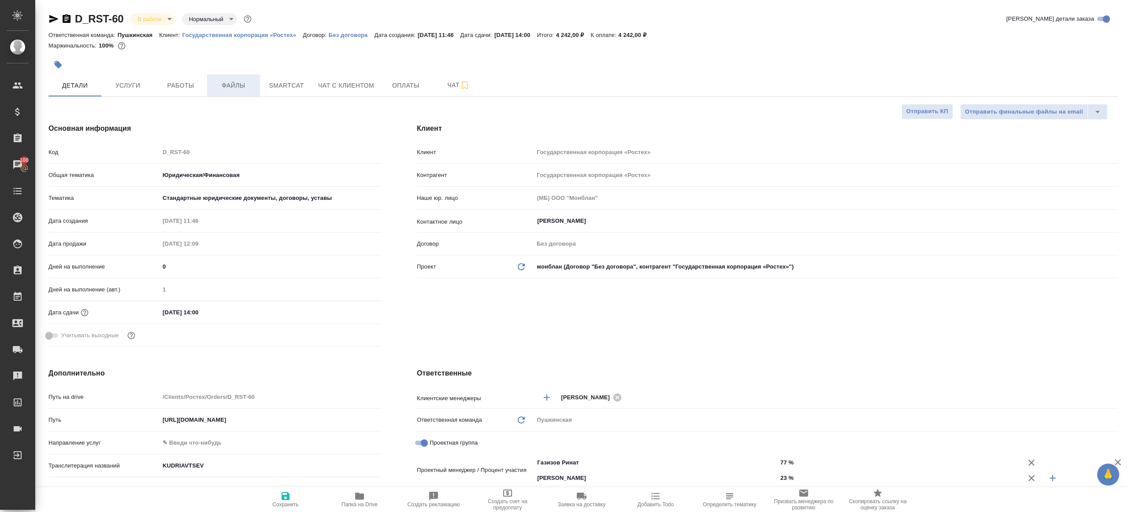
type textarea "x"
click at [206, 84] on button "Работы" at bounding box center [180, 85] width 53 height 22
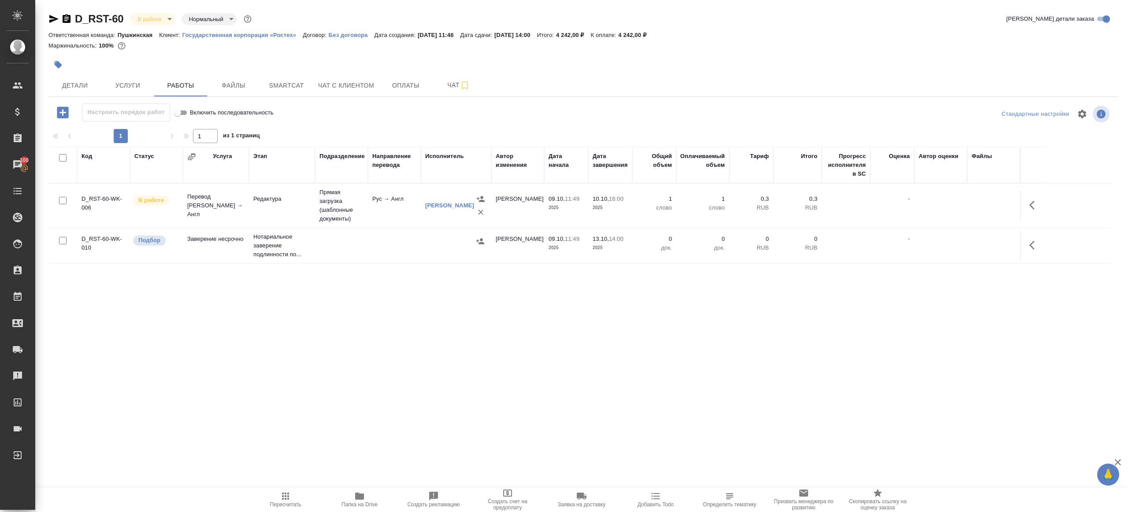
click at [379, 129] on div at bounding box center [583, 127] width 1070 height 4
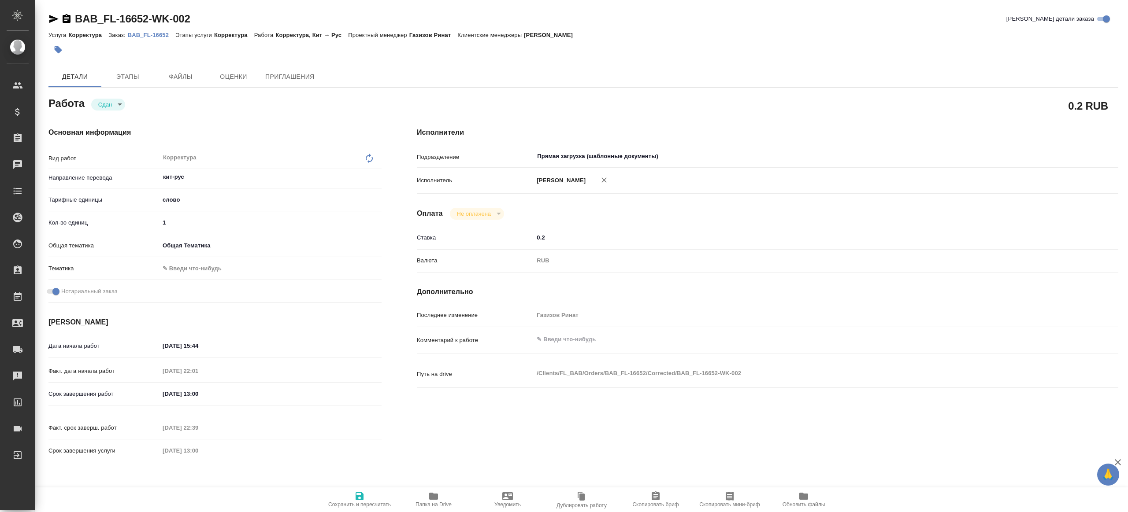
type textarea "x"
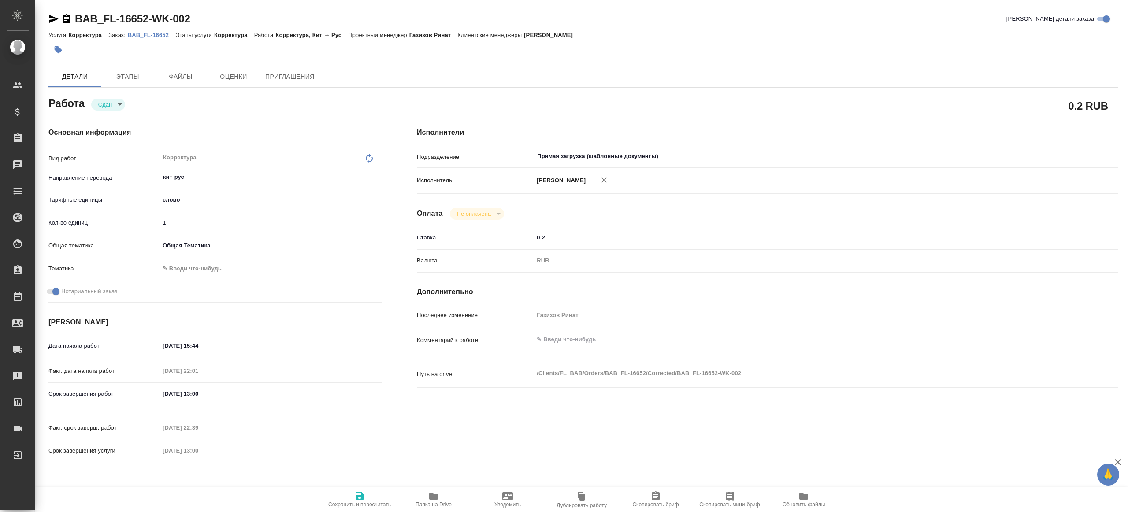
type textarea "x"
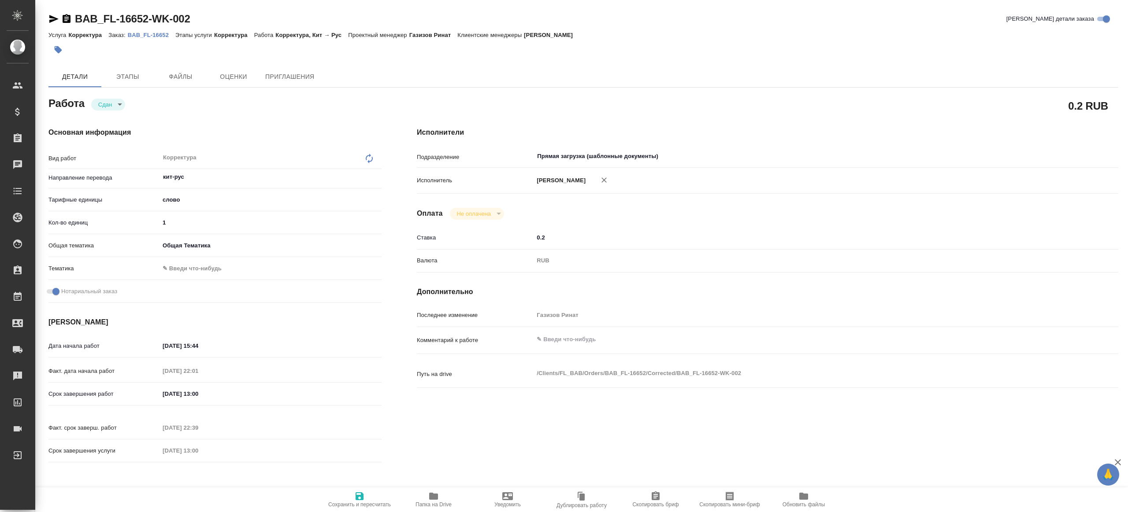
type textarea "x"
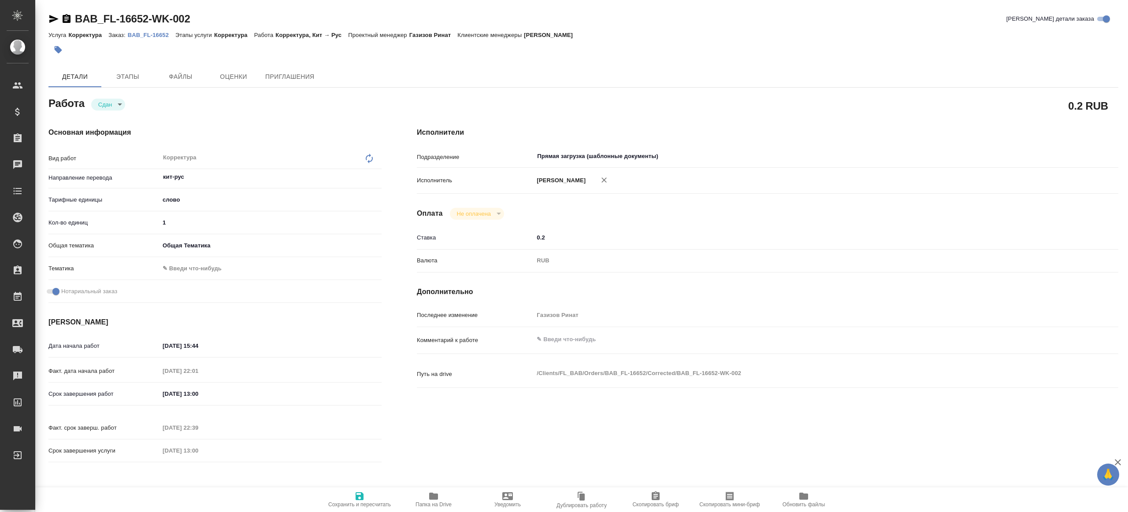
click at [438, 503] on span "Папка на Drive" at bounding box center [433, 505] width 36 height 6
type textarea "x"
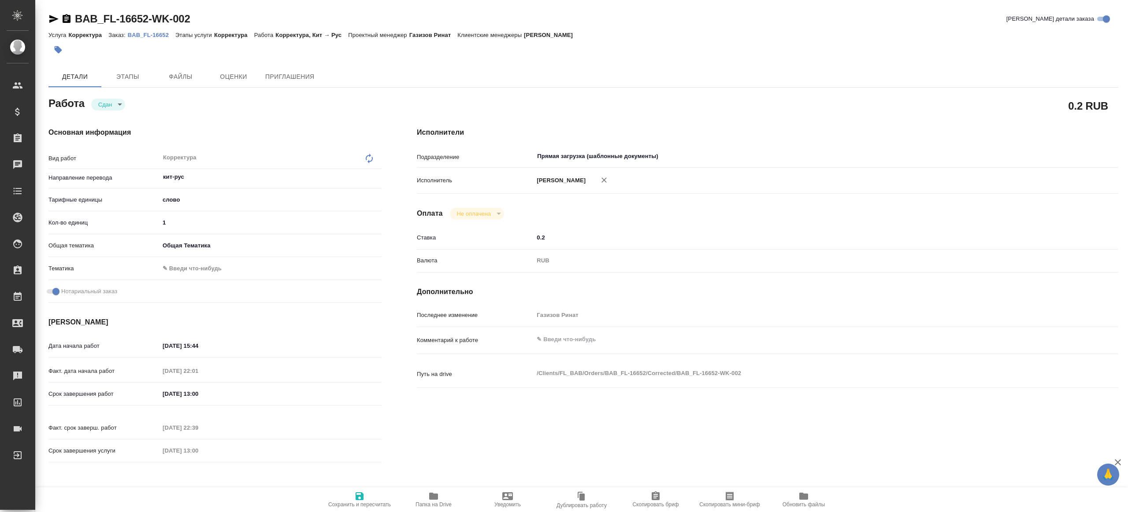
type textarea "x"
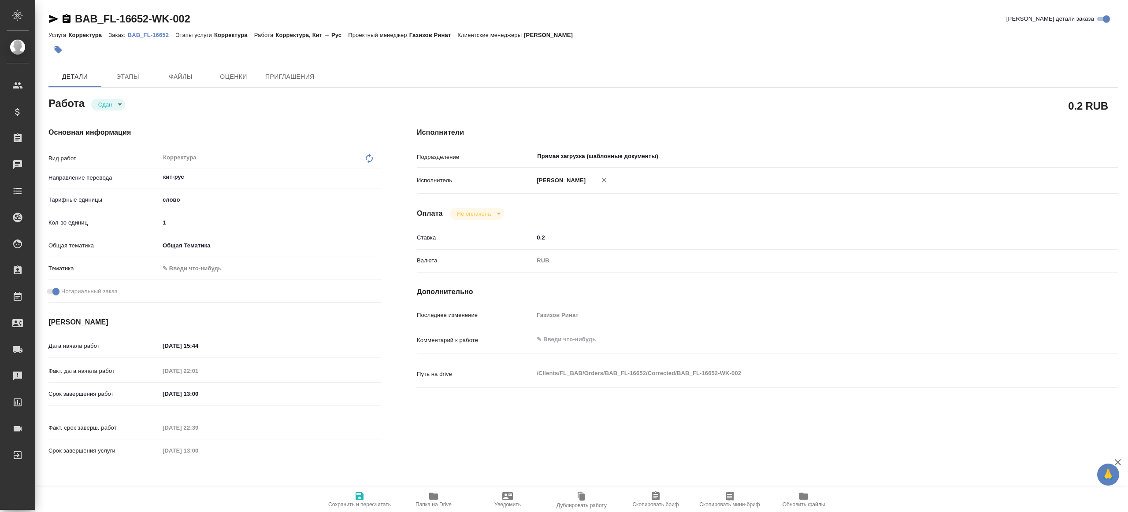
type textarea "x"
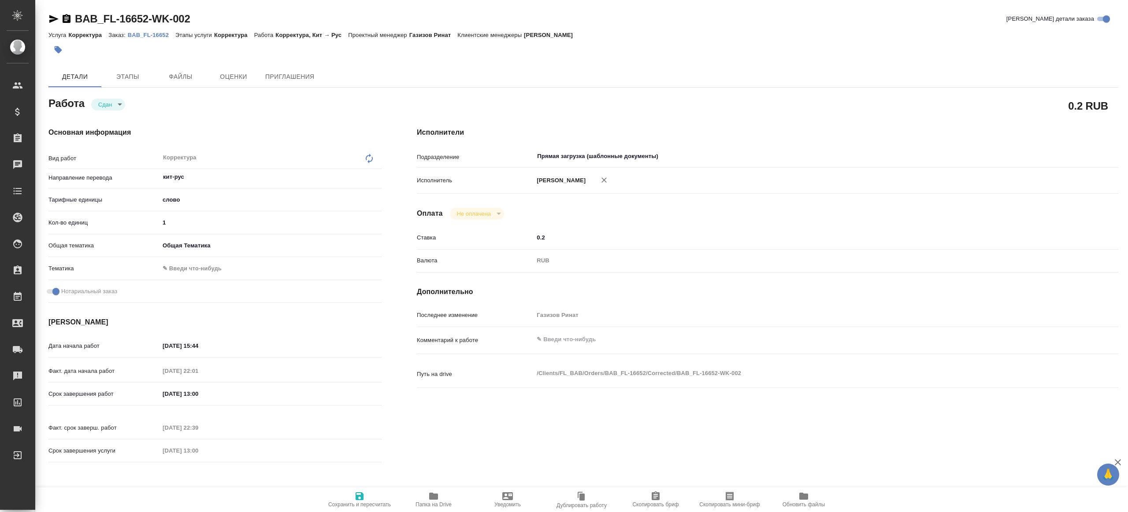
type textarea "x"
